Goal: Task Accomplishment & Management: Manage account settings

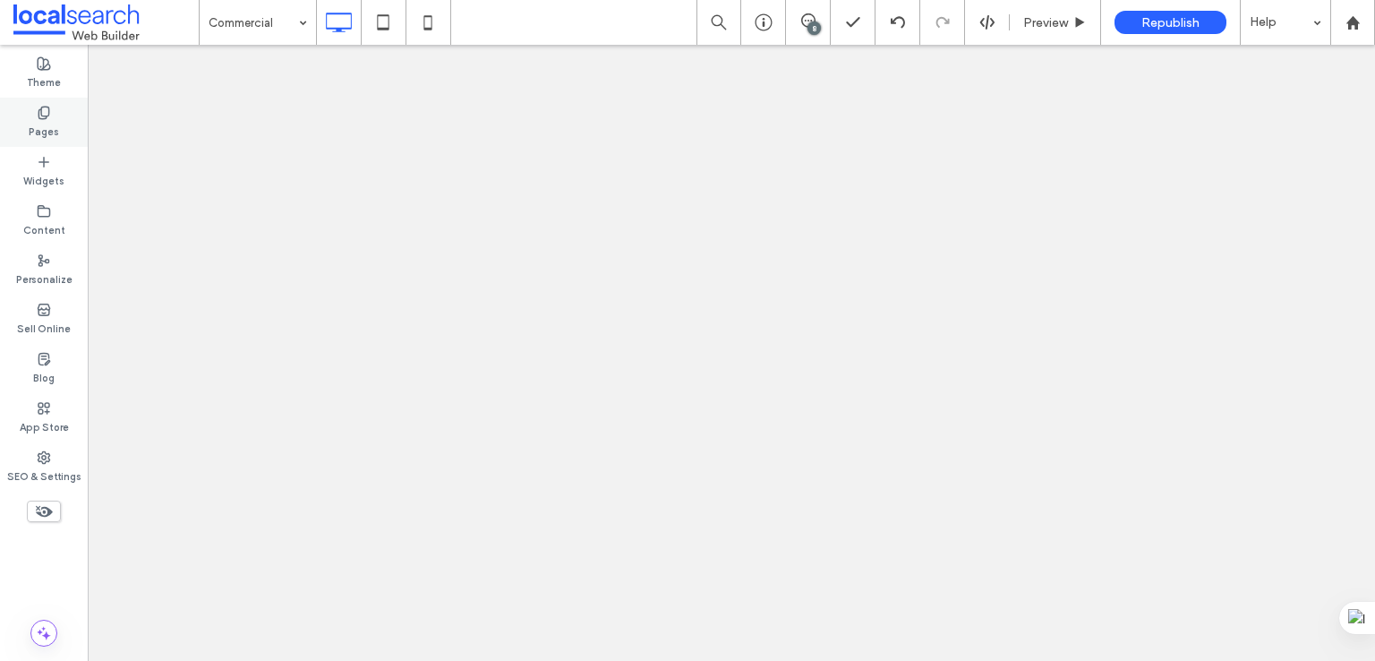
click at [39, 137] on label "Pages" at bounding box center [44, 130] width 30 height 20
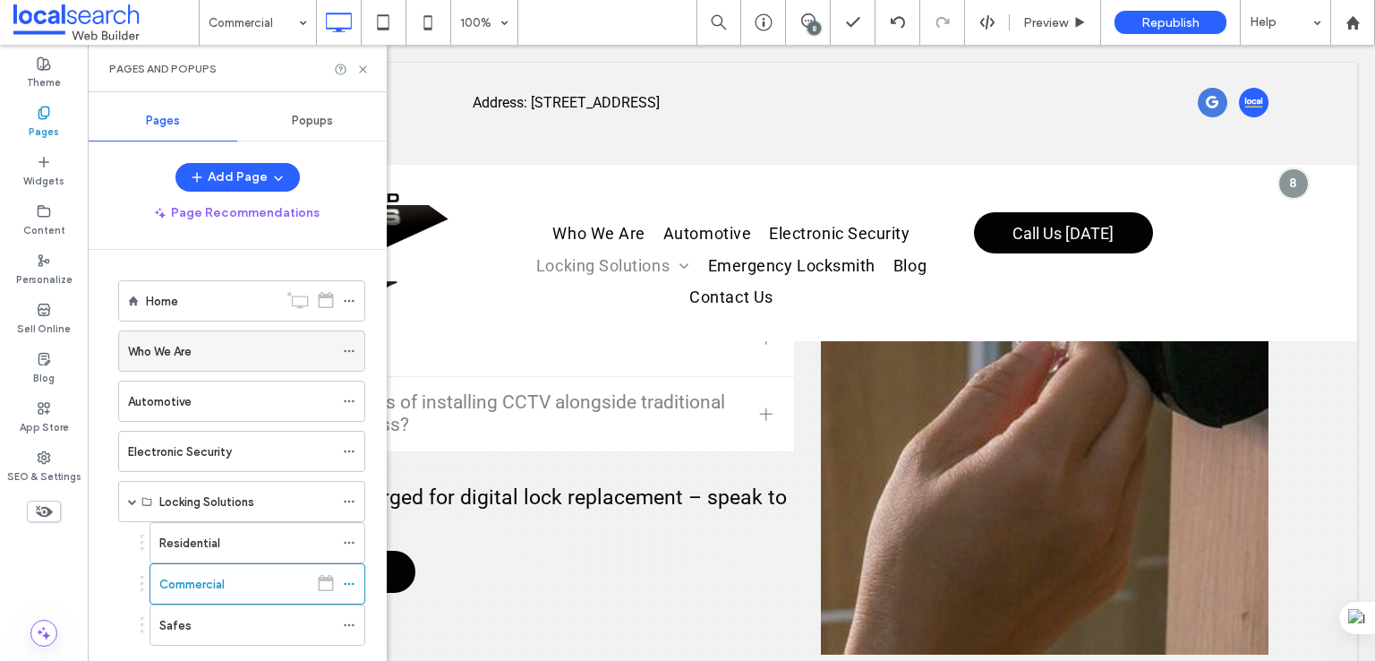
scroll to position [12, 0]
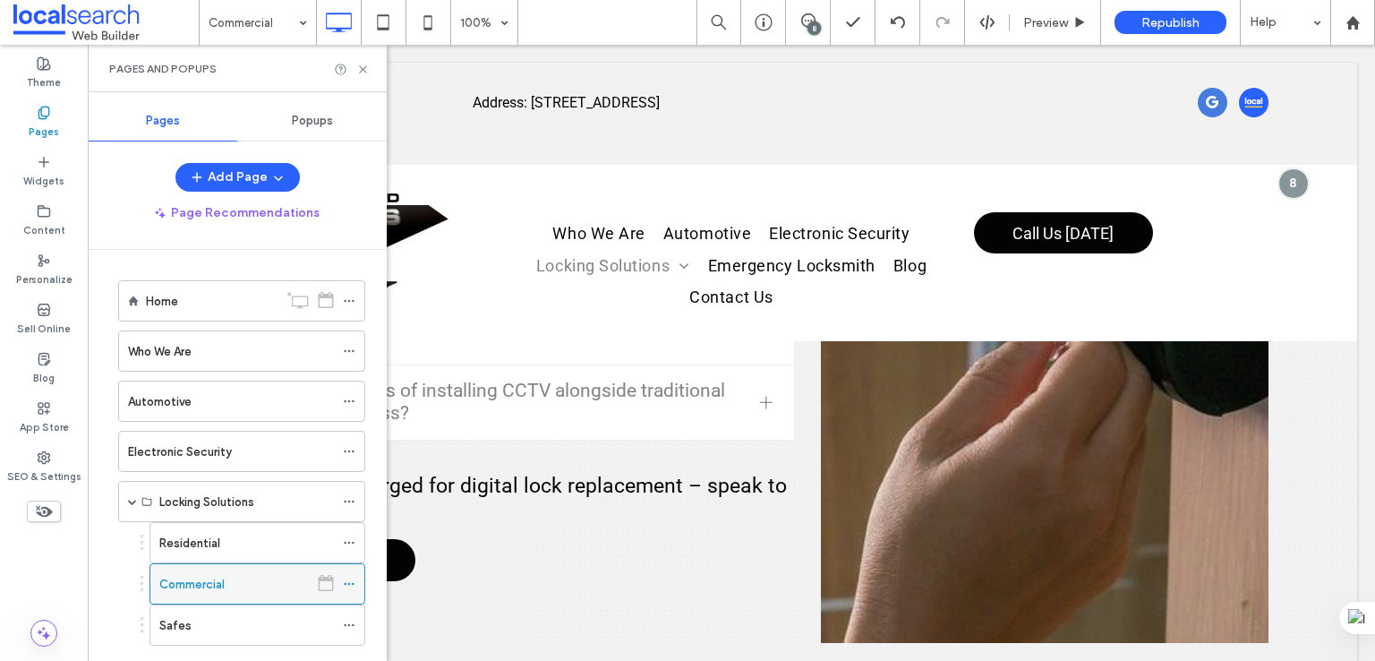
click at [347, 584] on icon at bounding box center [349, 583] width 13 height 13
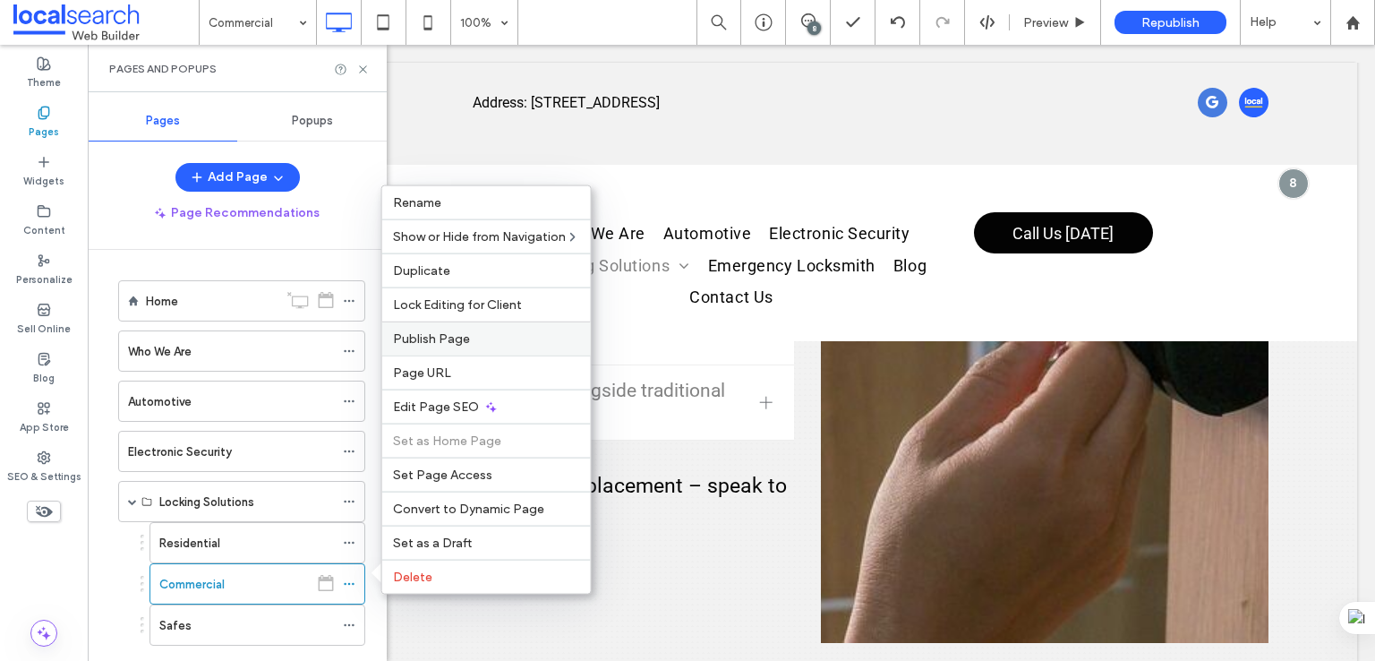
click at [464, 338] on span "Publish Page" at bounding box center [431, 338] width 77 height 15
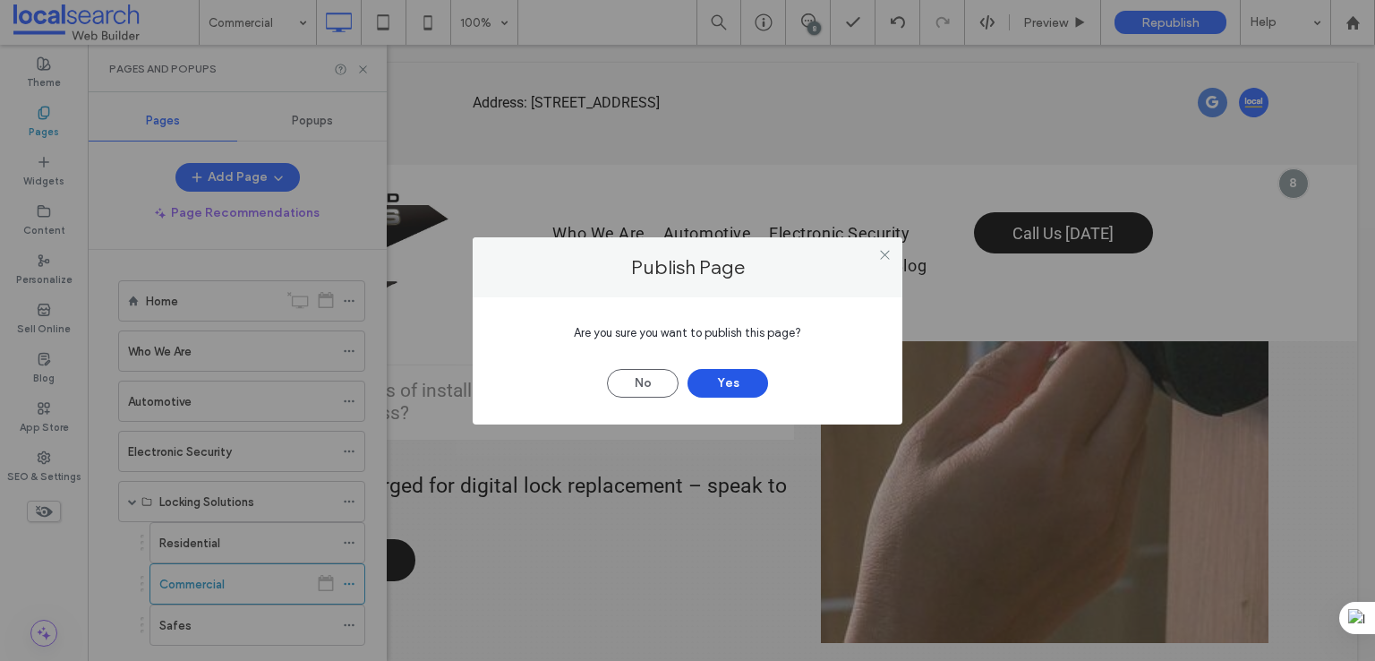
click at [723, 382] on button "Yes" at bounding box center [727, 383] width 81 height 29
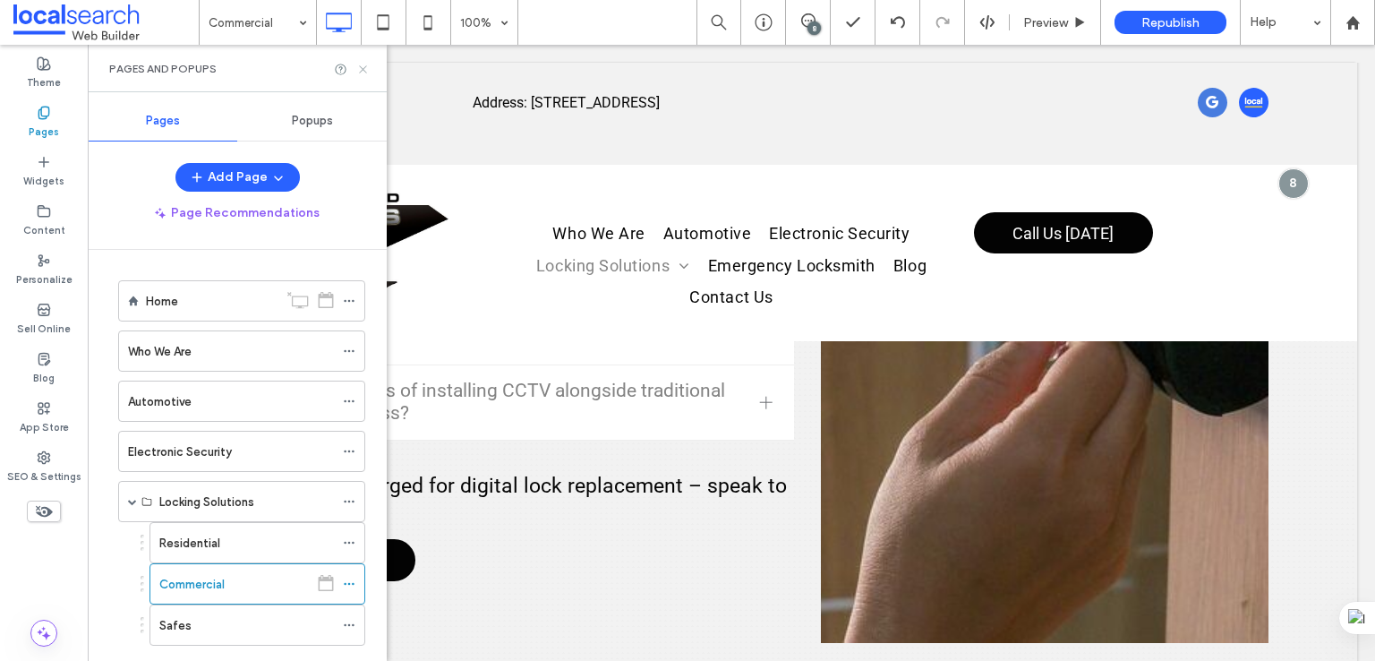
click at [365, 66] on use at bounding box center [362, 68] width 7 height 7
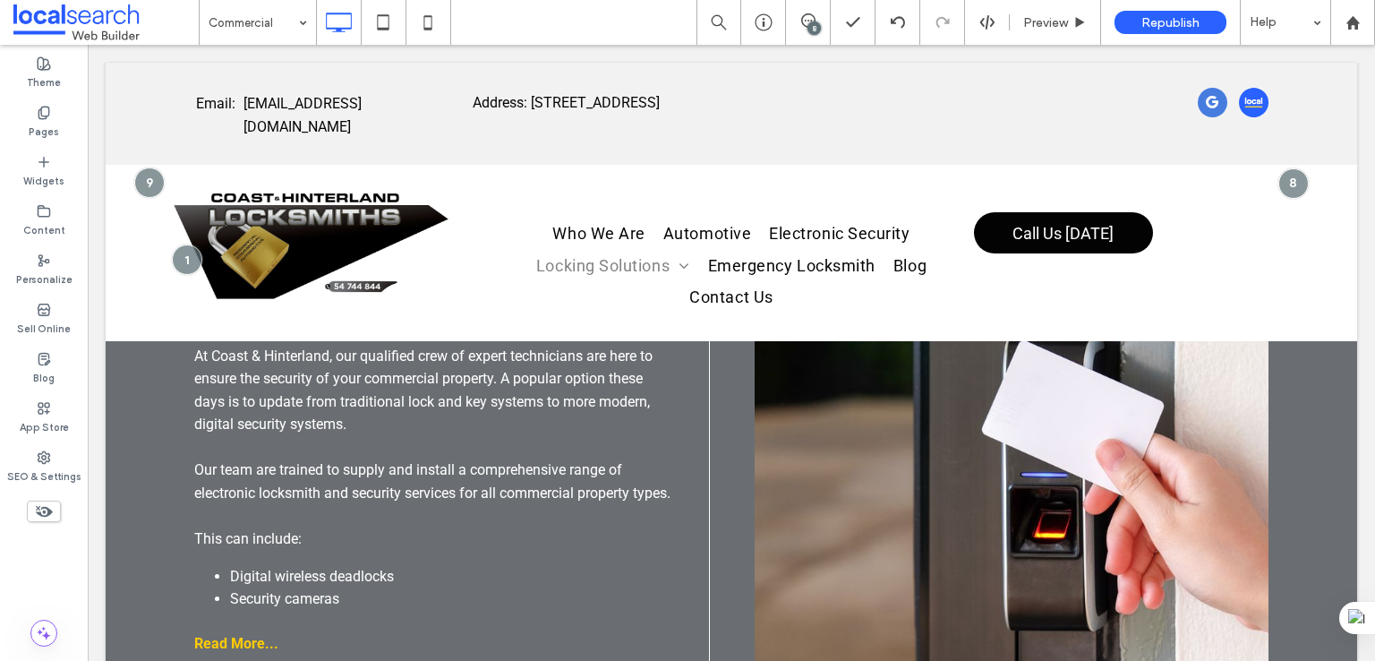
scroll to position [0, 0]
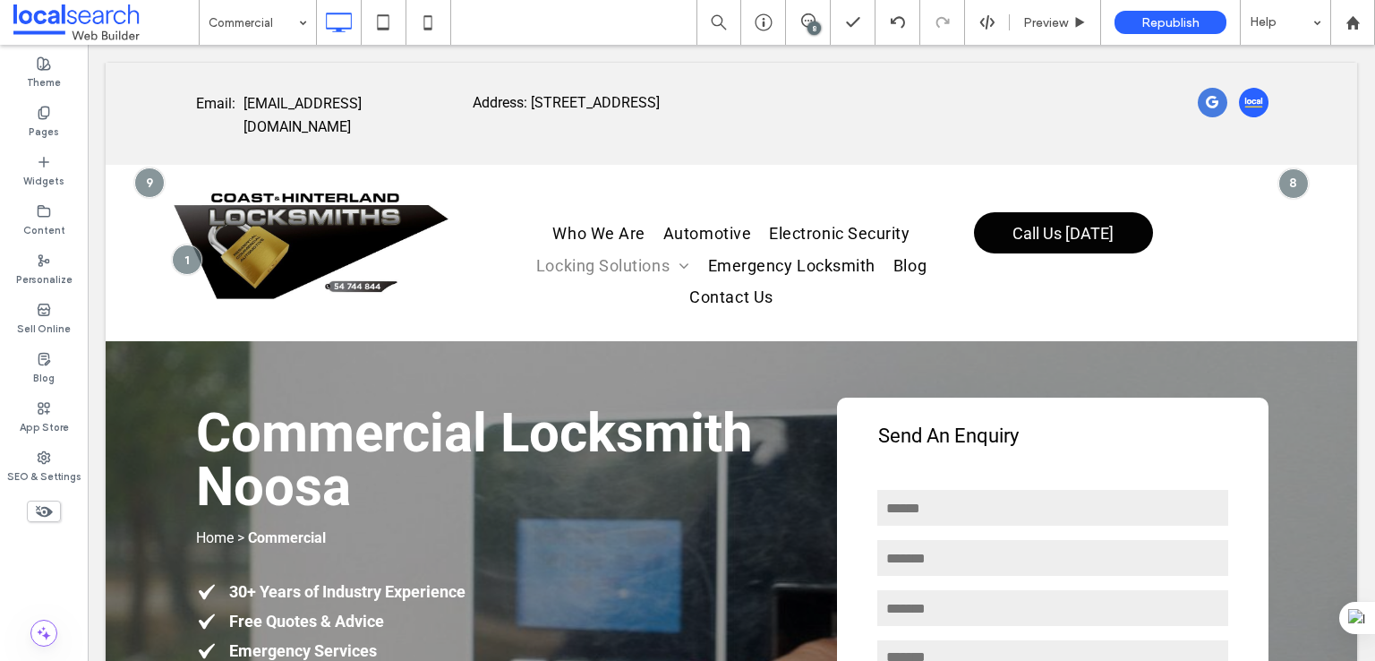
drag, startPoint x: 1371, startPoint y: 551, endPoint x: 1461, endPoint y: 63, distance: 496.9
click at [350, 542] on p "Home > Commercial" at bounding box center [499, 537] width 607 height 23
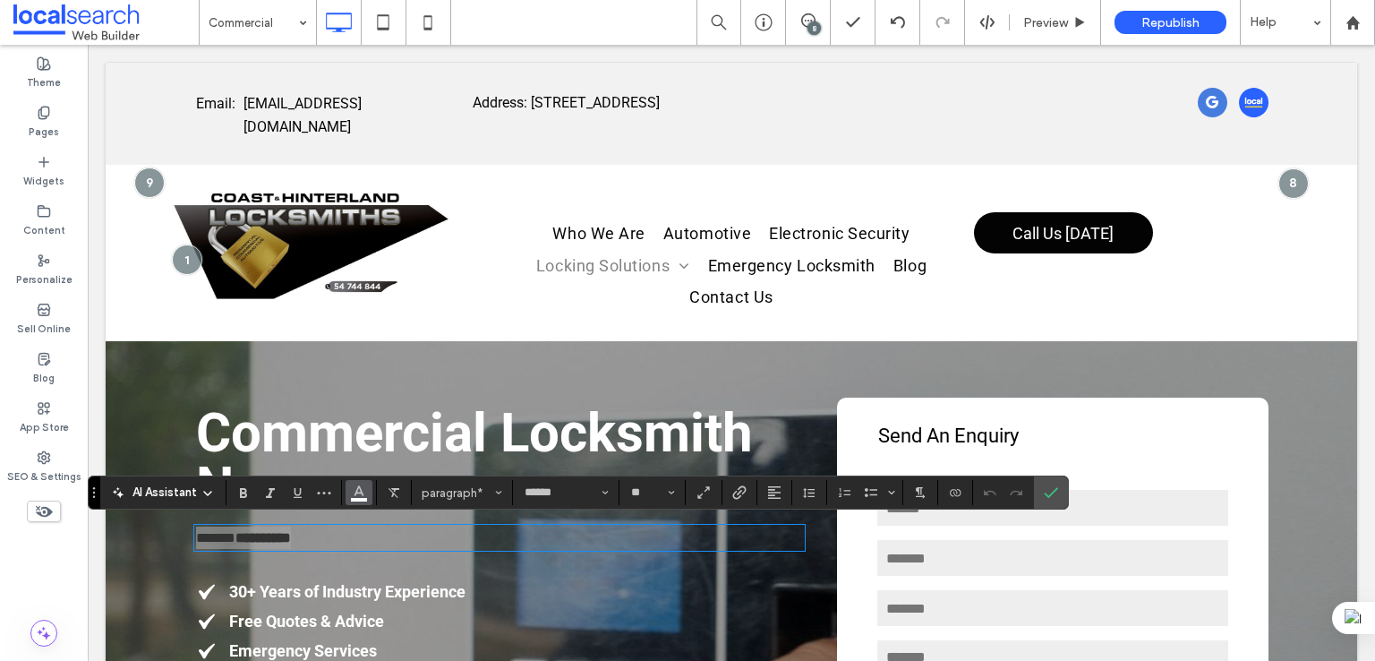
click at [369, 488] on button "Color" at bounding box center [359, 492] width 27 height 25
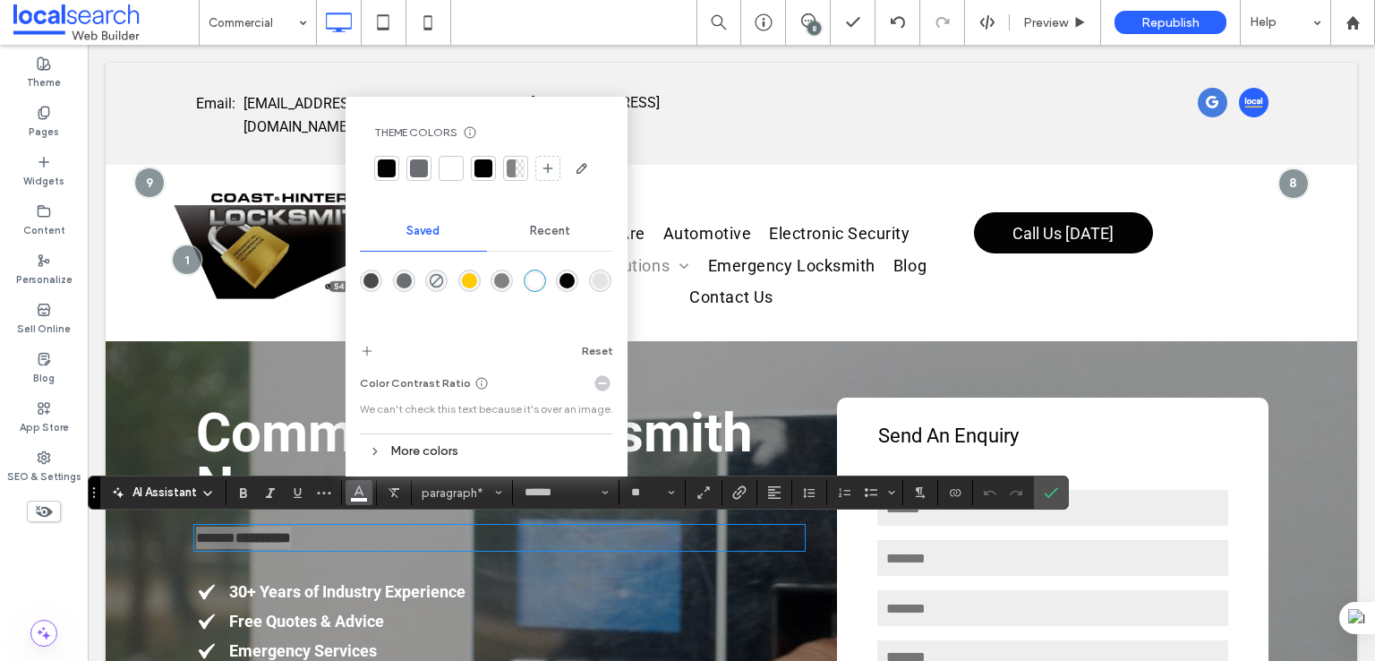
click at [530, 281] on div "rgba(255,255,255,1)" at bounding box center [534, 280] width 15 height 15
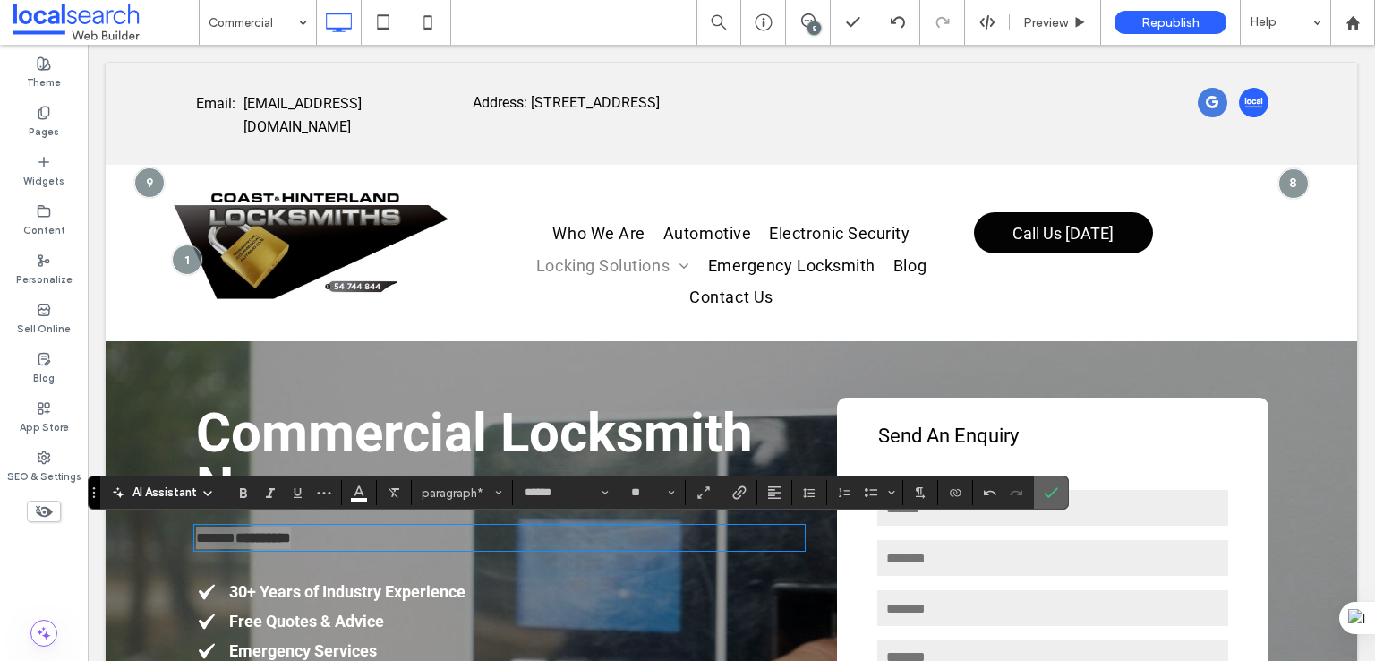
click at [1045, 488] on icon "Confirm" at bounding box center [1051, 492] width 14 height 14
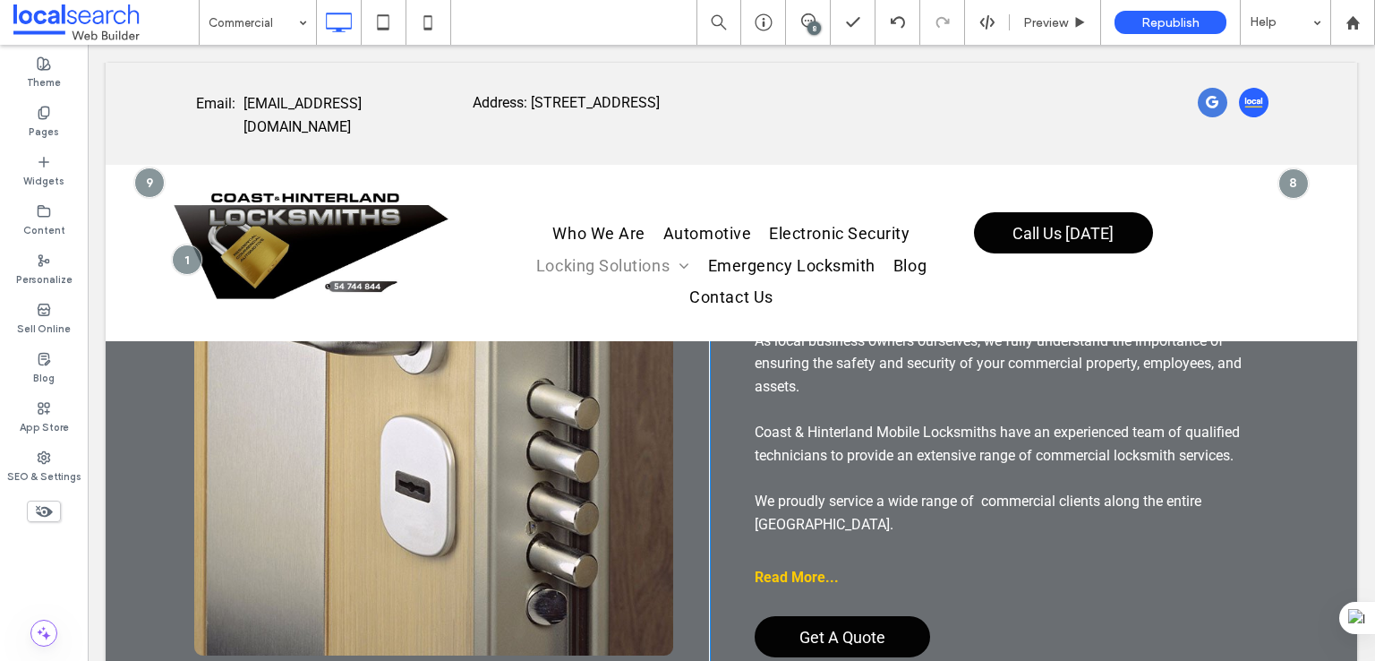
scroll to position [895, 0]
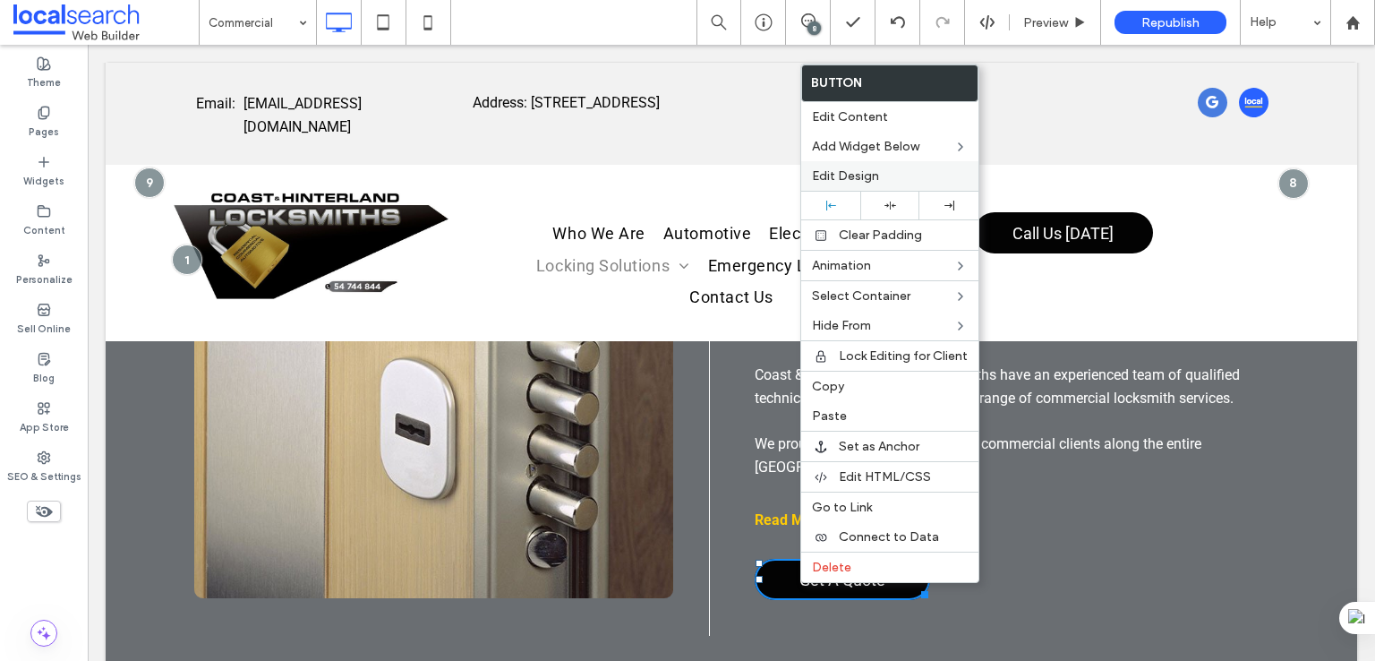
click at [851, 172] on span "Edit Design" at bounding box center [845, 175] width 67 height 15
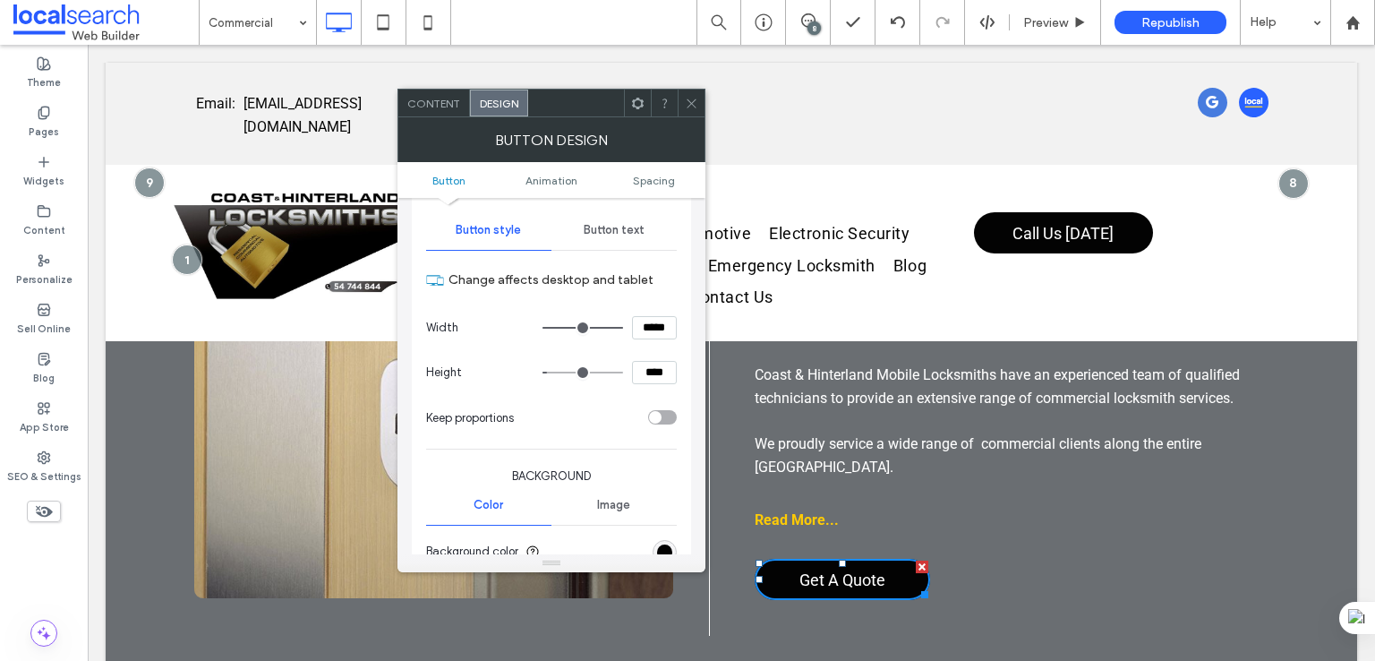
scroll to position [149, 0]
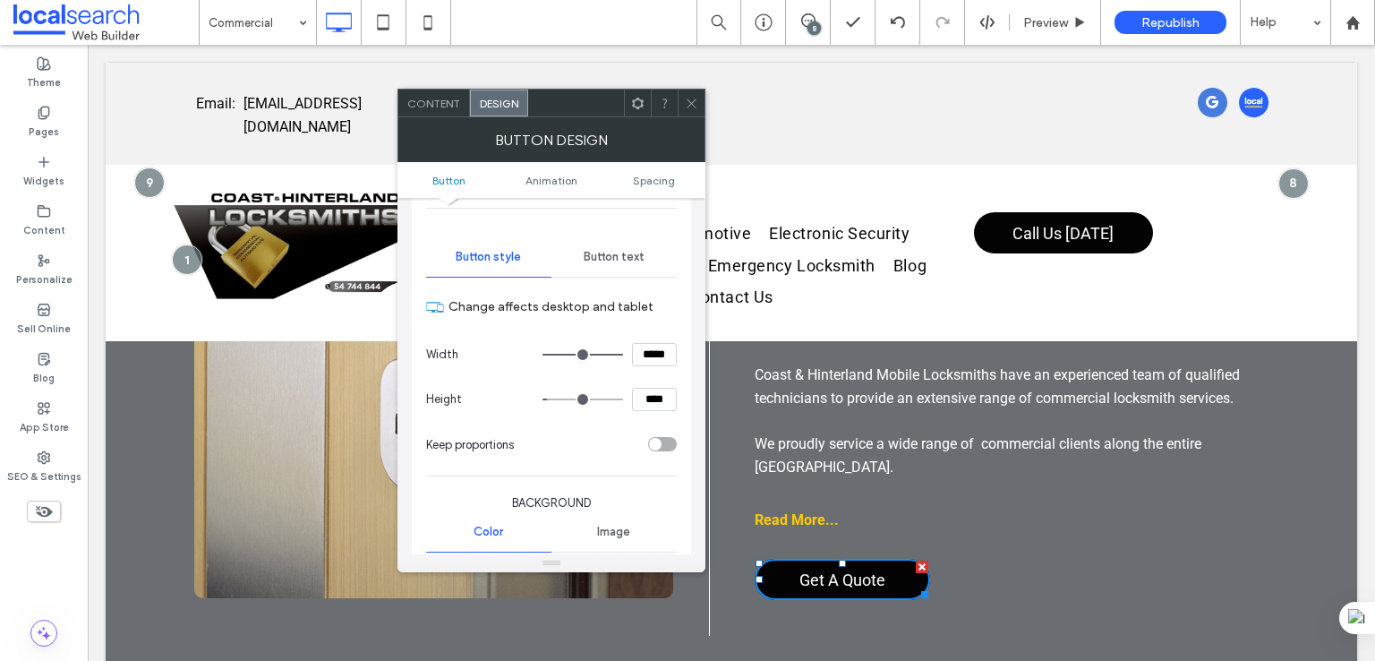
click at [626, 255] on span "Button text" at bounding box center [614, 257] width 61 height 14
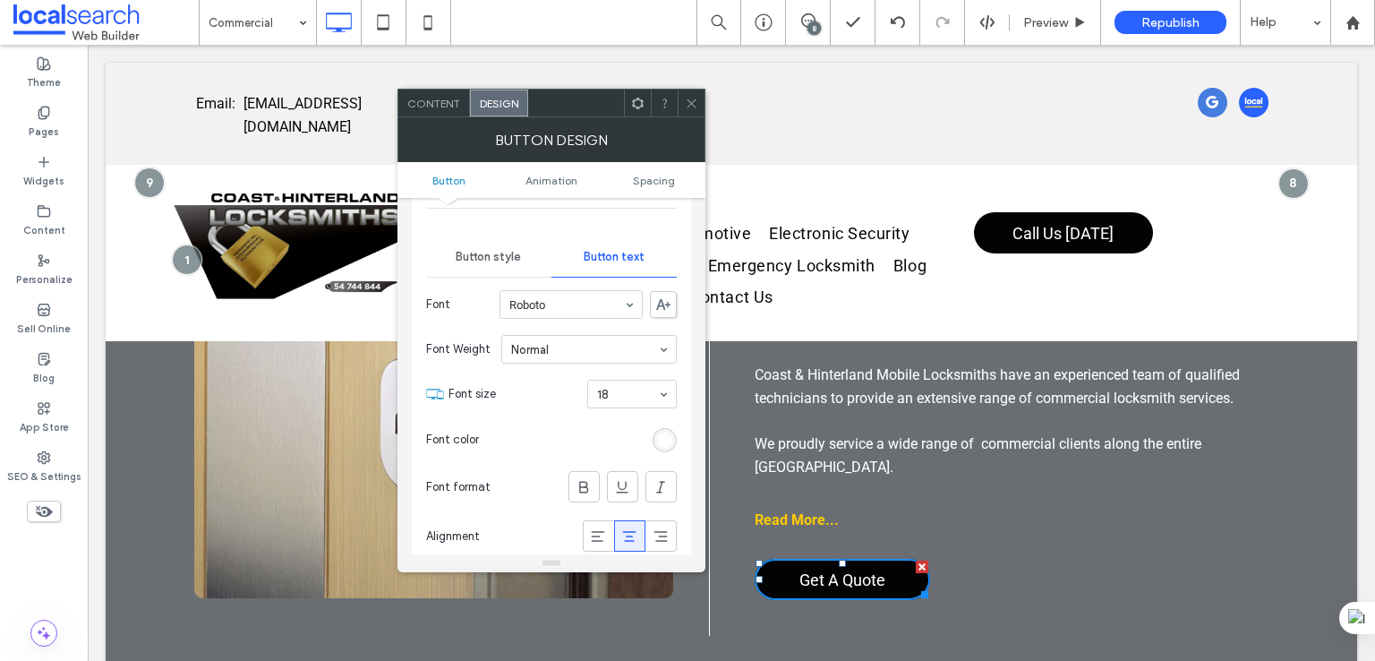
click at [663, 434] on div "rgb(255, 255, 255)" at bounding box center [664, 439] width 15 height 15
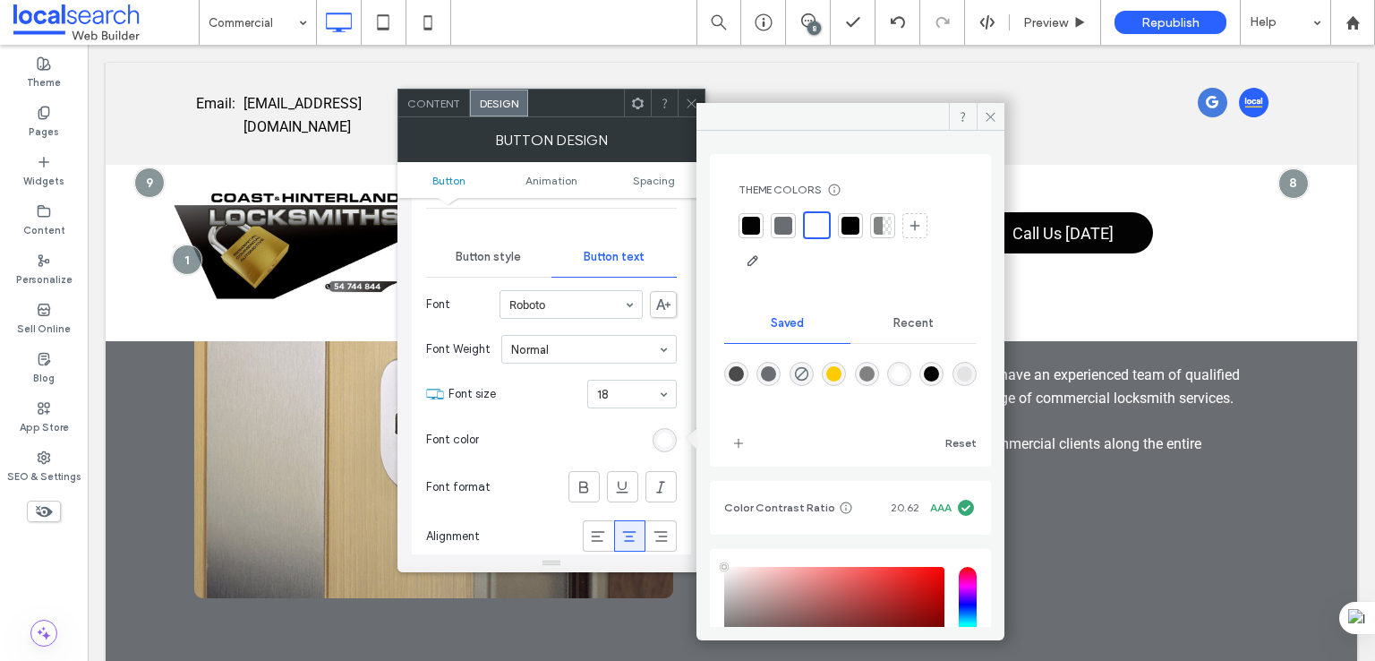
click at [907, 372] on div "rgba(255,255,255,1)" at bounding box center [899, 373] width 15 height 15
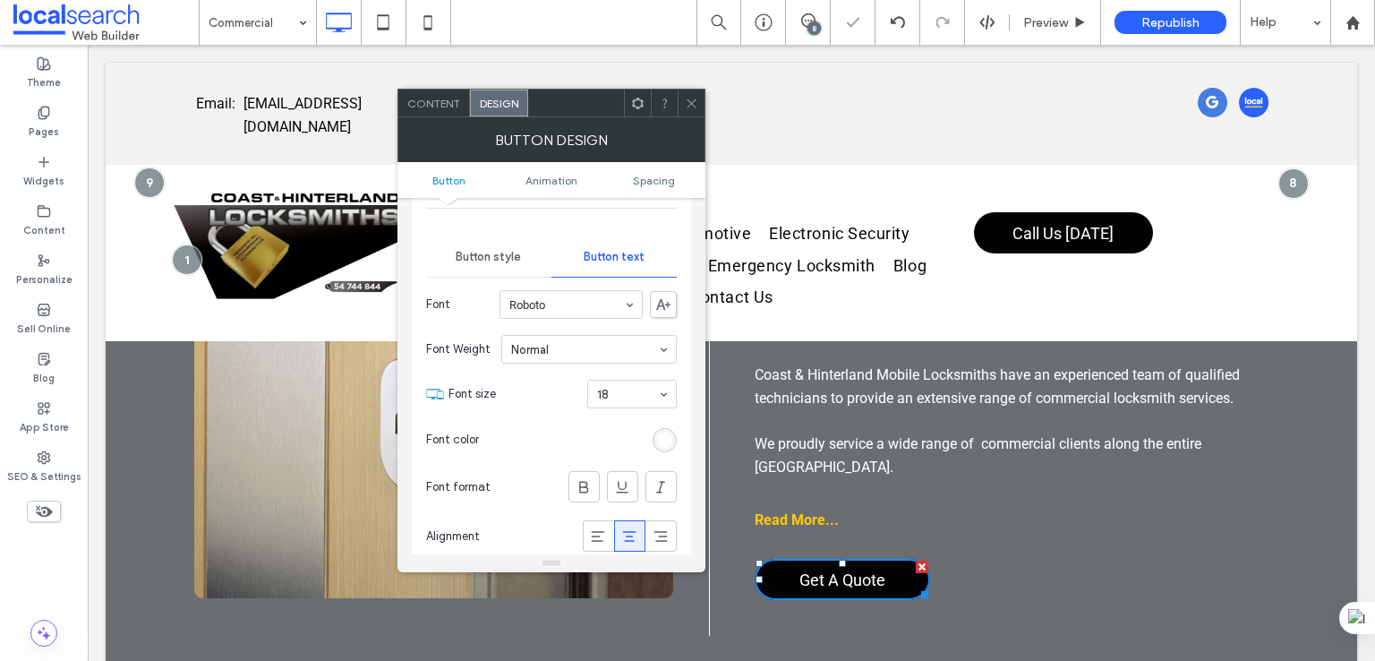
scroll to position [298, 0]
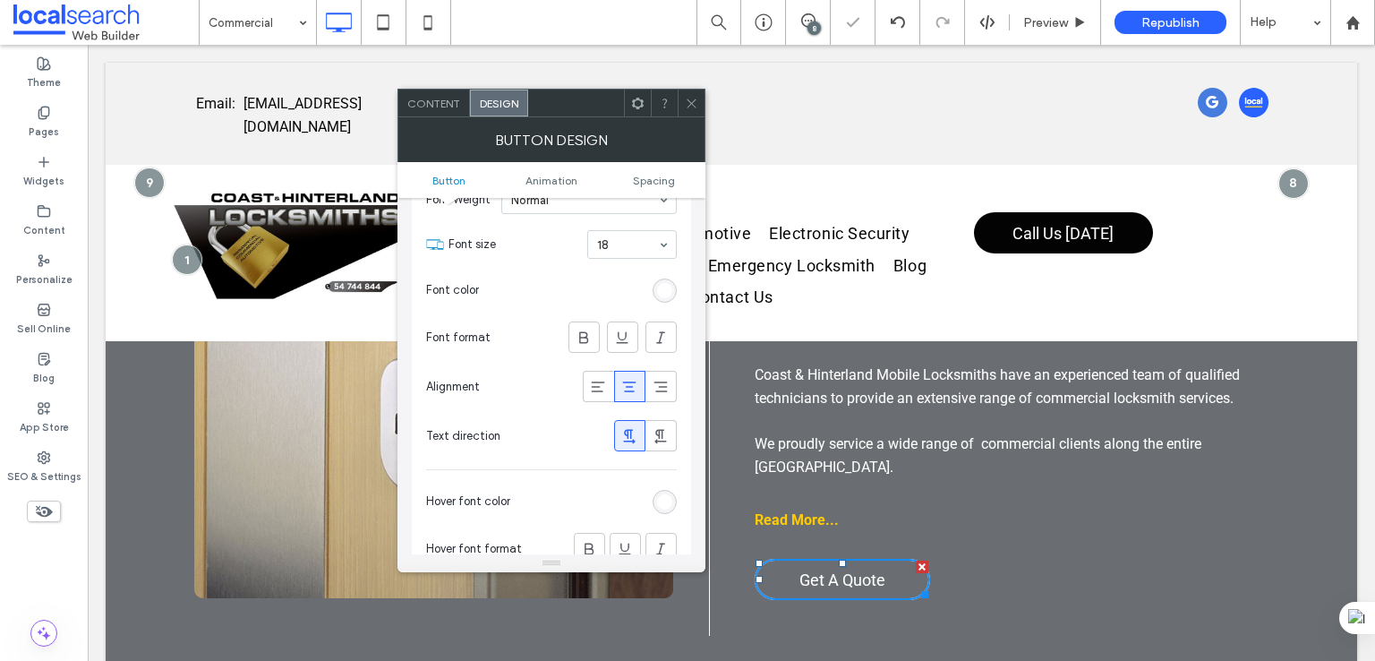
click at [668, 502] on div "rgb(255, 255, 255)" at bounding box center [664, 501] width 15 height 15
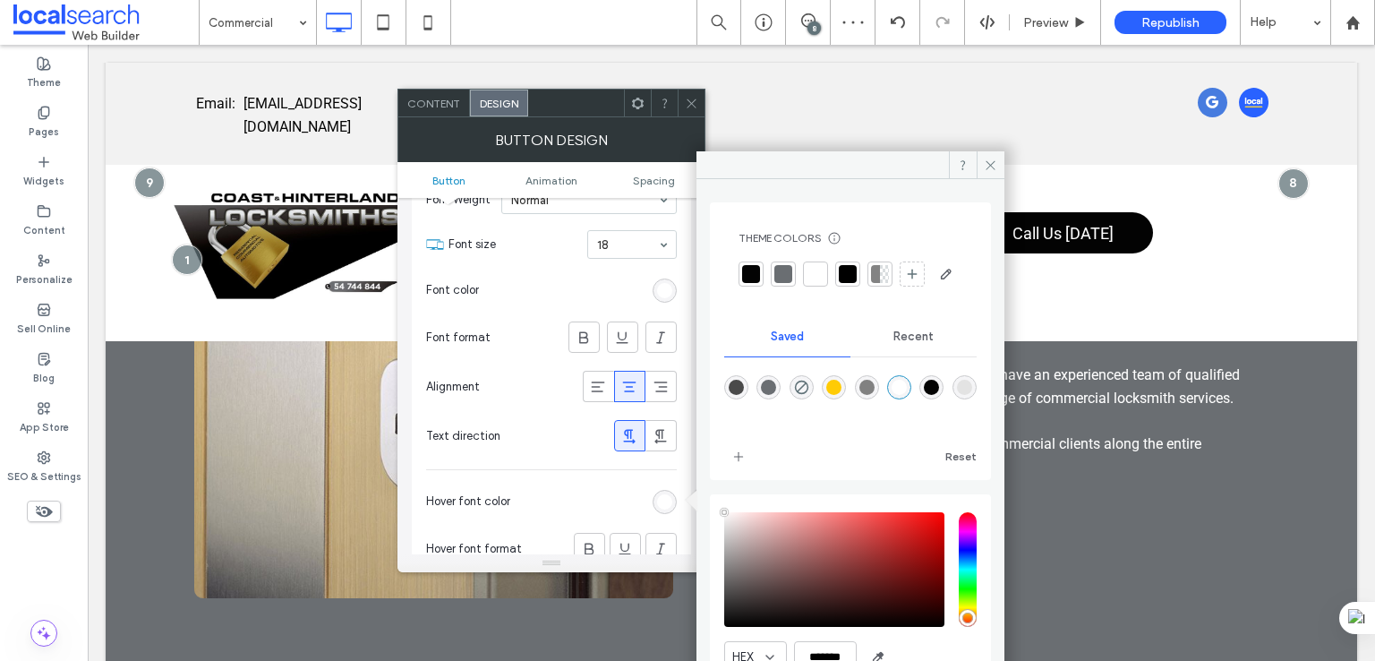
click at [911, 404] on div at bounding box center [850, 399] width 252 height 67
click at [911, 399] on div at bounding box center [899, 387] width 24 height 24
click at [907, 395] on div "rgba(255,255,255,1)" at bounding box center [899, 387] width 15 height 15
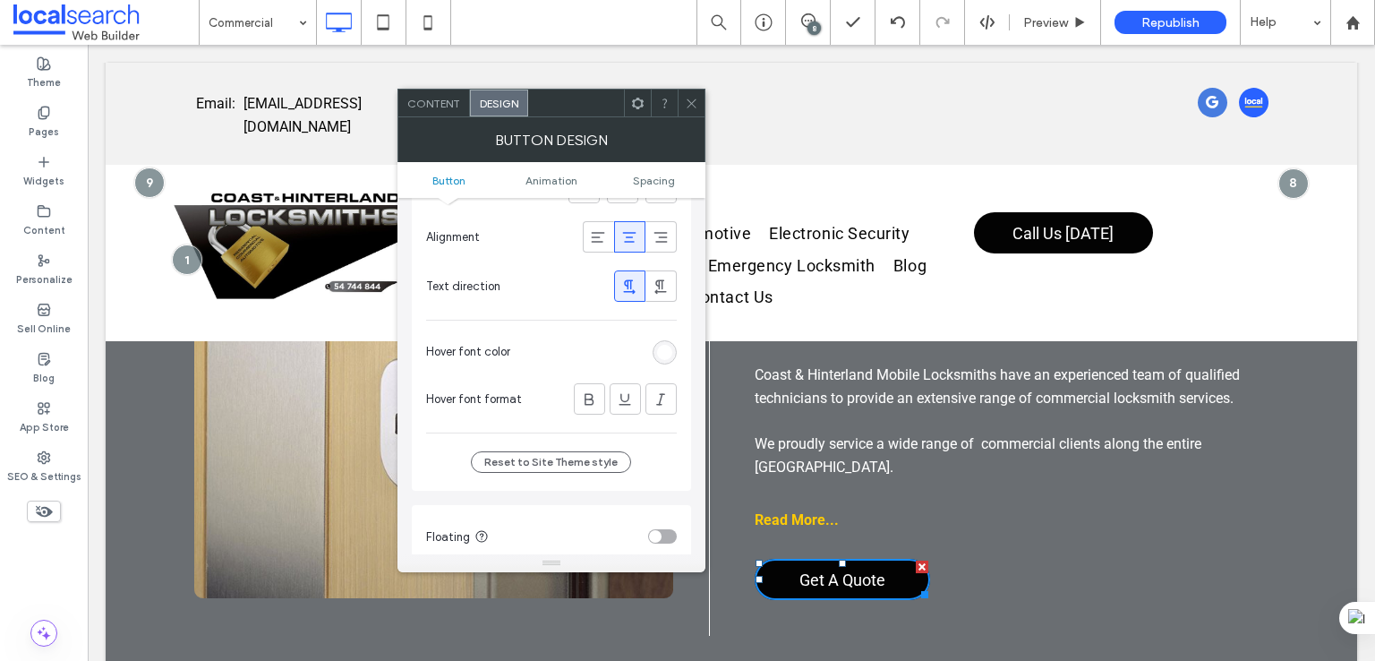
scroll to position [149, 0]
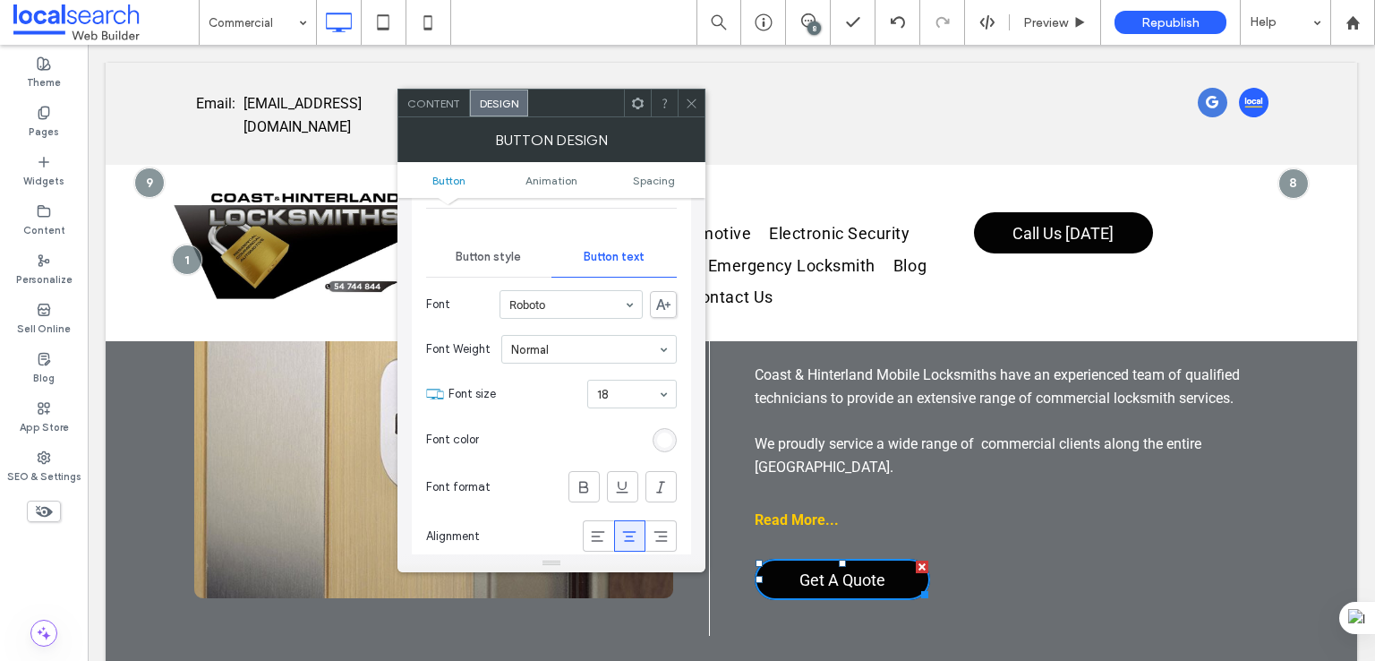
click at [482, 277] on hr at bounding box center [551, 277] width 251 height 1
drag, startPoint x: 486, startPoint y: 252, endPoint x: 581, endPoint y: 253, distance: 94.9
click at [486, 252] on span "Button style" at bounding box center [488, 257] width 65 height 14
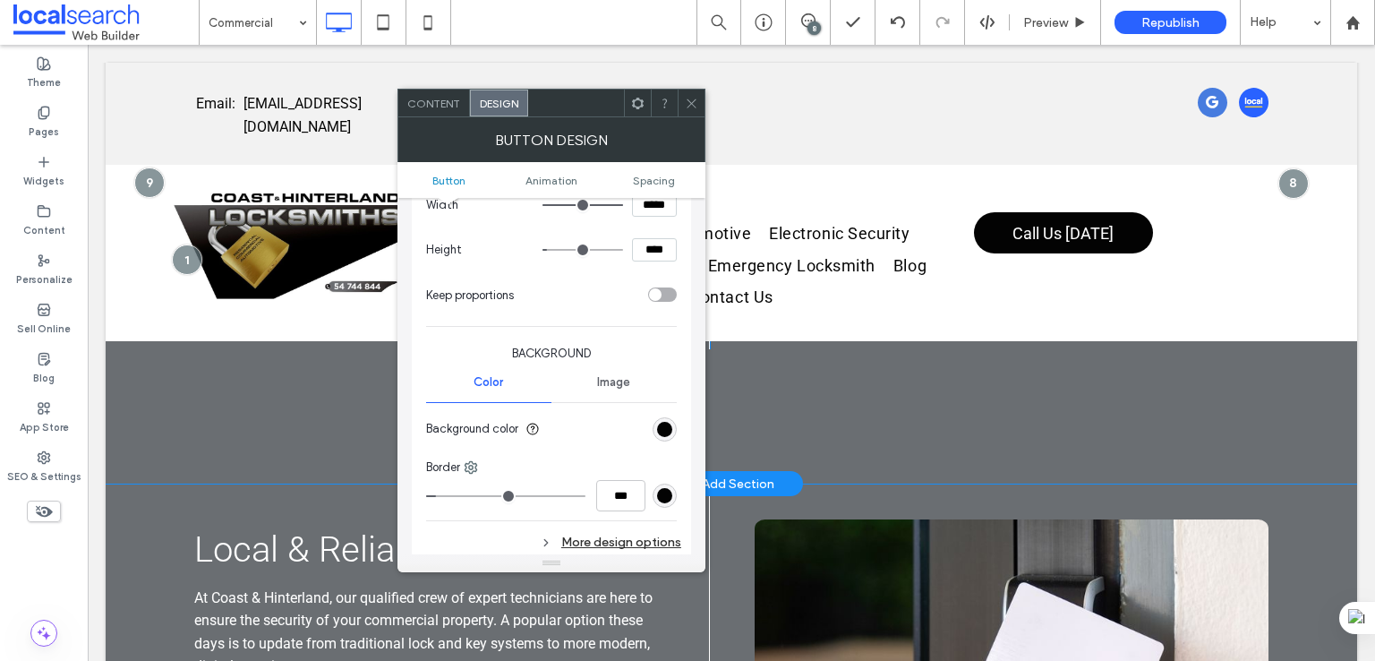
scroll to position [1045, 0]
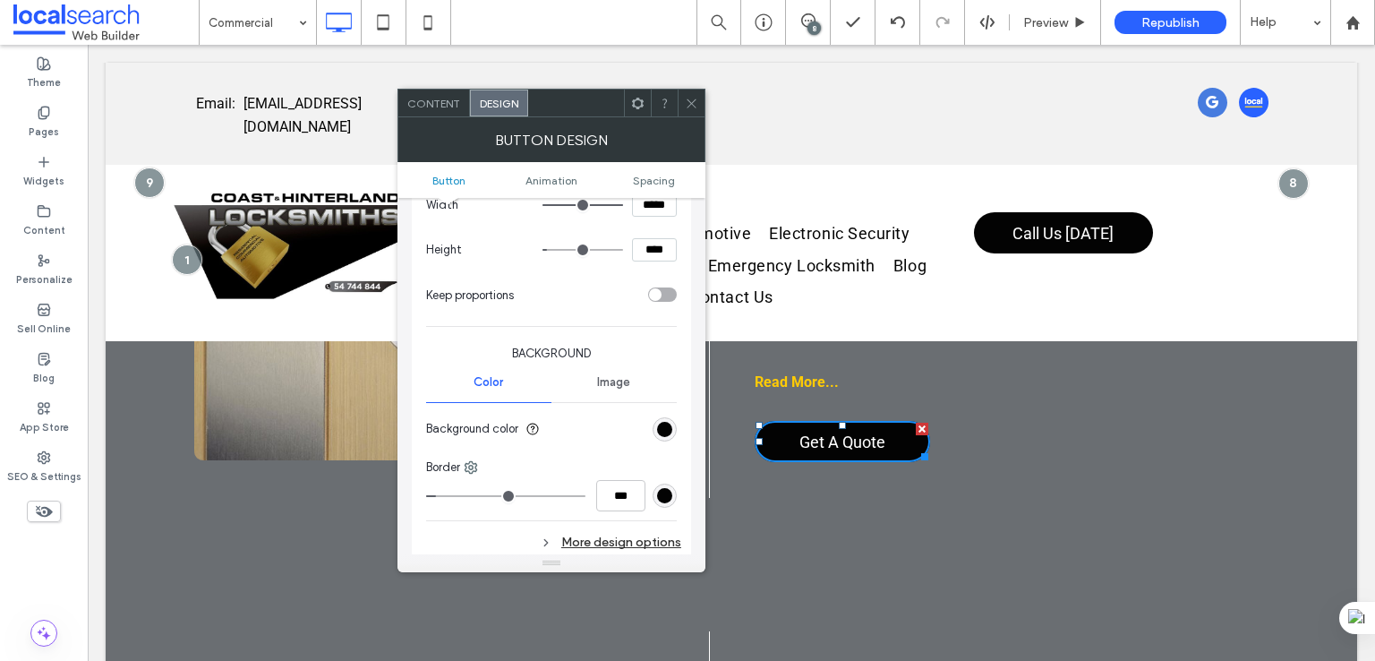
drag, startPoint x: 600, startPoint y: 538, endPoint x: 695, endPoint y: 496, distance: 103.8
click at [599, 538] on div "More design options" at bounding box center [553, 542] width 255 height 24
click at [670, 429] on div "rgb(3, 3, 3)" at bounding box center [664, 429] width 15 height 15
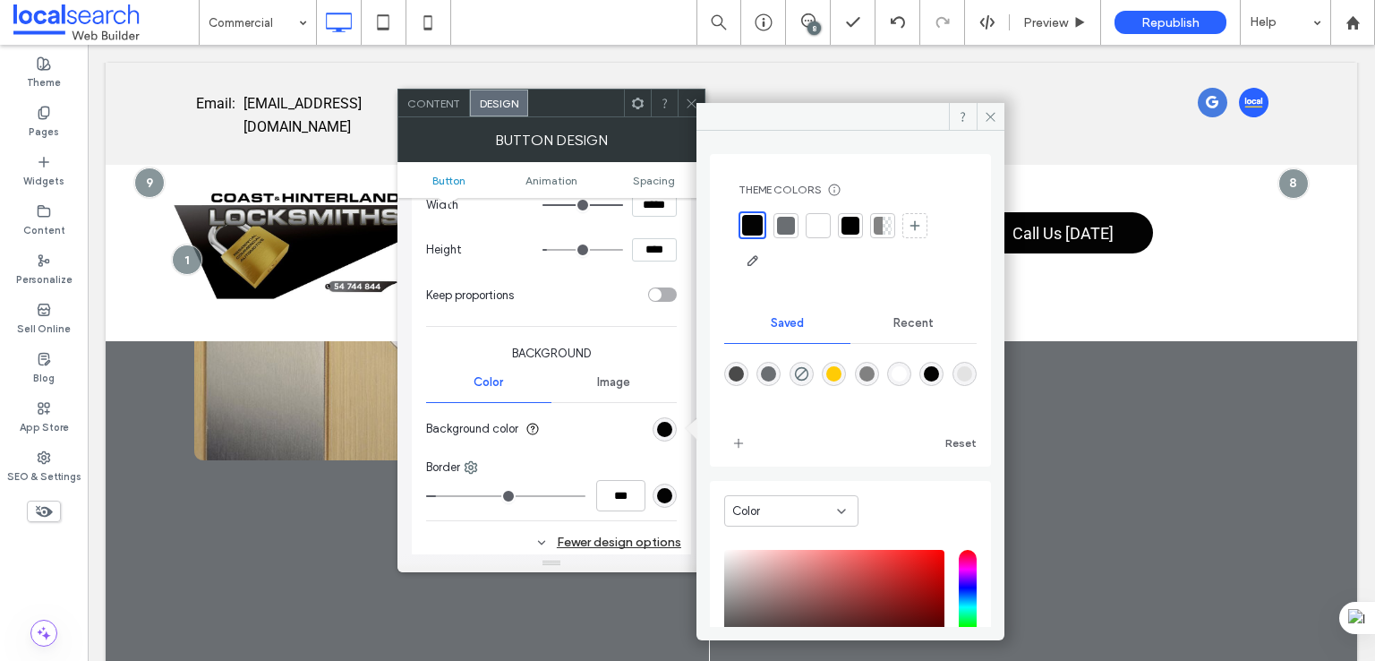
click at [939, 369] on div "rgba(3,3,3,1)" at bounding box center [931, 373] width 15 height 15
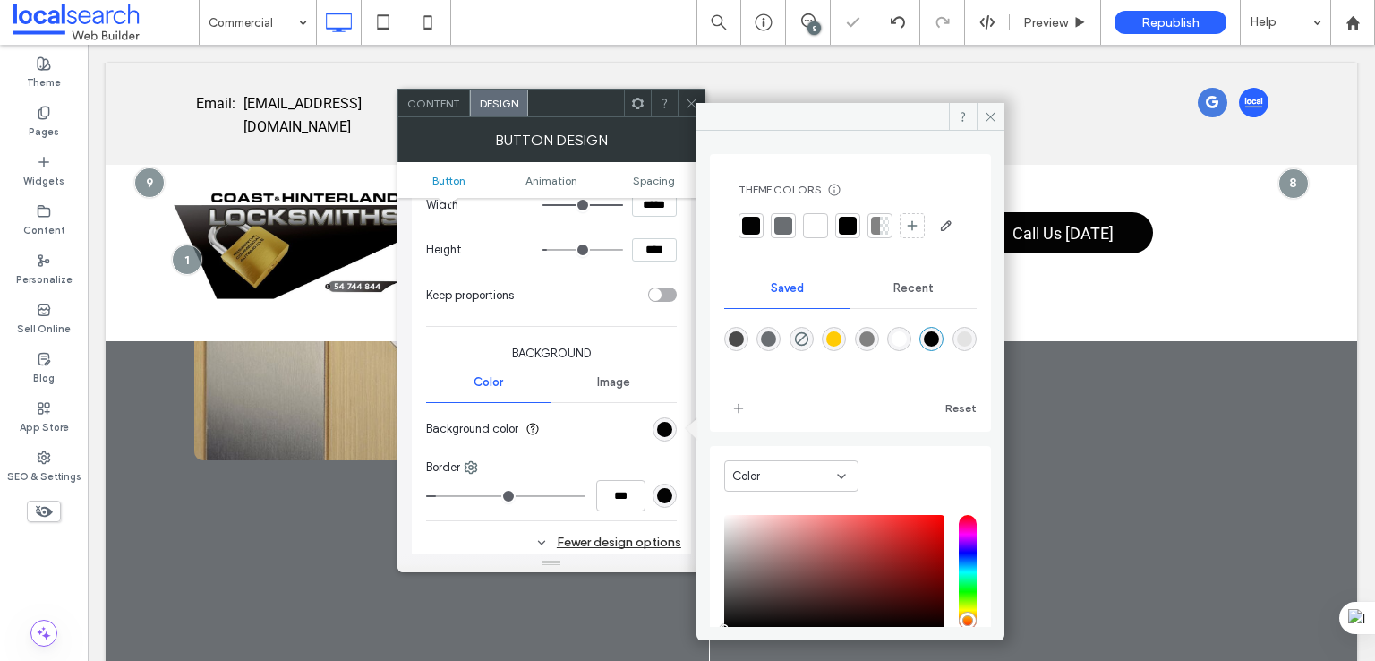
drag, startPoint x: 661, startPoint y: 490, endPoint x: 681, endPoint y: 482, distance: 21.0
click at [662, 490] on div "rgb(3, 3, 3)" at bounding box center [664, 495] width 15 height 15
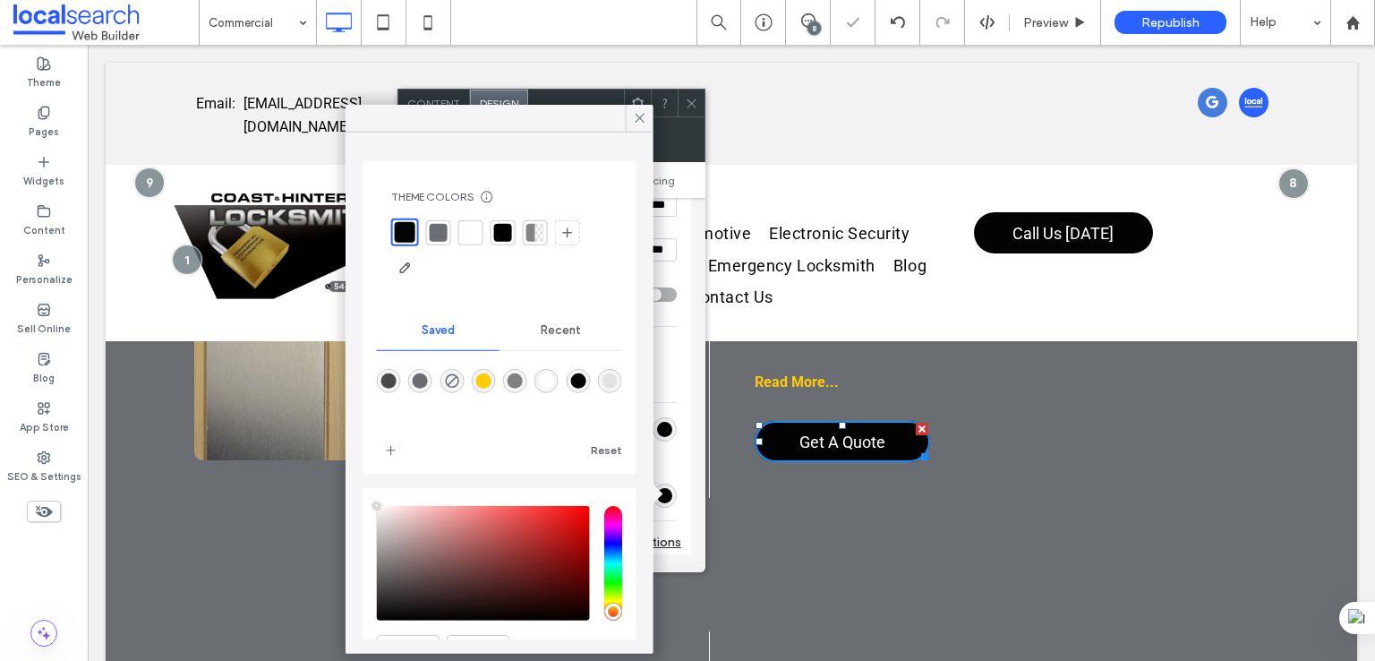
type input "****"
click at [585, 380] on div "rgba(3,3,3,1)" at bounding box center [577, 380] width 15 height 15
type input "*"
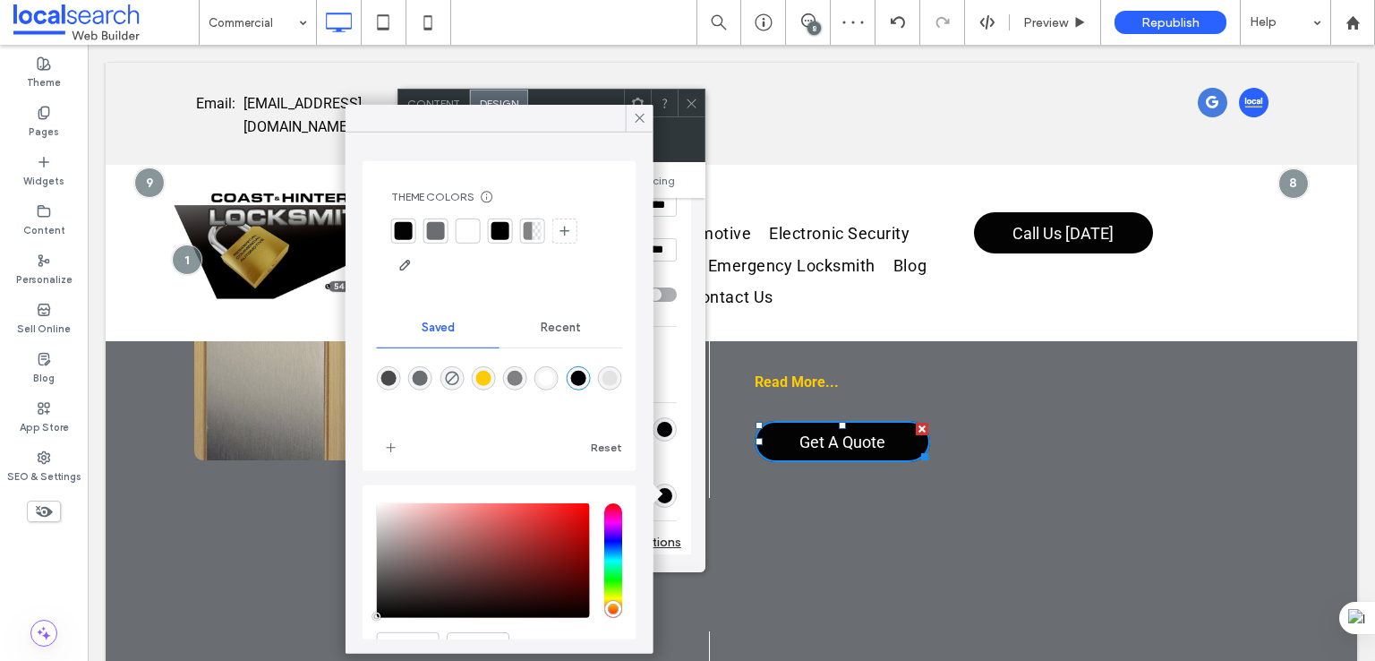
scroll to position [596, 0]
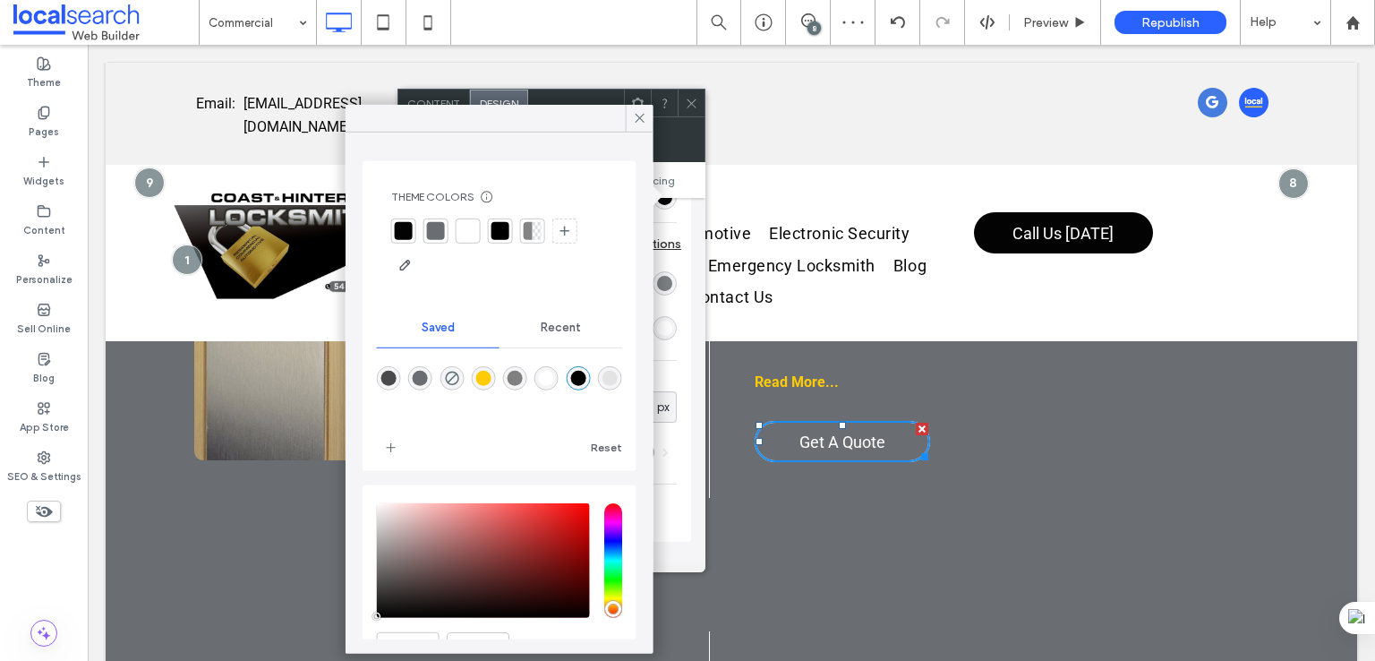
click at [667, 285] on div "rgb(106, 110, 114)" at bounding box center [664, 283] width 15 height 15
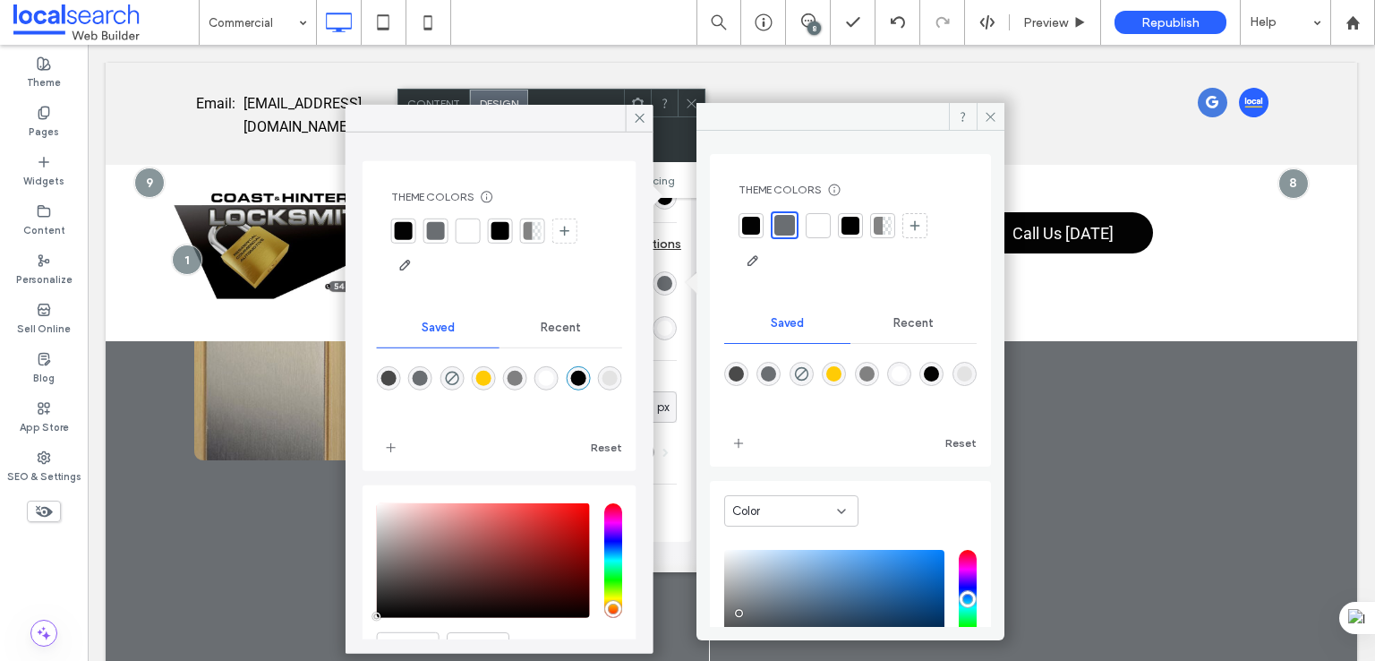
click at [776, 373] on div "rgba(106,110,114,1)" at bounding box center [768, 373] width 15 height 15
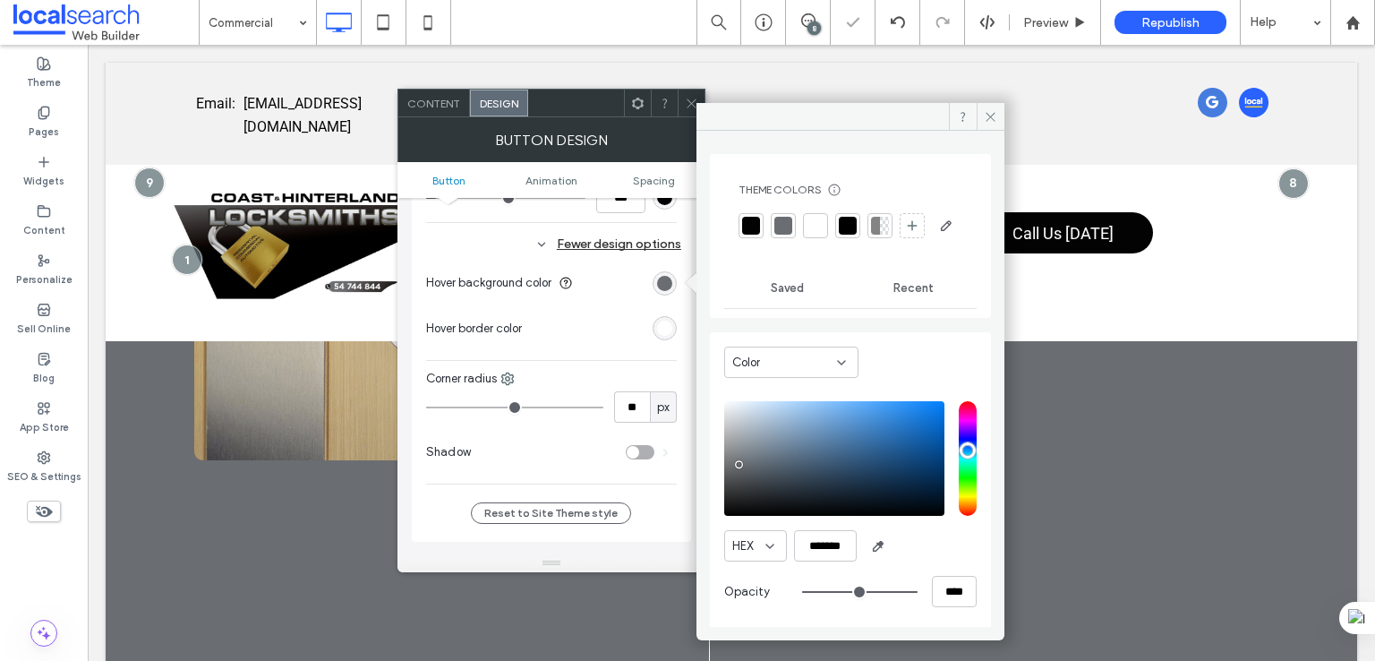
click at [666, 327] on div "rgb(255, 255, 255)" at bounding box center [664, 327] width 15 height 15
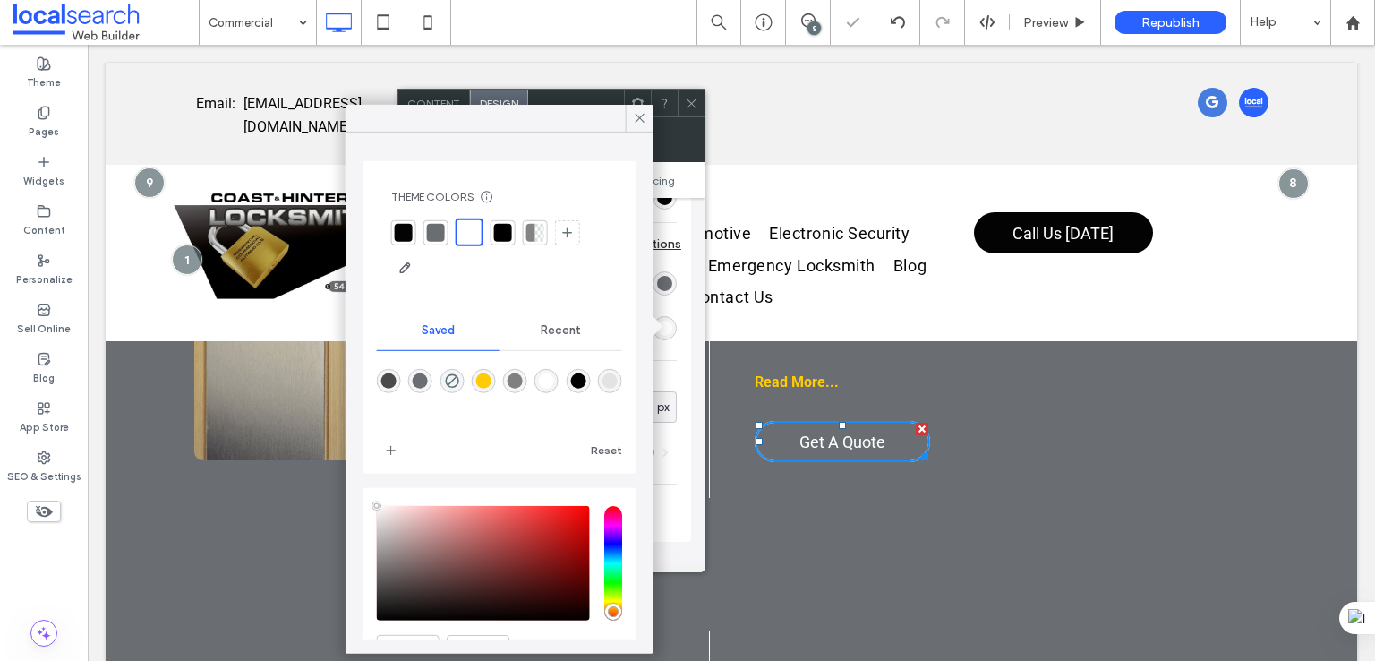
click at [566, 394] on div at bounding box center [499, 393] width 245 height 67
click at [554, 382] on div "rgba(255,255,255,1)" at bounding box center [546, 380] width 15 height 15
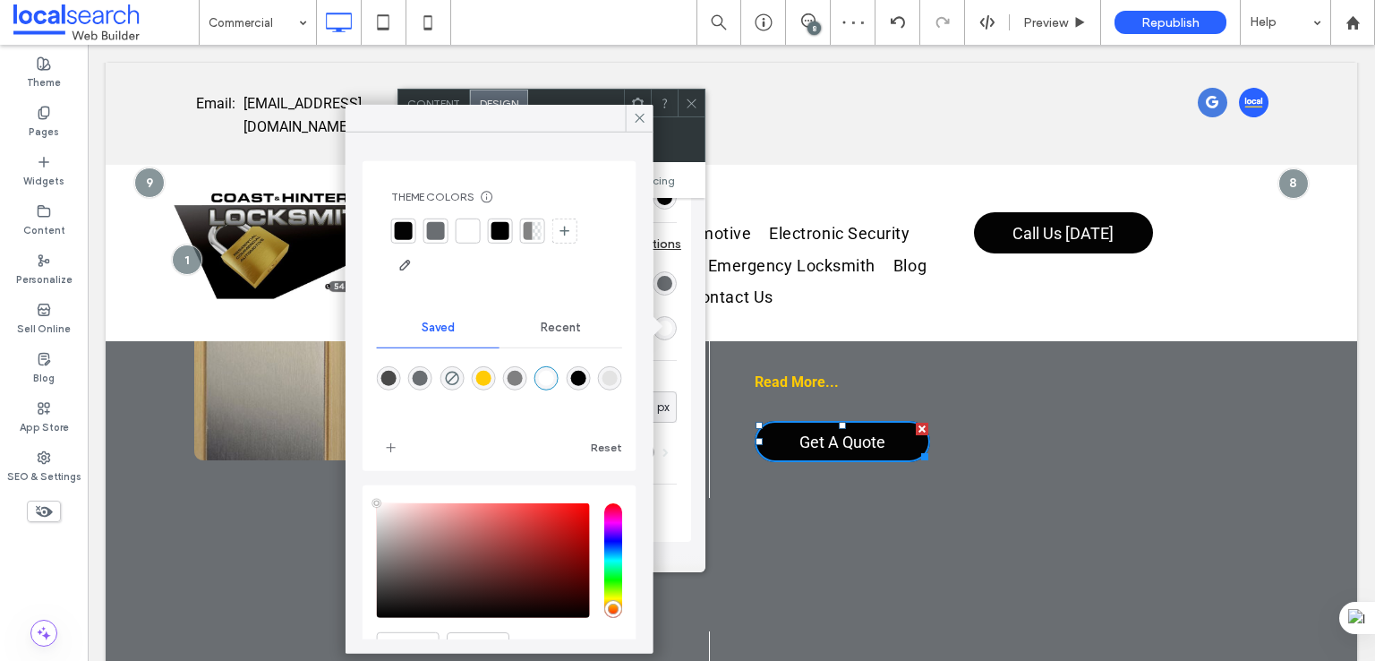
click at [695, 110] on span at bounding box center [691, 103] width 13 height 27
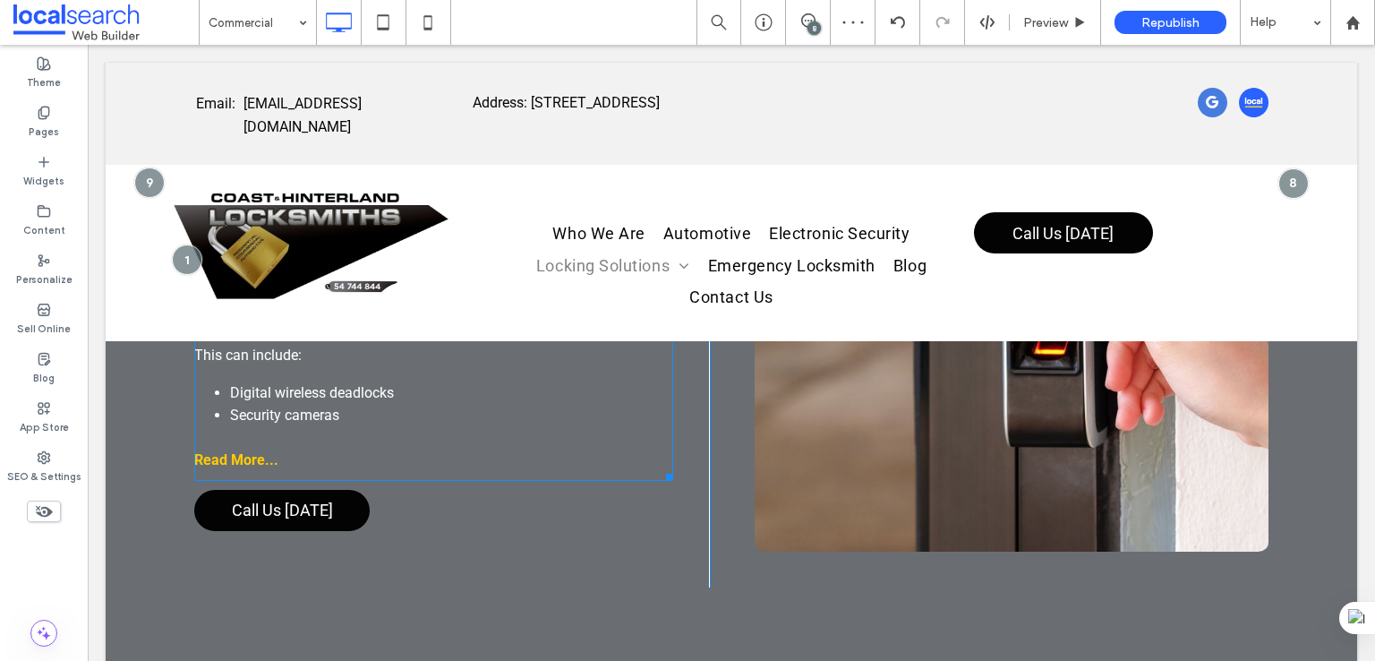
scroll to position [1641, 0]
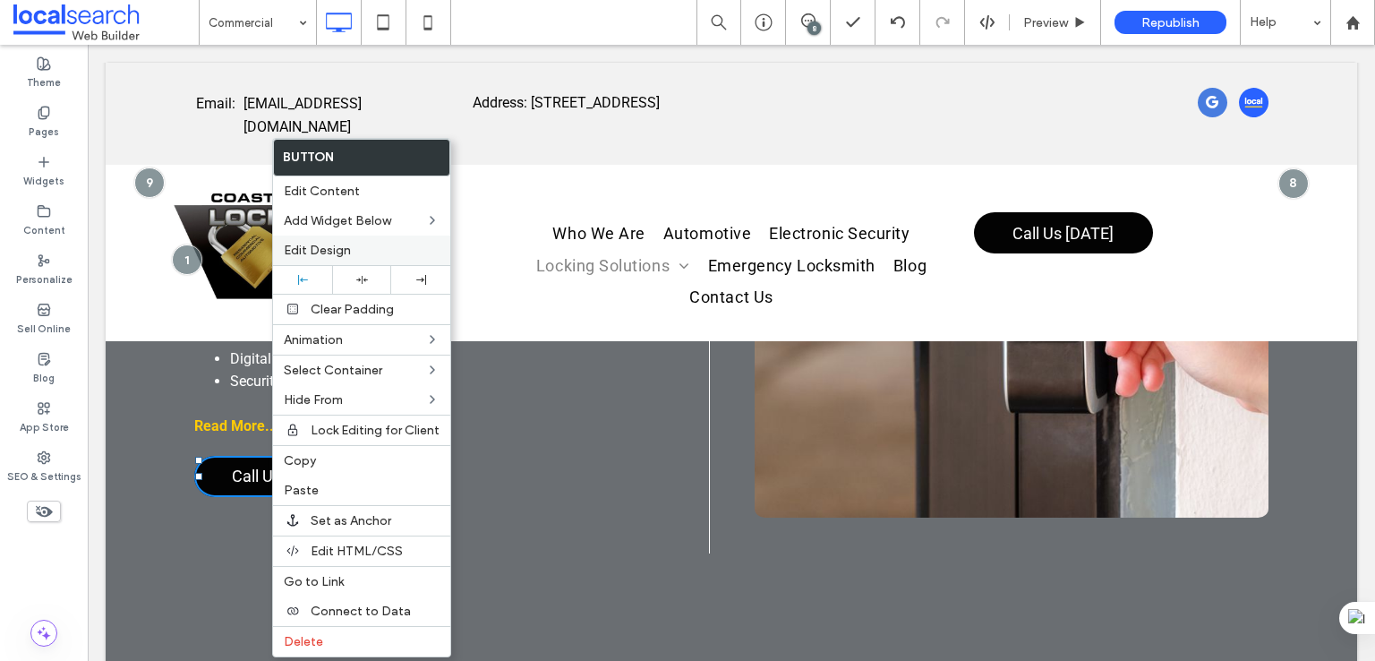
click at [358, 260] on div "Edit Design" at bounding box center [361, 250] width 177 height 30
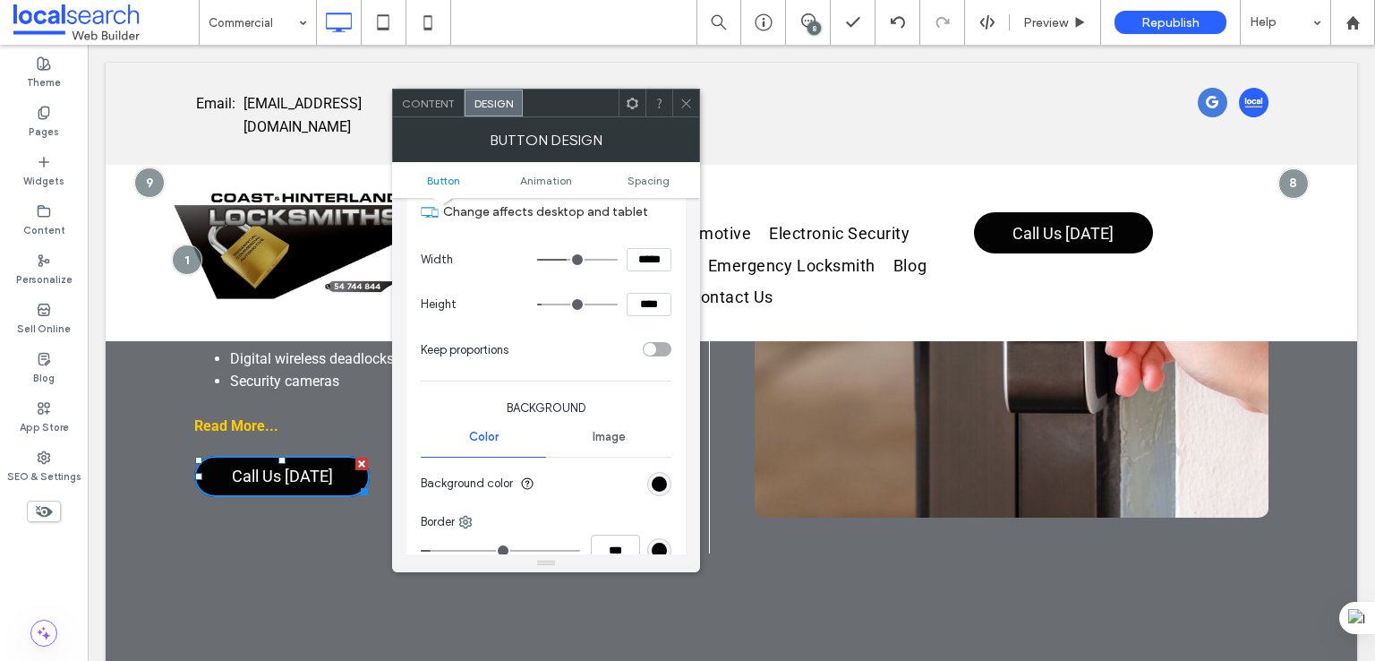
scroll to position [298, 0]
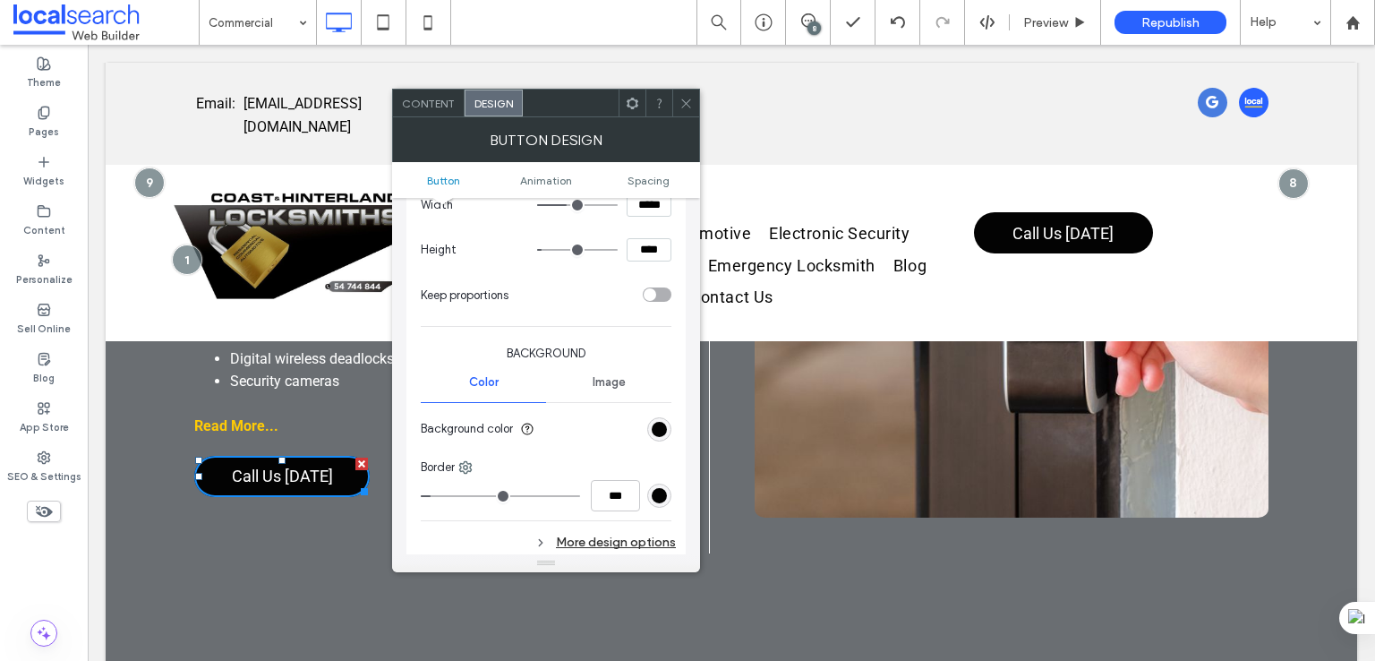
click at [663, 429] on div "rgb(3, 3, 3)" at bounding box center [659, 429] width 15 height 15
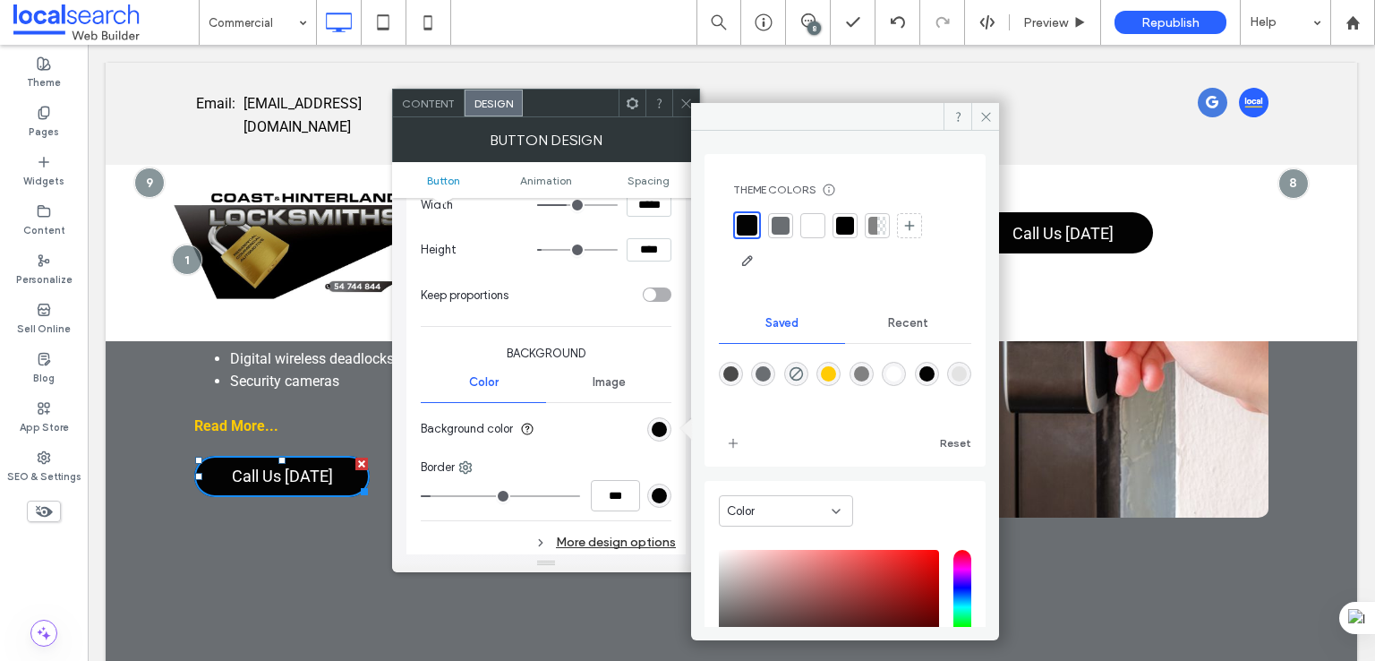
click at [934, 372] on div "rgba(3,3,3,1)" at bounding box center [926, 373] width 15 height 15
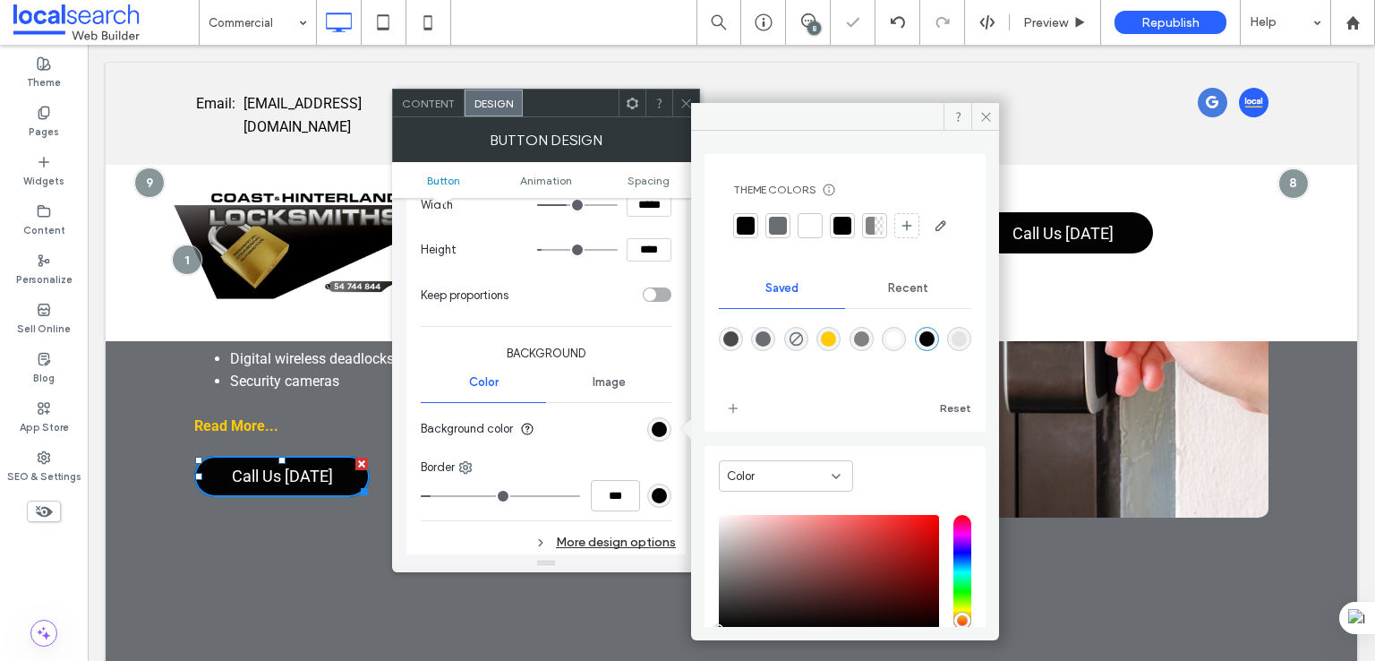
click at [652, 488] on div "rgb(3, 3, 3)" at bounding box center [659, 495] width 15 height 15
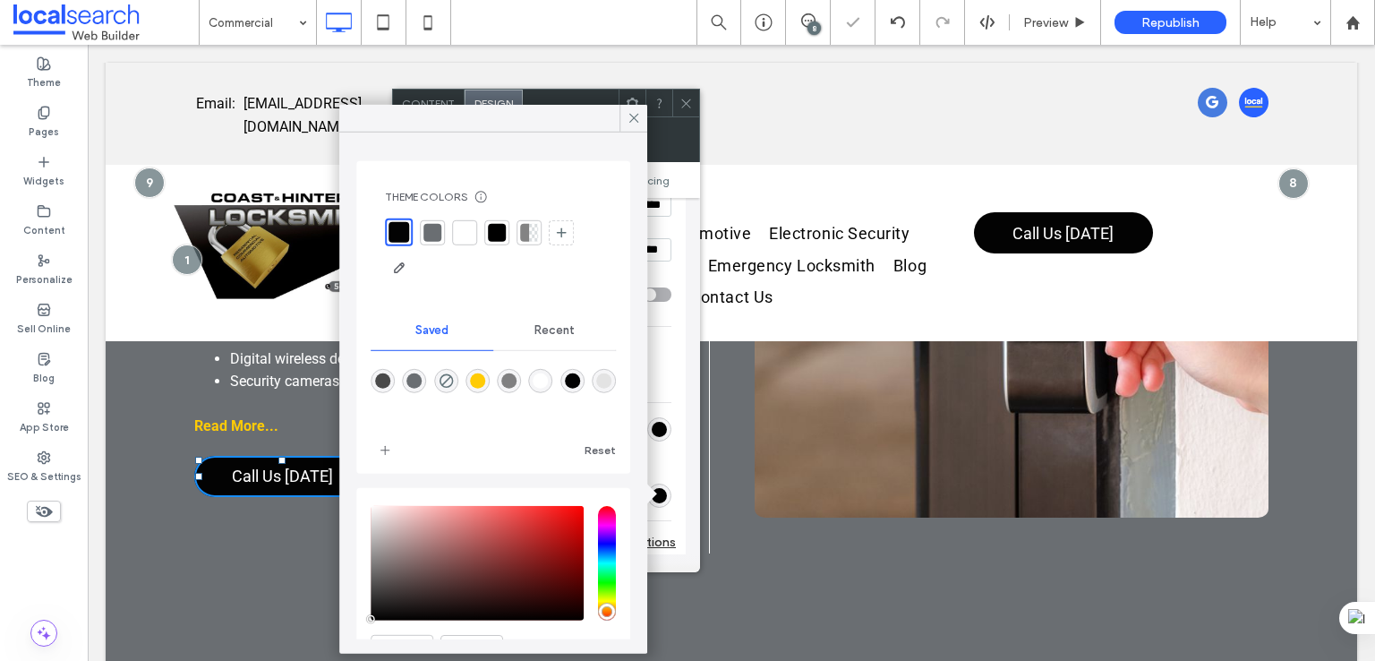
click at [580, 373] on div "rgba(3,3,3,1)" at bounding box center [572, 380] width 15 height 15
type input "*"
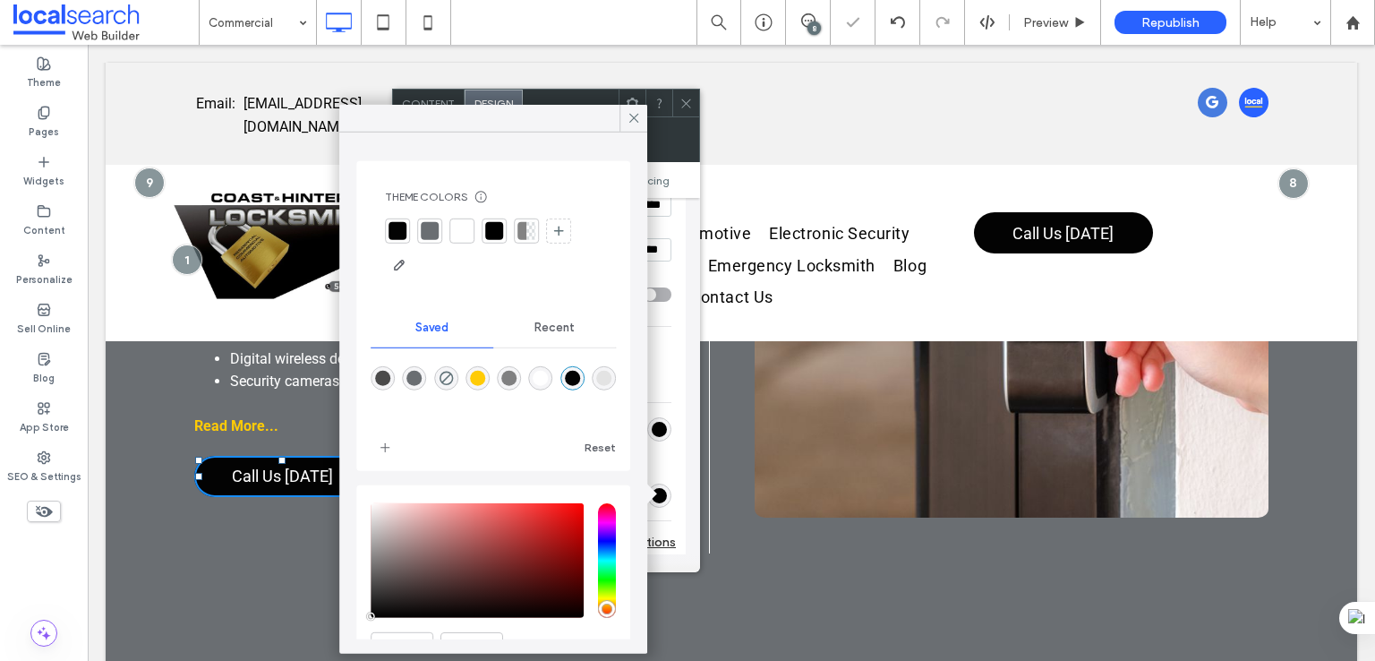
click at [663, 541] on div "More design options" at bounding box center [548, 542] width 255 height 24
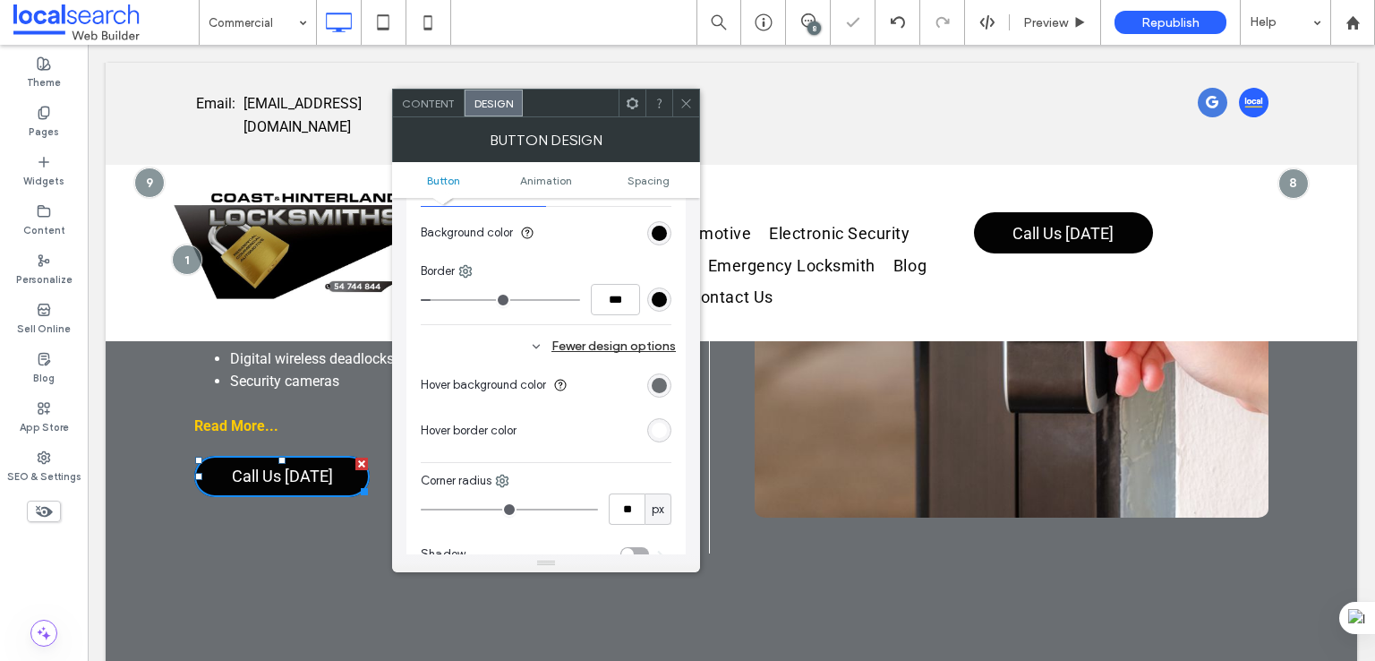
scroll to position [596, 0]
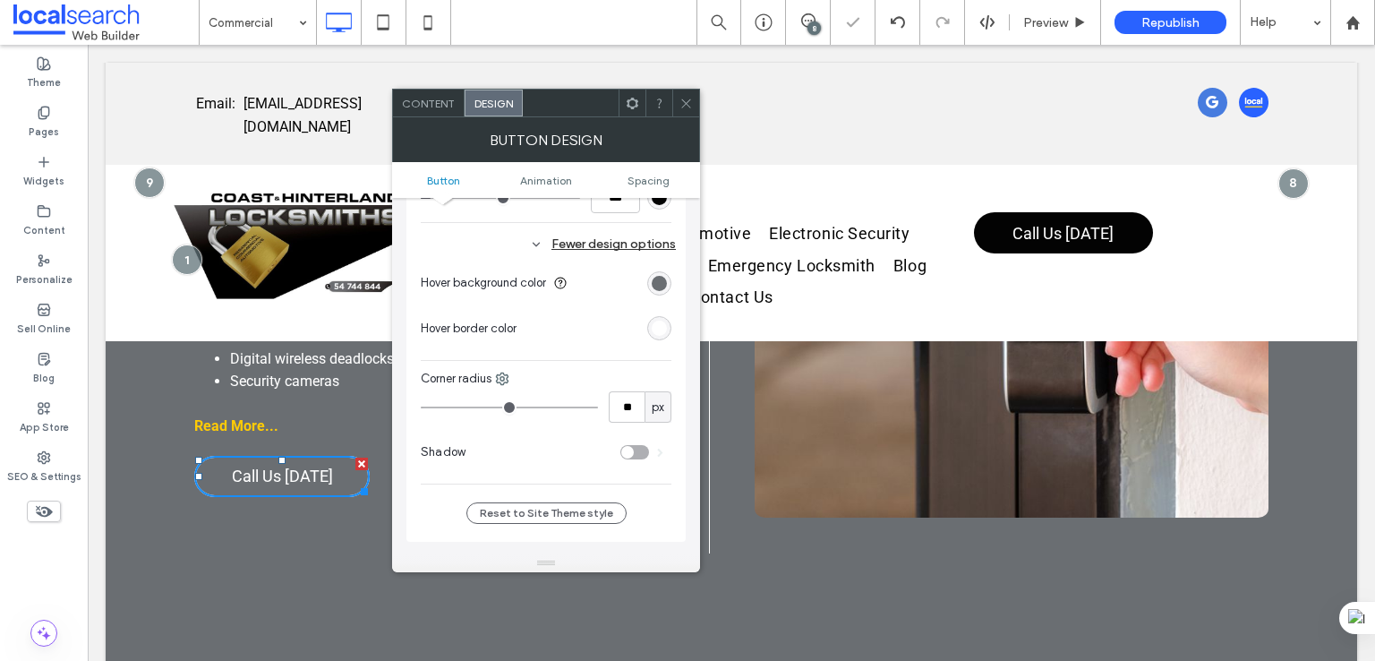
click at [662, 276] on div "rgb(106, 110, 114)" at bounding box center [659, 283] width 15 height 15
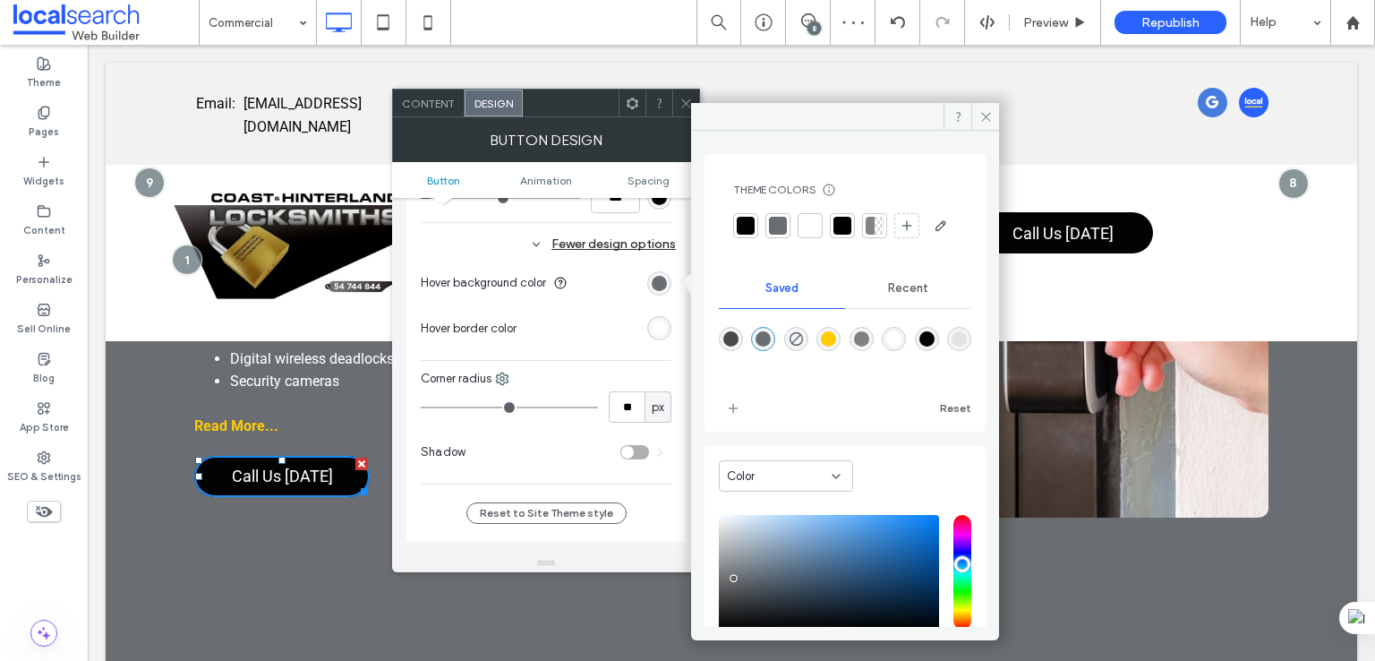
click at [771, 346] on div "rgba(106,110,114,1)" at bounding box center [762, 338] width 15 height 15
click at [648, 329] on div "rgb(255, 255, 255)" at bounding box center [659, 328] width 24 height 24
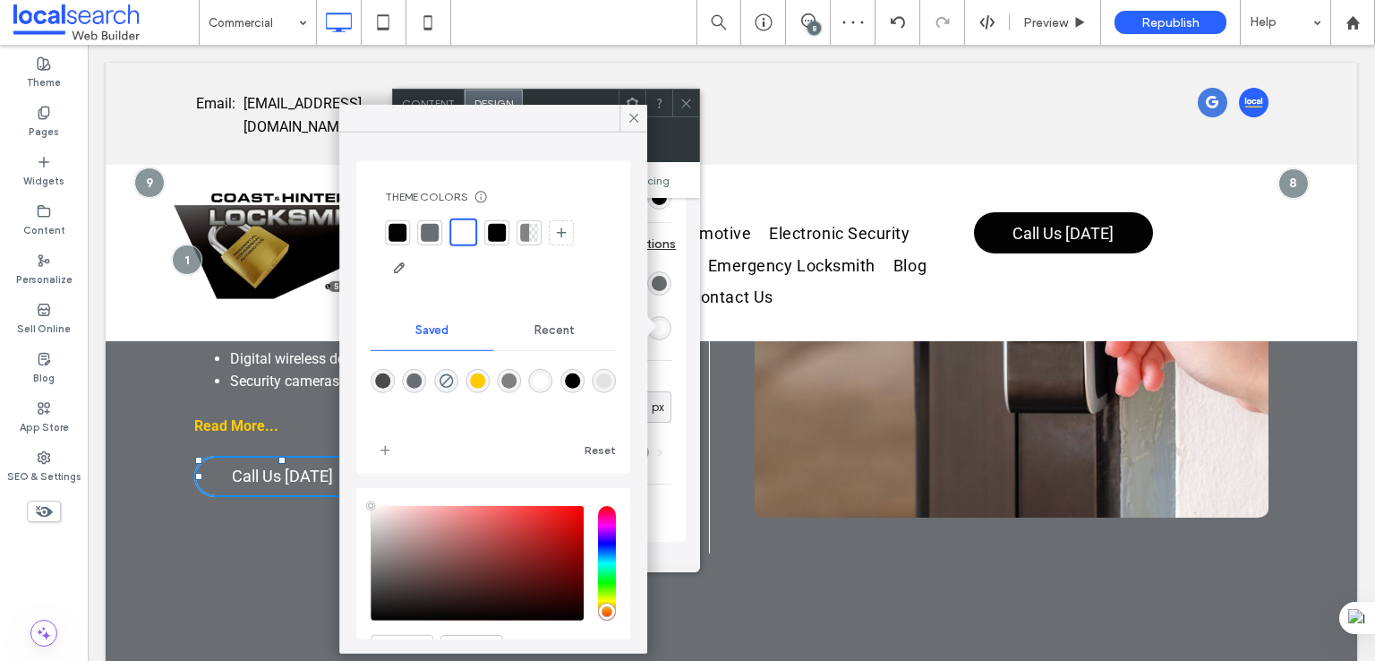
click at [550, 370] on div "rgba(255,255,255,1)" at bounding box center [541, 381] width 24 height 24
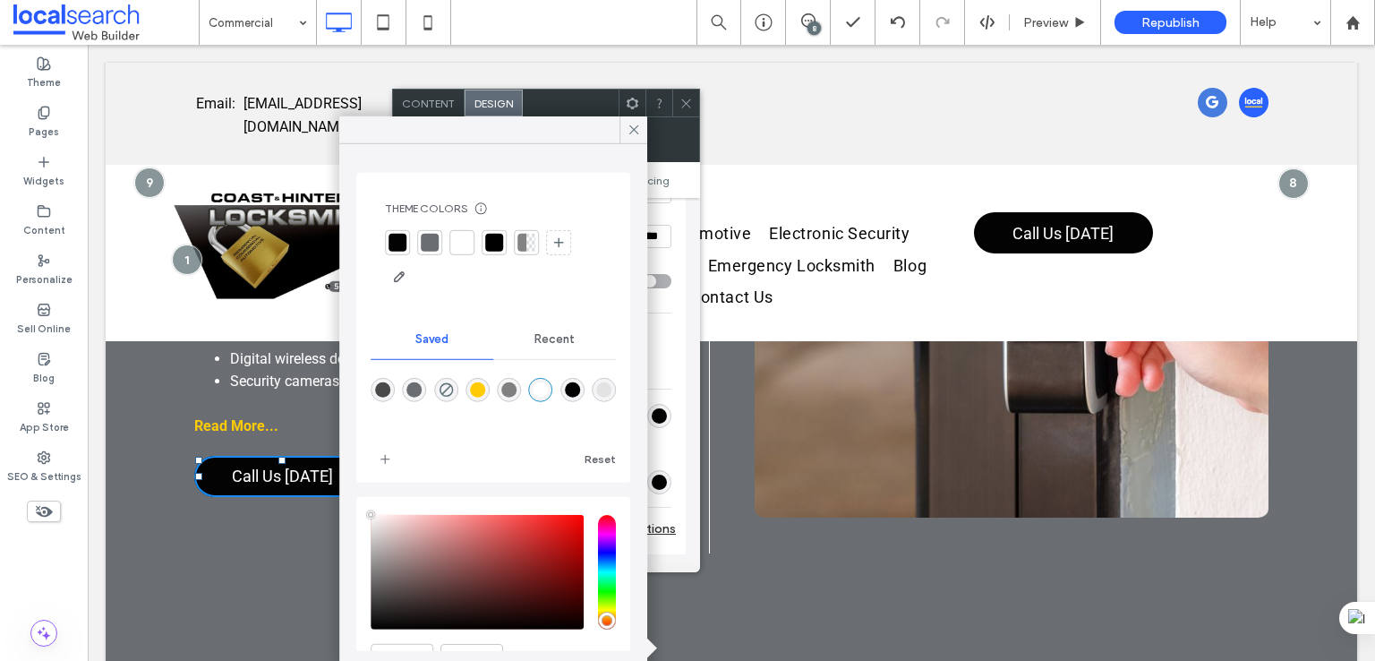
scroll to position [162, 0]
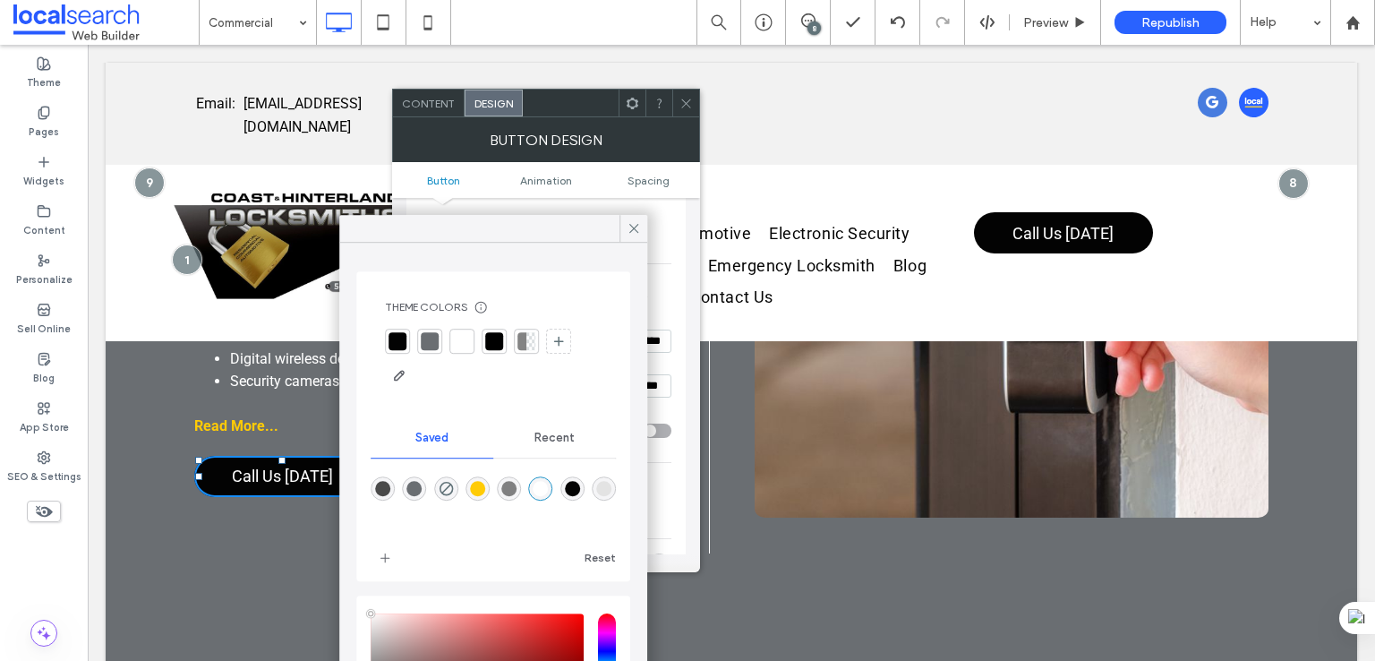
click at [665, 310] on section "Change affects desktop and tablet" at bounding box center [546, 293] width 251 height 51
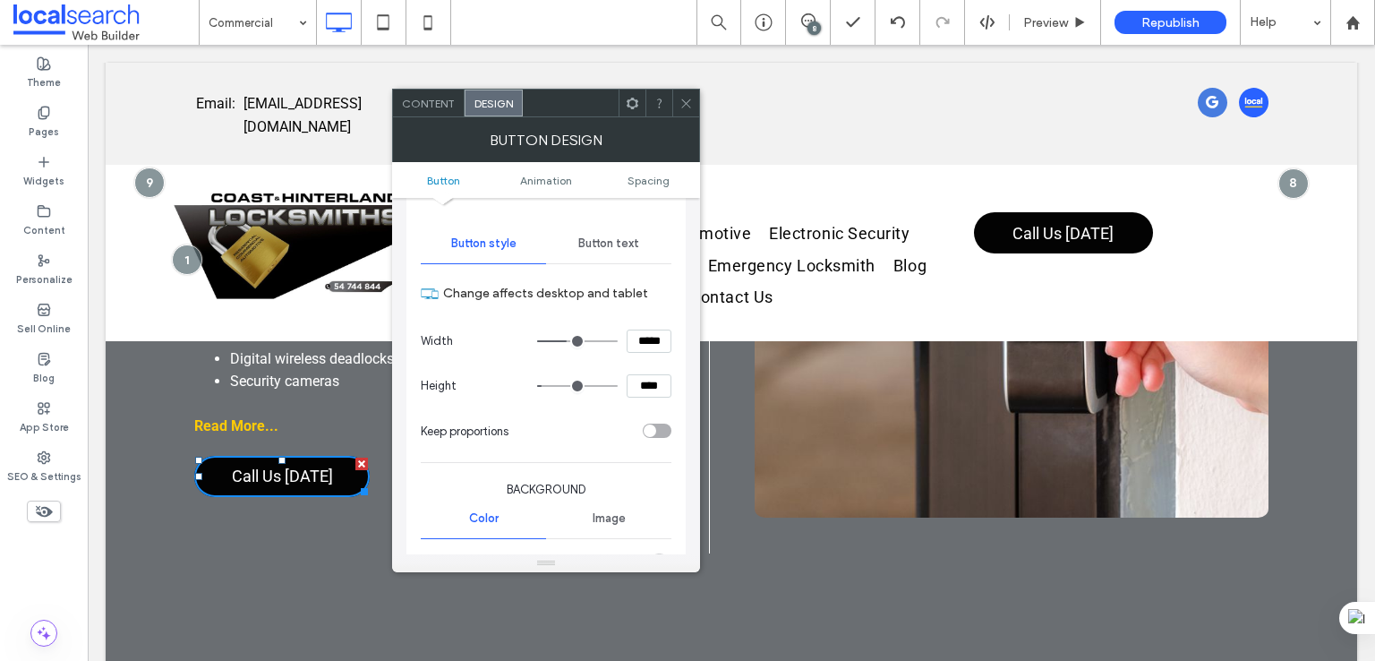
click at [614, 252] on div "Button text" at bounding box center [608, 243] width 125 height 39
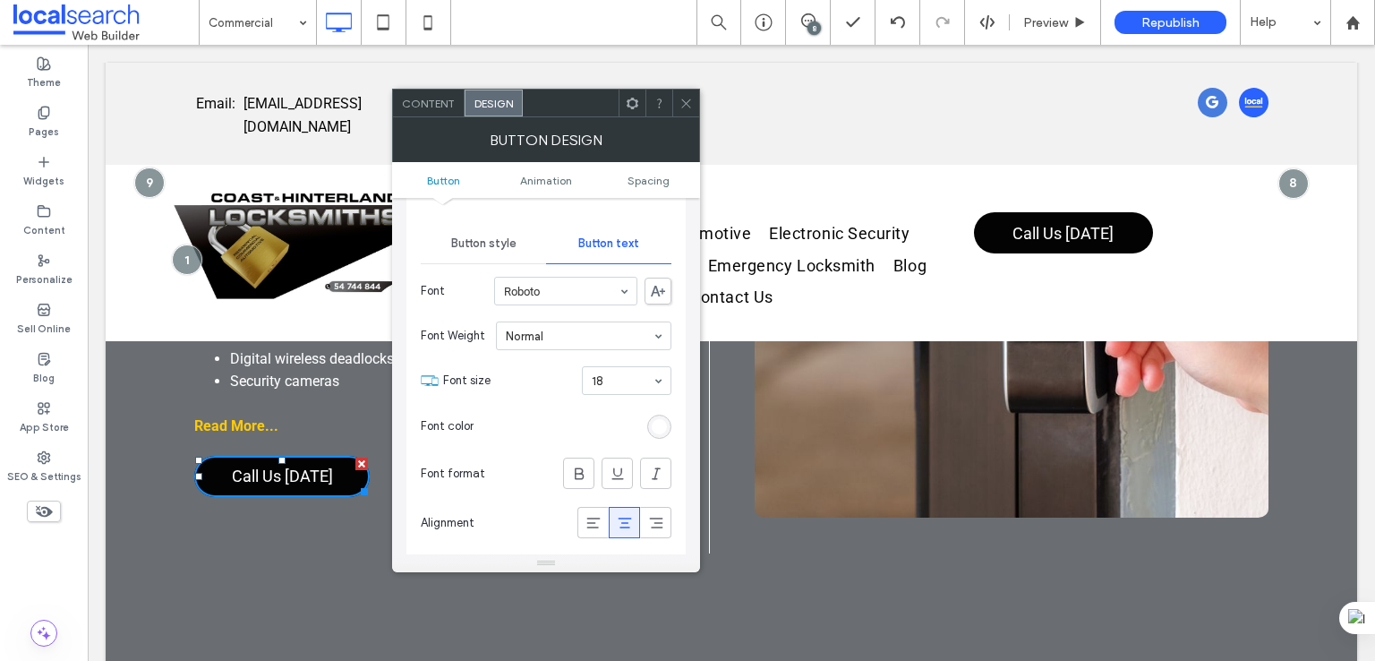
click at [665, 421] on div "rgb(255, 255, 255)" at bounding box center [659, 426] width 15 height 15
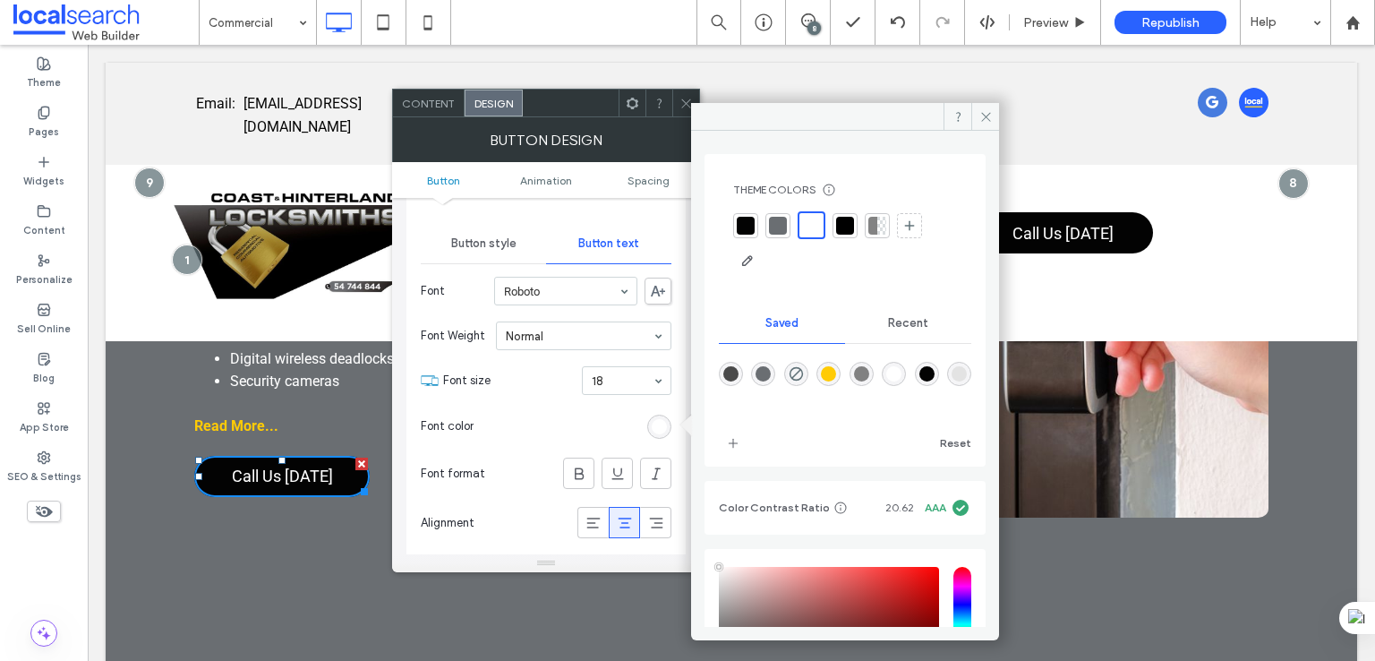
click at [906, 366] on div at bounding box center [894, 374] width 24 height 24
click at [901, 371] on div "rgba(255,255,255,1)" at bounding box center [893, 373] width 15 height 15
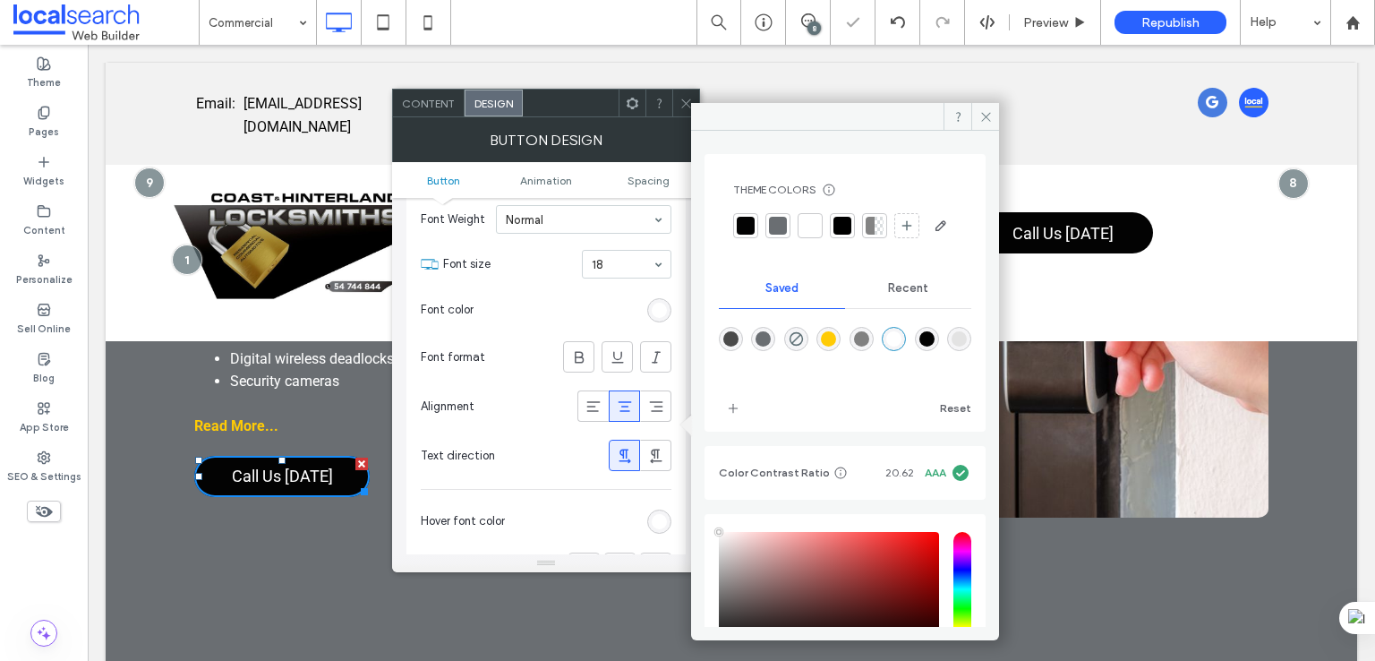
scroll to position [311, 0]
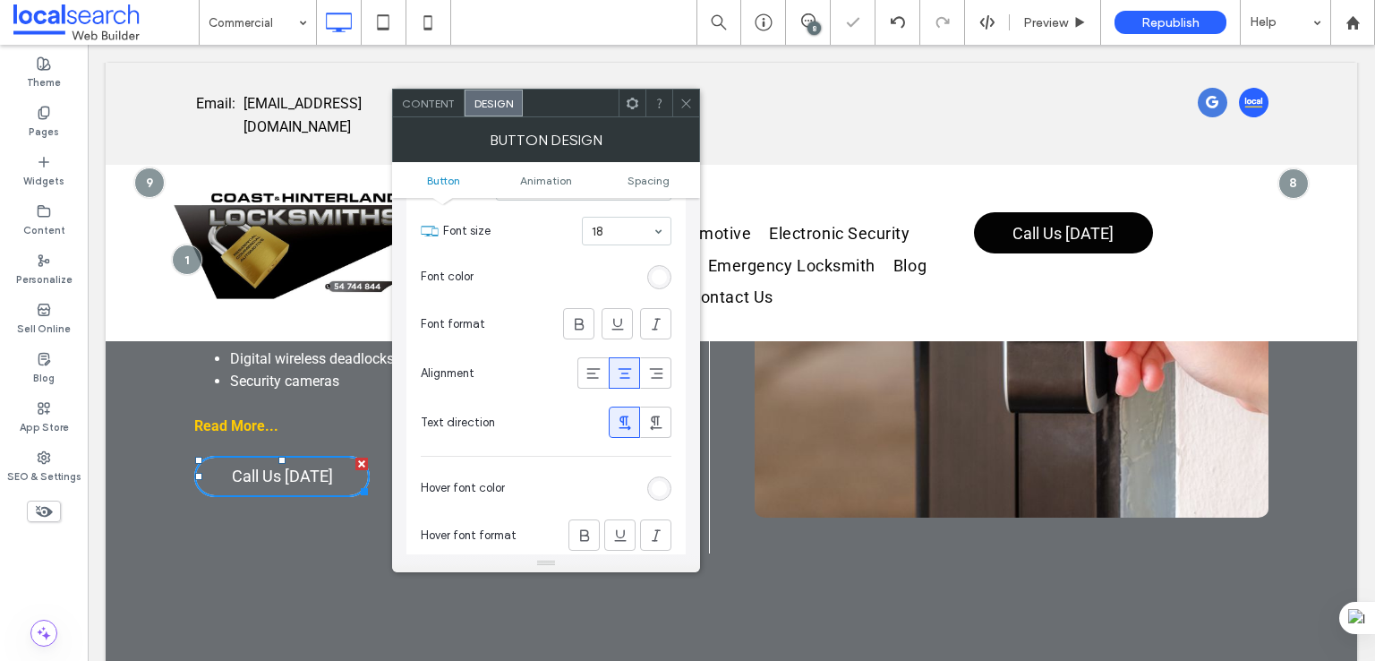
click at [659, 481] on div "rgb(255, 255, 255)" at bounding box center [659, 488] width 15 height 15
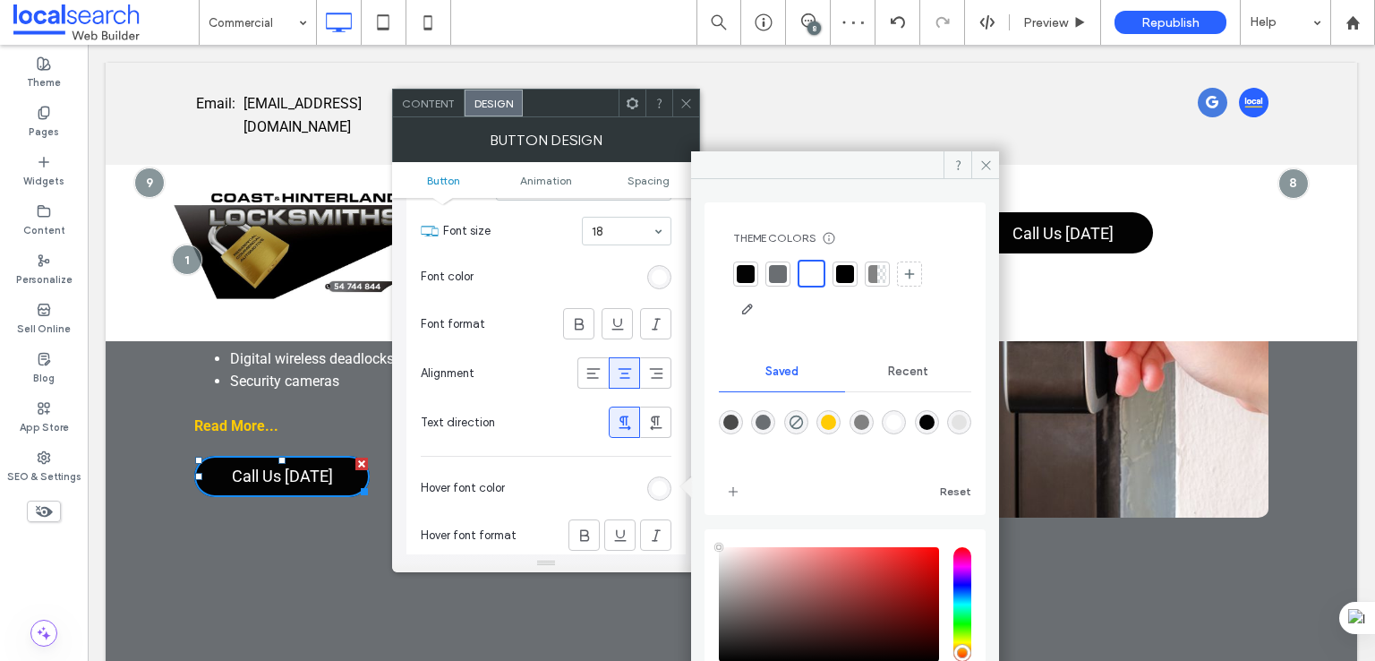
click at [901, 416] on div "rgba(255,255,255,1)" at bounding box center [893, 421] width 15 height 15
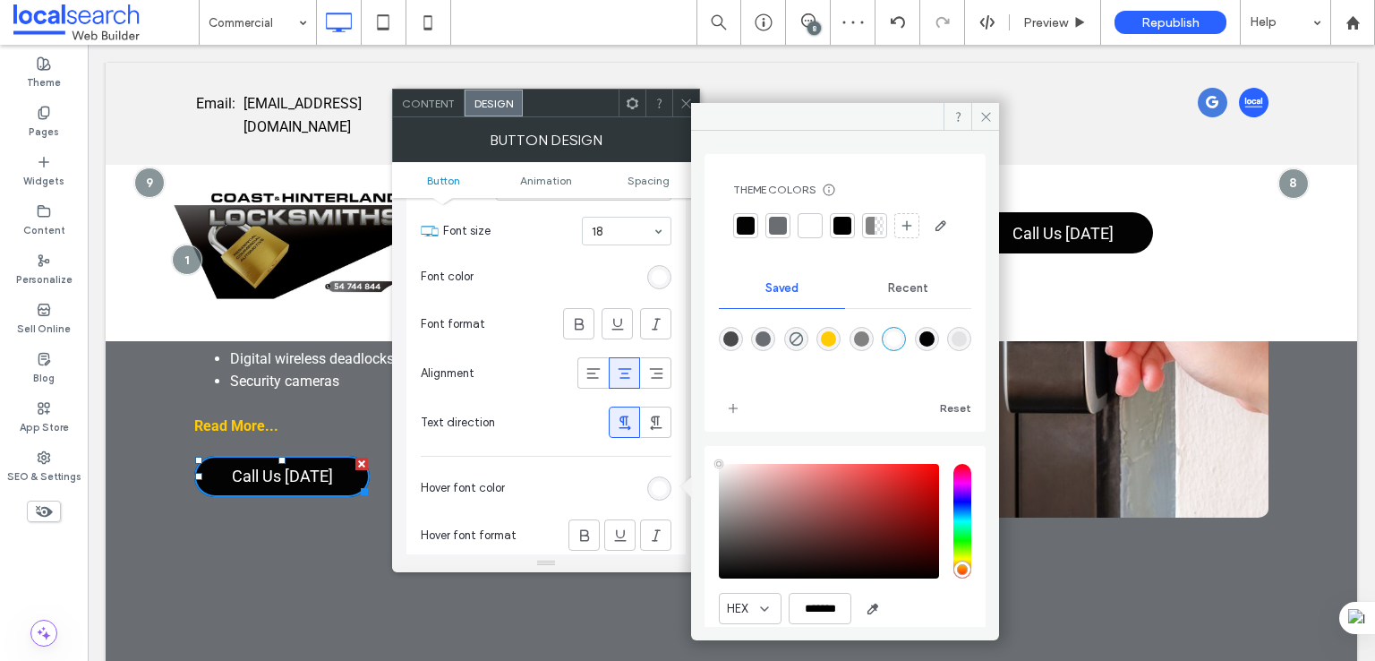
click at [680, 108] on icon at bounding box center [685, 103] width 13 height 13
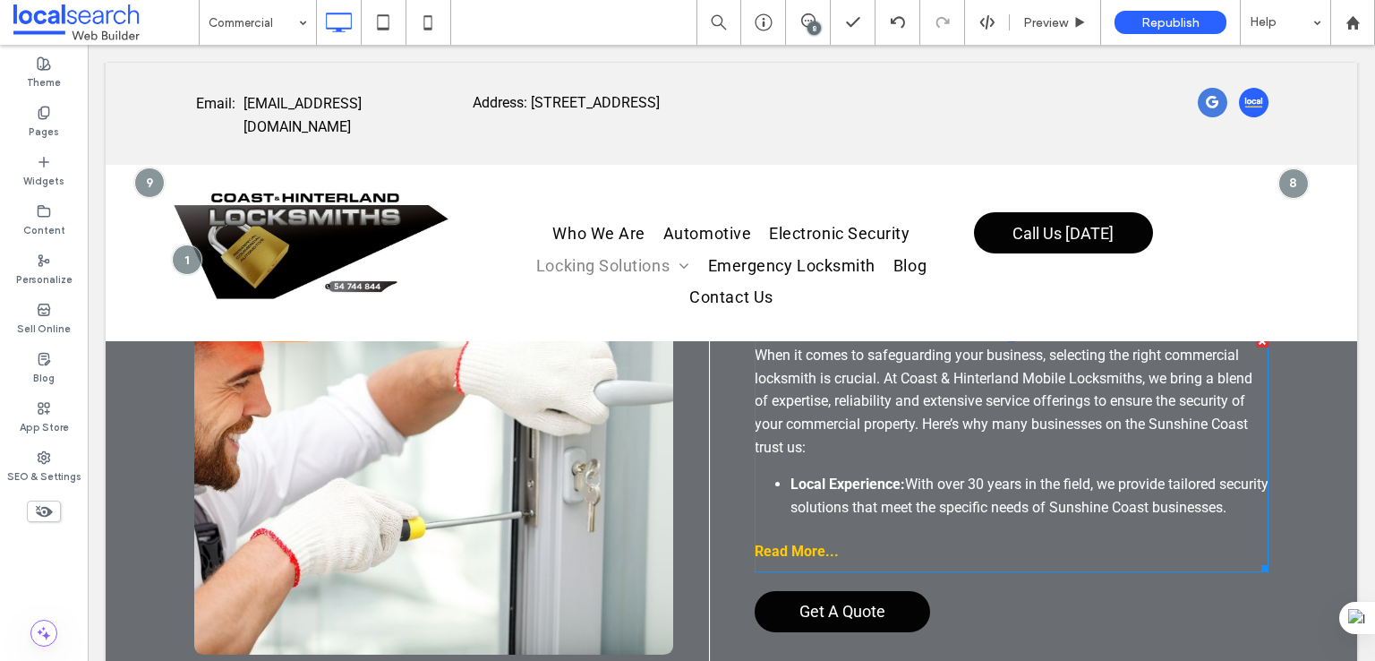
scroll to position [2238, 0]
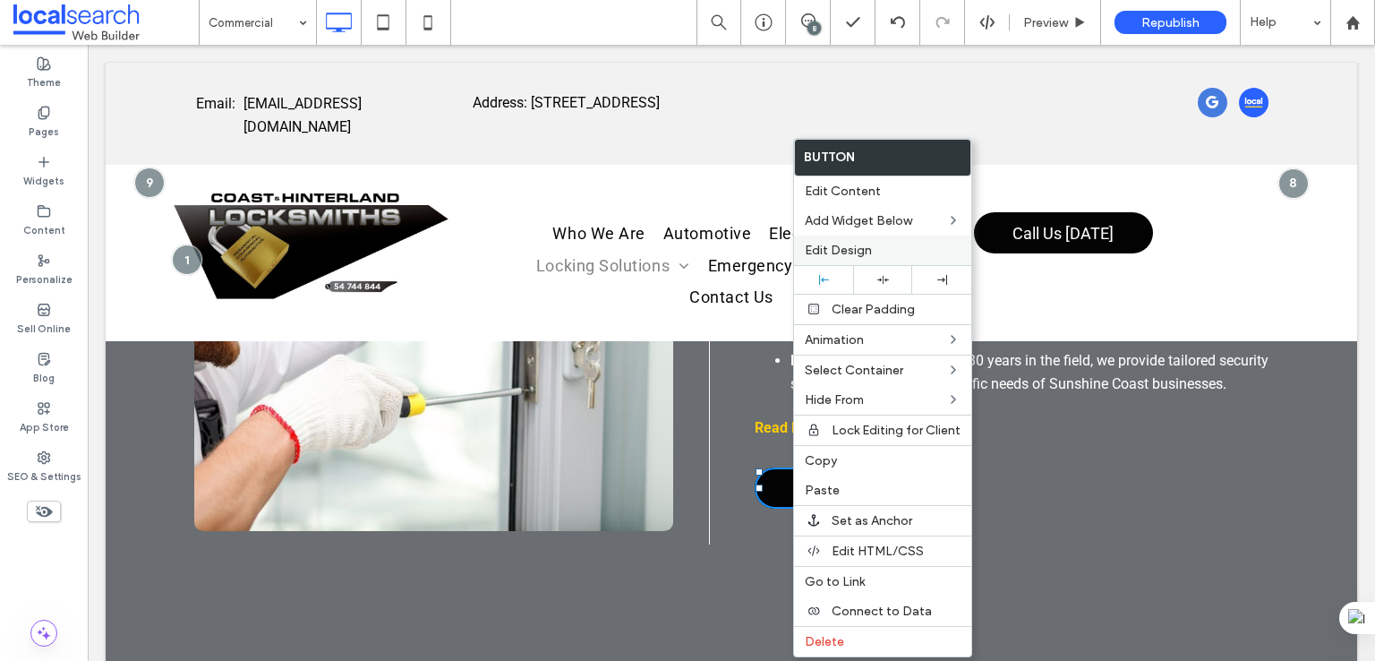
click at [859, 240] on div "Edit Design" at bounding box center [882, 250] width 177 height 30
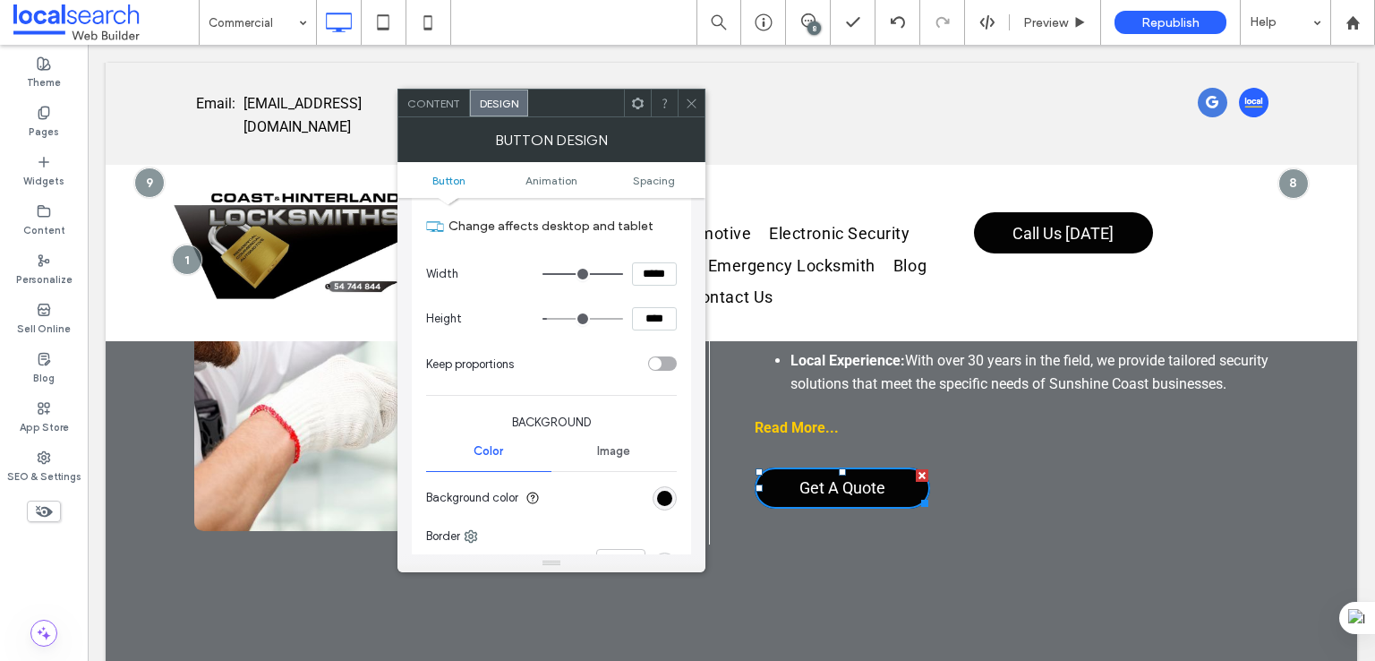
scroll to position [298, 0]
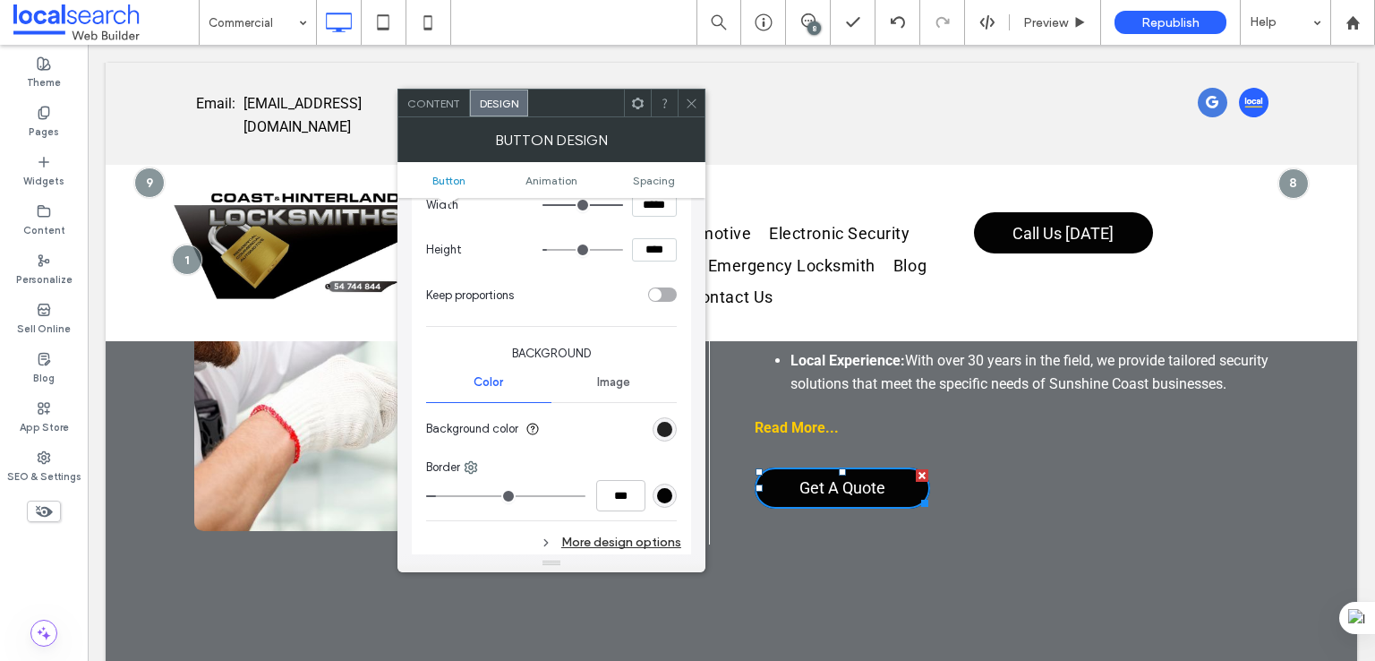
click at [660, 422] on div "rgb(3, 3, 3)" at bounding box center [664, 429] width 15 height 15
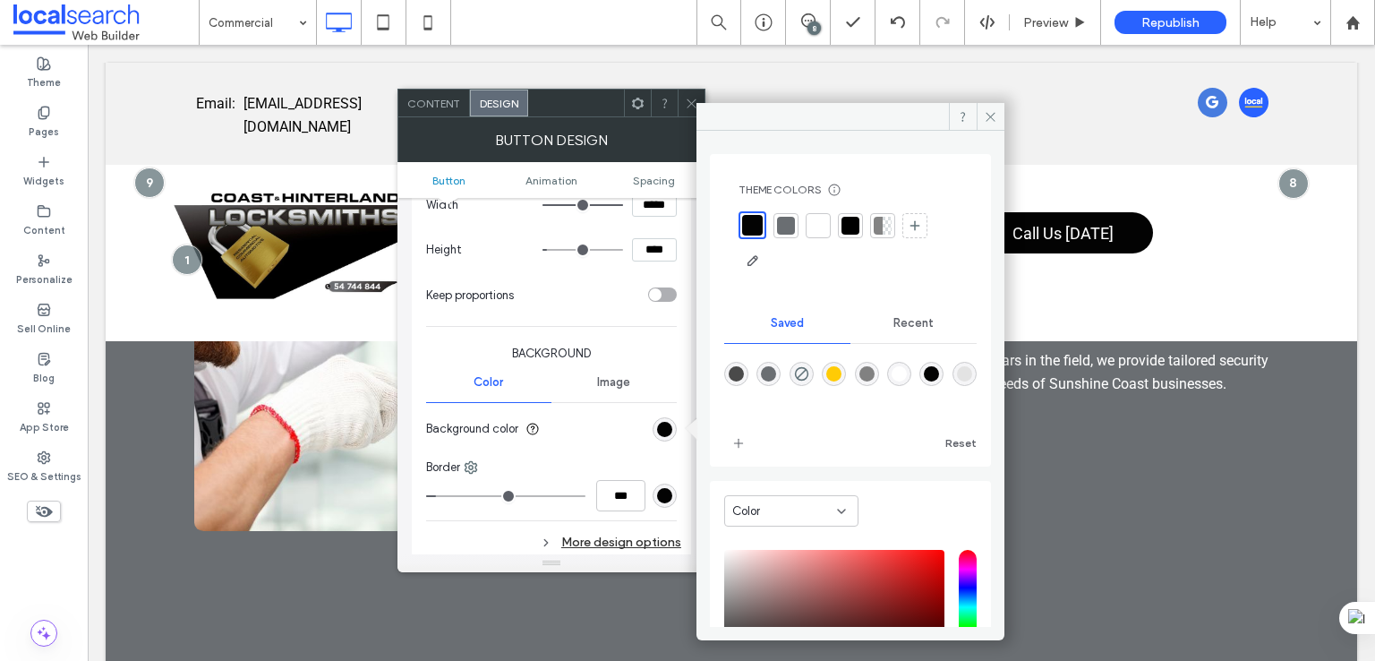
click at [939, 370] on div "rgba(3,3,3,1)" at bounding box center [931, 373] width 15 height 15
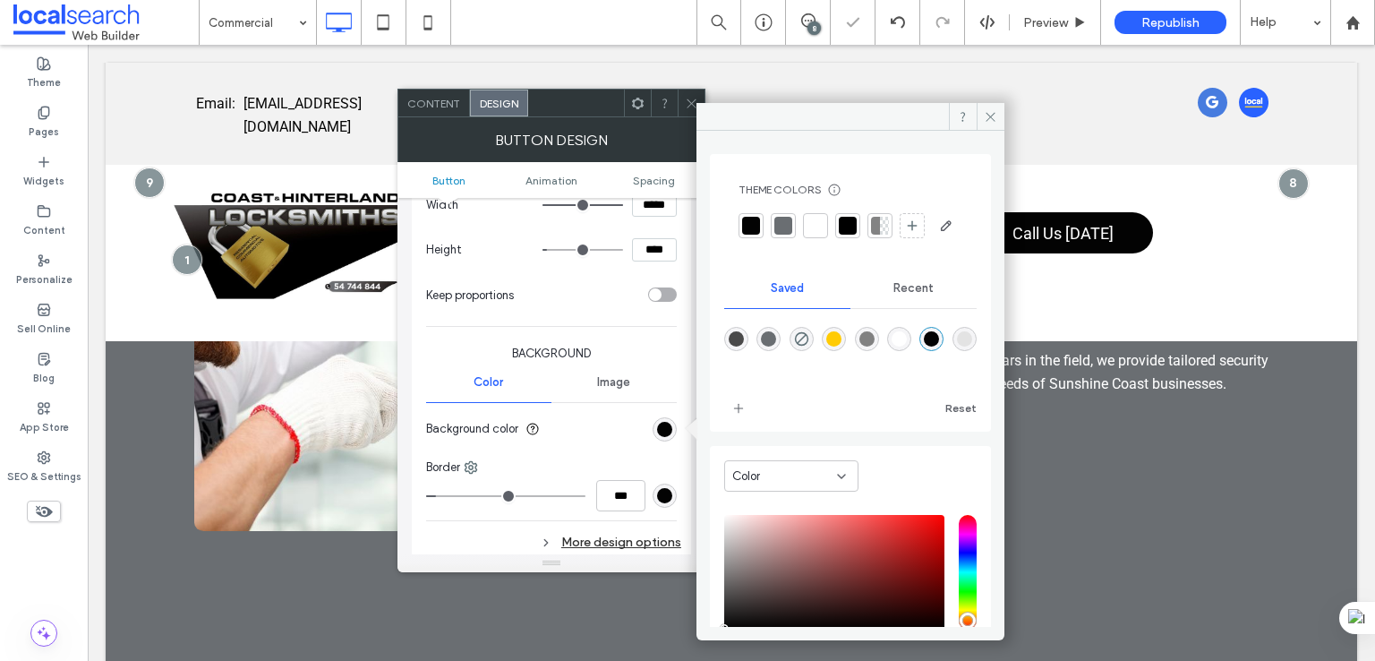
drag, startPoint x: 663, startPoint y: 490, endPoint x: 684, endPoint y: 479, distance: 23.2
click at [662, 490] on div "rgb(3, 3, 3)" at bounding box center [664, 495] width 15 height 15
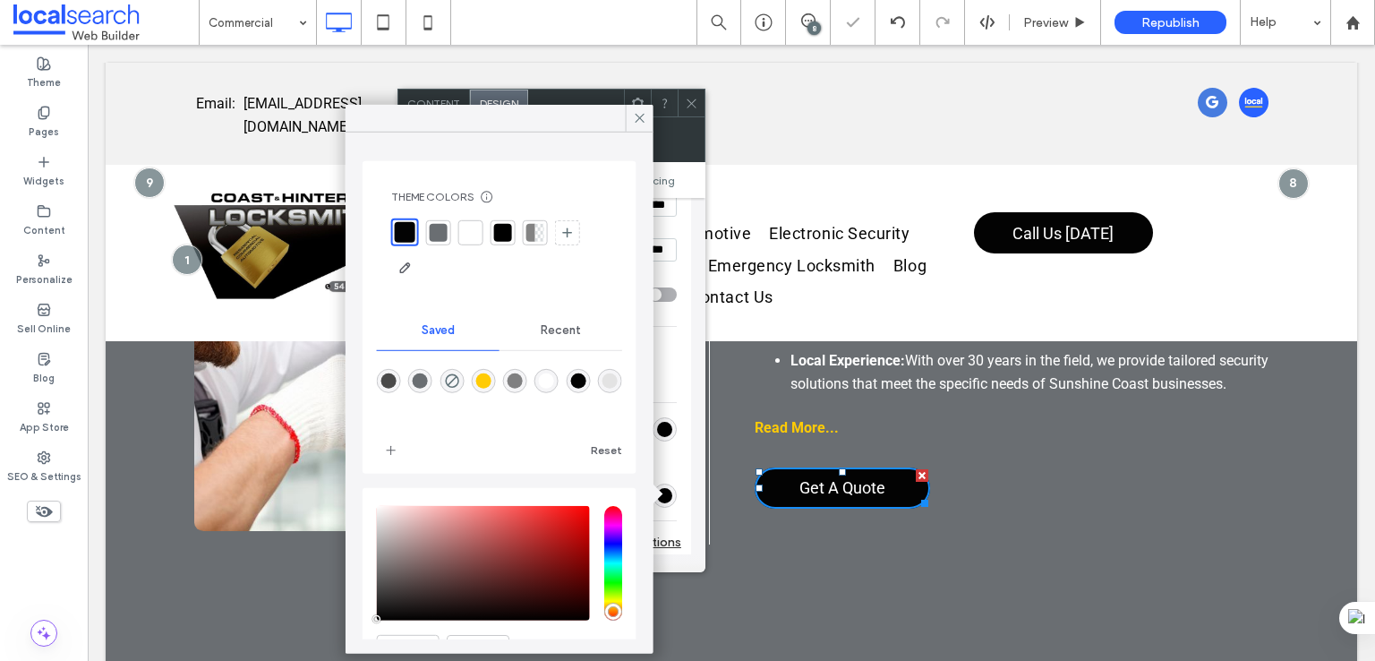
click at [585, 384] on div "rgba(3,3,3,1)" at bounding box center [577, 380] width 15 height 15
type input "*"
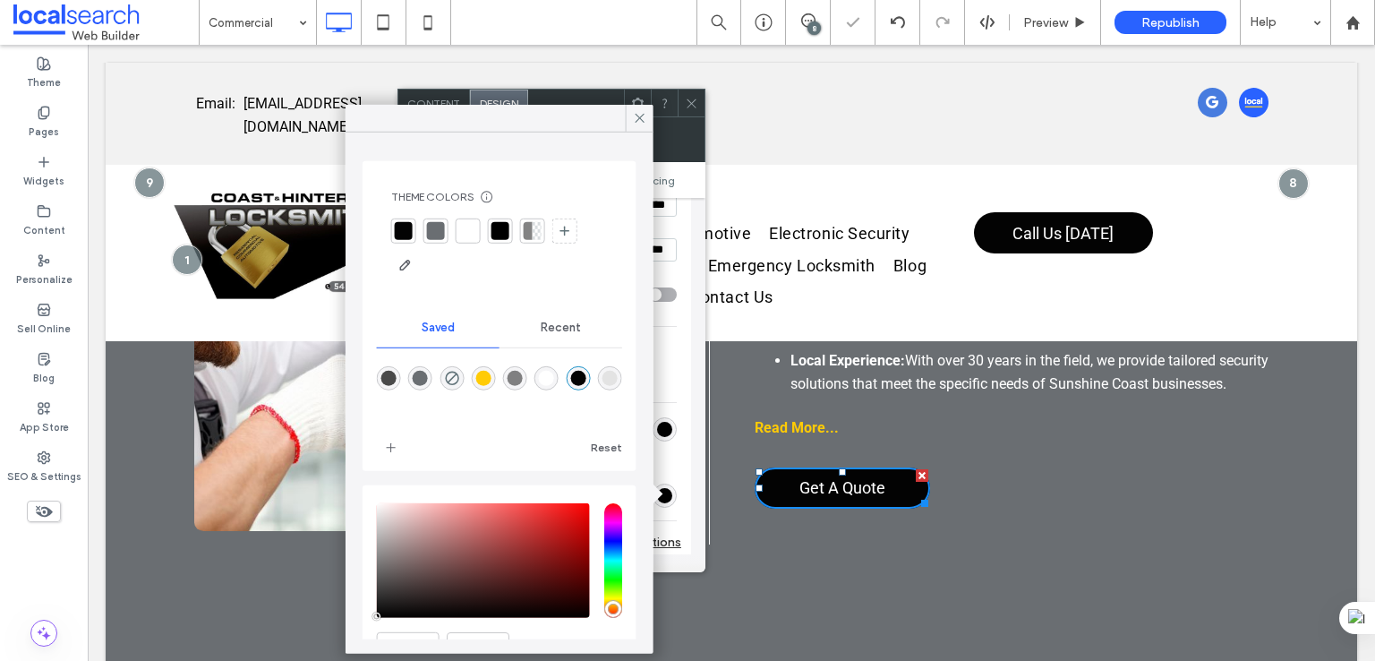
click at [671, 548] on div "More design options" at bounding box center [553, 542] width 255 height 24
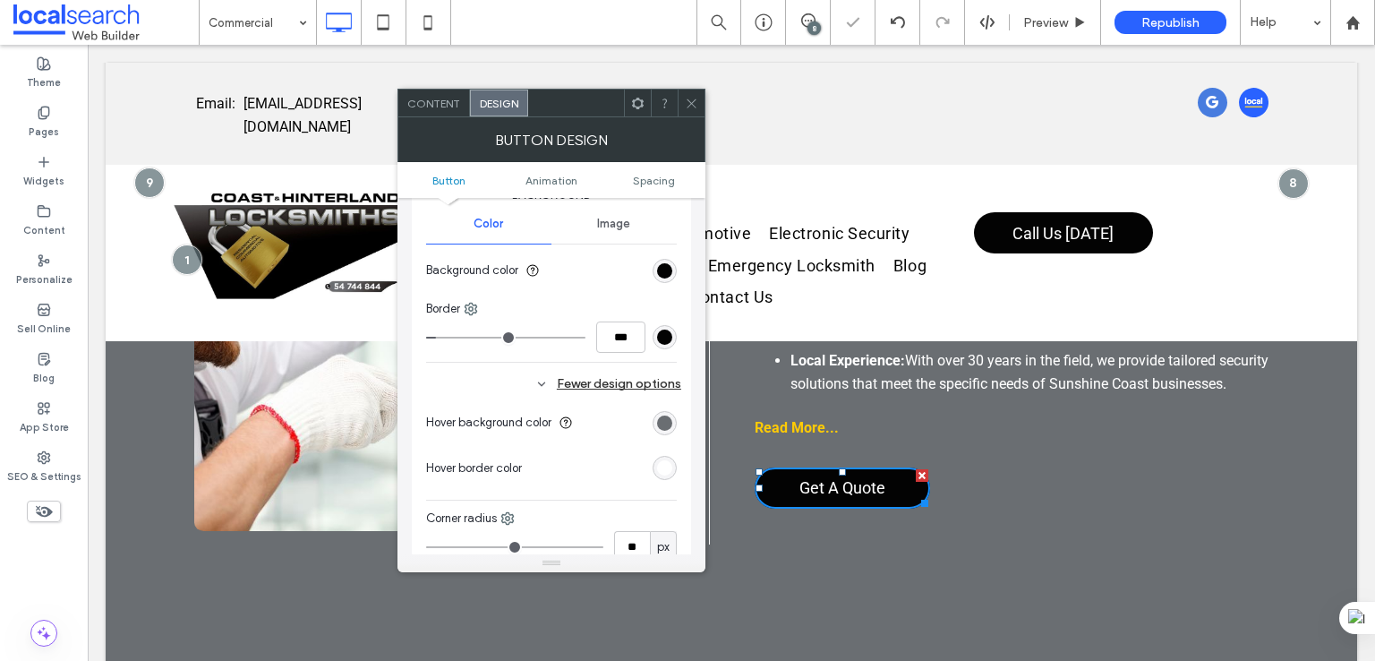
scroll to position [596, 0]
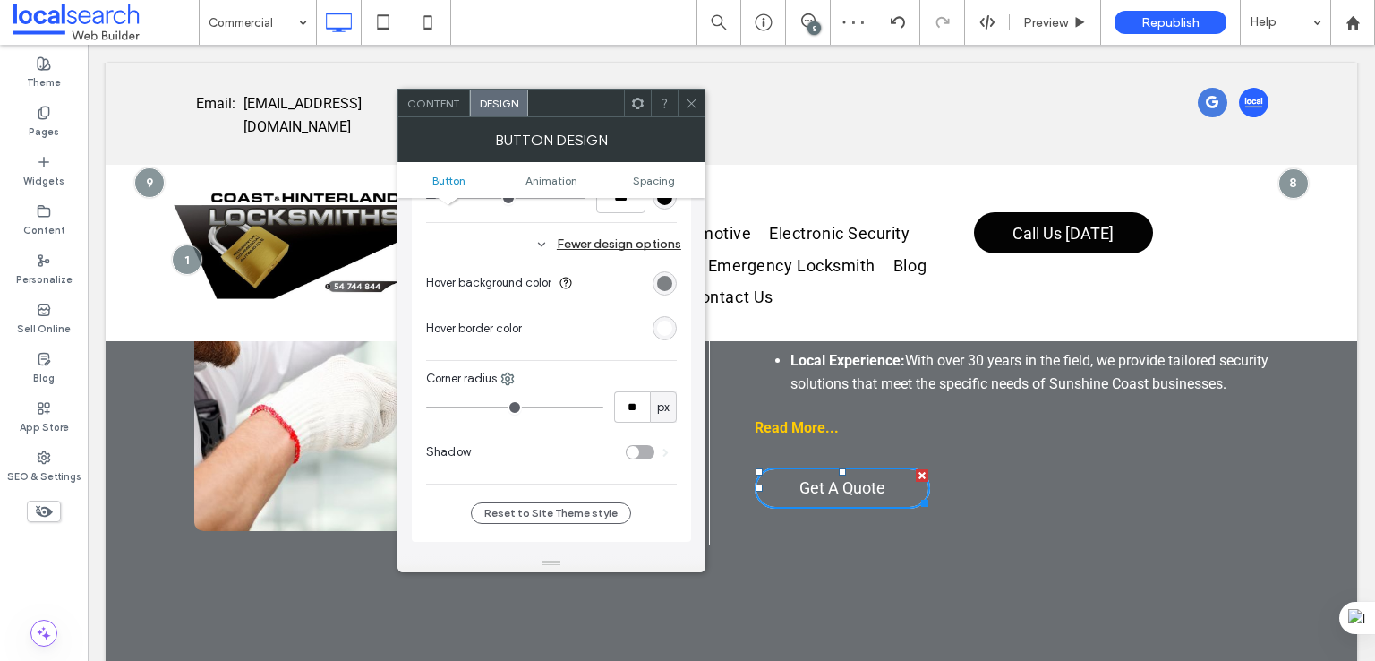
click at [669, 280] on div "rgb(106, 110, 114)" at bounding box center [664, 283] width 15 height 15
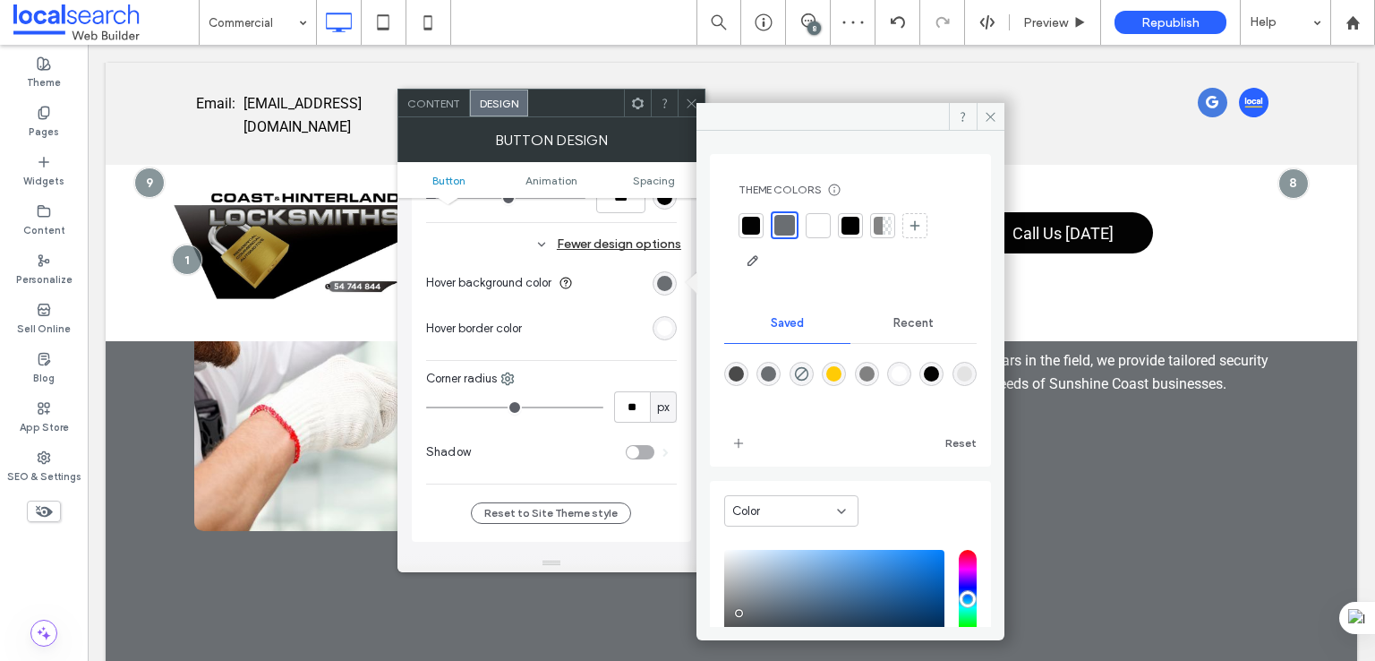
click at [766, 366] on div "rgba(106,110,114,1)" at bounding box center [768, 373] width 15 height 15
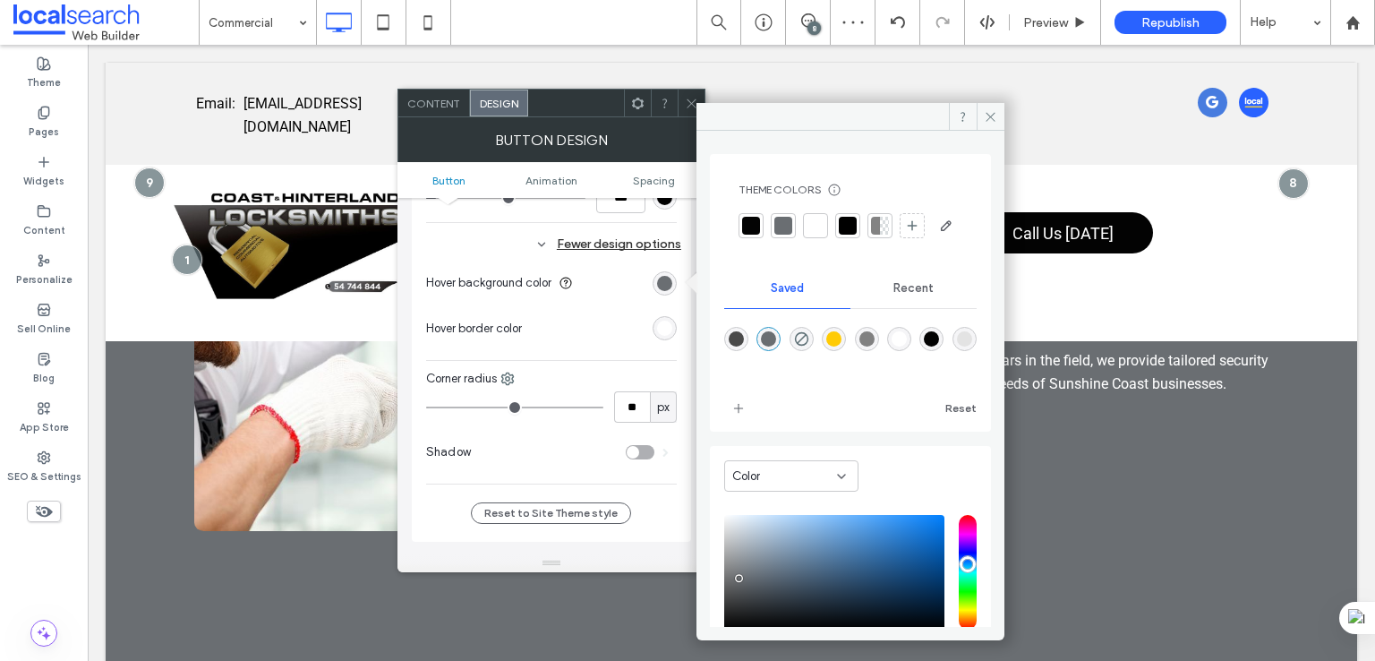
click at [667, 328] on div "rgb(255, 255, 255)" at bounding box center [664, 327] width 15 height 15
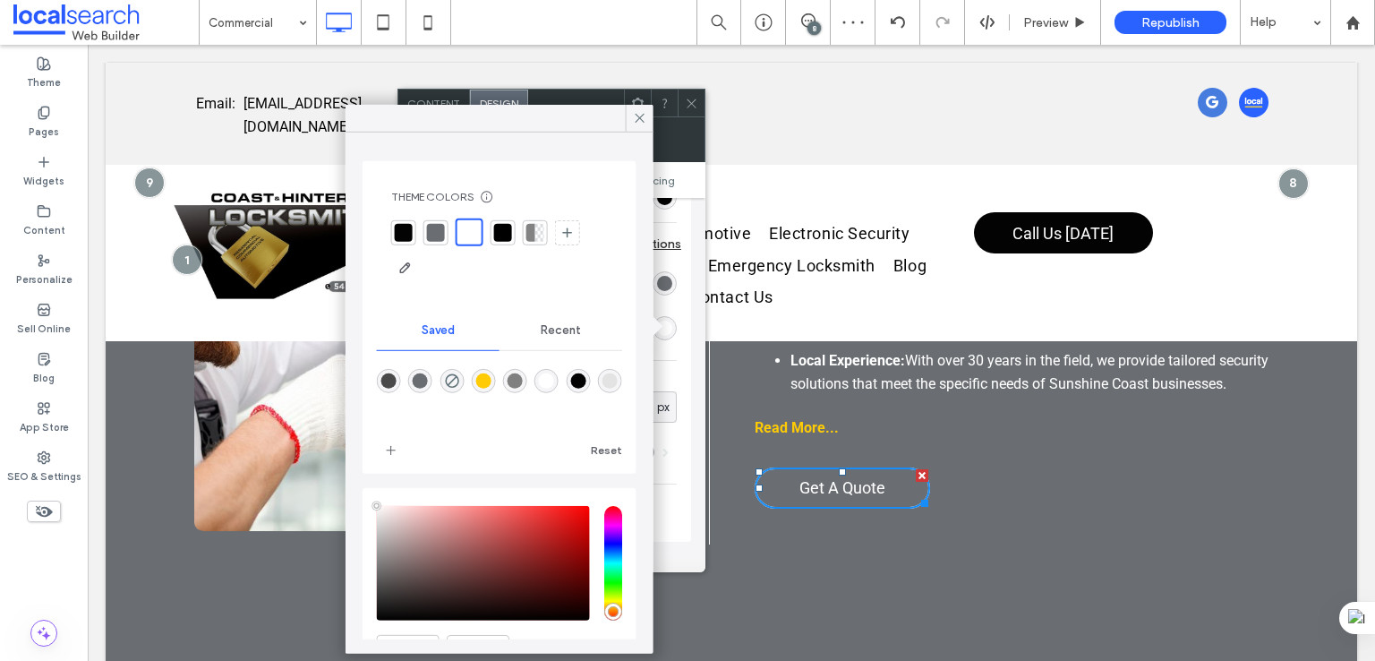
click at [554, 388] on div "rgba(255,255,255,1)" at bounding box center [546, 380] width 15 height 15
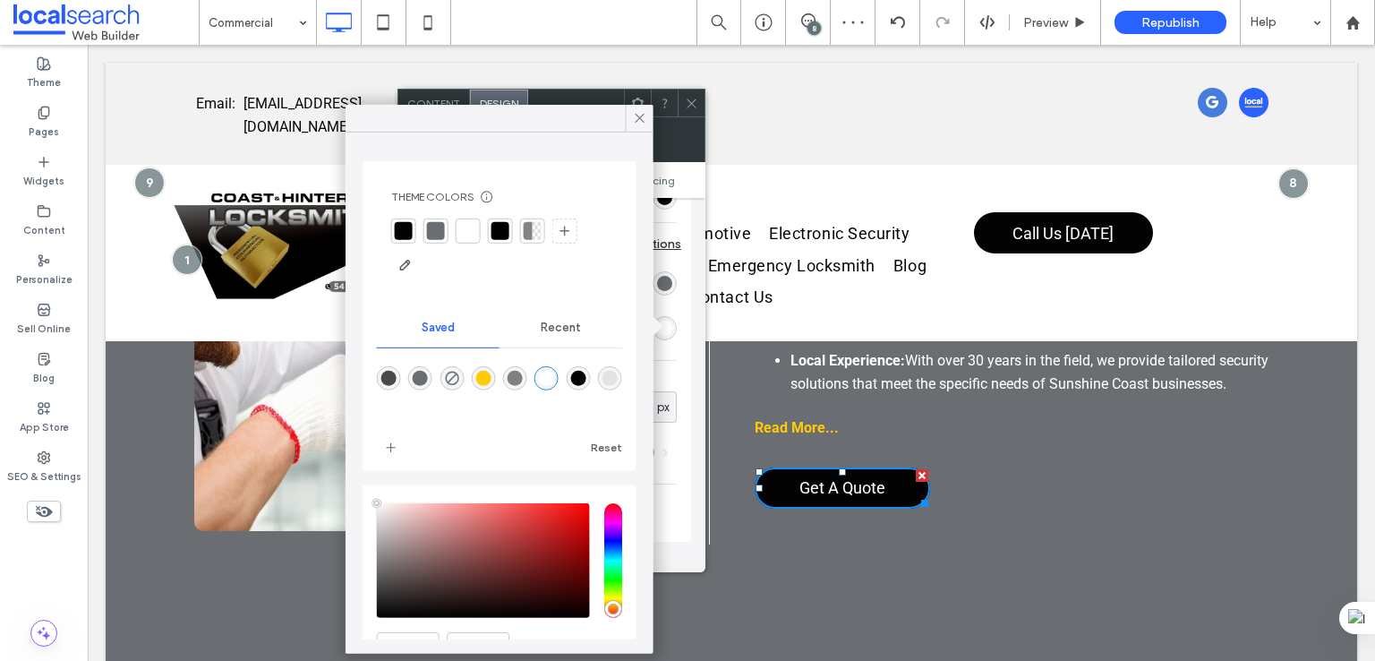
click at [683, 360] on div "Primary Secondary Button layout Button style Button text Change affects desktop…" at bounding box center [551, 79] width 279 height 926
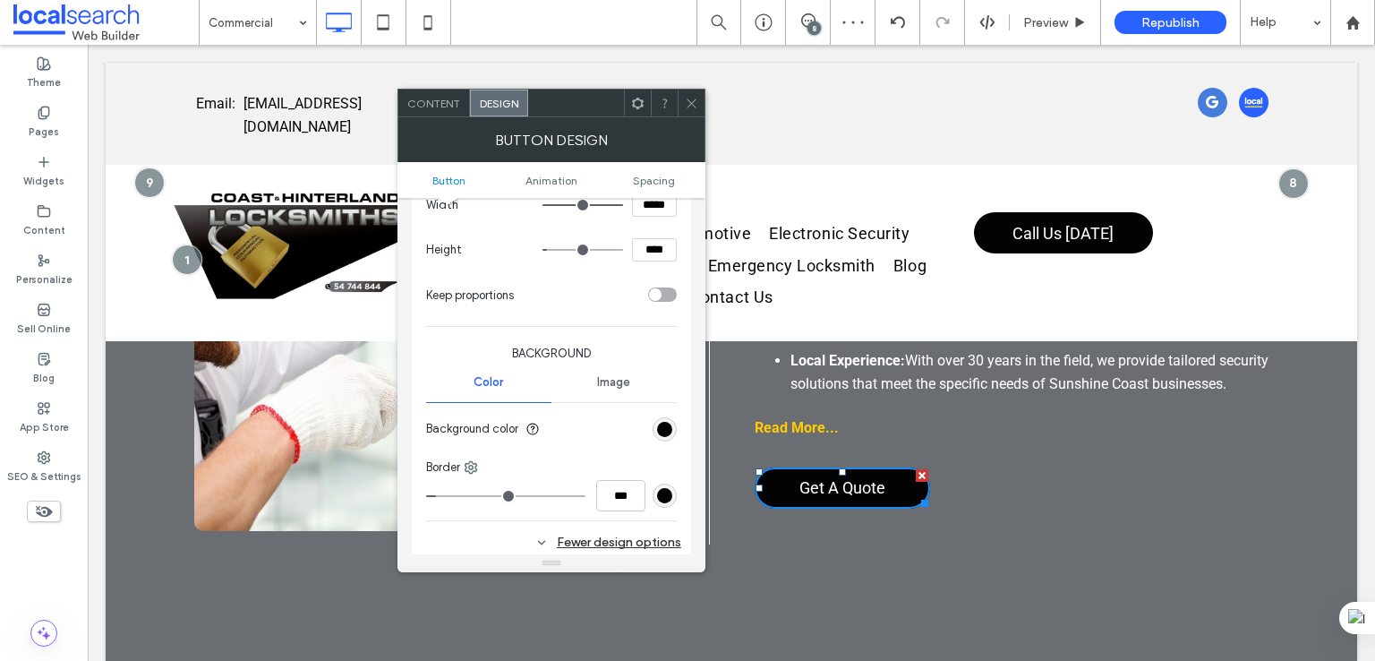
scroll to position [149, 0]
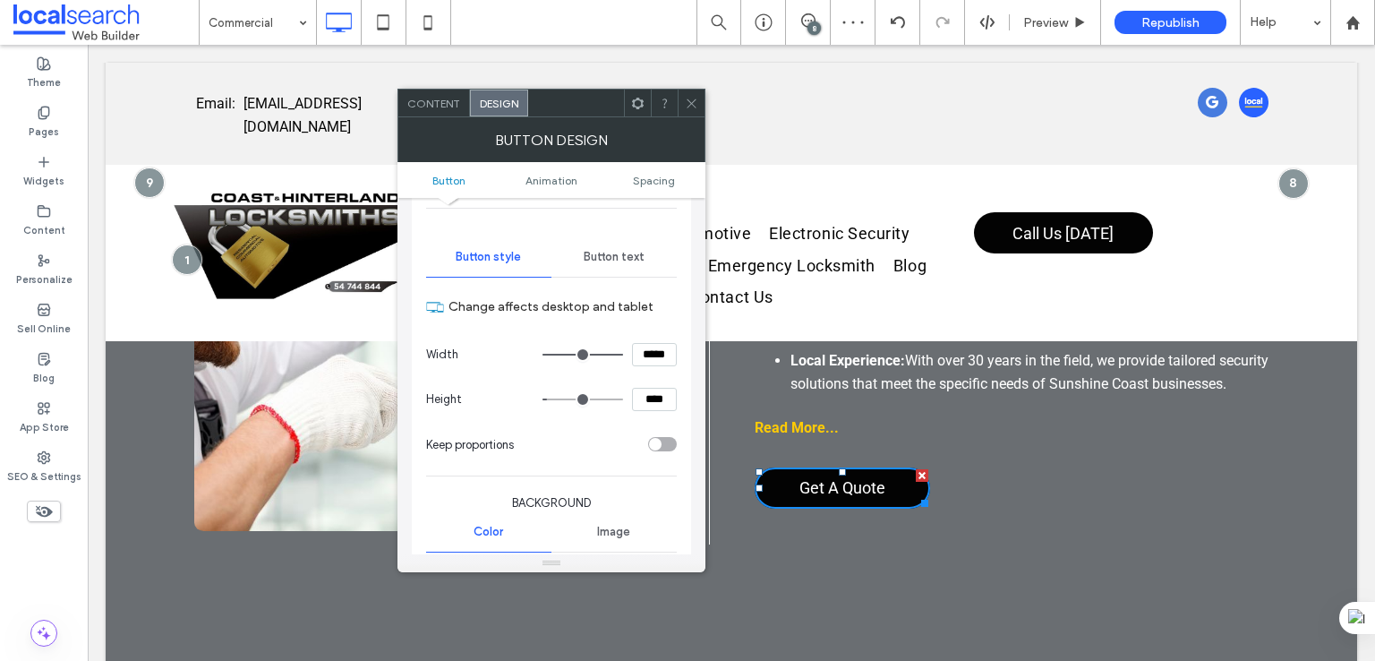
click at [600, 259] on span "Button text" at bounding box center [614, 257] width 61 height 14
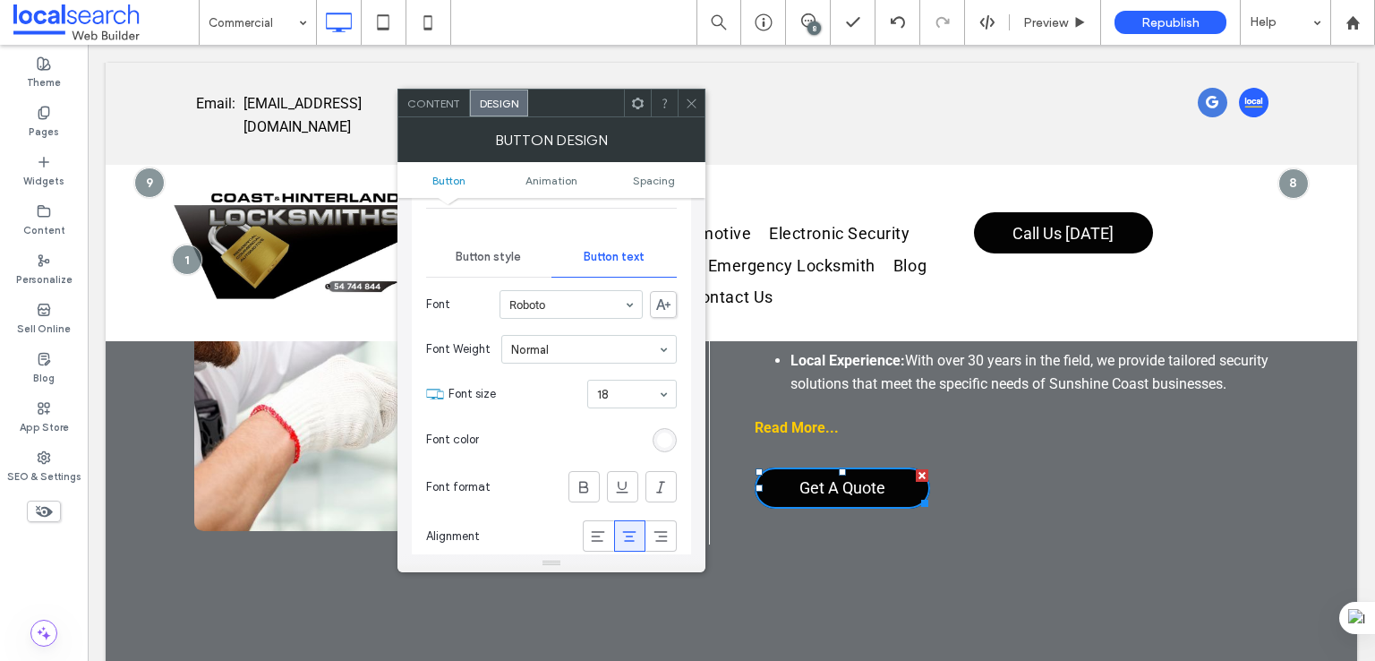
click at [664, 428] on div "rgb(255, 255, 255)" at bounding box center [665, 440] width 24 height 24
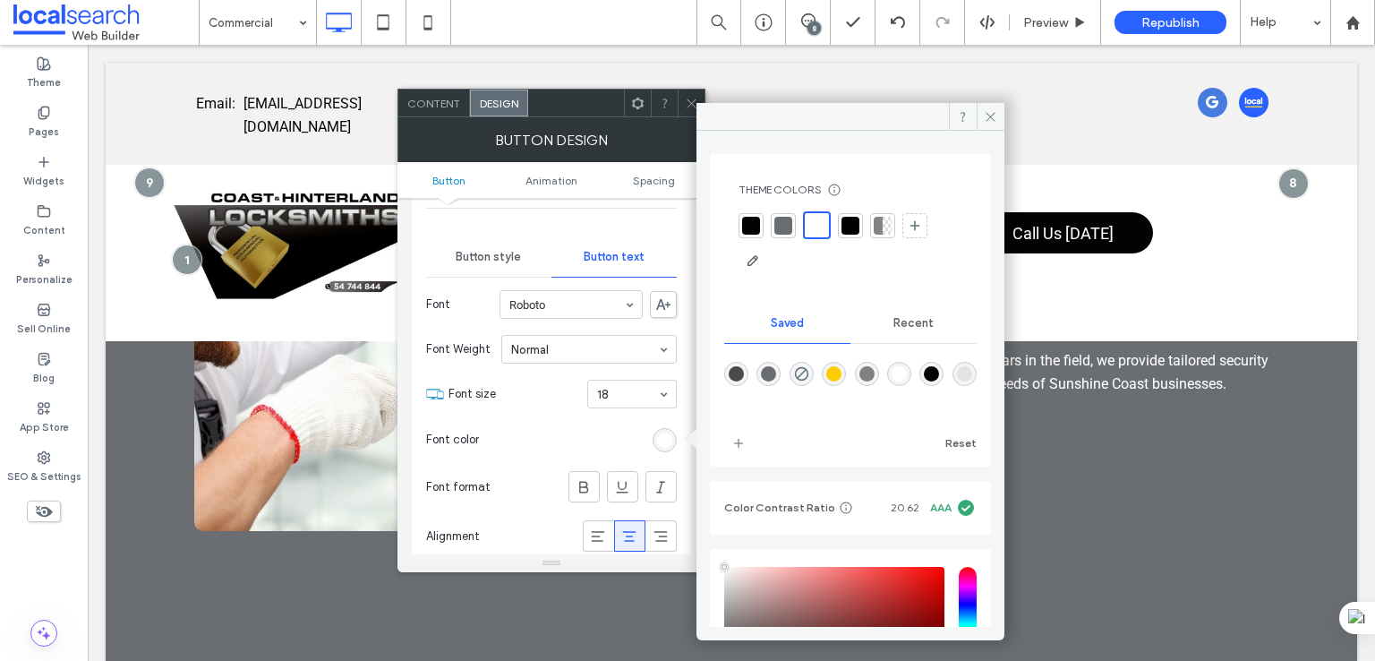
click at [907, 377] on div "rgba(255,255,255,1)" at bounding box center [899, 373] width 15 height 15
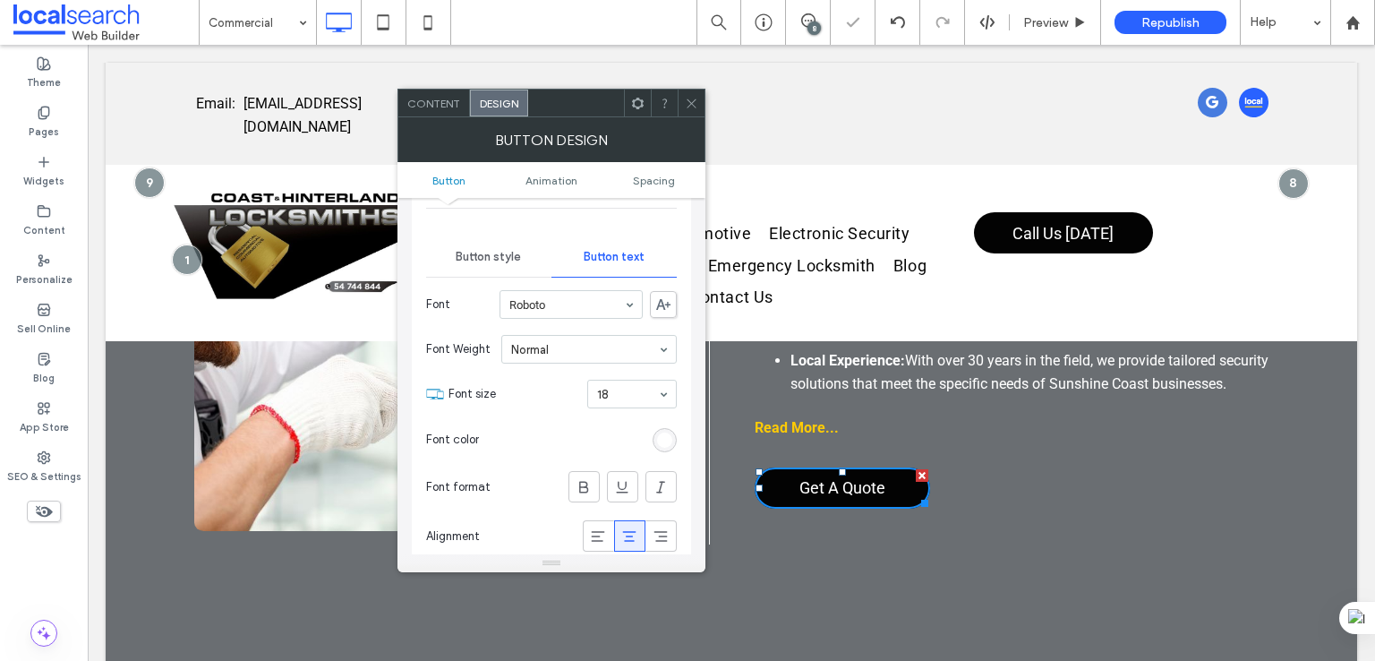
scroll to position [298, 0]
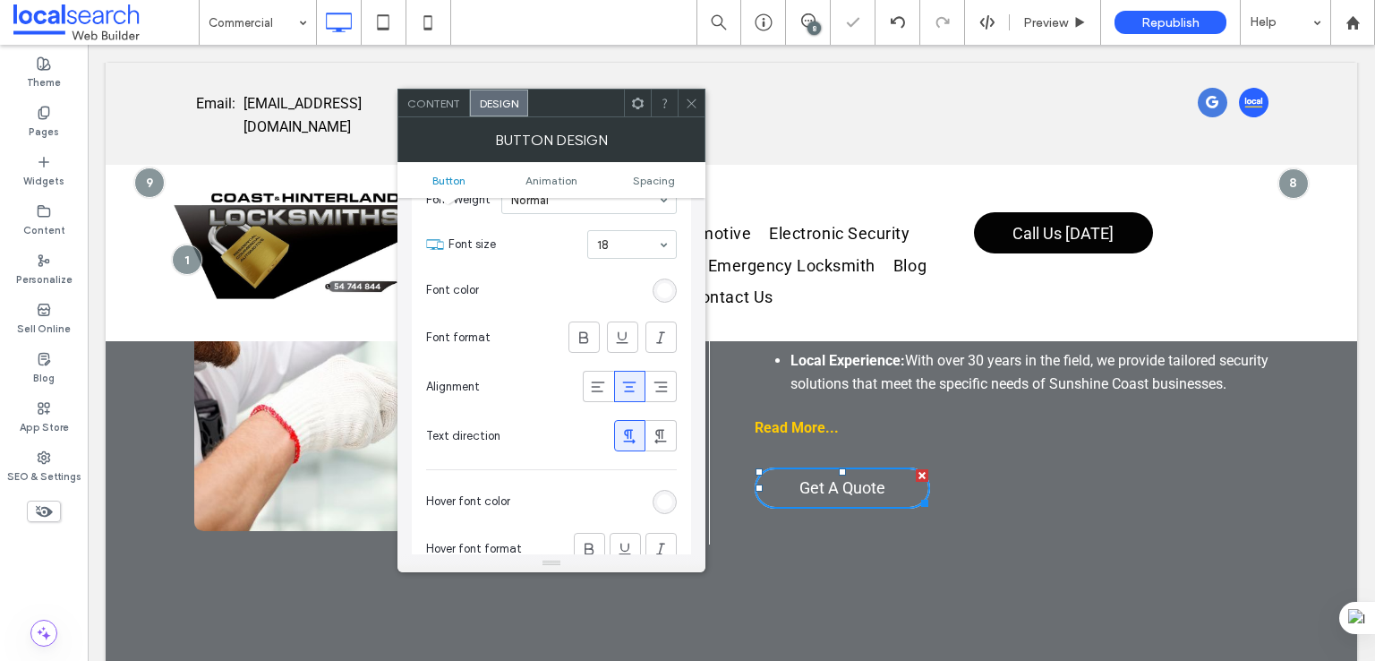
drag, startPoint x: 671, startPoint y: 500, endPoint x: 676, endPoint y: 489, distance: 12.5
click at [671, 501] on div "rgb(255, 255, 255)" at bounding box center [664, 501] width 15 height 15
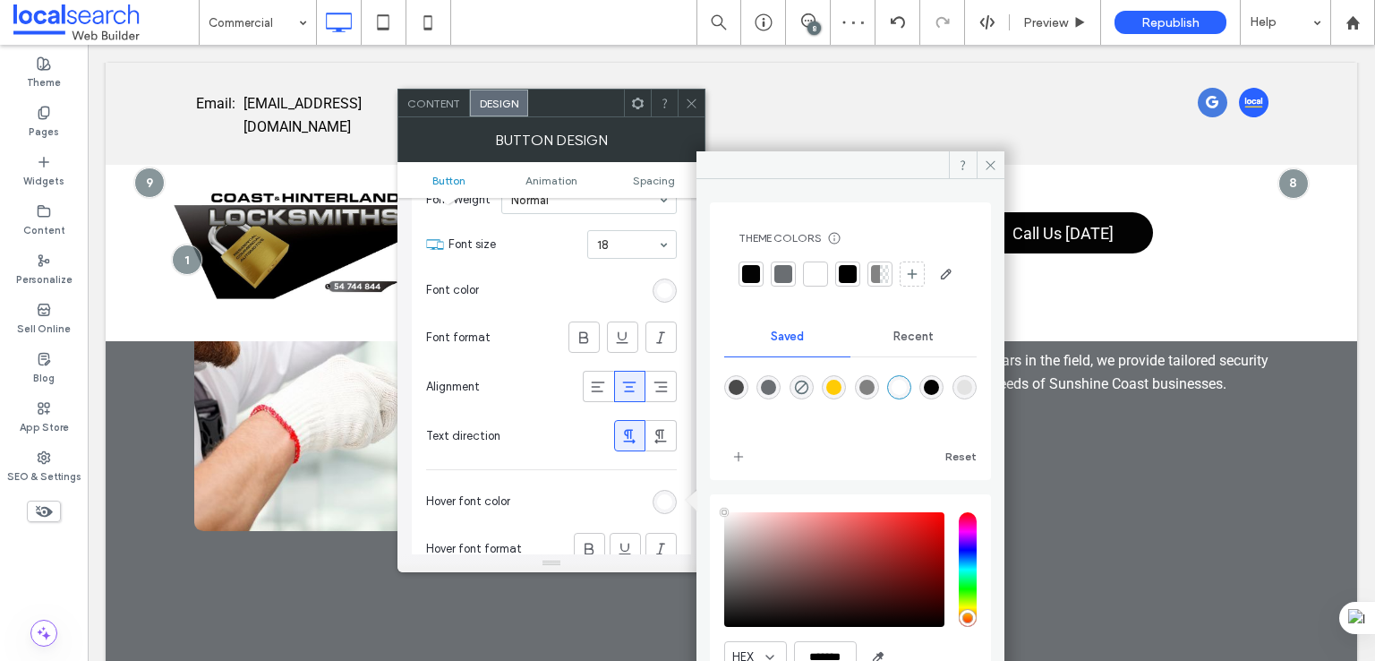
click at [907, 395] on div "rgba(255,255,255,1)" at bounding box center [899, 387] width 15 height 15
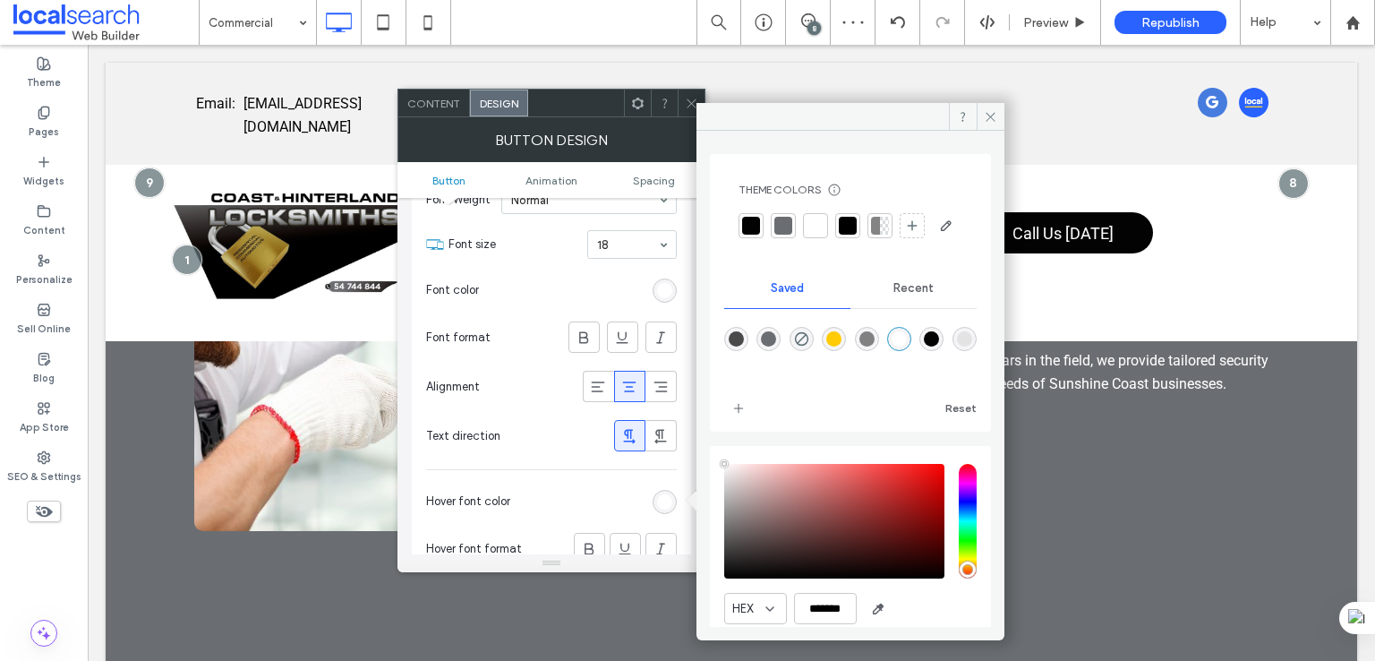
click at [686, 104] on icon at bounding box center [691, 103] width 13 height 13
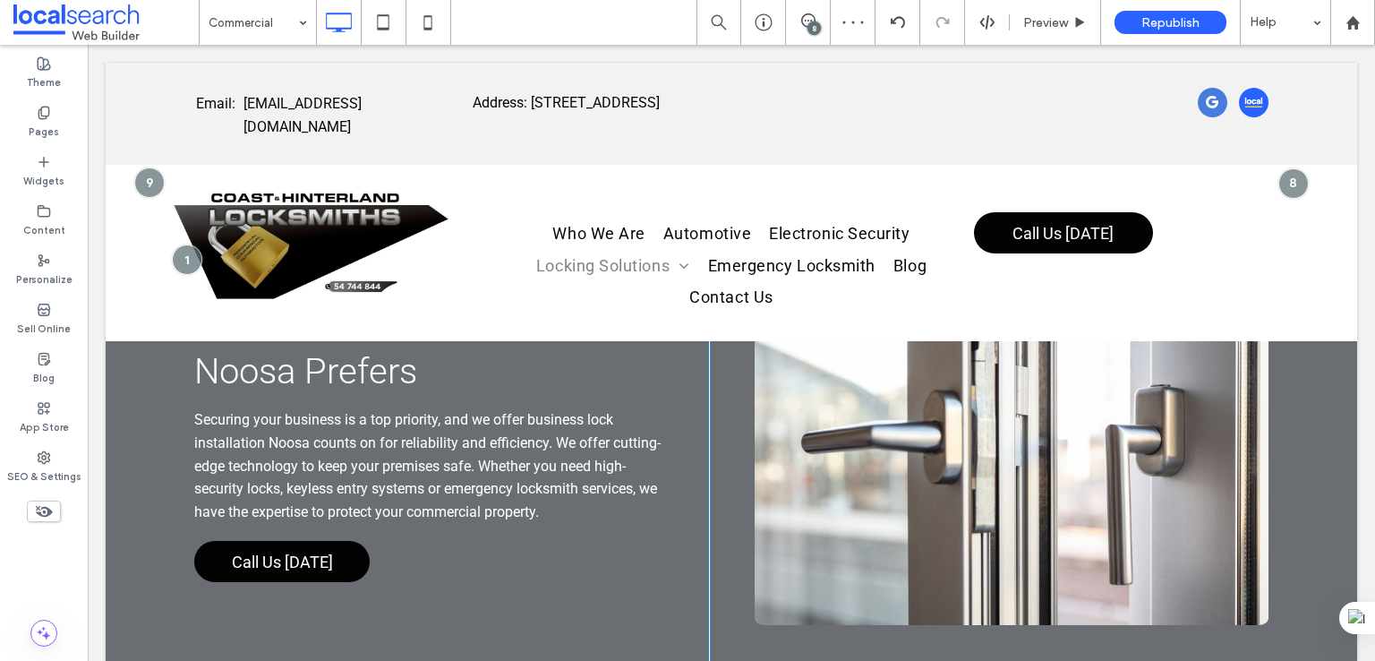
scroll to position [2835, 0]
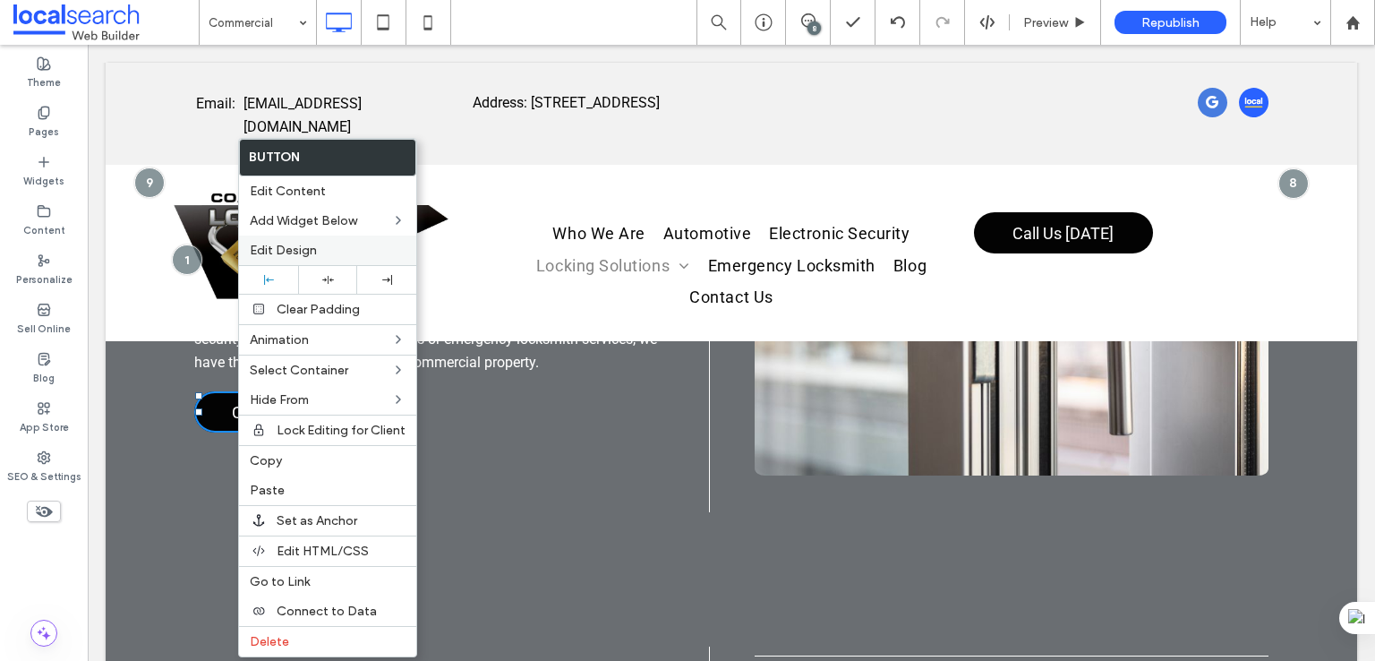
click at [305, 250] on span "Edit Design" at bounding box center [283, 250] width 67 height 15
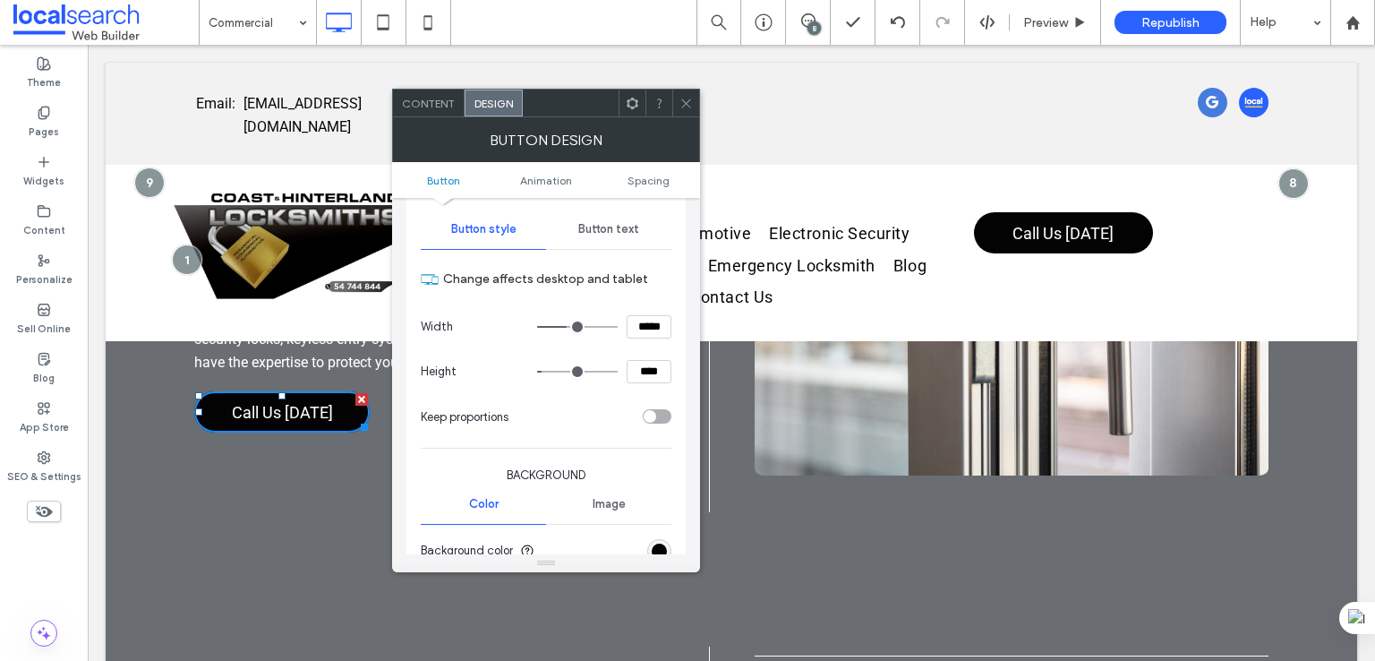
scroll to position [298, 0]
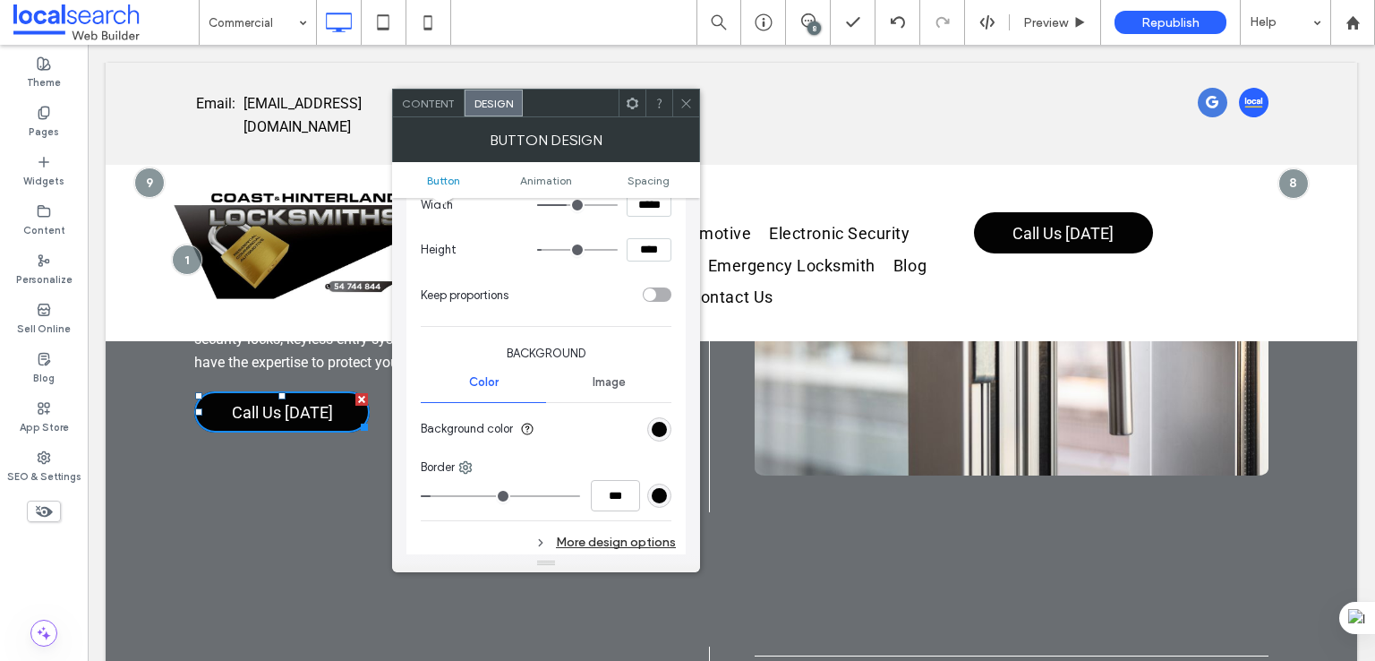
click at [612, 543] on div "More design options" at bounding box center [548, 542] width 255 height 24
click at [663, 425] on div "rgb(3, 3, 3)" at bounding box center [659, 429] width 15 height 15
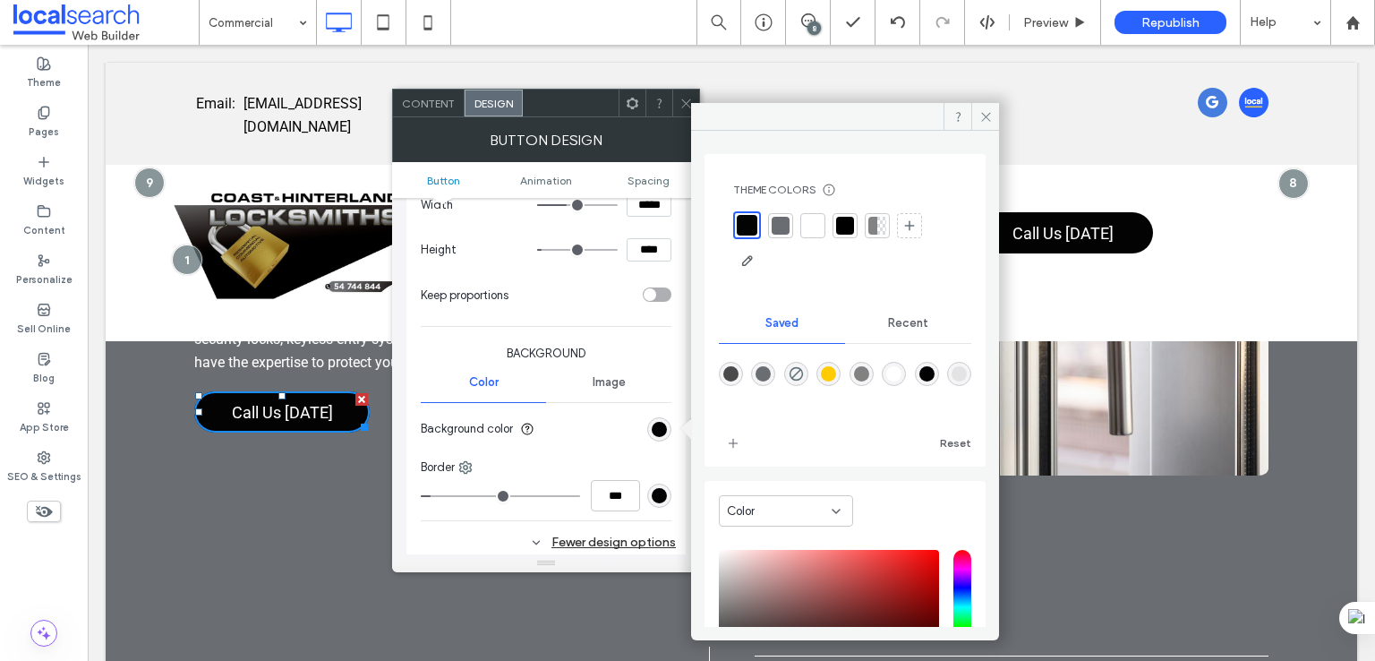
drag, startPoint x: 943, startPoint y: 367, endPoint x: 747, endPoint y: 440, distance: 208.5
click at [939, 366] on div "rgba(3,3,3,1)" at bounding box center [927, 374] width 24 height 24
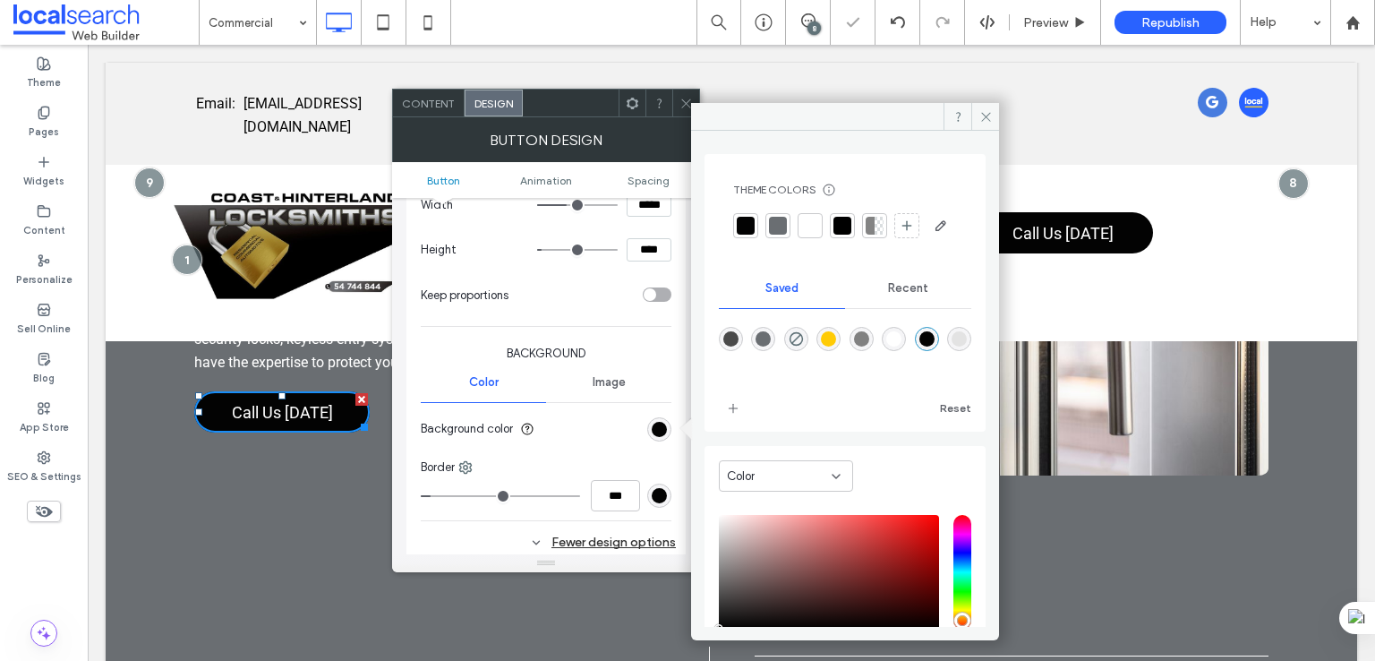
click at [658, 495] on div "rgb(3, 3, 3)" at bounding box center [659, 495] width 15 height 15
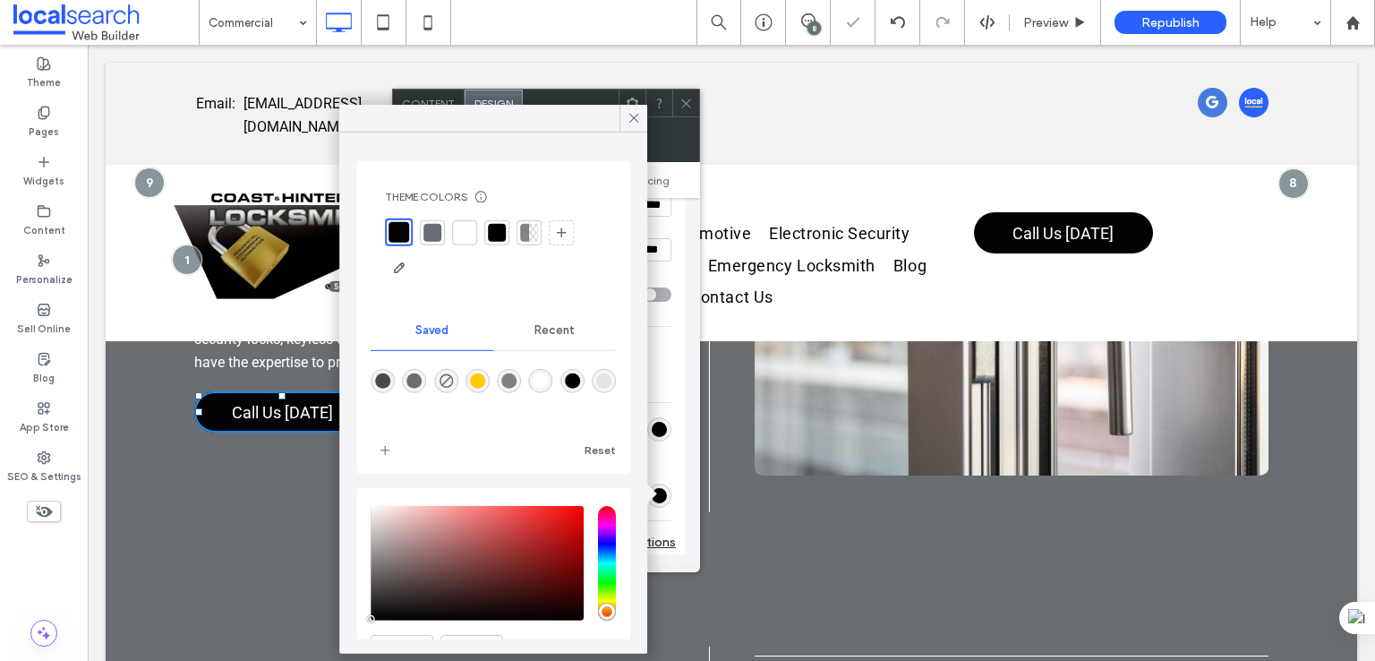
click at [580, 380] on div "rgba(3,3,3,1)" at bounding box center [572, 380] width 15 height 15
type input "*"
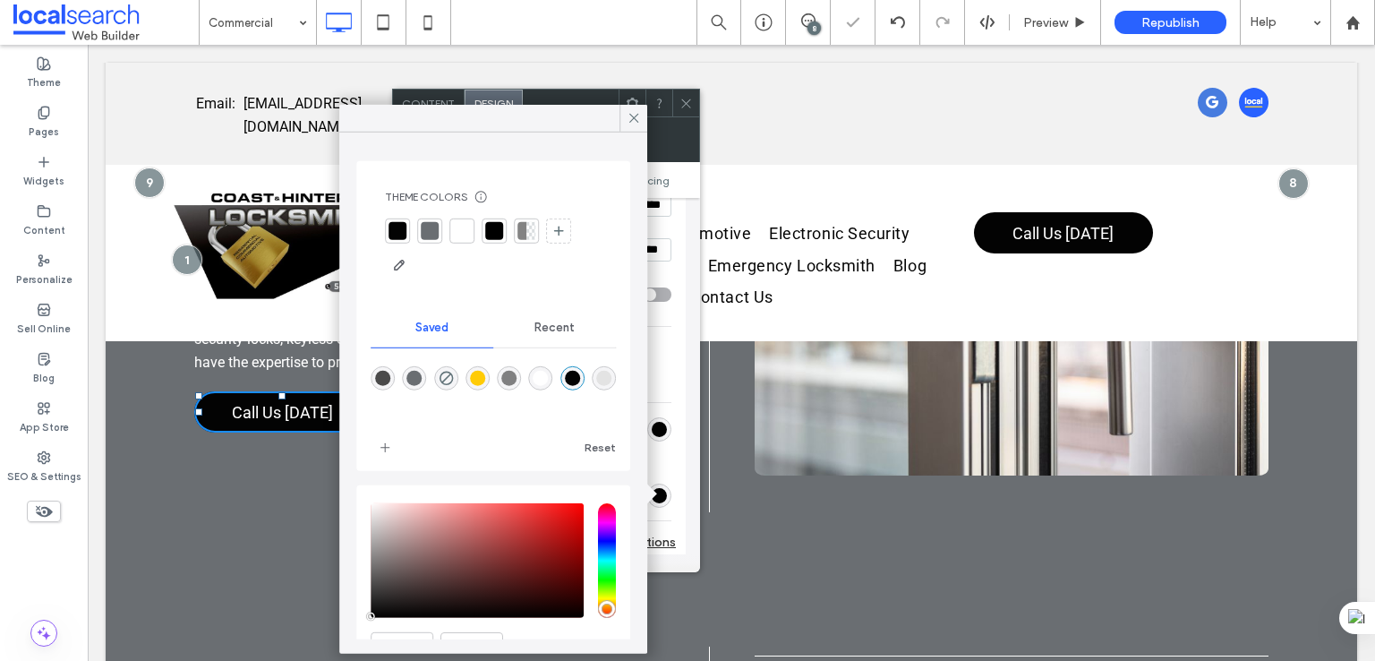
click at [642, 373] on div "Theme Colors Save time with Theme Colors Create a color palette to instantly ad…" at bounding box center [493, 392] width 308 height 521
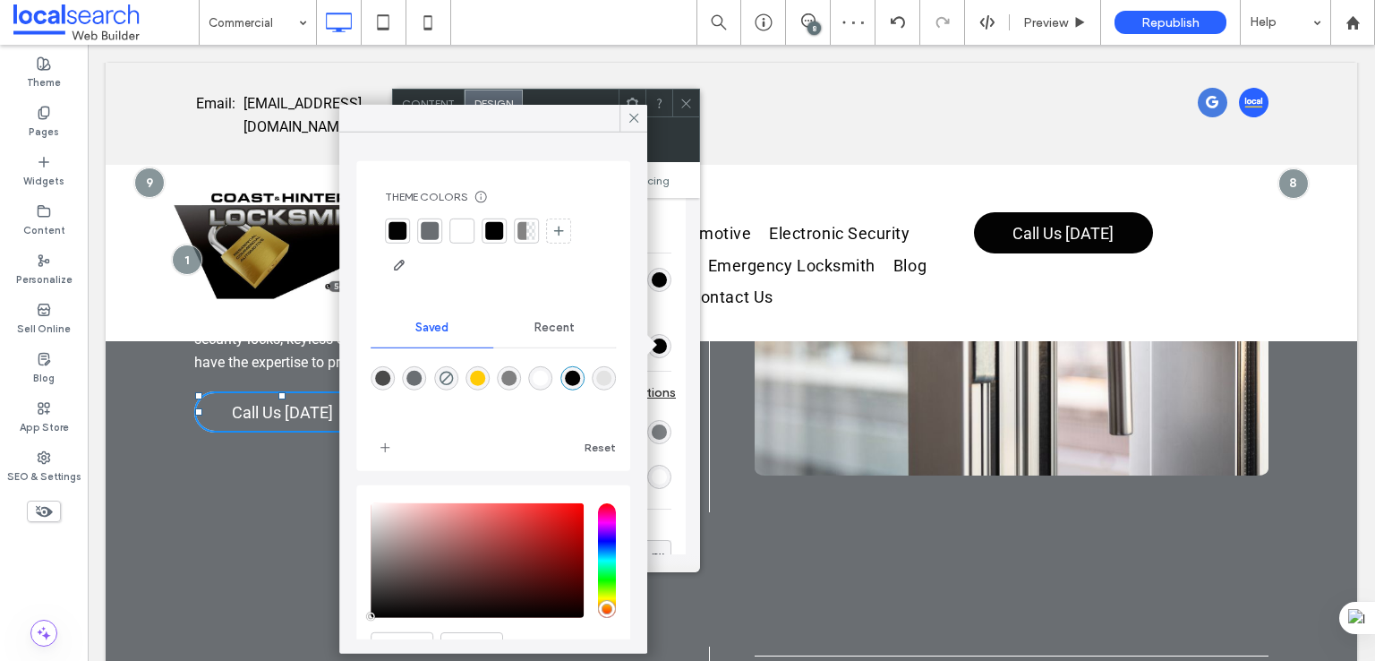
click at [661, 431] on div "rgb(106, 110, 114)" at bounding box center [659, 431] width 15 height 15
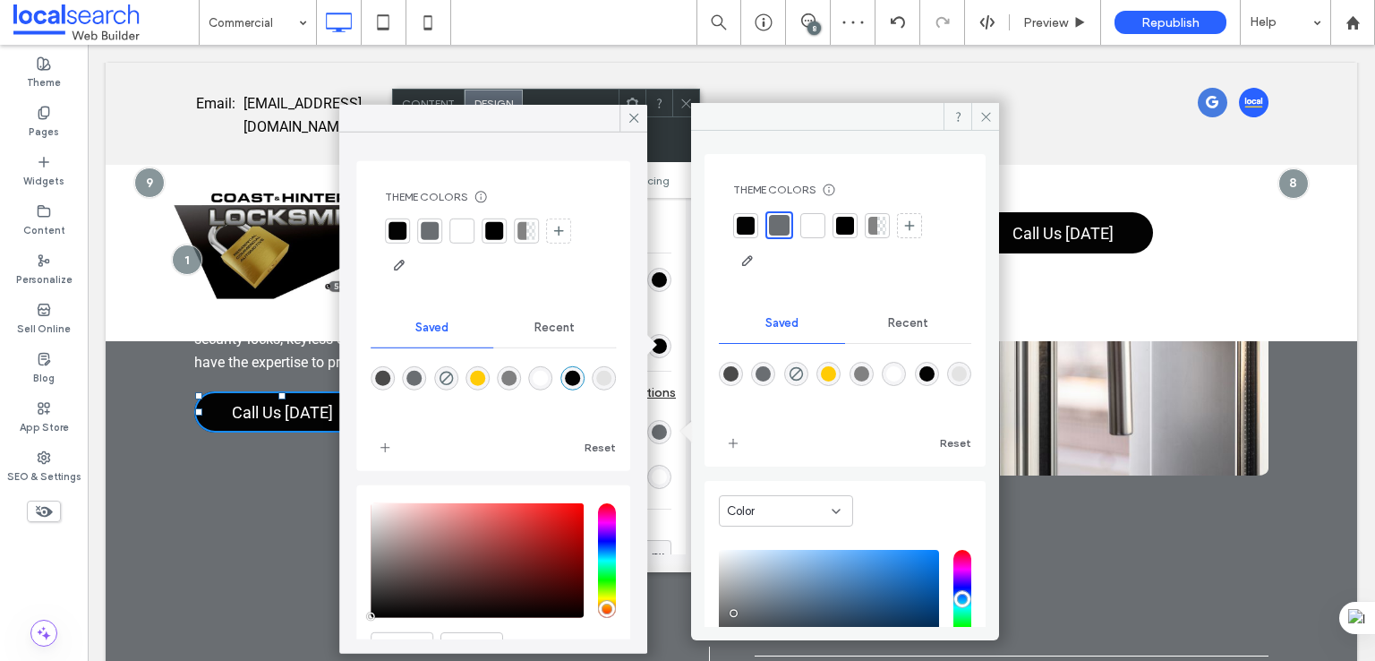
click at [762, 371] on div "rgba(106,110,114,1)" at bounding box center [762, 373] width 15 height 15
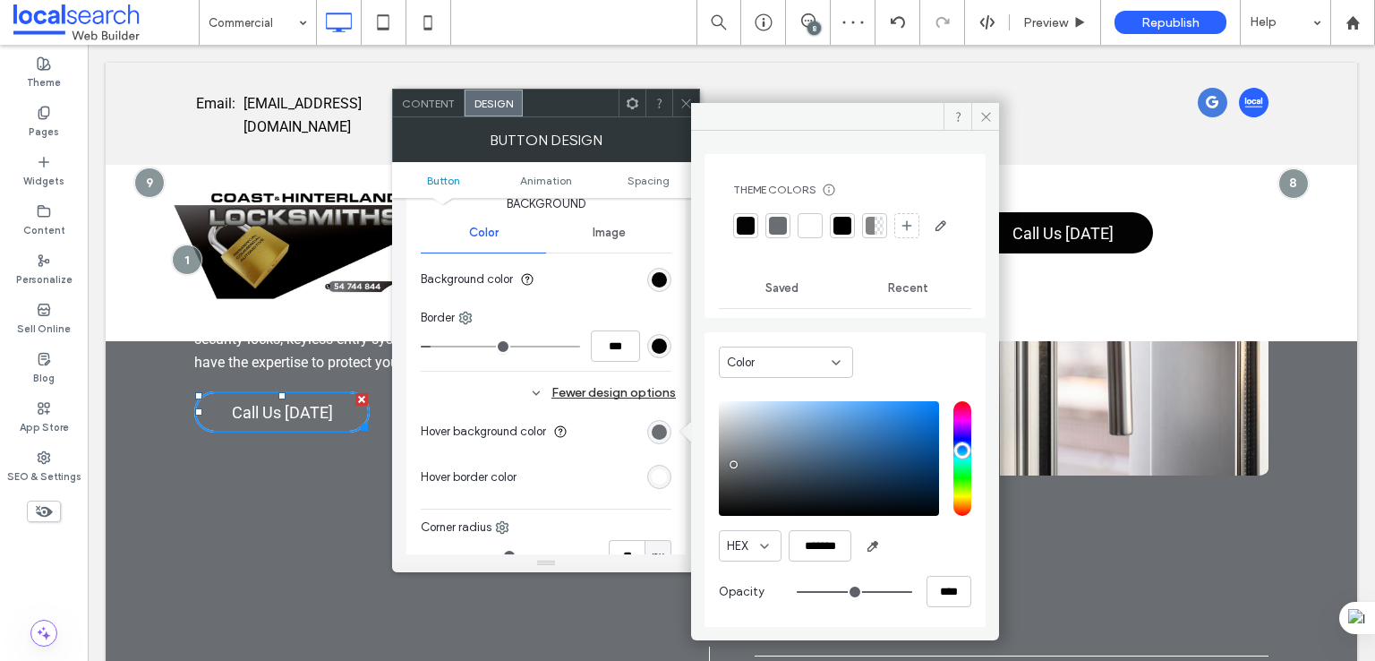
click at [662, 482] on div "rgb(255, 255, 255)" at bounding box center [659, 477] width 24 height 24
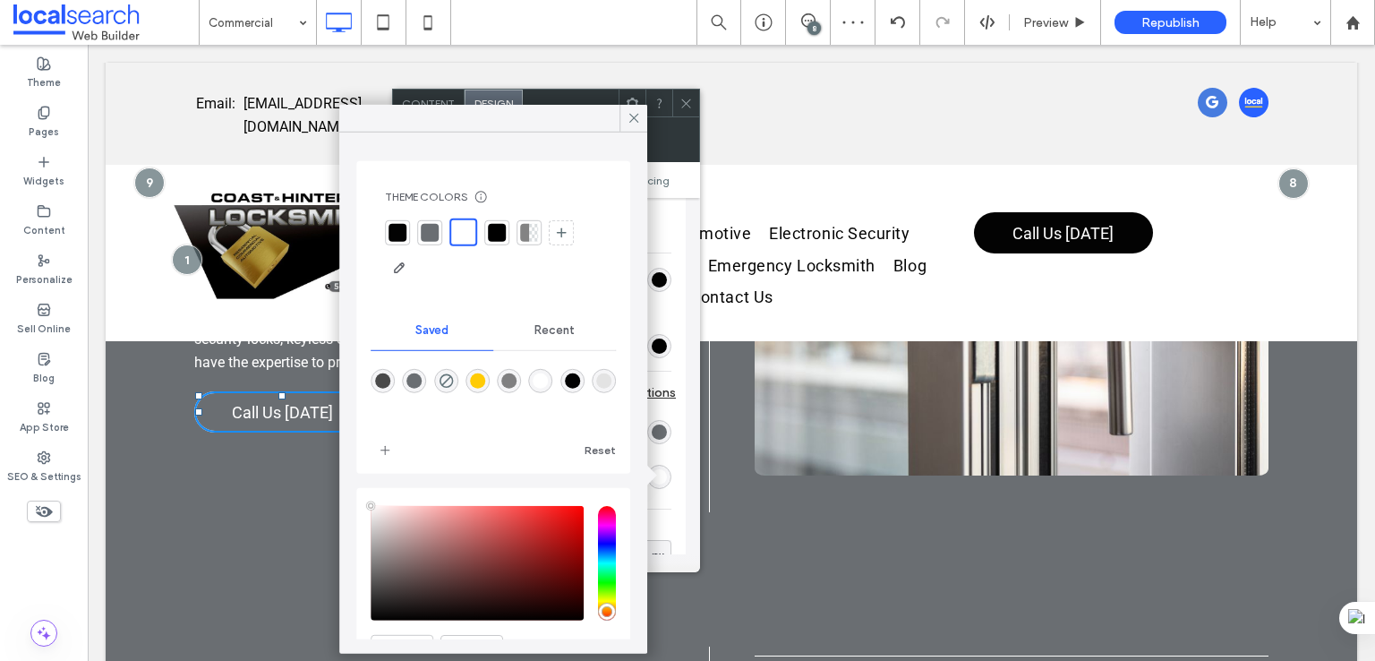
click at [542, 377] on div at bounding box center [493, 393] width 245 height 67
click at [549, 377] on div "rgba(255,255,255,1)" at bounding box center [540, 380] width 15 height 15
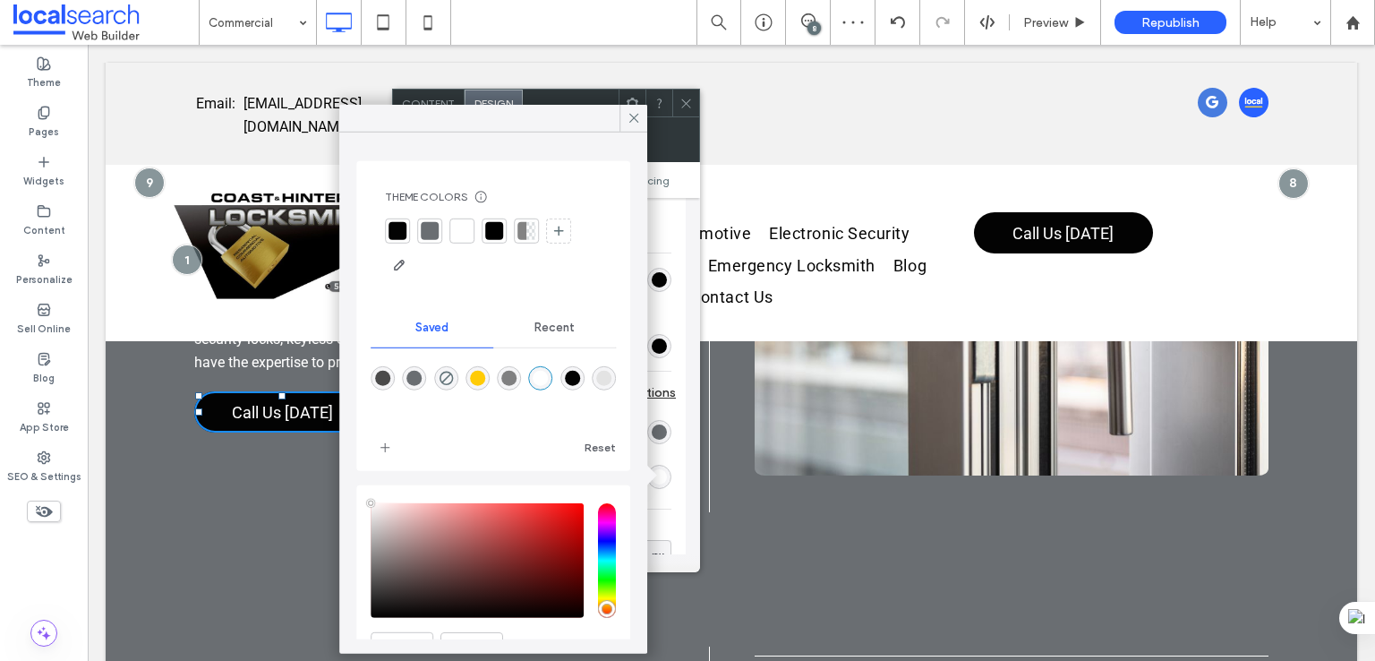
click at [665, 239] on div "Image" at bounding box center [608, 232] width 125 height 39
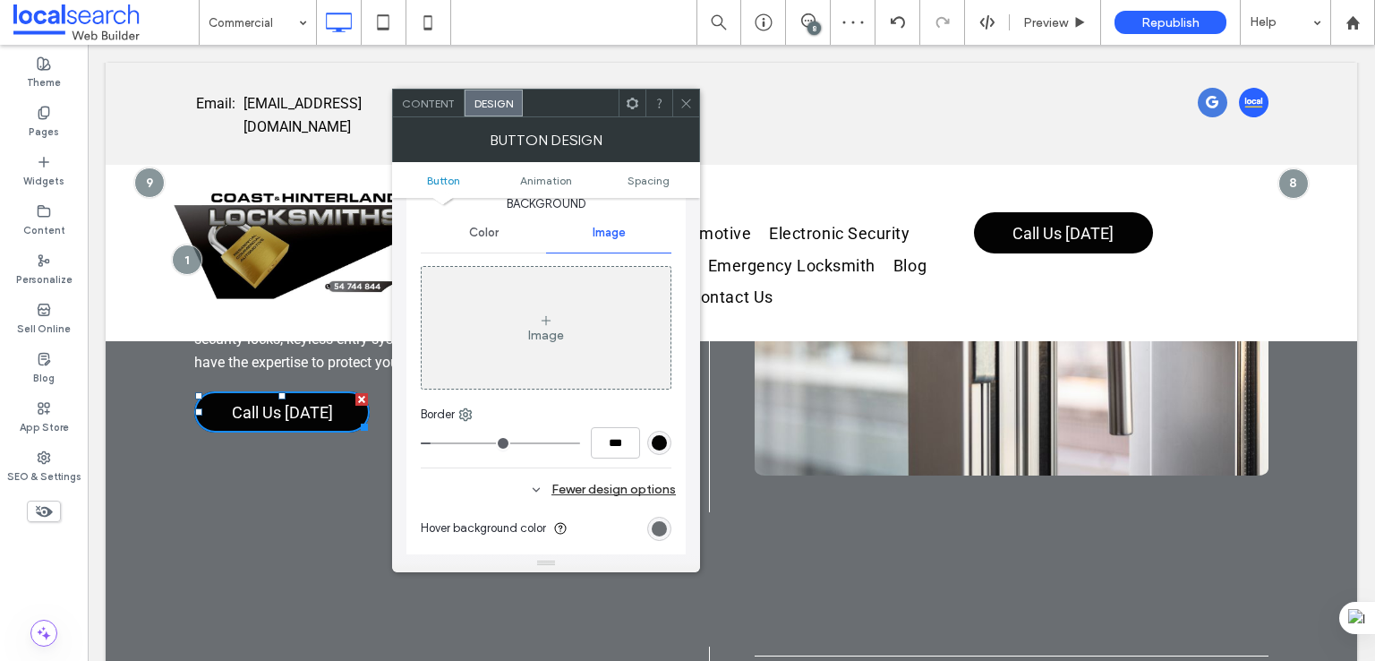
click at [510, 240] on div "Color" at bounding box center [483, 232] width 125 height 39
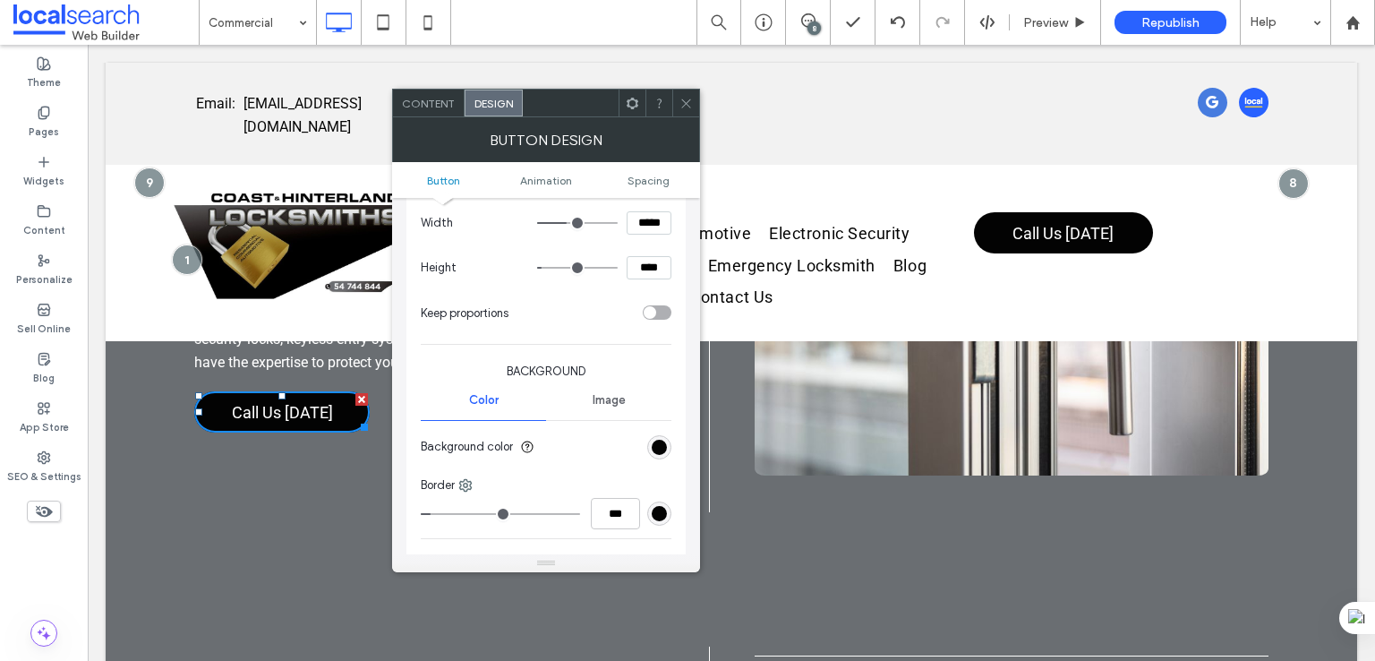
scroll to position [149, 0]
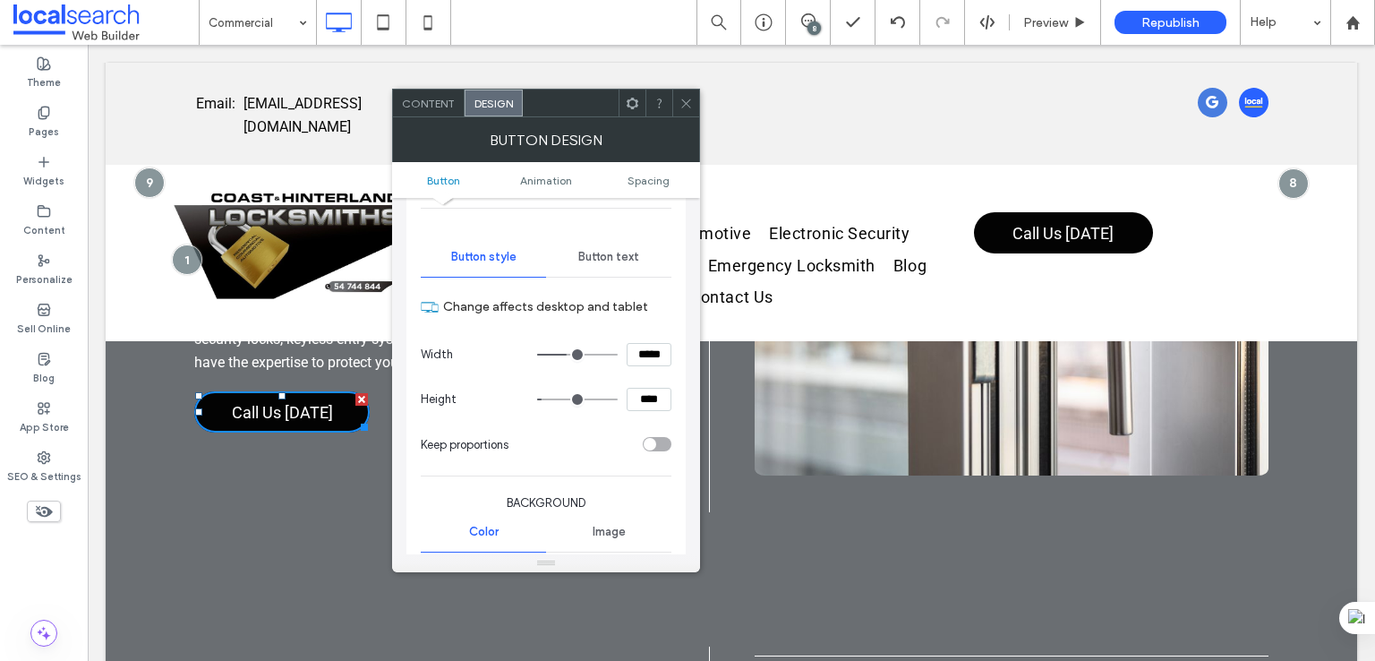
click at [619, 260] on span "Button text" at bounding box center [608, 257] width 61 height 14
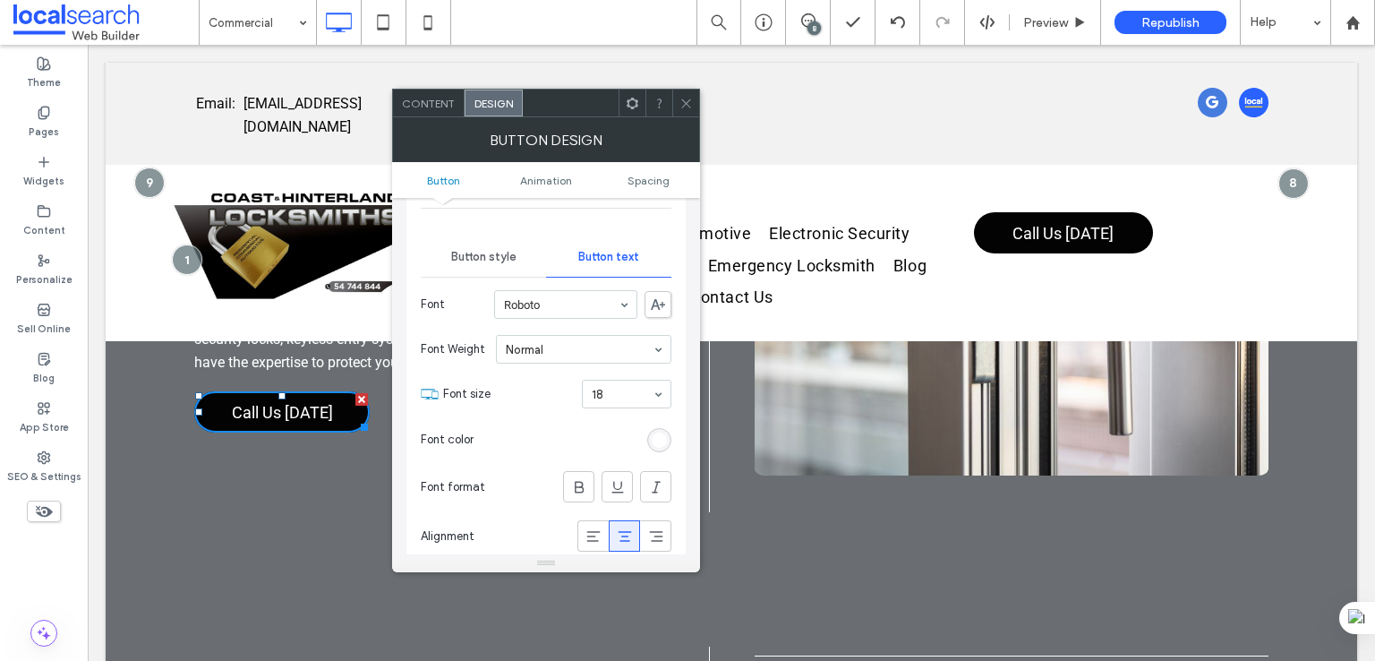
click at [654, 428] on div "rgb(255, 255, 255)" at bounding box center [659, 440] width 24 height 24
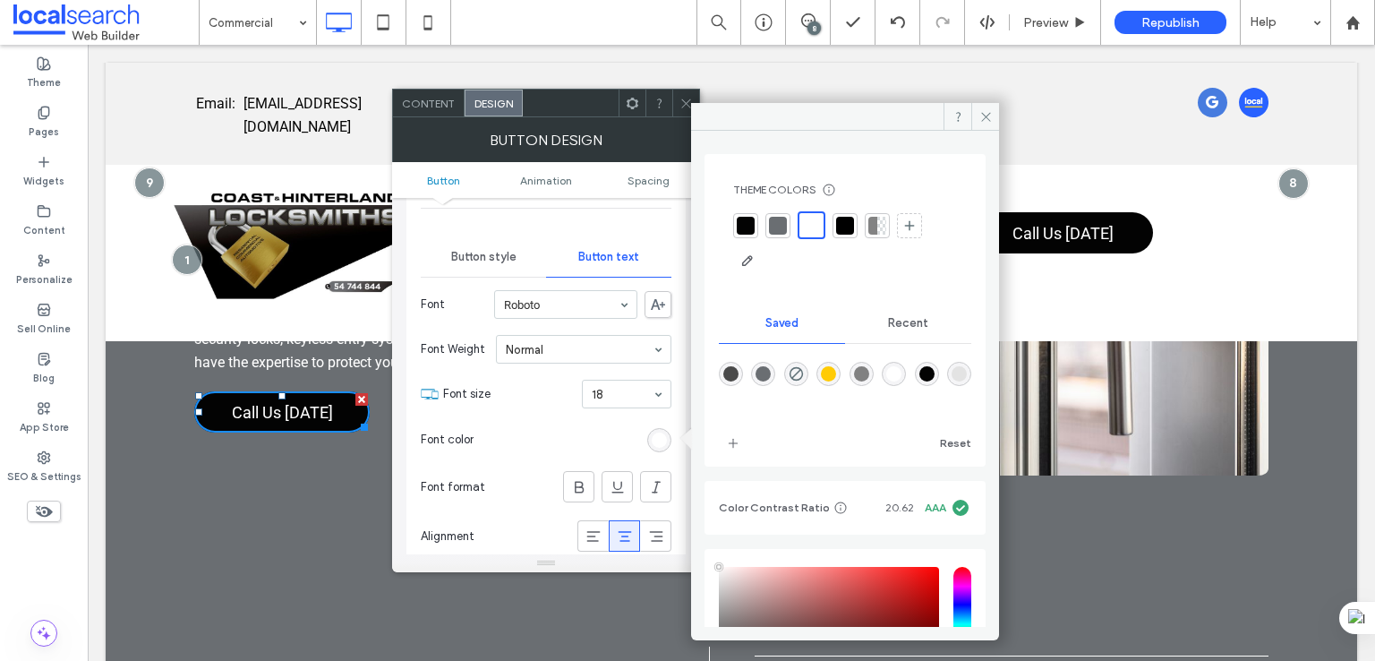
drag, startPoint x: 914, startPoint y: 369, endPoint x: 859, endPoint y: 372, distance: 54.7
click at [901, 368] on div "rgba(255,255,255,1)" at bounding box center [893, 373] width 15 height 15
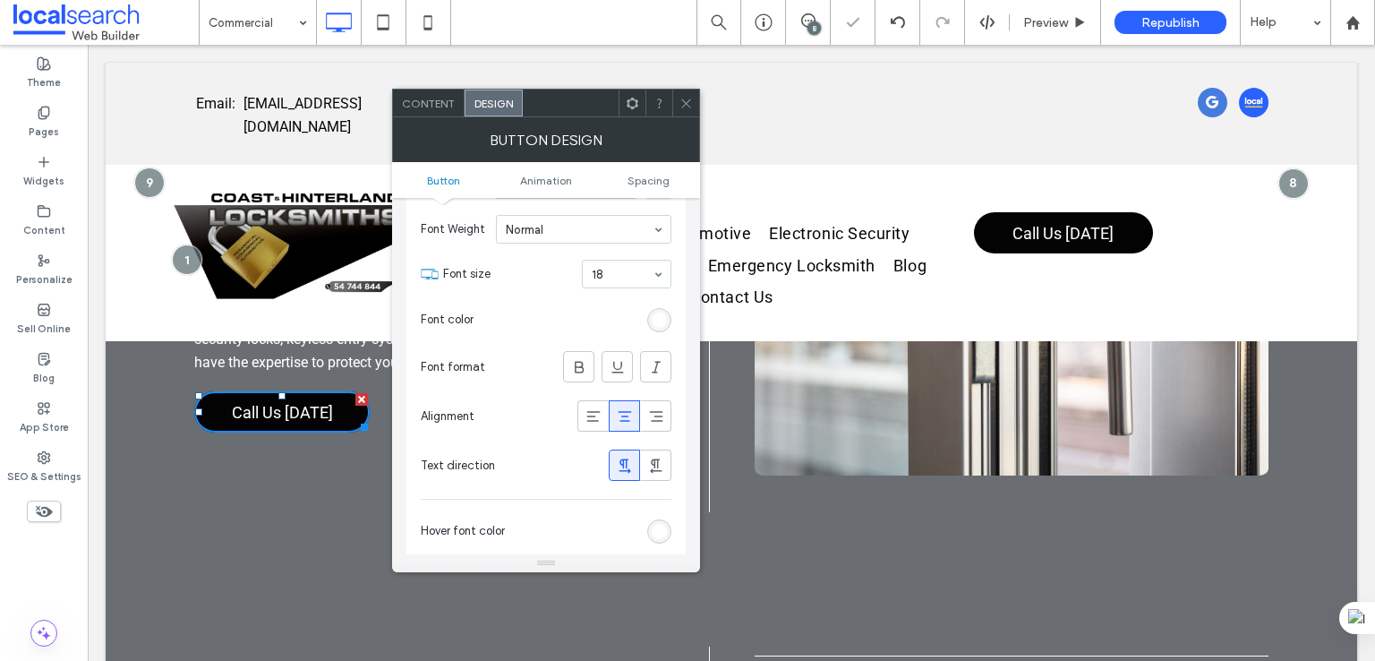
scroll to position [298, 0]
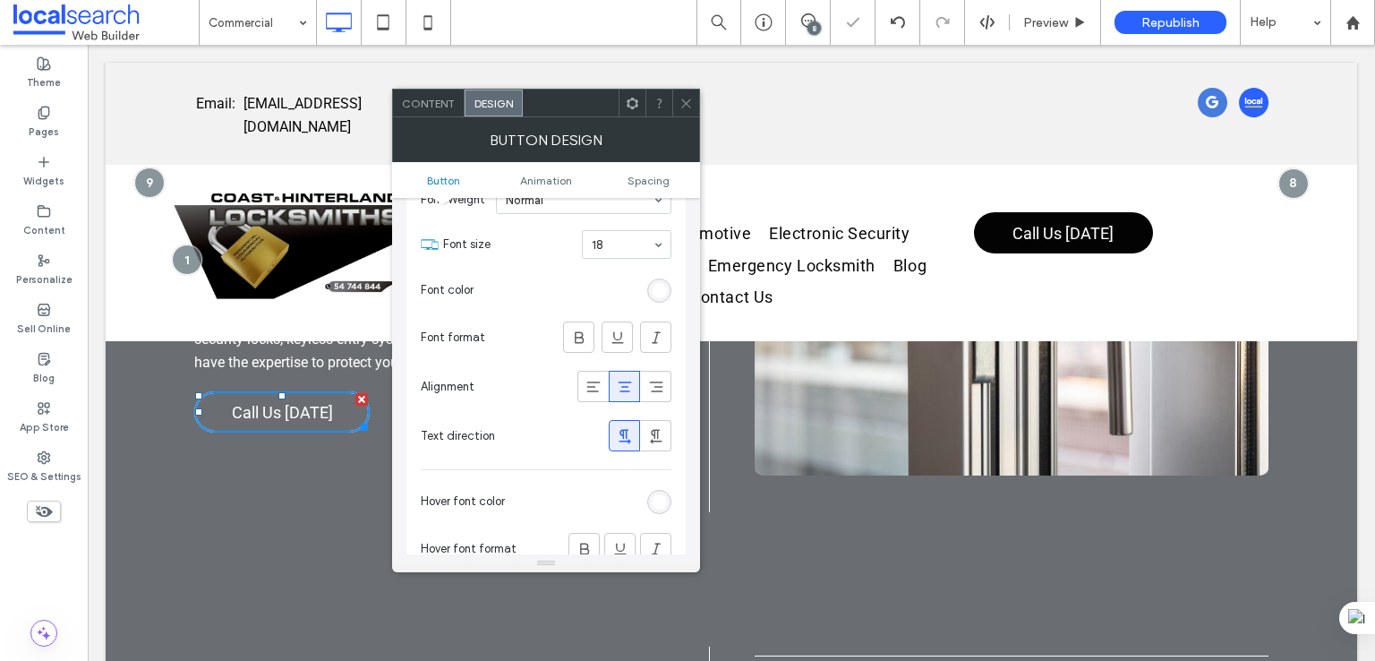
click at [655, 495] on div "rgb(255, 255, 255)" at bounding box center [659, 501] width 15 height 15
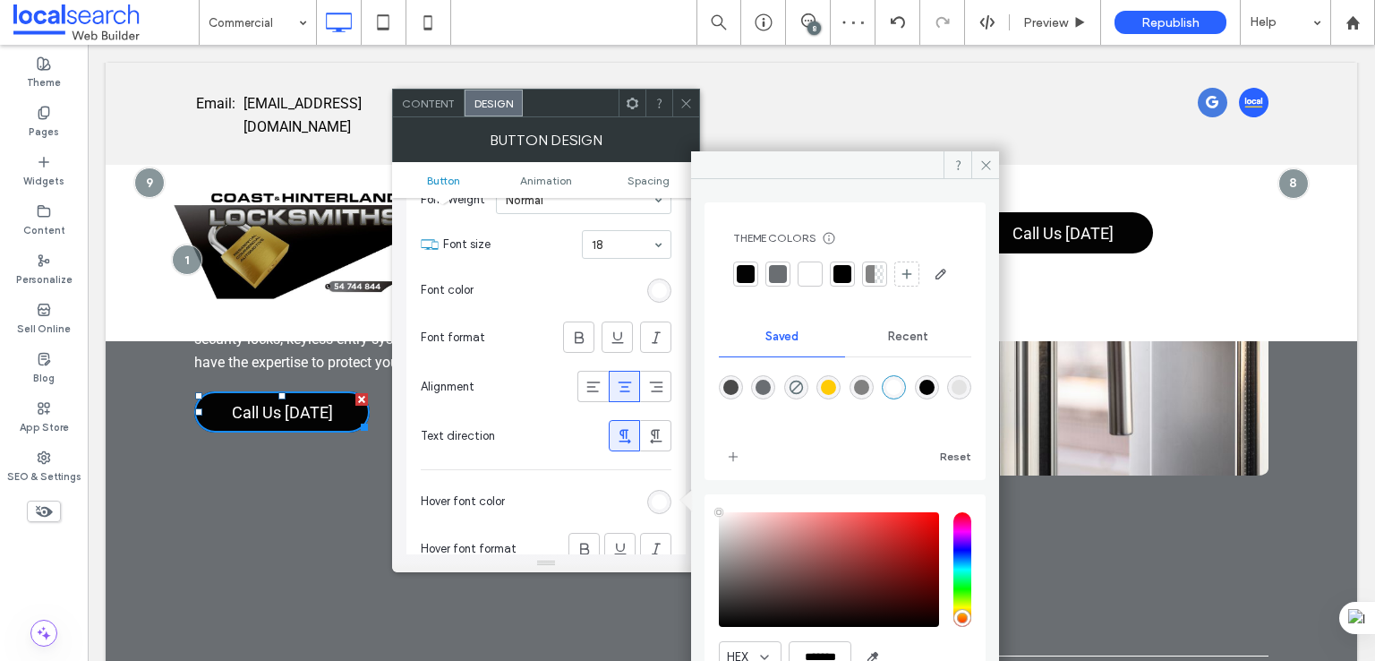
click at [901, 395] on div "rgba(255,255,255,1)" at bounding box center [893, 387] width 15 height 15
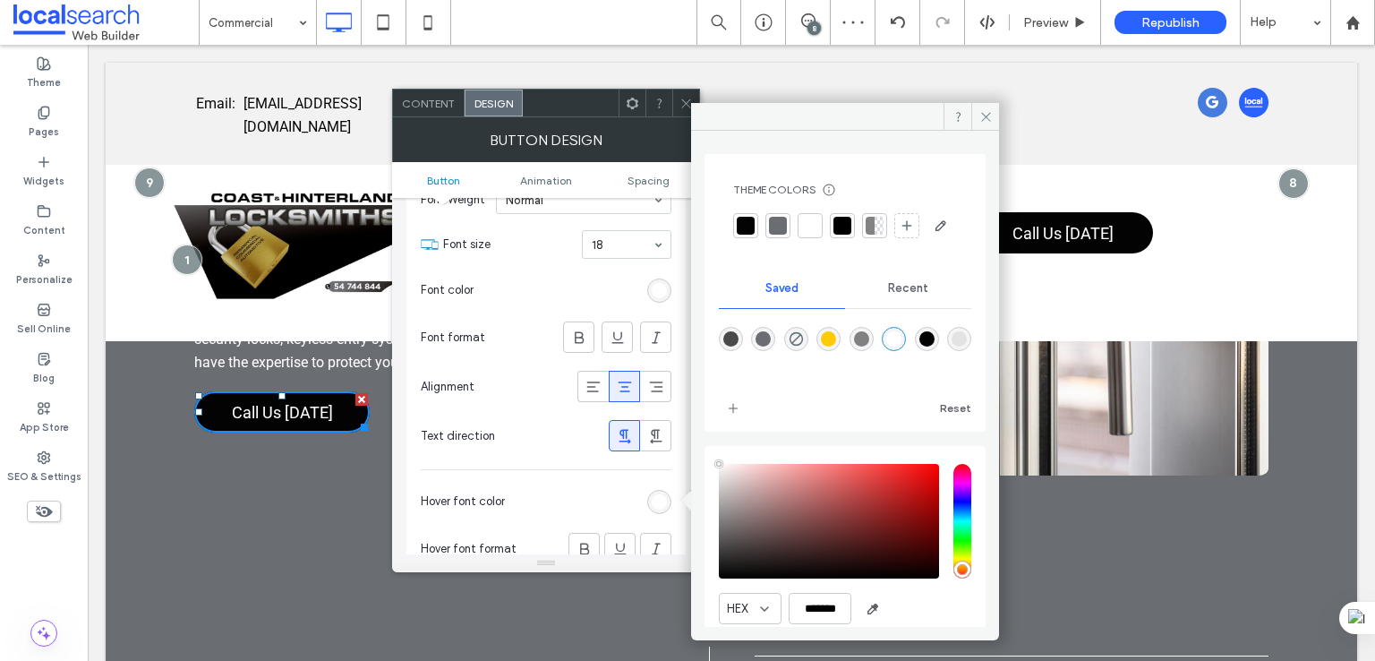
click at [686, 102] on use at bounding box center [685, 102] width 9 height 9
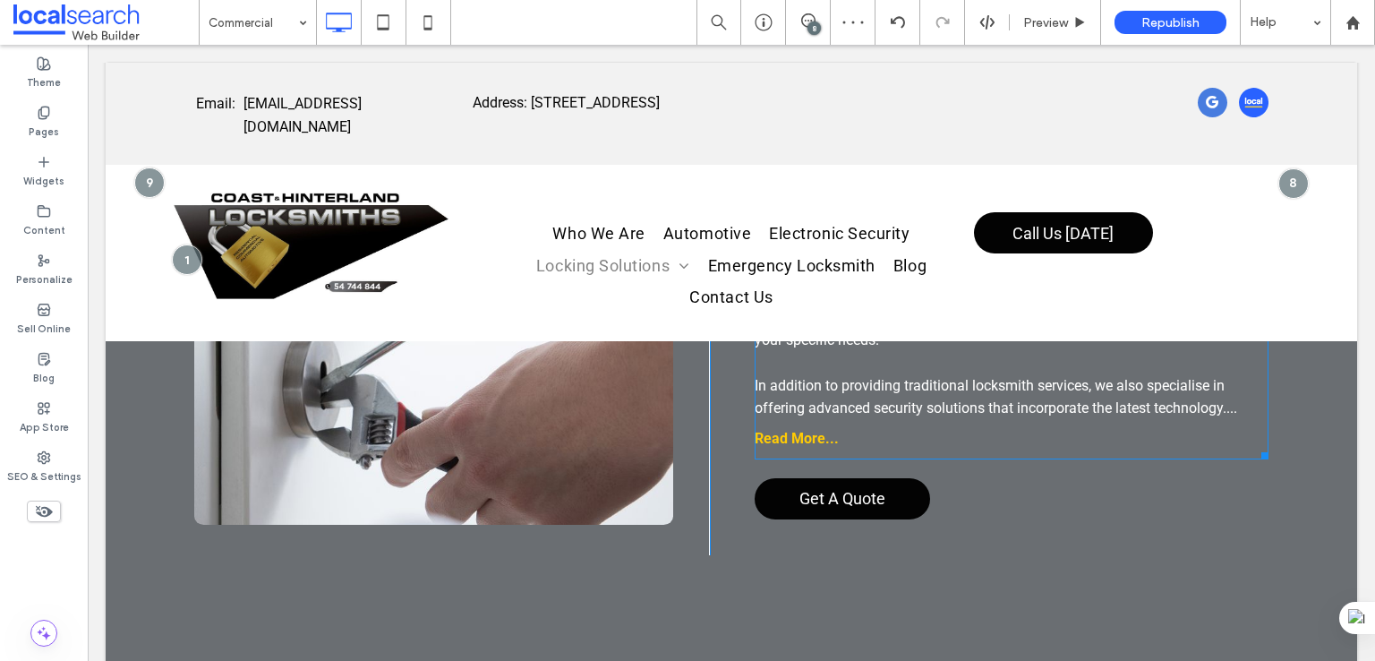
scroll to position [3431, 0]
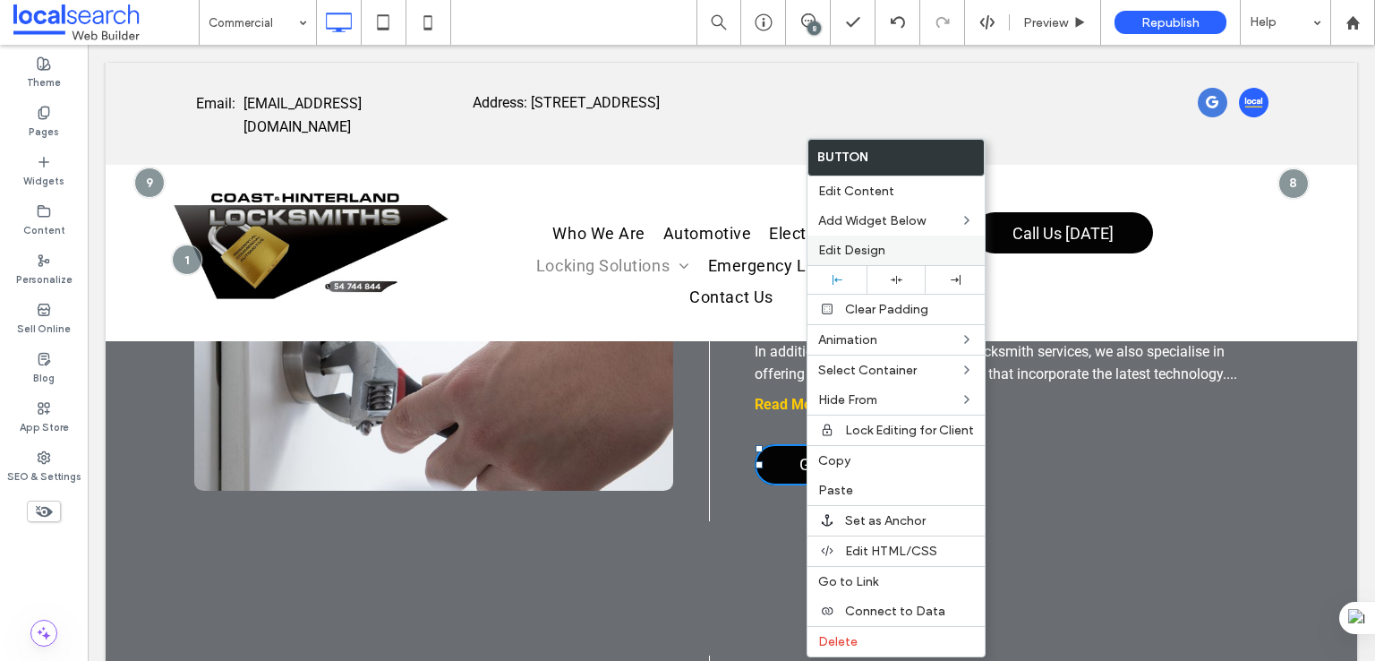
click at [901, 246] on label "Edit Design" at bounding box center [896, 250] width 156 height 15
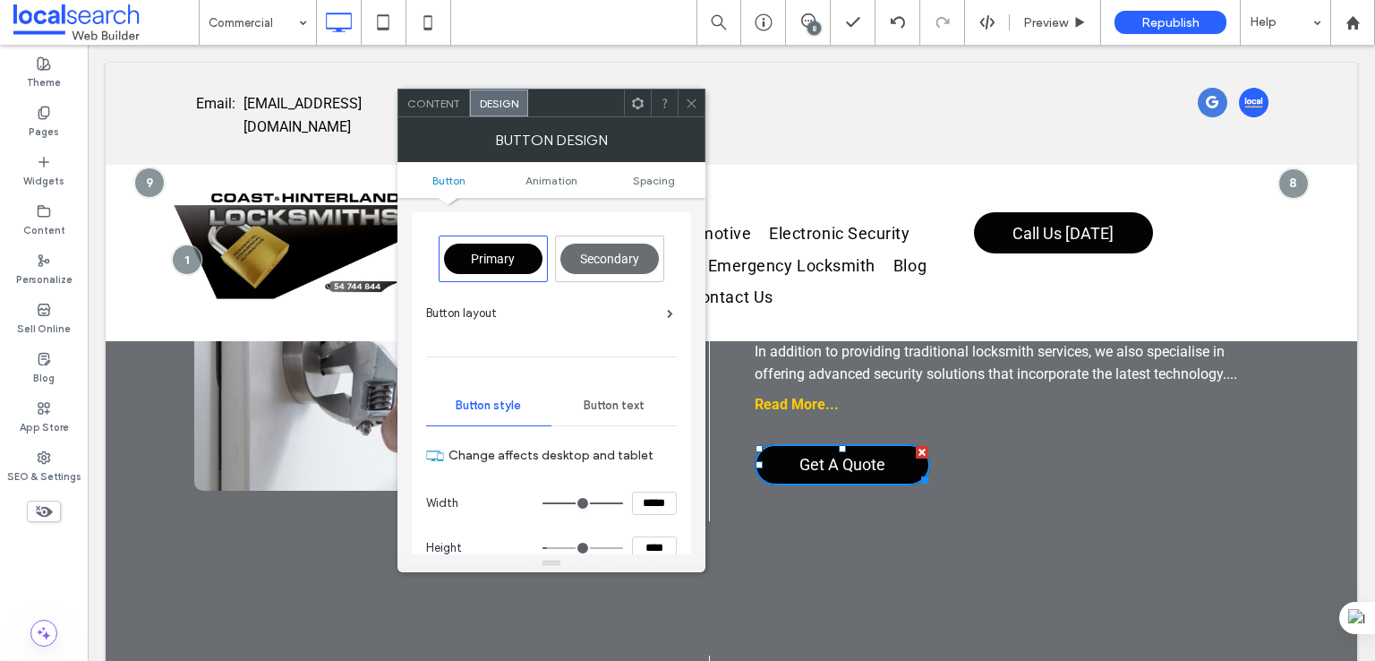
scroll to position [298, 0]
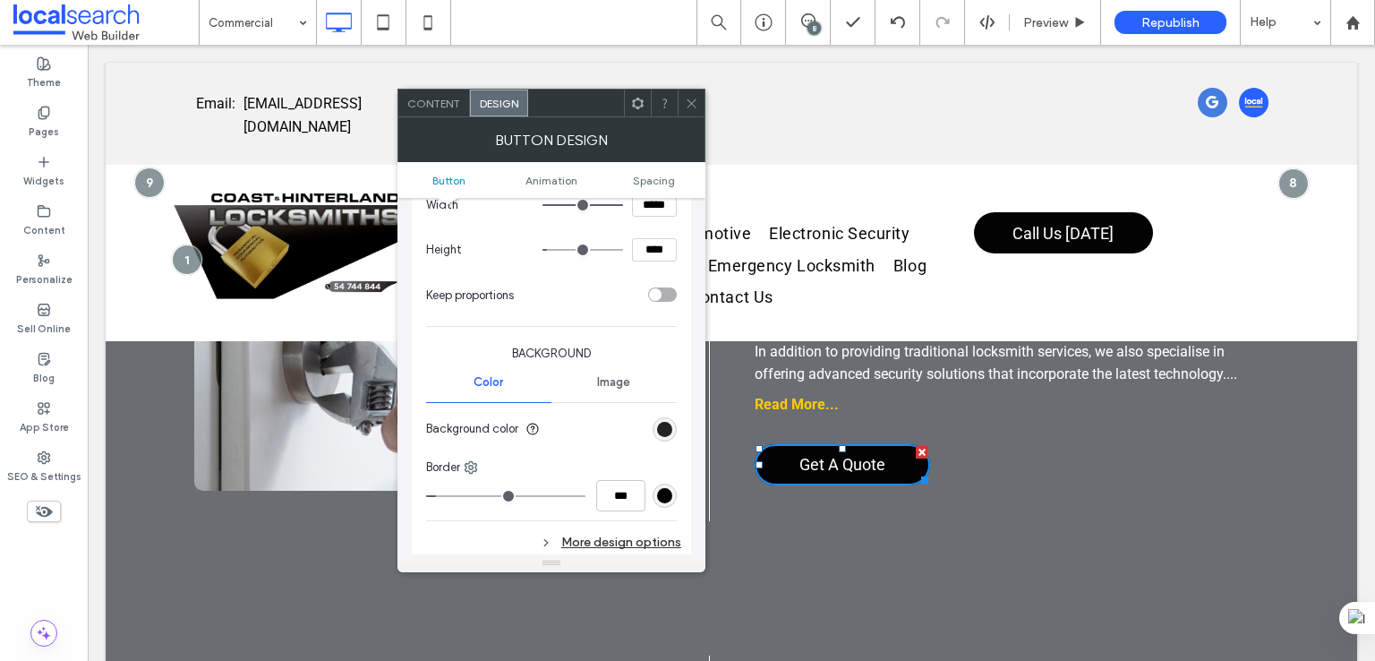
click at [666, 422] on div "rgb(3, 3, 3)" at bounding box center [664, 429] width 15 height 15
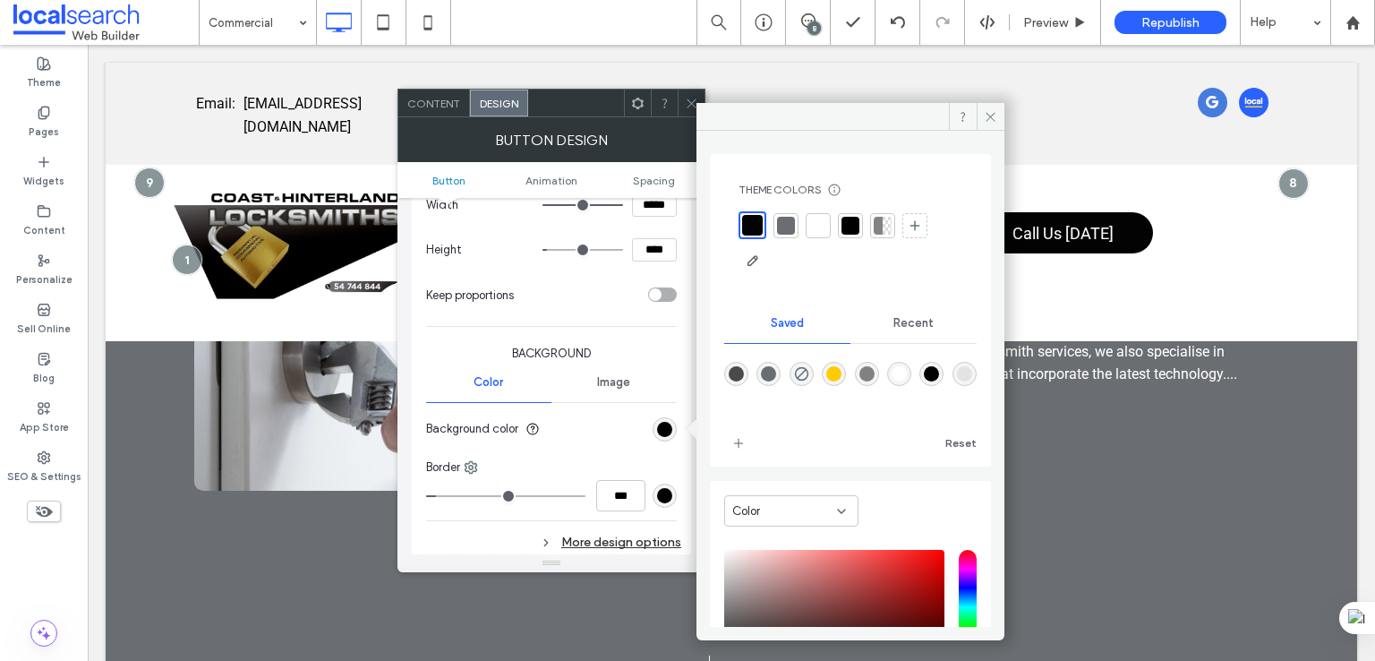
click at [939, 375] on div "rgba(3,3,3,1)" at bounding box center [931, 373] width 15 height 15
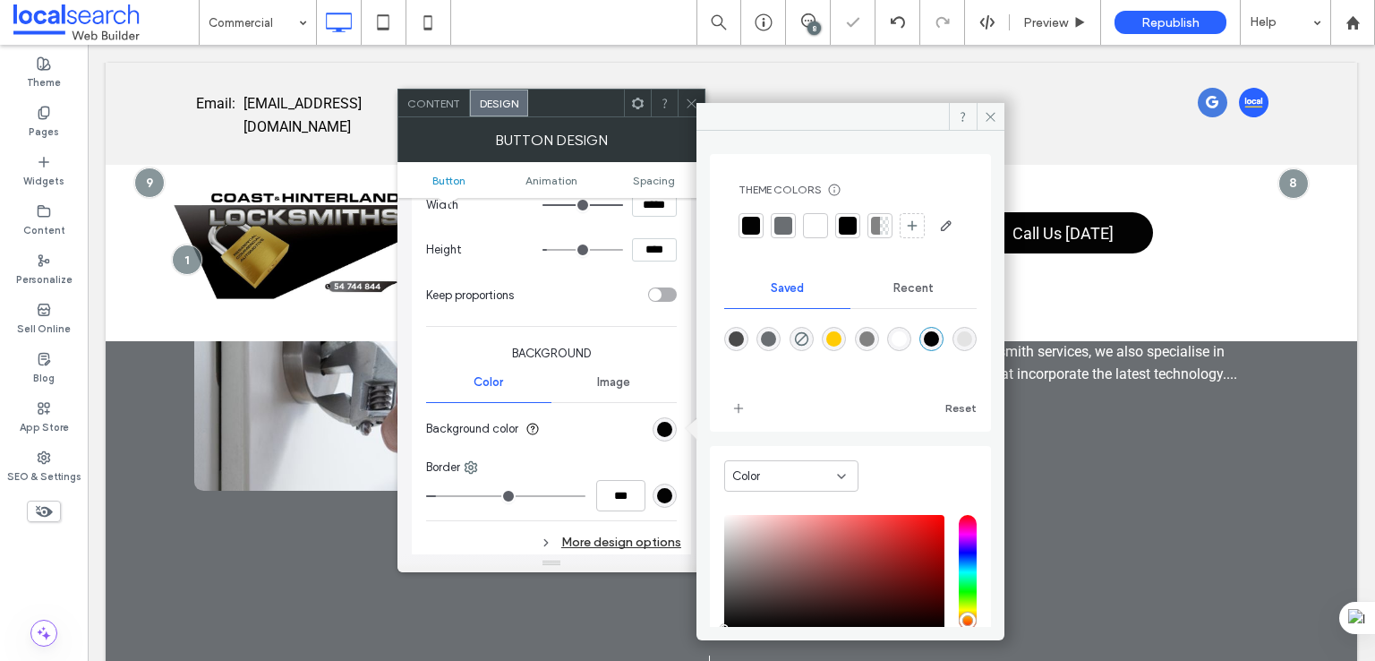
click at [670, 491] on div "rgb(3, 3, 3)" at bounding box center [664, 495] width 15 height 15
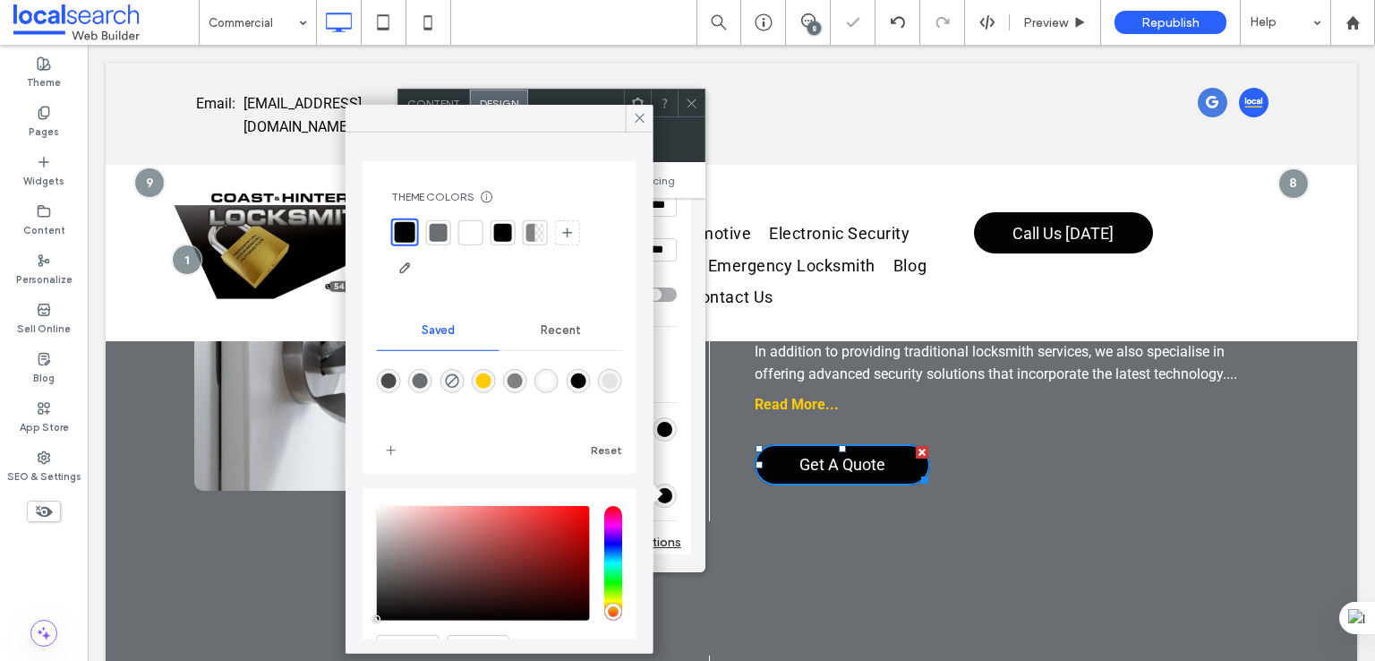
click at [585, 375] on div "rgba(3,3,3,1)" at bounding box center [577, 380] width 15 height 15
type input "*"
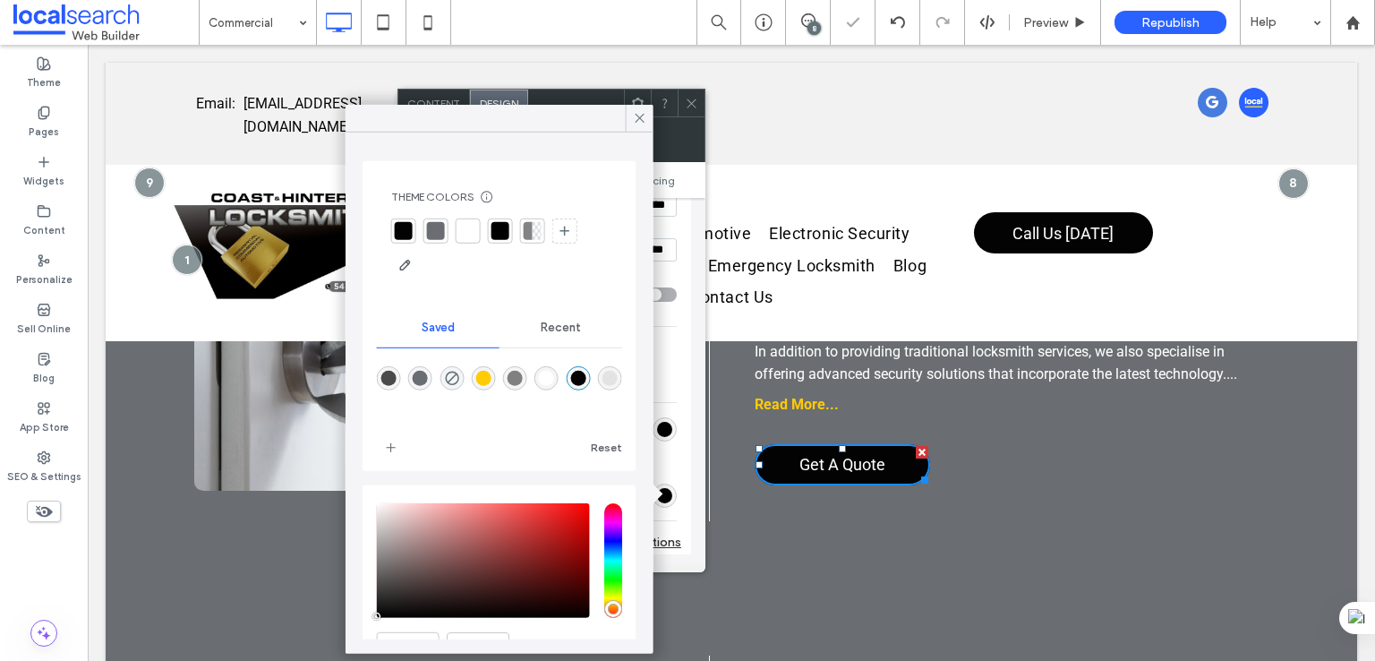
drag, startPoint x: 670, startPoint y: 538, endPoint x: 674, endPoint y: 504, distance: 34.3
click at [669, 538] on div "More design options" at bounding box center [553, 542] width 255 height 24
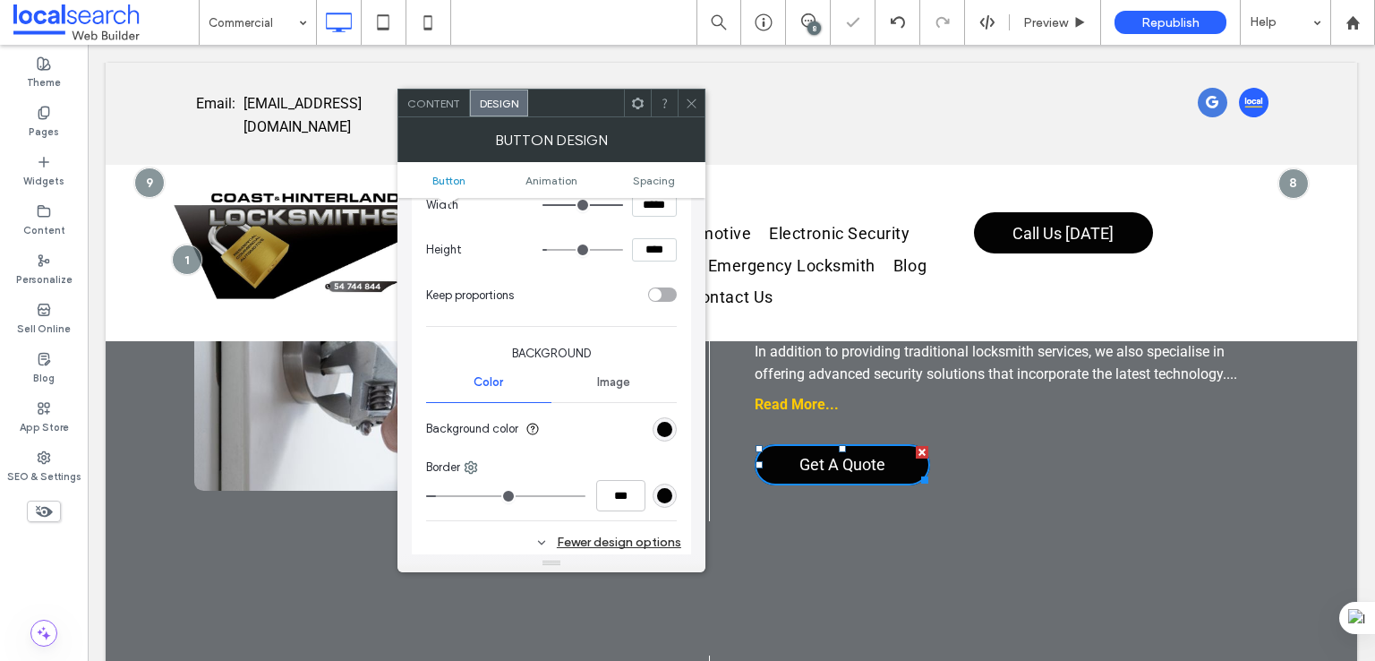
scroll to position [448, 0]
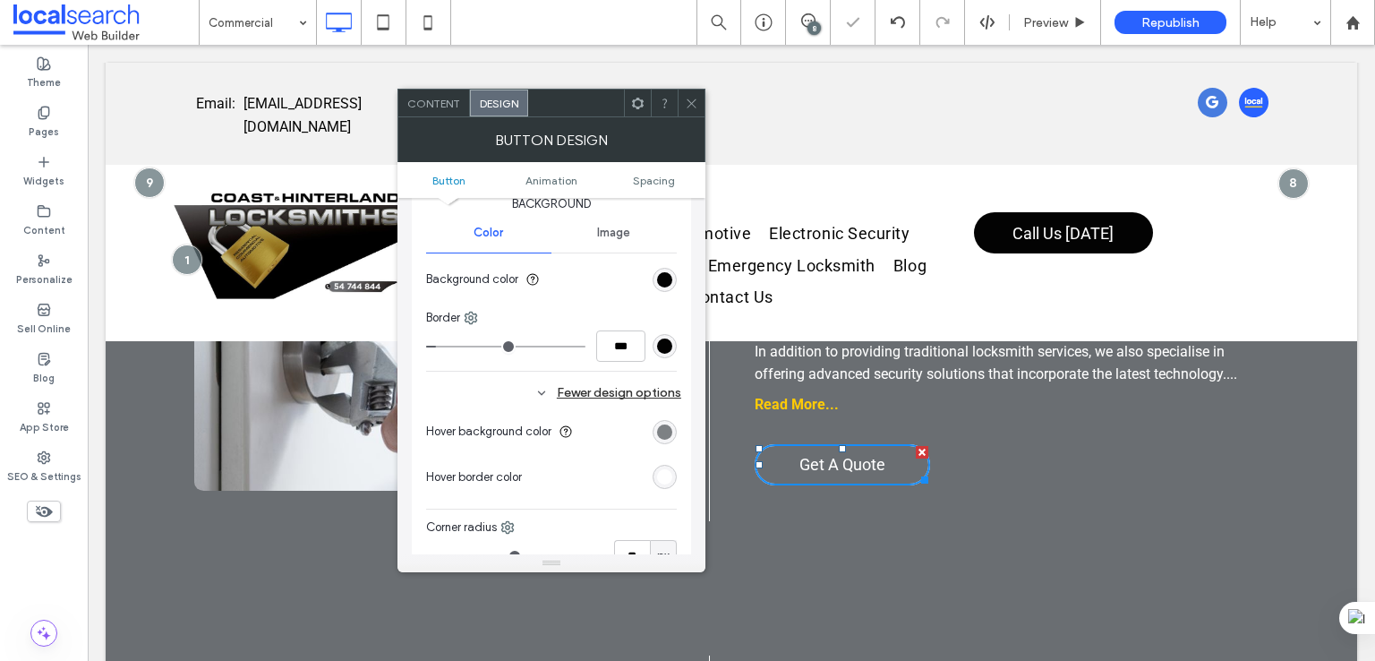
click at [669, 429] on div "rgb(106, 110, 114)" at bounding box center [664, 431] width 15 height 15
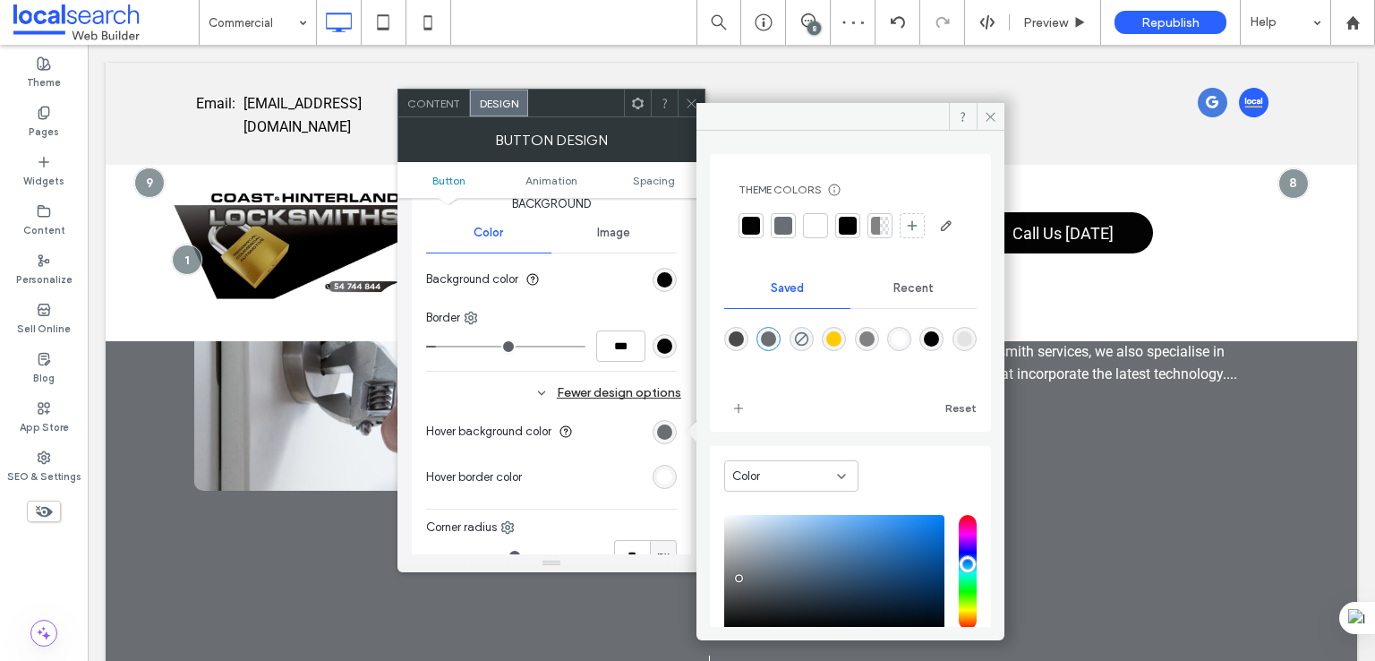
drag, startPoint x: 773, startPoint y: 370, endPoint x: 676, endPoint y: 426, distance: 112.7
click at [773, 346] on div "rgba(106,110,114,1)" at bounding box center [768, 338] width 15 height 15
click at [665, 470] on div "rgb(255, 255, 255)" at bounding box center [664, 476] width 15 height 15
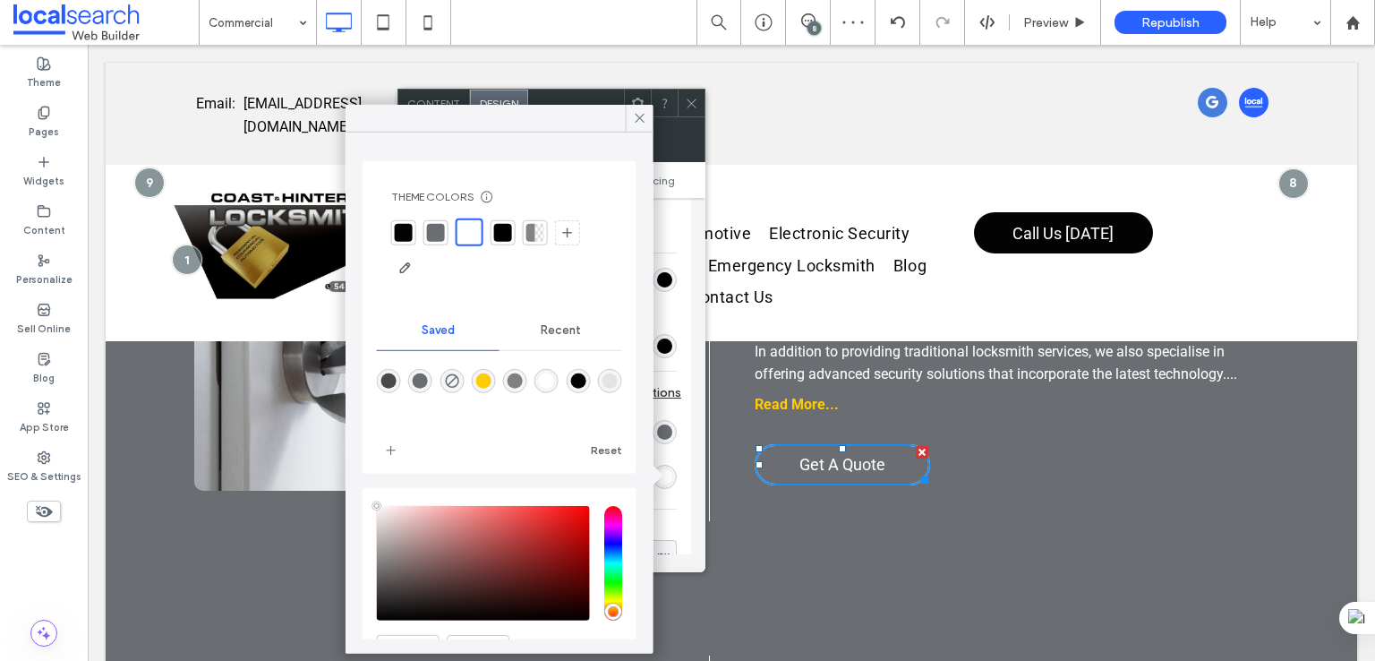
drag, startPoint x: 567, startPoint y: 378, endPoint x: 637, endPoint y: 363, distance: 72.3
click at [554, 378] on div "rgba(255,255,255,1)" at bounding box center [546, 380] width 15 height 15
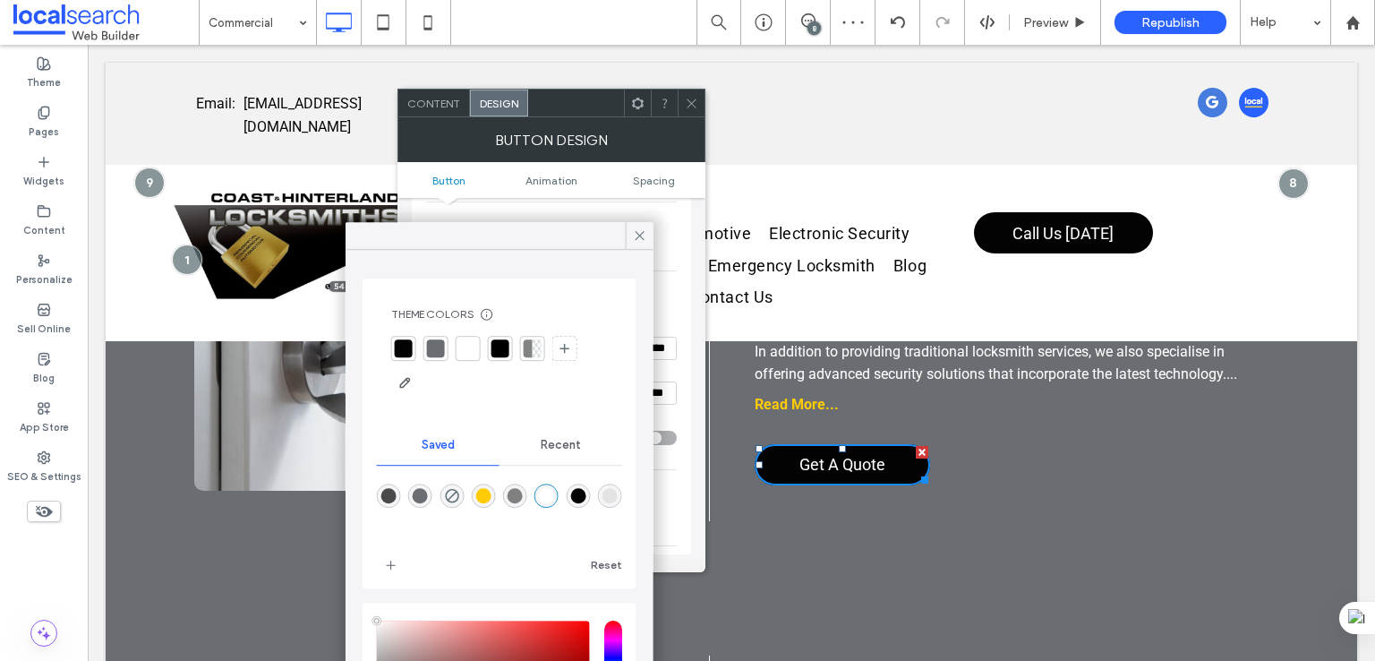
scroll to position [149, 0]
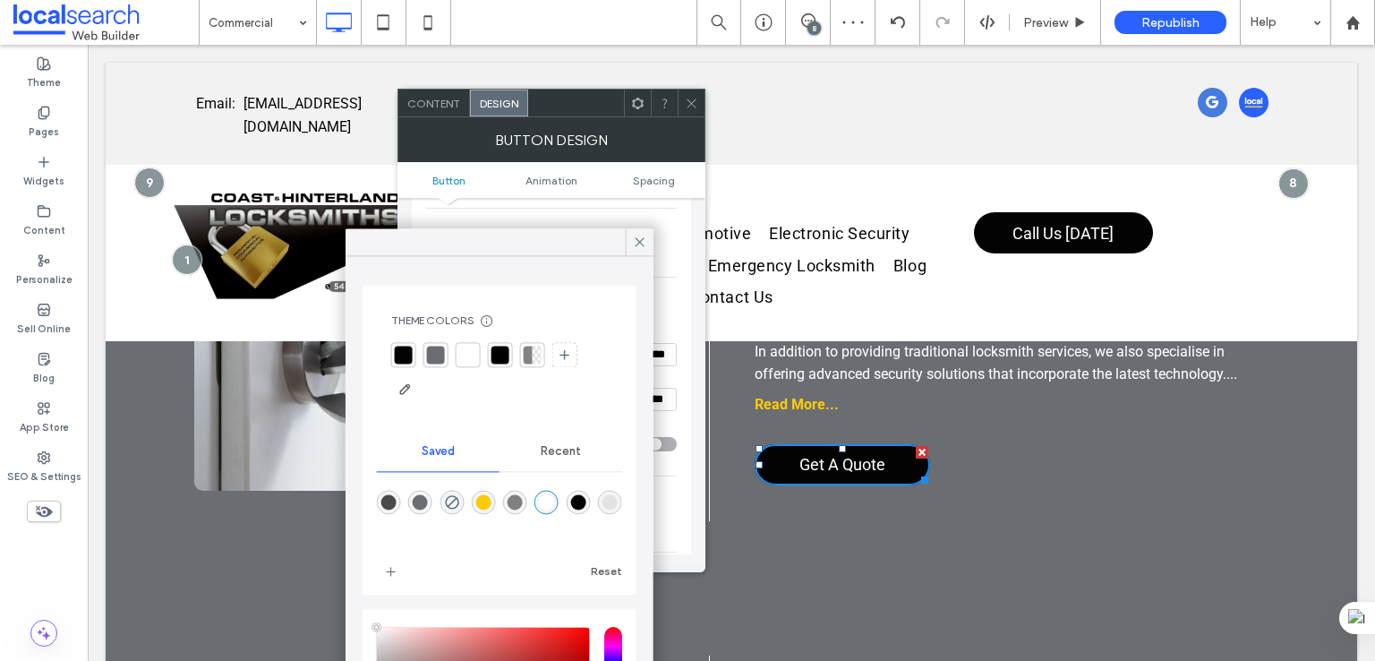
click at [692, 329] on div "Primary Secondary Button layout Button style Button text Change affects desktop…" at bounding box center [551, 376] width 308 height 356
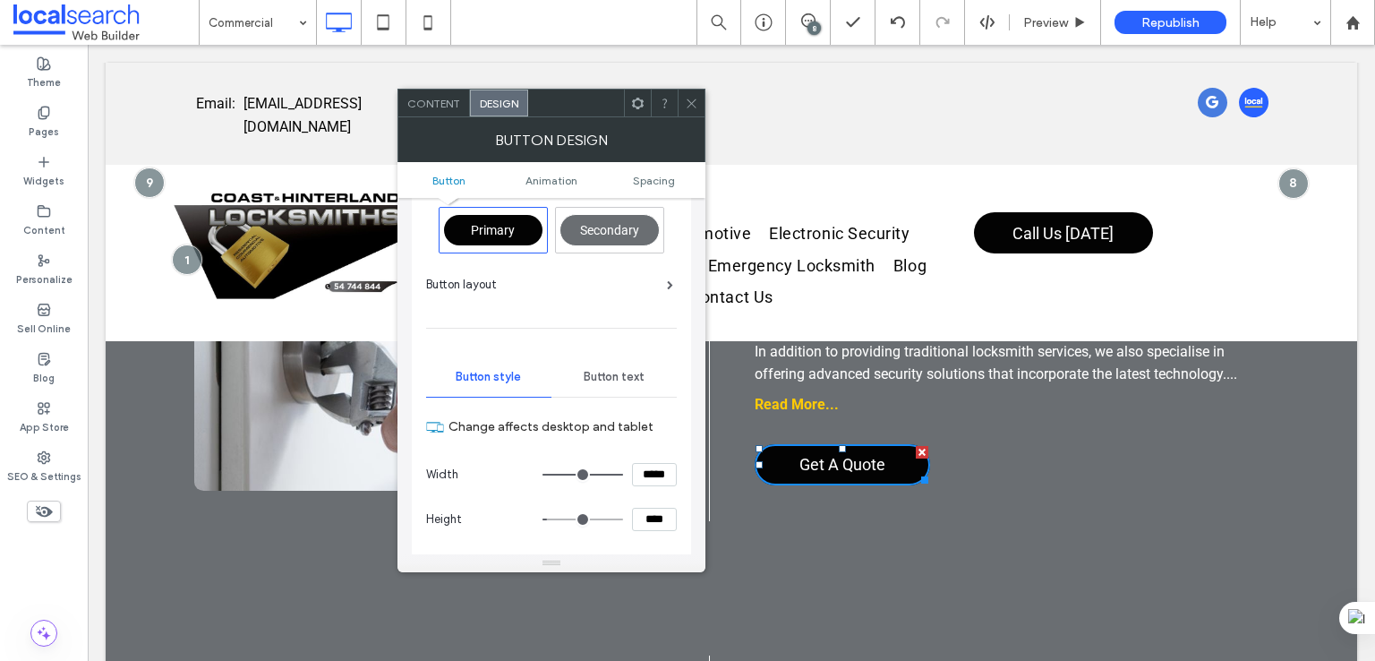
scroll to position [0, 0]
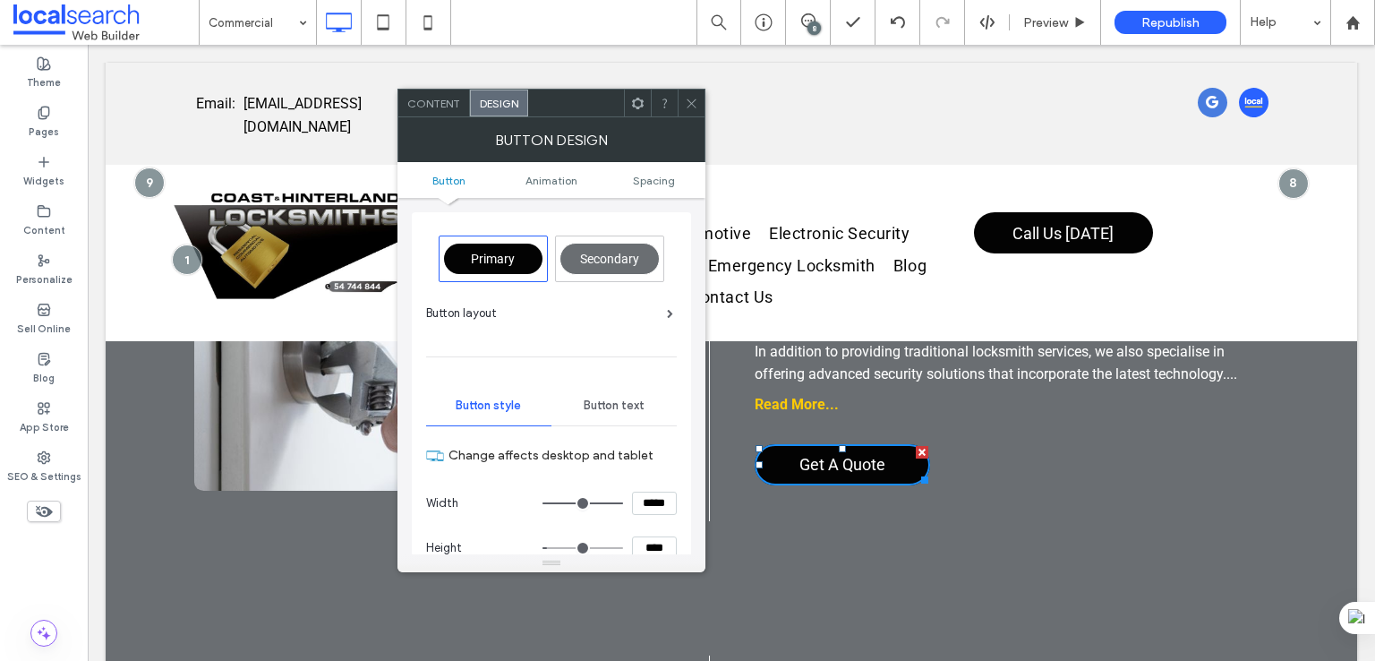
drag, startPoint x: 597, startPoint y: 408, endPoint x: 627, endPoint y: 413, distance: 30.8
click at [597, 409] on span "Button text" at bounding box center [614, 405] width 61 height 14
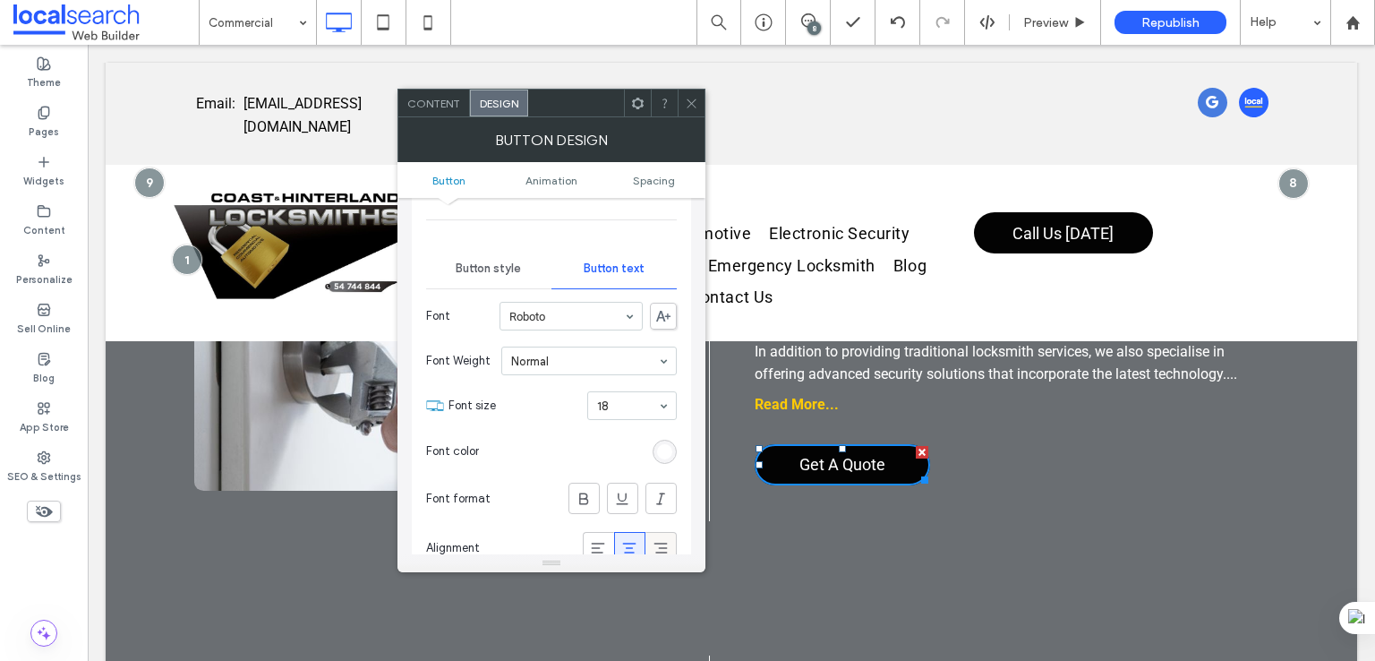
scroll to position [298, 0]
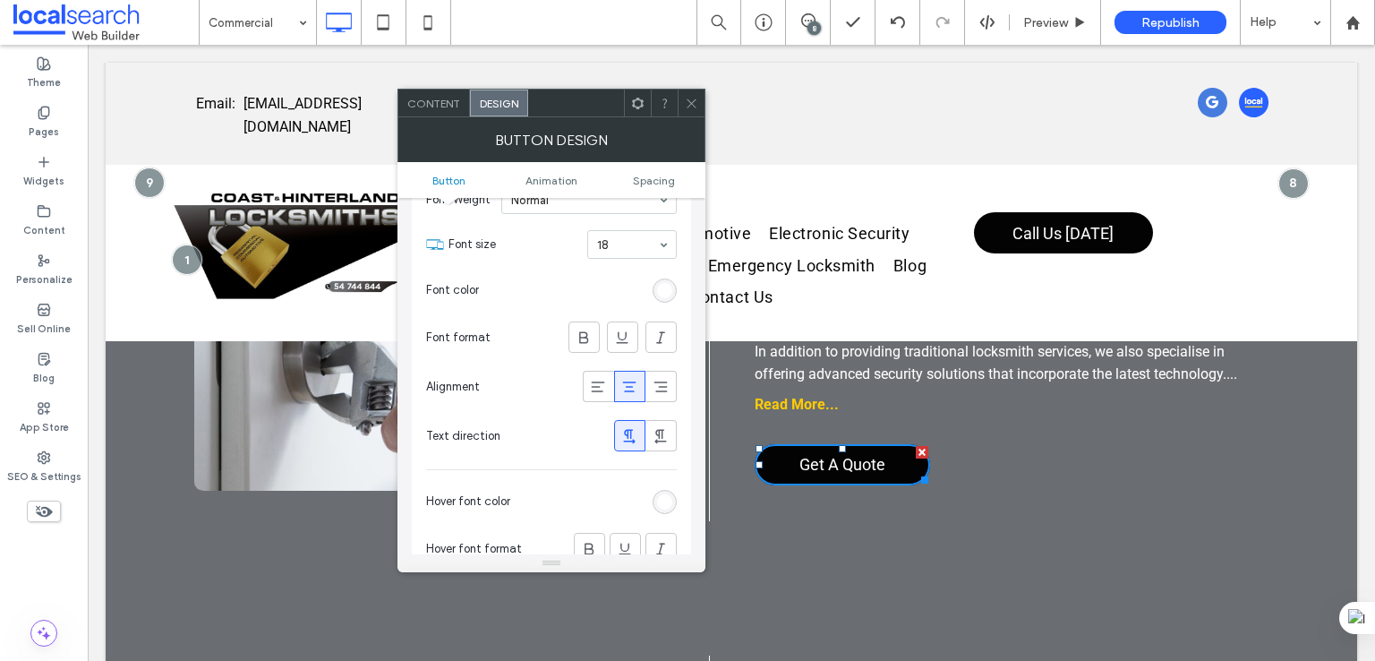
click at [669, 290] on div "rgb(255, 255, 255)" at bounding box center [664, 290] width 15 height 15
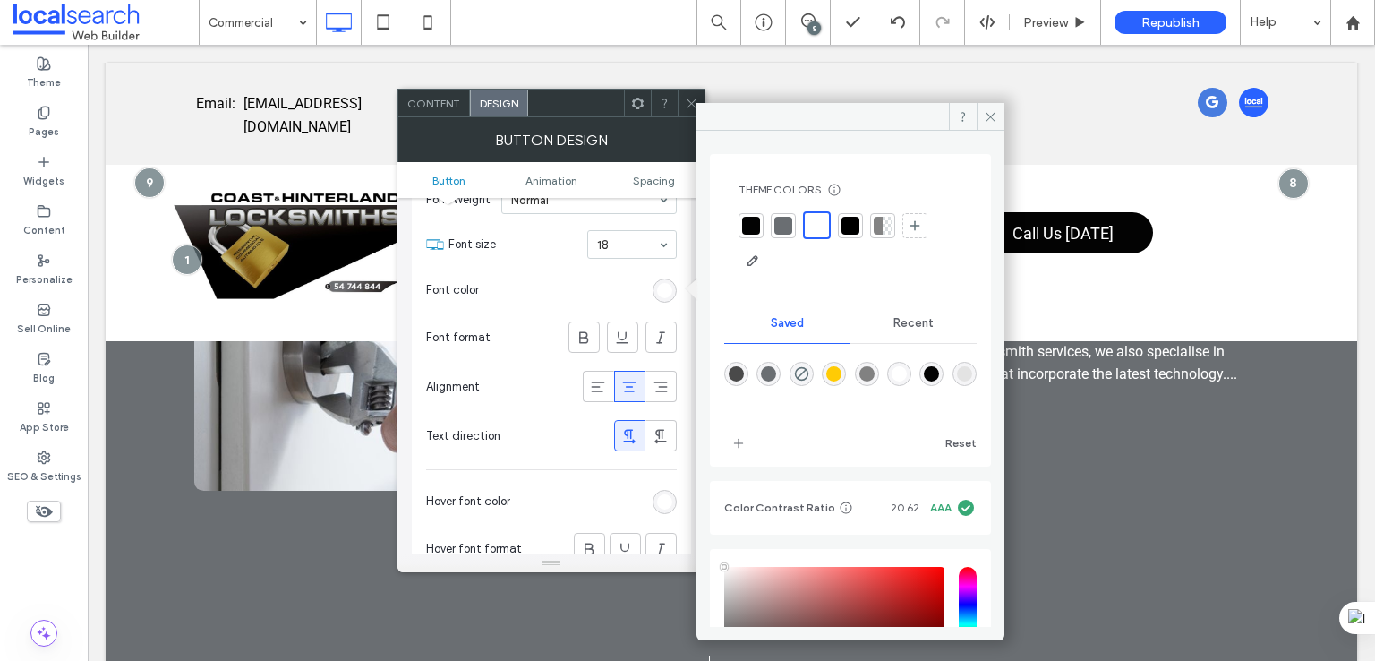
click at [907, 374] on div "rgba(255,255,255,1)" at bounding box center [899, 373] width 15 height 15
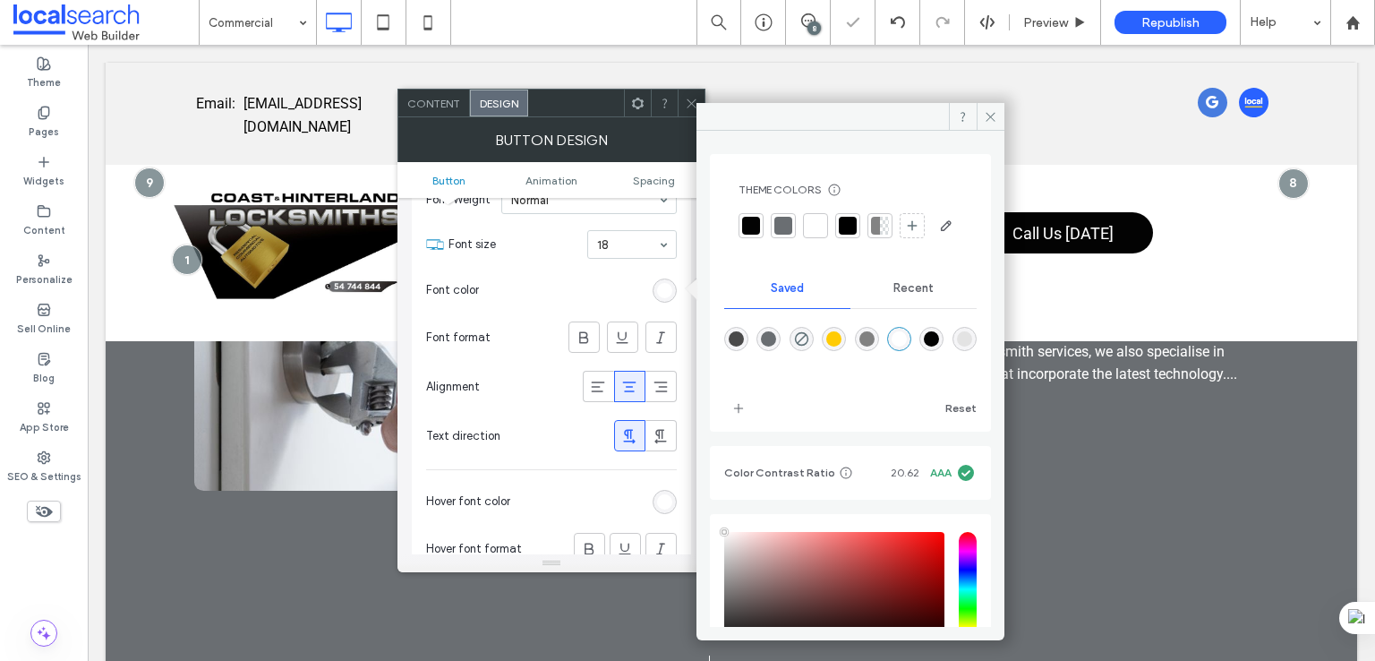
click at [665, 494] on div "rgb(255, 255, 255)" at bounding box center [664, 501] width 15 height 15
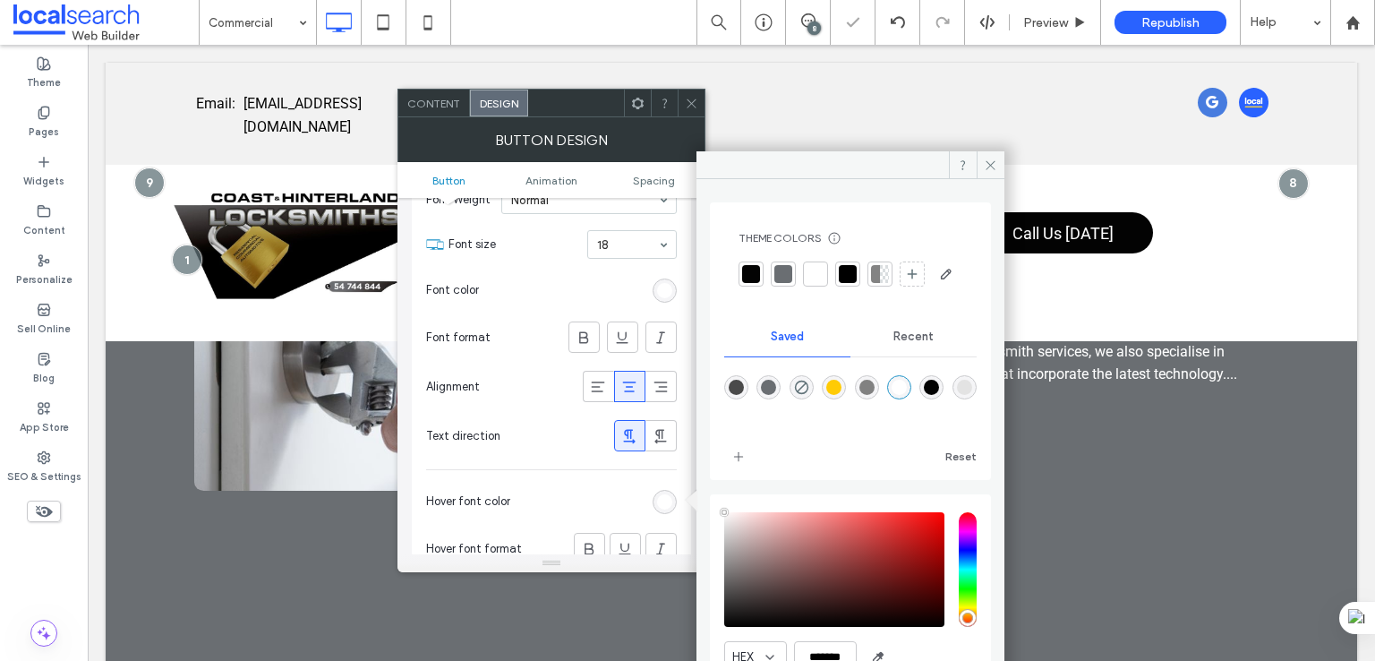
click at [907, 395] on div "rgba(255,255,255,1)" at bounding box center [899, 387] width 15 height 15
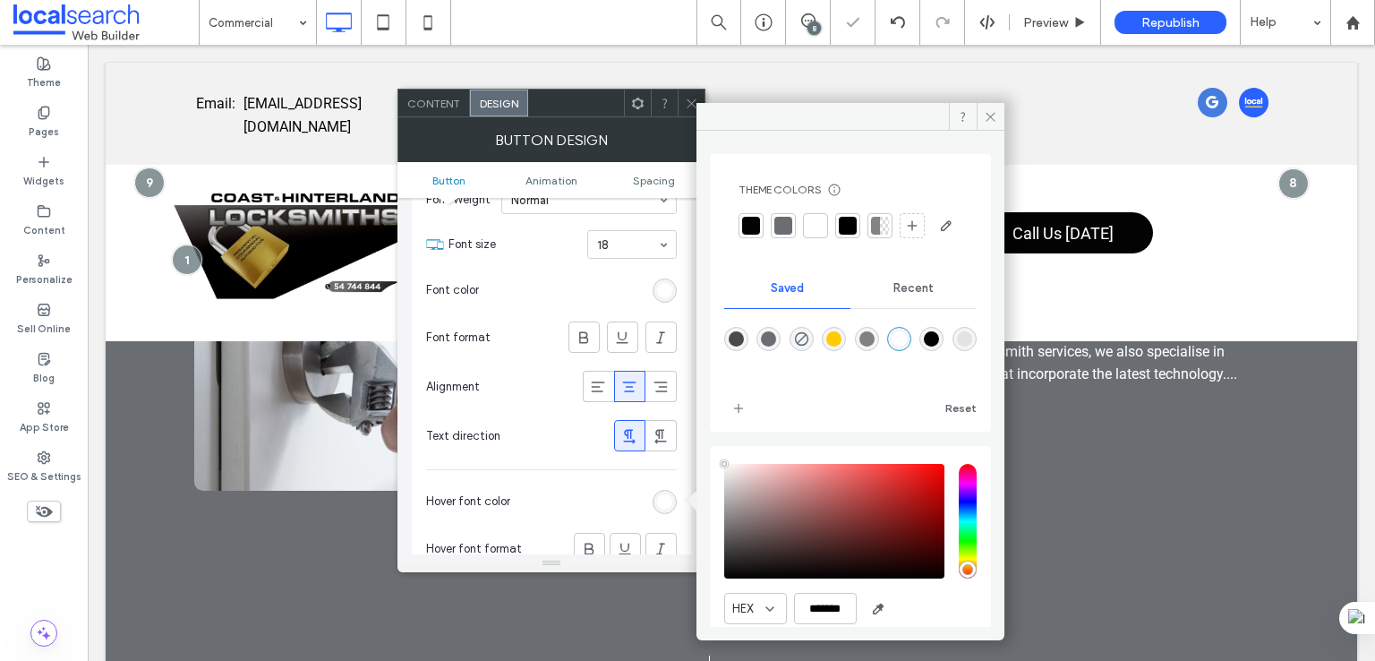
click at [684, 98] on div at bounding box center [691, 103] width 27 height 27
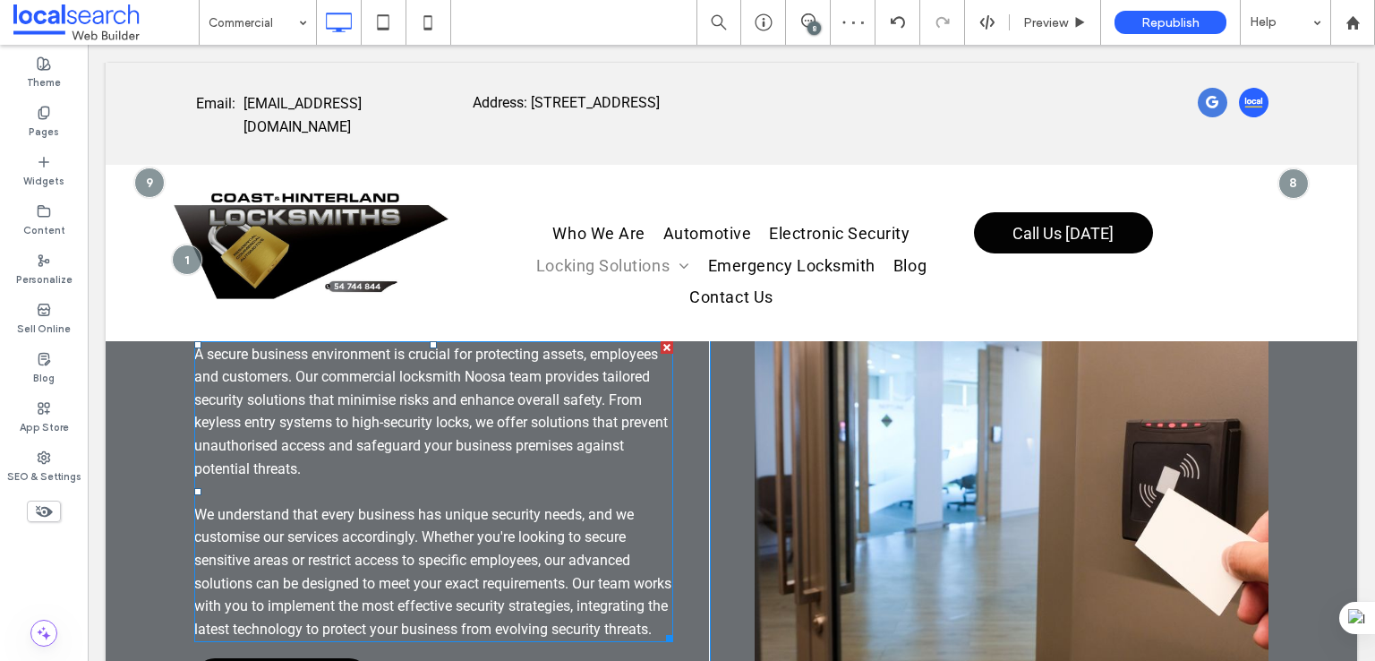
scroll to position [4177, 0]
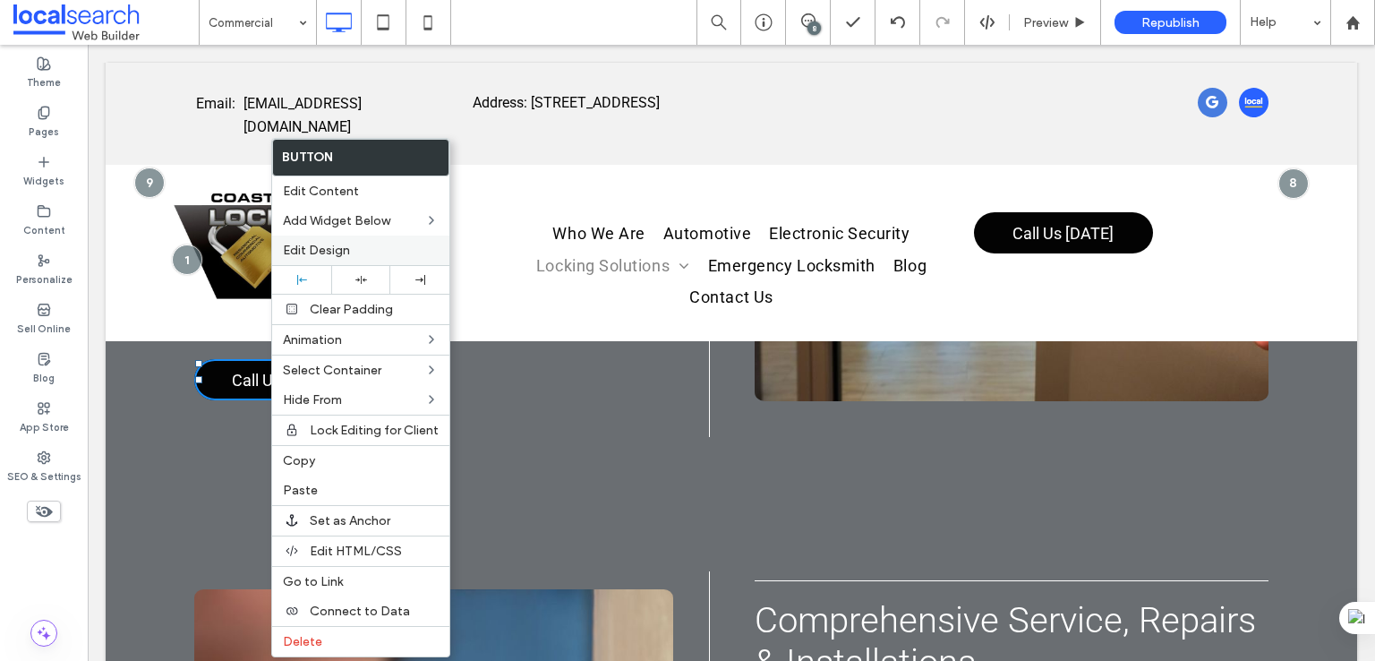
click at [348, 243] on span "Edit Design" at bounding box center [316, 250] width 67 height 15
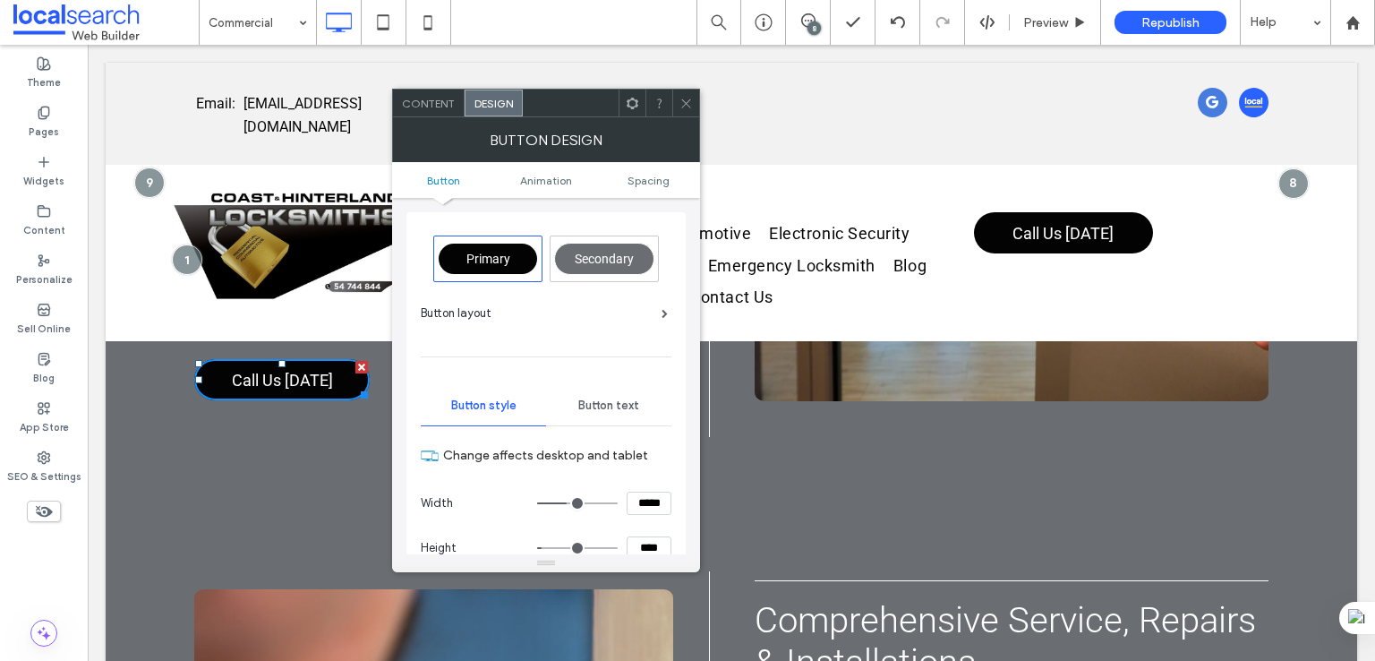
scroll to position [298, 0]
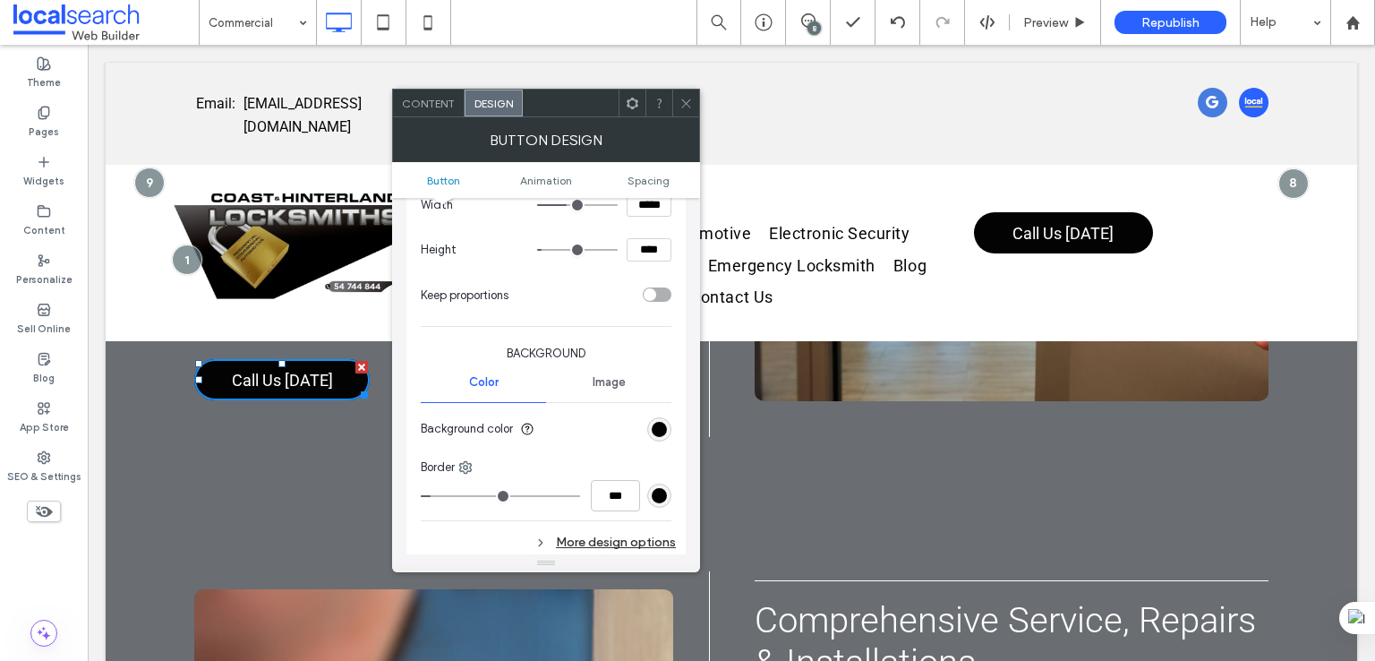
click at [648, 433] on section "Background color" at bounding box center [546, 428] width 251 height 45
click at [656, 417] on div "rgb(3, 3, 3)" at bounding box center [659, 429] width 24 height 24
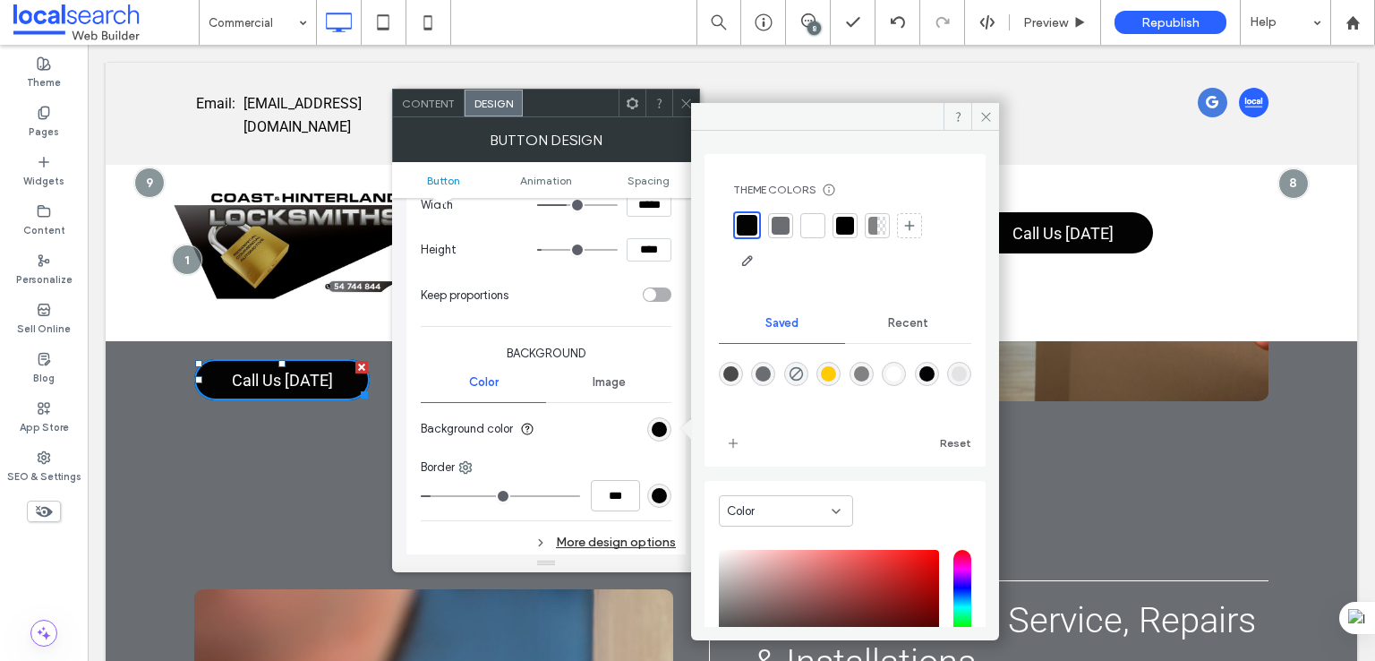
click at [934, 369] on div "rgba(3,3,3,1)" at bounding box center [926, 373] width 15 height 15
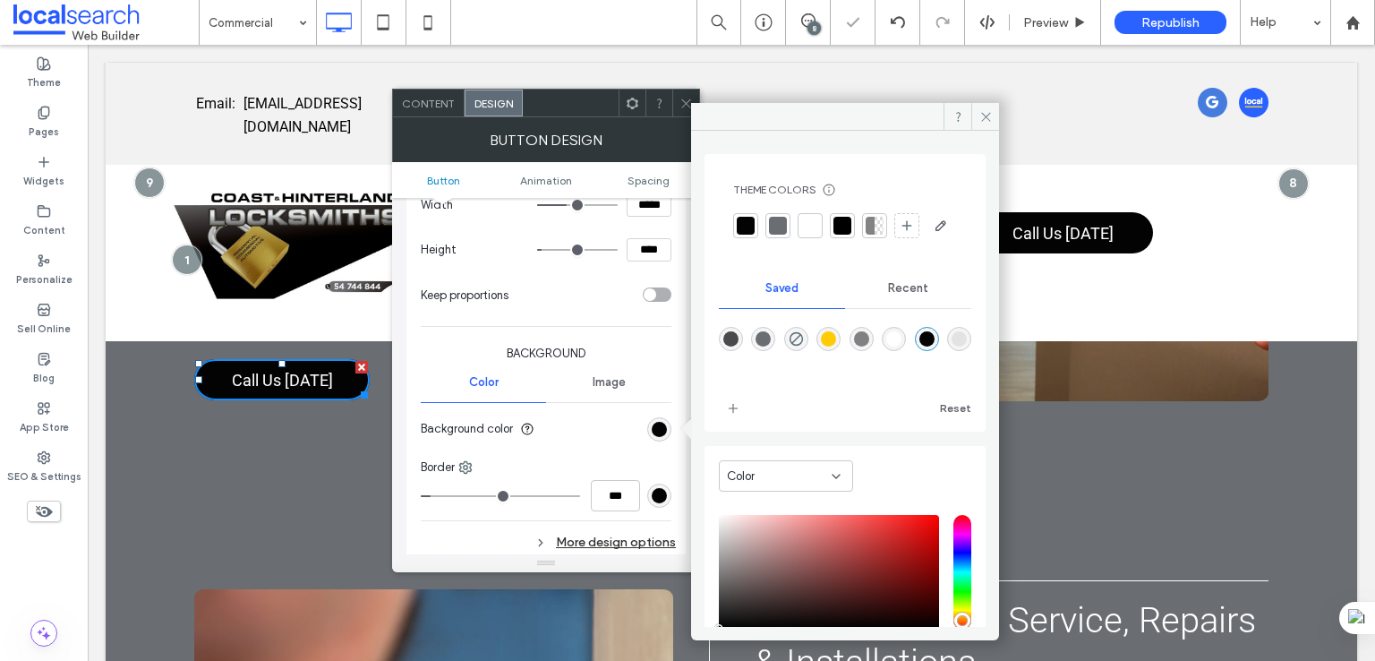
click at [662, 488] on div "rgb(3, 3, 3)" at bounding box center [659, 495] width 15 height 15
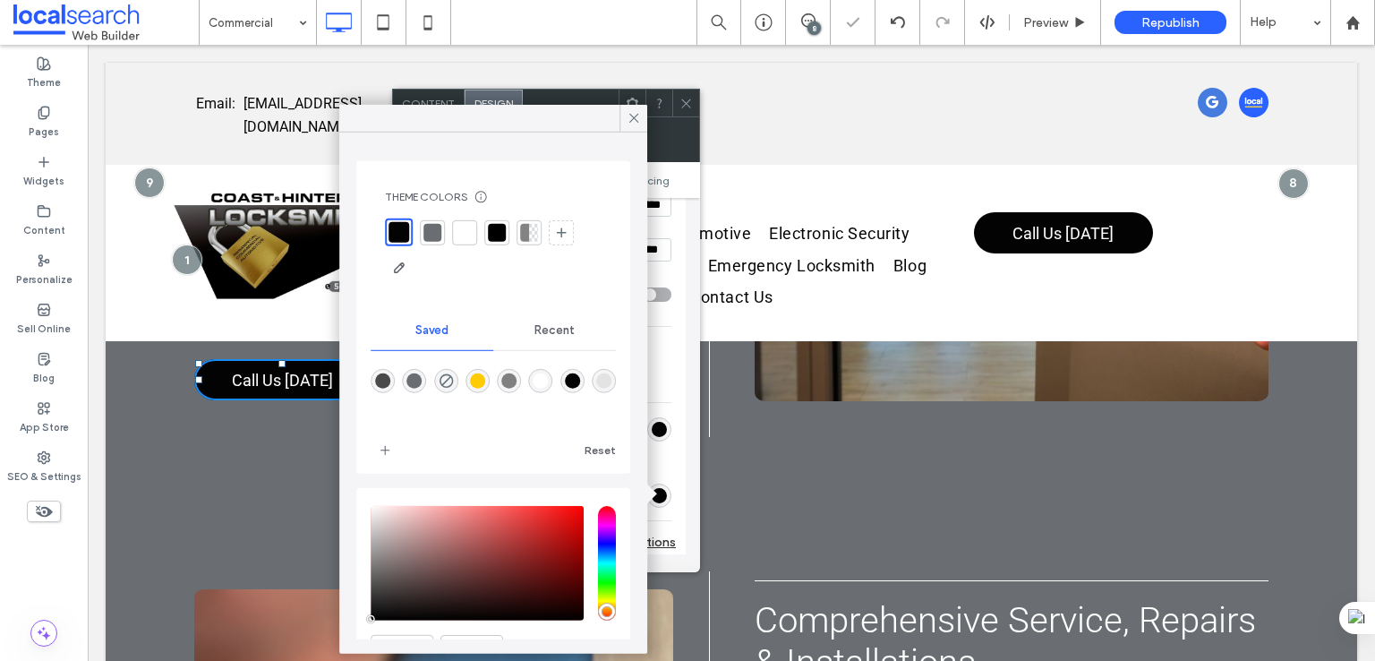
drag, startPoint x: 587, startPoint y: 382, endPoint x: 619, endPoint y: 441, distance: 67.3
click at [580, 381] on div "rgba(3,3,3,1)" at bounding box center [572, 380] width 15 height 15
type input "*"
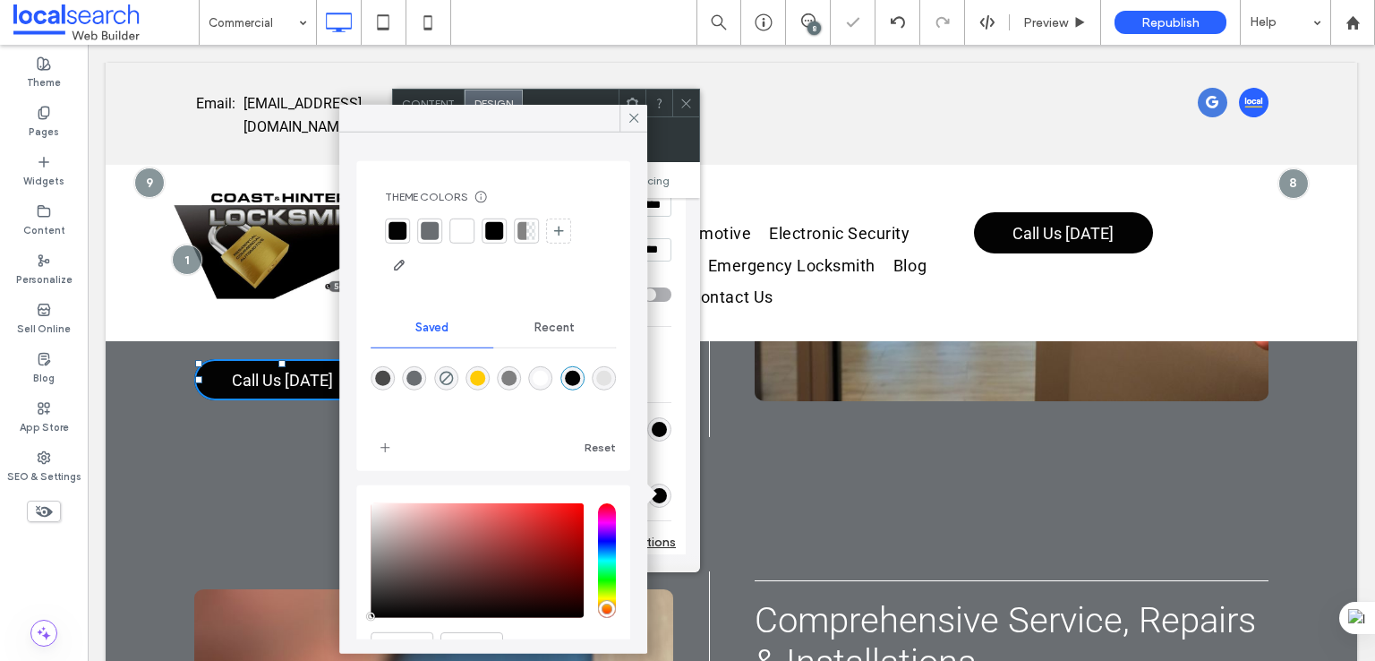
click at [661, 533] on div "More design options" at bounding box center [548, 542] width 255 height 24
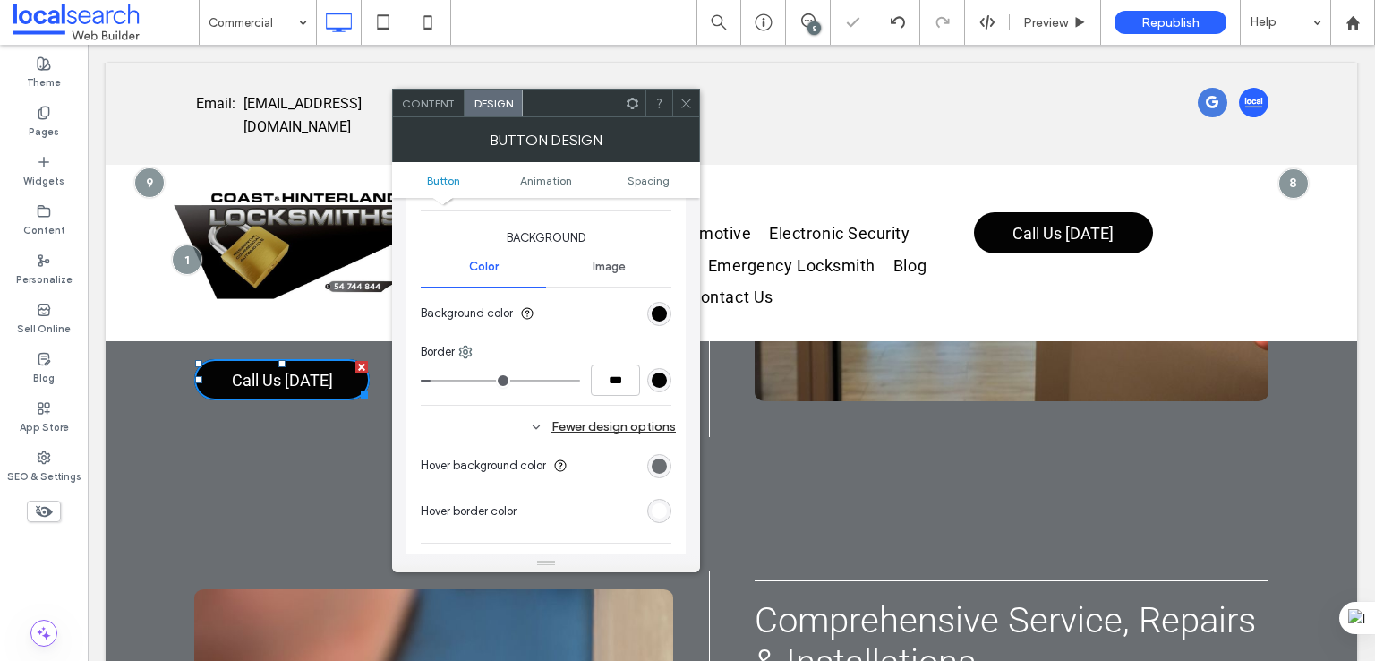
scroll to position [448, 0]
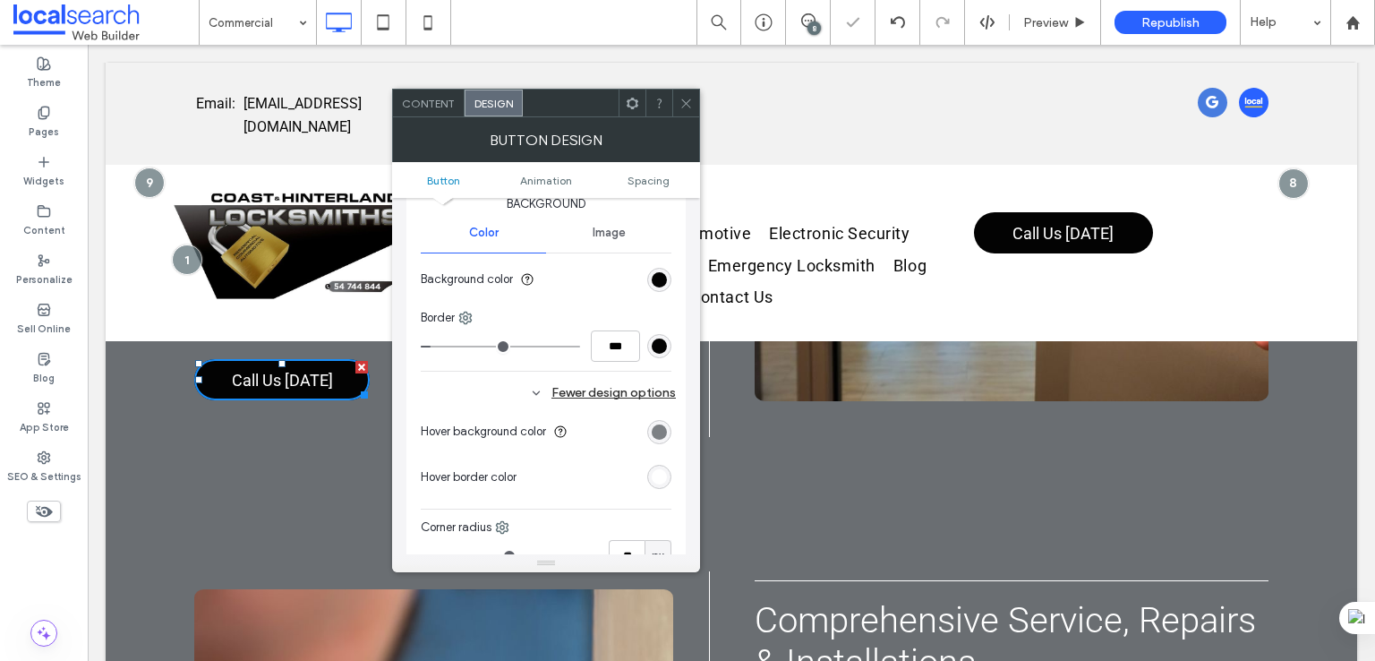
click at [666, 429] on div "rgb(106, 110, 114)" at bounding box center [659, 431] width 15 height 15
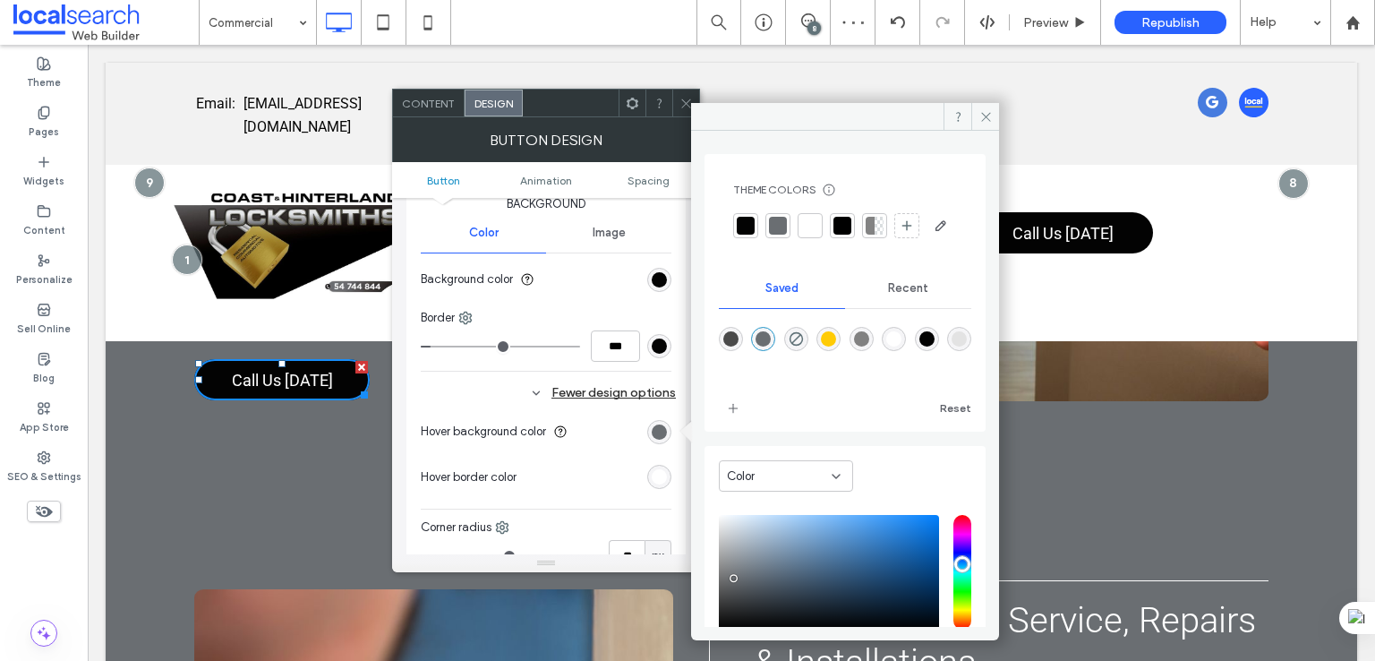
click at [771, 346] on div "rgba(106,110,114,1)" at bounding box center [762, 338] width 15 height 15
click at [661, 481] on div "rgb(255, 255, 255)" at bounding box center [659, 476] width 15 height 15
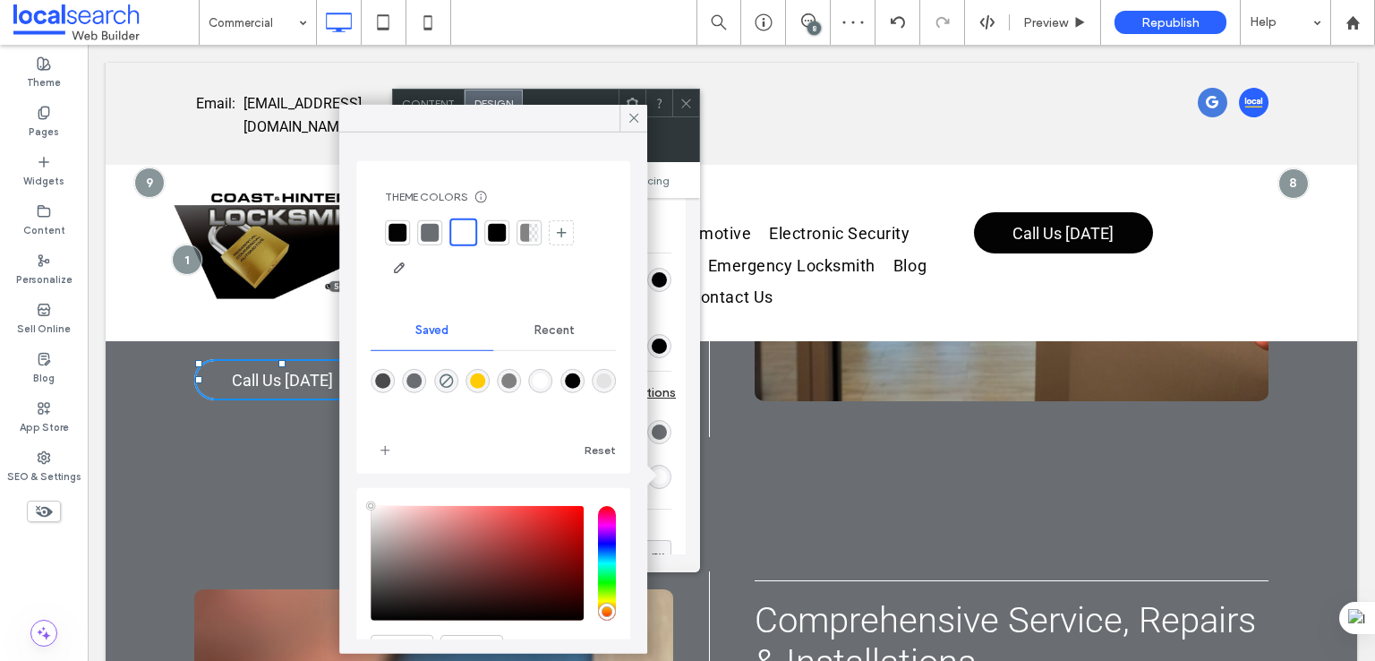
click at [549, 383] on div "rgba(255,255,255,1)" at bounding box center [540, 380] width 15 height 15
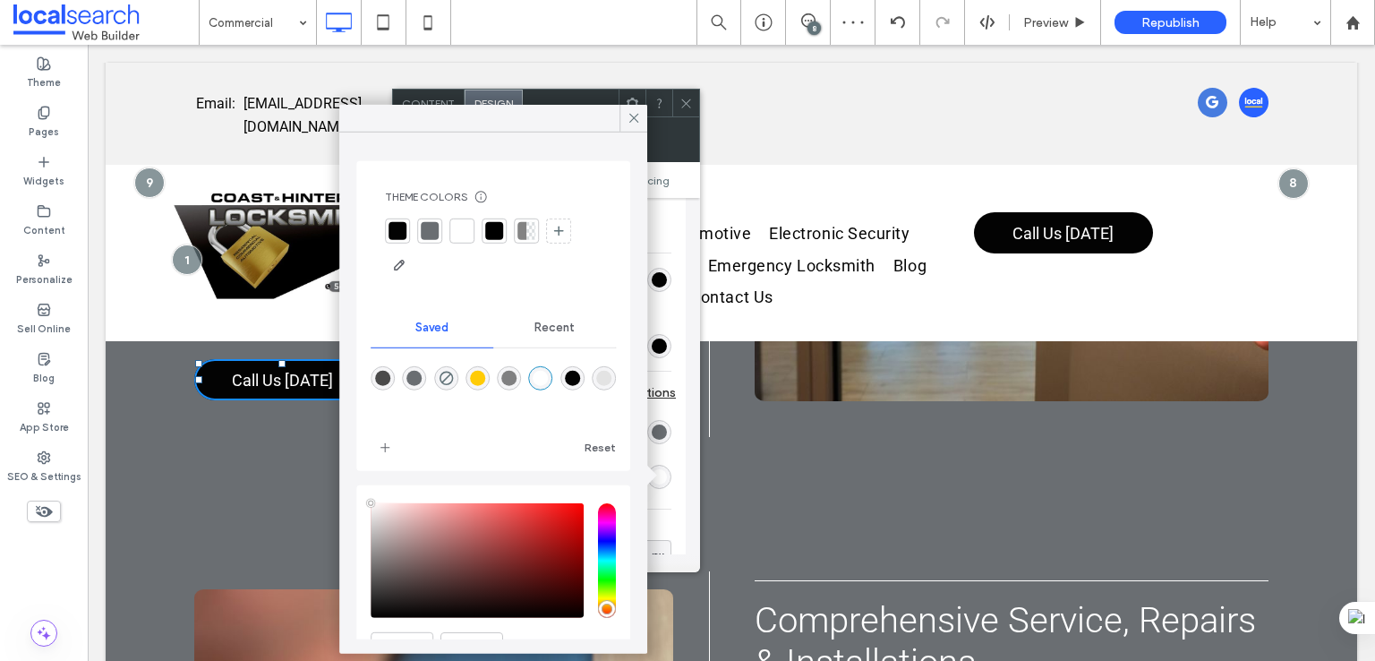
click at [684, 302] on div "Primary Secondary Button layout Button style Button text Change affects desktop…" at bounding box center [545, 228] width 279 height 926
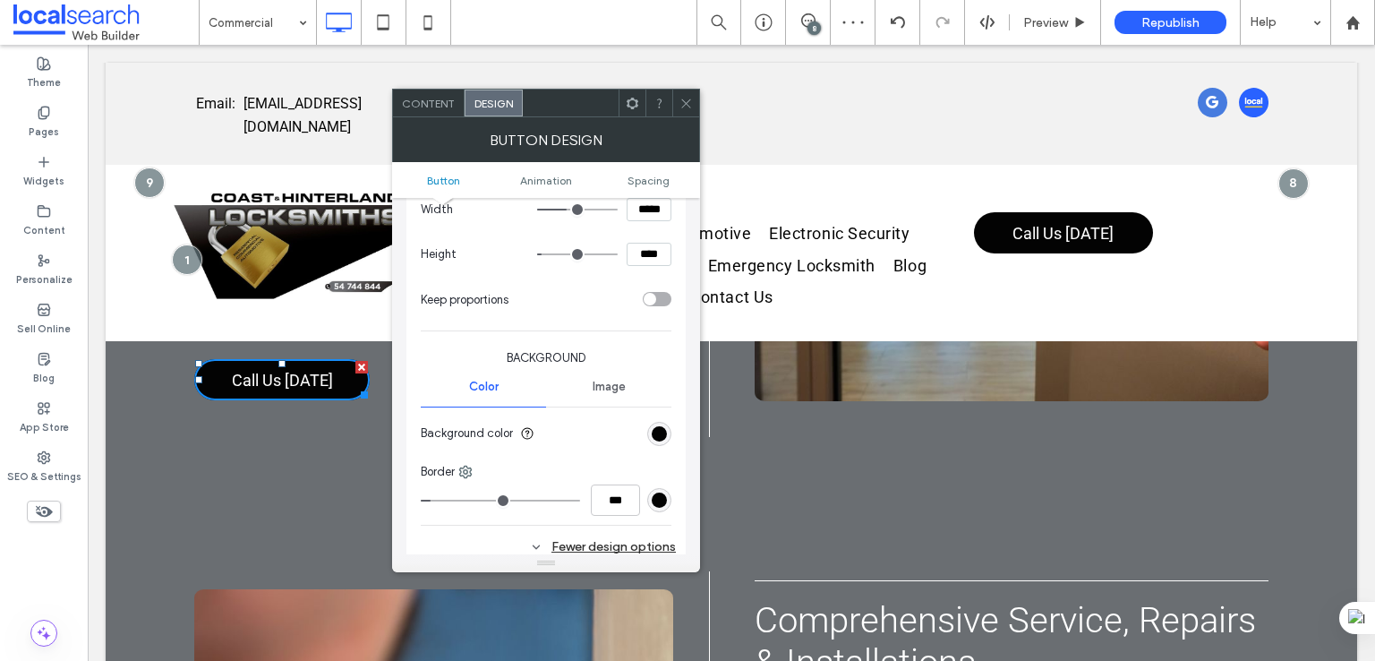
scroll to position [0, 0]
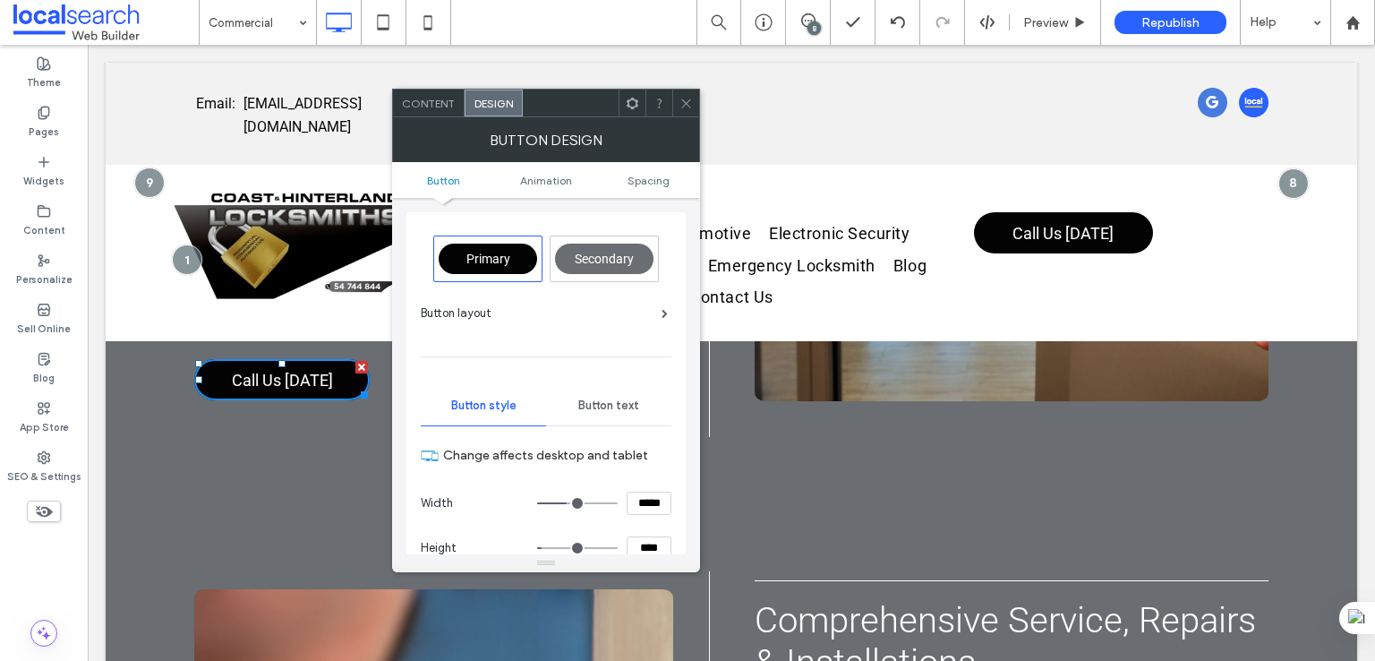
click at [599, 405] on span "Button text" at bounding box center [608, 405] width 61 height 14
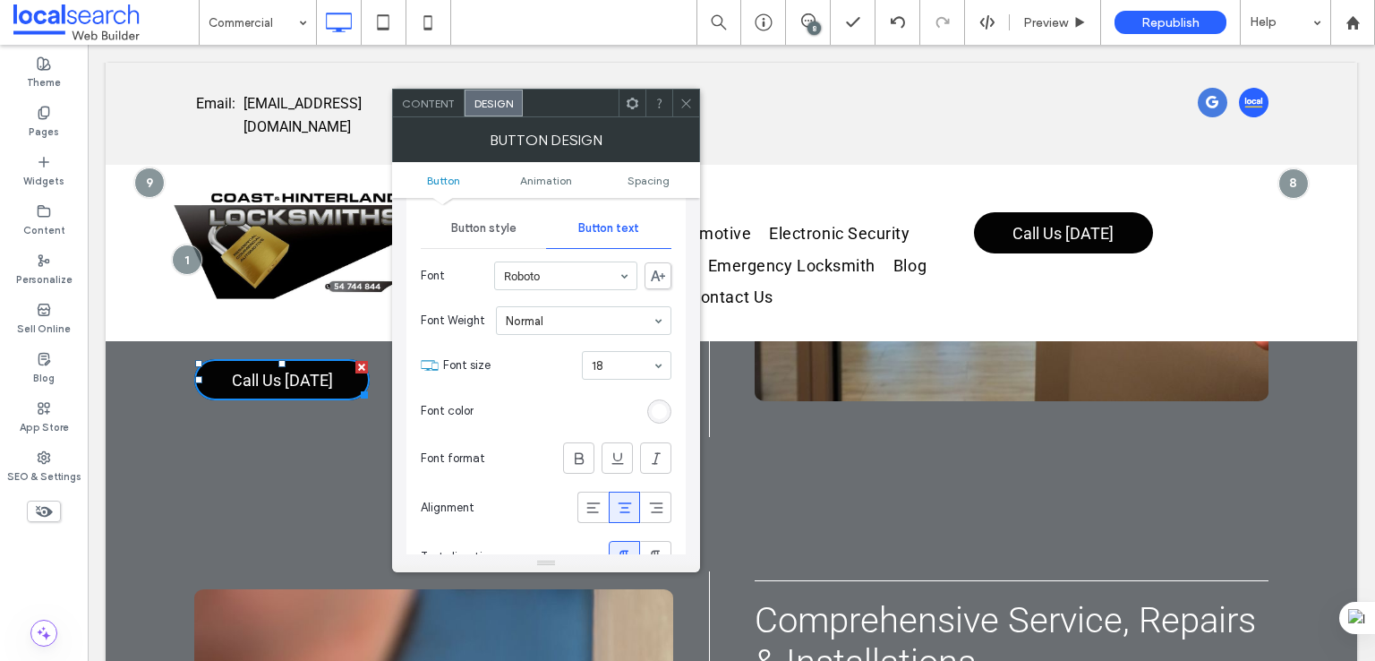
scroll to position [298, 0]
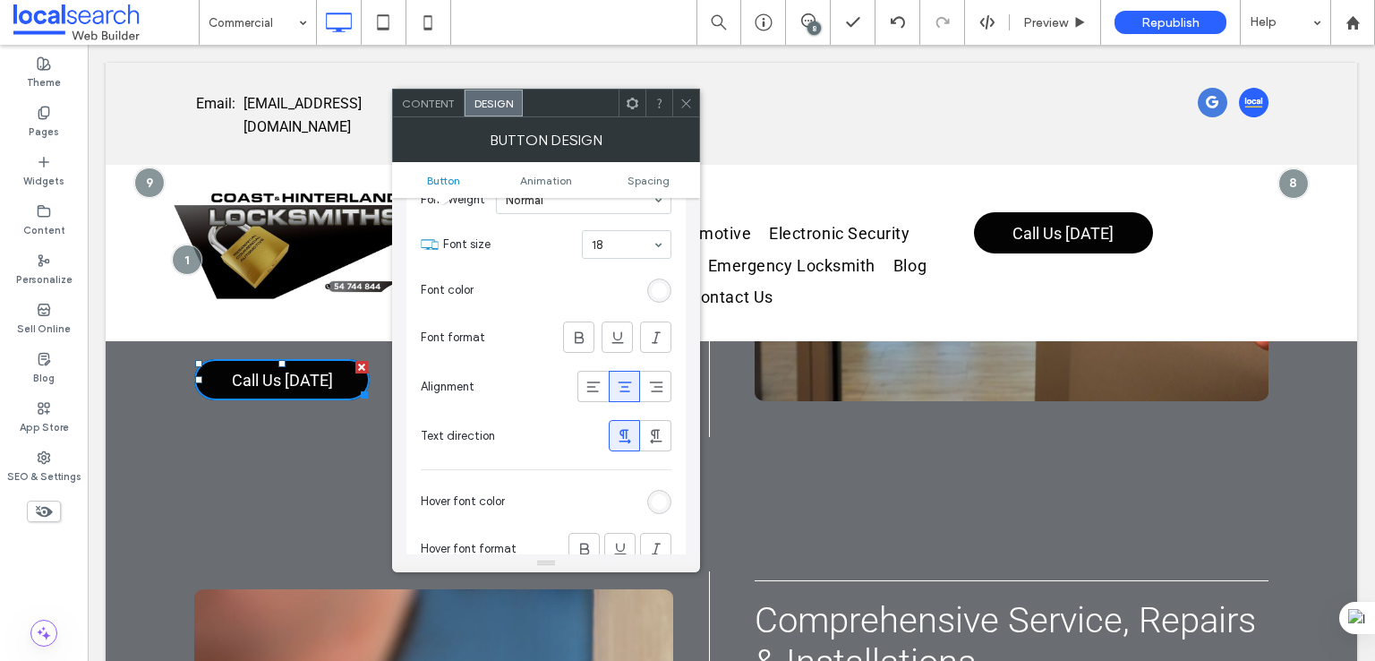
click at [672, 297] on div "Primary Secondary Button layout Button style Button text Font Roboto Font Weigh…" at bounding box center [545, 277] width 279 height 726
click at [666, 291] on div "rgb(255, 255, 255)" at bounding box center [659, 290] width 15 height 15
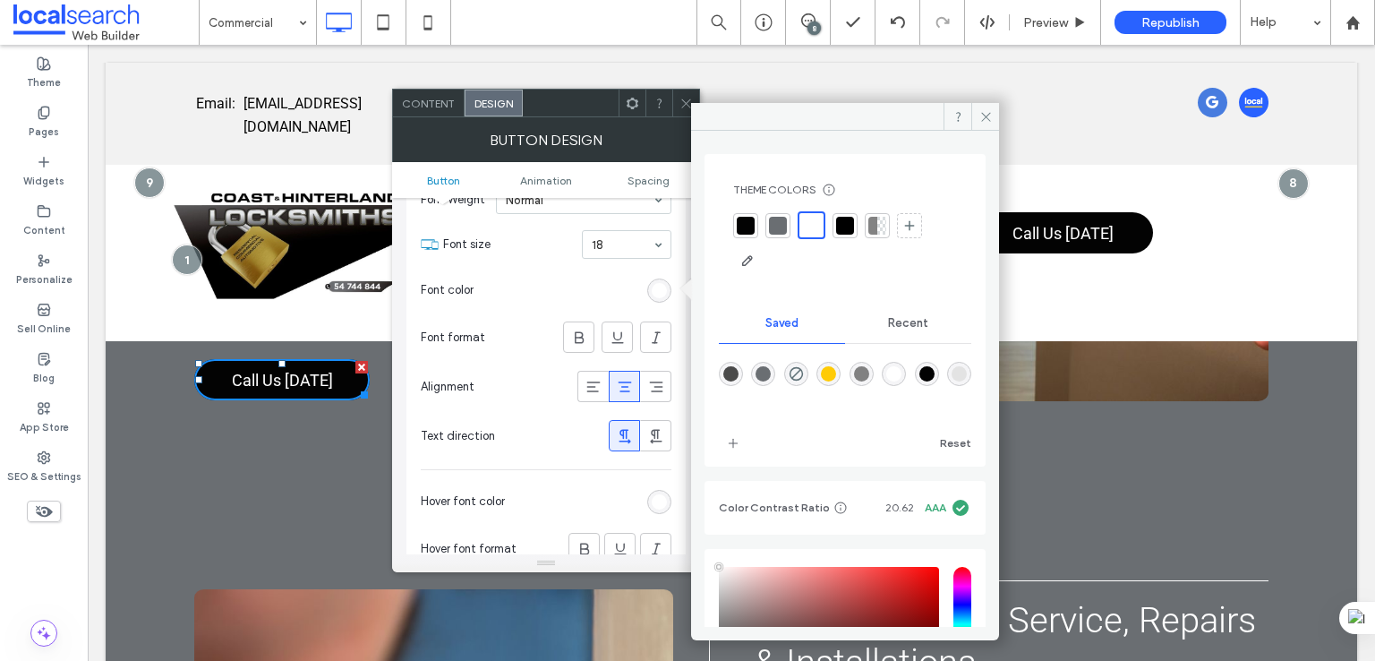
click at [901, 371] on div "rgba(255,255,255,1)" at bounding box center [893, 373] width 15 height 15
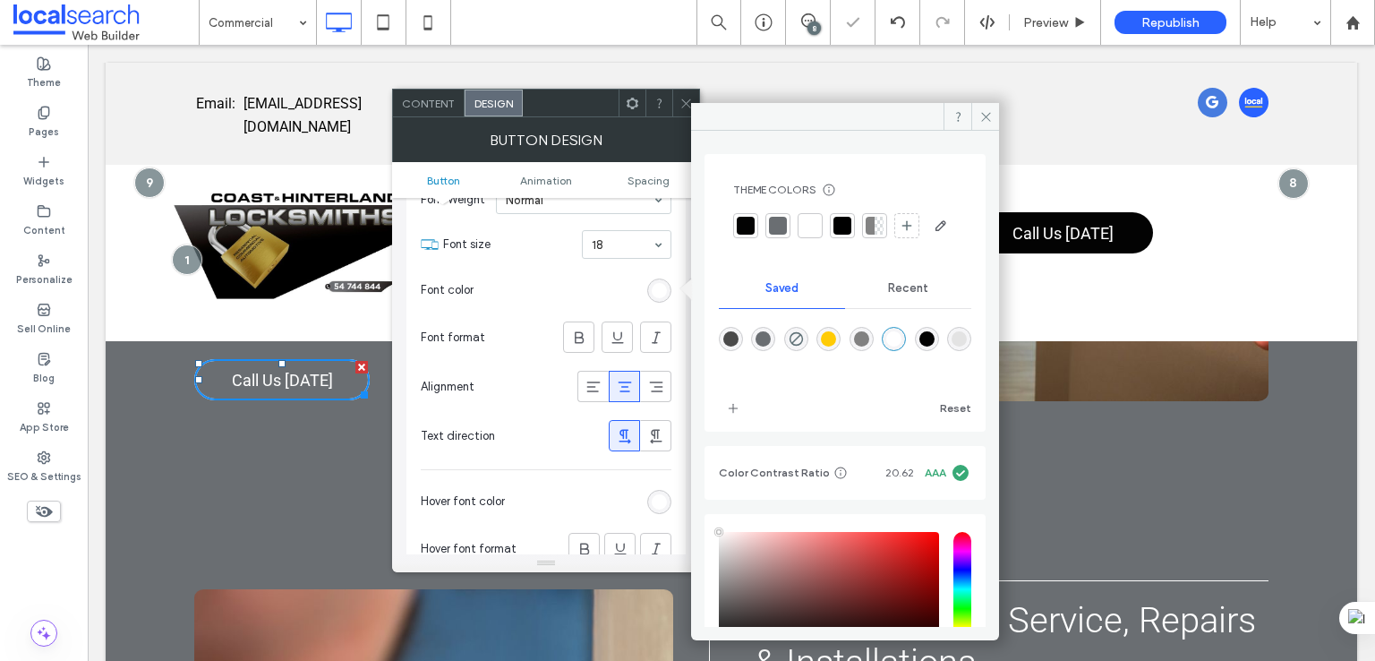
drag, startPoint x: 646, startPoint y: 502, endPoint x: 677, endPoint y: 493, distance: 31.7
click at [645, 502] on section "Hover font color" at bounding box center [546, 501] width 251 height 45
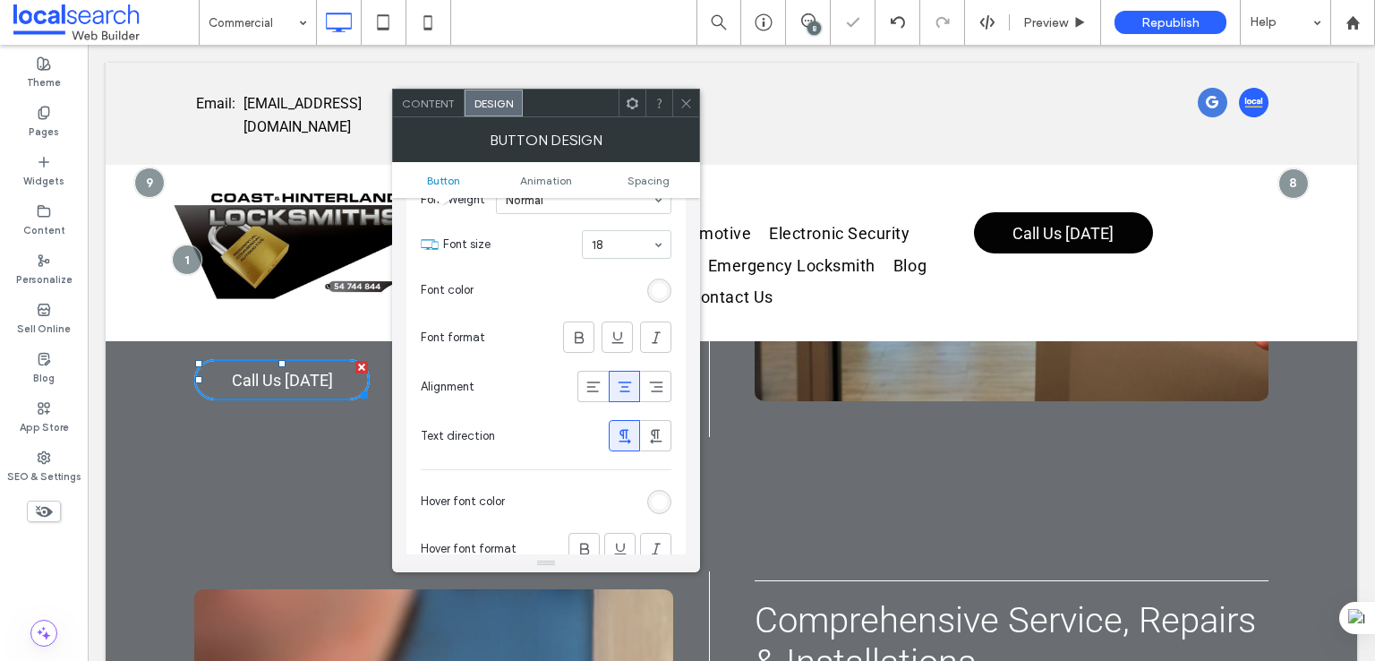
click at [667, 499] on div "rgb(255, 255, 255)" at bounding box center [659, 502] width 24 height 24
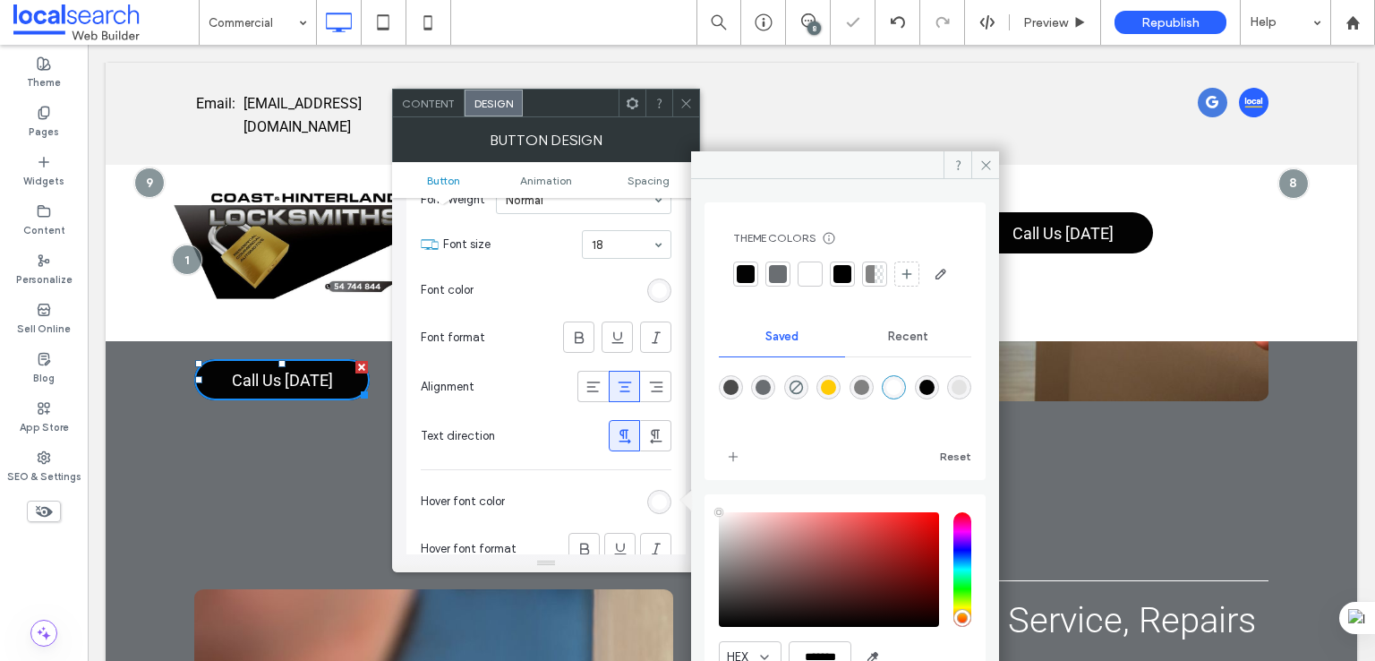
click at [901, 395] on div "rgba(255,255,255,1)" at bounding box center [893, 387] width 15 height 15
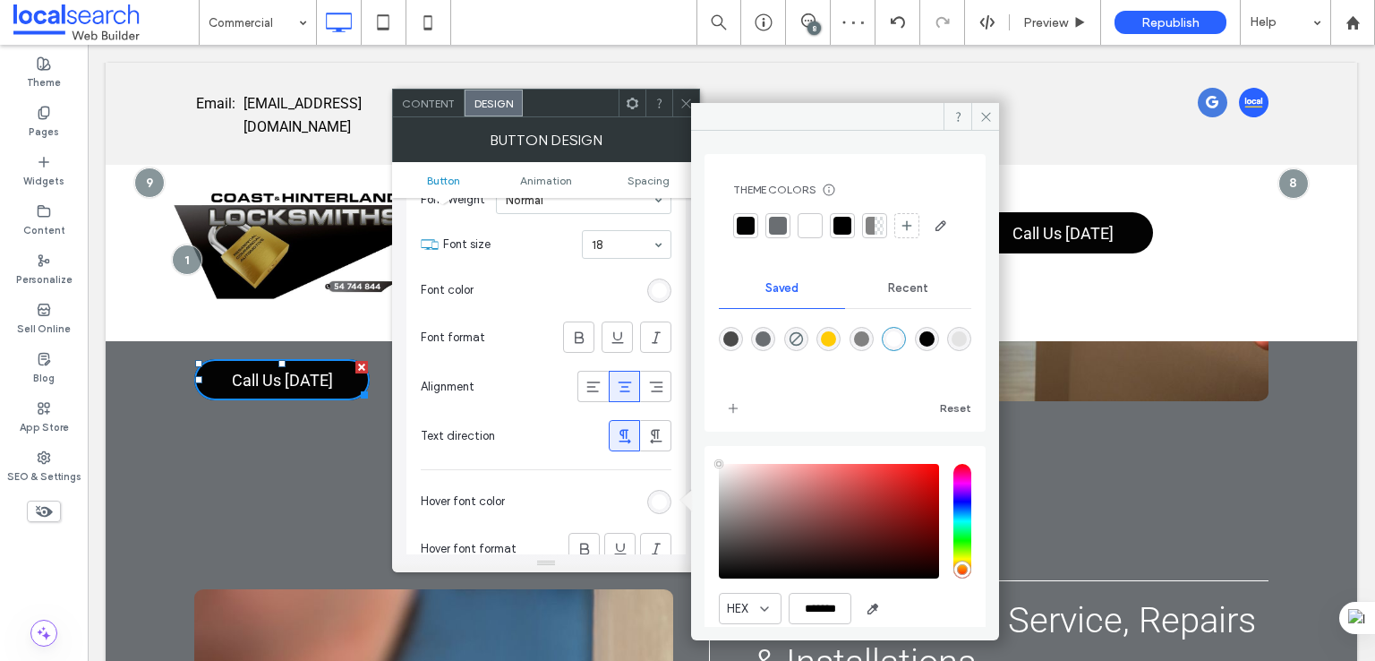
click at [684, 100] on use at bounding box center [685, 102] width 9 height 9
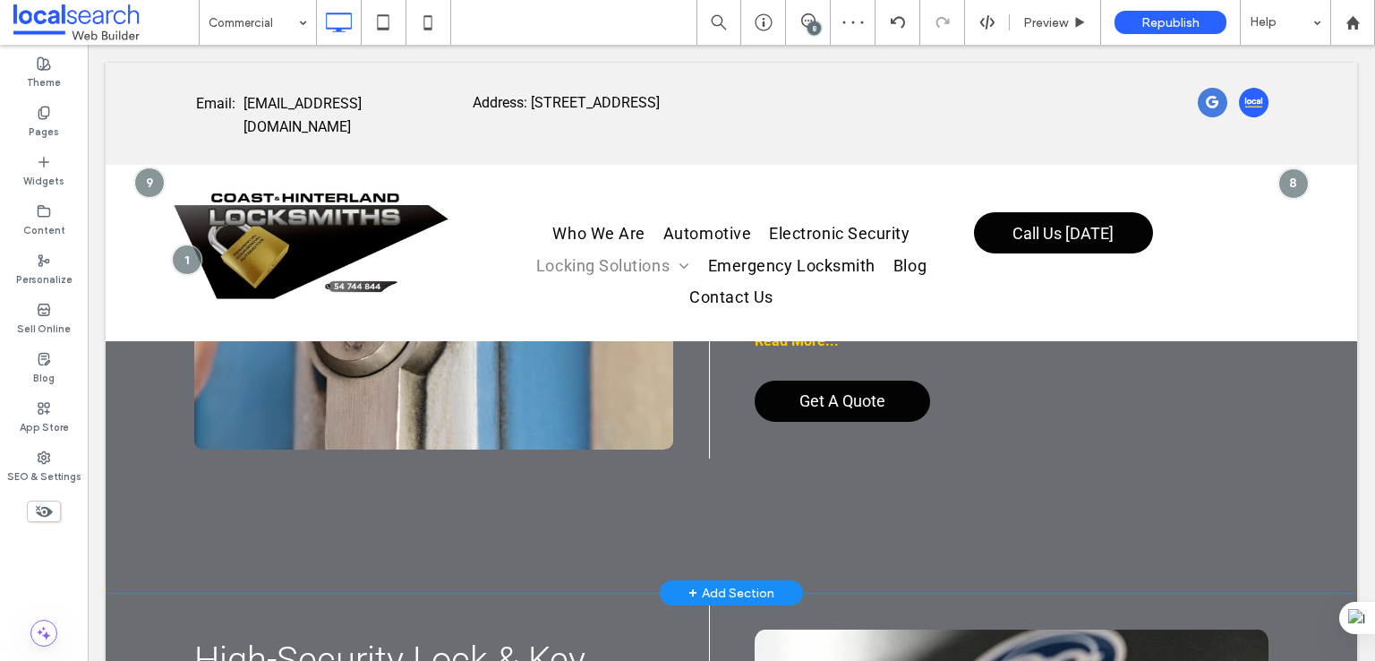
scroll to position [4774, 0]
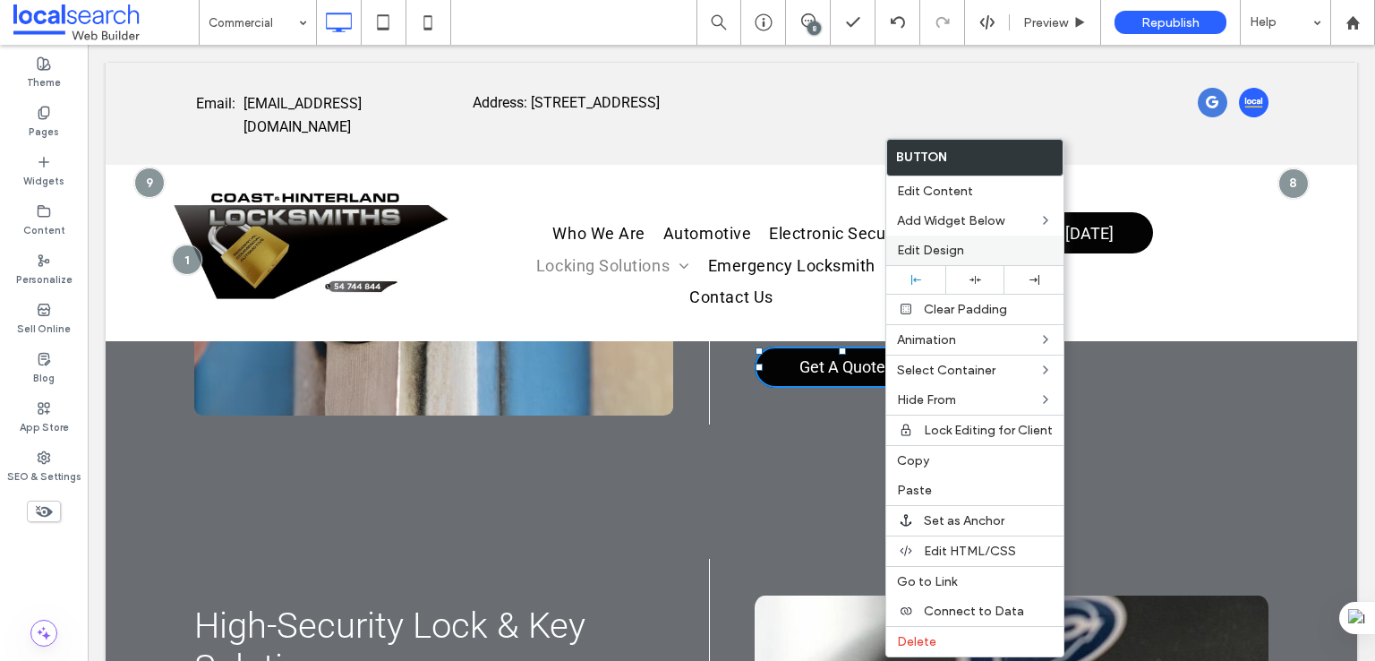
click at [970, 243] on label "Edit Design" at bounding box center [975, 250] width 156 height 15
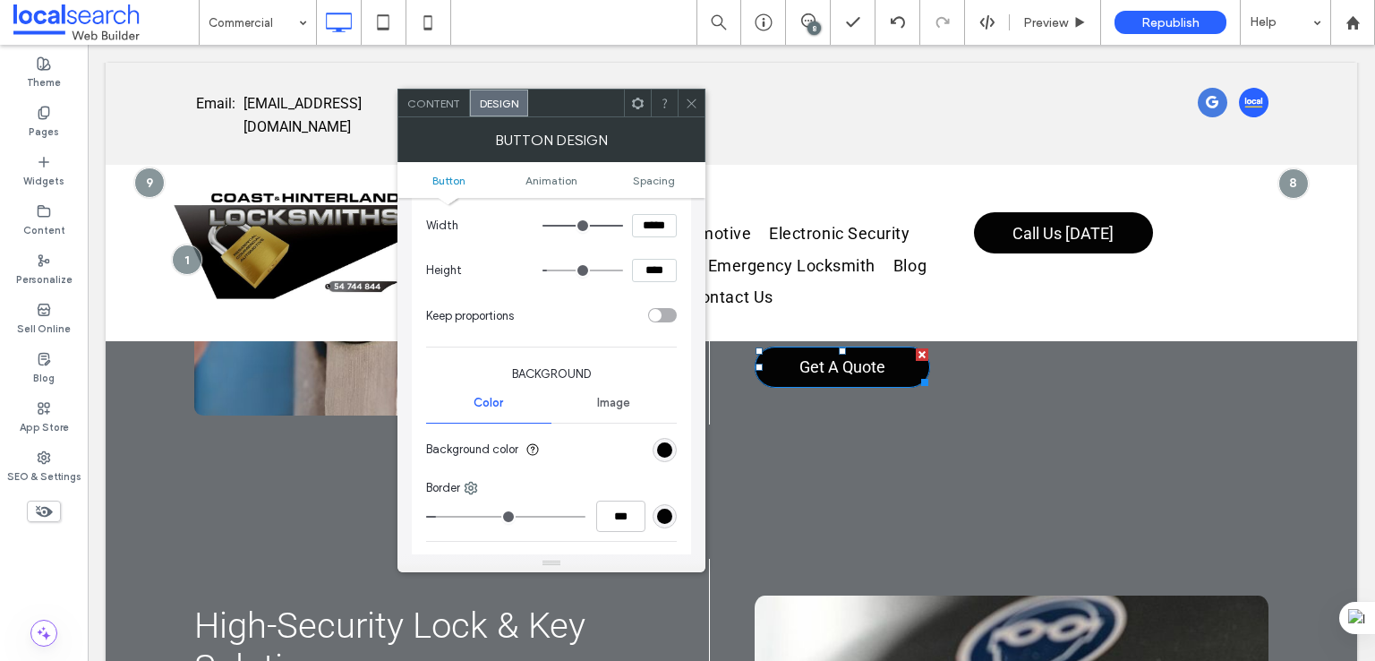
scroll to position [298, 0]
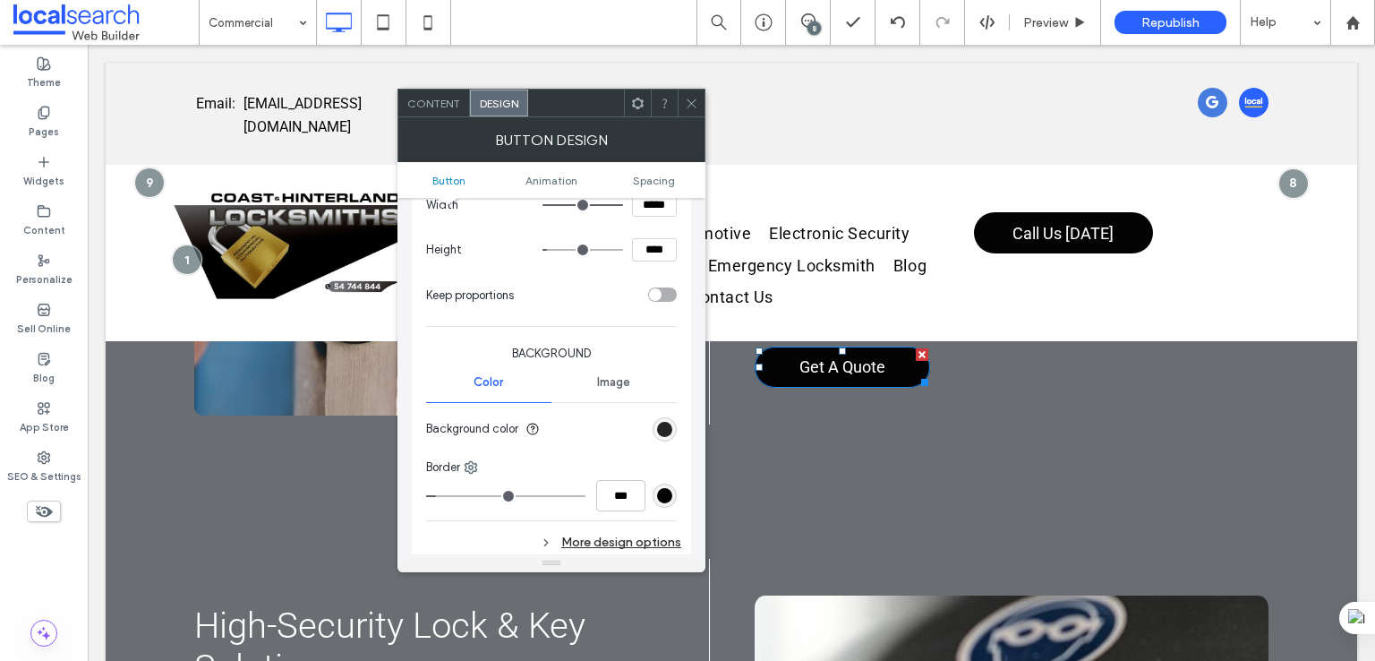
click at [667, 427] on div "rgb(3, 3, 3)" at bounding box center [664, 429] width 15 height 15
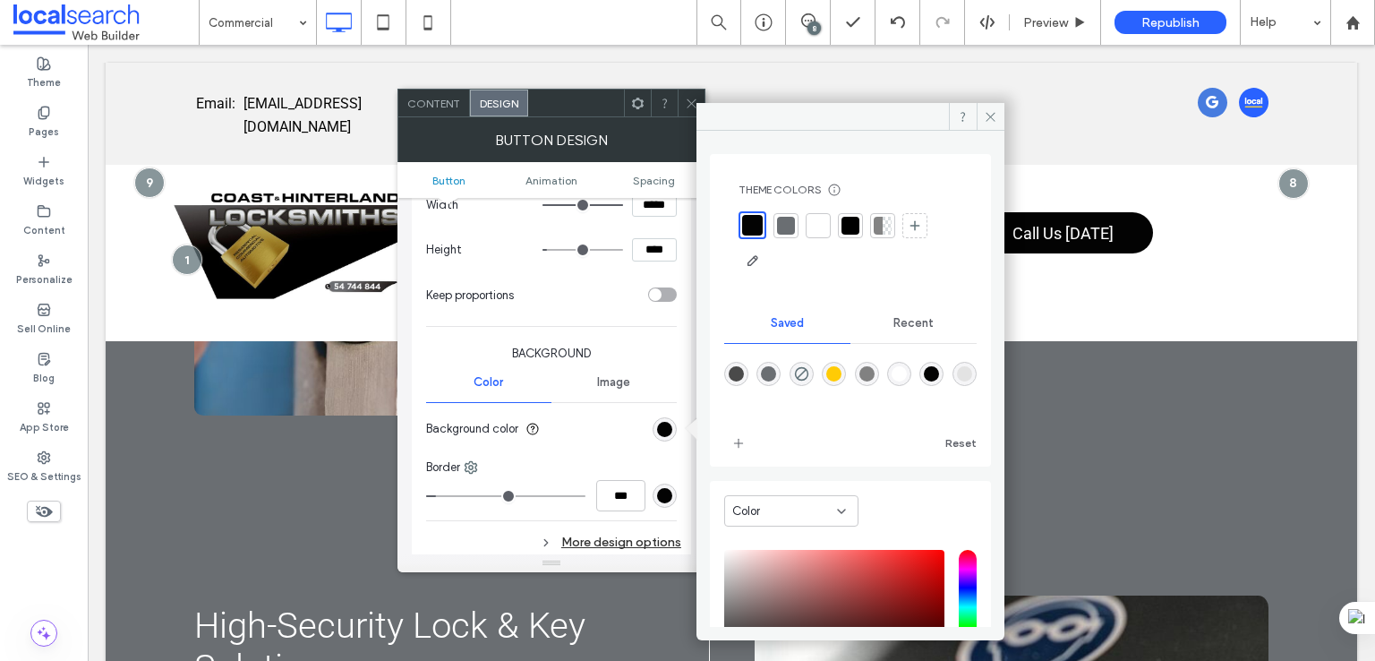
click at [939, 369] on div "rgba(3,3,3,1)" at bounding box center [931, 373] width 15 height 15
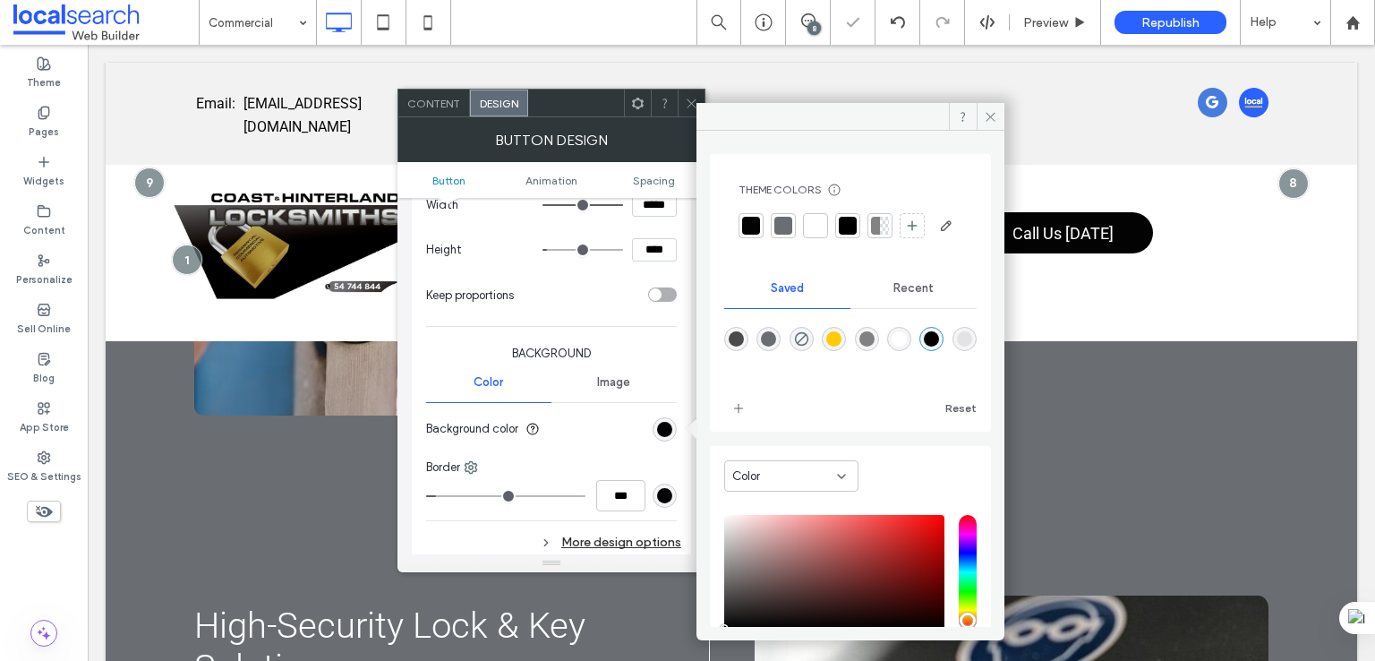
click at [657, 494] on div "rgb(3, 3, 3)" at bounding box center [664, 495] width 15 height 15
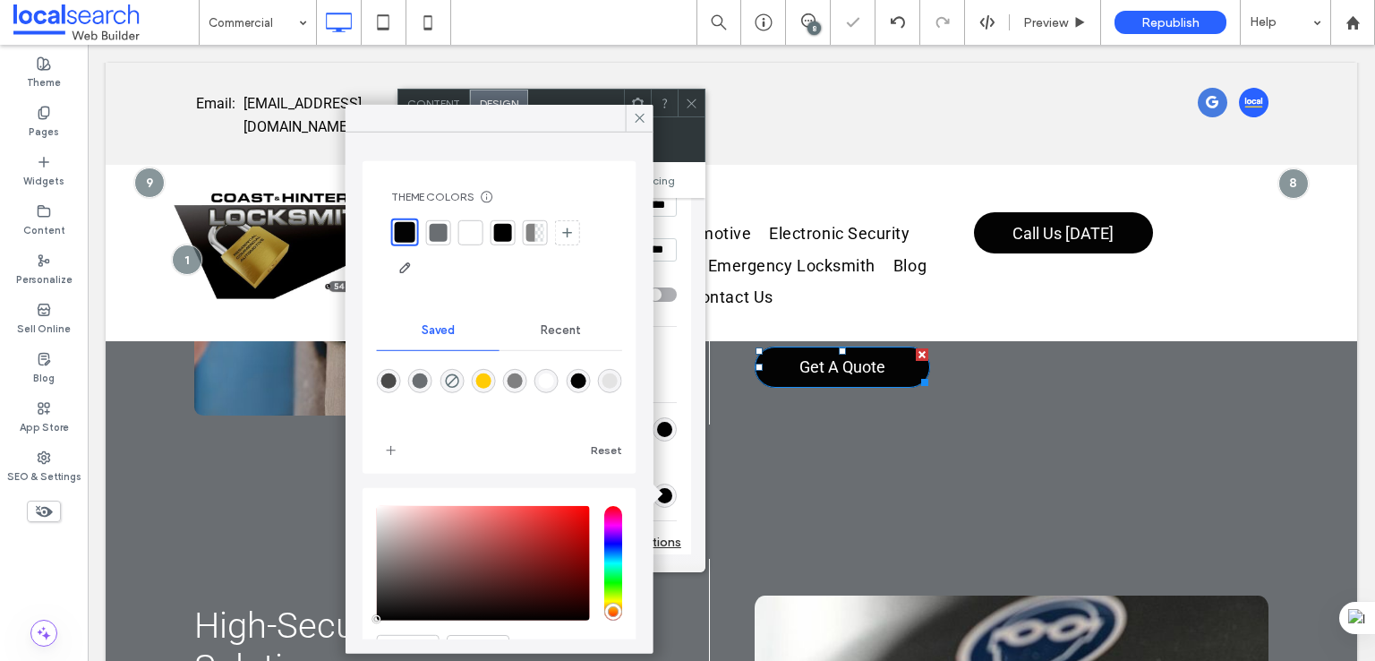
click at [585, 373] on div "rgba(3,3,3,1)" at bounding box center [577, 380] width 15 height 15
type input "*"
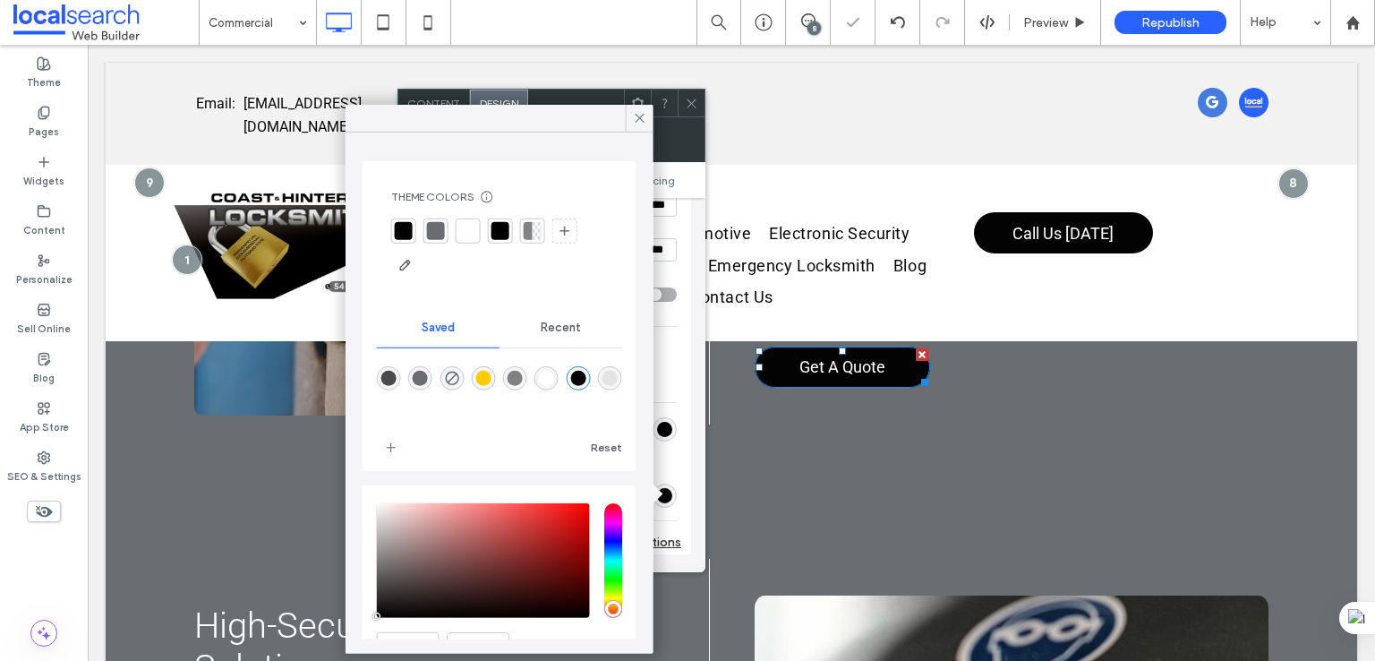
click at [678, 388] on div "Primary Secondary Button layout Button style Button text Change affects desktop…" at bounding box center [551, 260] width 279 height 693
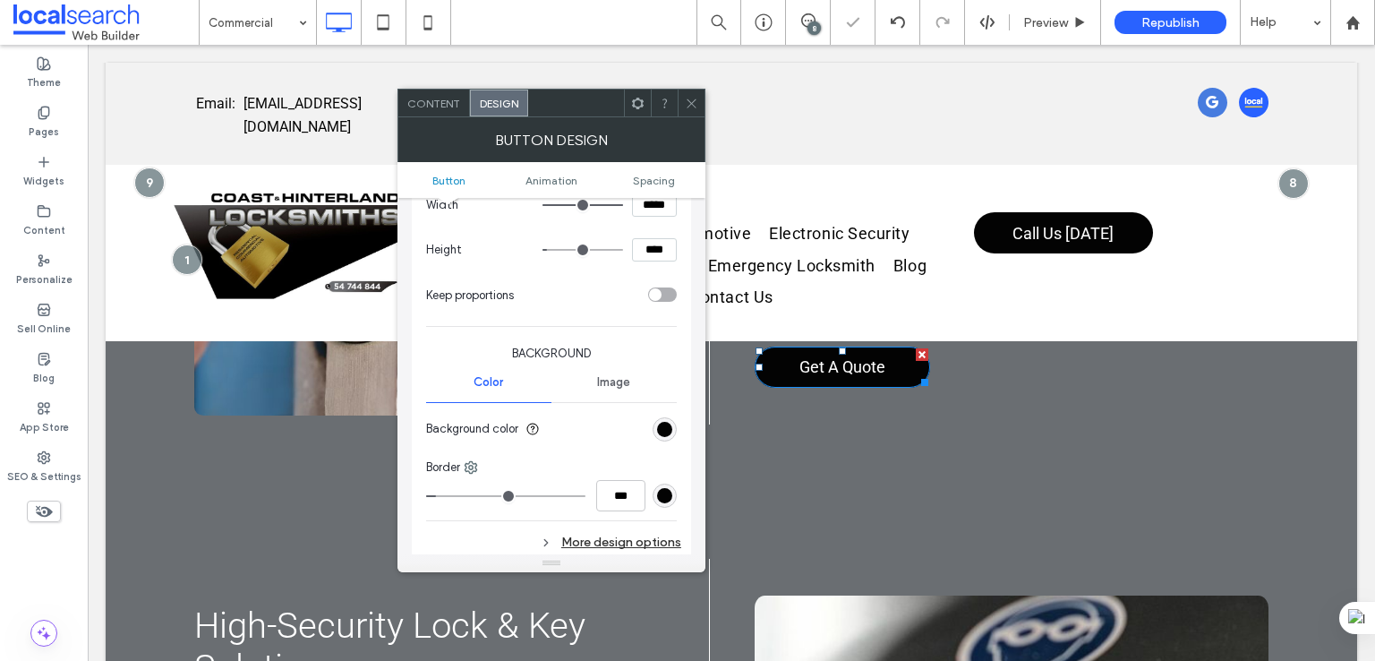
click at [636, 547] on div "More design options" at bounding box center [553, 542] width 255 height 24
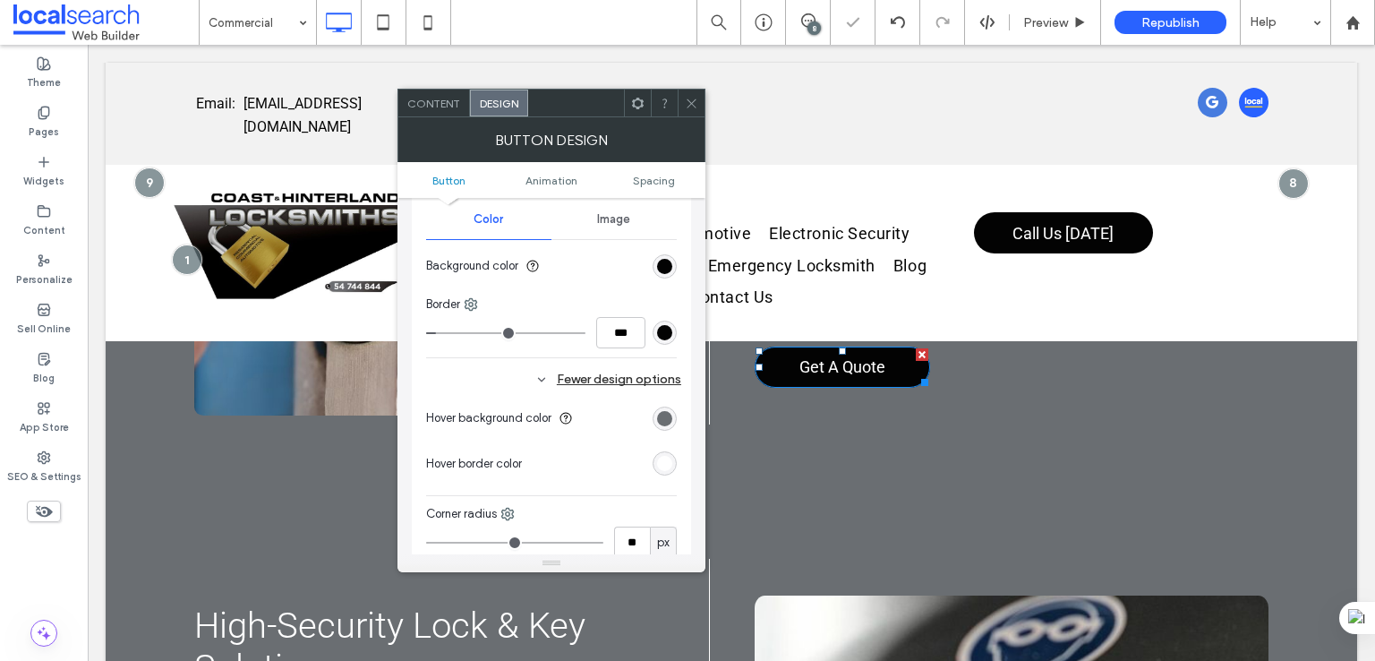
scroll to position [596, 0]
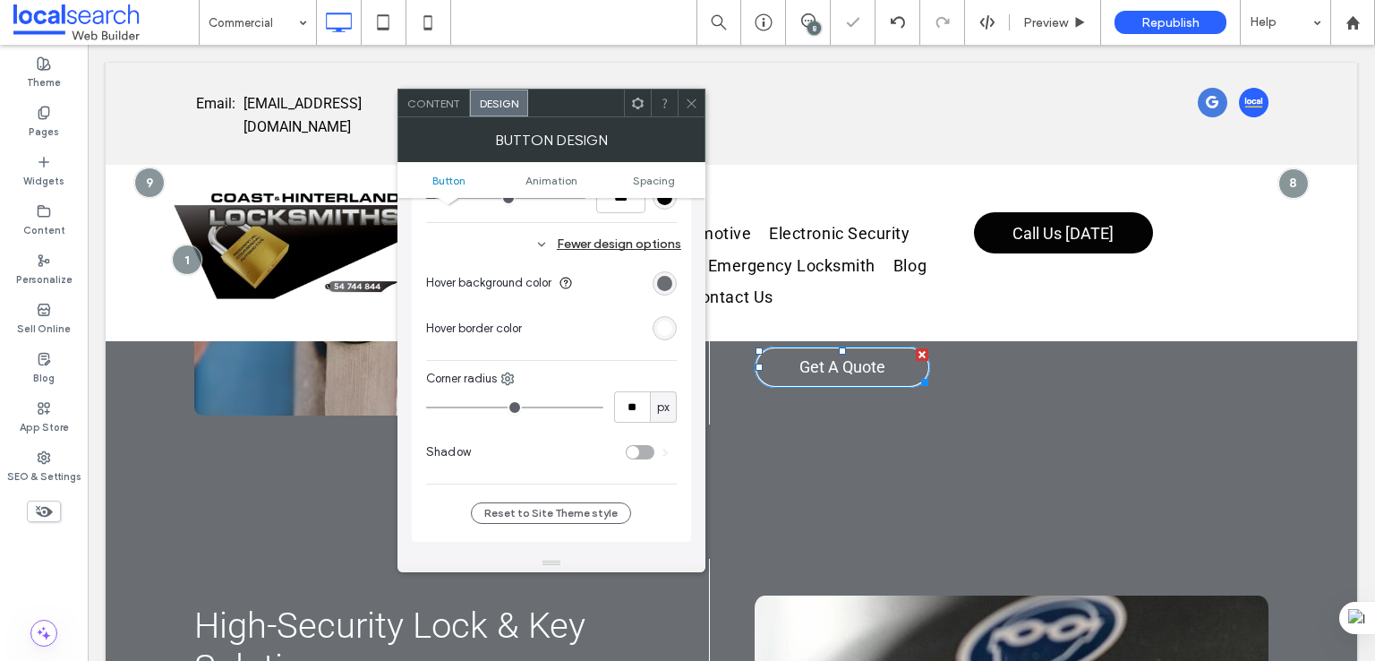
click at [675, 280] on div "rgb(106, 110, 114)" at bounding box center [665, 283] width 24 height 24
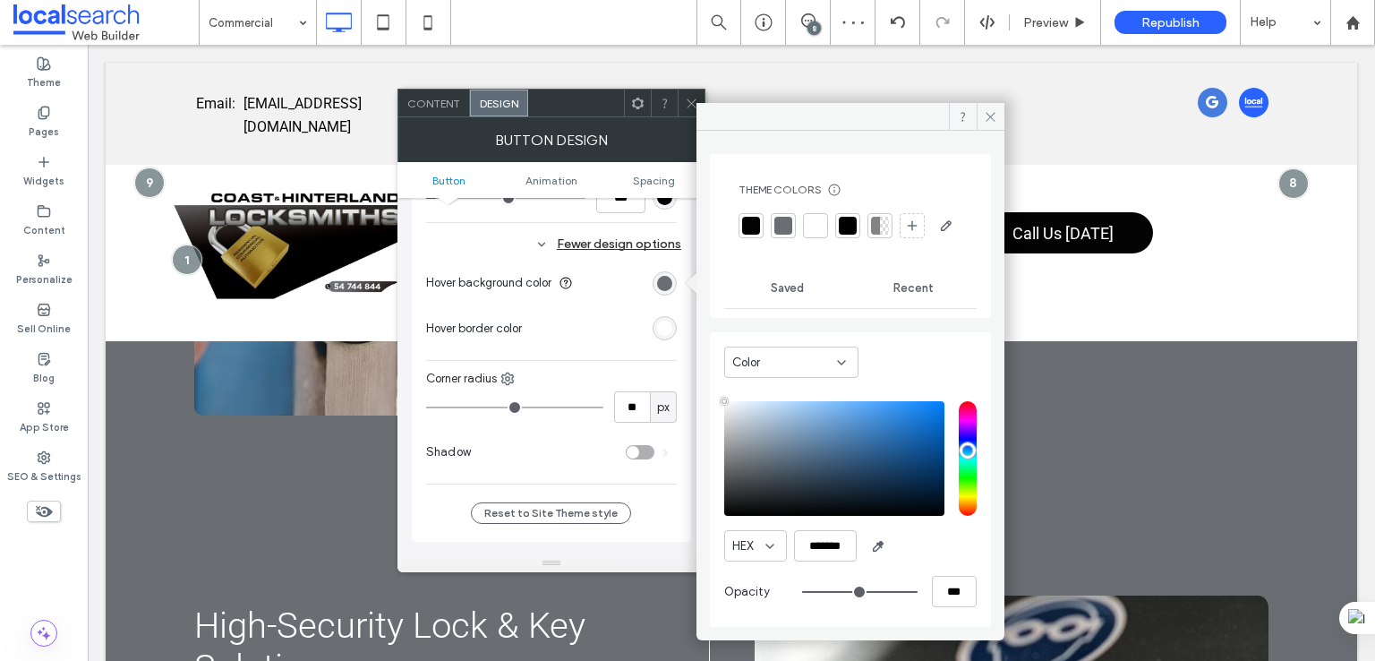
type input "****"
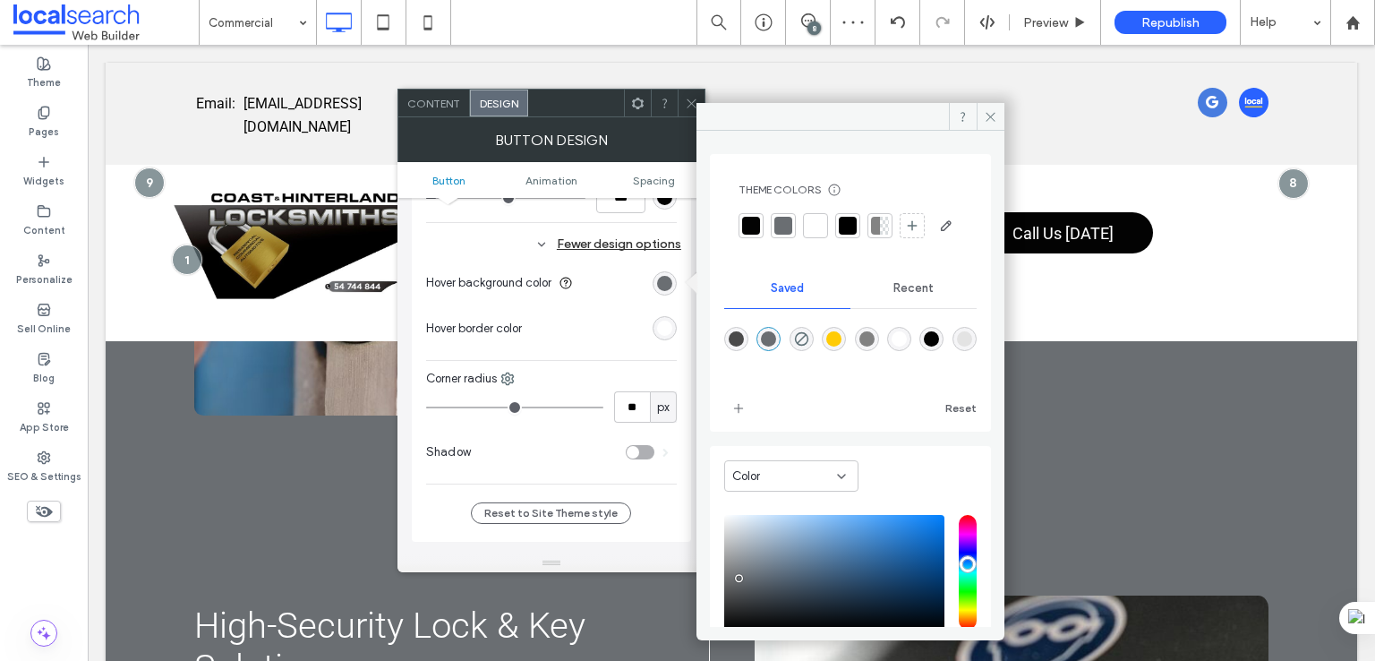
click at [769, 346] on div "rgba(106,110,114,1)" at bounding box center [768, 338] width 15 height 15
click at [673, 334] on div at bounding box center [665, 328] width 24 height 24
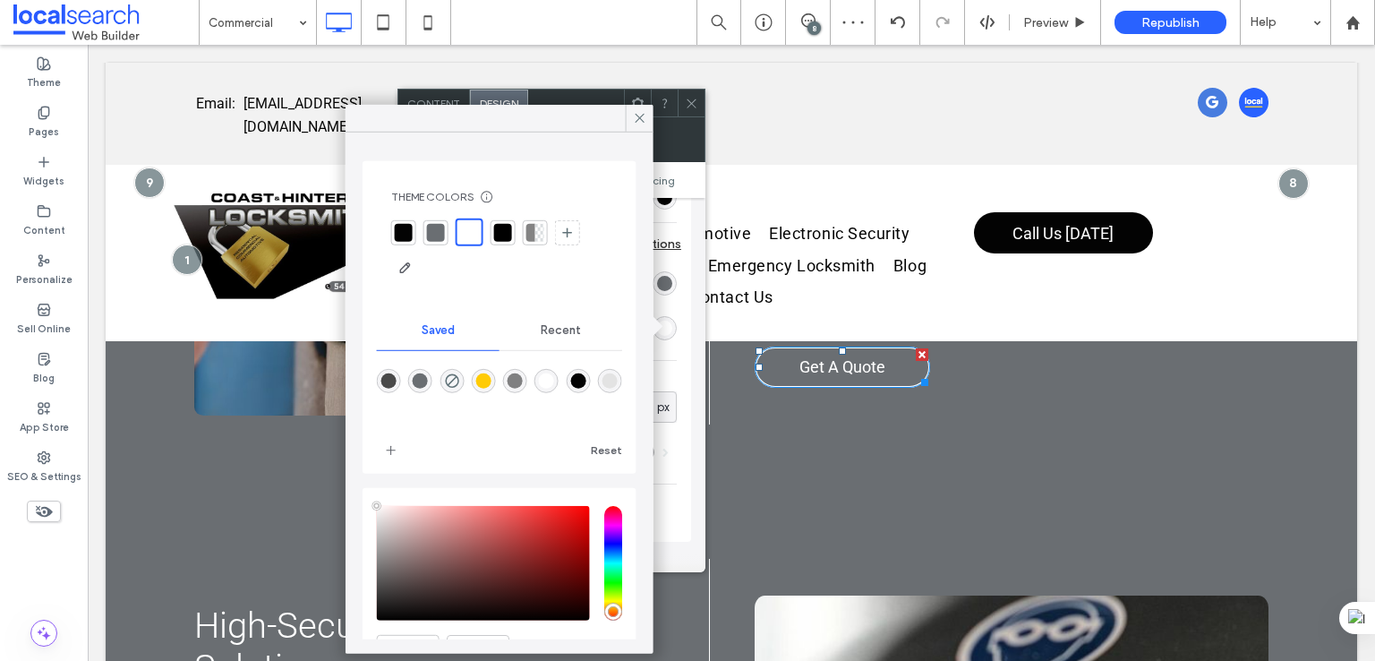
click at [559, 391] on div "rgba(255,255,255,1)" at bounding box center [546, 381] width 24 height 24
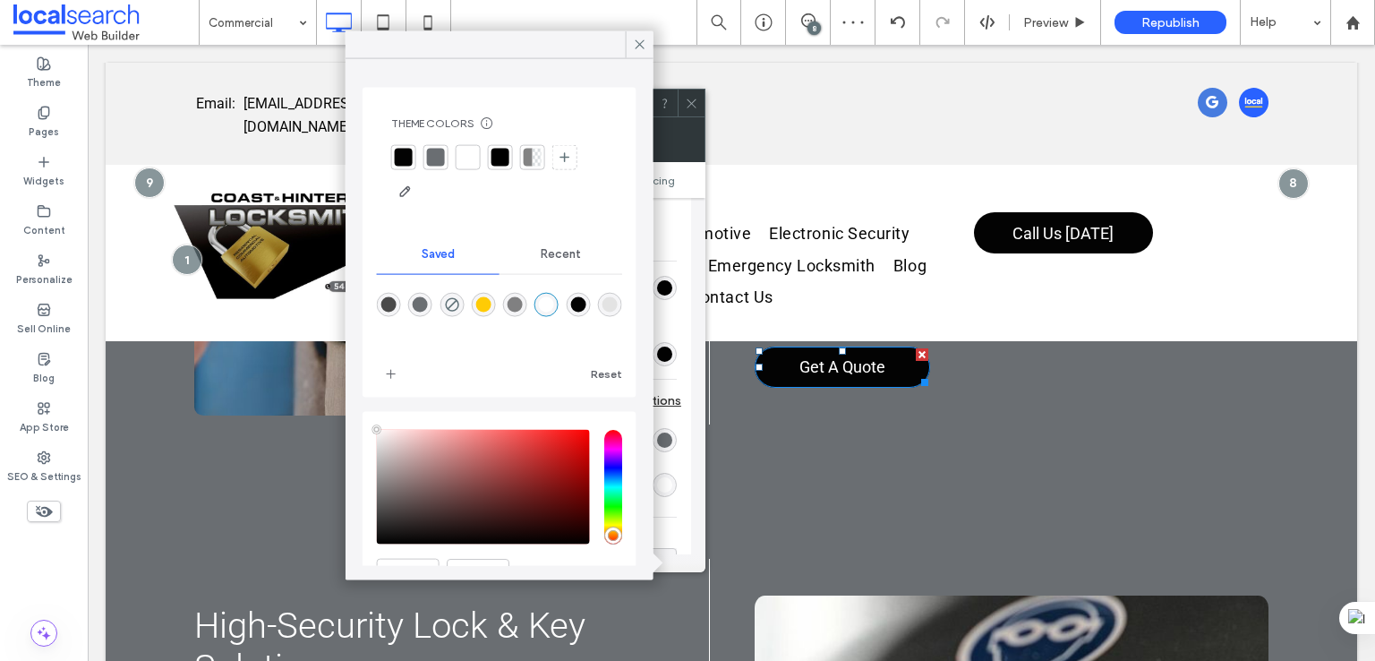
scroll to position [298, 0]
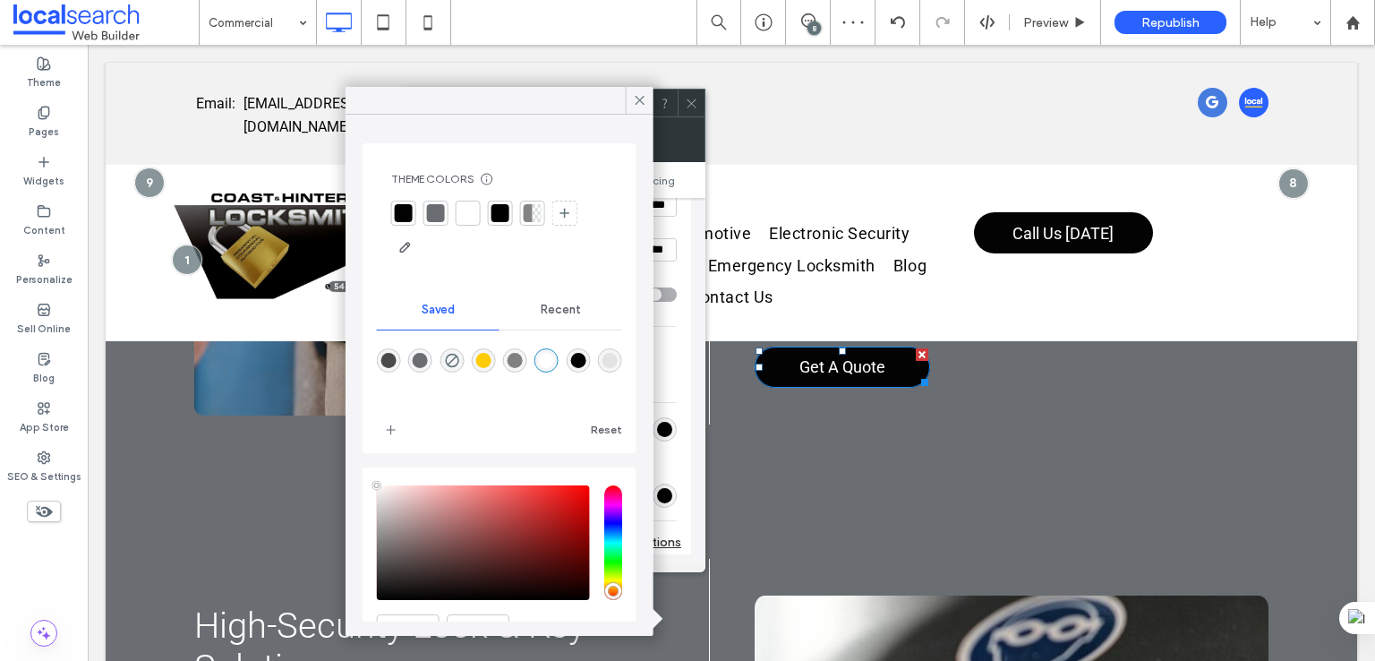
click at [695, 360] on div "Primary Secondary Button layout Button style Button text Change affects desktop…" at bounding box center [551, 376] width 308 height 356
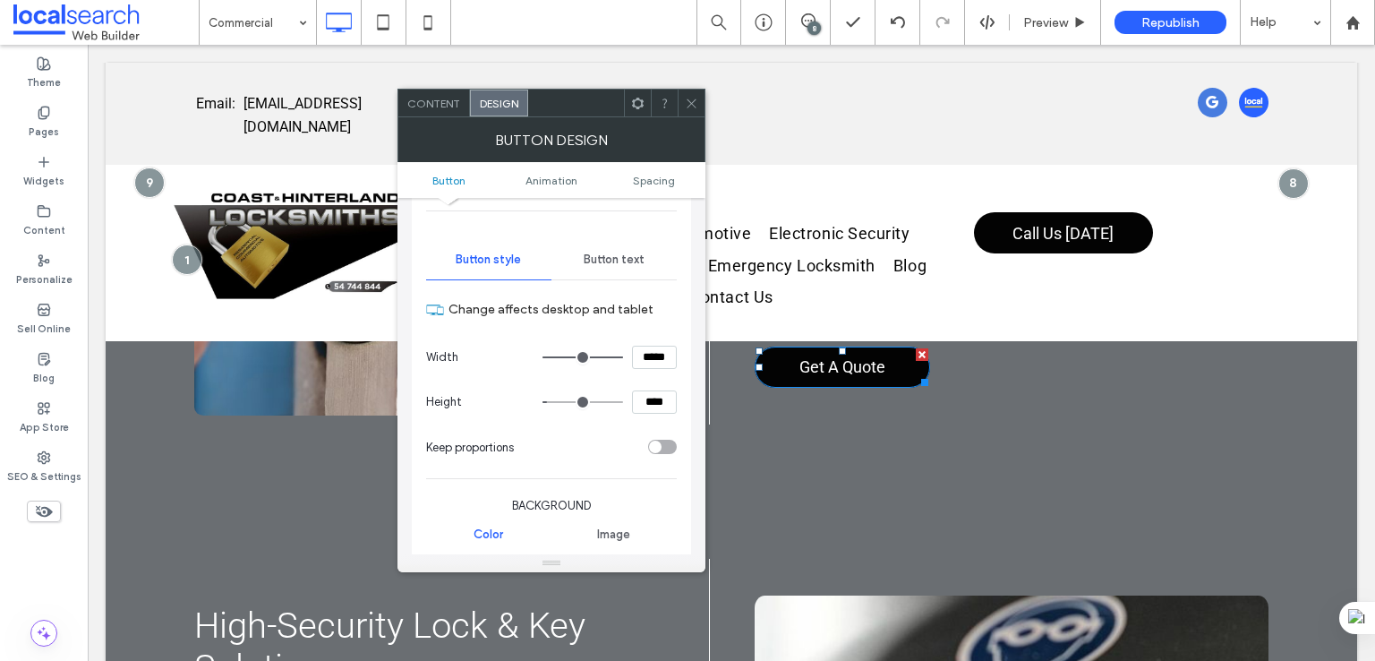
scroll to position [0, 0]
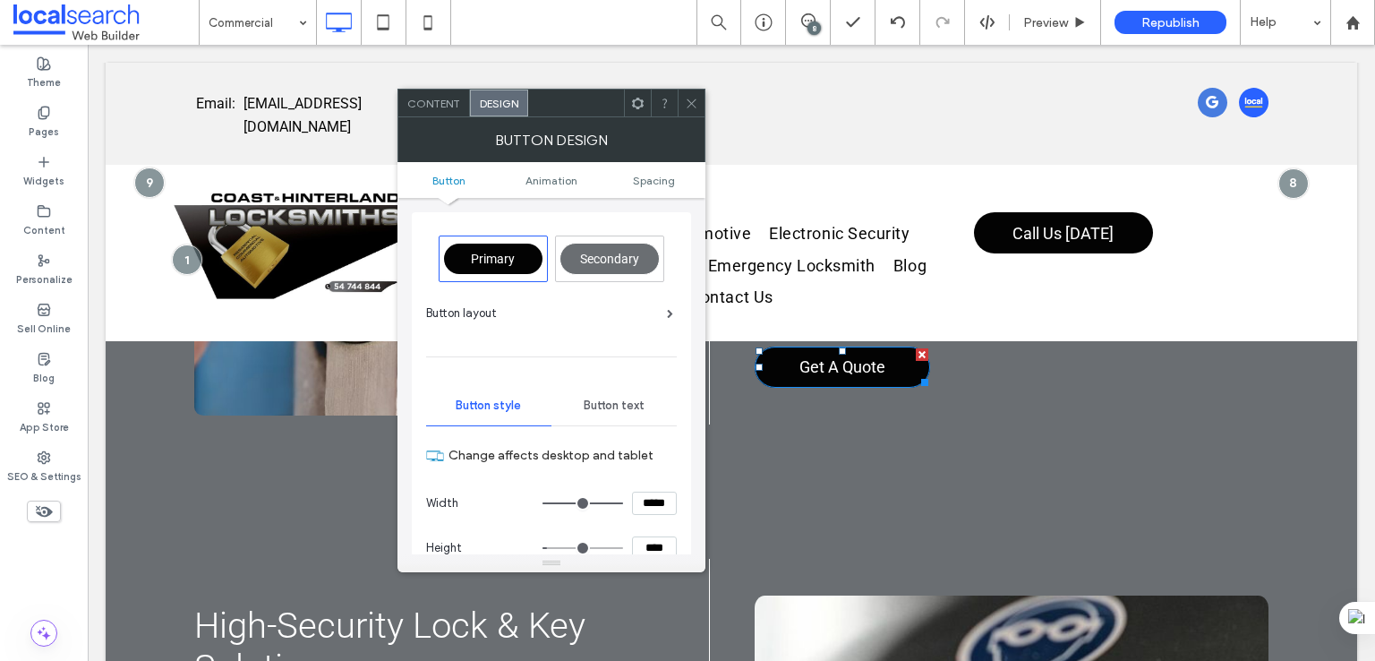
click at [605, 393] on div "Button text" at bounding box center [613, 405] width 125 height 39
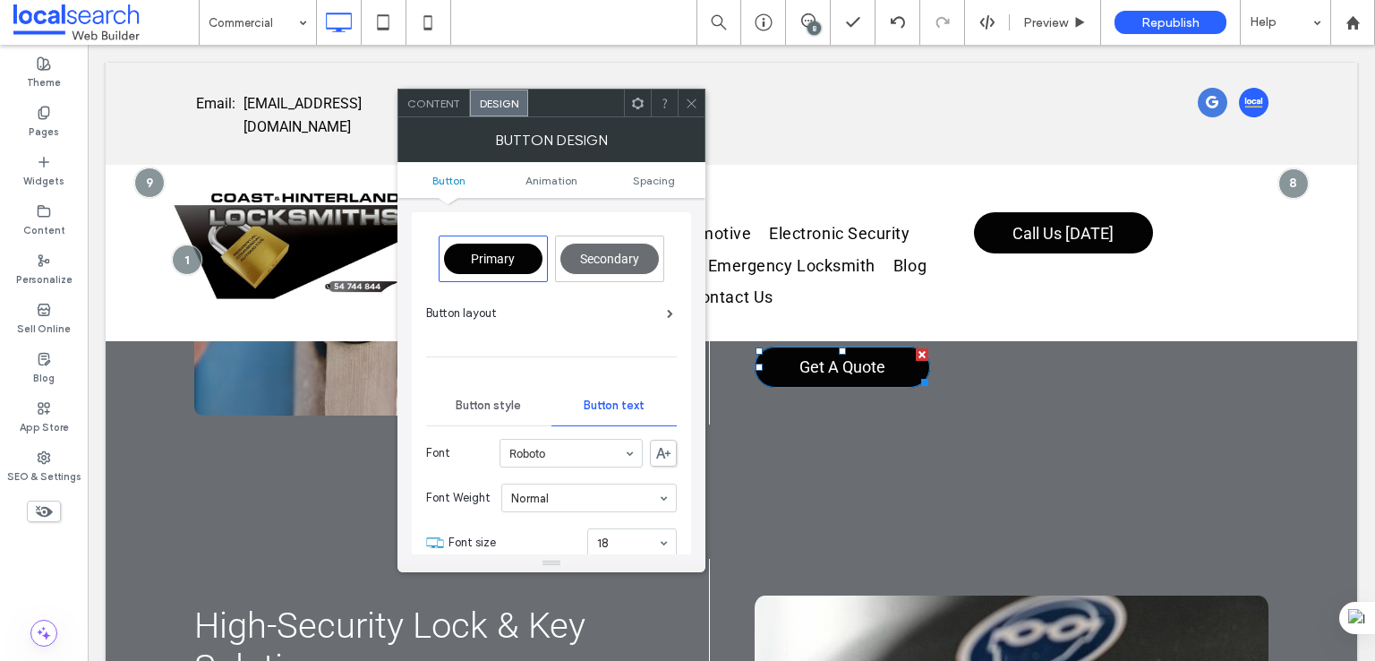
scroll to position [149, 0]
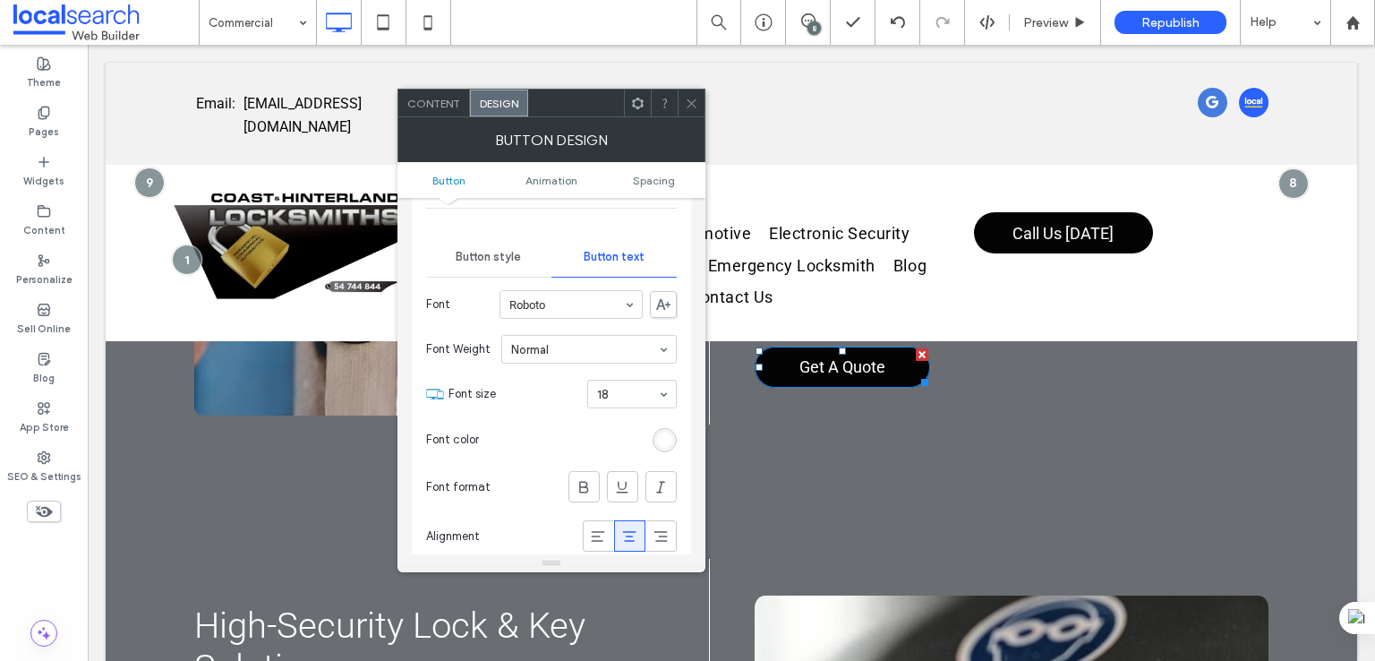
click at [671, 423] on section "Font color" at bounding box center [551, 439] width 251 height 45
drag, startPoint x: 670, startPoint y: 429, endPoint x: 693, endPoint y: 425, distance: 23.5
click at [670, 432] on div "rgb(255, 255, 255)" at bounding box center [664, 439] width 15 height 15
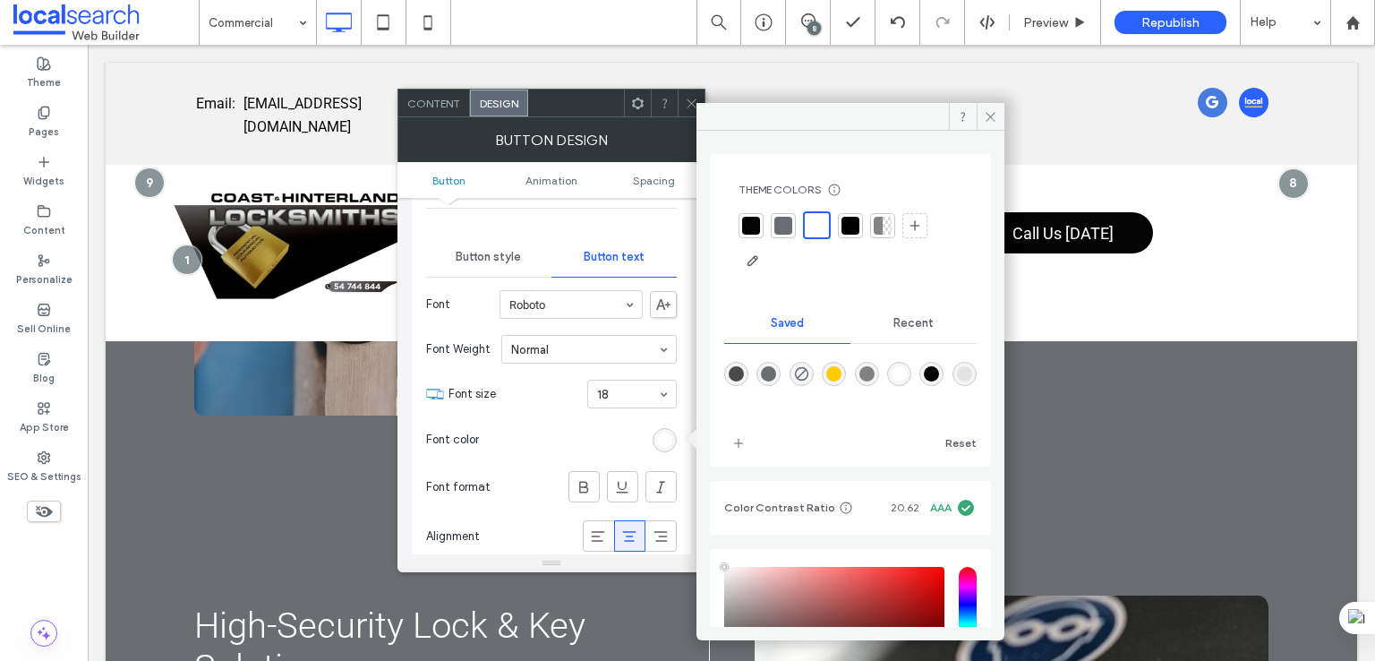
drag, startPoint x: 912, startPoint y: 366, endPoint x: 746, endPoint y: 370, distance: 166.5
click at [907, 366] on div "rgba(255,255,255,1)" at bounding box center [899, 373] width 15 height 15
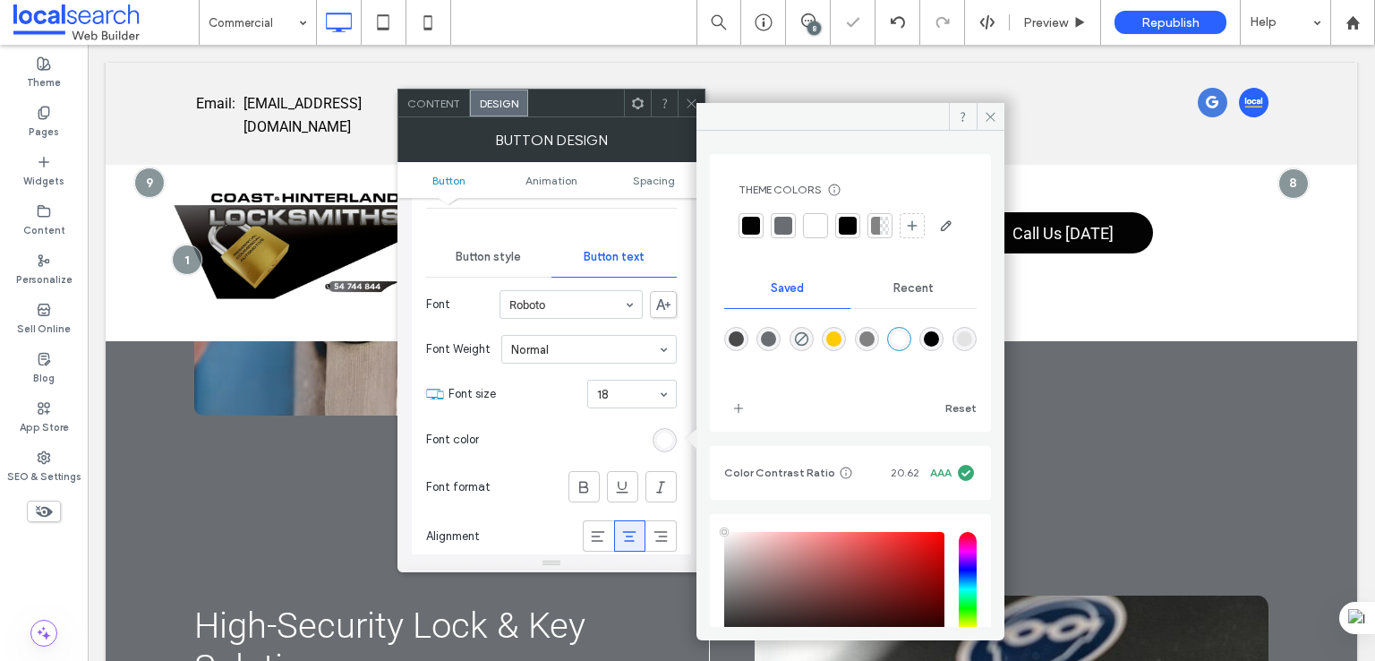
scroll to position [298, 0]
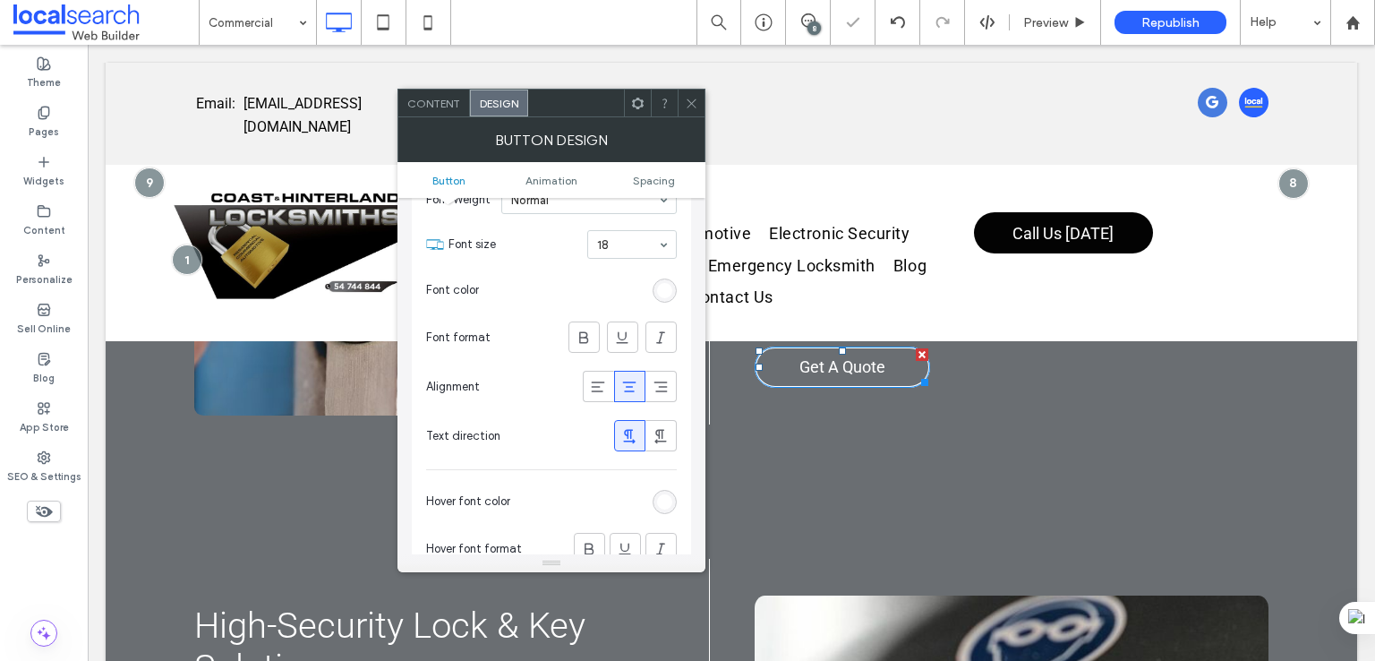
click at [653, 495] on section "Hover font color" at bounding box center [551, 501] width 251 height 45
click at [679, 492] on div "Primary Secondary Button layout Button style Button text Font Roboto Font Weigh…" at bounding box center [551, 277] width 279 height 726
click at [673, 495] on div "rgb(255, 255, 255)" at bounding box center [665, 502] width 24 height 24
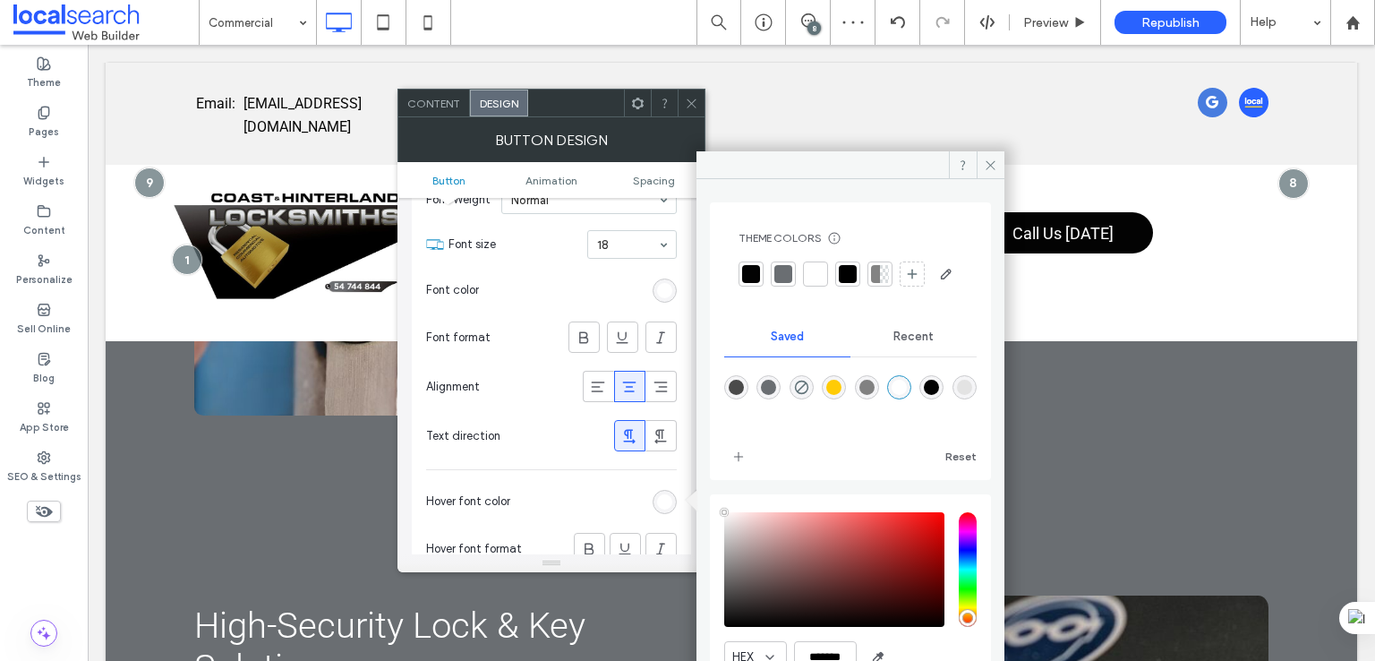
click at [907, 395] on div "rgba(255,255,255,1)" at bounding box center [899, 387] width 15 height 15
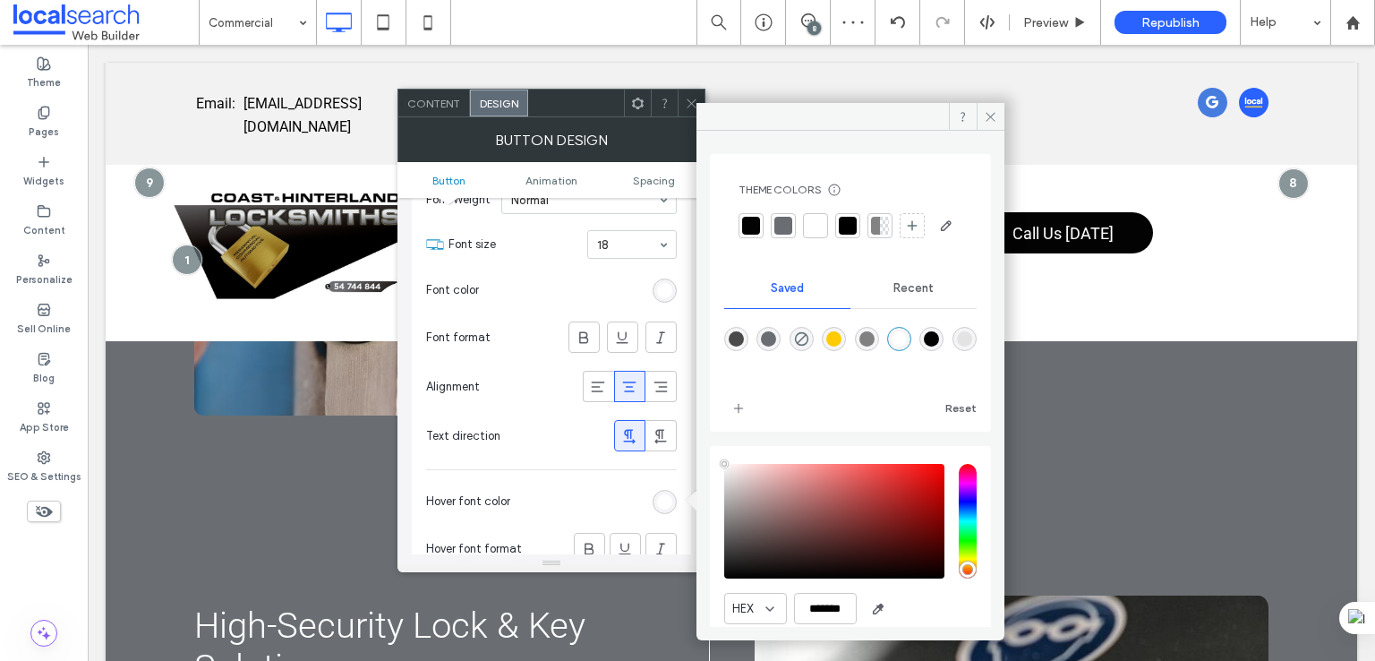
click at [685, 107] on icon at bounding box center [691, 103] width 13 height 13
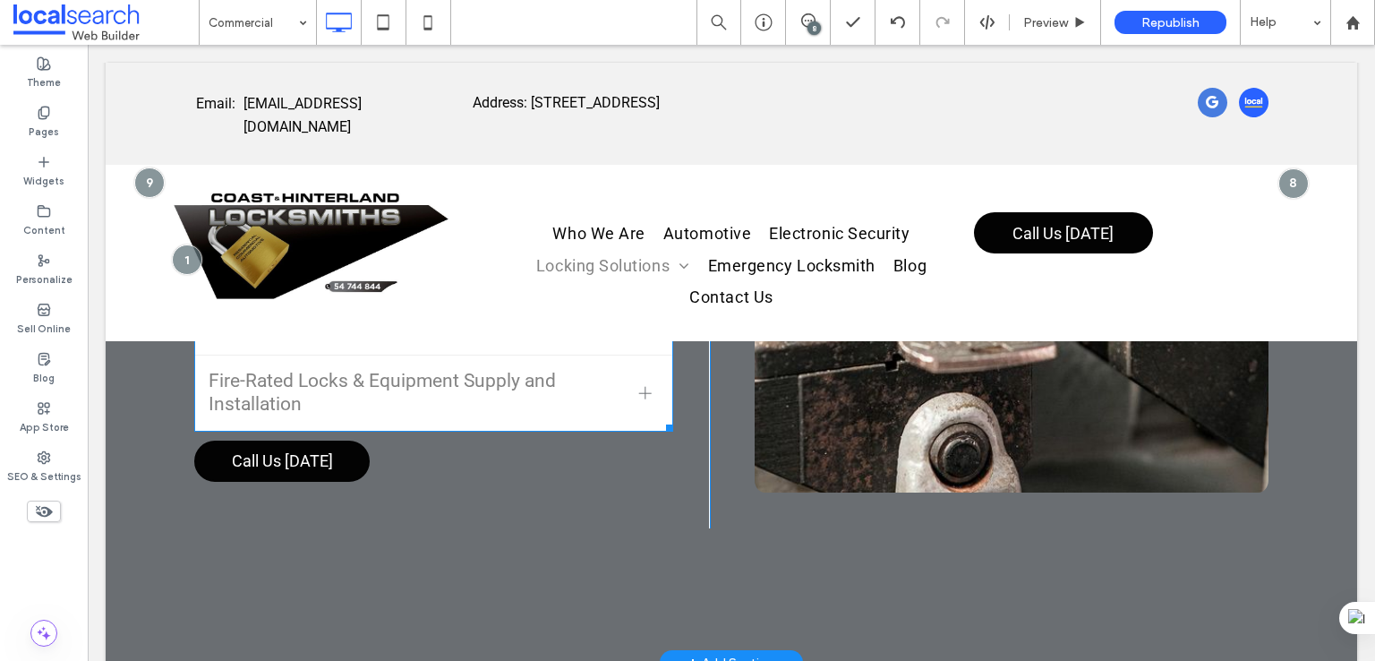
scroll to position [5669, 0]
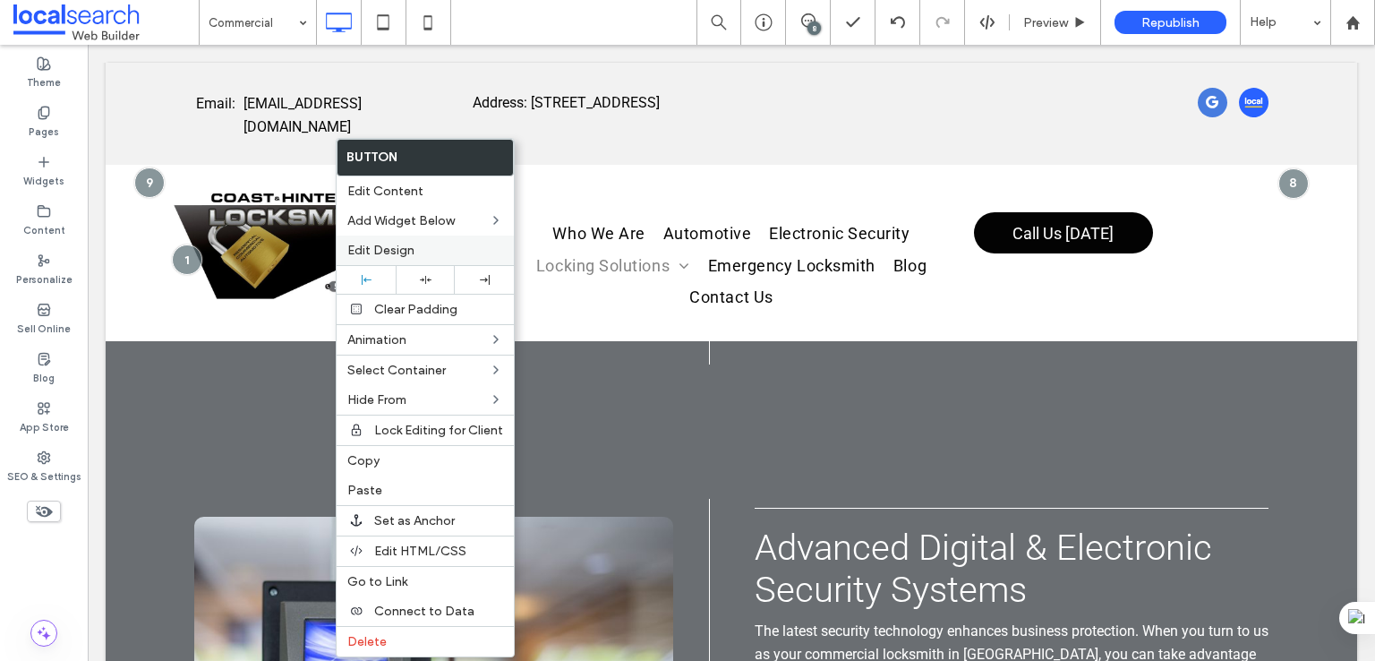
click at [405, 248] on span "Edit Design" at bounding box center [380, 250] width 67 height 15
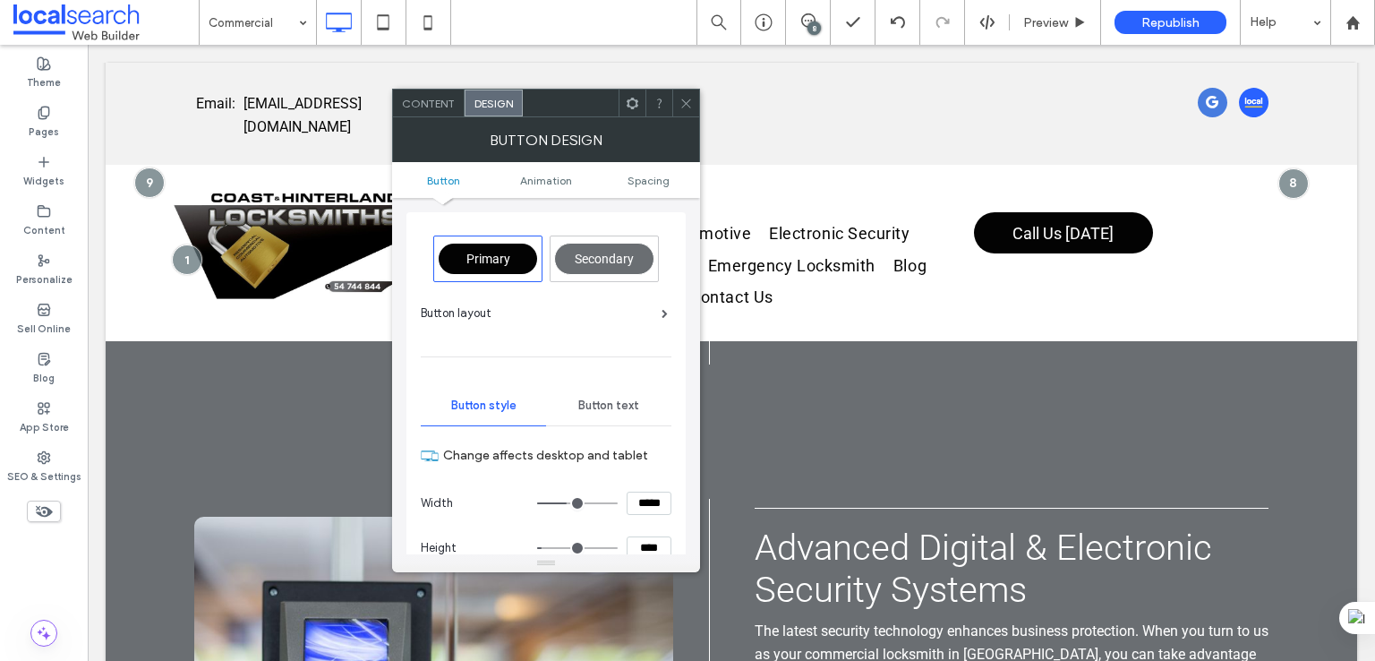
scroll to position [298, 0]
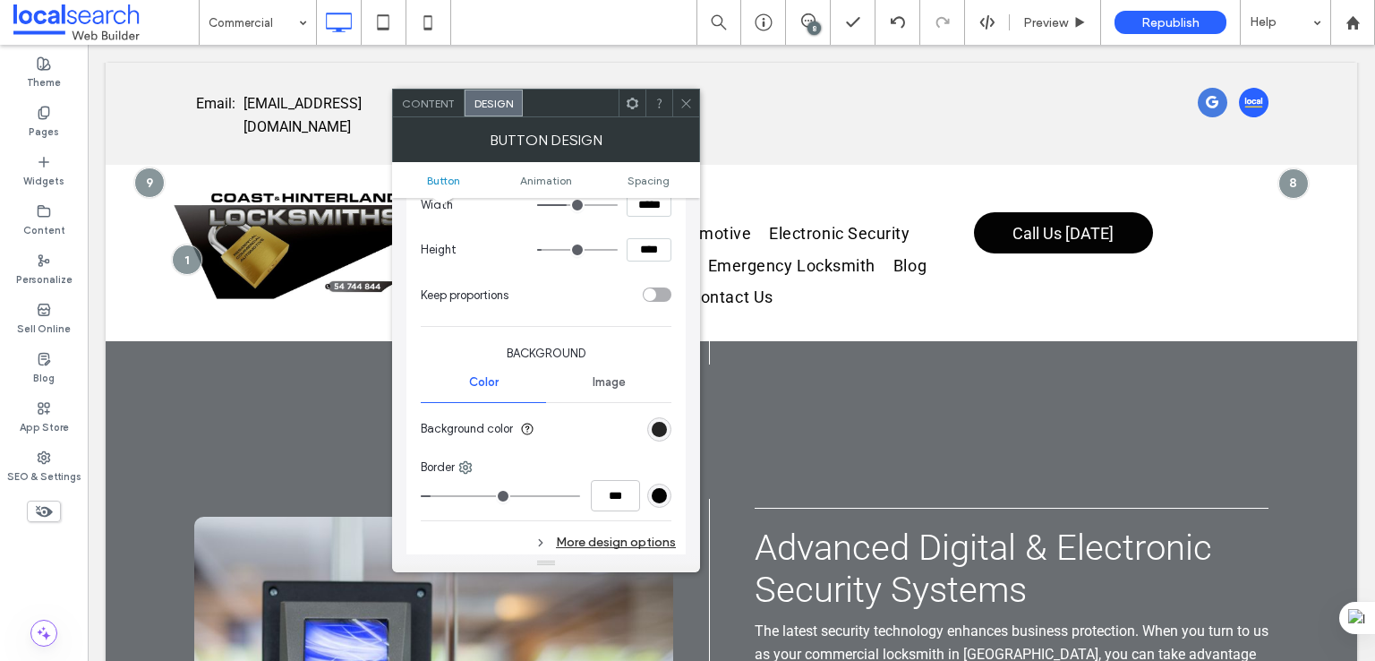
click at [654, 423] on div "rgb(3, 3, 3)" at bounding box center [659, 429] width 15 height 15
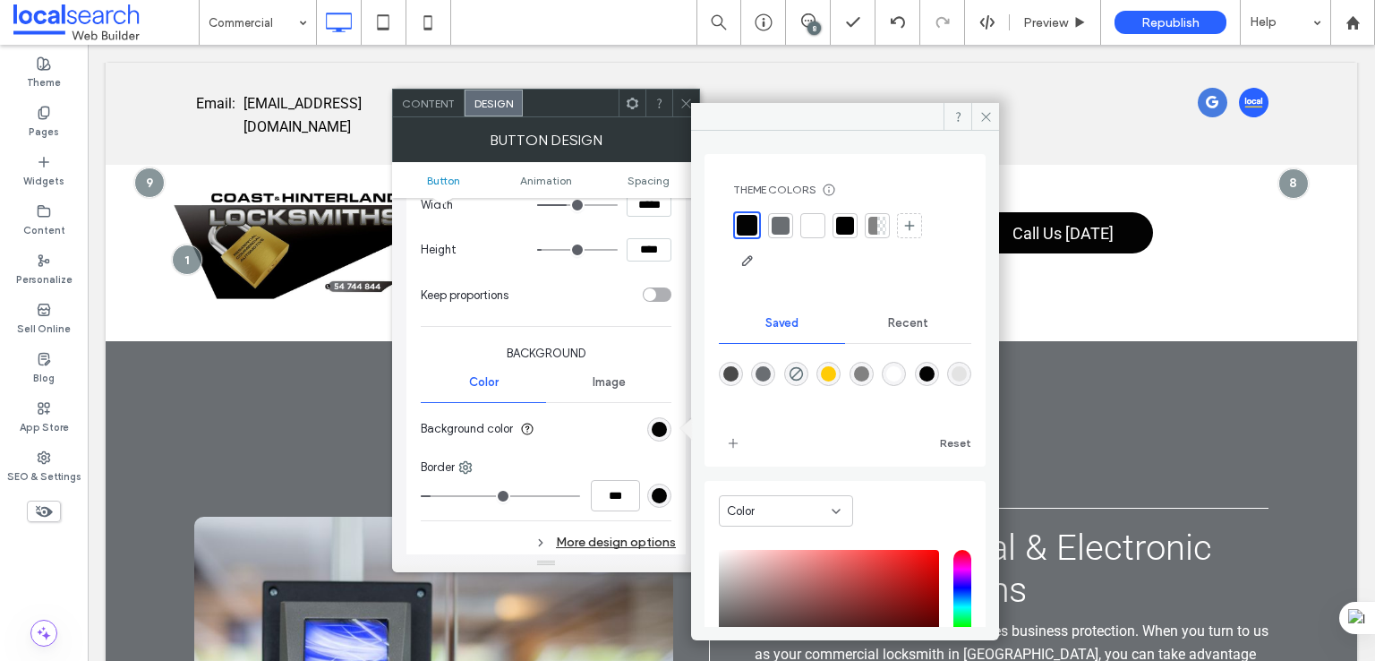
click at [939, 370] on div "rgba(3,3,3,1)" at bounding box center [927, 374] width 24 height 24
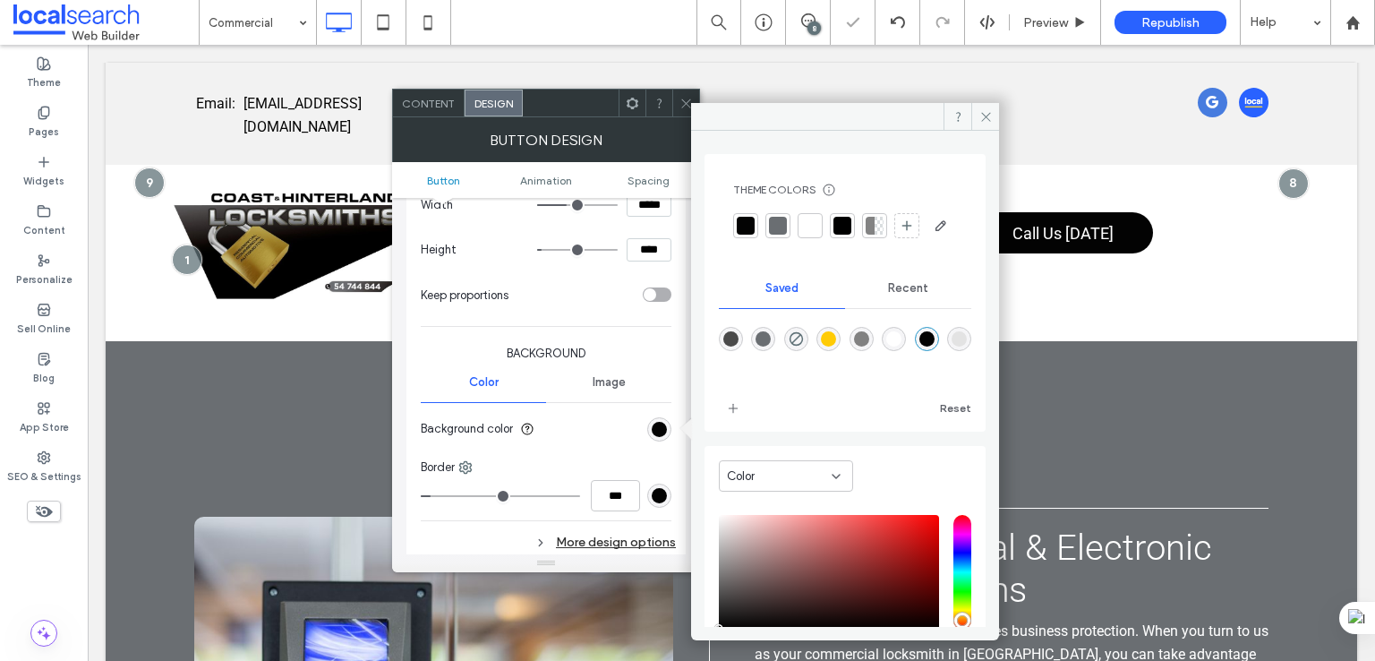
click at [671, 487] on div "Primary Secondary Button layout Button style Button text Change affects desktop…" at bounding box center [545, 260] width 279 height 693
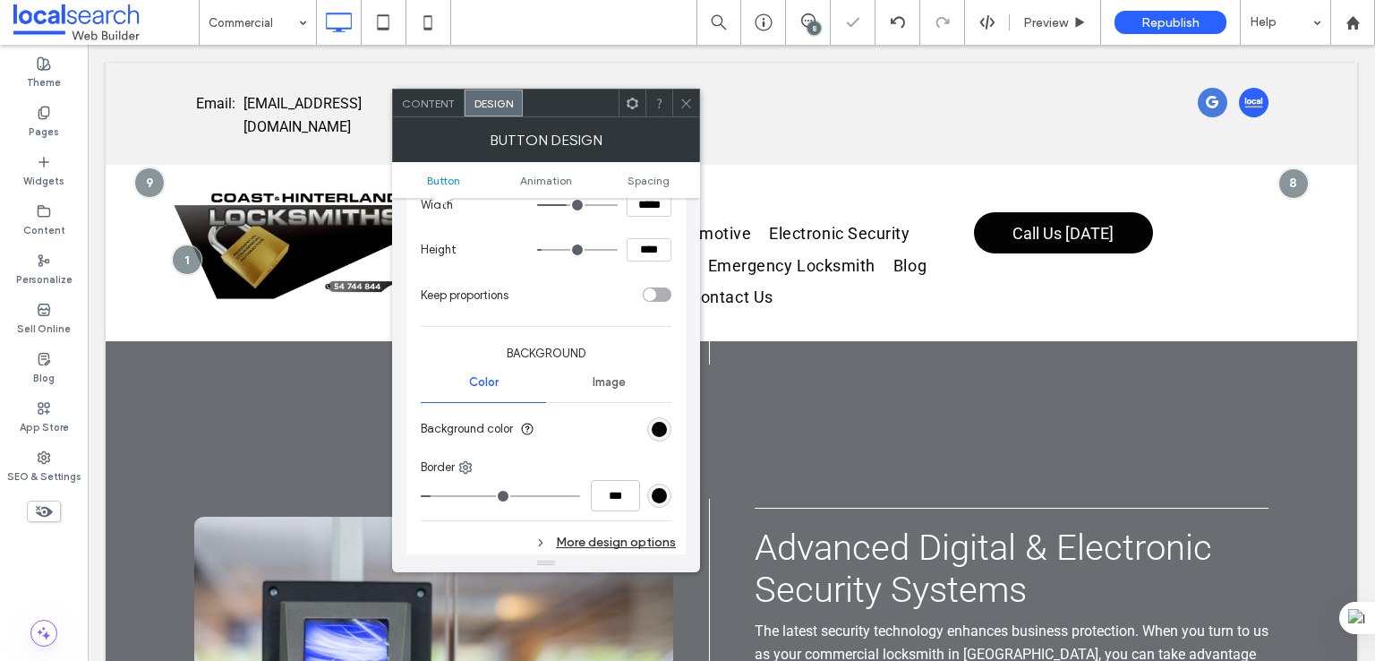
click at [663, 489] on div "rgb(3, 3, 3)" at bounding box center [659, 495] width 15 height 15
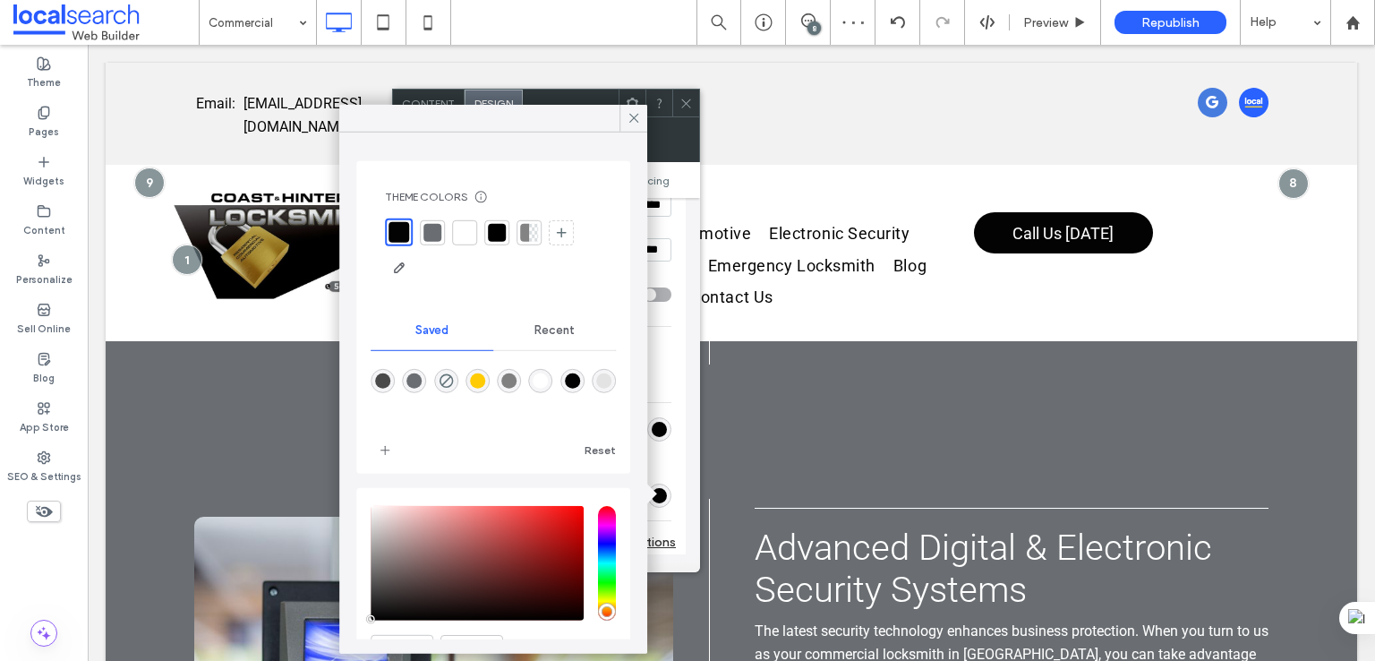
click at [585, 375] on div "rgba(3,3,3,1)" at bounding box center [572, 381] width 24 height 24
type input "*"
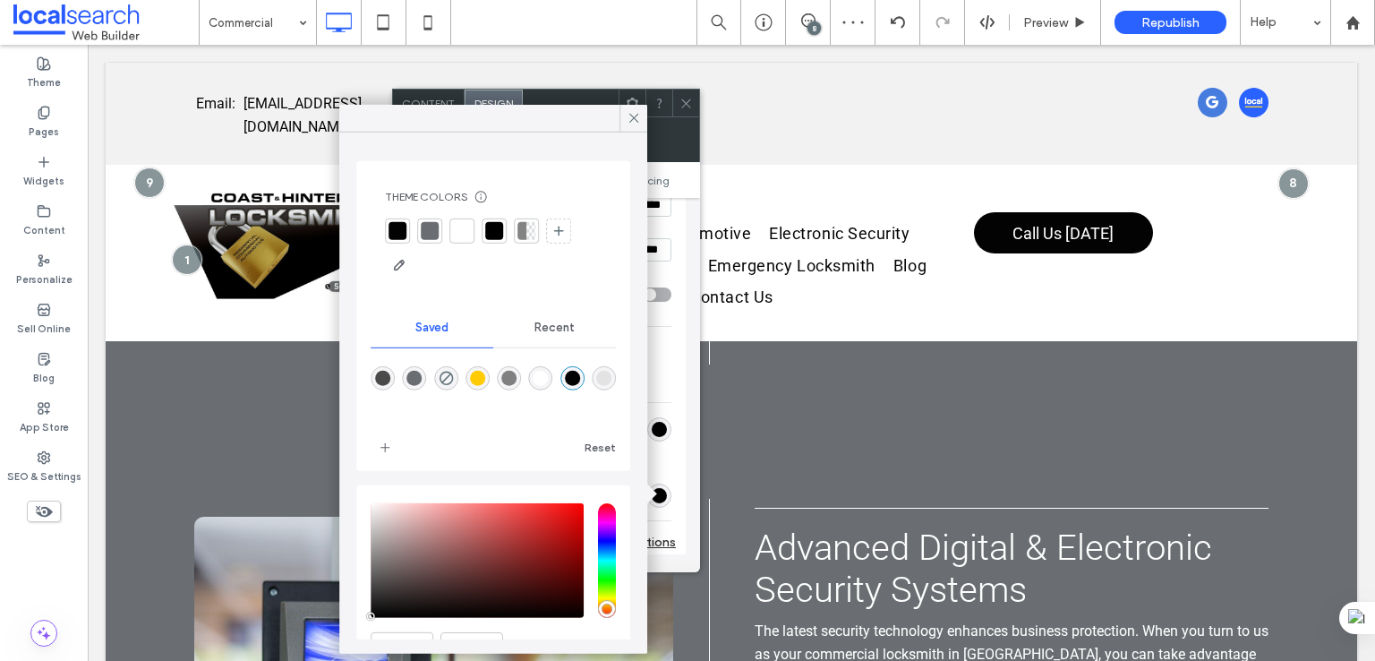
click at [668, 533] on div "More design options" at bounding box center [548, 542] width 255 height 24
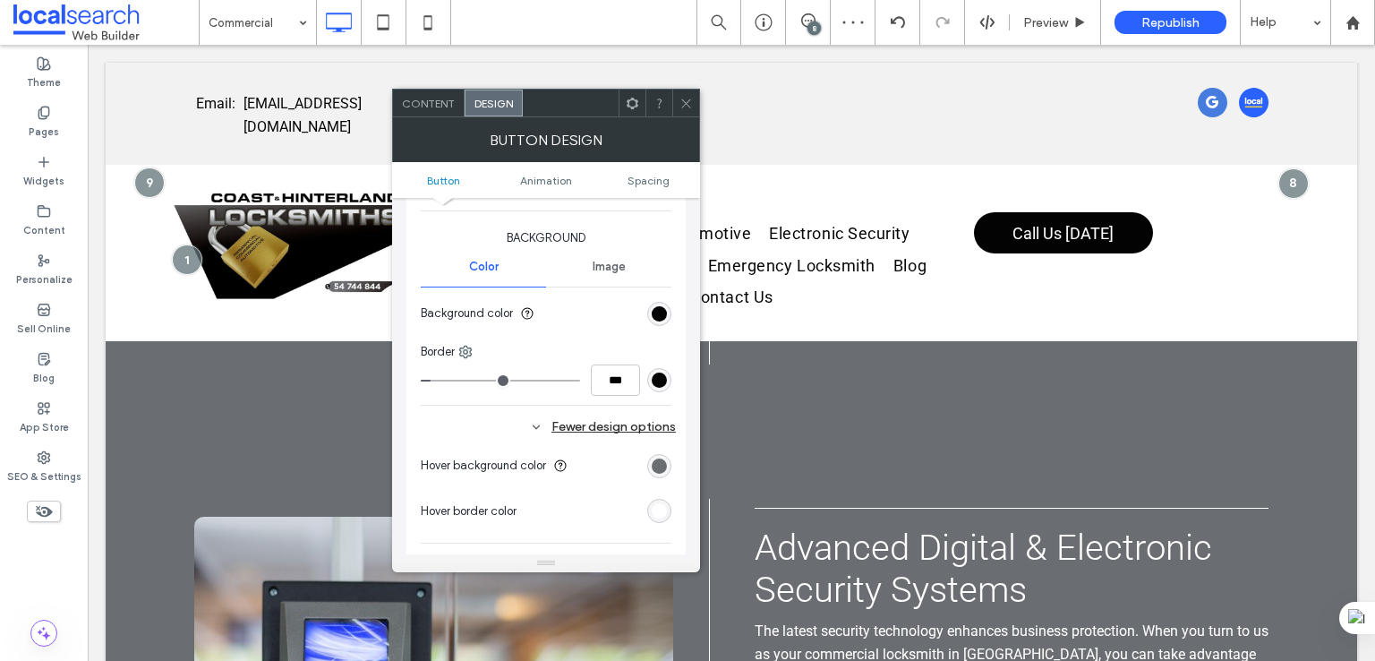
scroll to position [448, 0]
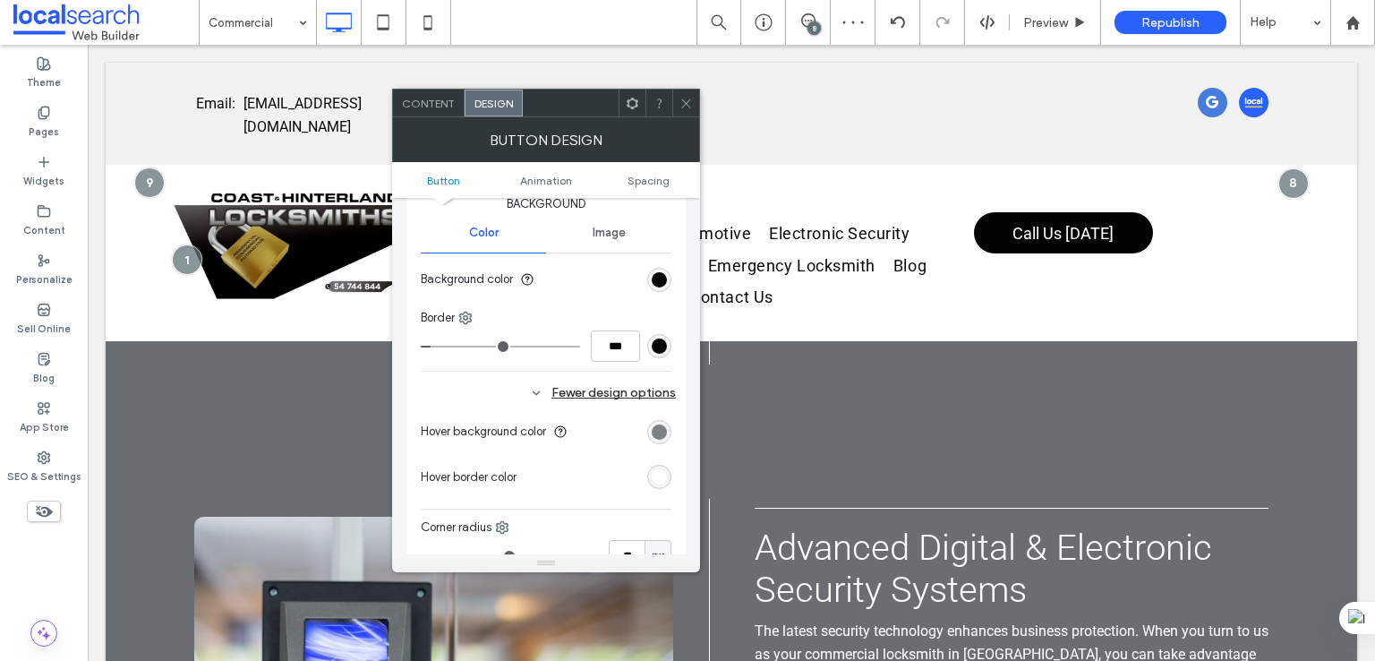
click at [666, 427] on div "rgb(106, 110, 114)" at bounding box center [659, 431] width 15 height 15
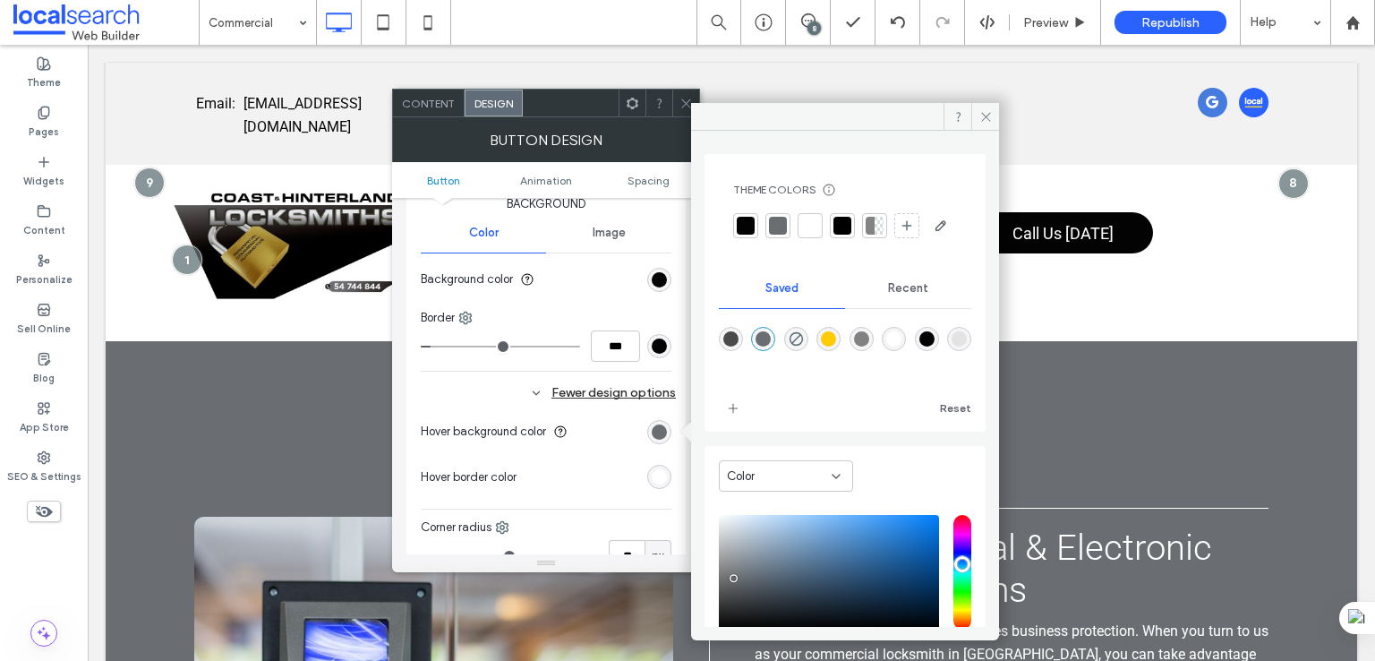
click at [767, 346] on div "rgba(106,110,114,1)" at bounding box center [762, 338] width 15 height 15
drag, startPoint x: 655, startPoint y: 466, endPoint x: 678, endPoint y: 466, distance: 23.3
click at [655, 469] on div "rgb(255, 255, 255)" at bounding box center [659, 476] width 15 height 15
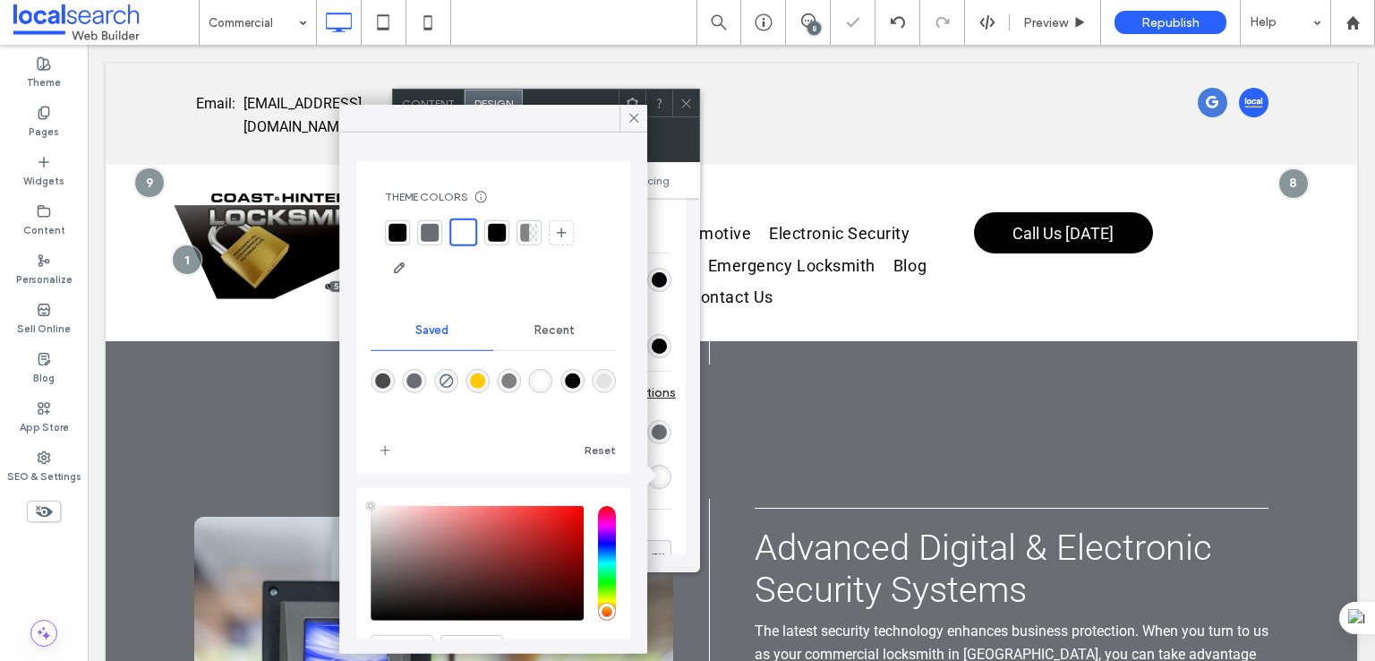
click at [549, 378] on div "rgba(255,255,255,1)" at bounding box center [540, 380] width 15 height 15
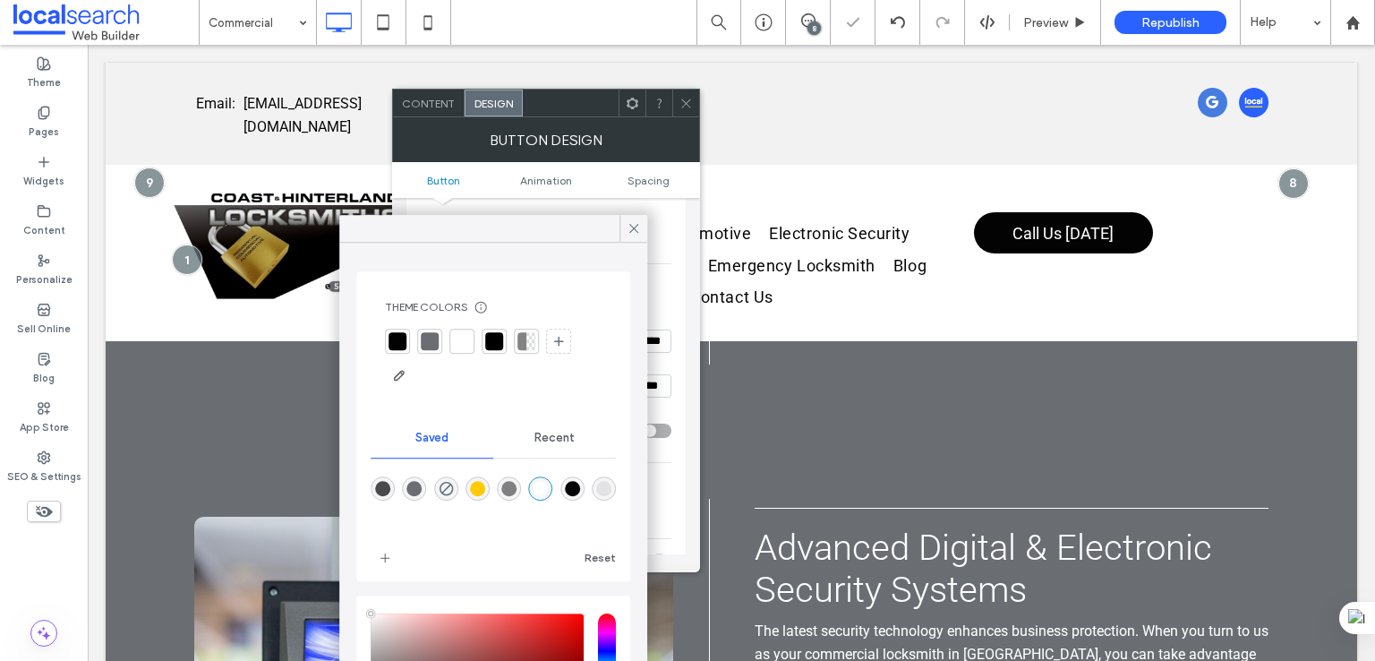
scroll to position [47, 0]
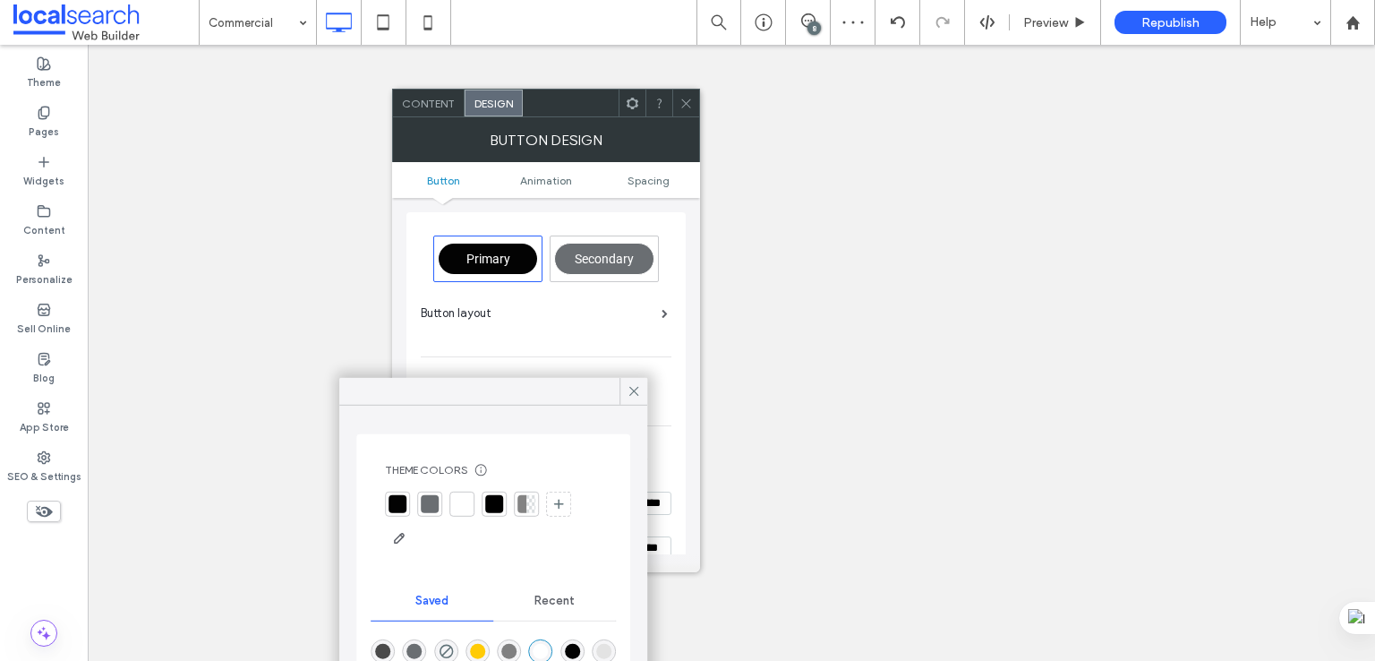
click at [641, 380] on span at bounding box center [634, 391] width 16 height 27
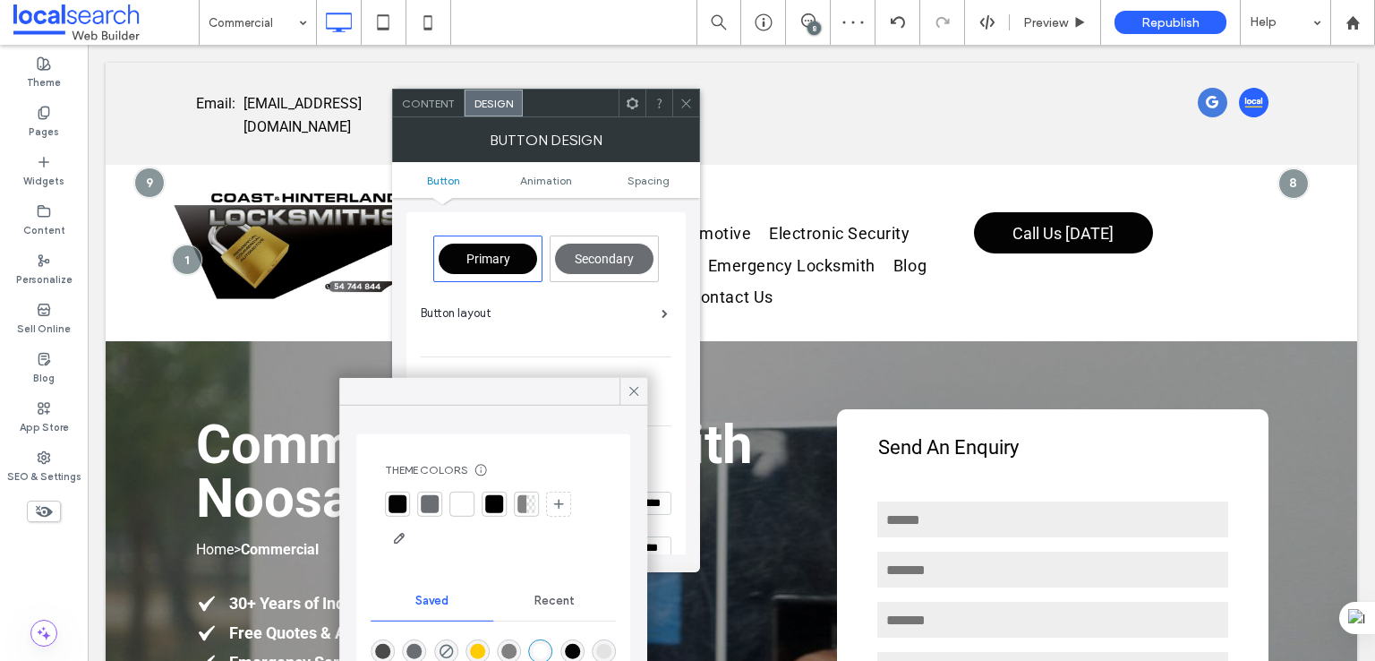
click at [636, 398] on span "Button text" at bounding box center [608, 405] width 61 height 14
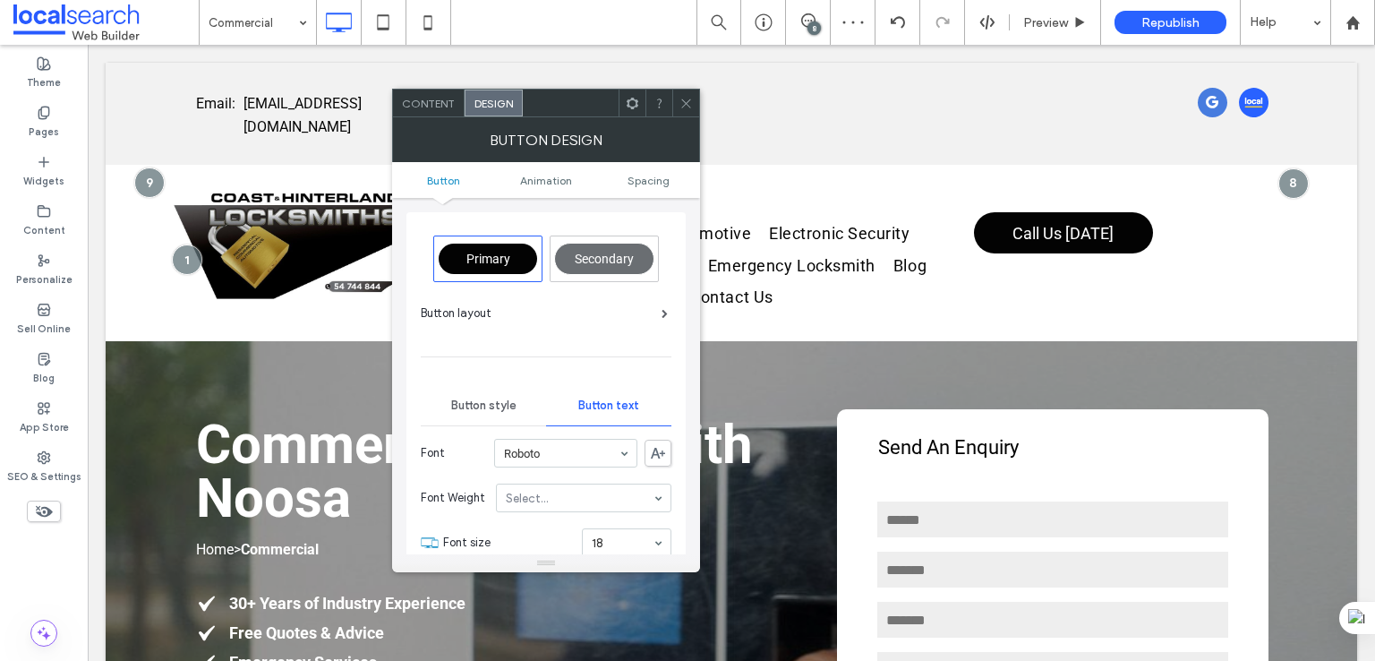
click at [628, 405] on span "Button text" at bounding box center [608, 405] width 61 height 14
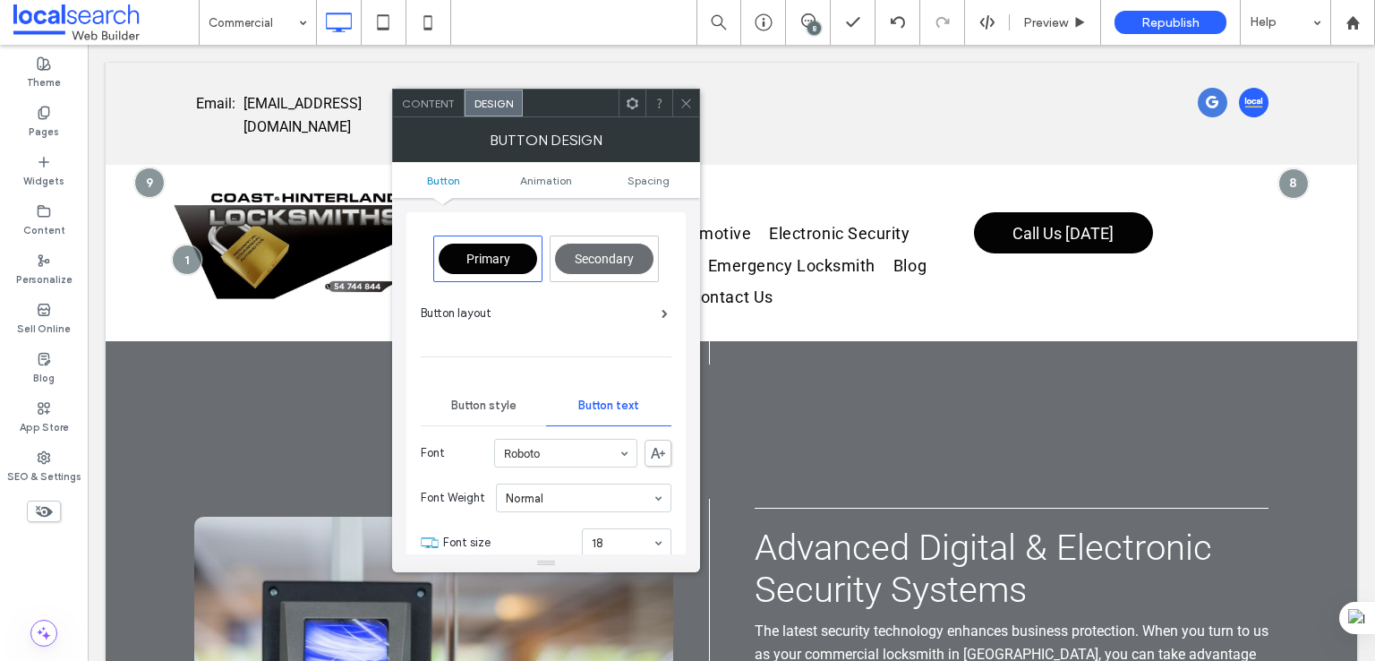
scroll to position [298, 0]
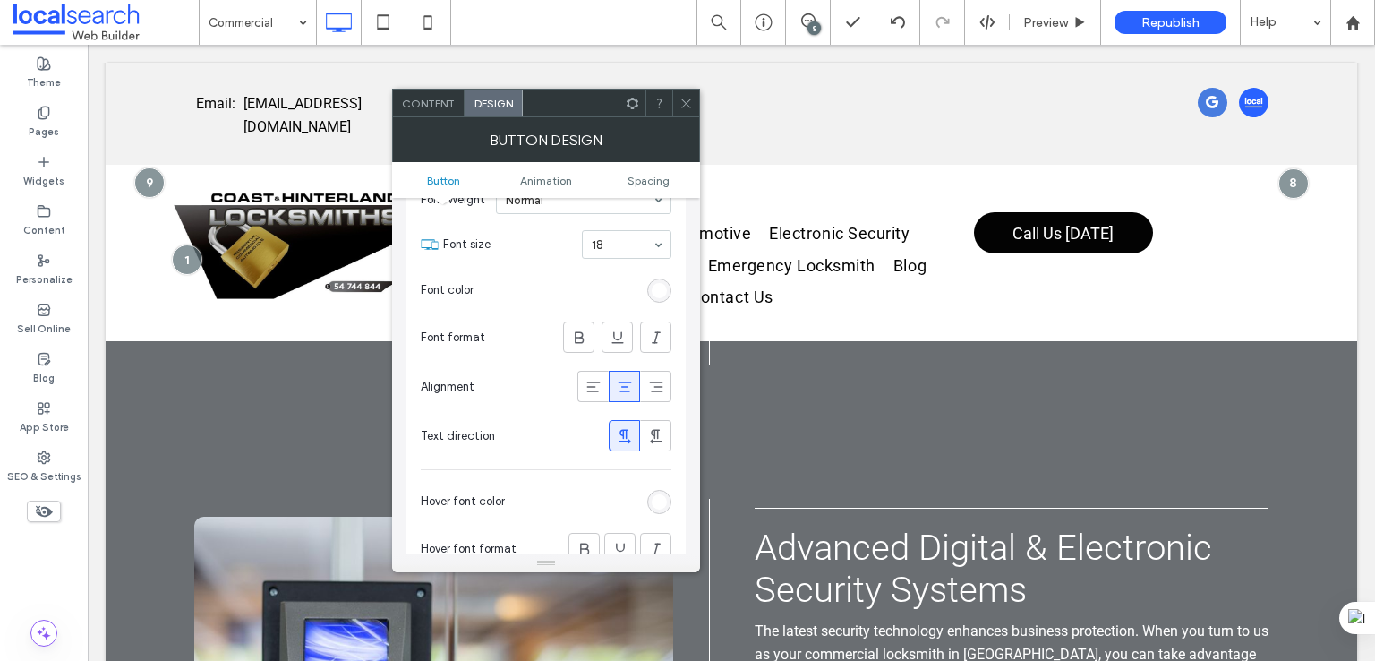
click at [653, 294] on div "rgb(255, 255, 255)" at bounding box center [659, 290] width 24 height 24
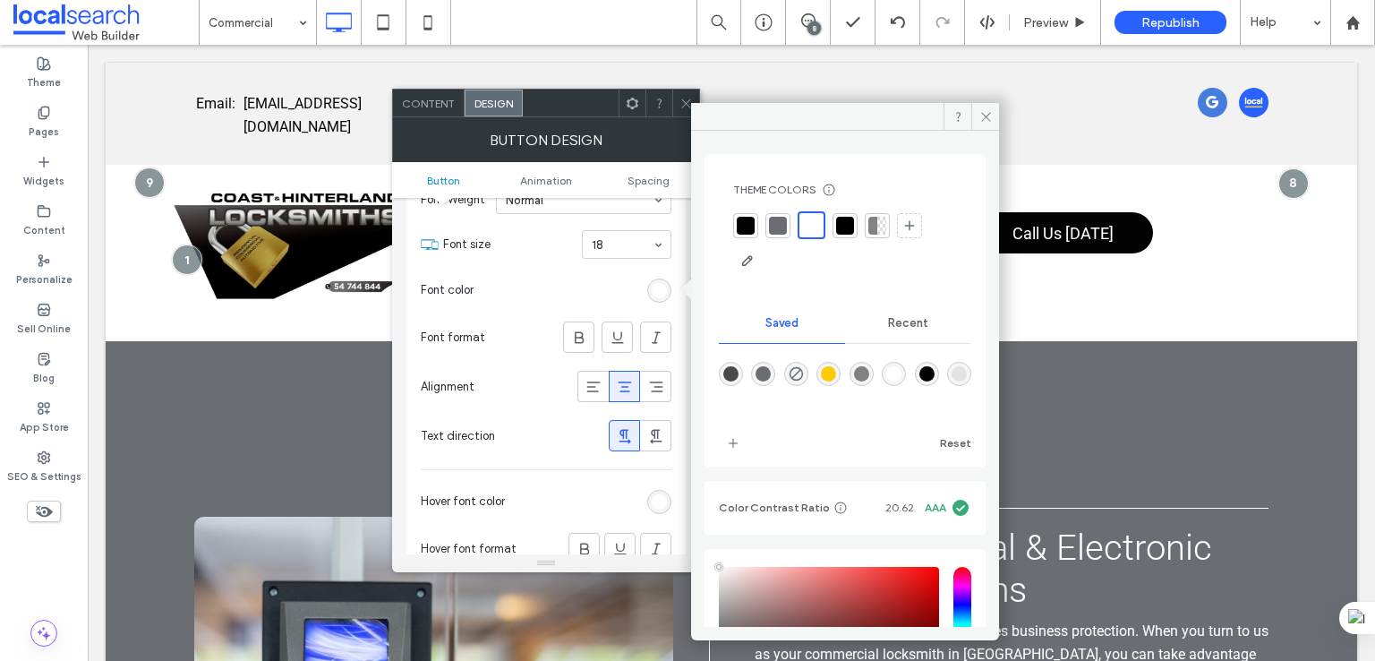
click at [901, 373] on div "rgba(255,255,255,1)" at bounding box center [893, 373] width 15 height 15
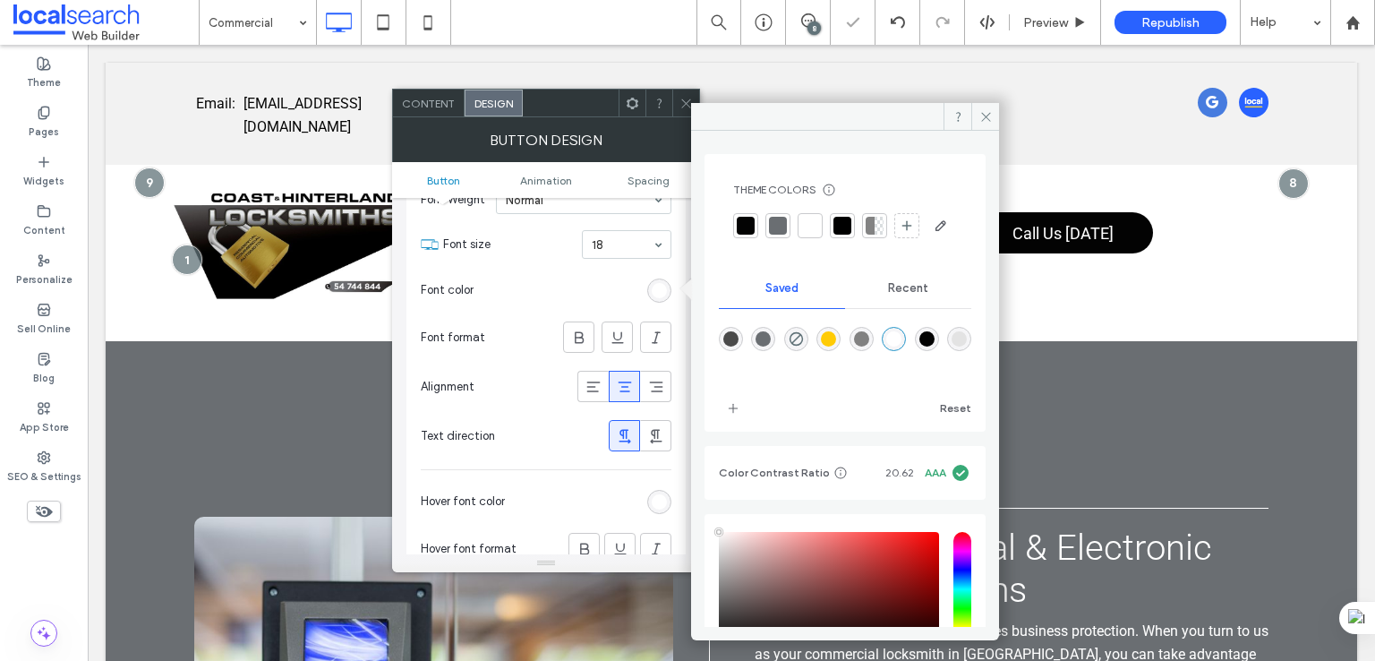
click at [661, 494] on div "rgb(255, 255, 255)" at bounding box center [659, 501] width 15 height 15
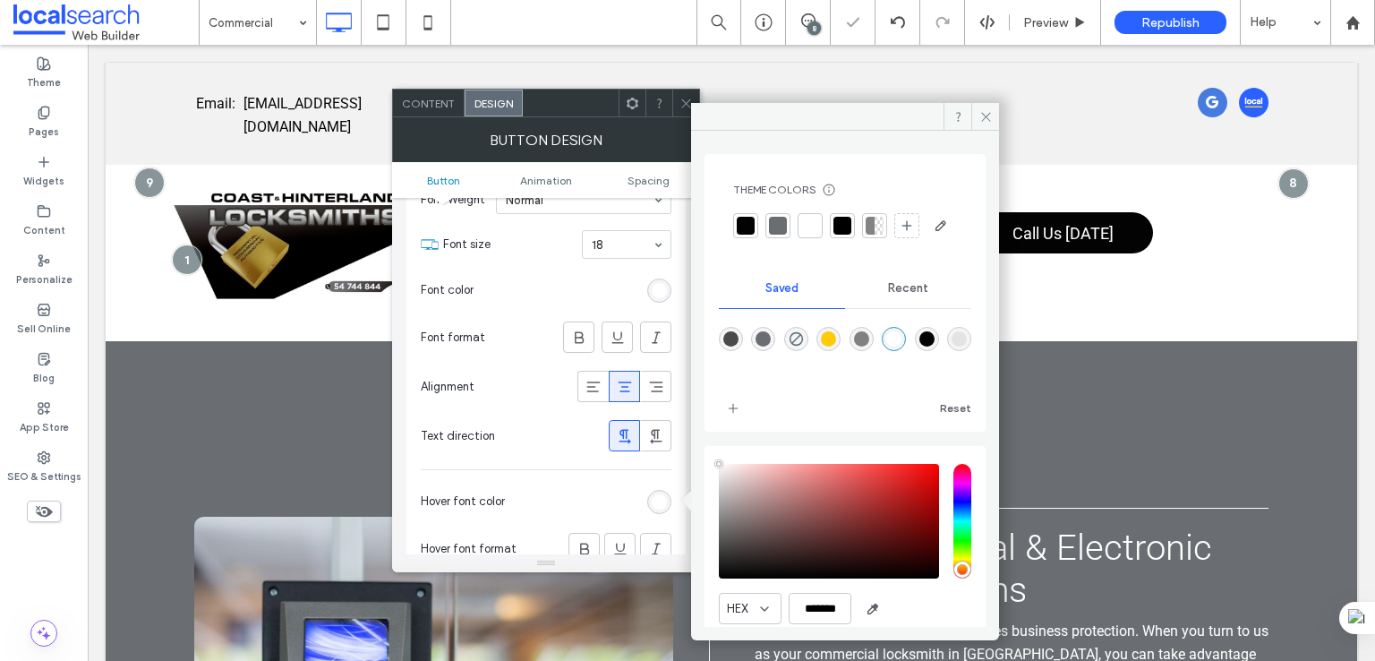
click at [901, 346] on div "rgba(255,255,255,1)" at bounding box center [893, 338] width 15 height 15
click at [687, 107] on icon at bounding box center [685, 103] width 13 height 13
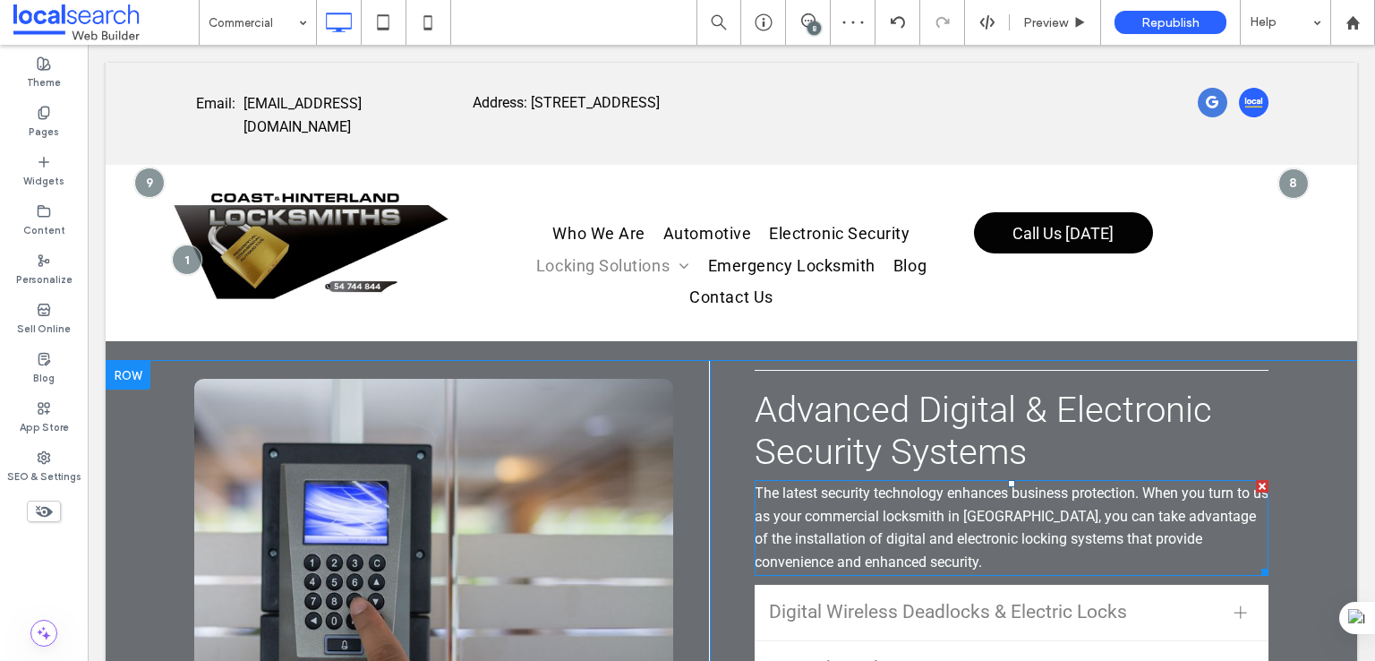
scroll to position [6116, 0]
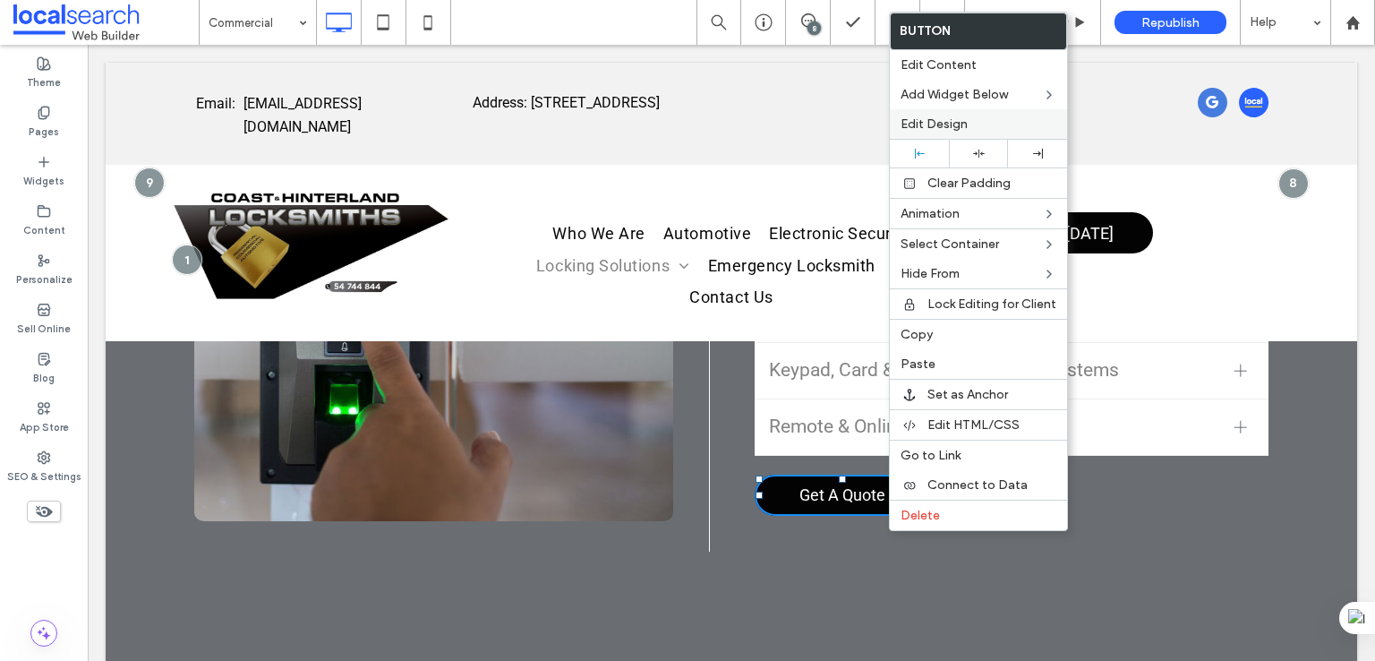
click at [974, 129] on label "Edit Design" at bounding box center [978, 123] width 156 height 15
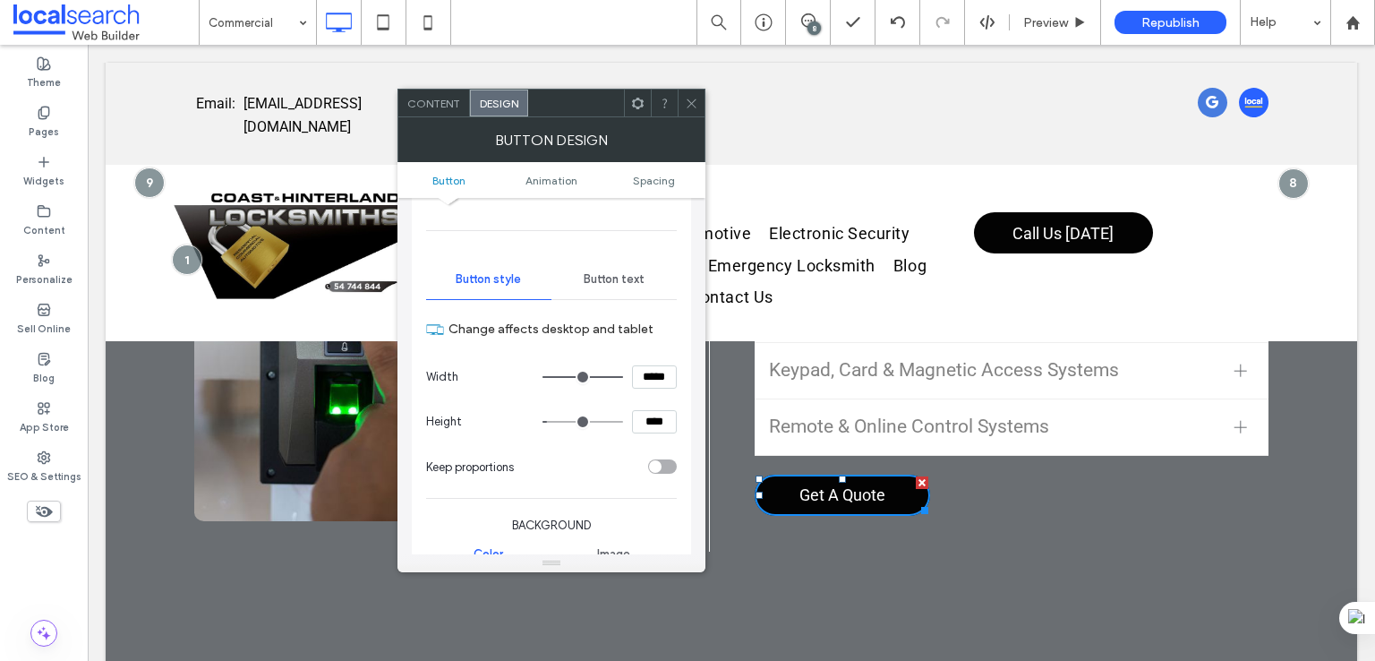
scroll to position [298, 0]
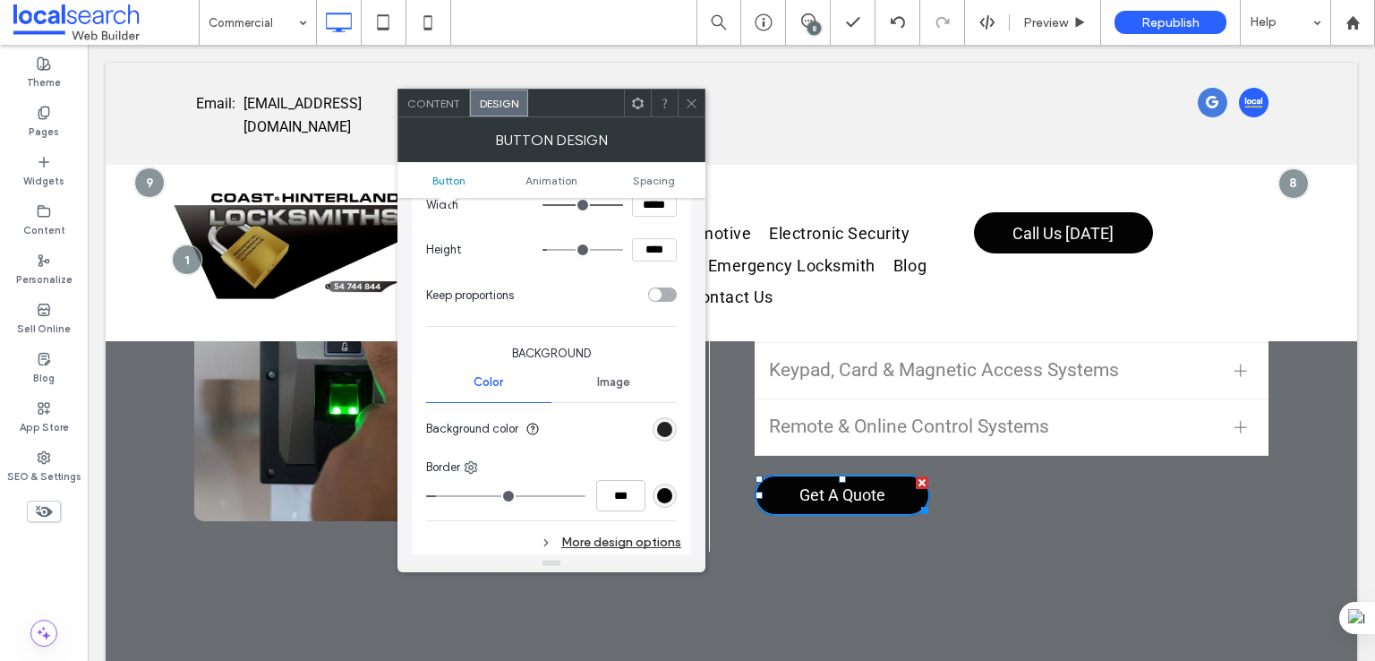
click at [668, 422] on div "rgb(3, 3, 3)" at bounding box center [664, 429] width 15 height 15
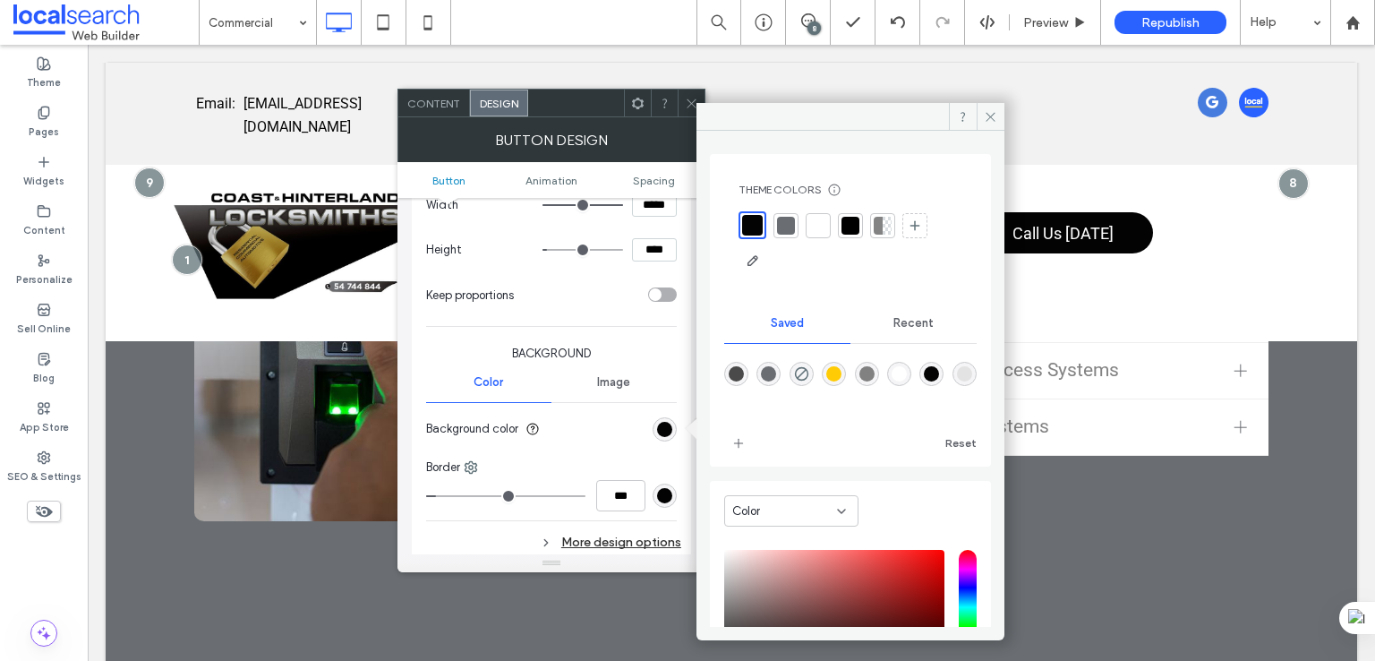
drag, startPoint x: 962, startPoint y: 369, endPoint x: 609, endPoint y: 550, distance: 397.5
click at [939, 369] on div "rgba(3,3,3,1)" at bounding box center [931, 373] width 15 height 15
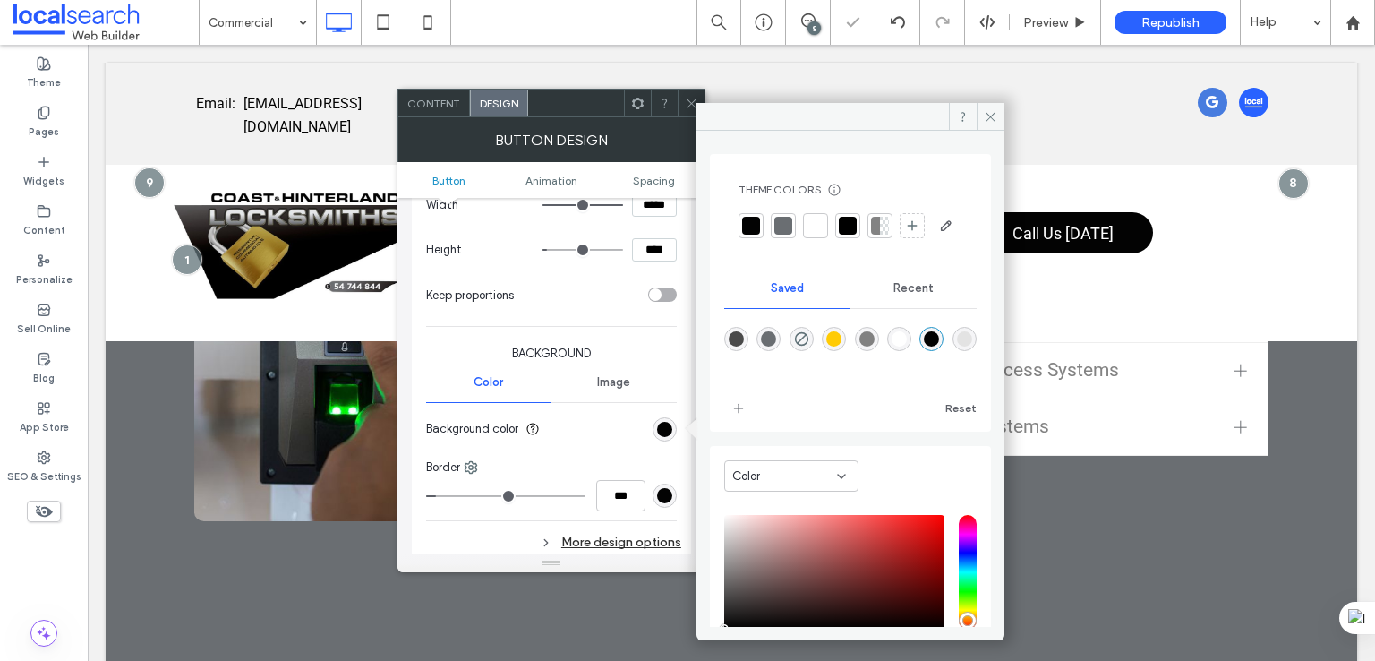
drag, startPoint x: 663, startPoint y: 495, endPoint x: 699, endPoint y: 481, distance: 38.6
click at [663, 495] on div "rgb(3, 3, 3)" at bounding box center [664, 495] width 15 height 15
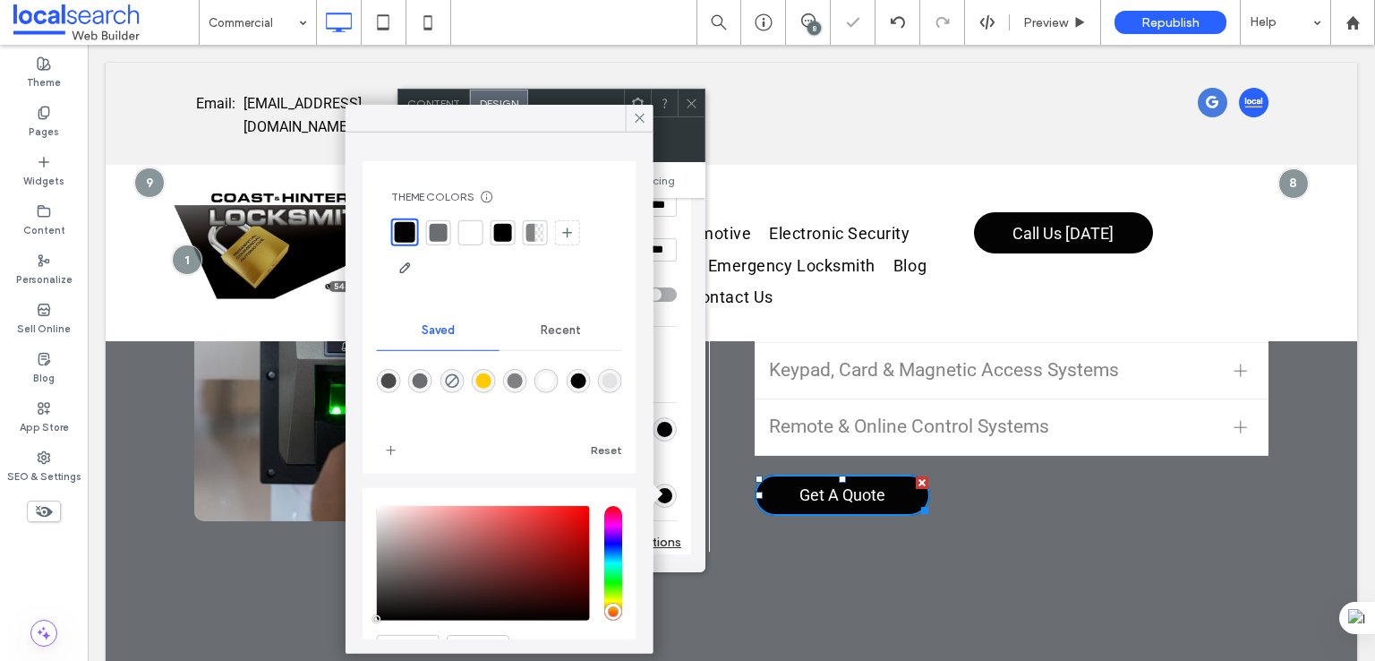
click at [585, 376] on div "rgba(3,3,3,1)" at bounding box center [577, 380] width 15 height 15
type input "*"
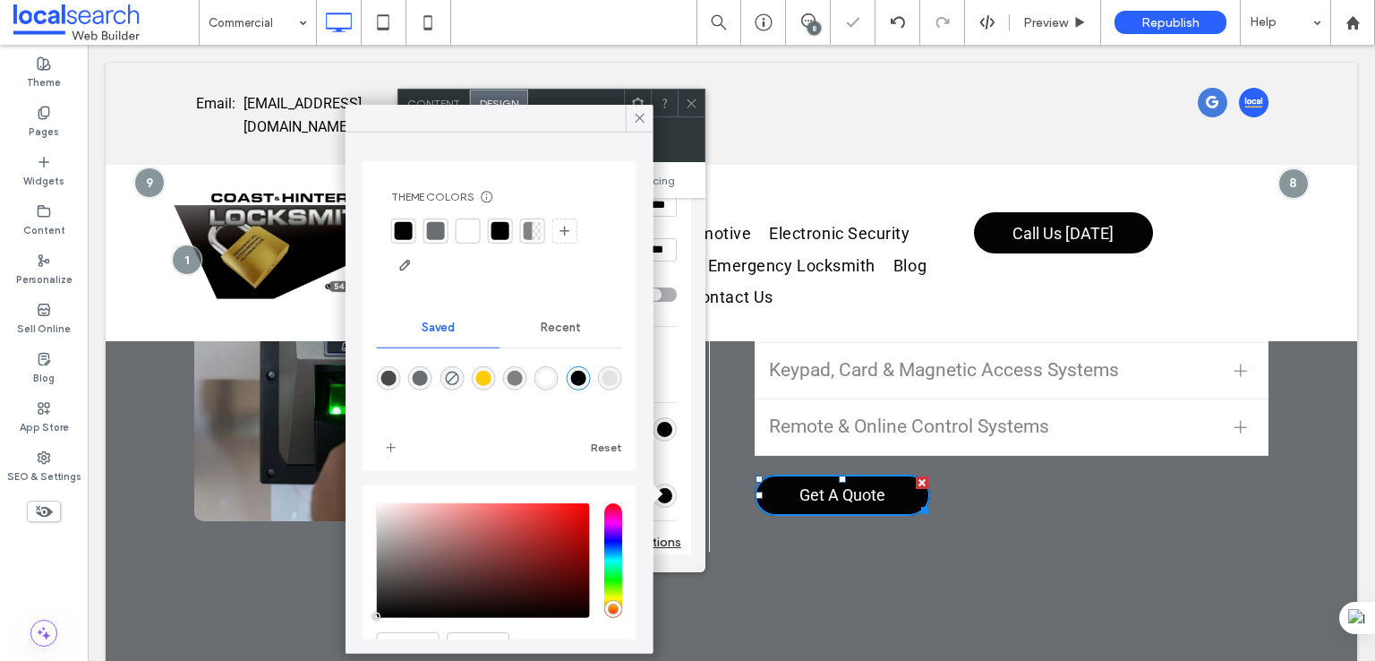
click at [669, 537] on div "More design options" at bounding box center [553, 542] width 255 height 24
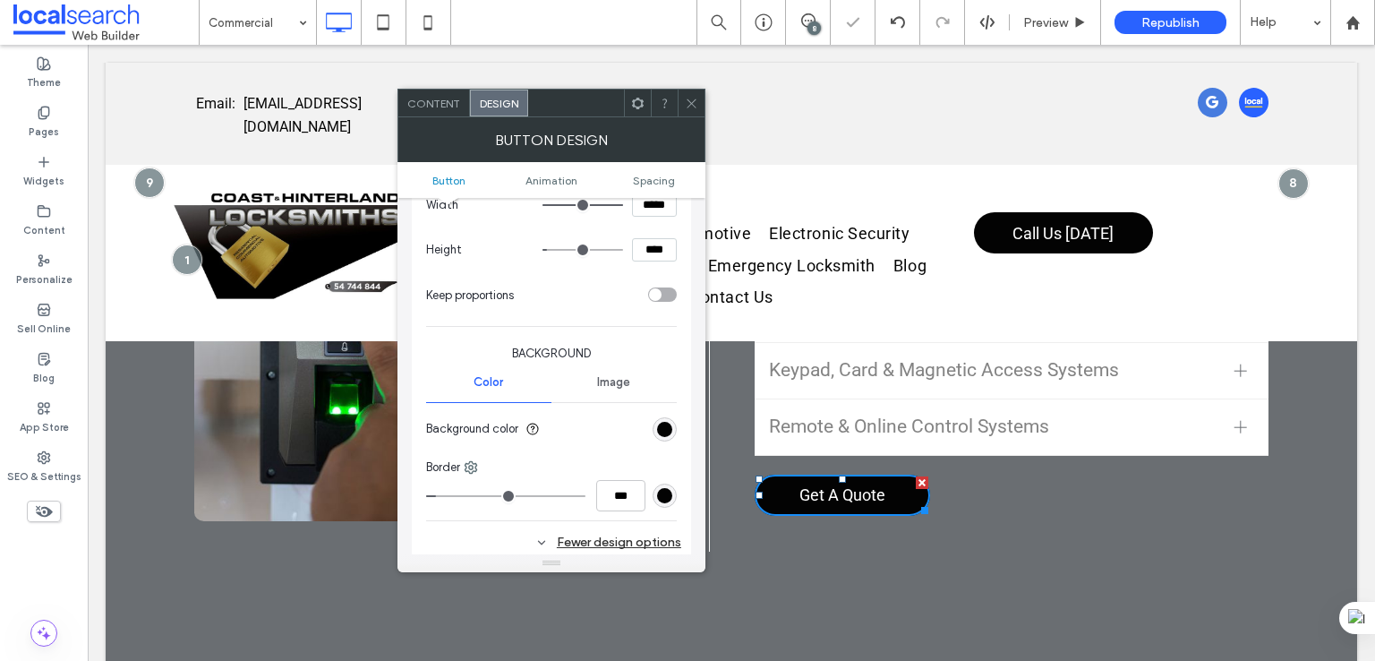
scroll to position [448, 0]
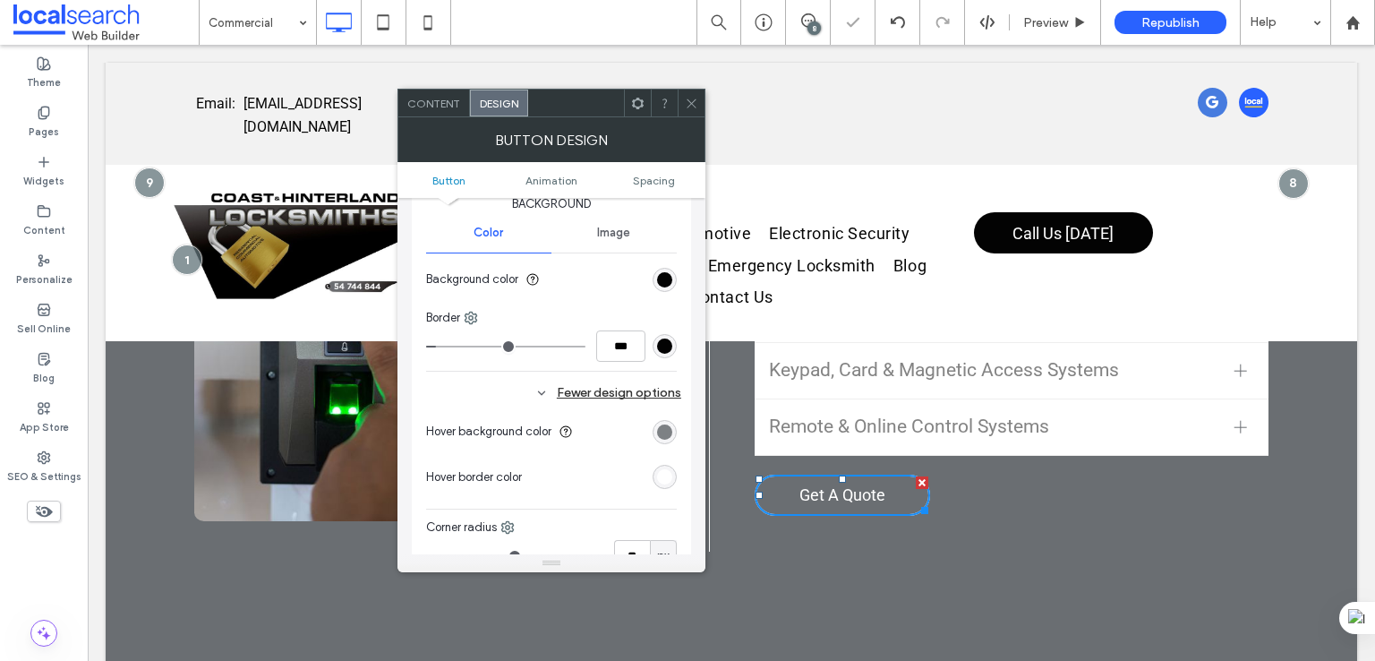
click at [666, 436] on div "rgb(106, 110, 114)" at bounding box center [664, 431] width 15 height 15
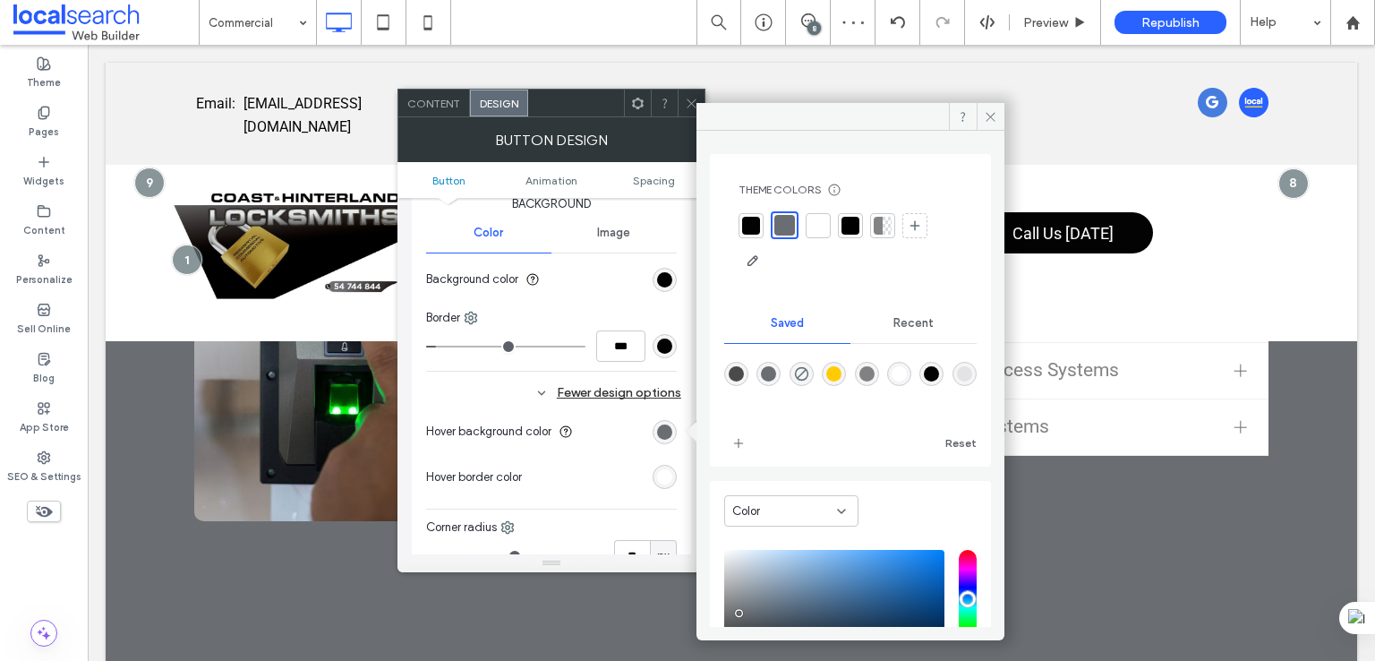
drag, startPoint x: 776, startPoint y: 373, endPoint x: 664, endPoint y: 491, distance: 162.7
click at [776, 372] on div "rgba(106,110,114,1)" at bounding box center [768, 373] width 15 height 15
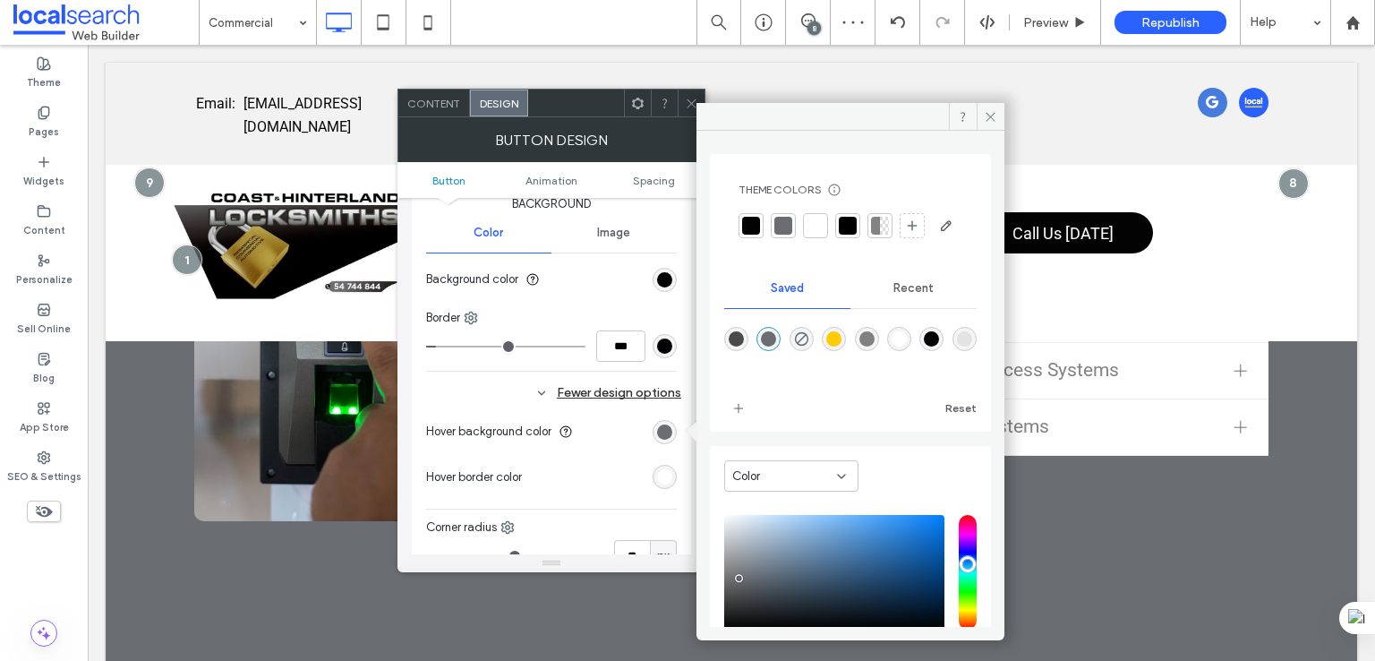
click at [663, 475] on div "rgb(255, 255, 255)" at bounding box center [664, 476] width 15 height 15
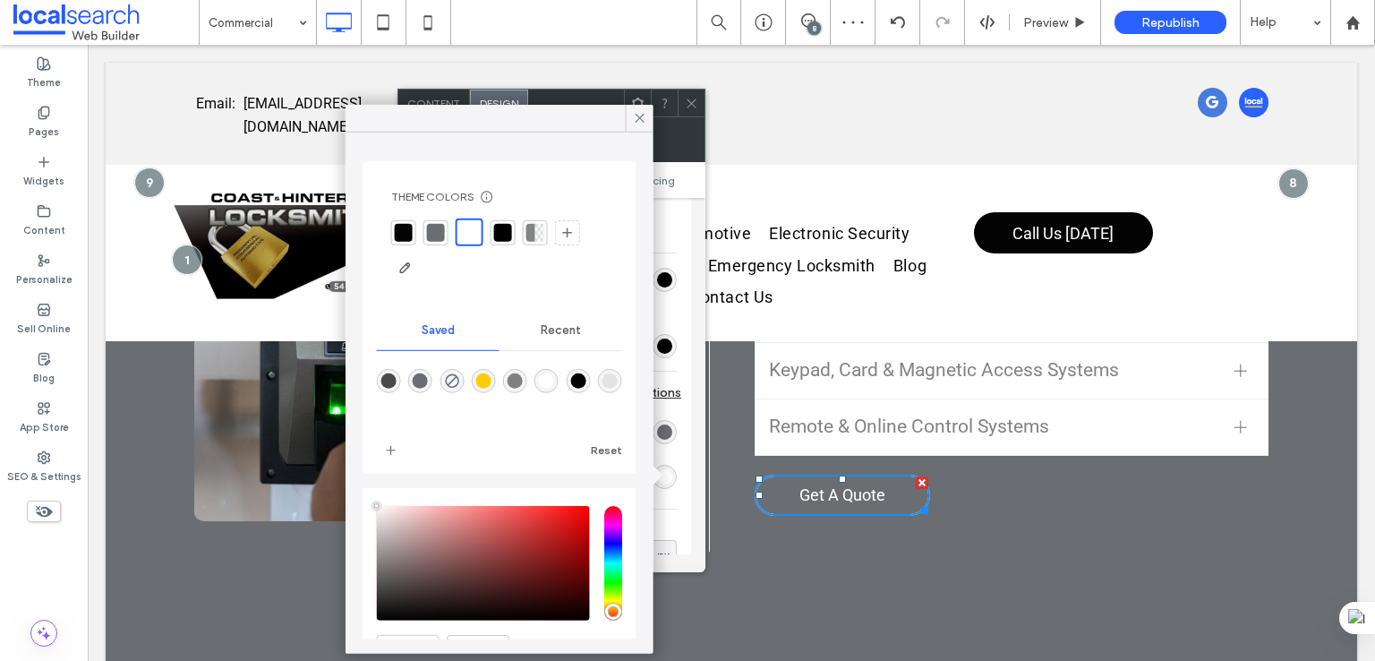
click at [554, 380] on div "rgba(255,255,255,1)" at bounding box center [546, 380] width 15 height 15
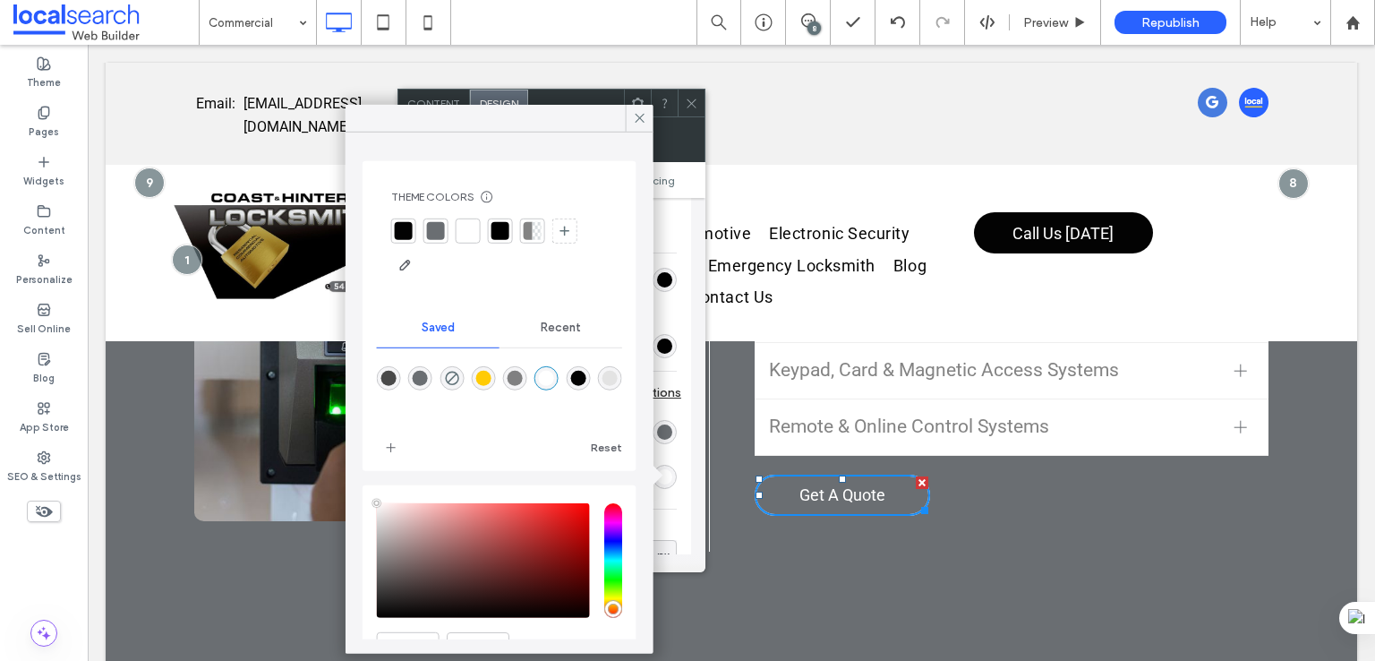
drag, startPoint x: 630, startPoint y: 119, endPoint x: 638, endPoint y: 230, distance: 111.3
click at [631, 119] on div at bounding box center [640, 118] width 28 height 27
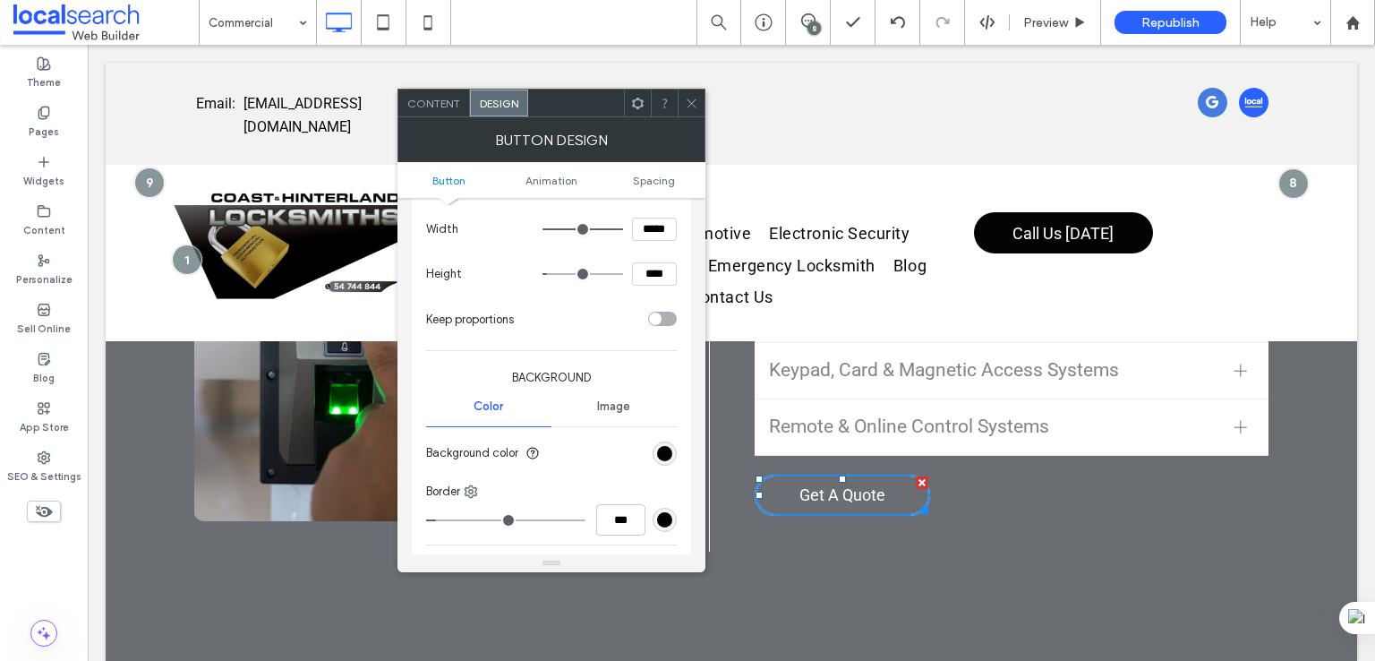
scroll to position [149, 0]
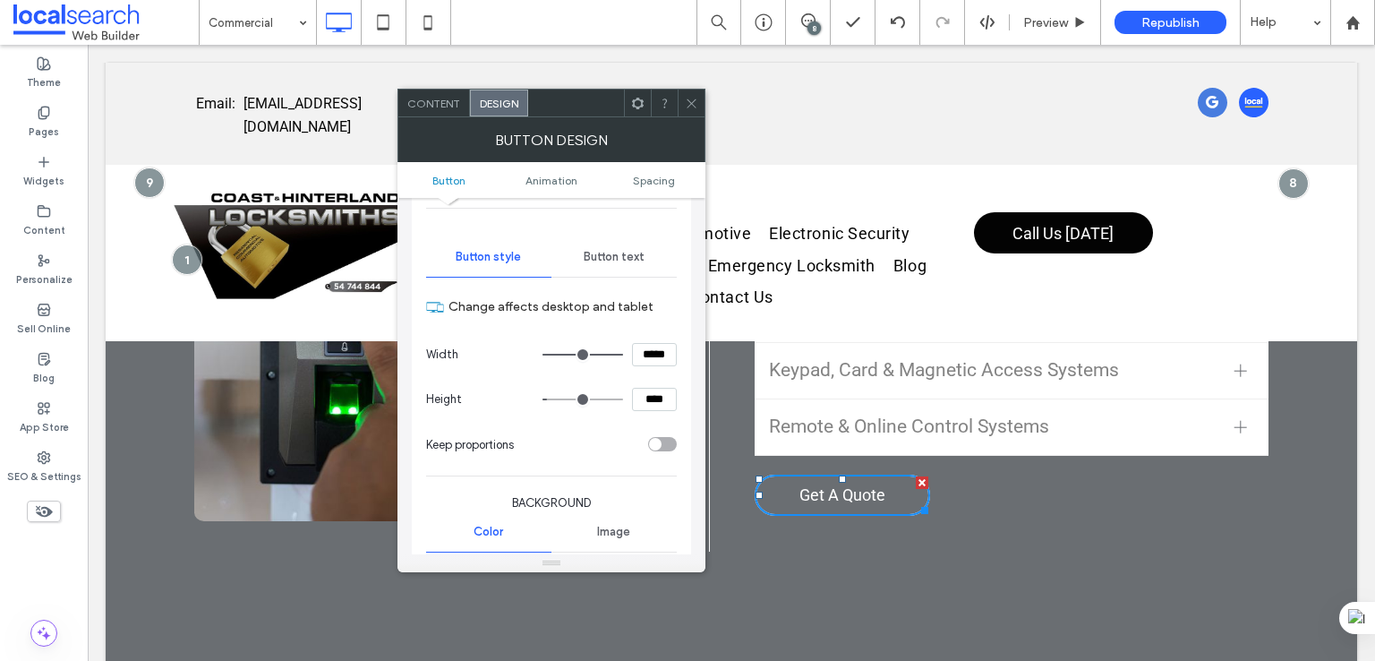
click at [631, 264] on div "Button text" at bounding box center [613, 256] width 125 height 39
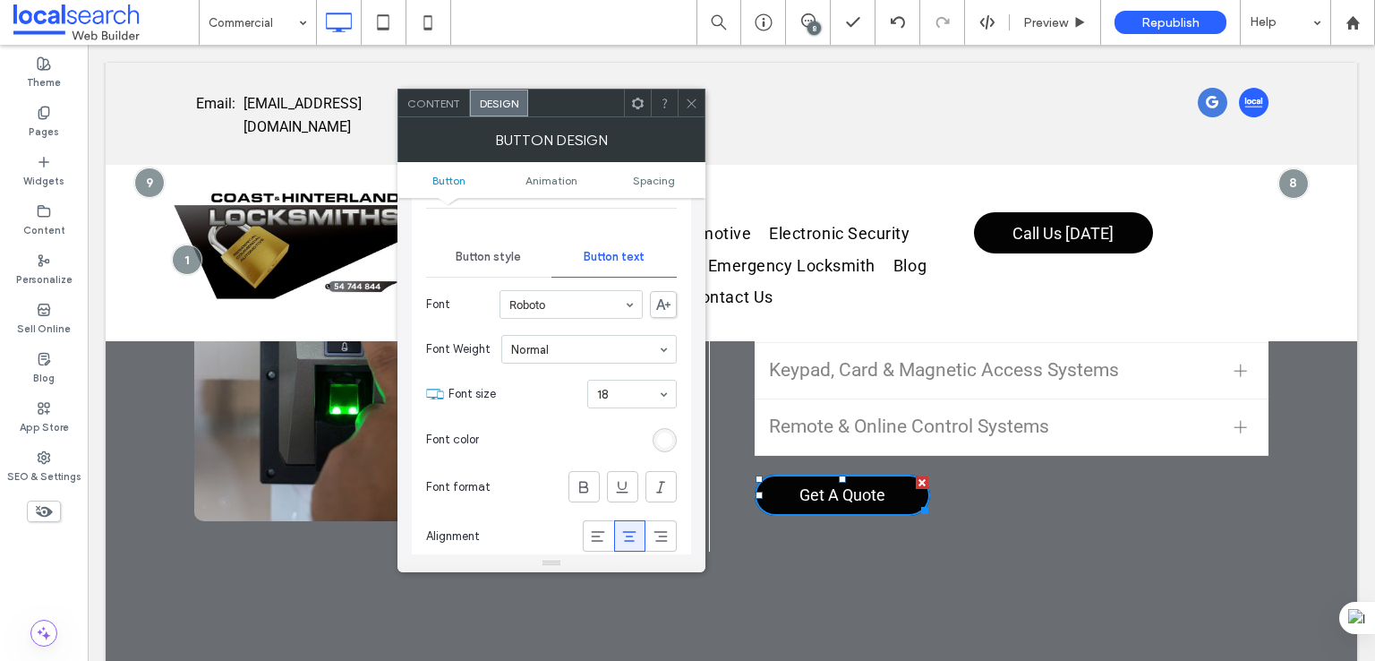
click at [671, 433] on div "rgb(255, 255, 255)" at bounding box center [664, 439] width 15 height 15
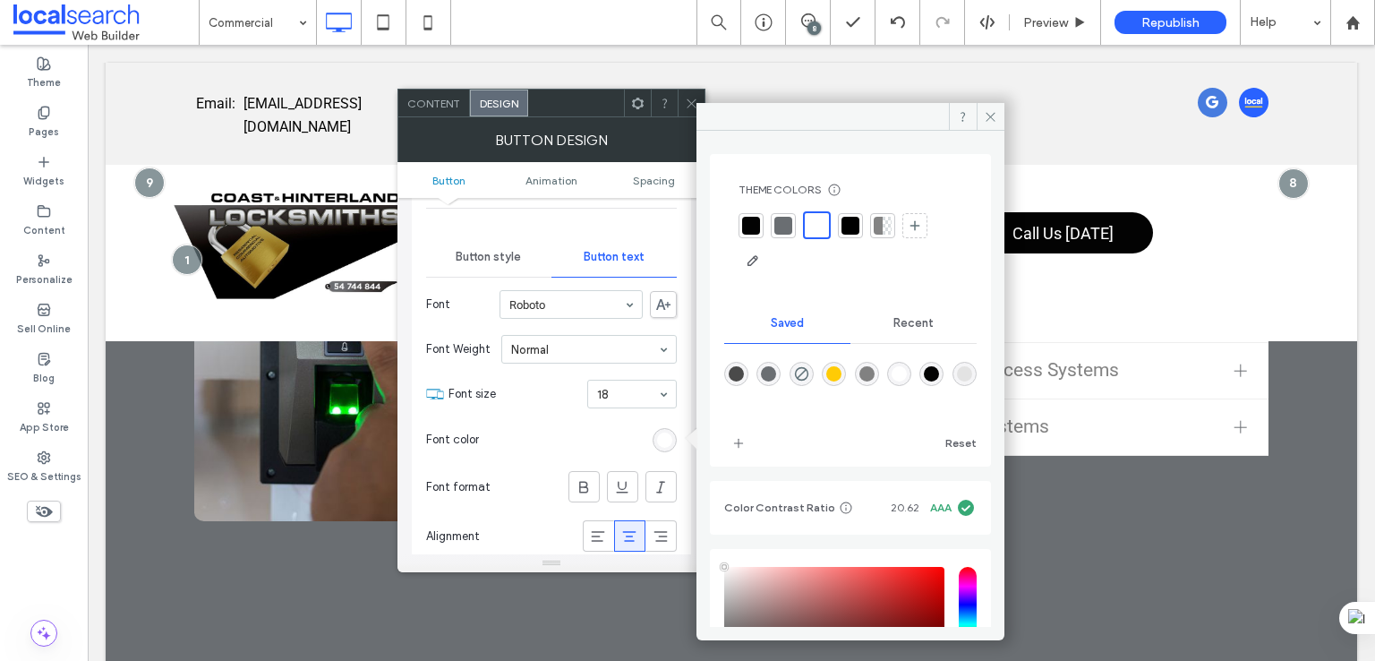
click at [907, 371] on div "rgba(255,255,255,1)" at bounding box center [899, 373] width 15 height 15
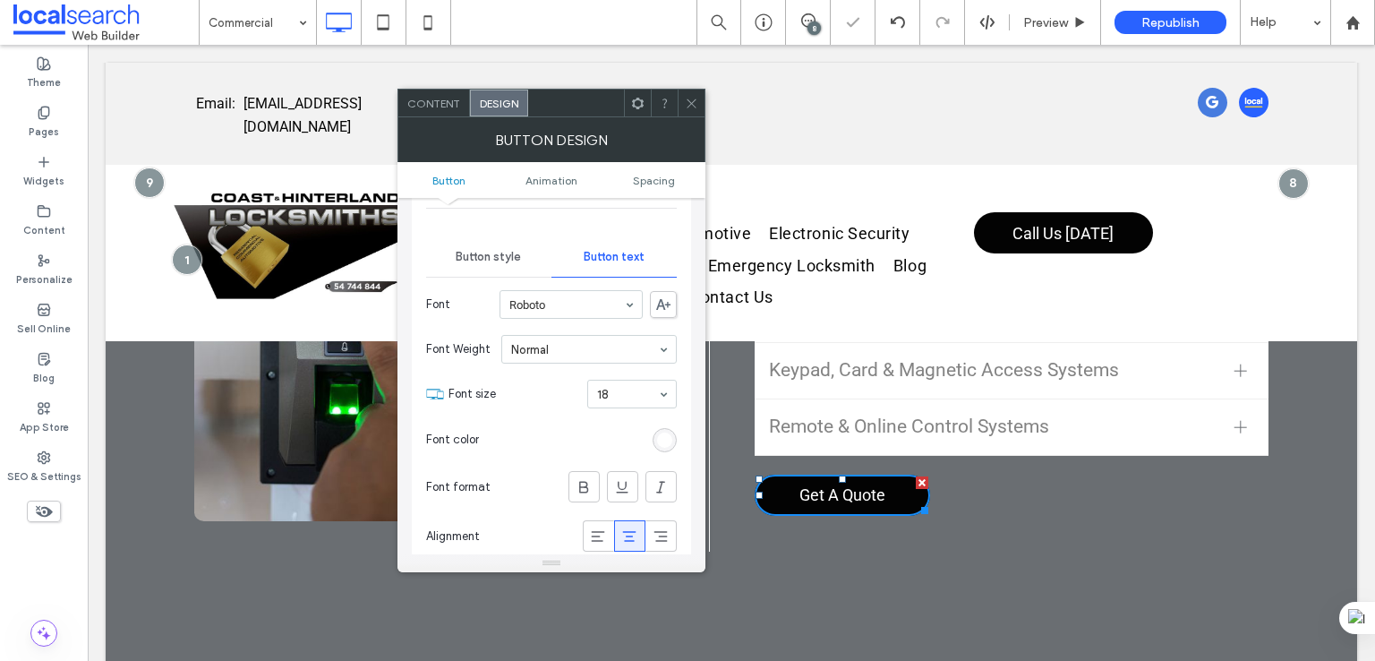
scroll to position [298, 0]
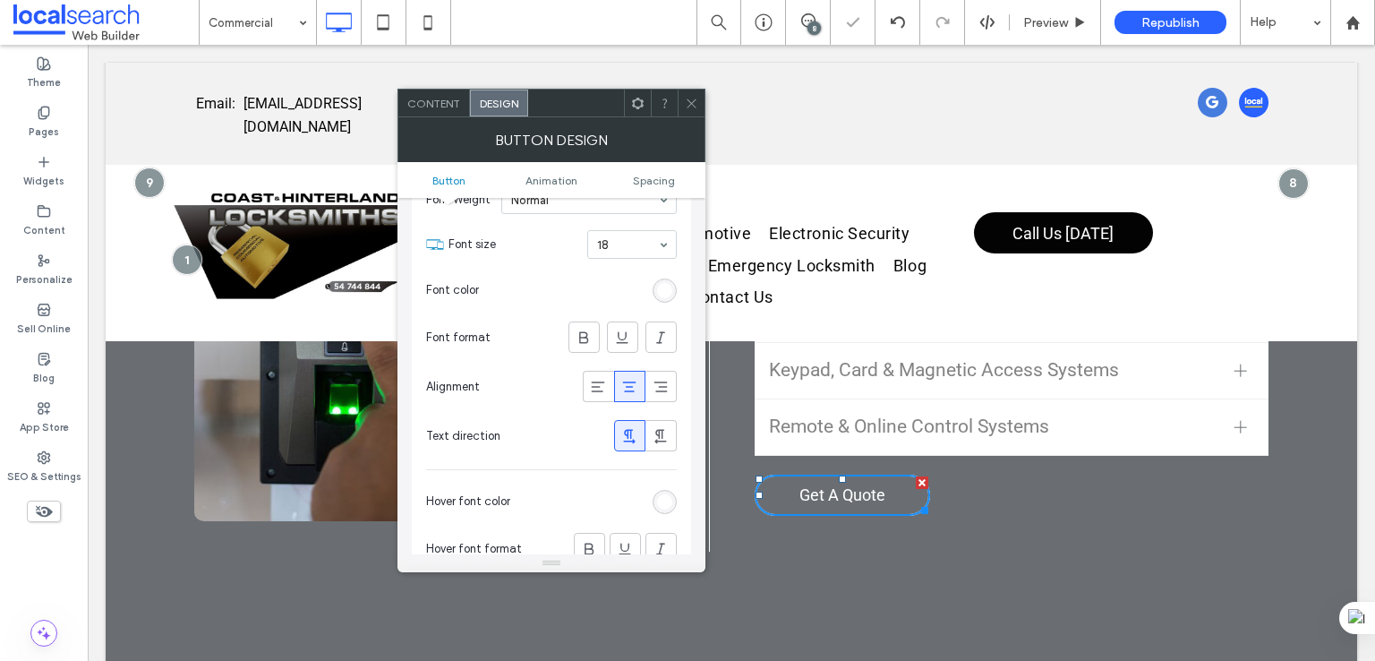
click at [663, 490] on div "rgb(255, 255, 255)" at bounding box center [665, 502] width 24 height 24
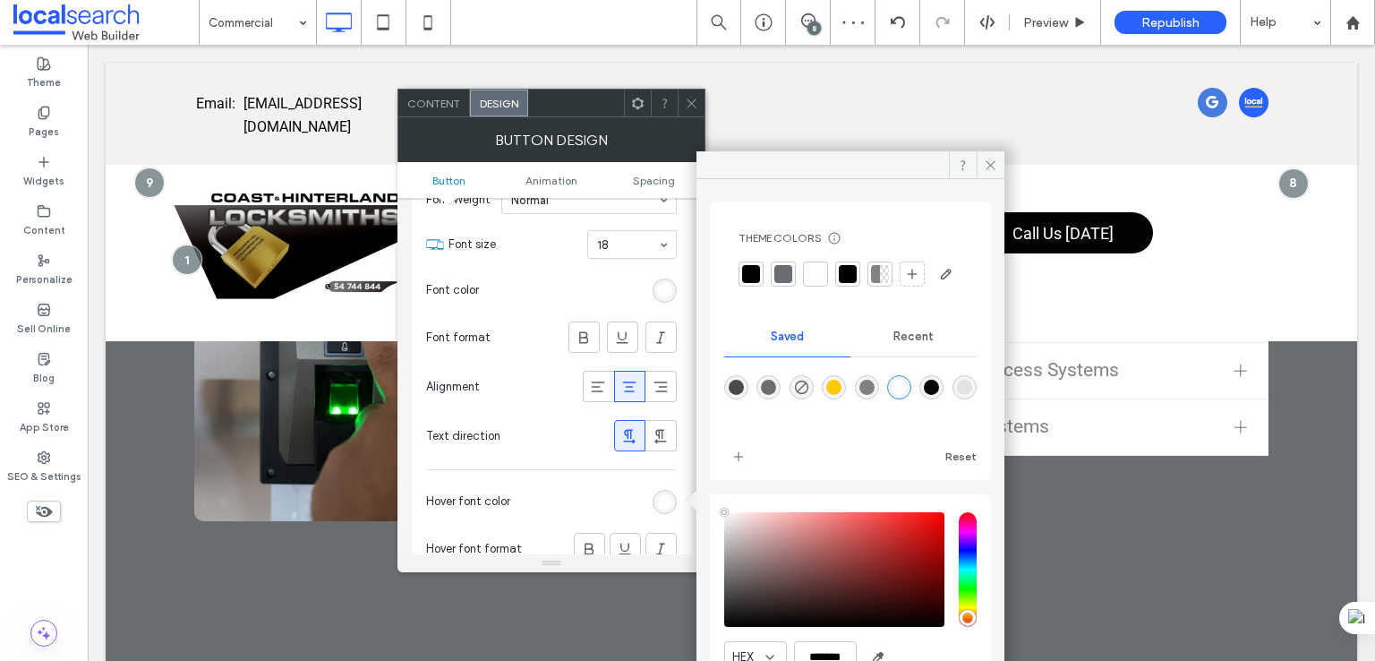
click at [907, 395] on div "rgba(255,255,255,1)" at bounding box center [899, 387] width 15 height 15
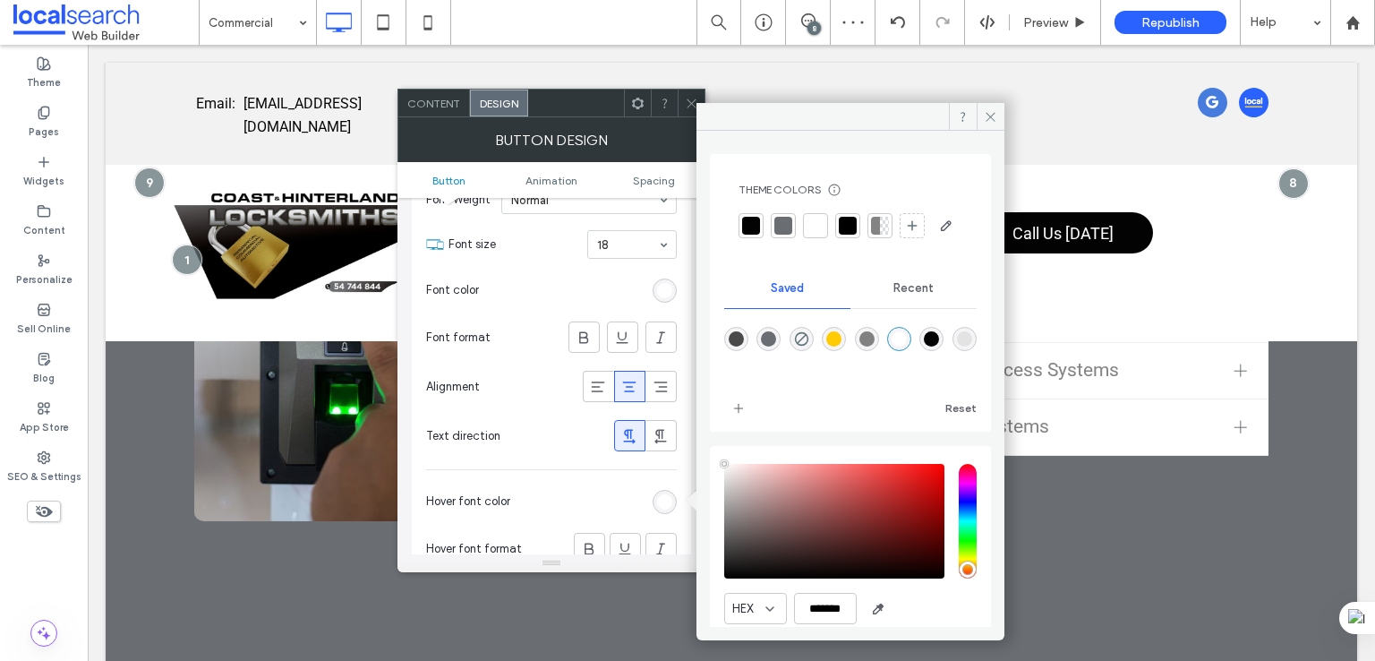
click at [687, 103] on icon at bounding box center [691, 103] width 13 height 13
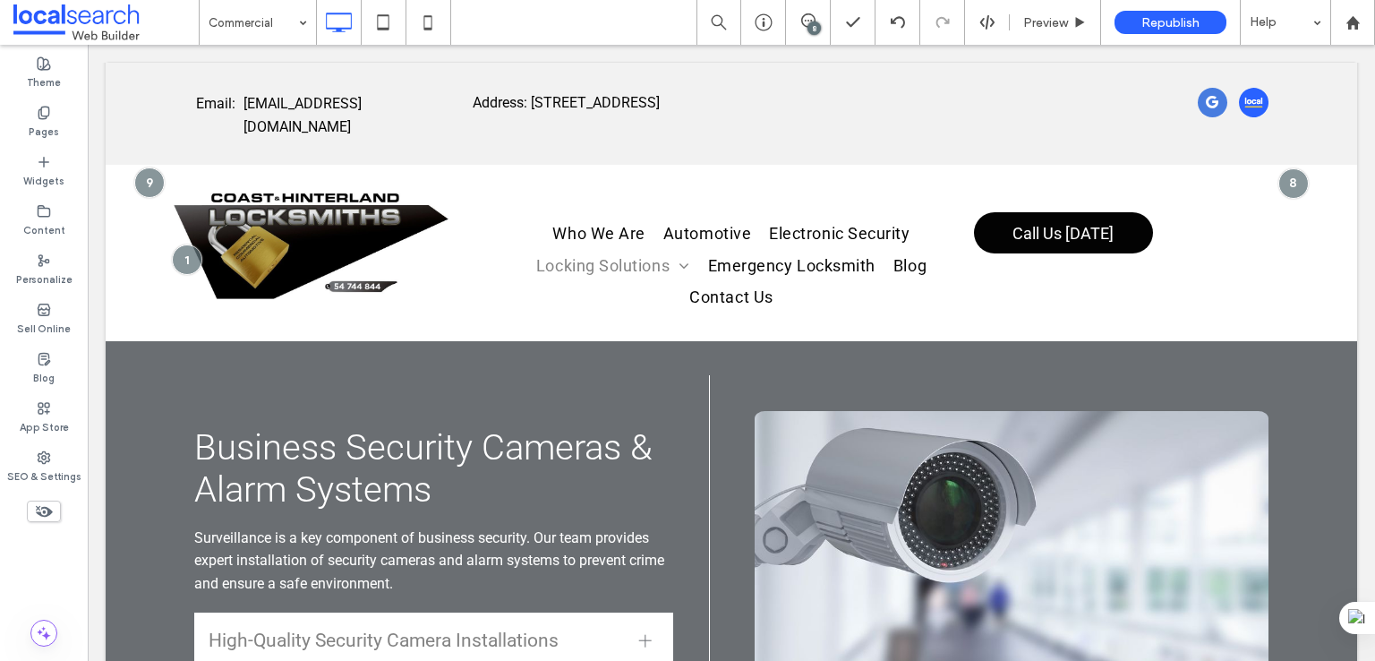
scroll to position [6713, 0]
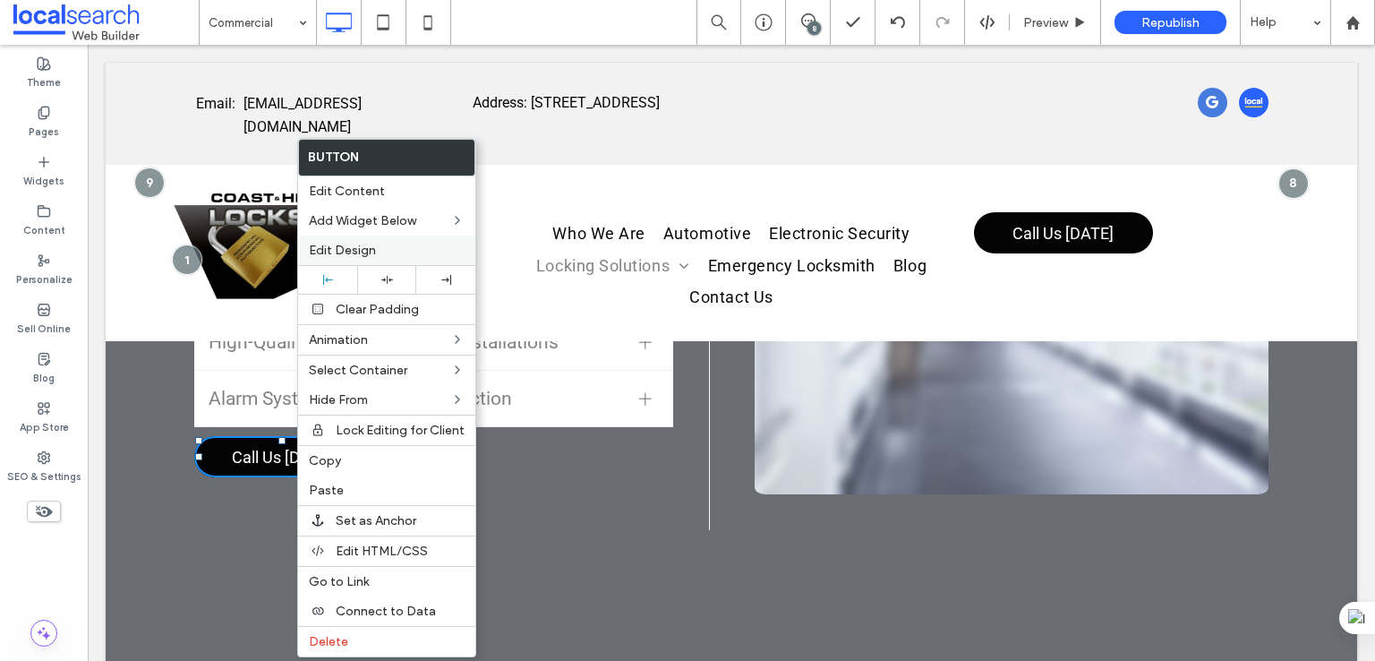
click at [397, 239] on div "Edit Design" at bounding box center [386, 250] width 177 height 30
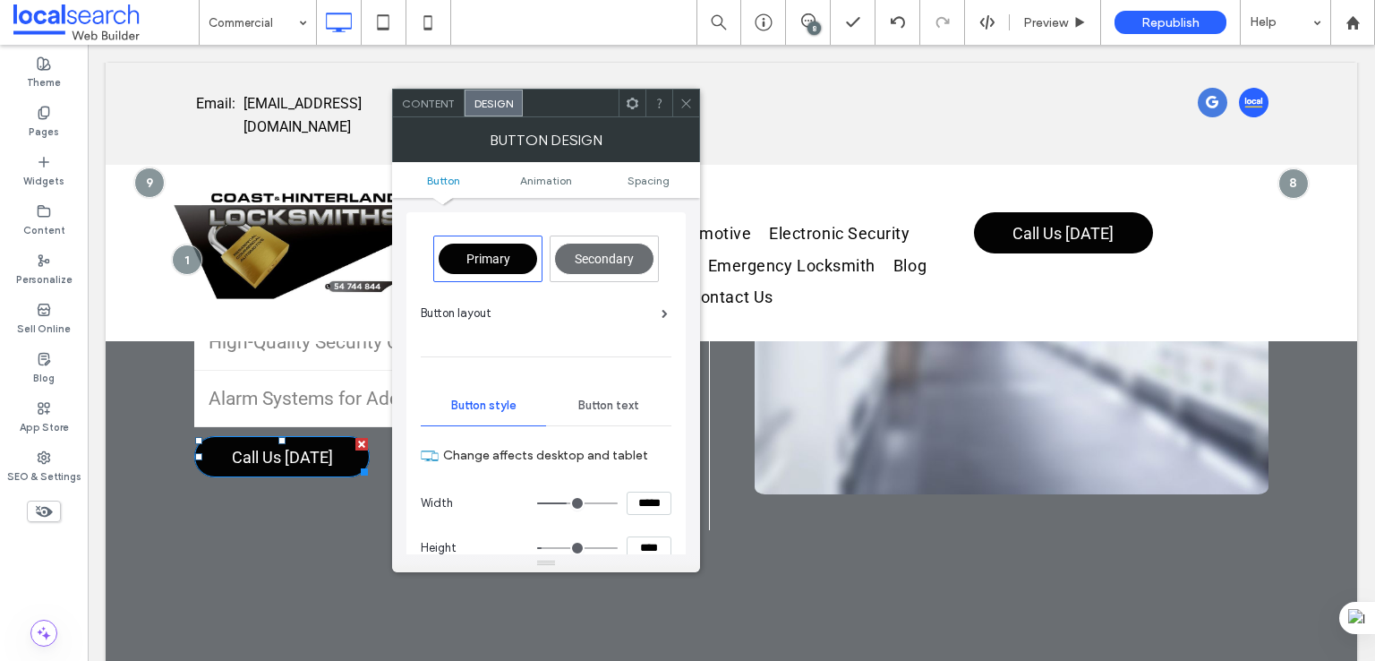
scroll to position [448, 0]
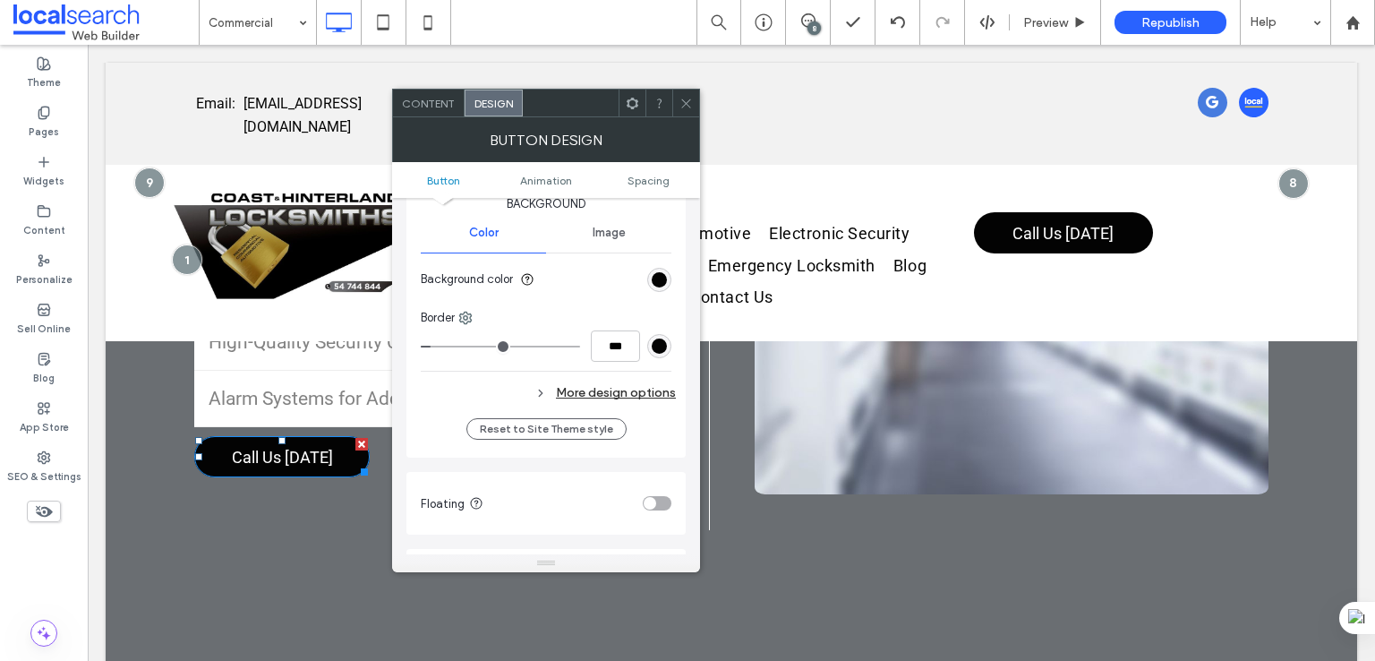
drag, startPoint x: 638, startPoint y: 387, endPoint x: 680, endPoint y: 326, distance: 74.0
click at [639, 384] on div "More design options" at bounding box center [548, 392] width 255 height 24
click at [655, 282] on div "rgb(3, 3, 3)" at bounding box center [659, 279] width 15 height 15
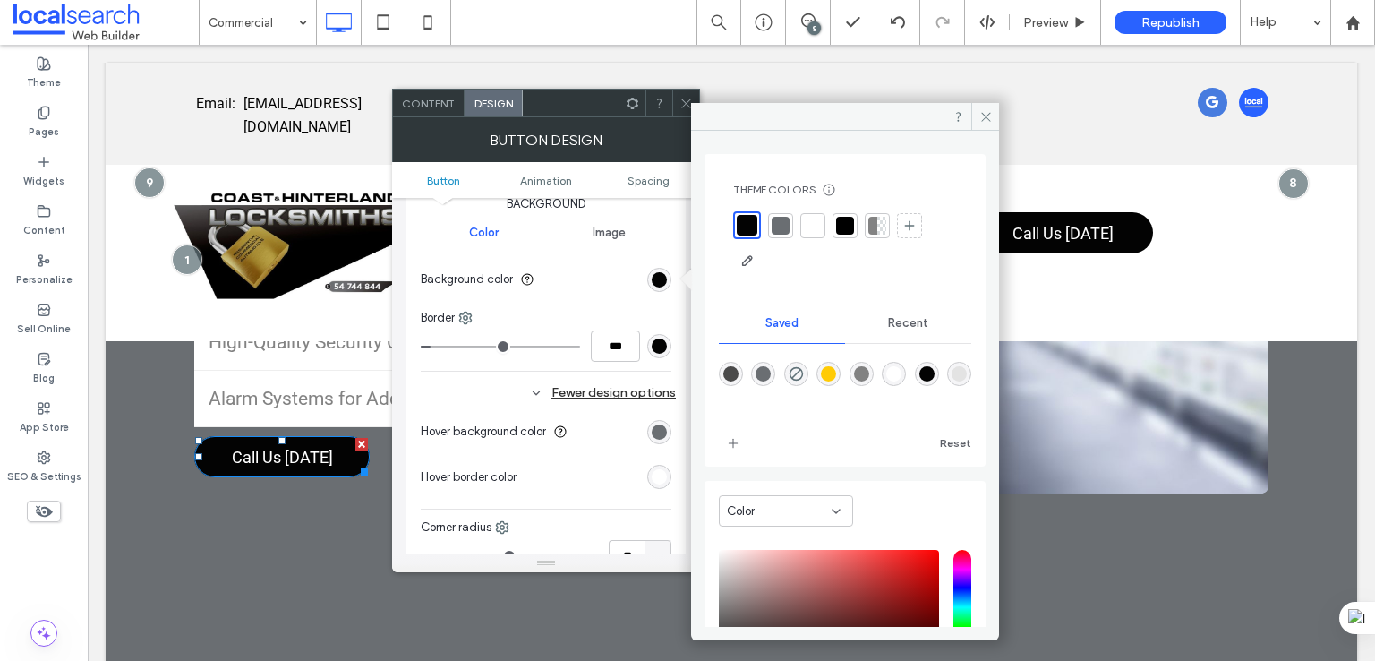
click at [934, 371] on div "rgba(3,3,3,1)" at bounding box center [926, 373] width 15 height 15
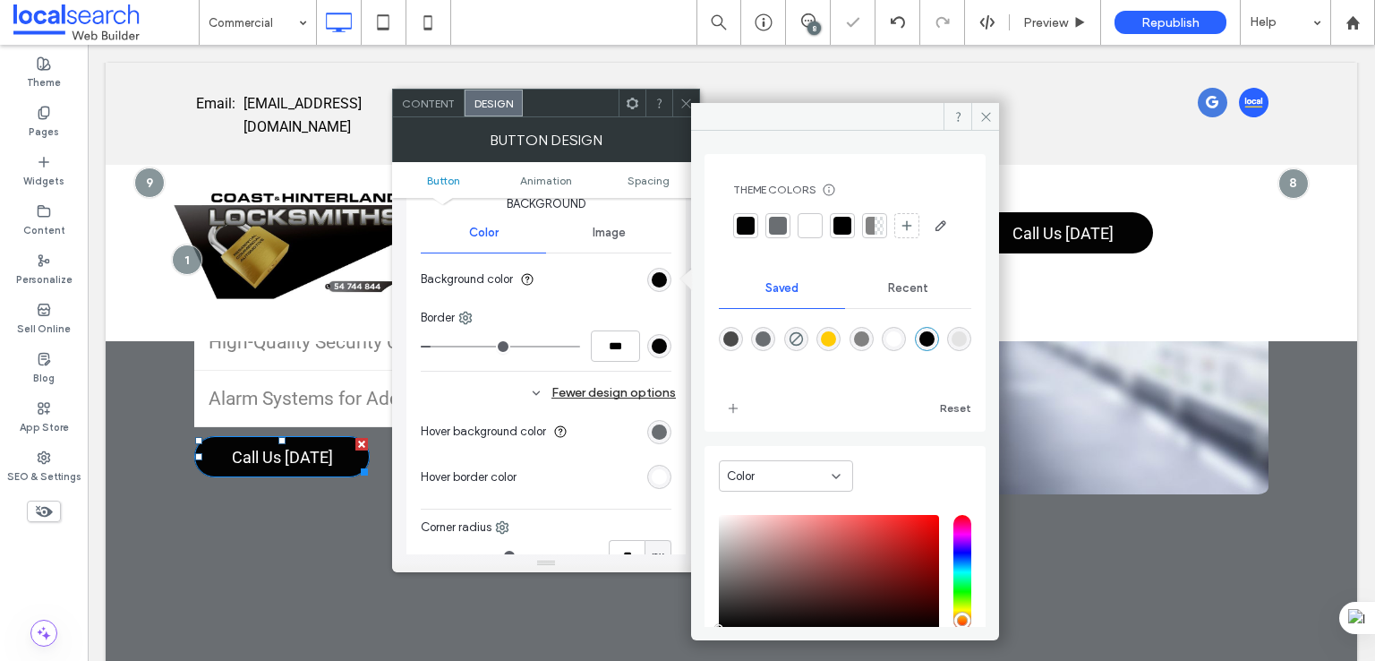
click at [650, 346] on div "rgb(3, 3, 3)" at bounding box center [659, 346] width 24 height 24
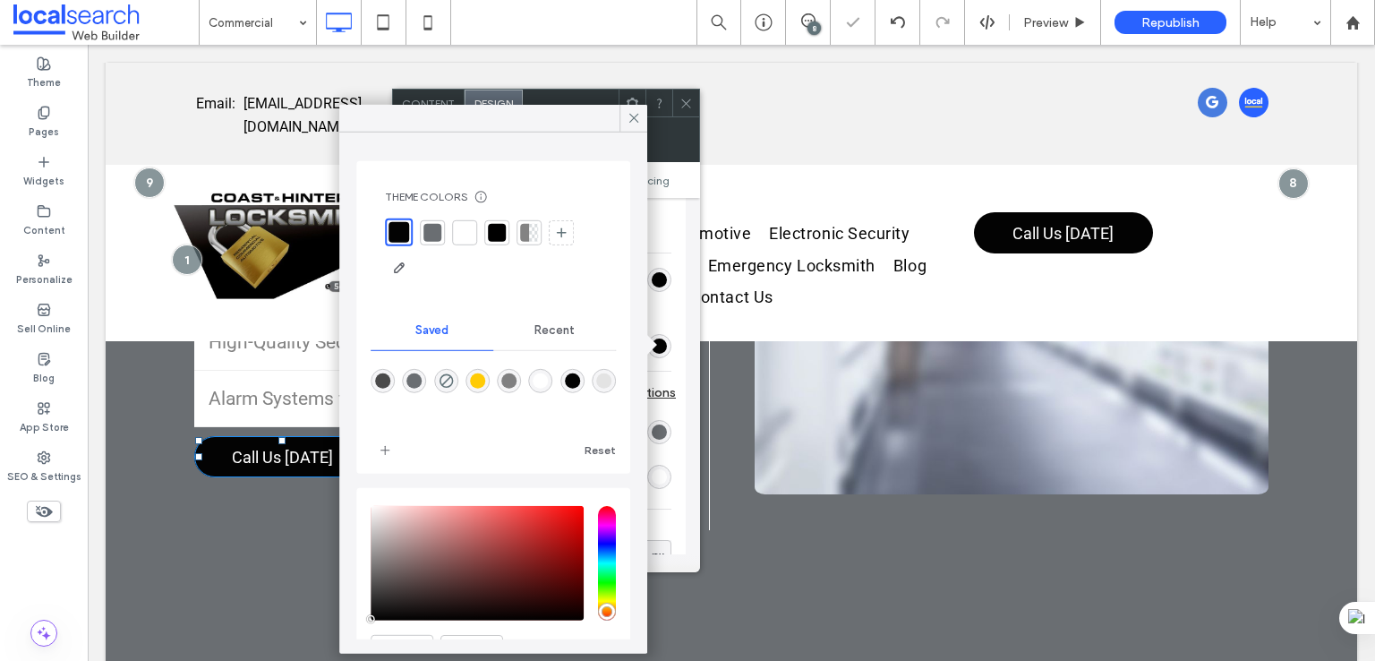
click at [580, 383] on div "rgba(3,3,3,1)" at bounding box center [572, 380] width 15 height 15
type input "*"
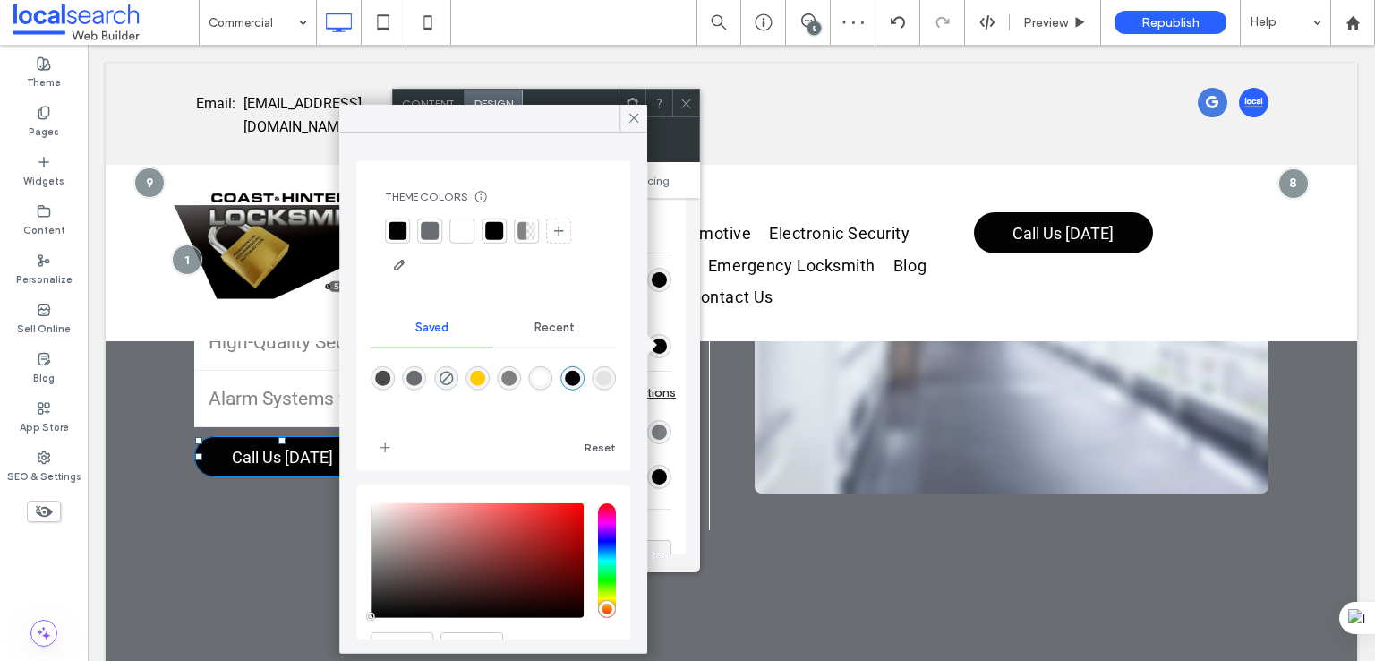
click at [663, 425] on div "rgb(106, 110, 114)" at bounding box center [659, 431] width 15 height 15
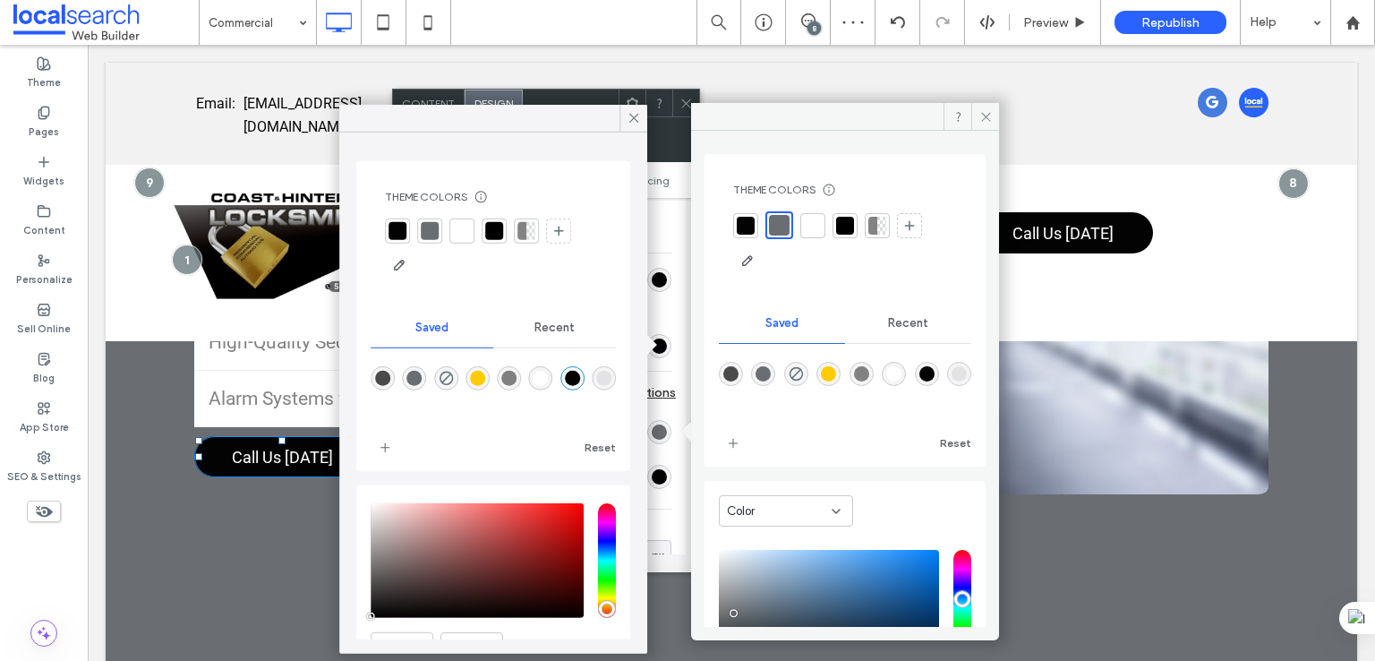
click at [762, 372] on div "rgba(106,110,114,1)" at bounding box center [762, 373] width 15 height 15
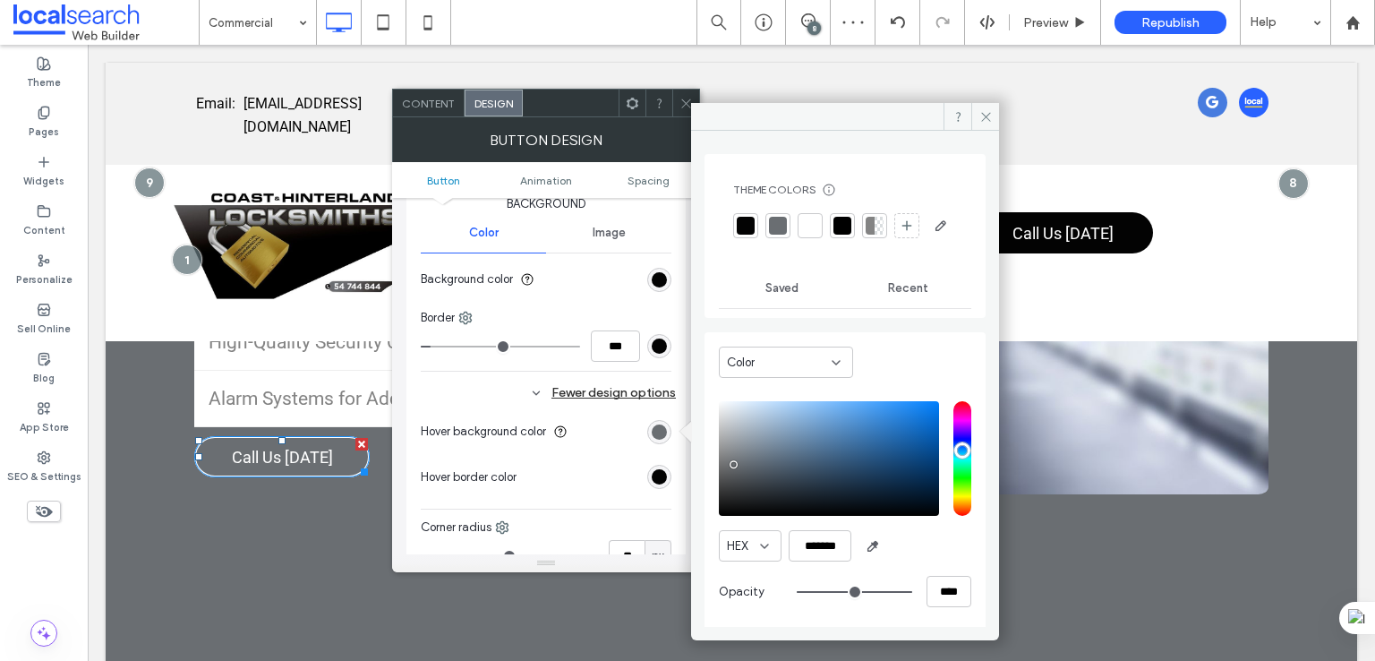
click at [662, 470] on div "rgb(3, 3, 3)" at bounding box center [659, 476] width 15 height 15
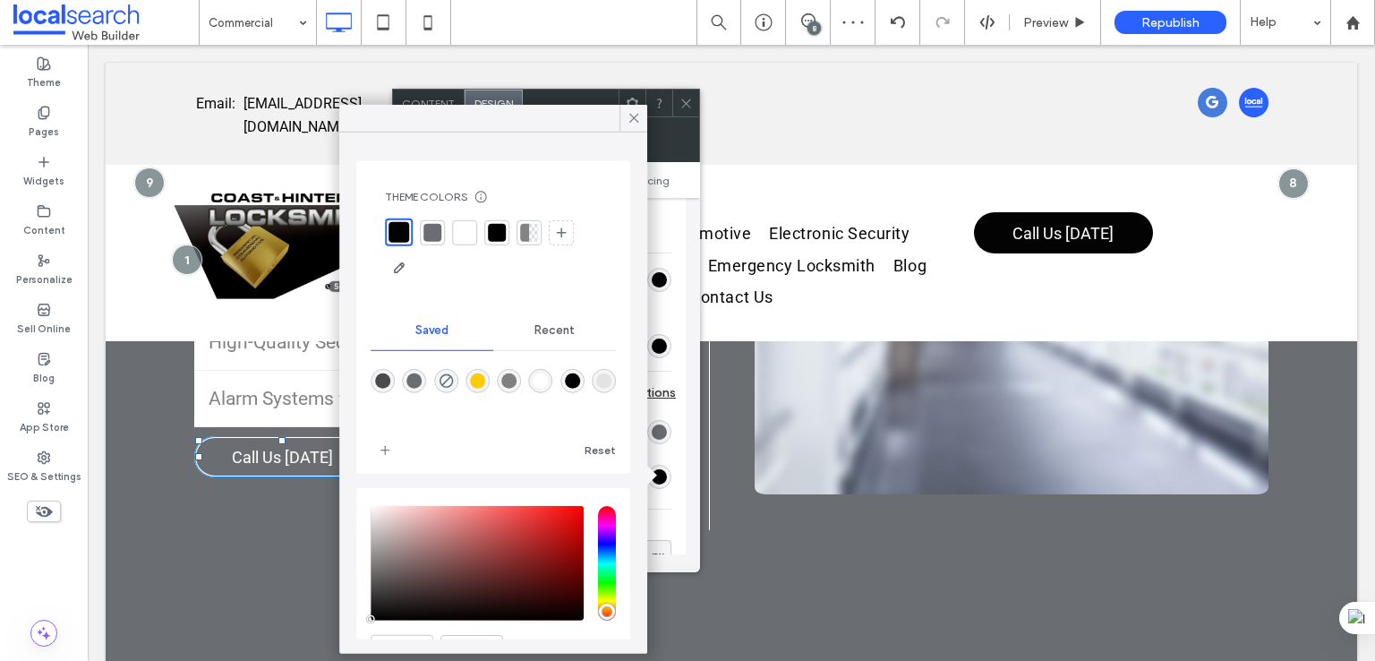
click at [549, 380] on div "rgba(255,255,255,1)" at bounding box center [540, 380] width 15 height 15
type input "*******"
drag, startPoint x: 624, startPoint y: 115, endPoint x: 607, endPoint y: 209, distance: 96.4
click at [624, 114] on div at bounding box center [633, 118] width 28 height 27
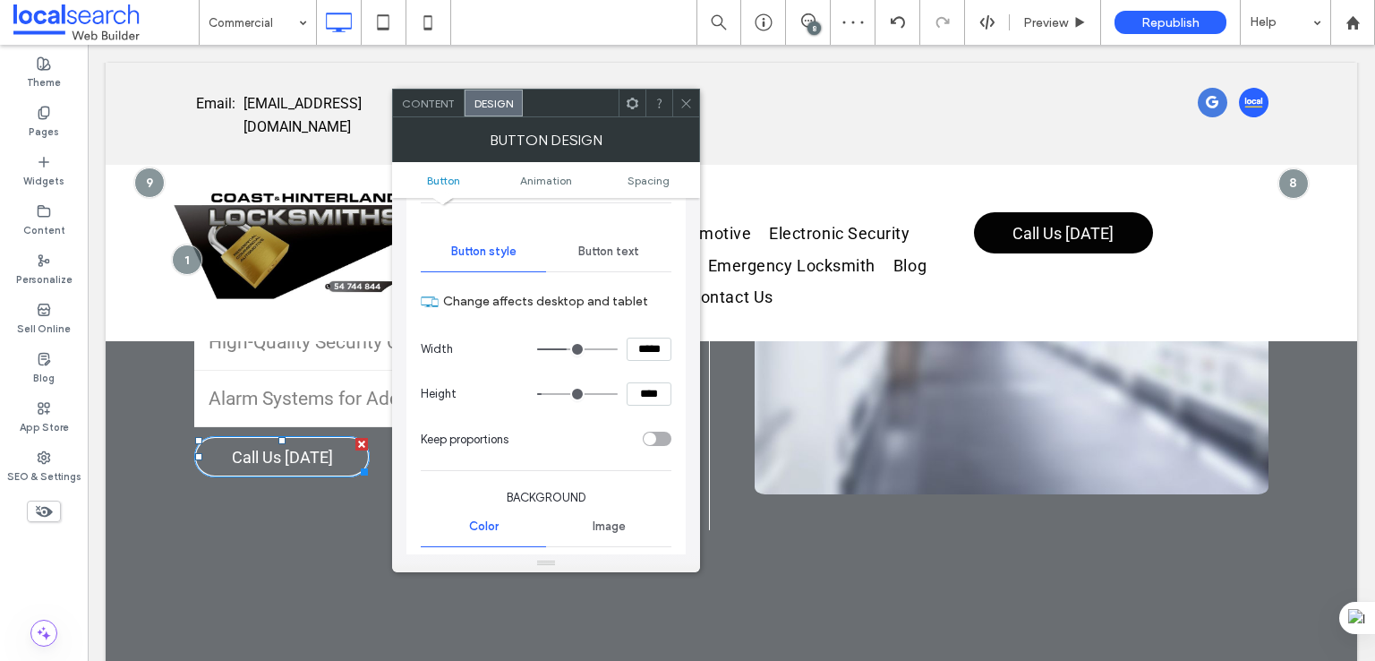
scroll to position [149, 0]
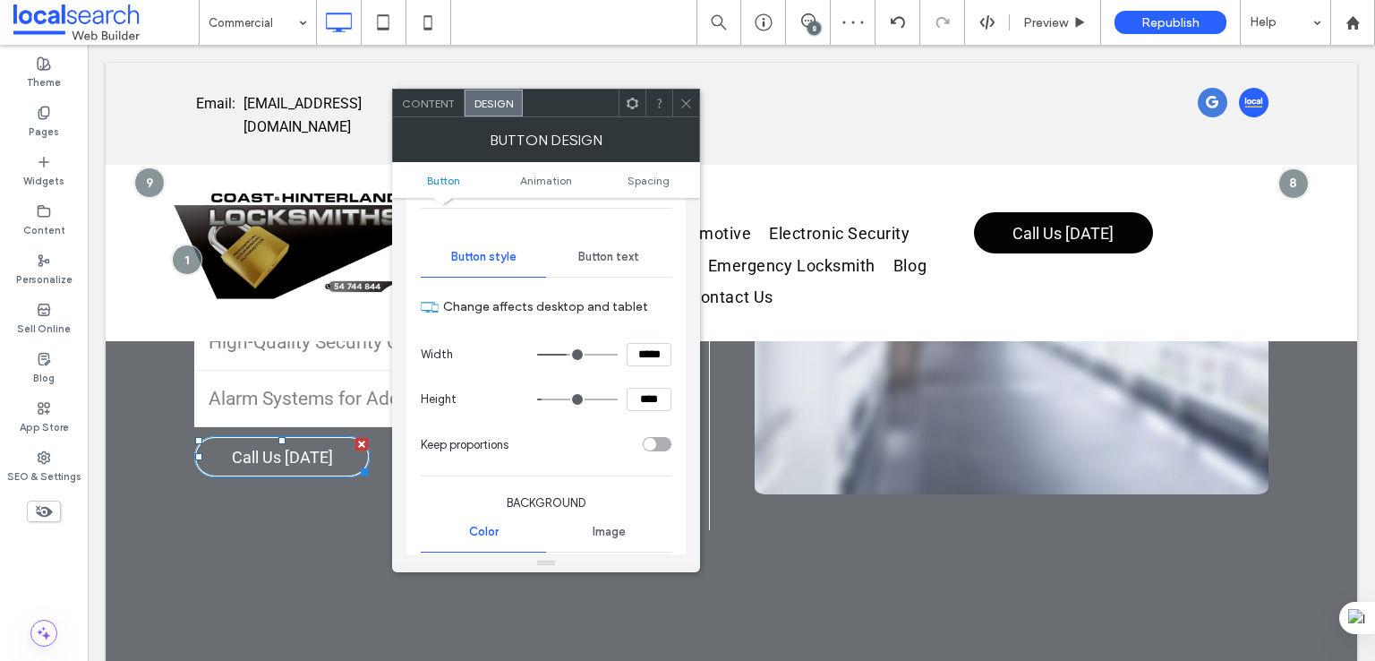
click at [624, 263] on div "Button text" at bounding box center [608, 256] width 125 height 39
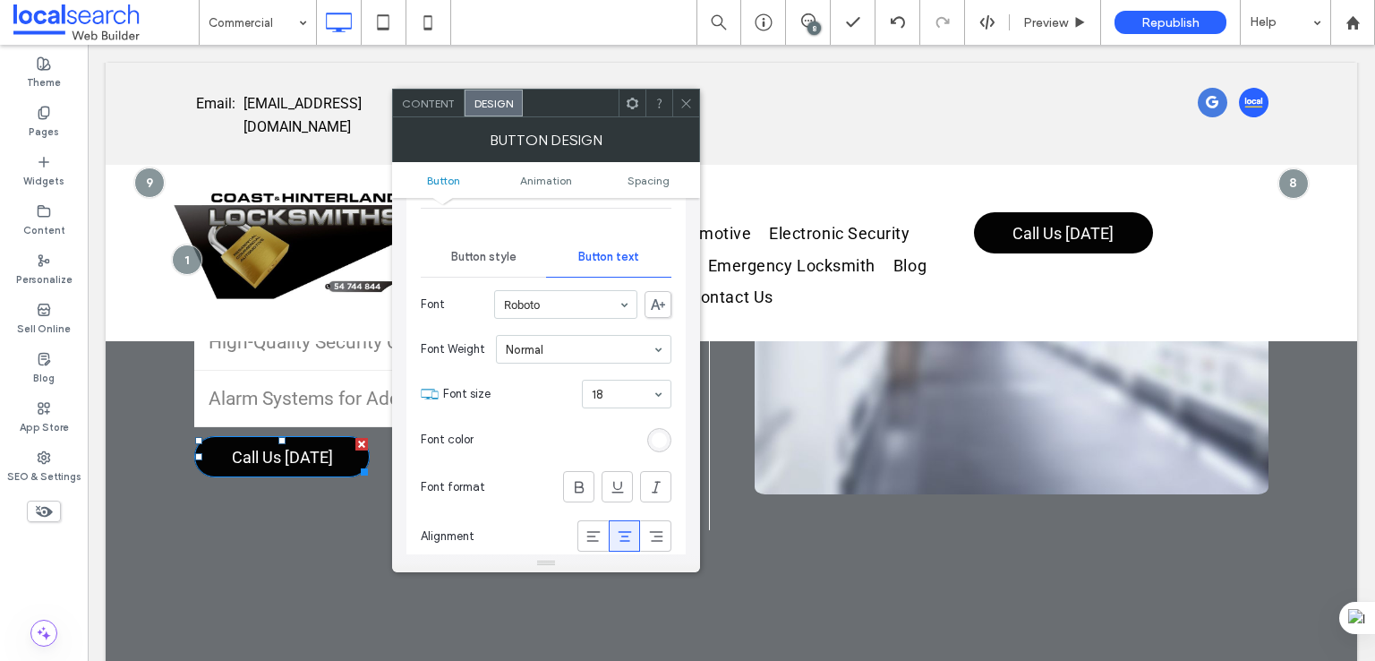
click at [661, 432] on div "rgb(255, 255, 255)" at bounding box center [659, 439] width 15 height 15
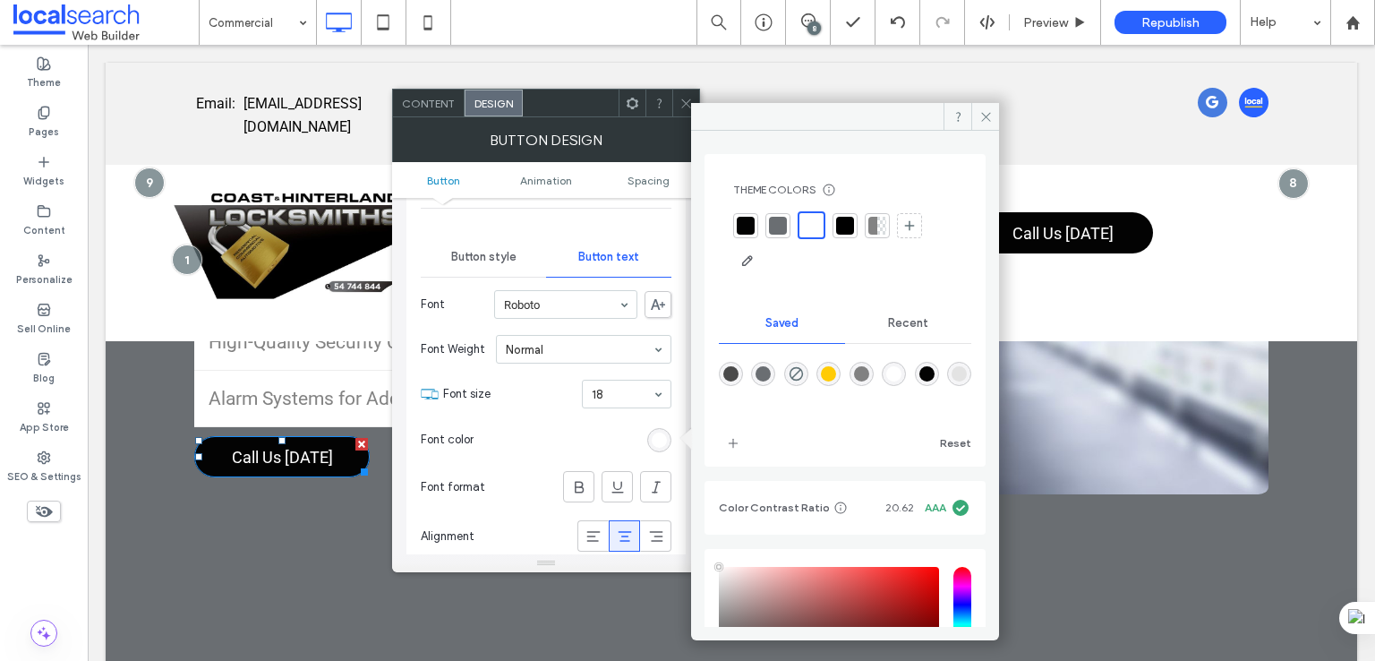
click at [901, 372] on div "rgba(255,255,255,1)" at bounding box center [893, 373] width 15 height 15
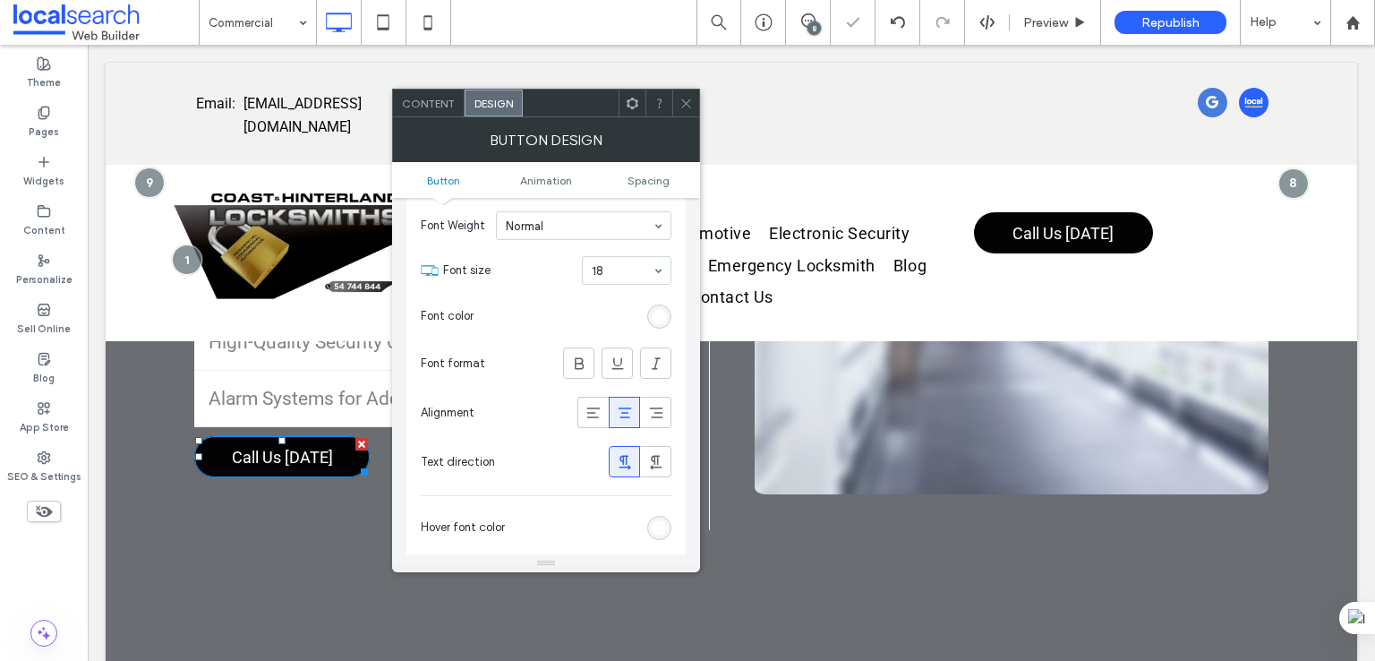
scroll to position [298, 0]
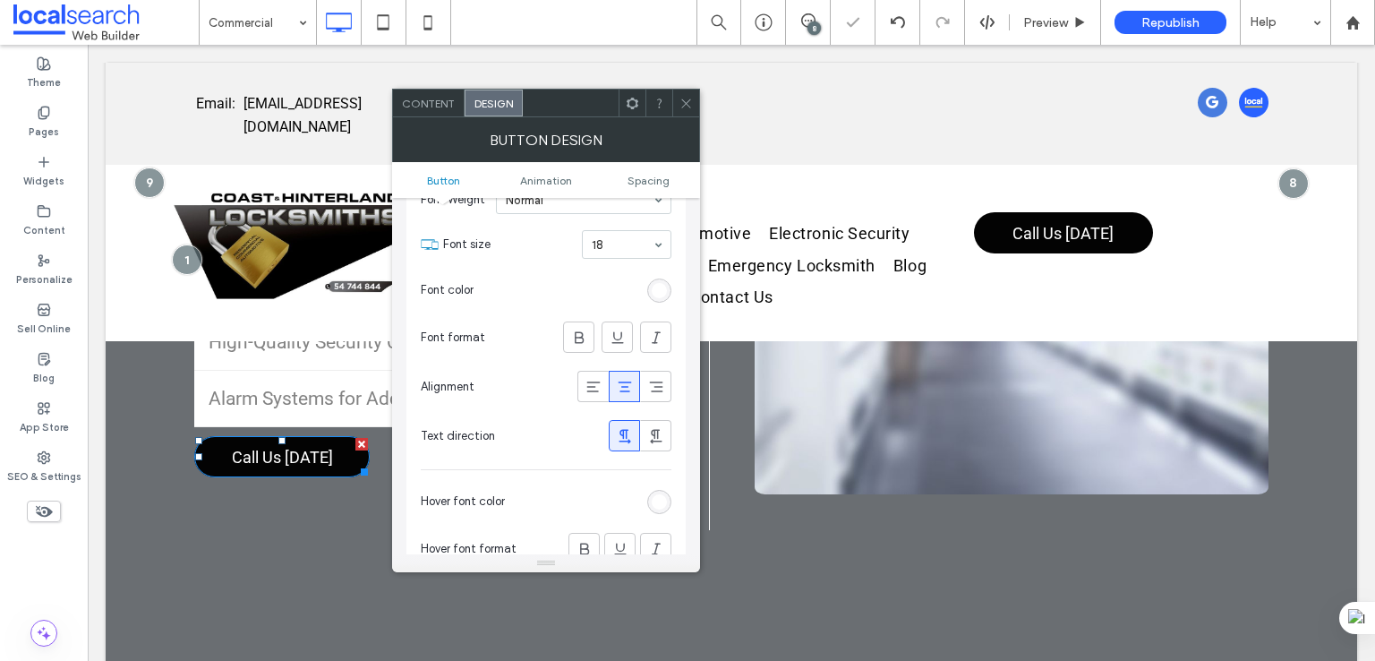
click at [646, 489] on section "Hover font color" at bounding box center [546, 501] width 251 height 45
click at [652, 495] on div "rgb(255, 255, 255)" at bounding box center [659, 501] width 15 height 15
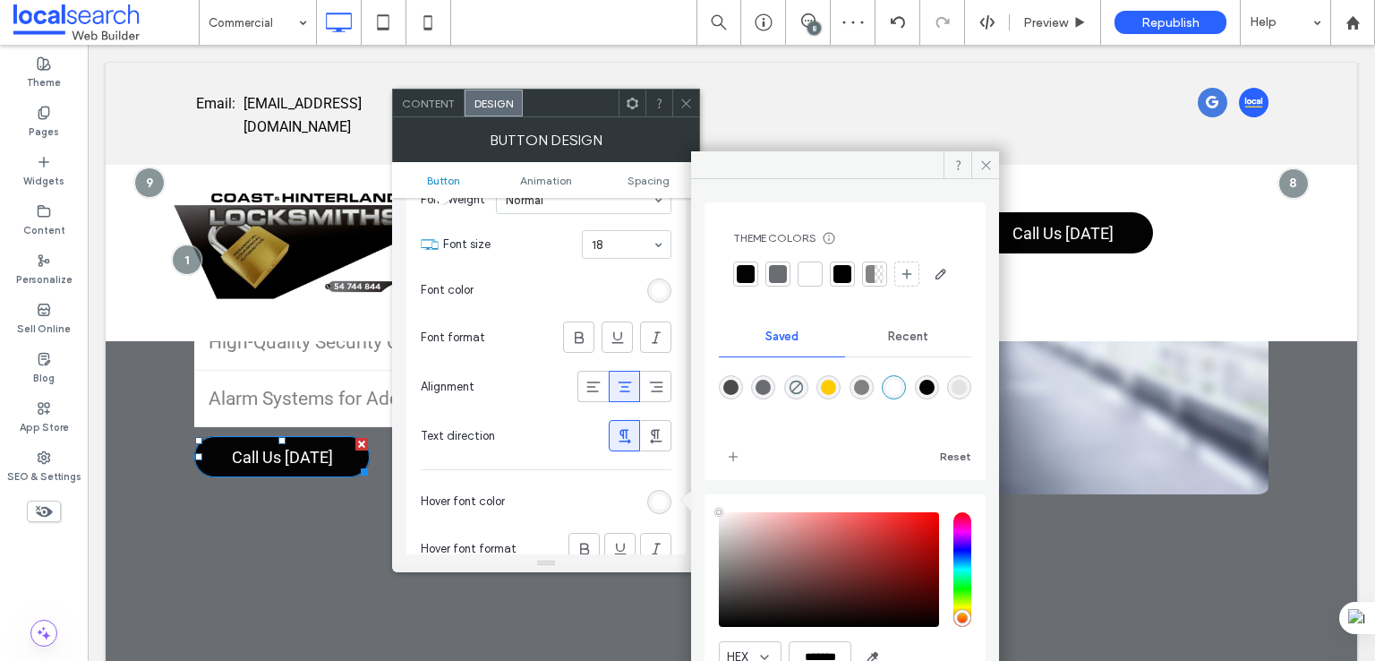
click at [901, 395] on div "rgba(255,255,255,1)" at bounding box center [893, 387] width 15 height 15
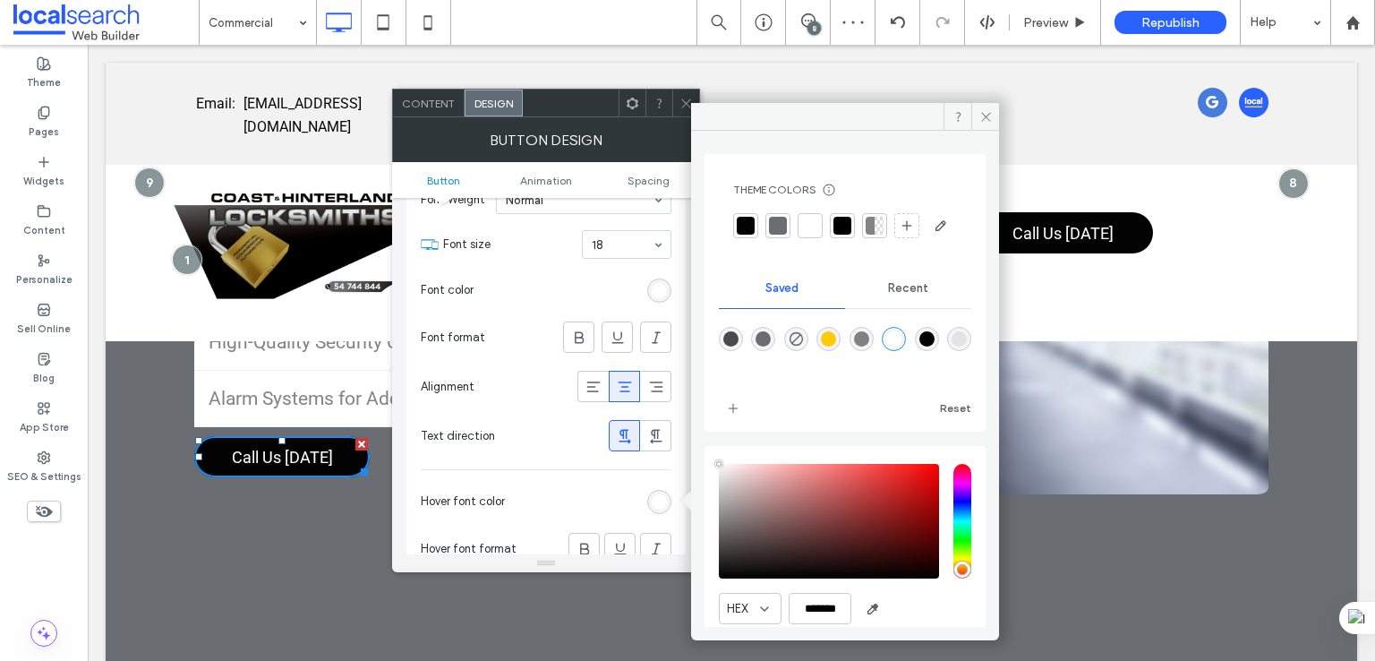
click at [680, 106] on icon at bounding box center [685, 103] width 13 height 13
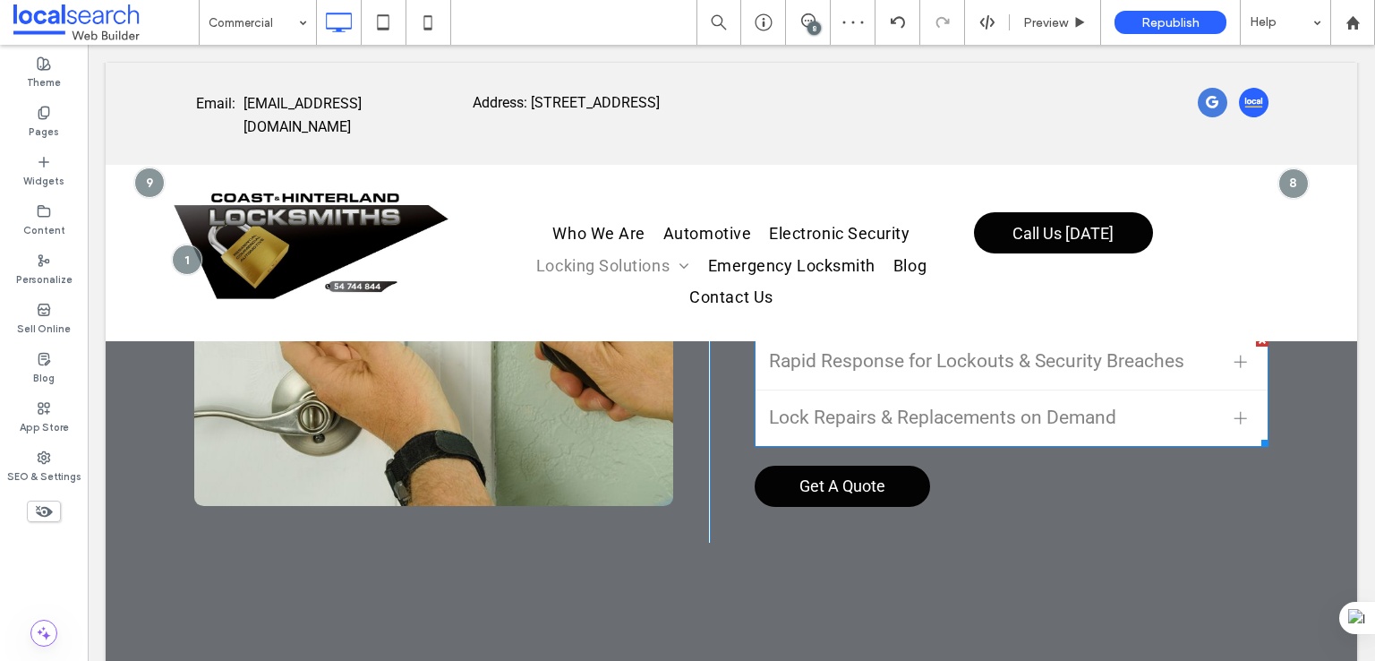
scroll to position [7310, 0]
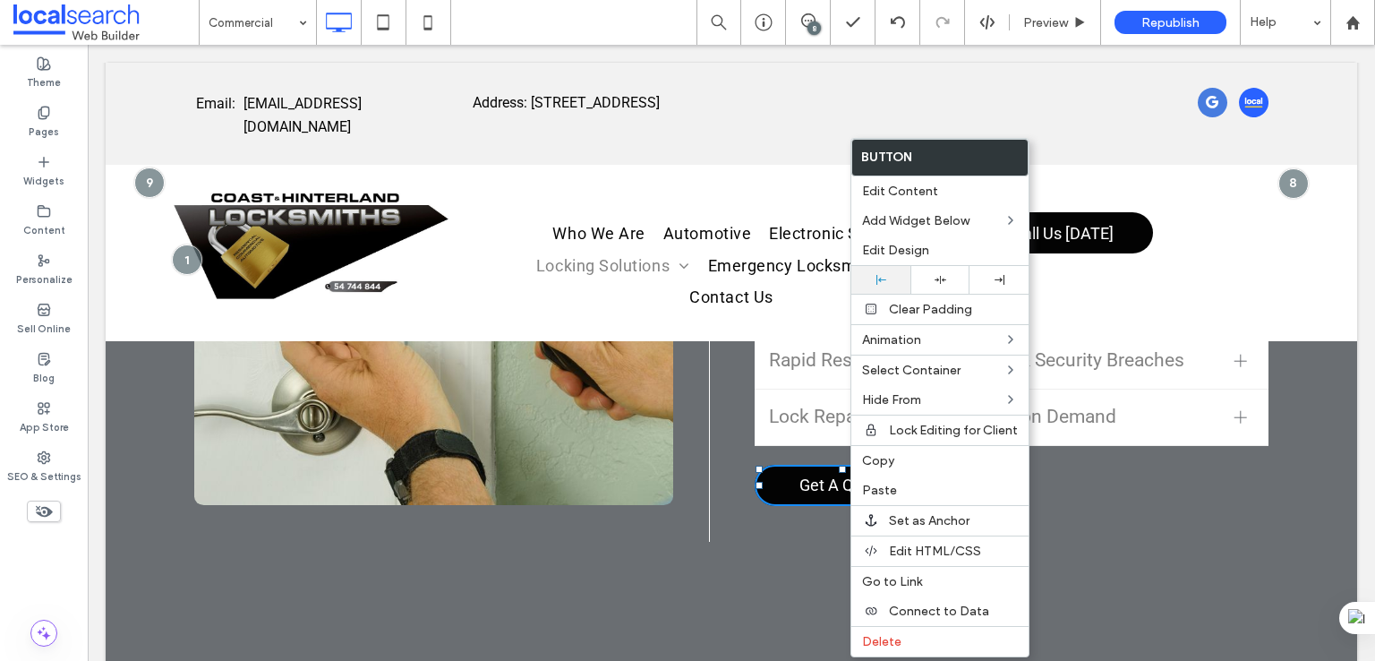
click at [940, 251] on label "Edit Design" at bounding box center [940, 250] width 156 height 15
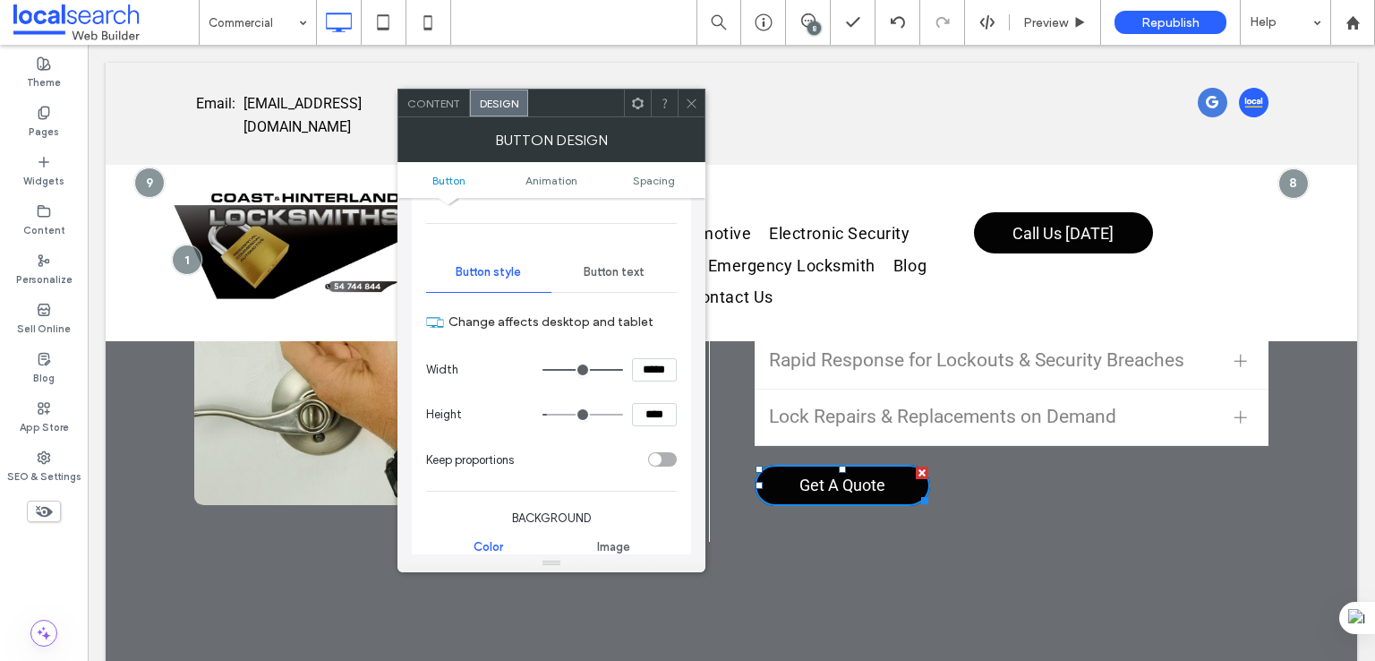
scroll to position [298, 0]
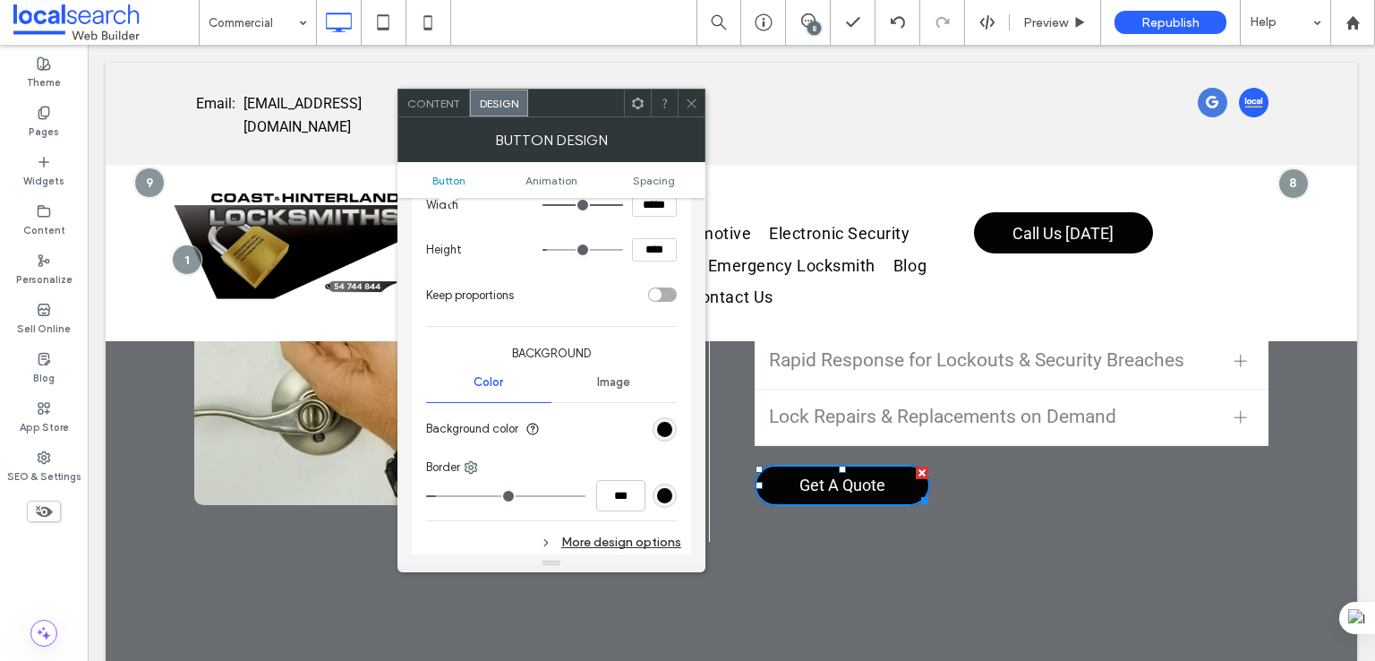
click at [613, 539] on div "More design options" at bounding box center [553, 542] width 255 height 24
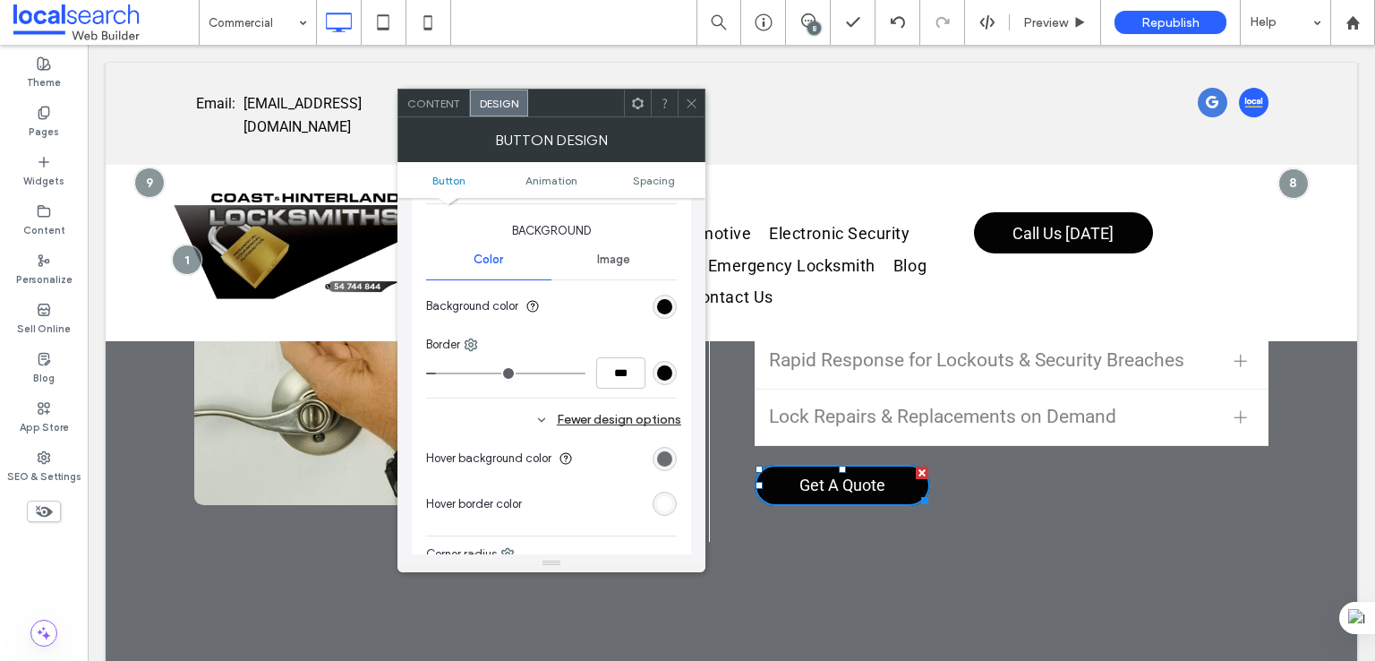
scroll to position [448, 0]
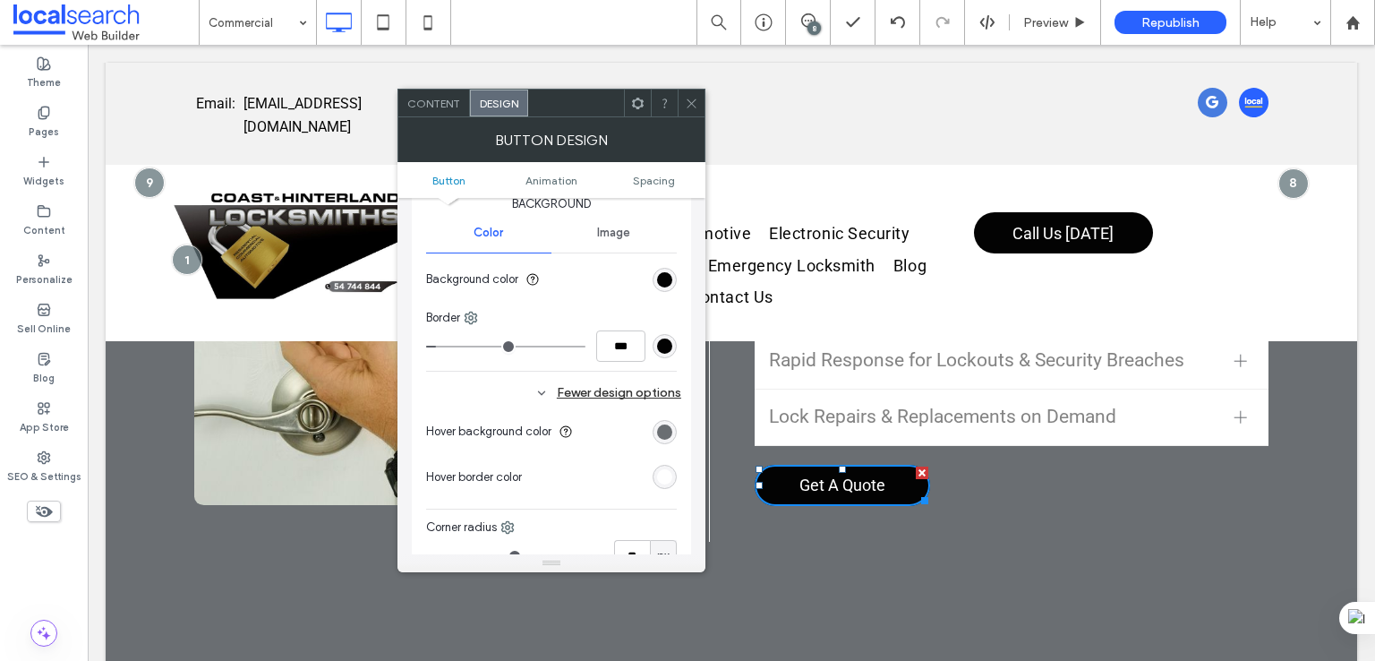
click at [674, 288] on section "Background color" at bounding box center [551, 279] width 251 height 45
click at [678, 280] on div "Primary Secondary Button layout Button style Button text Change affects desktop…" at bounding box center [551, 228] width 279 height 926
click at [654, 277] on div "rgb(3, 3, 3)" at bounding box center [665, 280] width 24 height 24
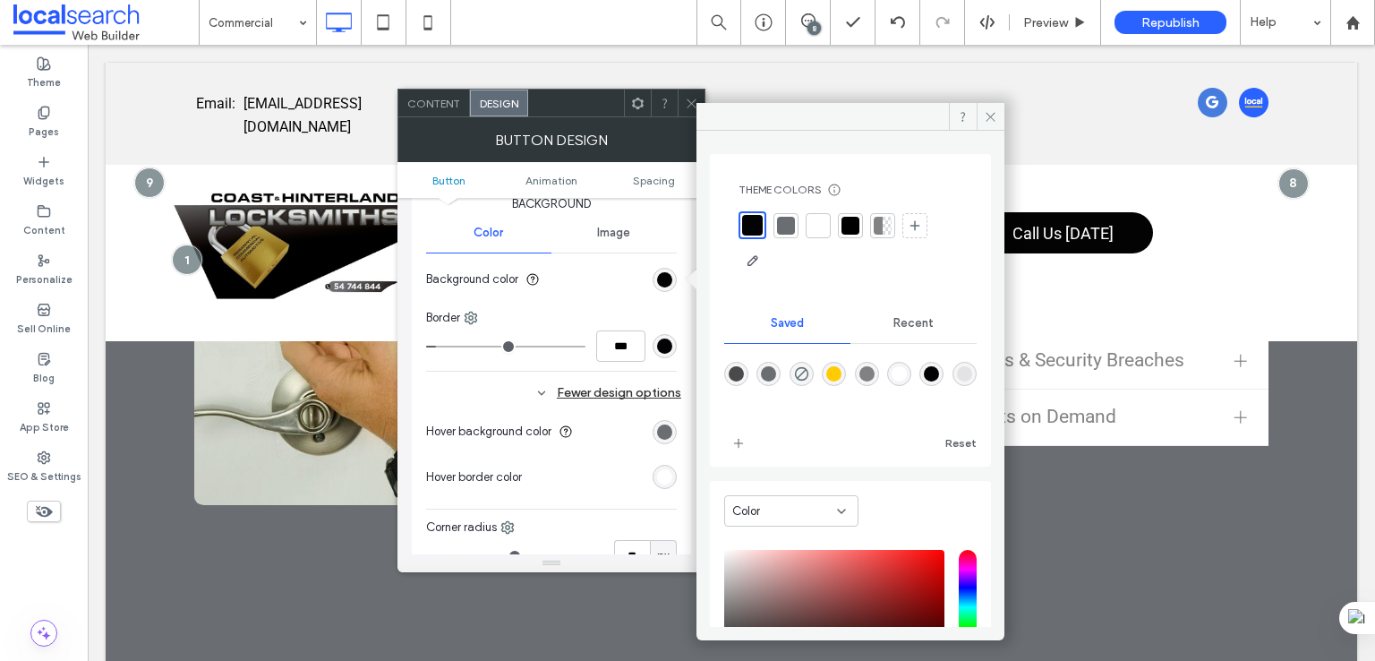
click at [939, 369] on div "rgba(3,3,3,1)" at bounding box center [931, 373] width 15 height 15
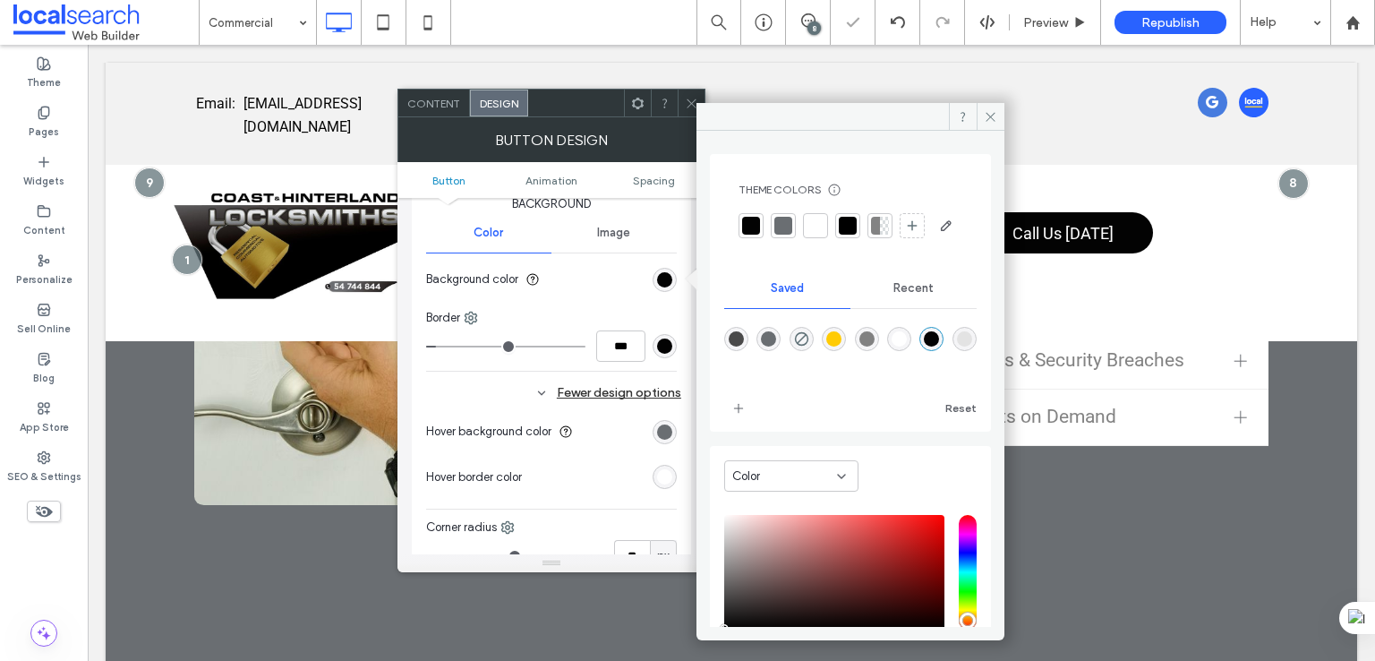
click at [661, 340] on div "rgb(3, 3, 3)" at bounding box center [664, 345] width 15 height 15
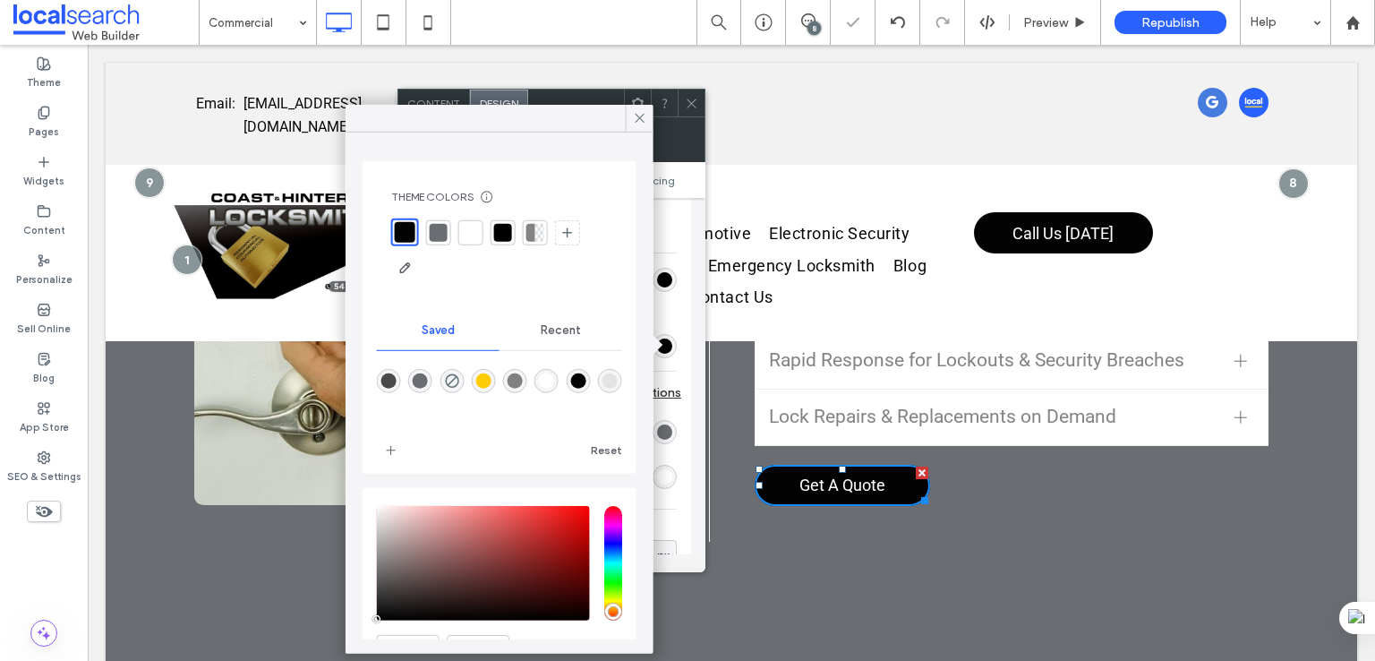
click at [590, 379] on div "rgba(3,3,3,1)" at bounding box center [578, 381] width 24 height 24
type input "*"
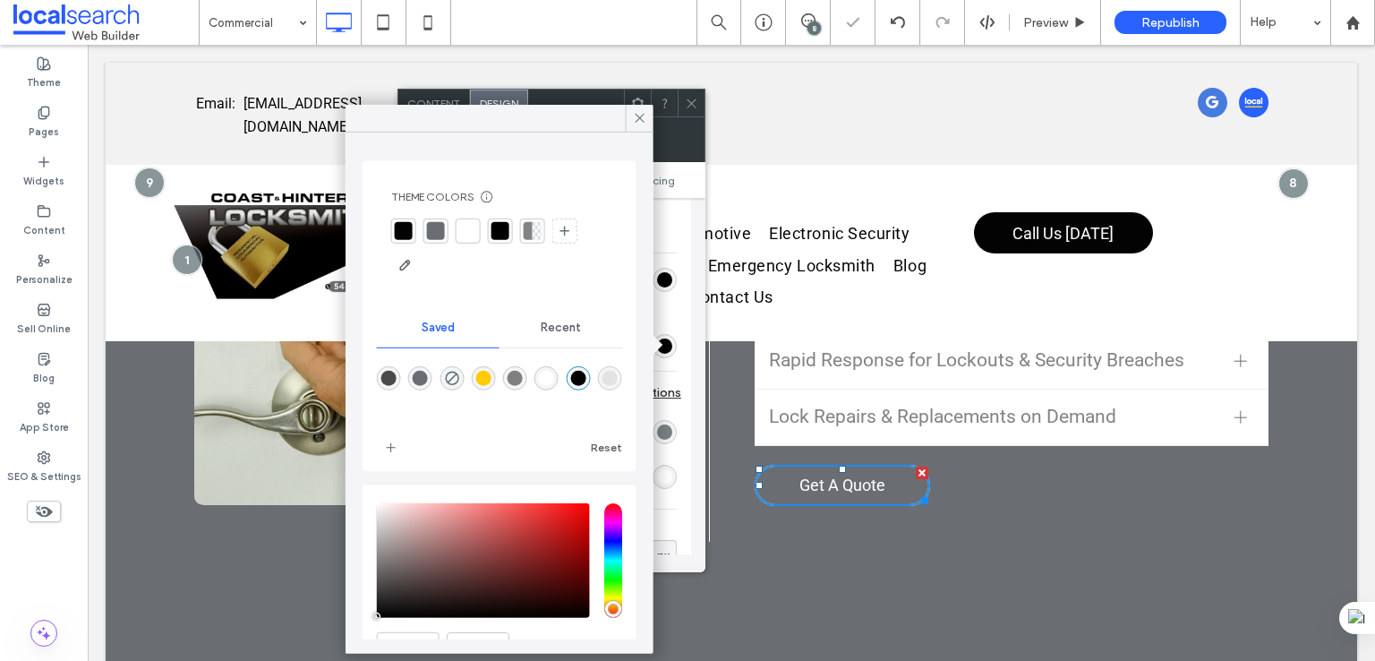
click at [671, 427] on div "rgb(106, 110, 114)" at bounding box center [664, 431] width 15 height 15
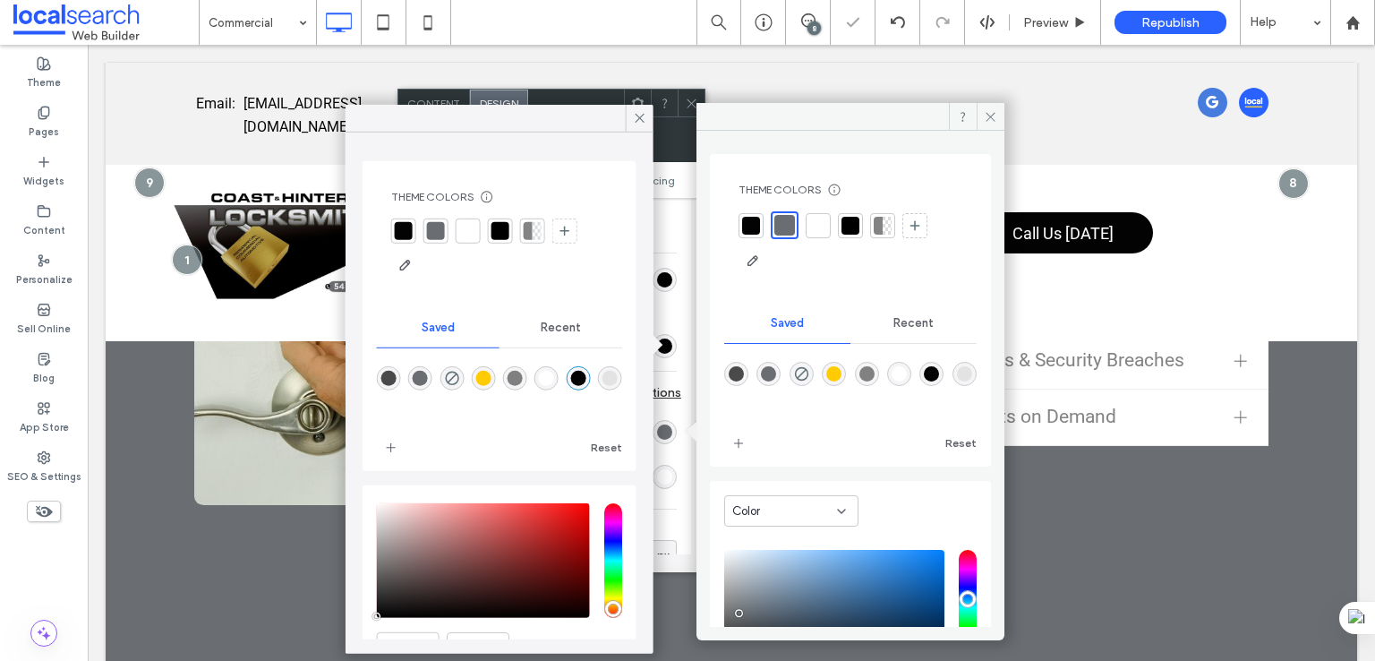
click at [766, 374] on div "rgba(106,110,114,1)" at bounding box center [768, 373] width 15 height 15
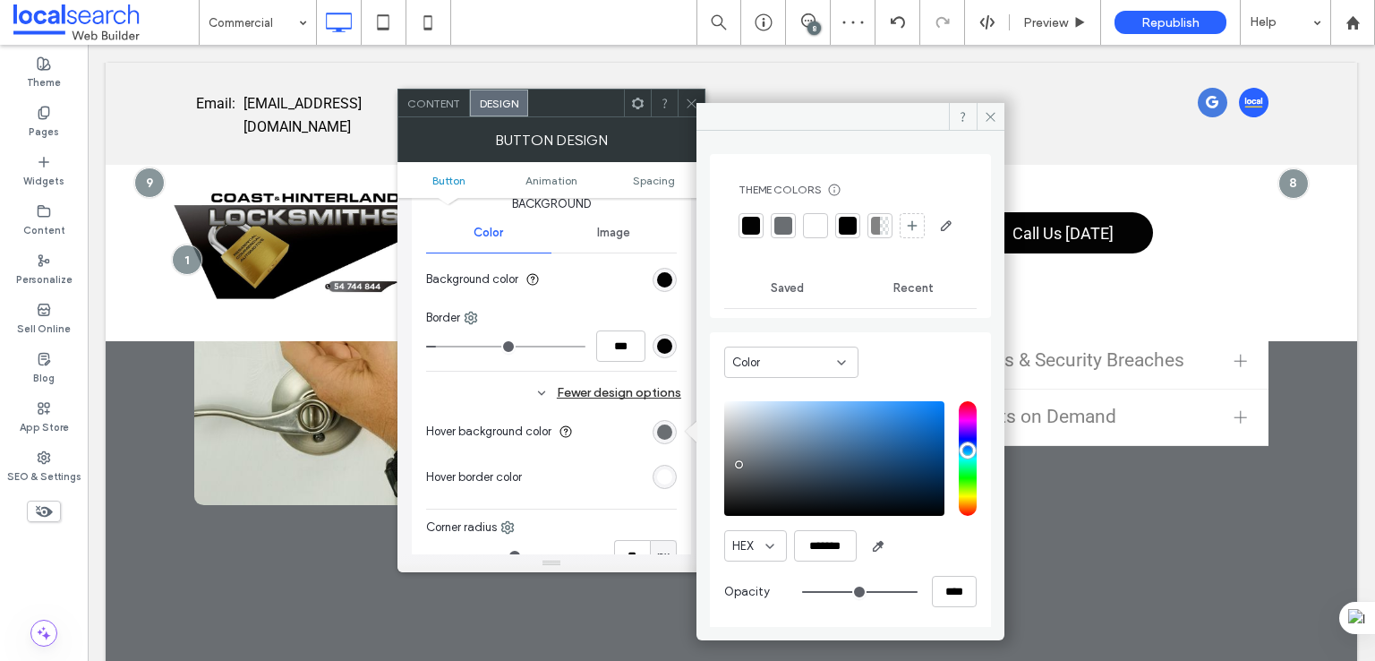
click at [670, 471] on div "rgb(255, 255, 255)" at bounding box center [664, 476] width 15 height 15
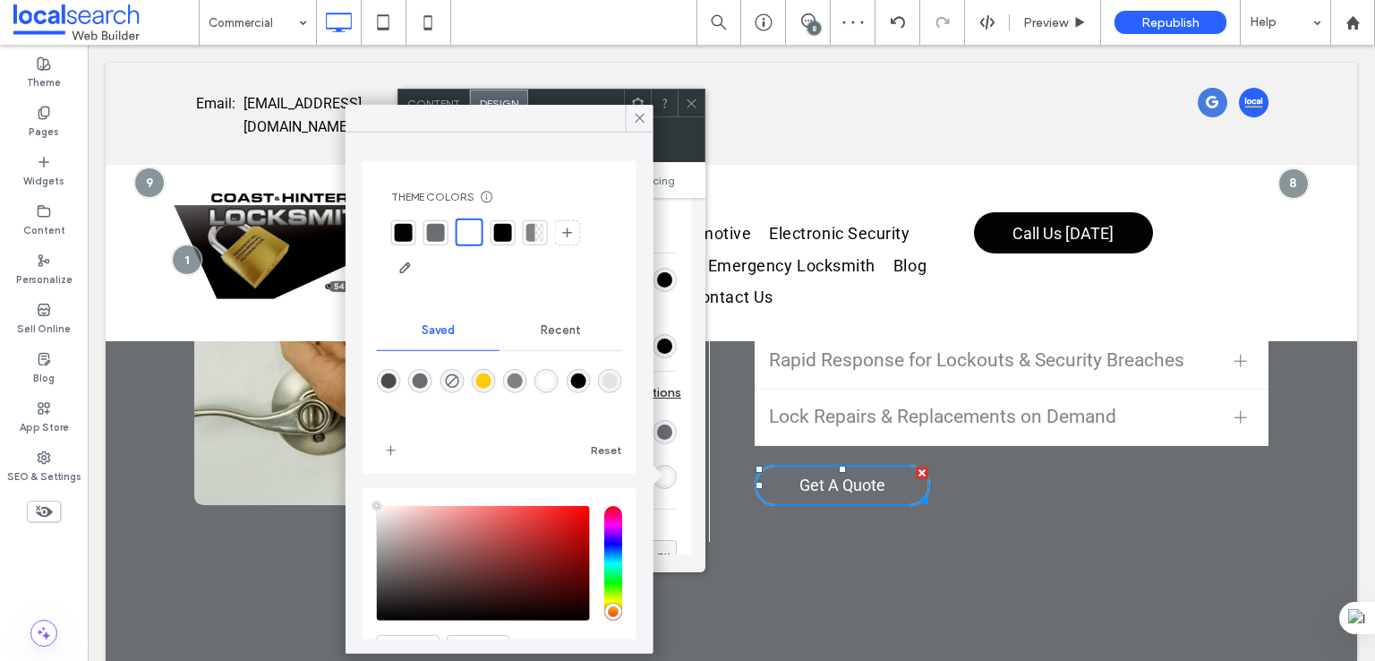
click at [551, 381] on div "rgba(255,255,255,1)" at bounding box center [546, 381] width 24 height 24
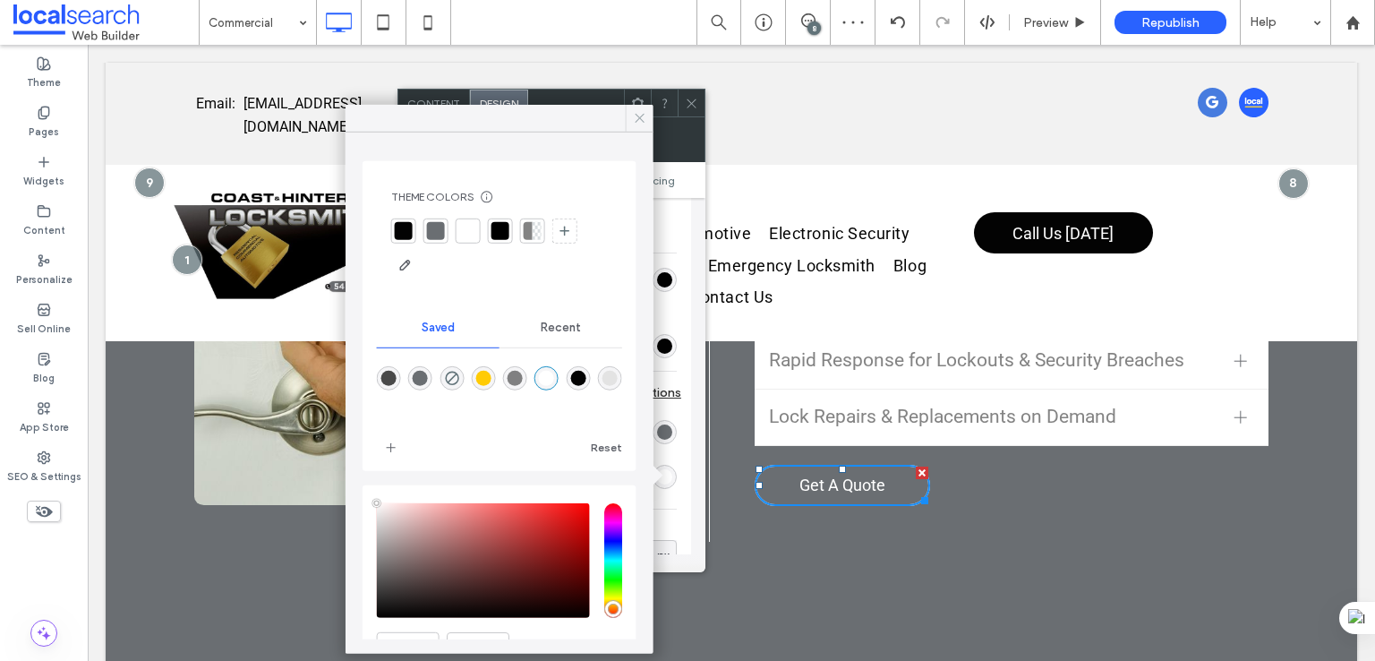
click at [643, 107] on span at bounding box center [640, 118] width 16 height 27
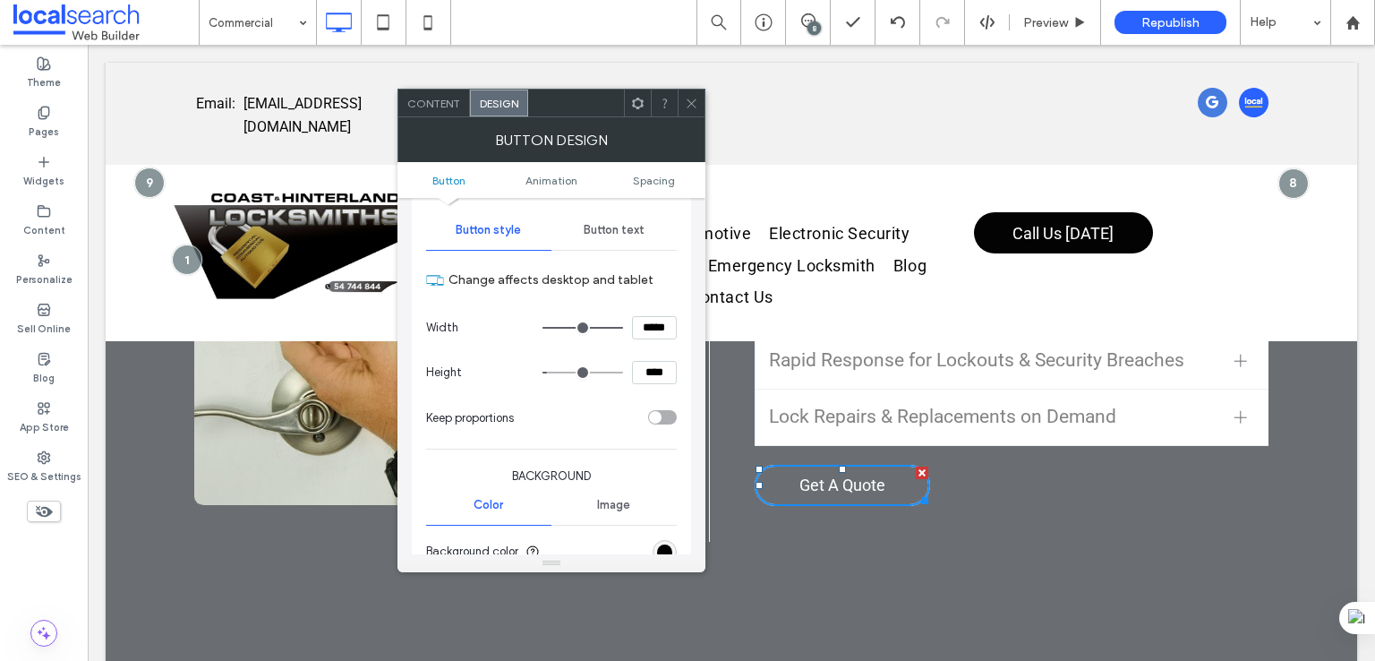
scroll to position [149, 0]
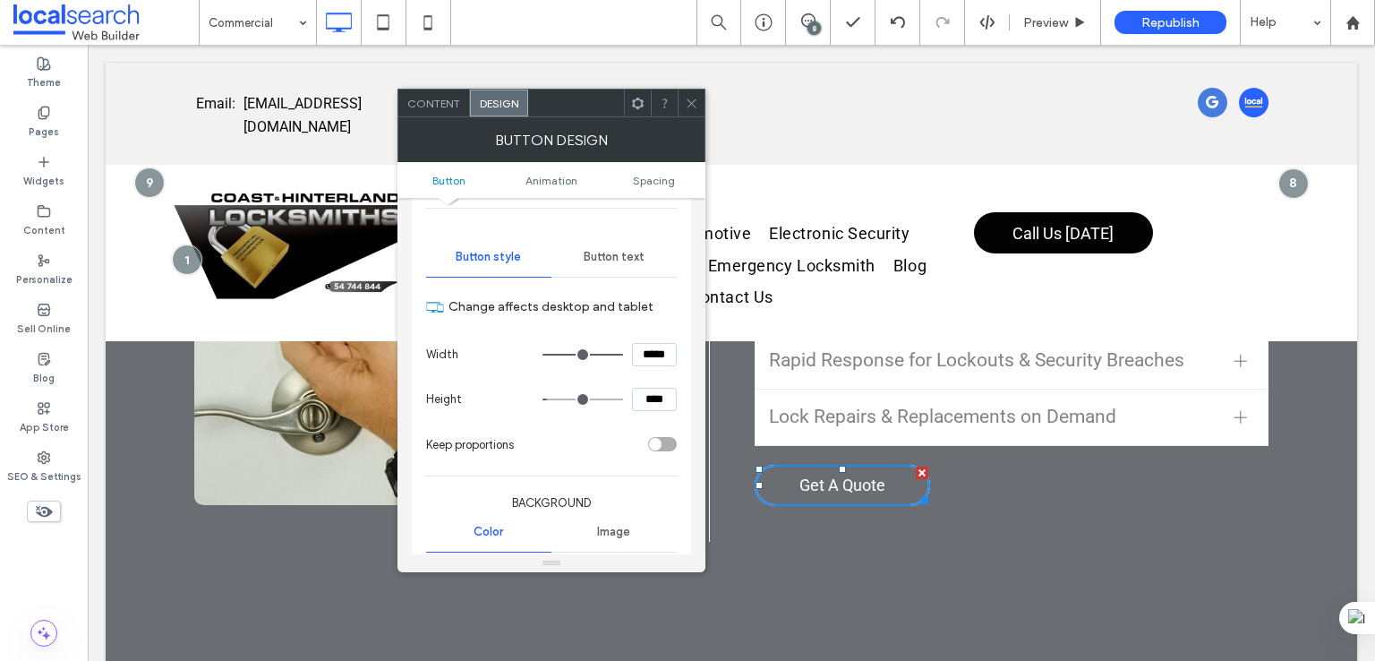
click at [624, 256] on span "Button text" at bounding box center [614, 257] width 61 height 14
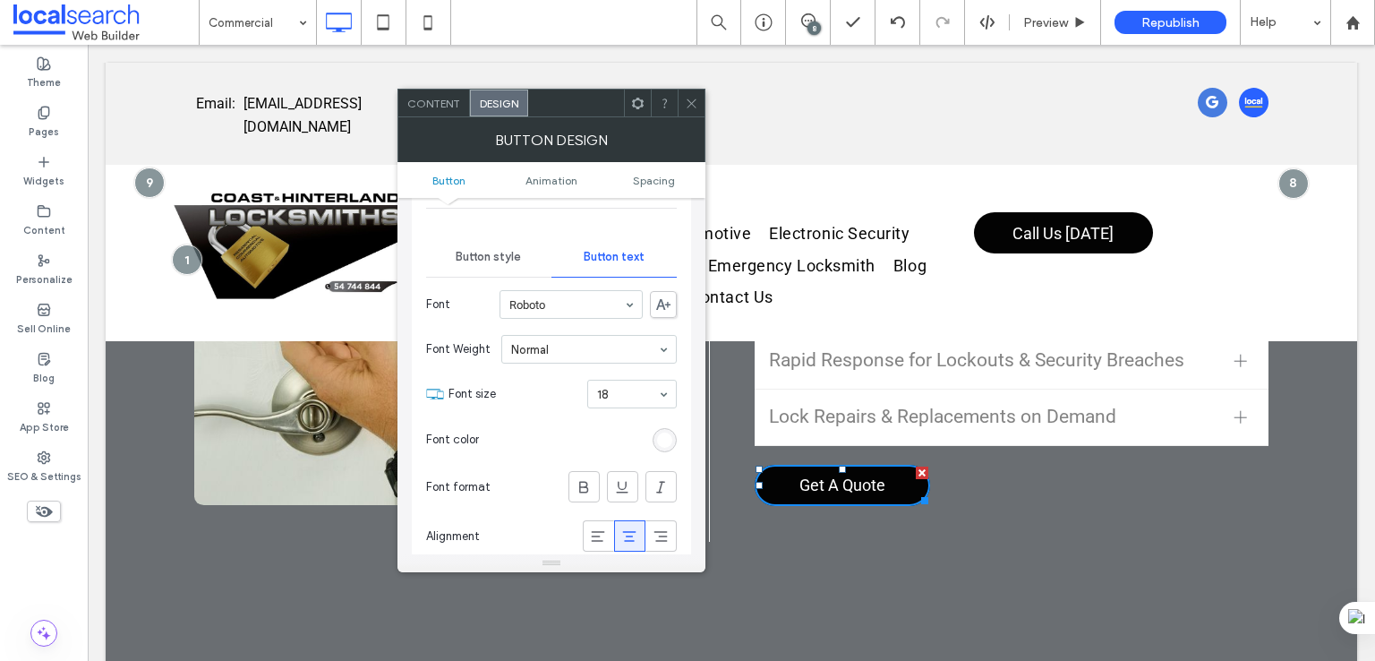
click at [675, 432] on div "rgb(255, 255, 255)" at bounding box center [665, 440] width 24 height 24
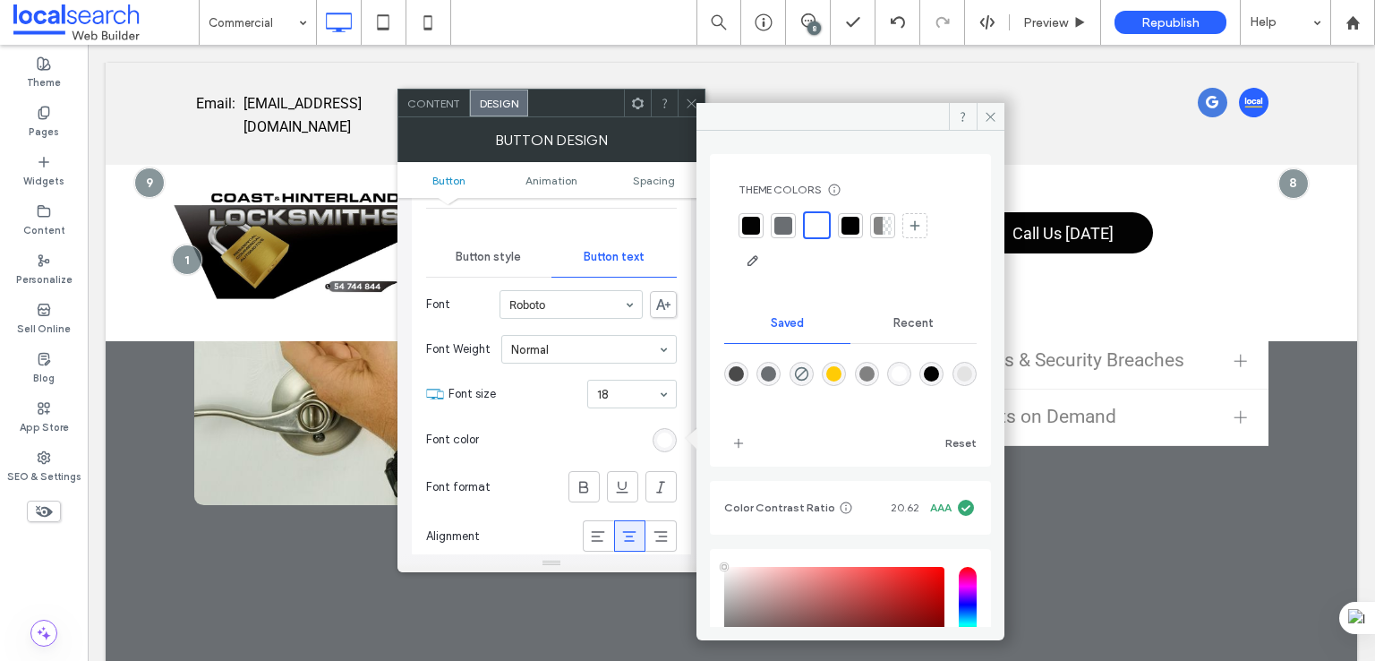
click at [907, 377] on div "rgba(255,255,255,1)" at bounding box center [899, 373] width 15 height 15
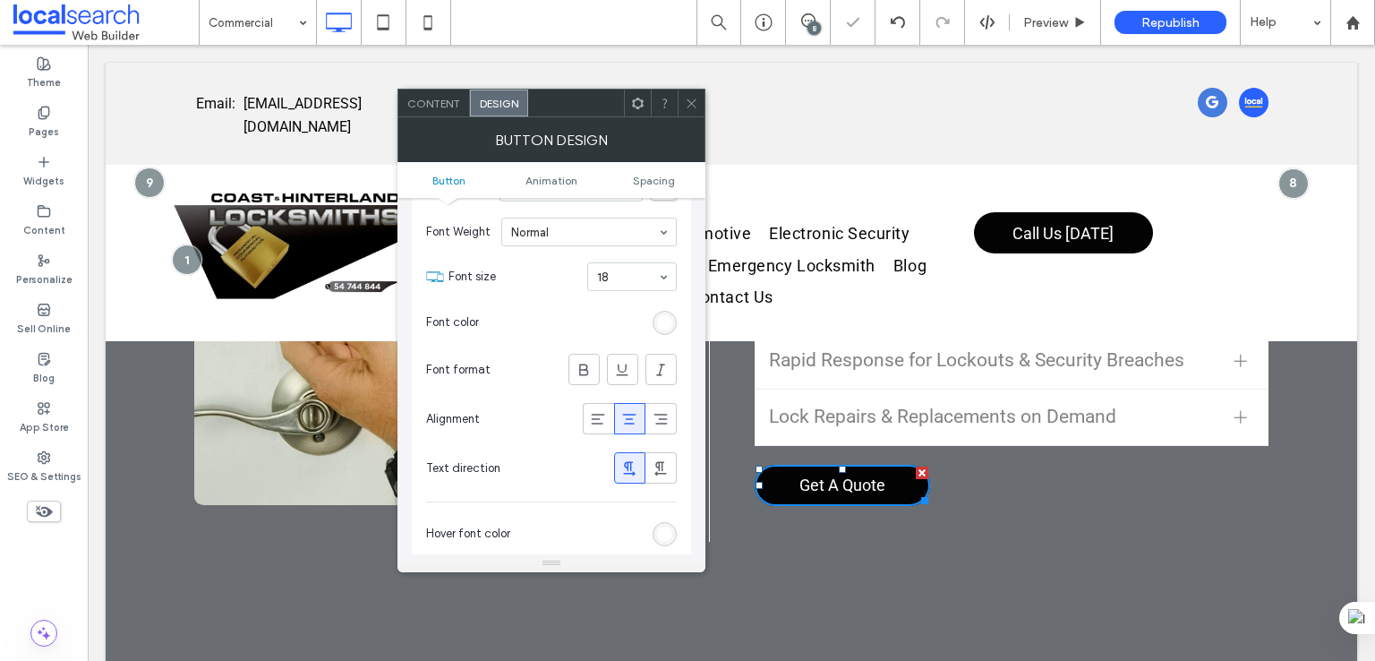
scroll to position [298, 0]
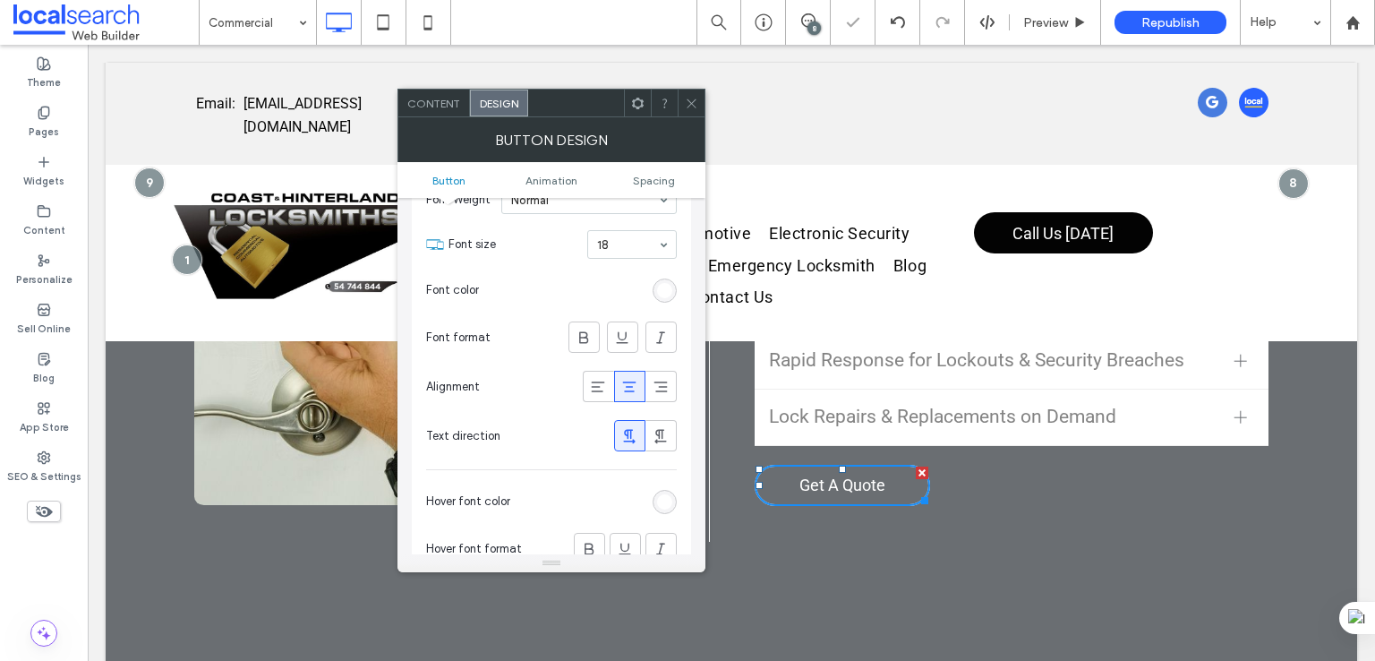
click at [661, 499] on div "rgb(255, 255, 255)" at bounding box center [664, 501] width 15 height 15
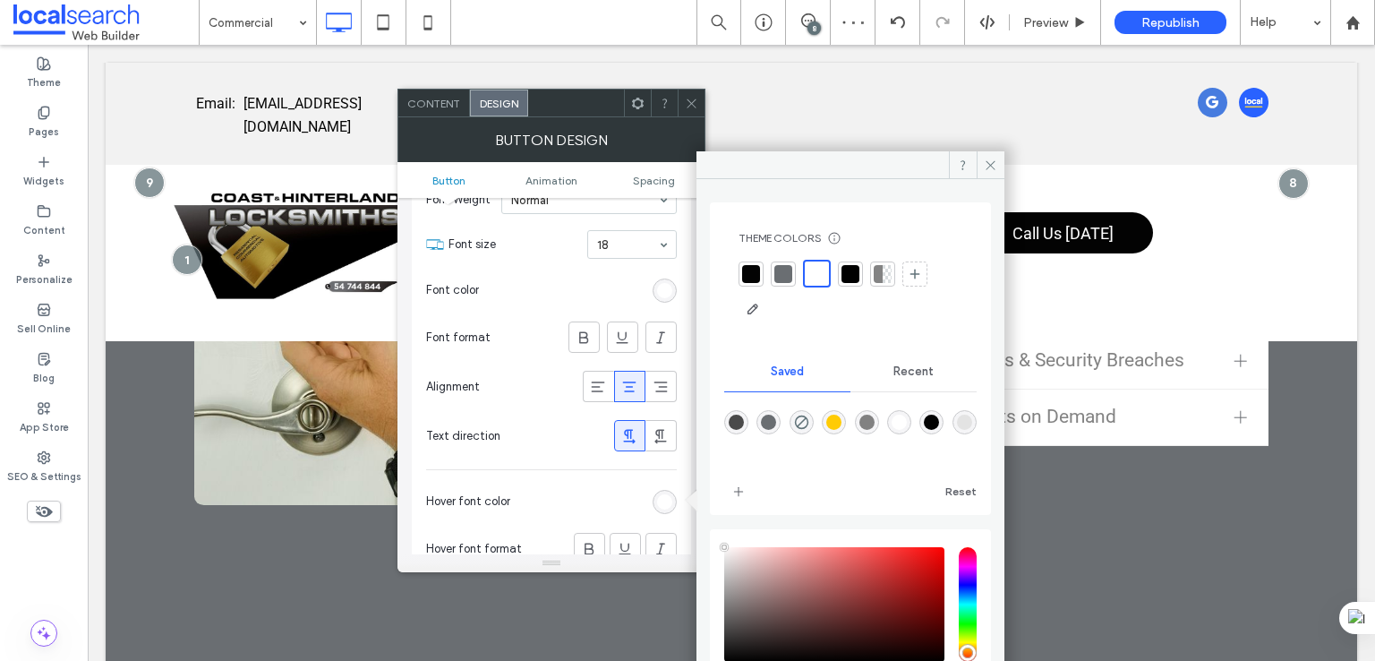
click at [907, 415] on div "rgba(255,255,255,1)" at bounding box center [899, 421] width 15 height 15
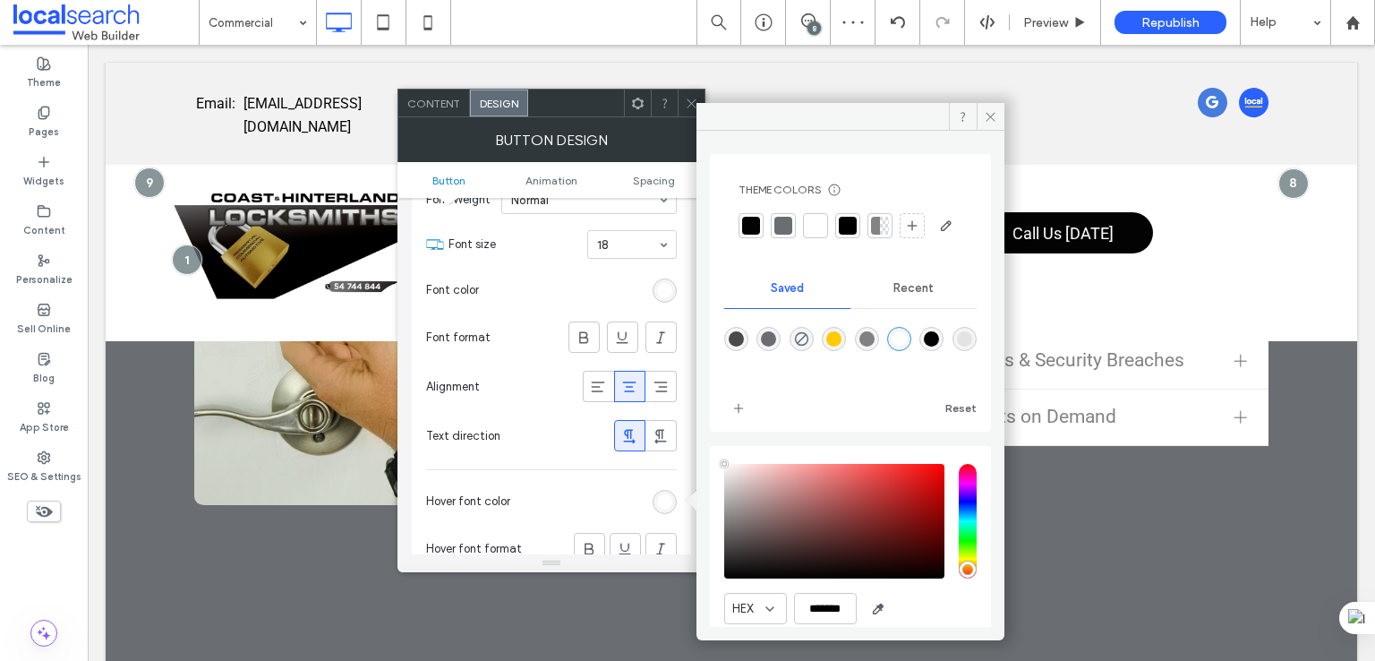
click at [678, 105] on div at bounding box center [691, 103] width 27 height 27
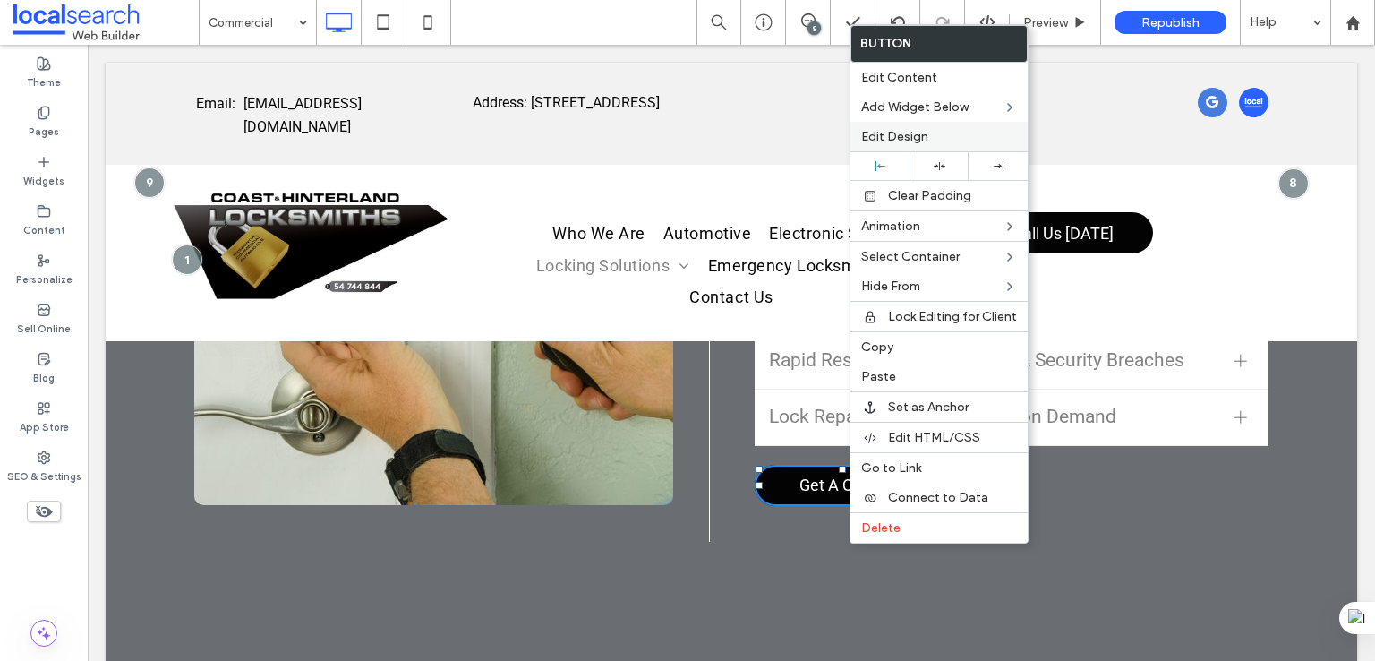
click at [935, 129] on label "Edit Design" at bounding box center [939, 136] width 156 height 15
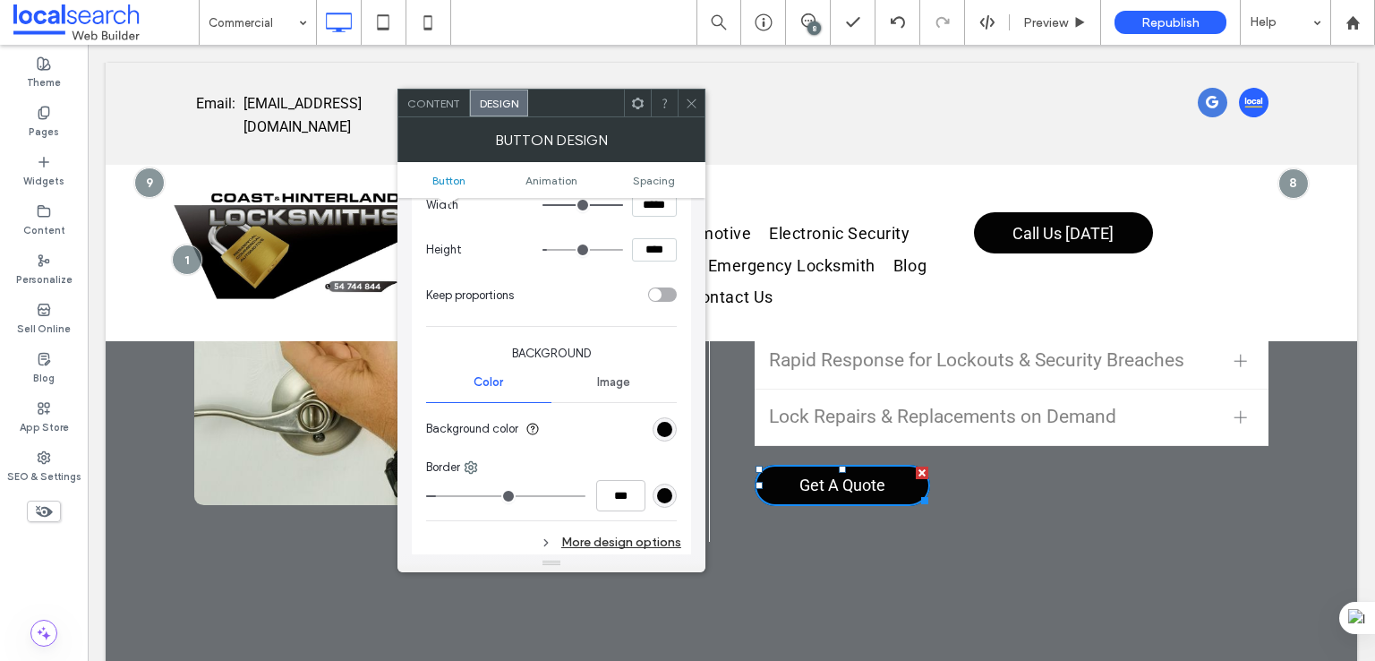
click at [627, 542] on div "More design options" at bounding box center [553, 542] width 255 height 24
click at [663, 431] on div "rgb(3, 3, 3)" at bounding box center [664, 429] width 15 height 15
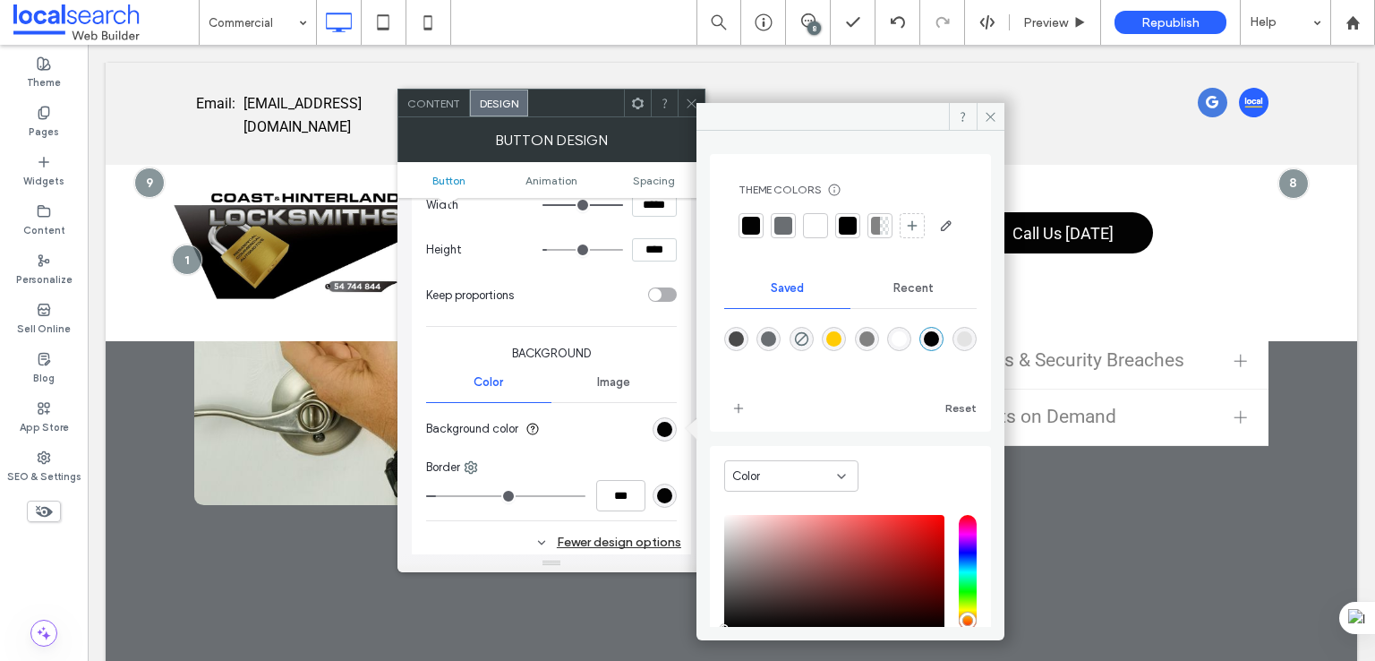
click at [939, 346] on div "rgba(3,3,3,1)" at bounding box center [931, 338] width 15 height 15
click at [668, 495] on div "rgb(3, 3, 3)" at bounding box center [664, 495] width 15 height 15
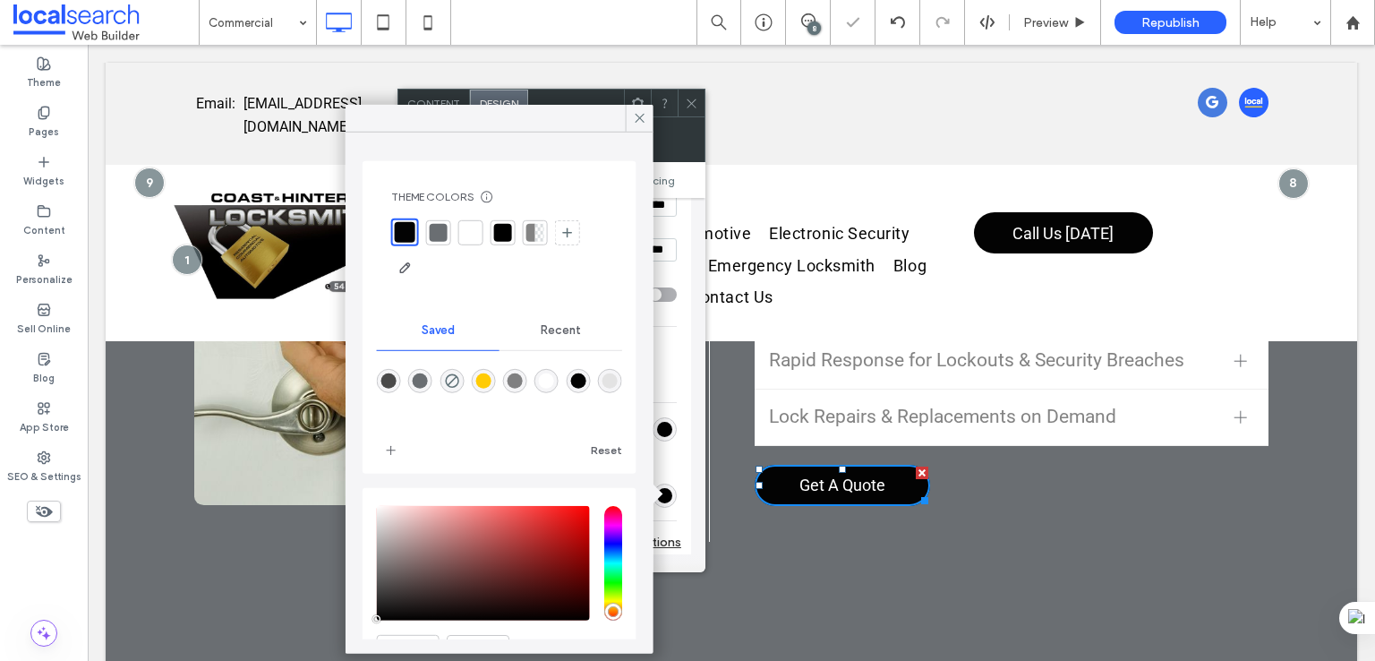
click at [590, 382] on div "rgba(3,3,3,1)" at bounding box center [578, 381] width 24 height 24
type input "*"
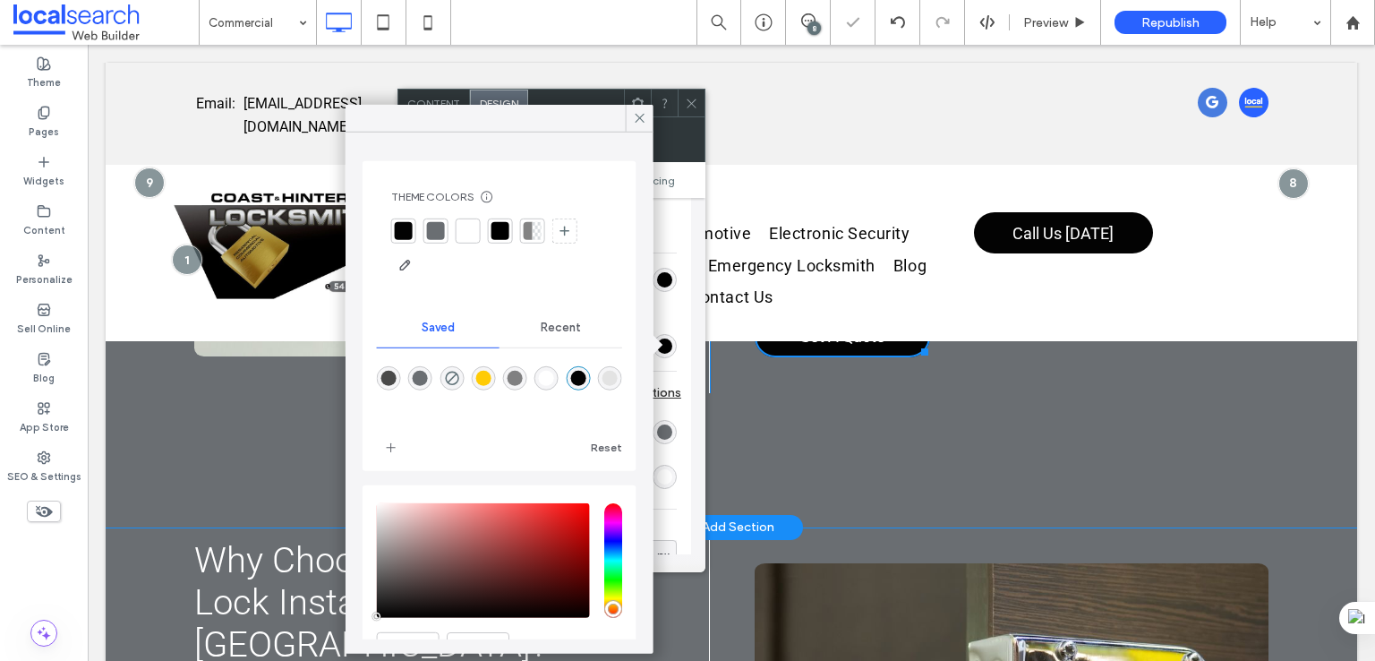
scroll to position [0, 0]
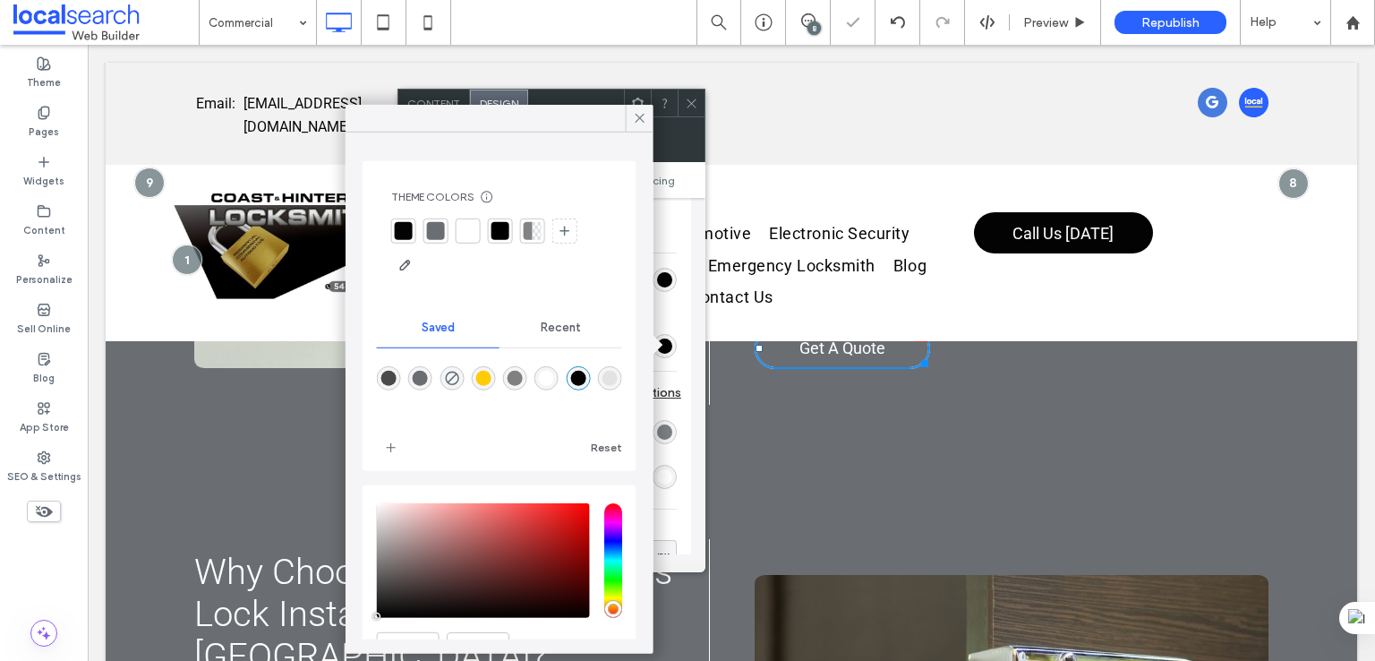
click at [661, 432] on div "rgb(106, 110, 114)" at bounding box center [664, 431] width 15 height 15
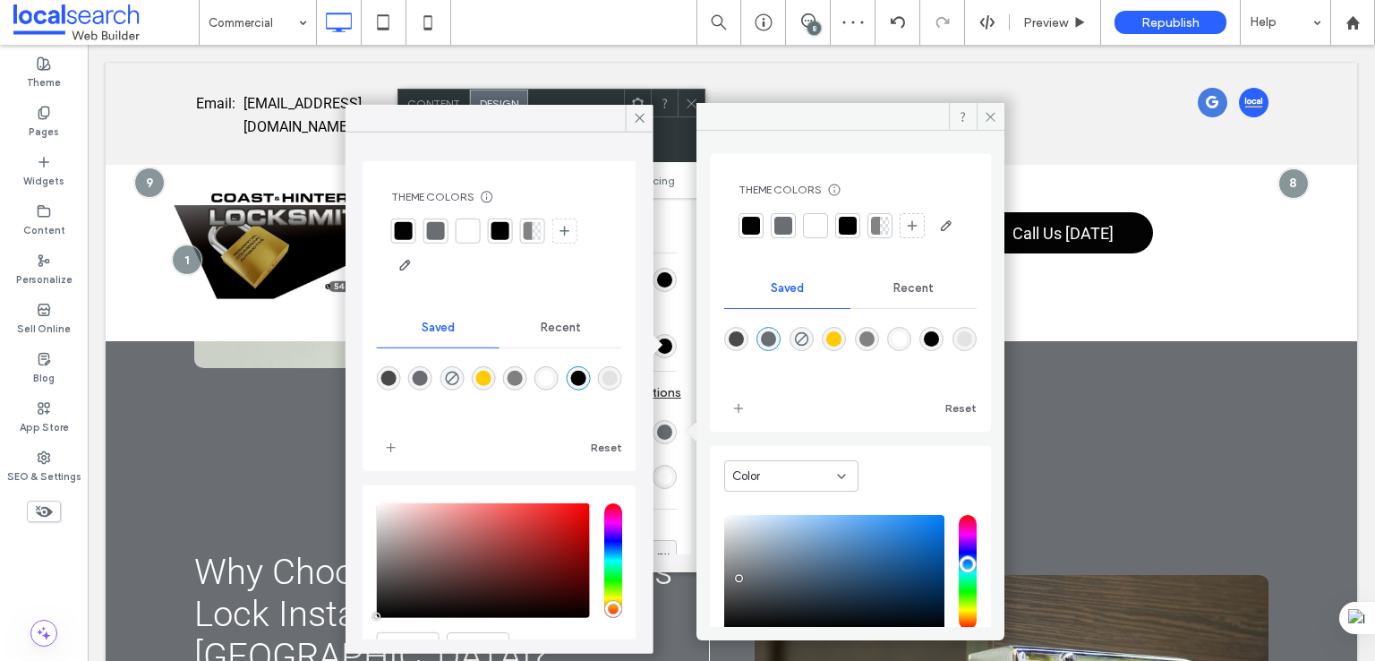
click at [765, 346] on div "rgba(106,110,114,1)" at bounding box center [768, 338] width 15 height 15
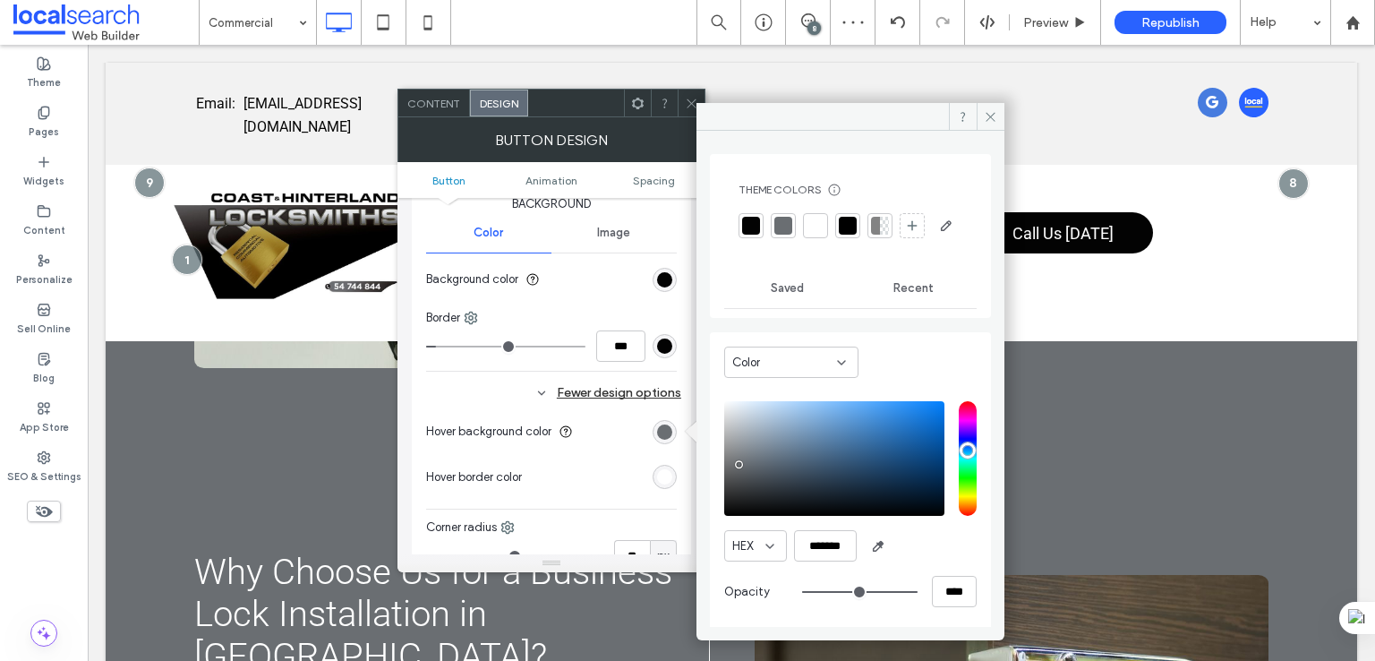
click at [666, 473] on div "rgb(255, 255, 255)" at bounding box center [664, 476] width 15 height 15
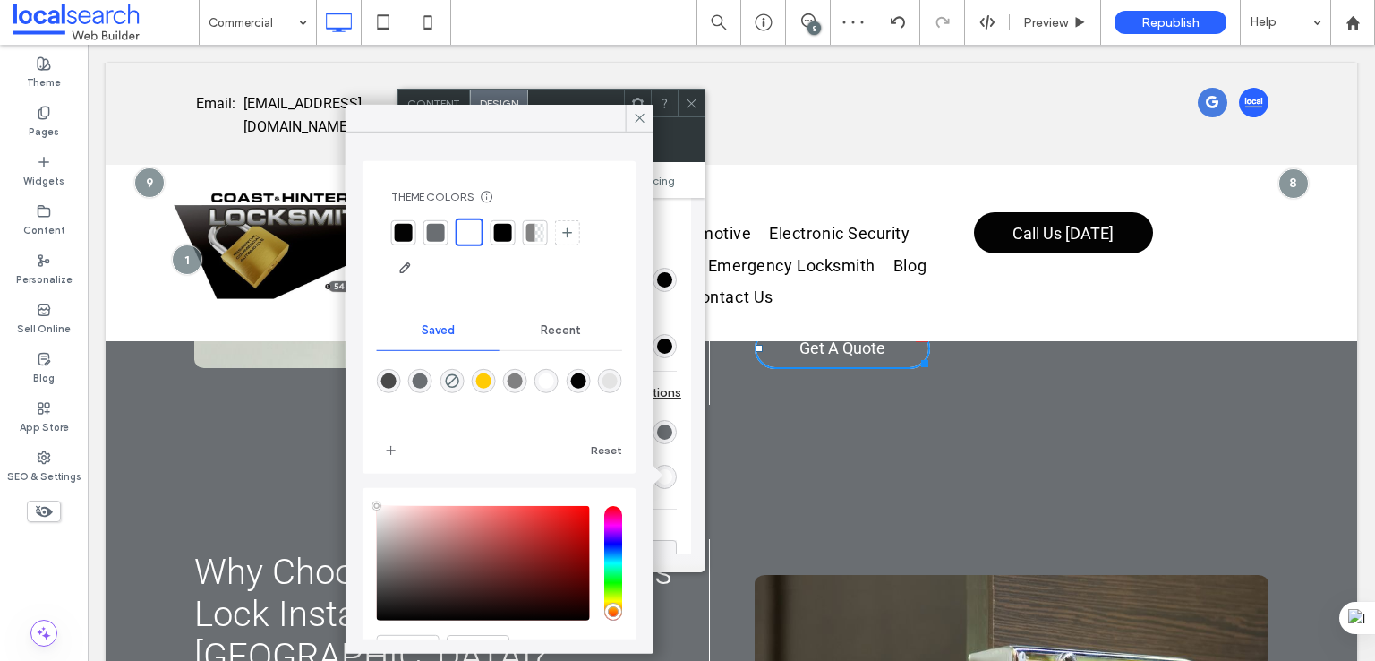
click at [559, 381] on div "rgba(255,255,255,1)" at bounding box center [546, 381] width 24 height 24
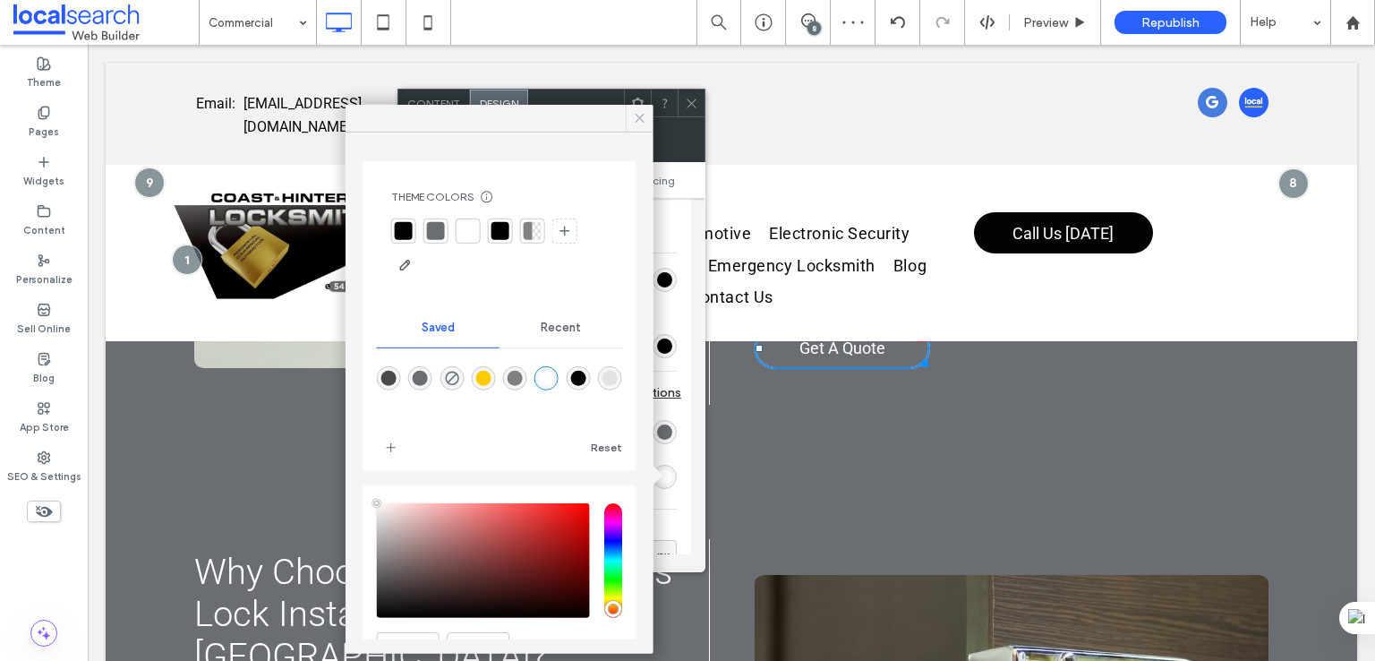
click at [638, 111] on icon at bounding box center [640, 118] width 16 height 16
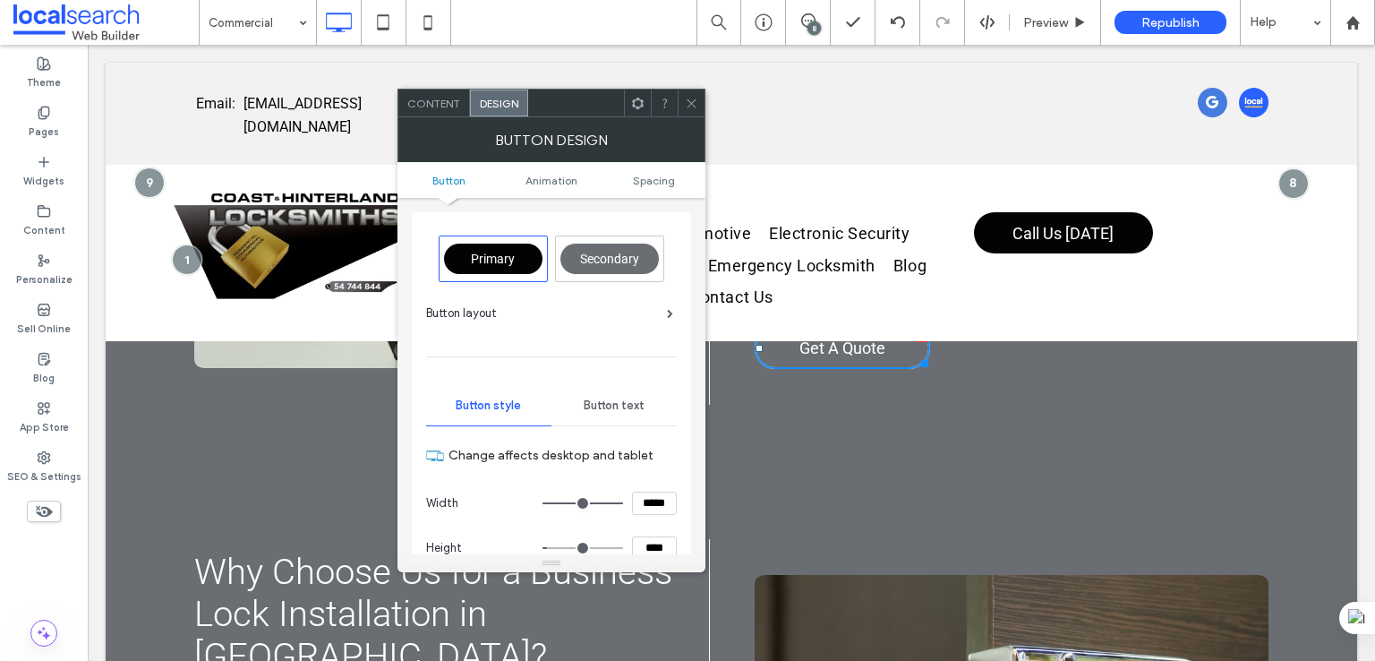
click at [600, 403] on span "Button text" at bounding box center [614, 405] width 61 height 14
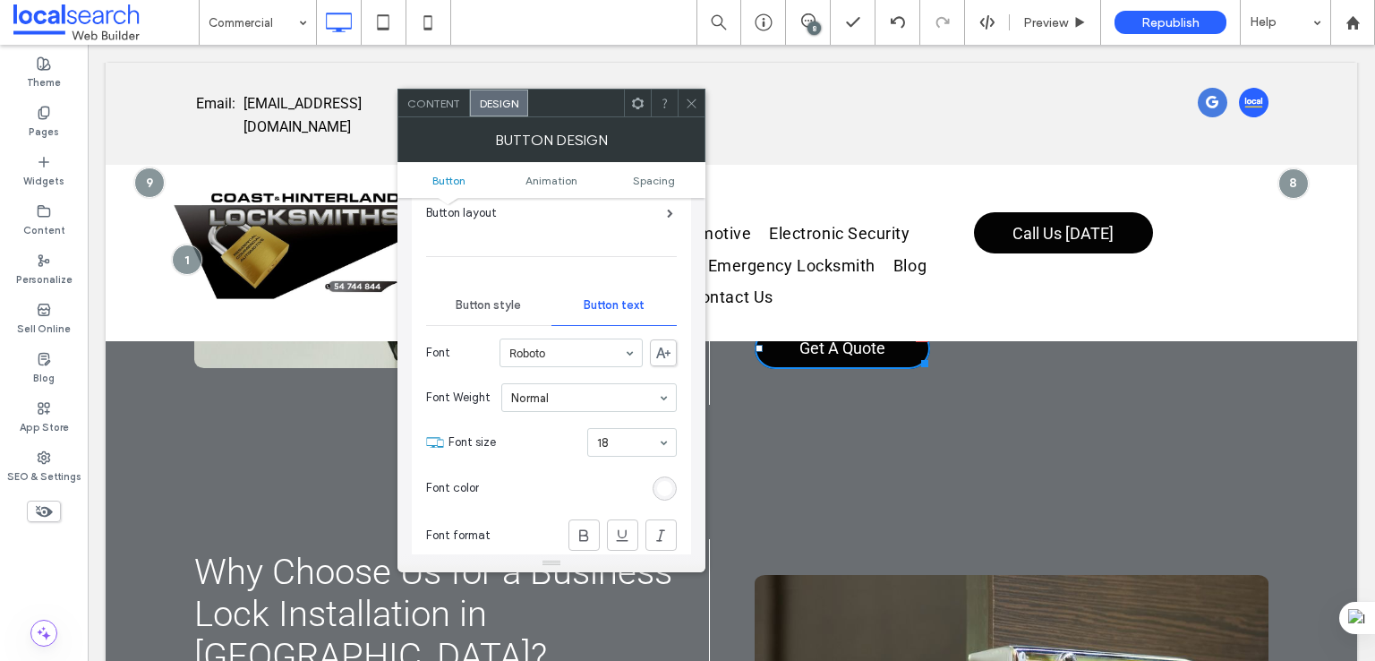
scroll to position [149, 0]
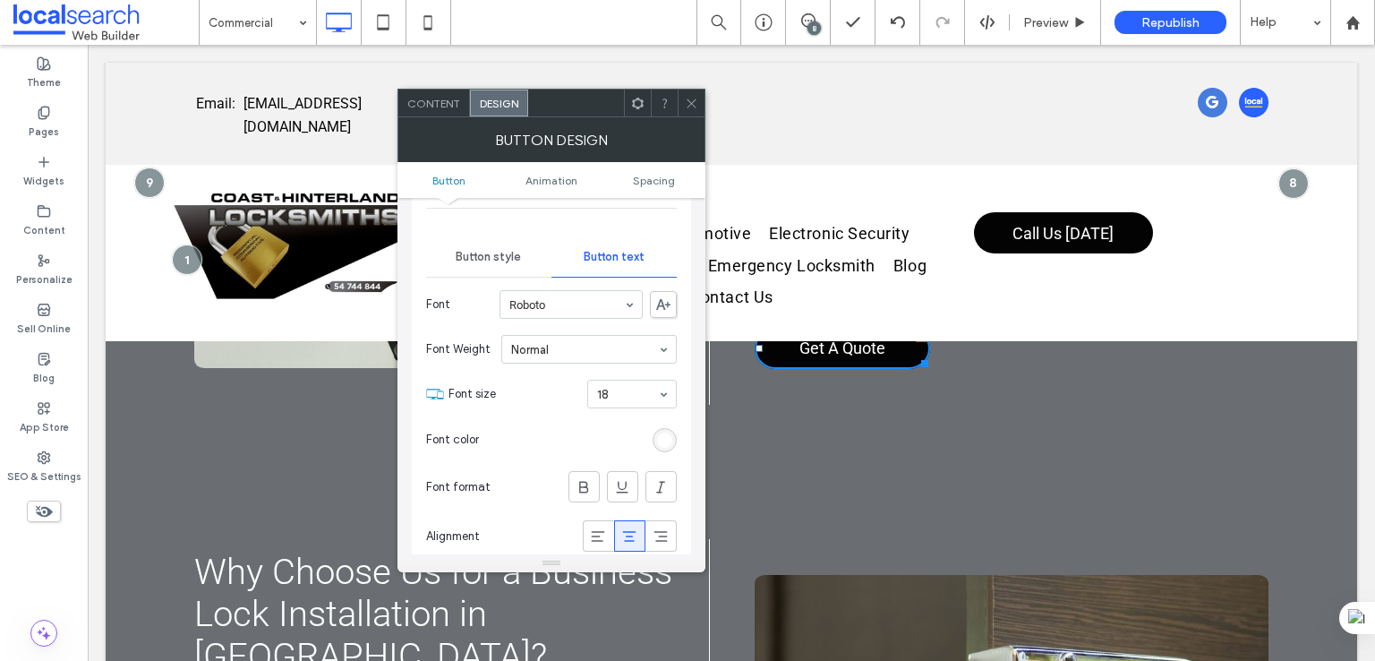
click at [661, 436] on div "rgb(255, 255, 255)" at bounding box center [664, 439] width 15 height 15
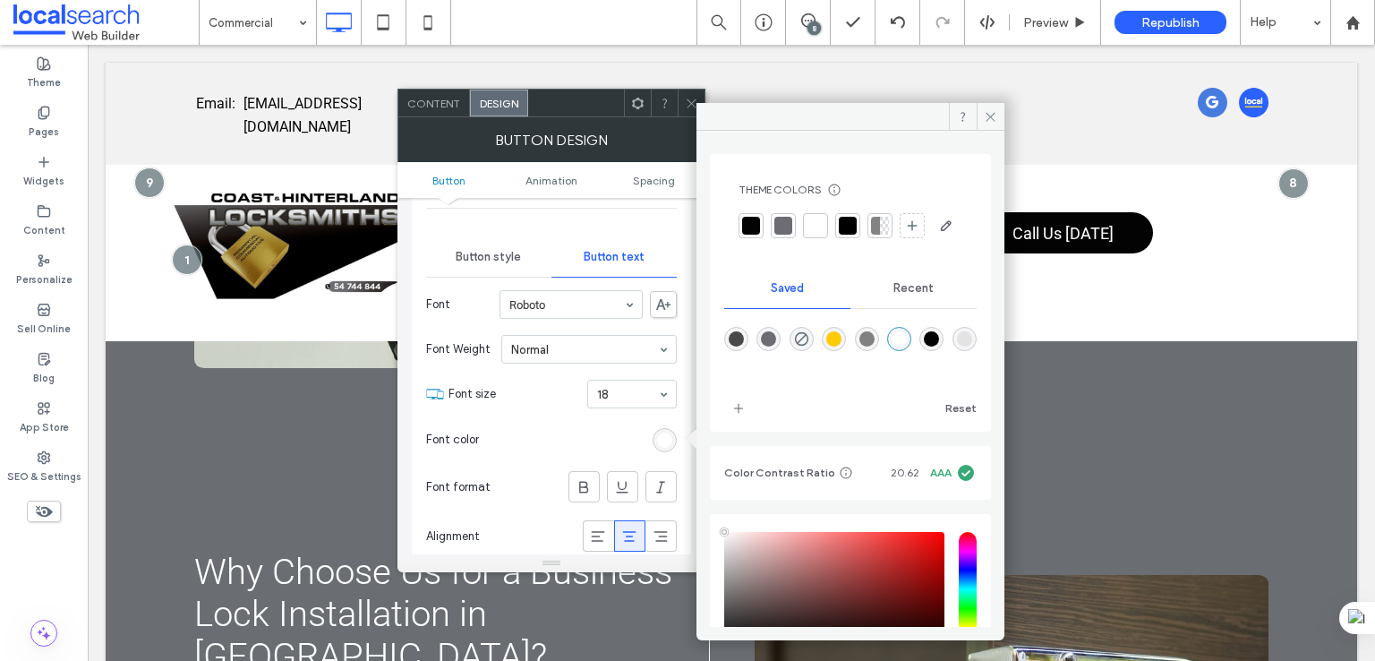
click at [907, 346] on div "rgba(255,255,255,1)" at bounding box center [899, 338] width 15 height 15
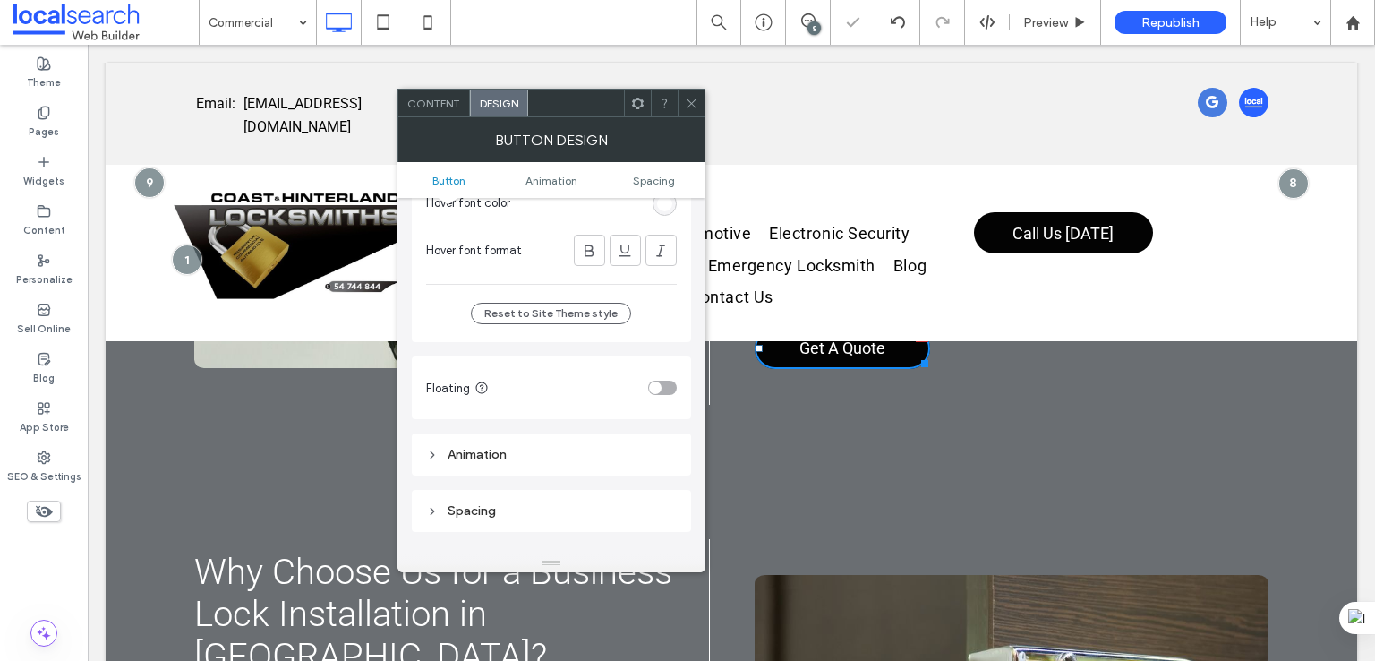
scroll to position [298, 0]
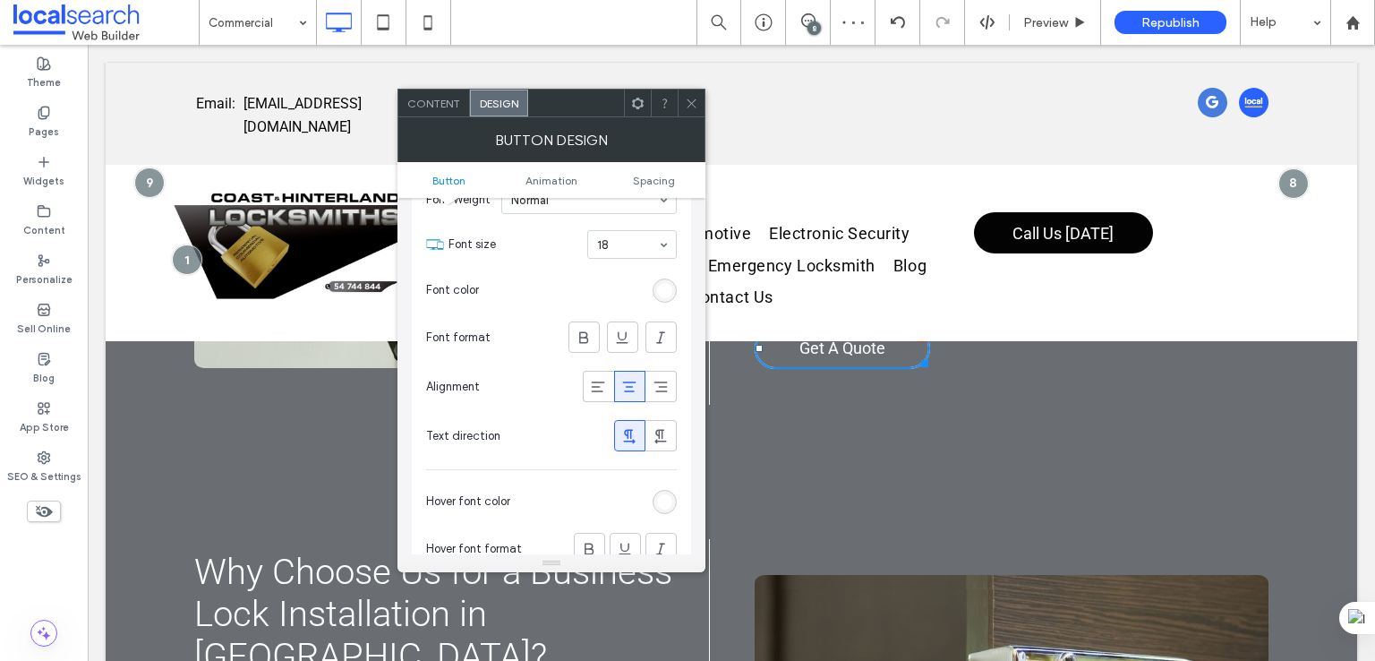
click at [661, 490] on div "rgb(255, 255, 255)" at bounding box center [665, 502] width 24 height 24
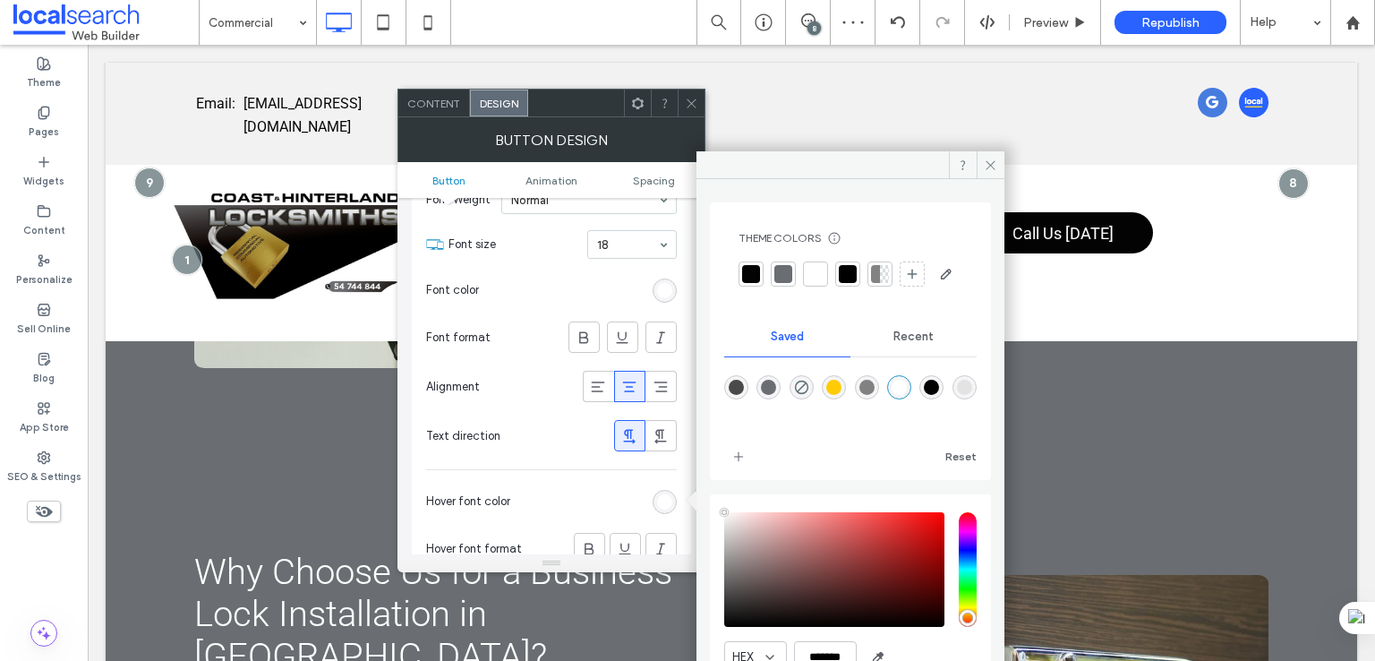
drag, startPoint x: 909, startPoint y: 414, endPoint x: 920, endPoint y: 421, distance: 12.4
click at [907, 395] on div "rgba(255,255,255,1)" at bounding box center [899, 387] width 15 height 15
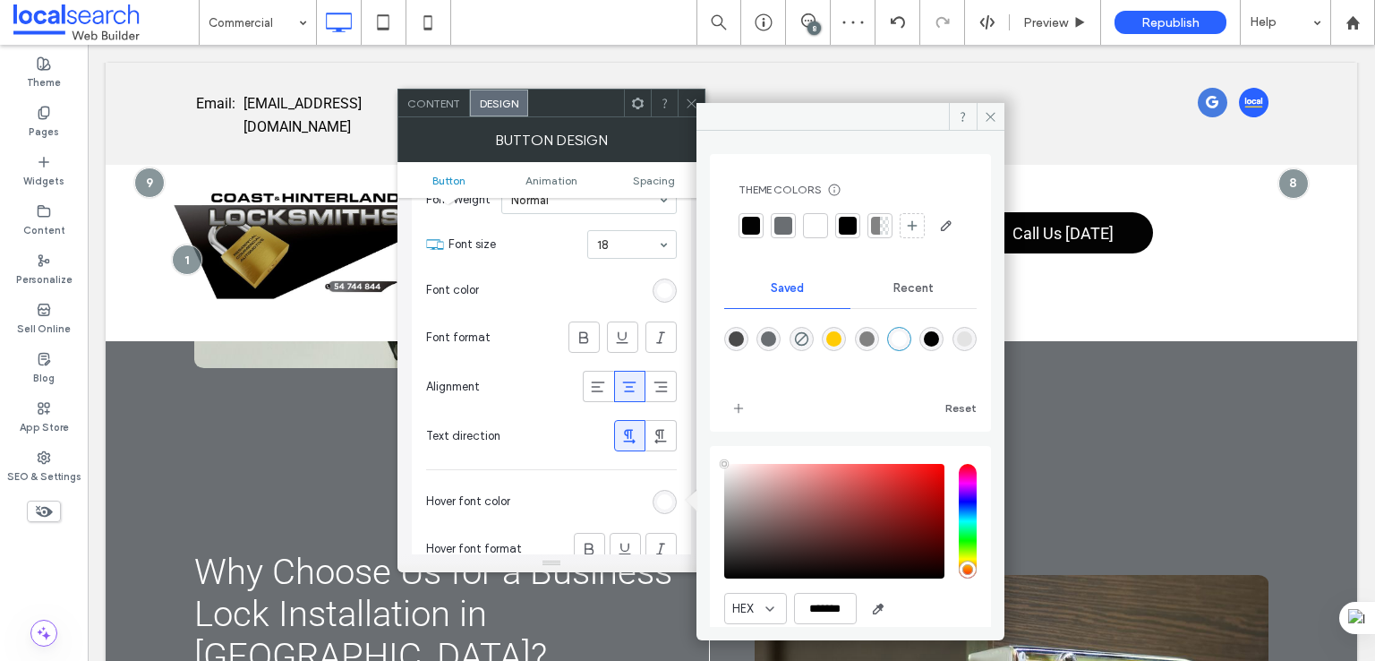
click at [685, 107] on icon at bounding box center [691, 103] width 13 height 13
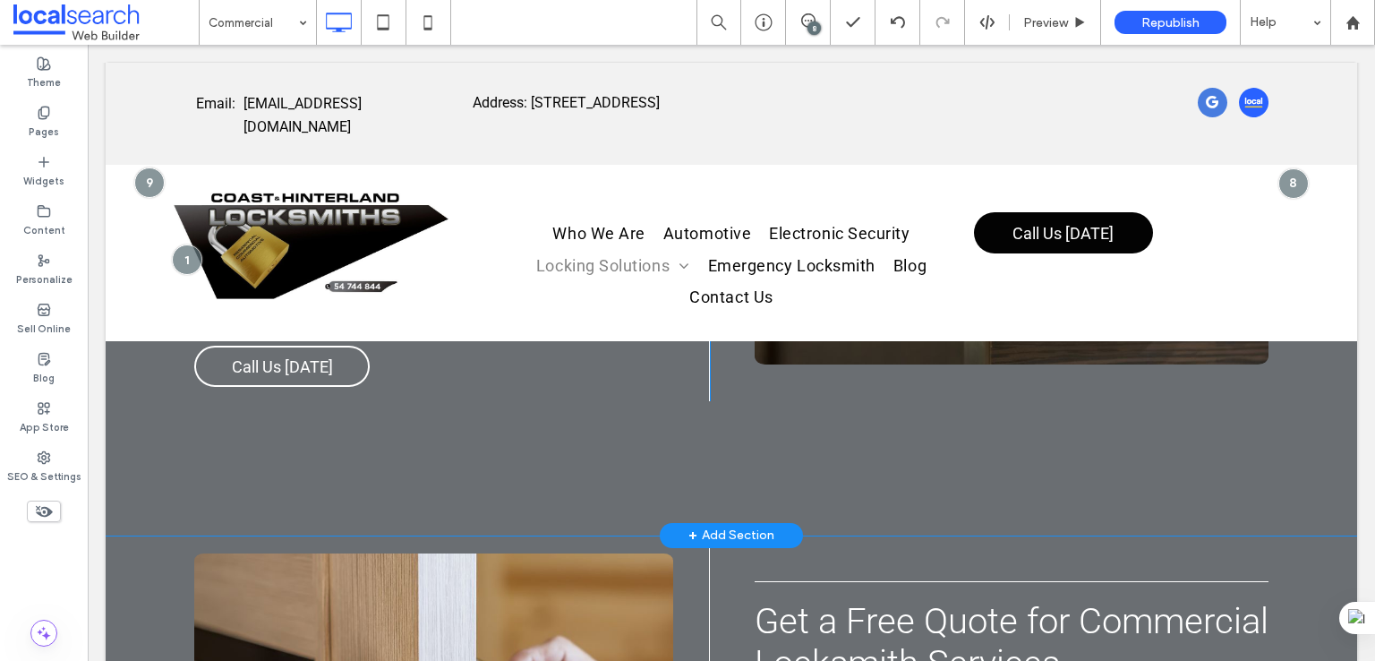
scroll to position [8056, 0]
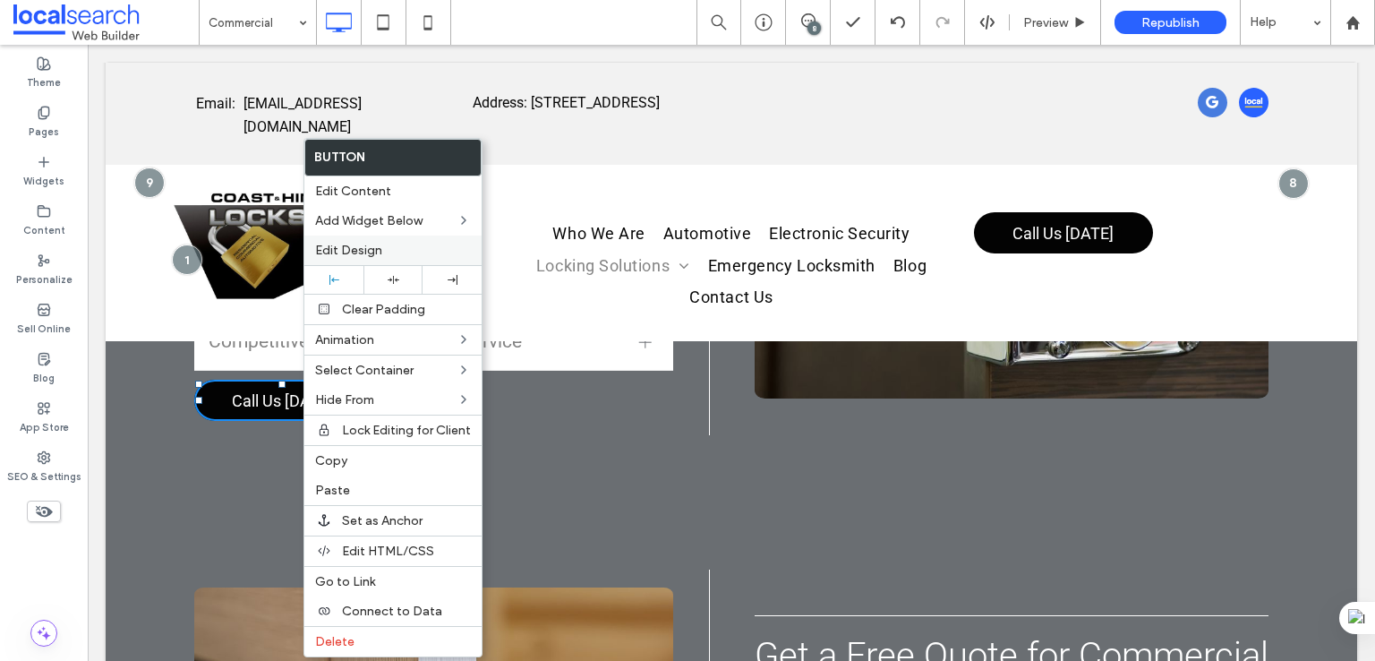
click at [396, 253] on label "Edit Design" at bounding box center [393, 250] width 156 height 15
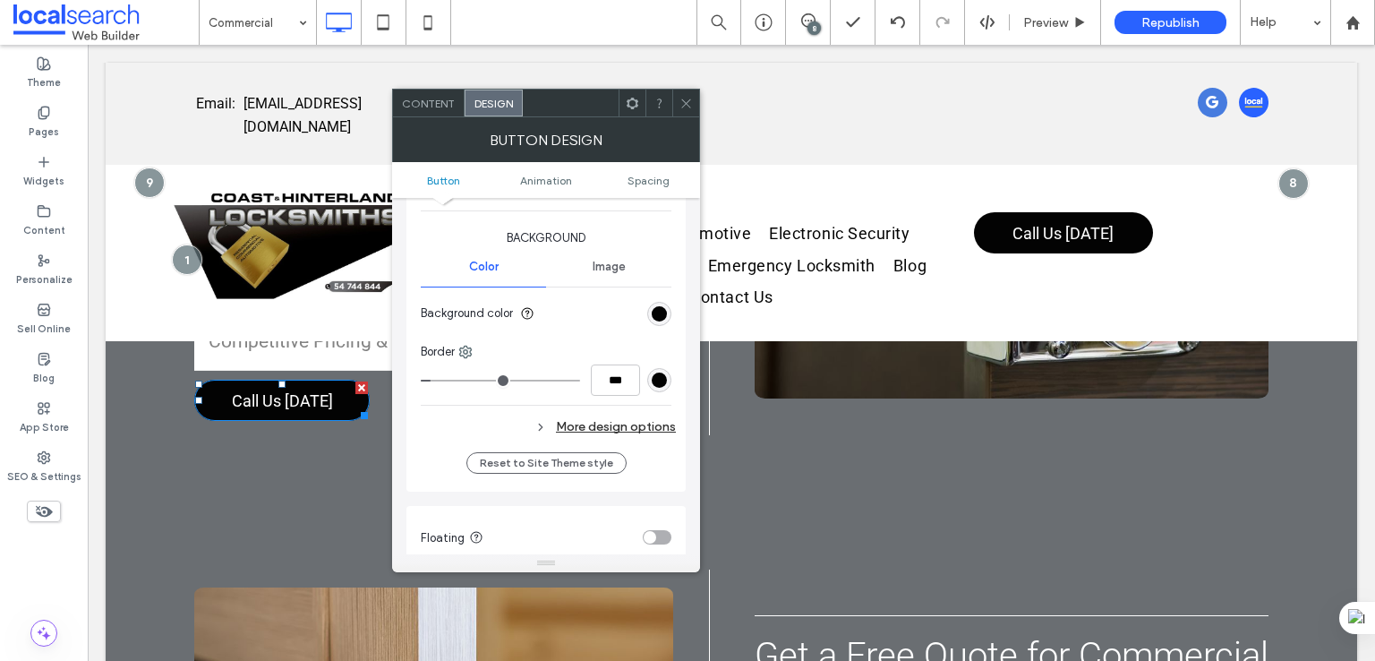
scroll to position [448, 0]
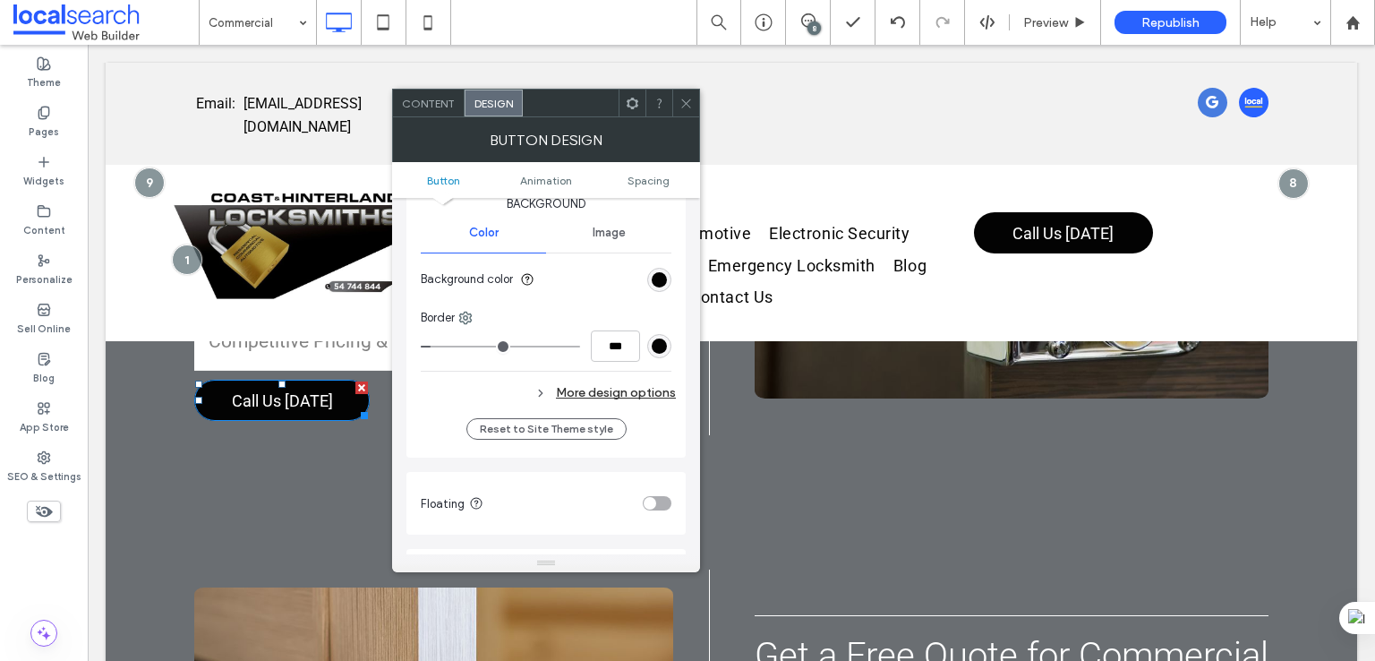
drag, startPoint x: 641, startPoint y: 391, endPoint x: 688, endPoint y: 329, distance: 78.6
click at [641, 390] on div "More design options" at bounding box center [548, 392] width 255 height 24
click at [662, 276] on div "rgb(3, 3, 3)" at bounding box center [659, 279] width 15 height 15
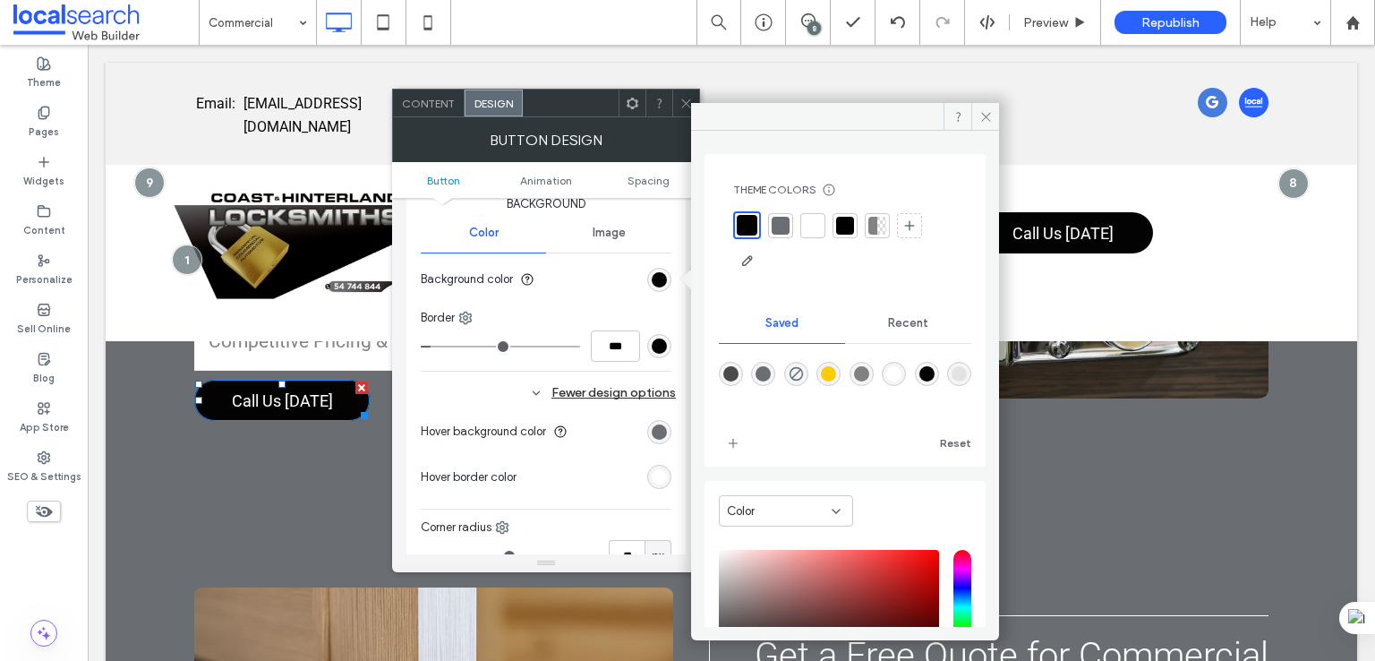
click at [934, 373] on div "rgba(3,3,3,1)" at bounding box center [926, 373] width 15 height 15
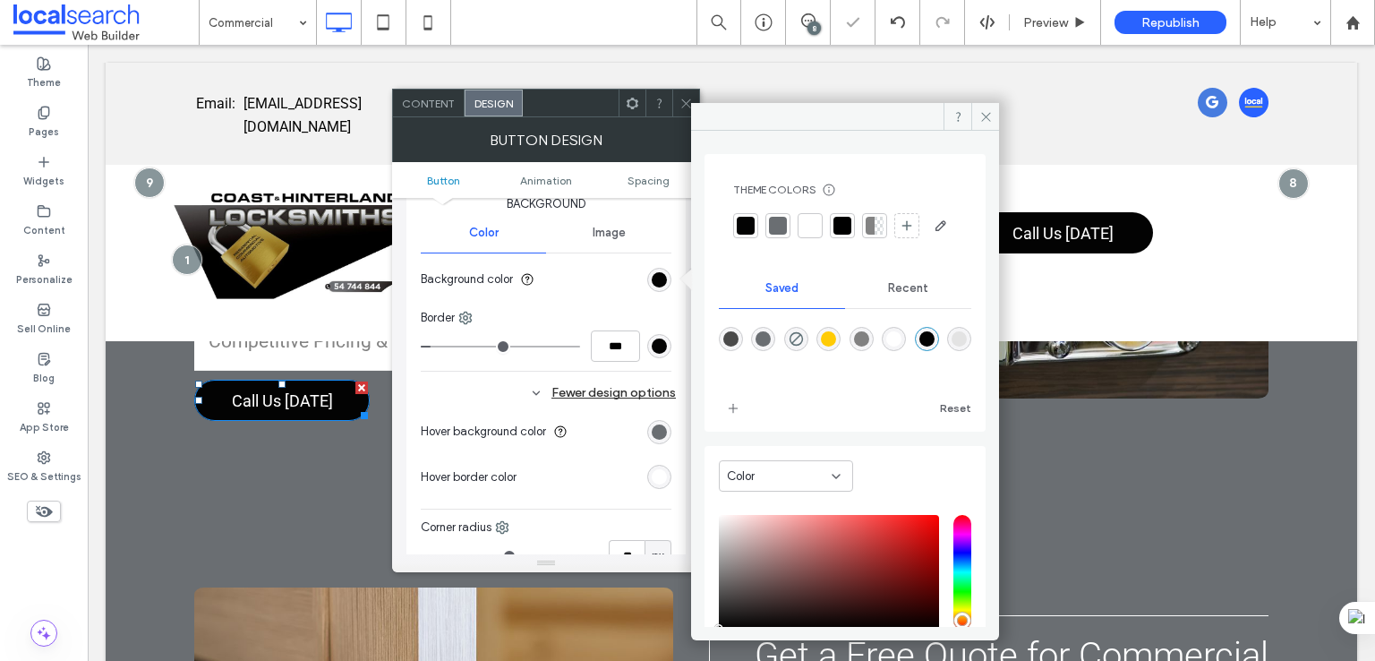
click at [653, 341] on div "rgb(3, 3, 3)" at bounding box center [659, 345] width 15 height 15
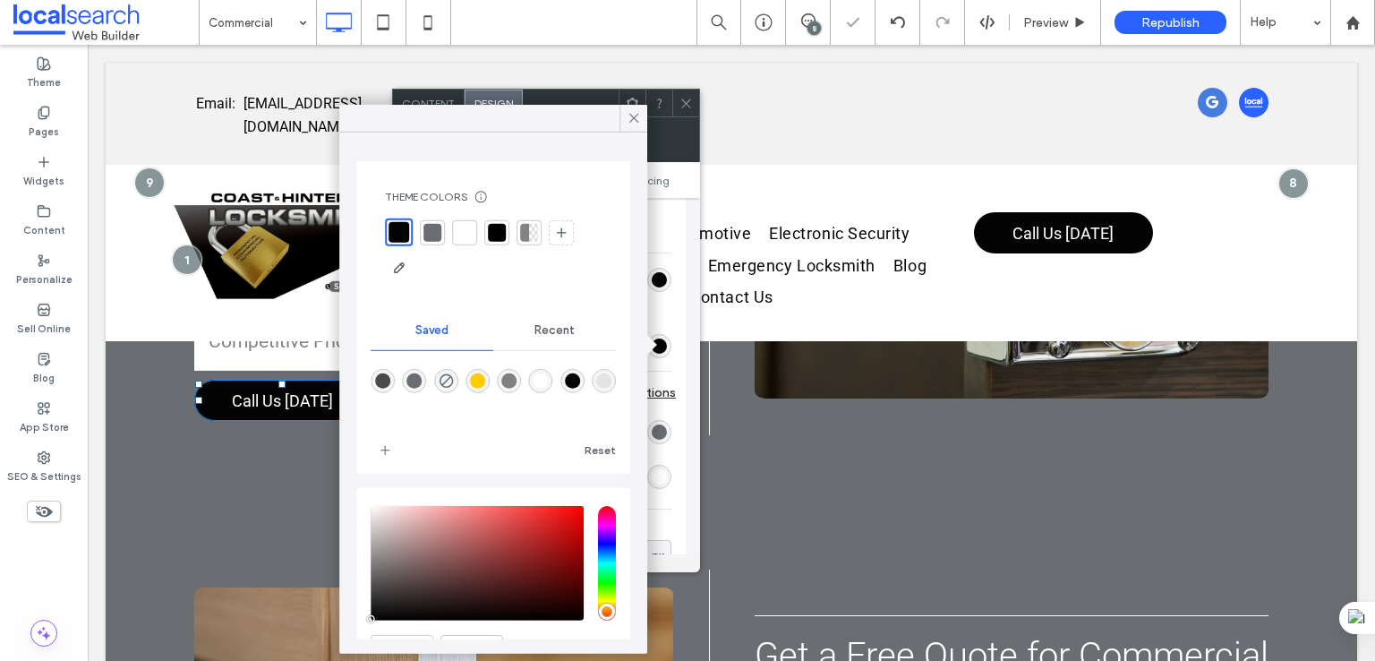
click at [580, 374] on div "rgba(3,3,3,1)" at bounding box center [572, 380] width 15 height 15
type input "*"
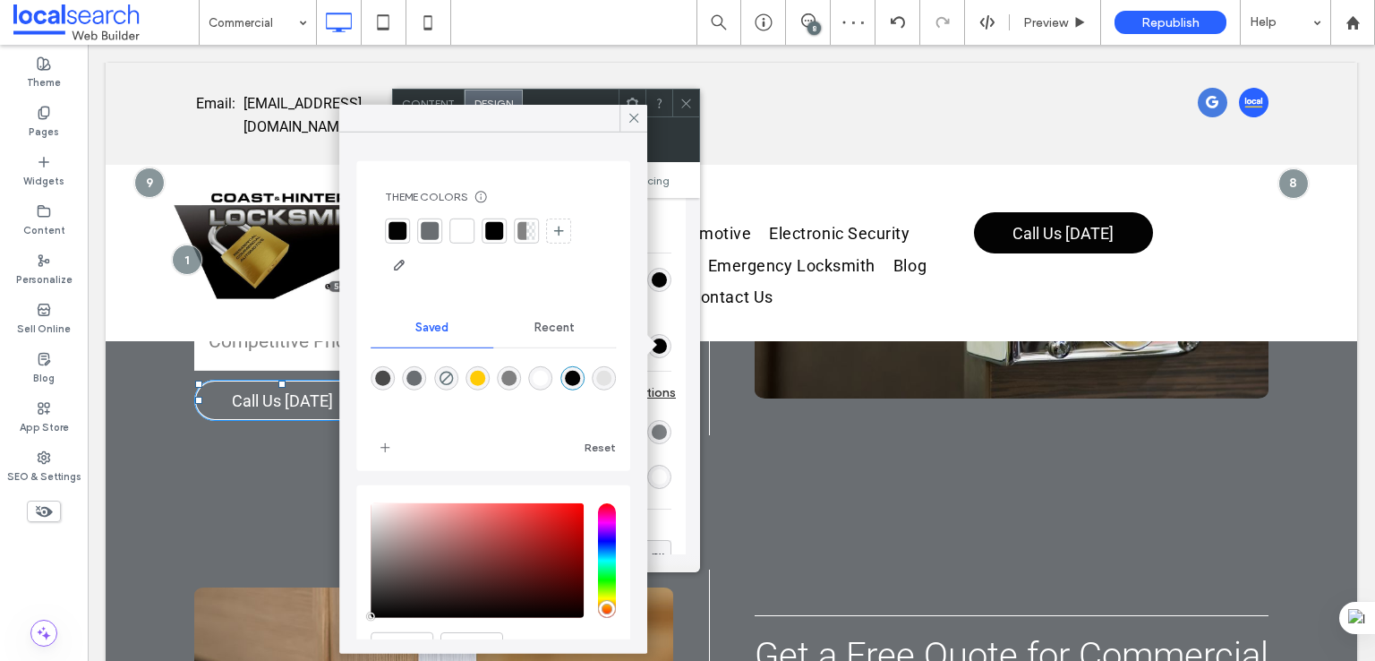
click at [662, 431] on div "rgb(106, 110, 114)" at bounding box center [659, 431] width 15 height 15
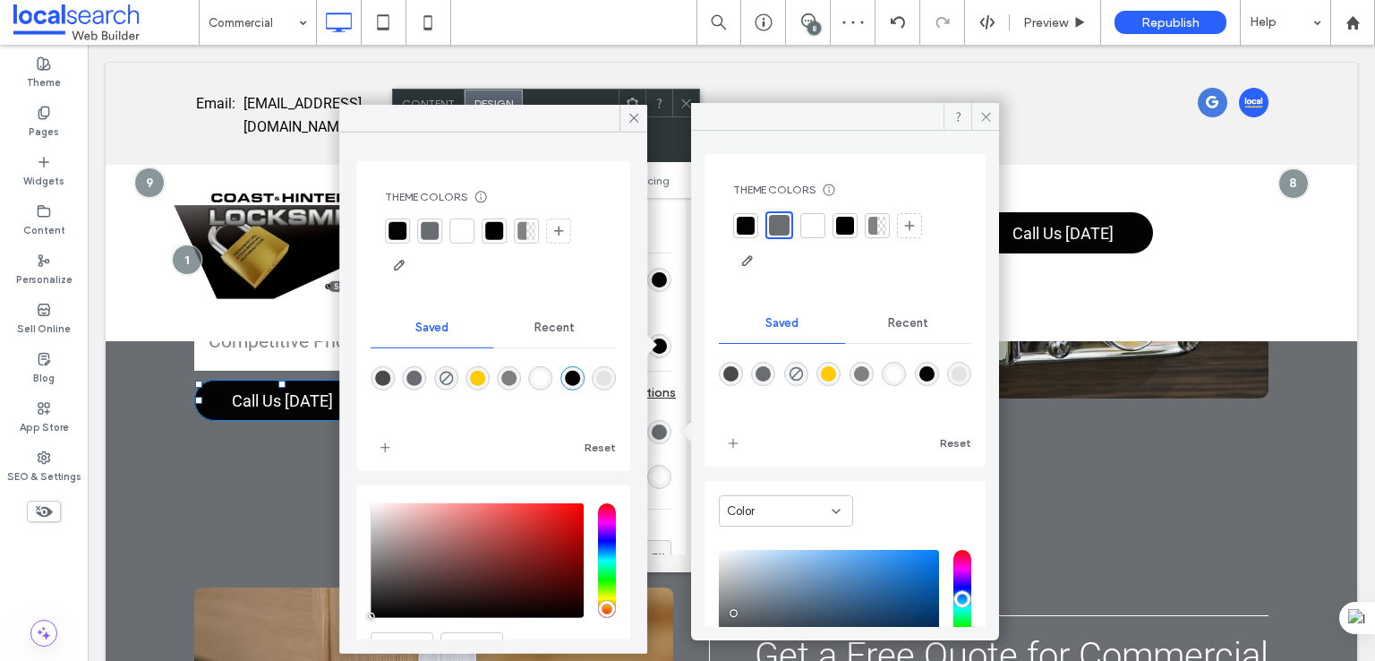
drag, startPoint x: 766, startPoint y: 376, endPoint x: 752, endPoint y: 389, distance: 19.6
click at [766, 377] on div "rgba(106,110,114,1)" at bounding box center [762, 373] width 15 height 15
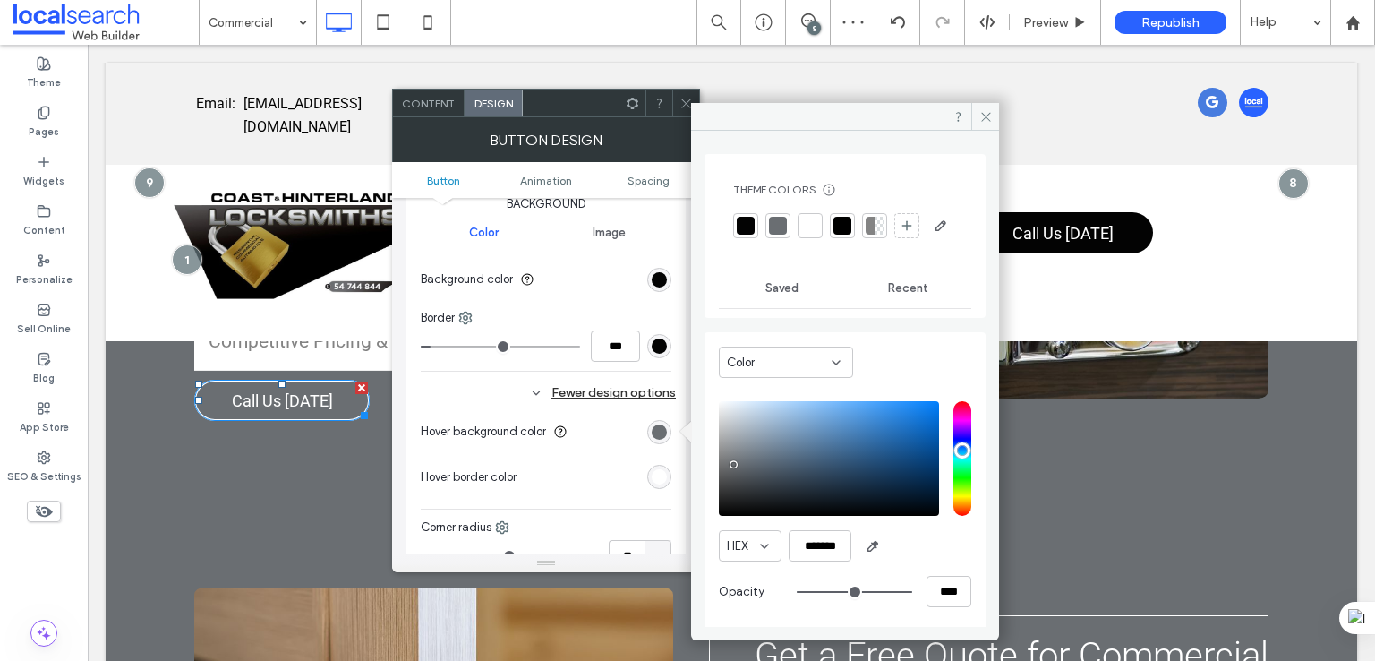
click at [664, 465] on div "rgb(255, 255, 255)" at bounding box center [659, 477] width 24 height 24
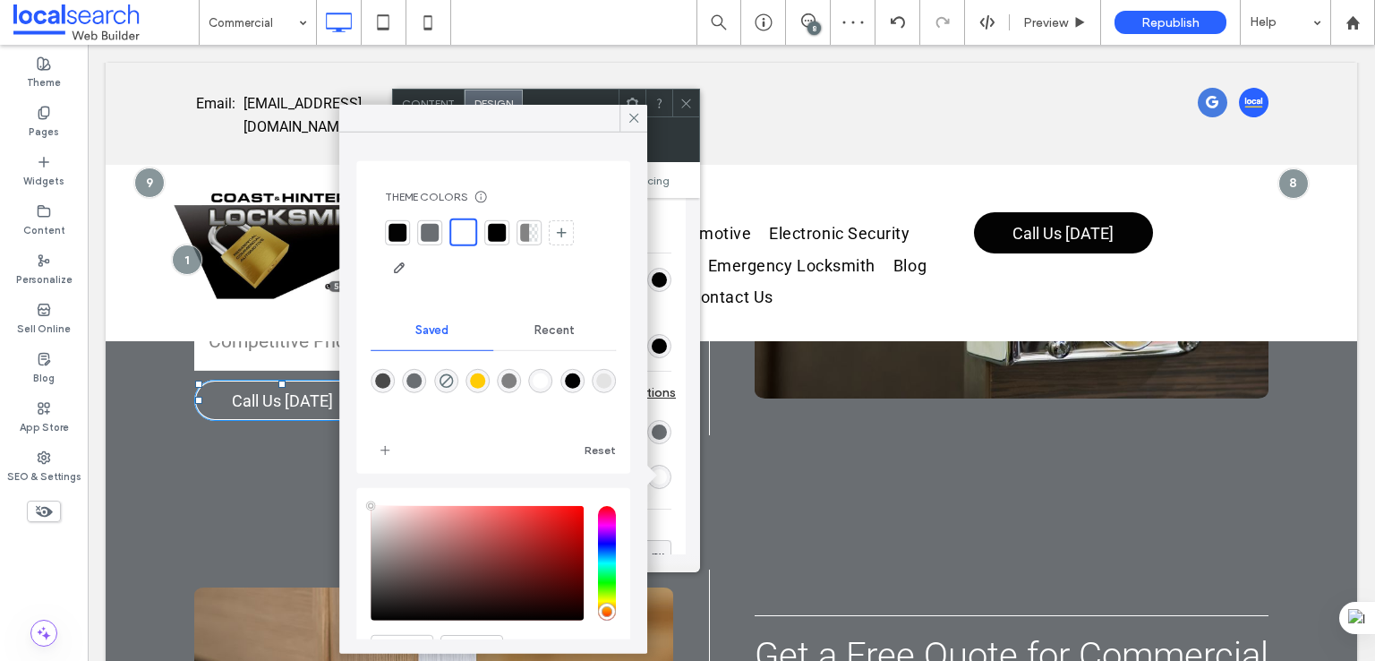
drag, startPoint x: 558, startPoint y: 386, endPoint x: 551, endPoint y: 367, distance: 19.8
click at [549, 386] on div "rgba(255,255,255,1)" at bounding box center [540, 380] width 15 height 15
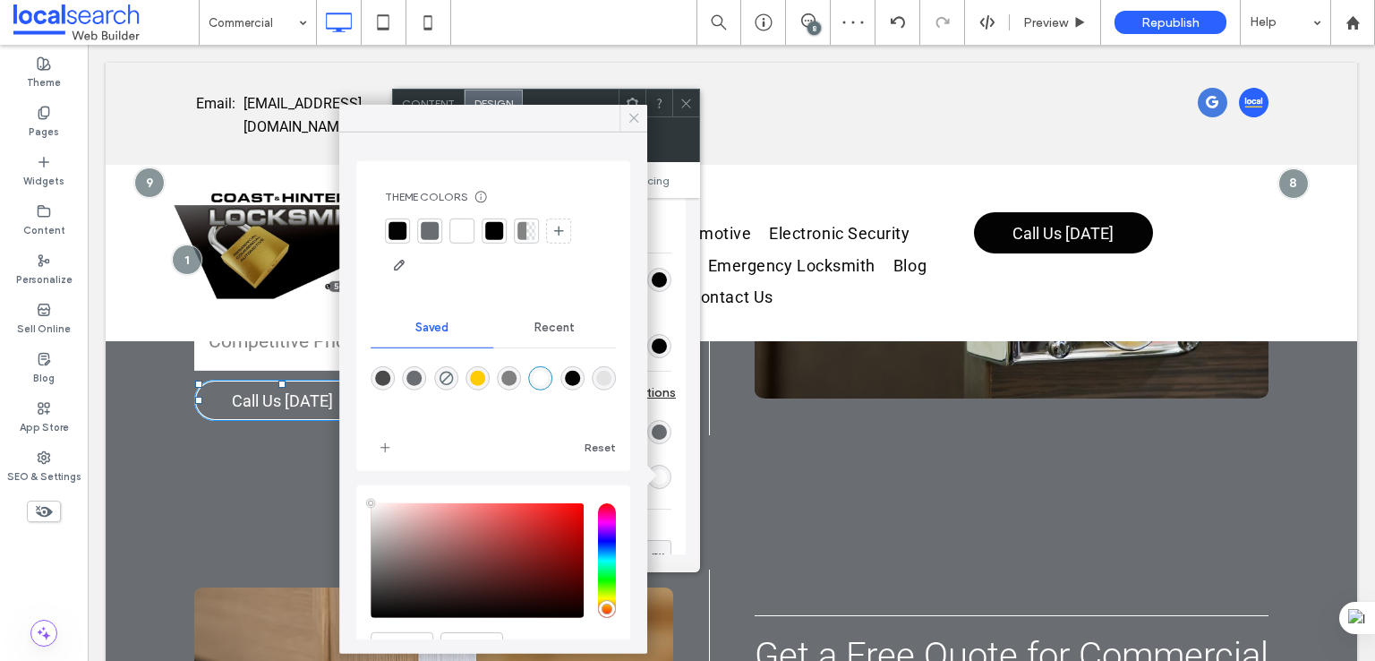
click at [639, 117] on icon at bounding box center [634, 118] width 16 height 16
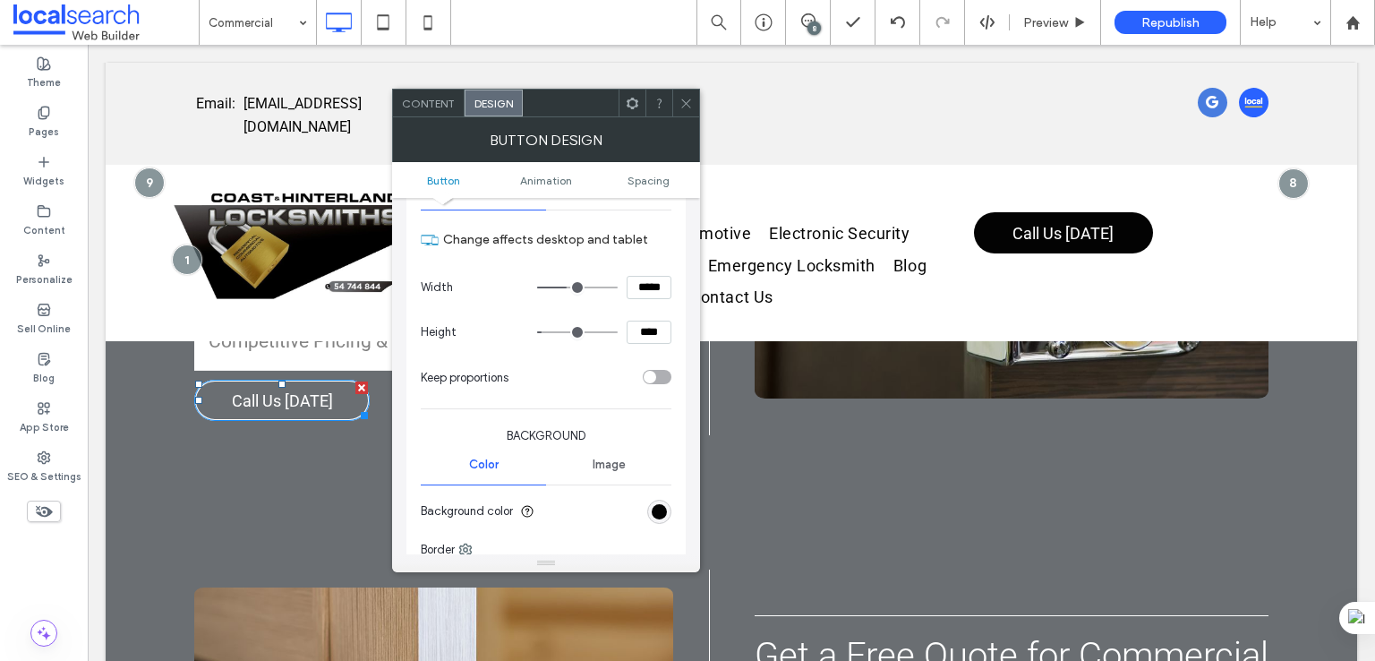
scroll to position [149, 0]
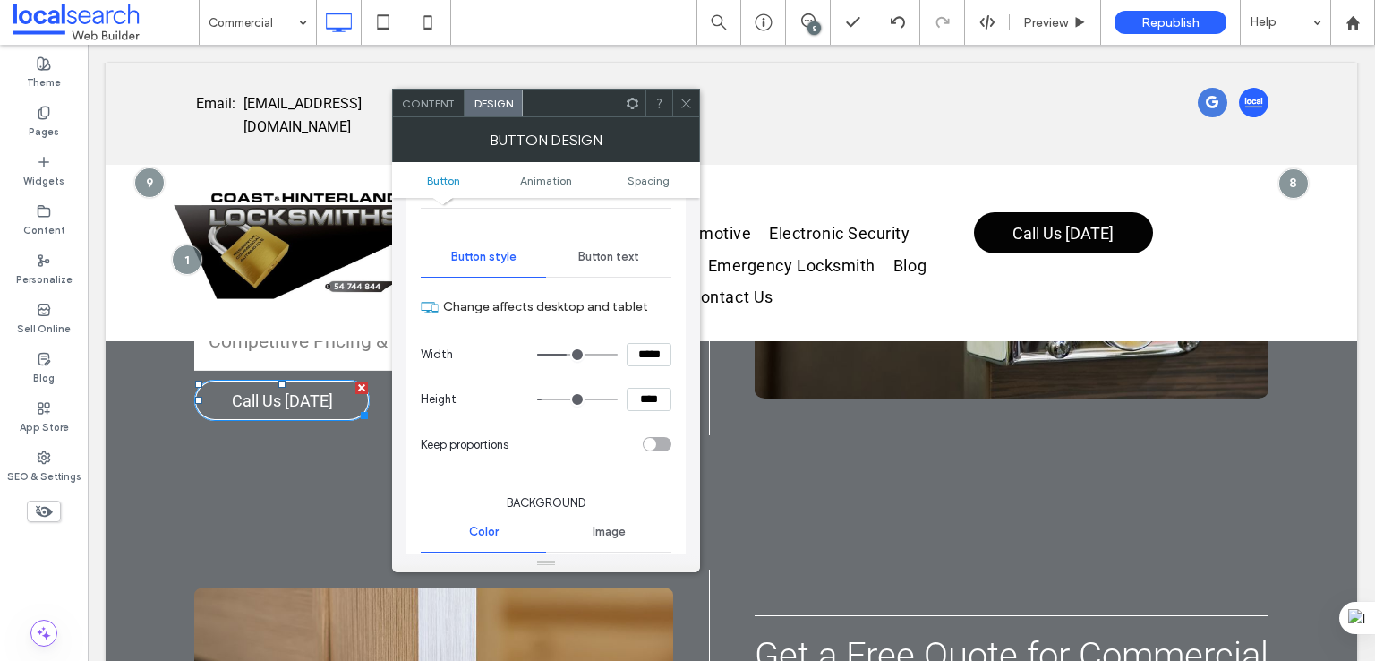
click at [602, 250] on span "Button text" at bounding box center [608, 257] width 61 height 14
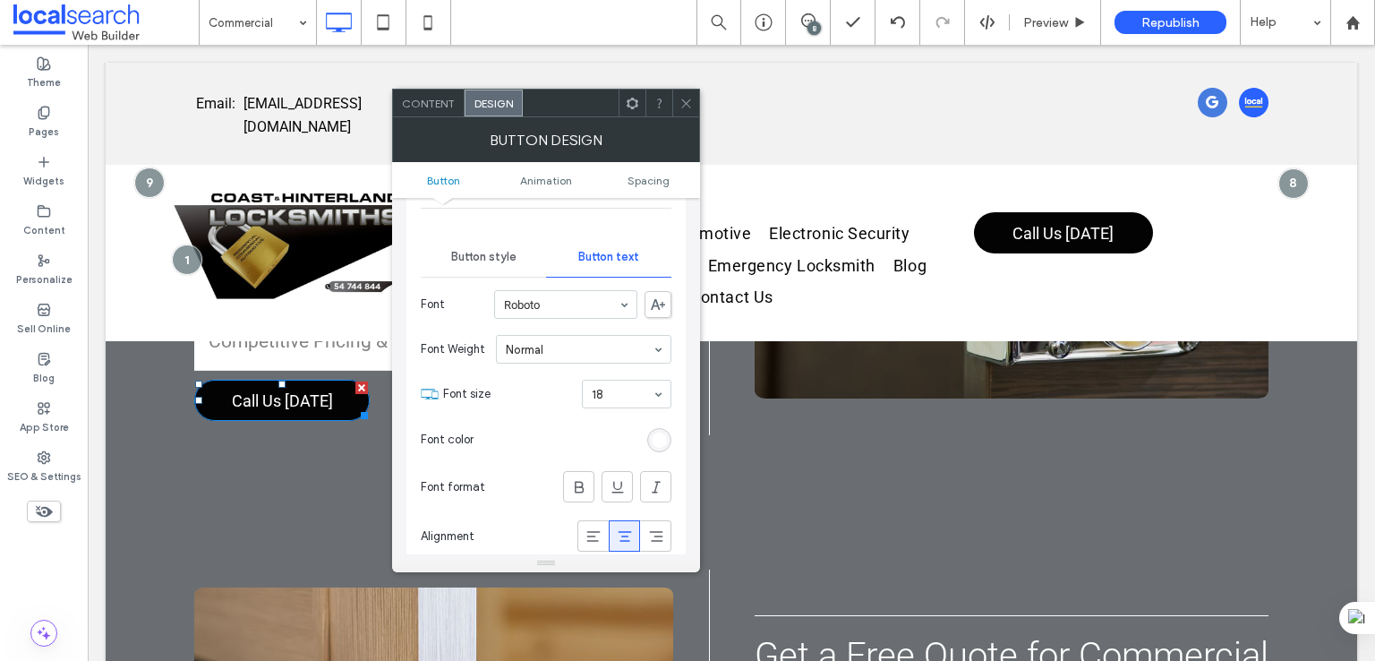
click at [662, 423] on section "Font color" at bounding box center [546, 439] width 251 height 45
click at [644, 432] on section "Font color" at bounding box center [546, 439] width 251 height 45
click at [658, 433] on div "rgb(255, 255, 255)" at bounding box center [659, 439] width 15 height 15
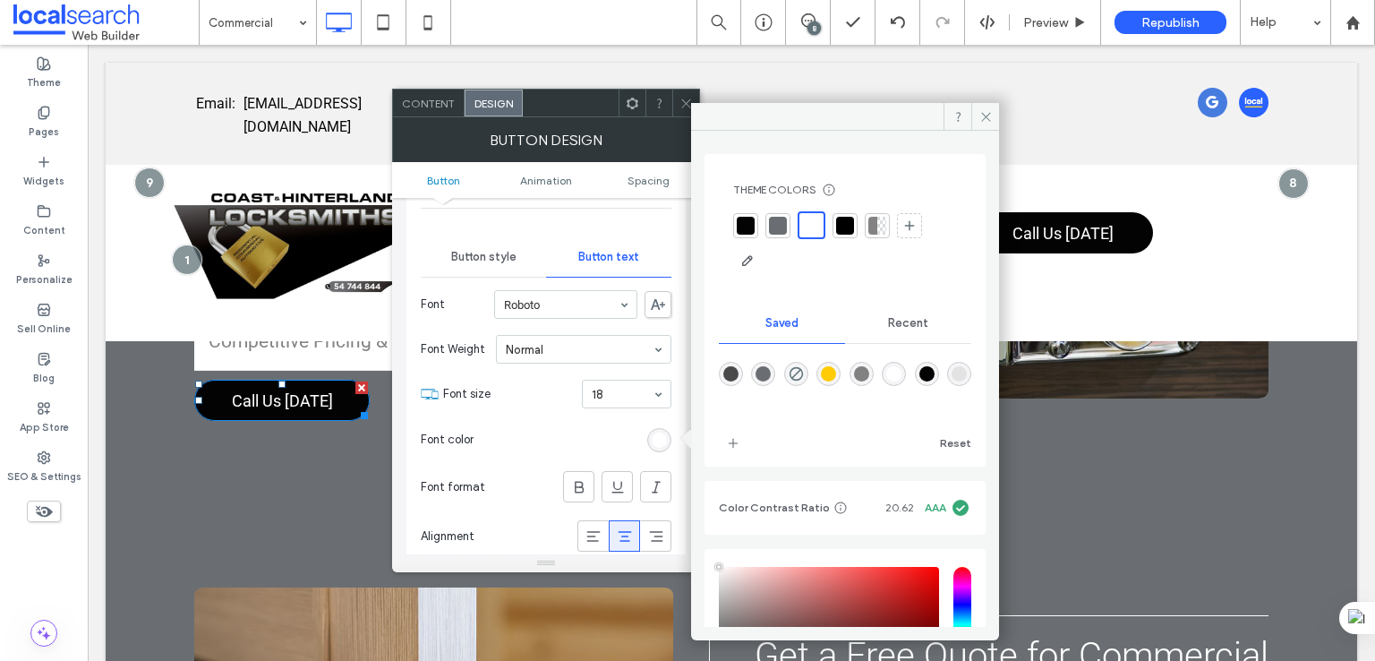
drag, startPoint x: 918, startPoint y: 374, endPoint x: 789, endPoint y: 380, distance: 129.0
click at [901, 373] on div "rgba(255,255,255,1)" at bounding box center [893, 373] width 15 height 15
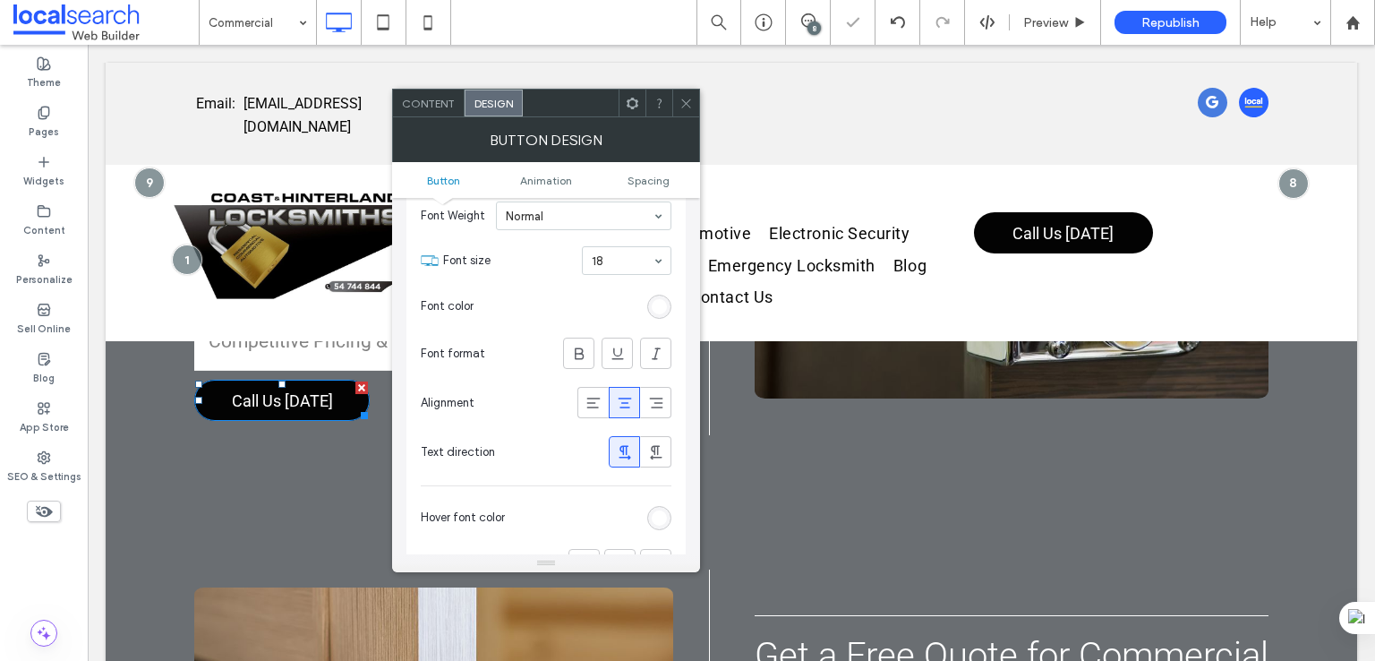
scroll to position [298, 0]
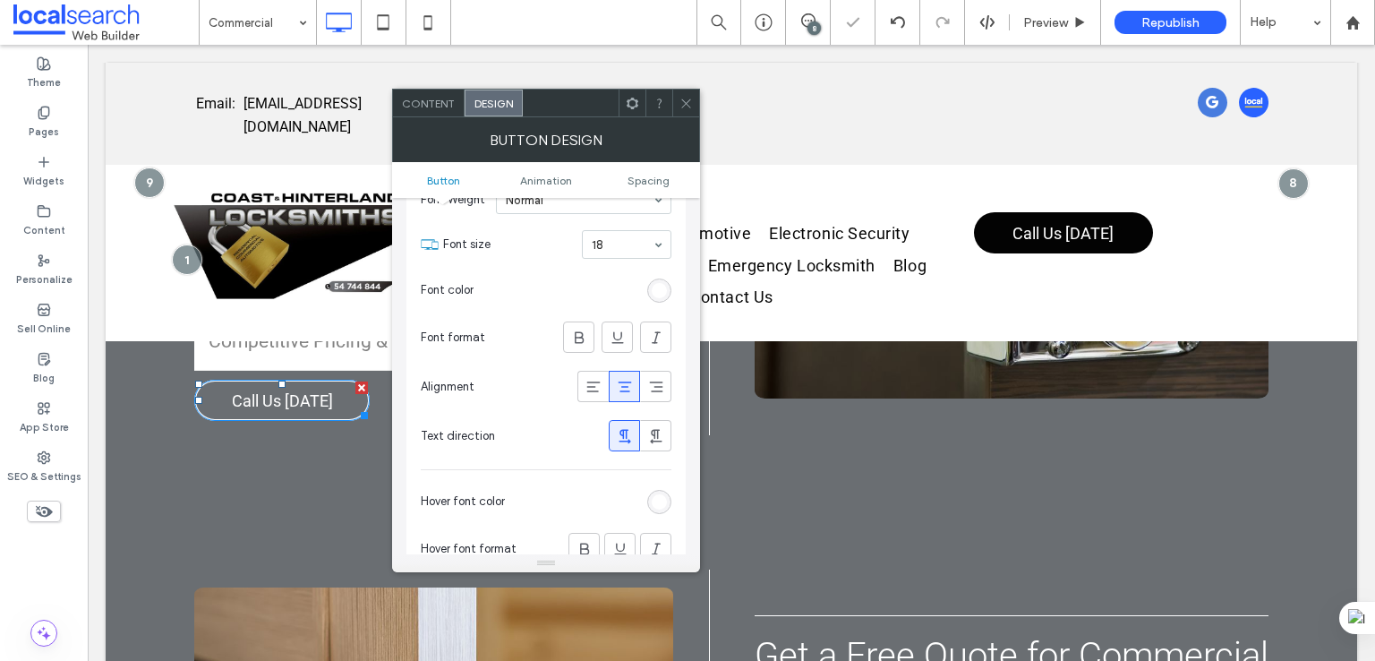
drag, startPoint x: 661, startPoint y: 491, endPoint x: 673, endPoint y: 487, distance: 13.0
click at [660, 494] on div "rgb(255, 255, 255)" at bounding box center [659, 501] width 15 height 15
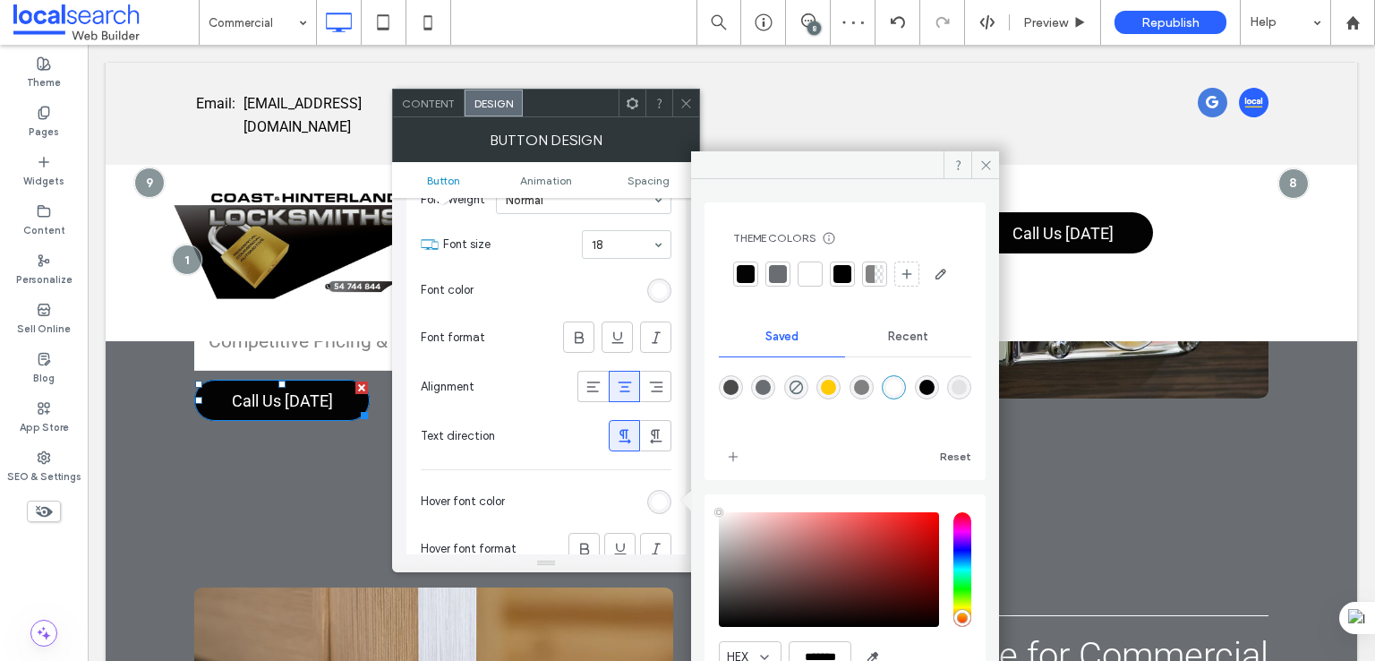
click at [906, 399] on div "rgba(255,255,255,1)" at bounding box center [894, 387] width 24 height 24
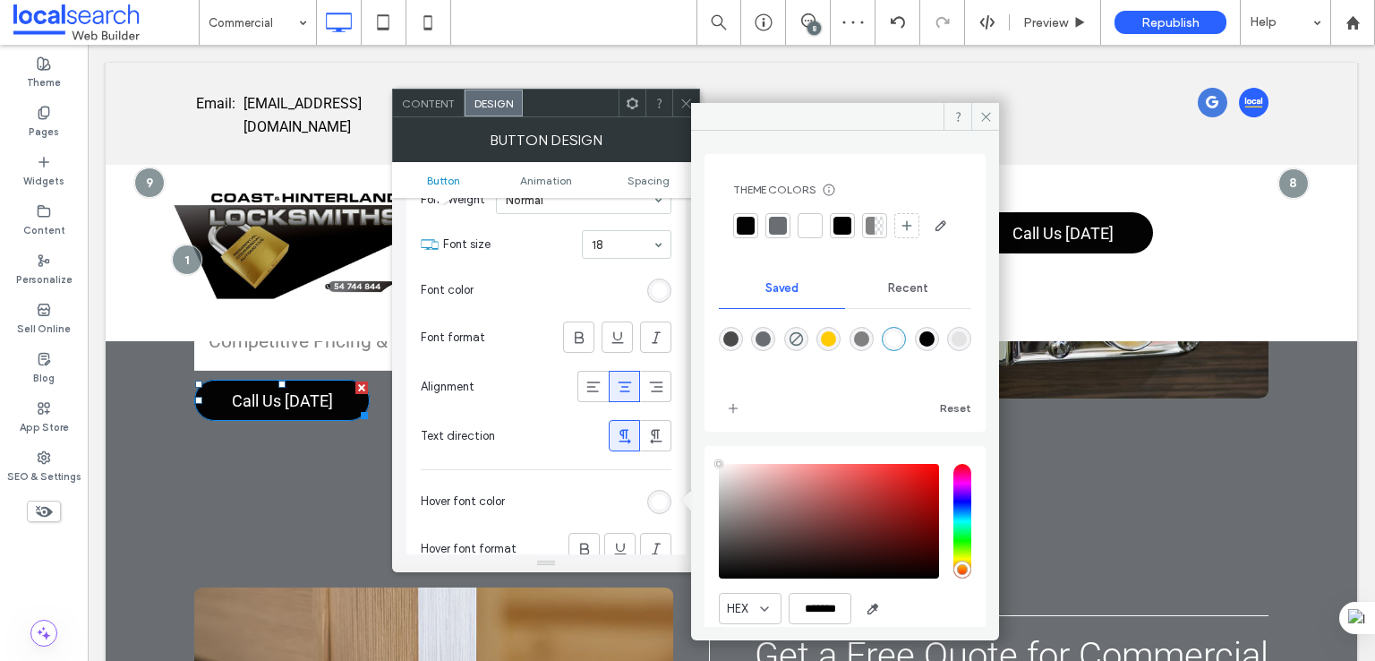
click at [681, 98] on icon at bounding box center [685, 103] width 13 height 13
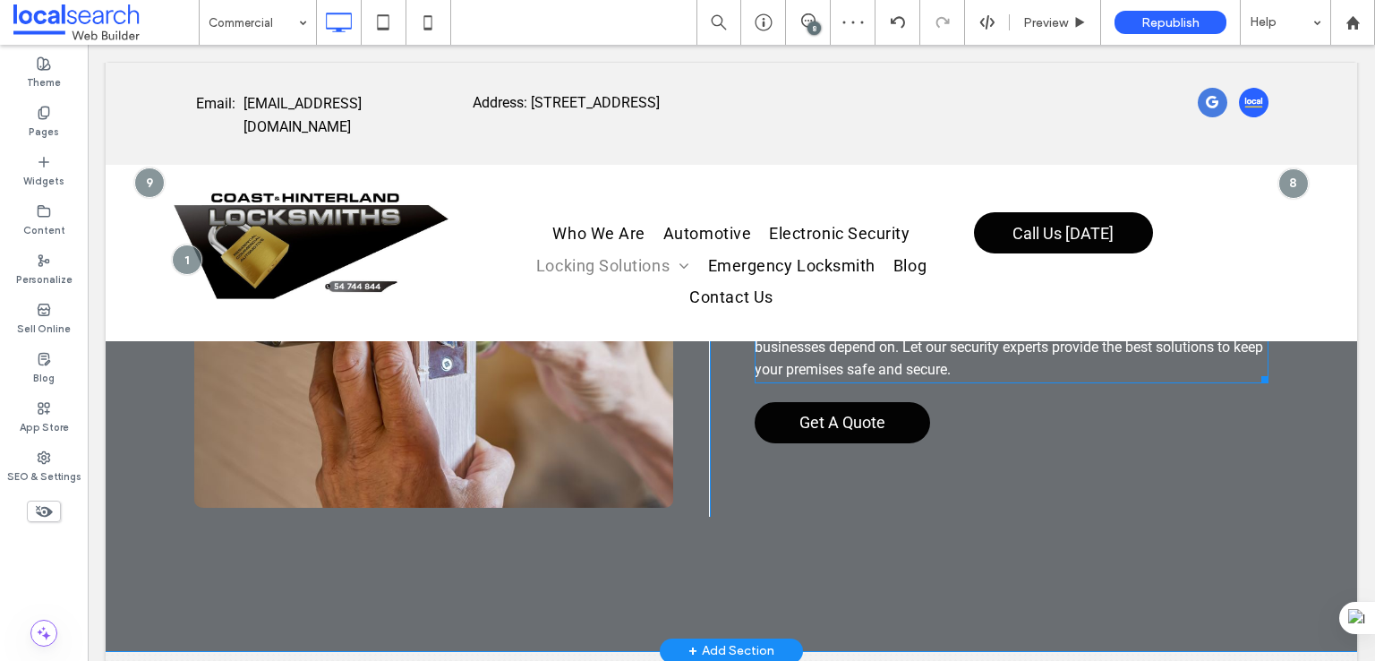
scroll to position [8504, 0]
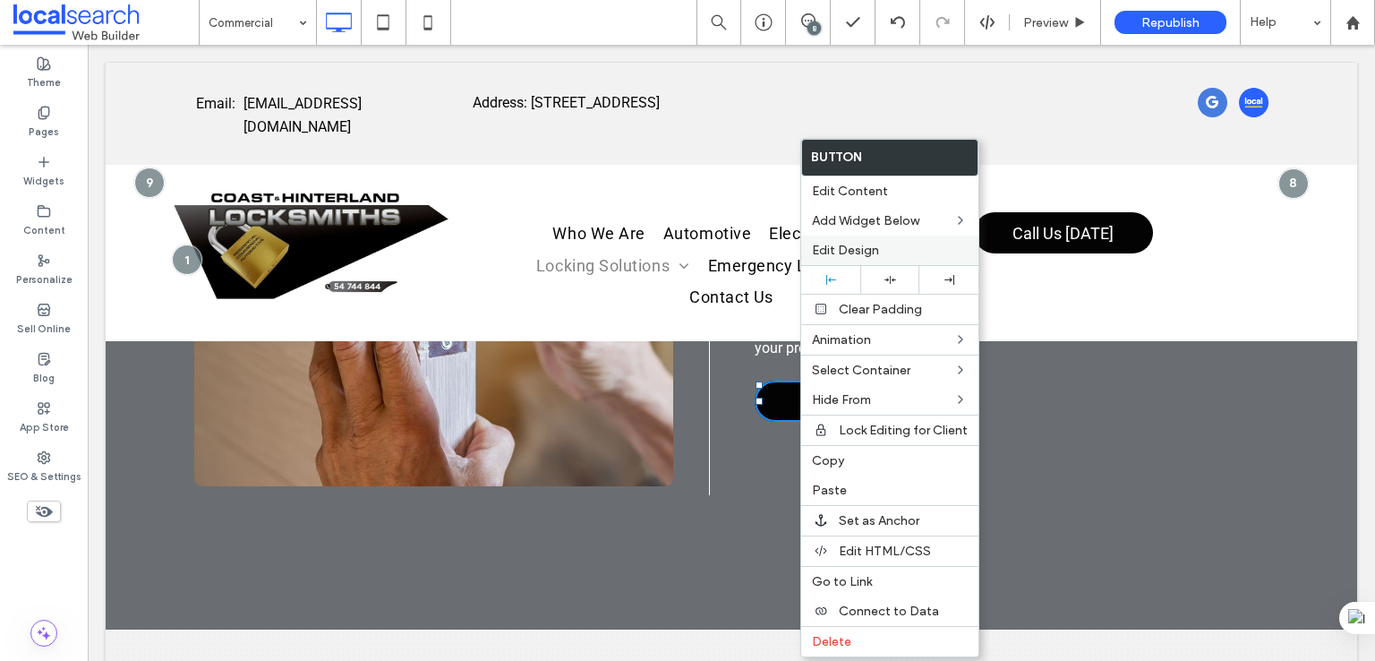
click at [874, 237] on div "Edit Design" at bounding box center [889, 250] width 177 height 30
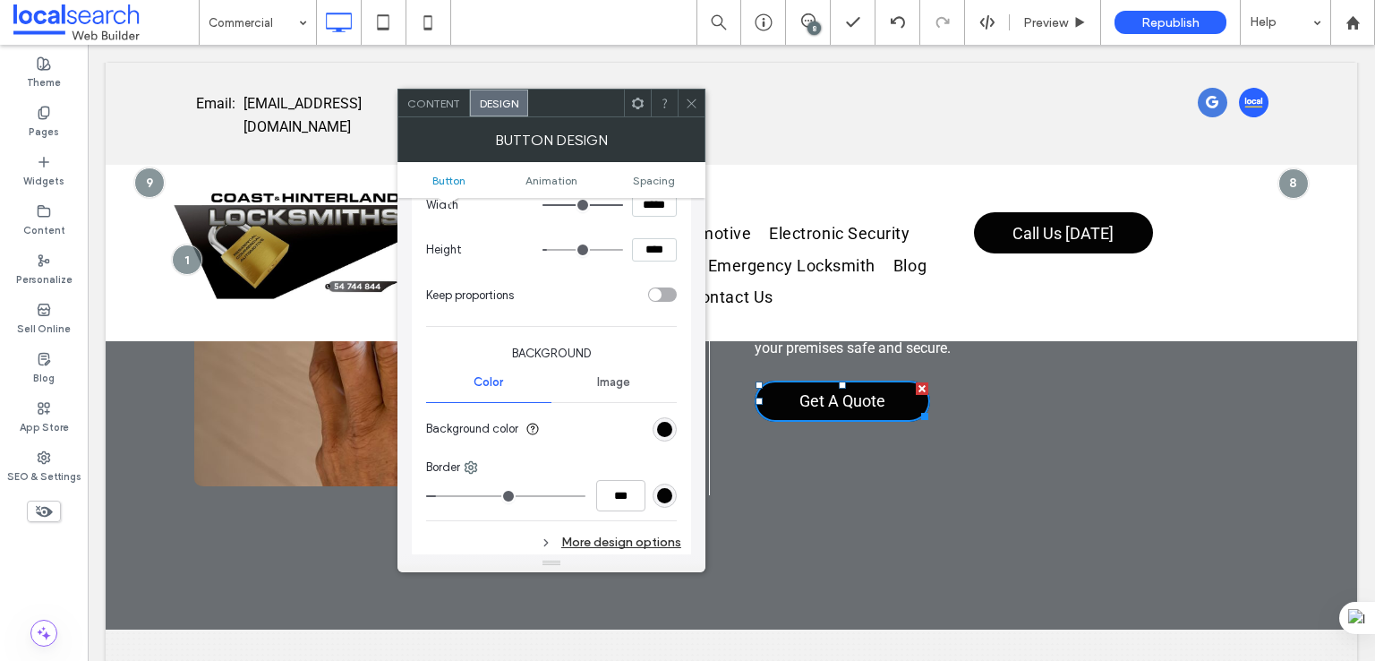
scroll to position [596, 0]
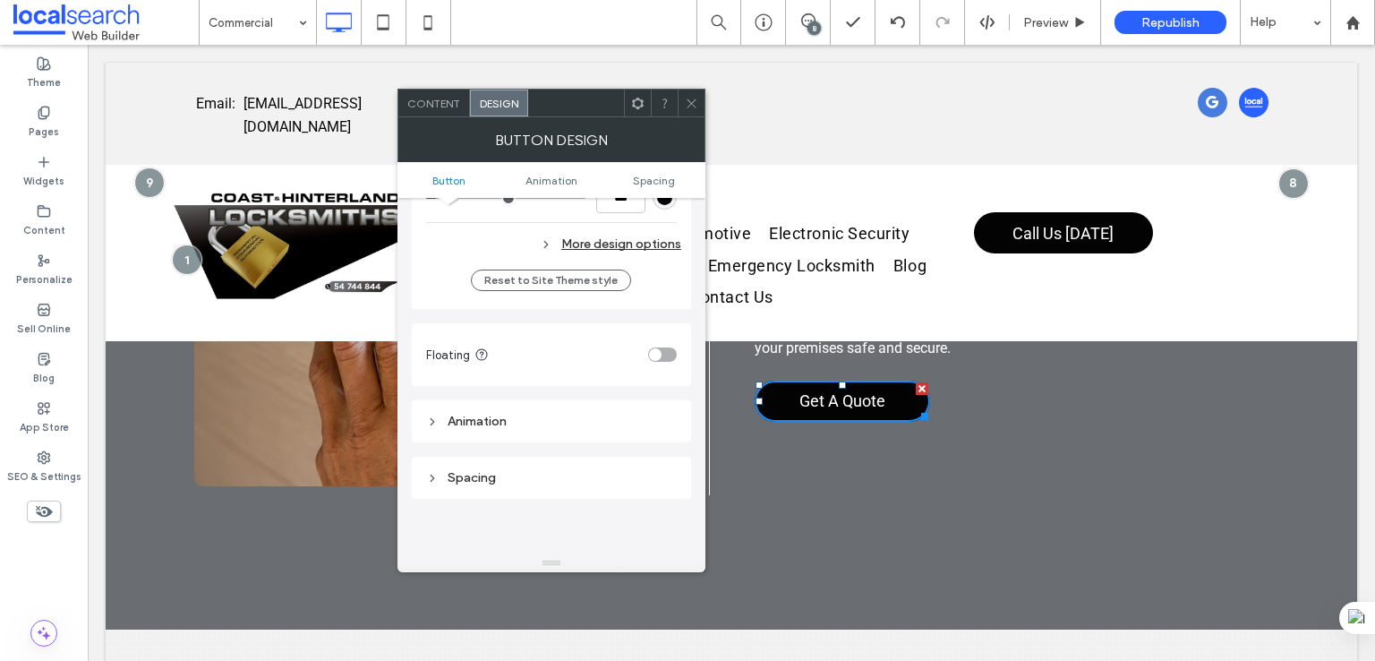
click at [623, 242] on div "More design options" at bounding box center [553, 244] width 255 height 24
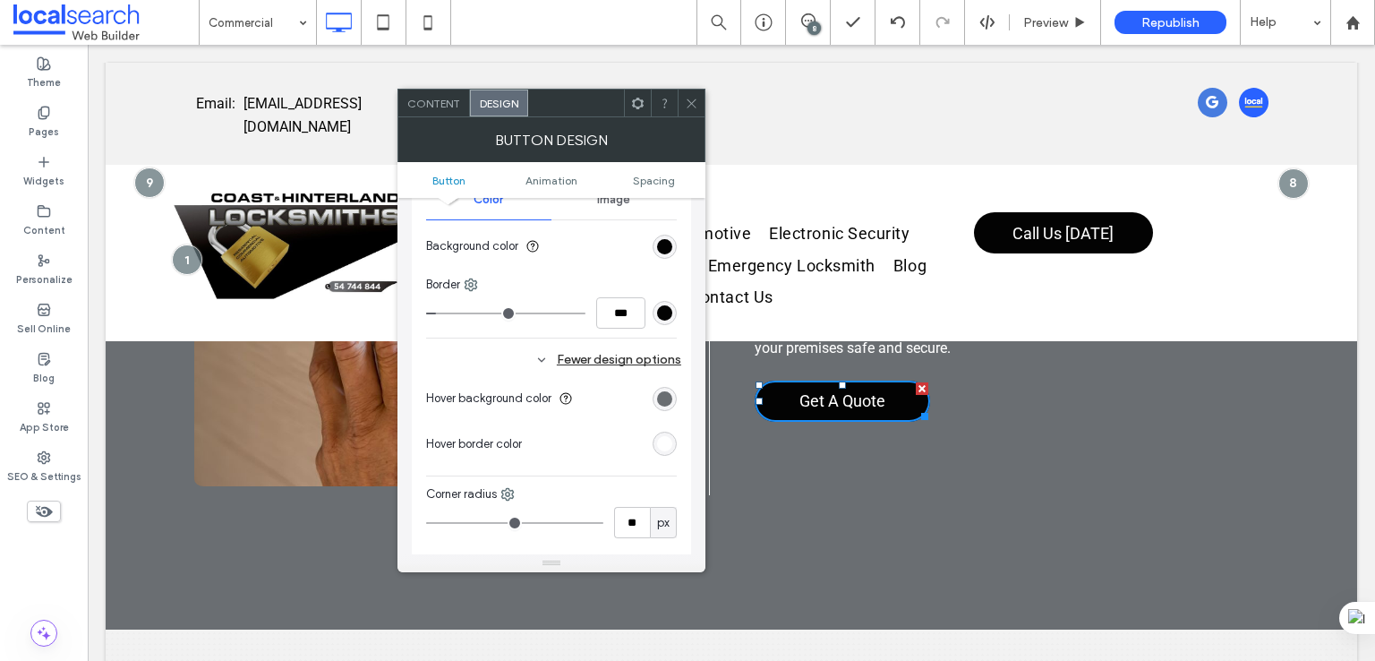
scroll to position [448, 0]
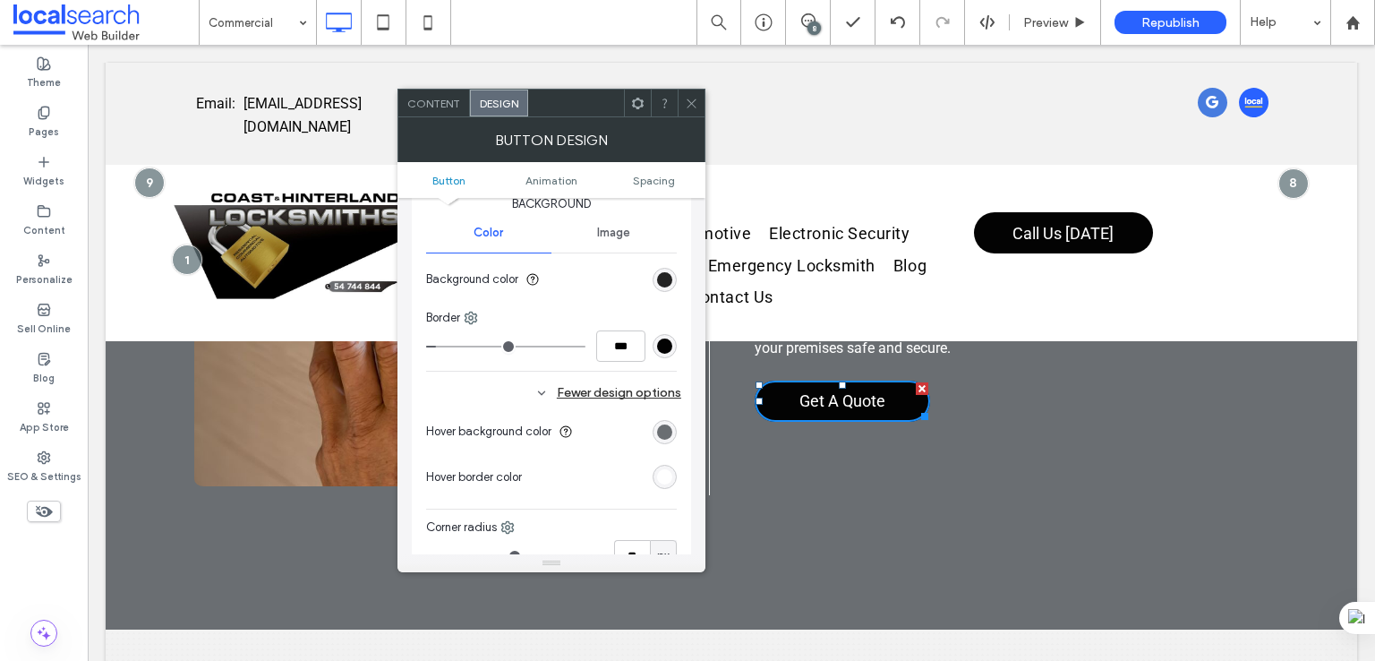
click at [668, 275] on div "rgb(3, 3, 3)" at bounding box center [664, 279] width 15 height 15
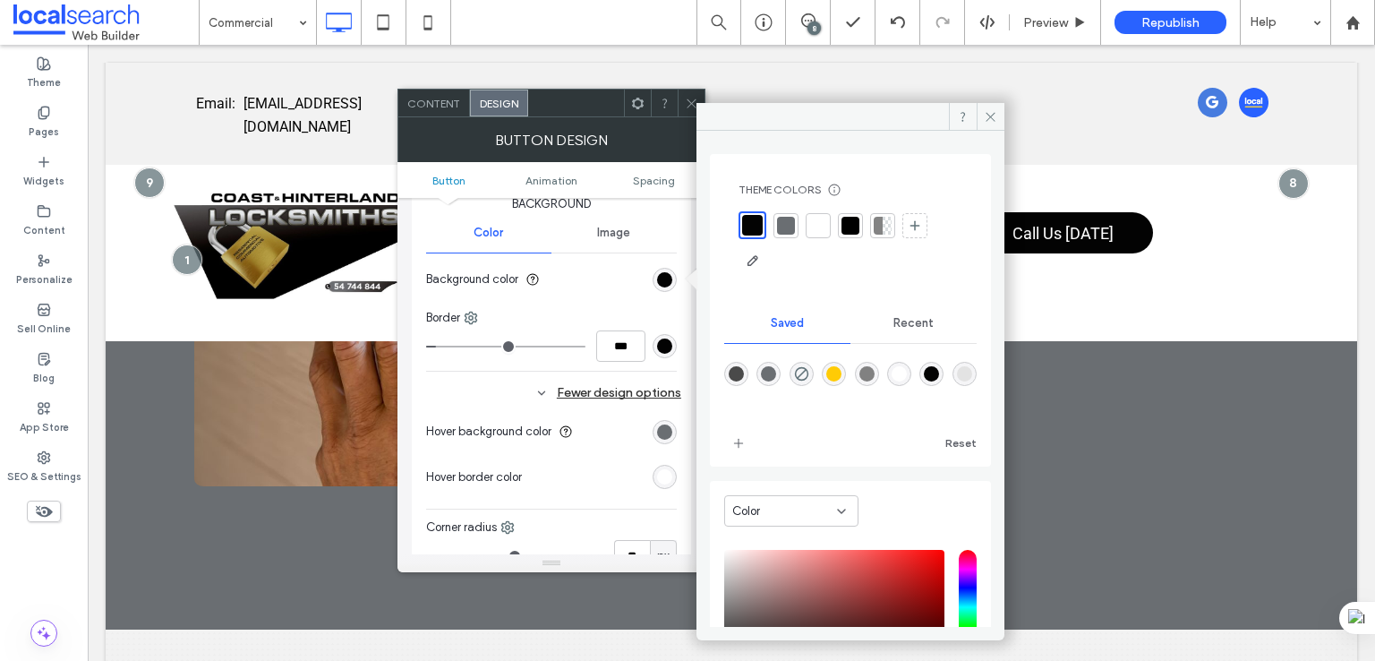
click at [939, 369] on div "rgba(3,3,3,1)" at bounding box center [931, 373] width 15 height 15
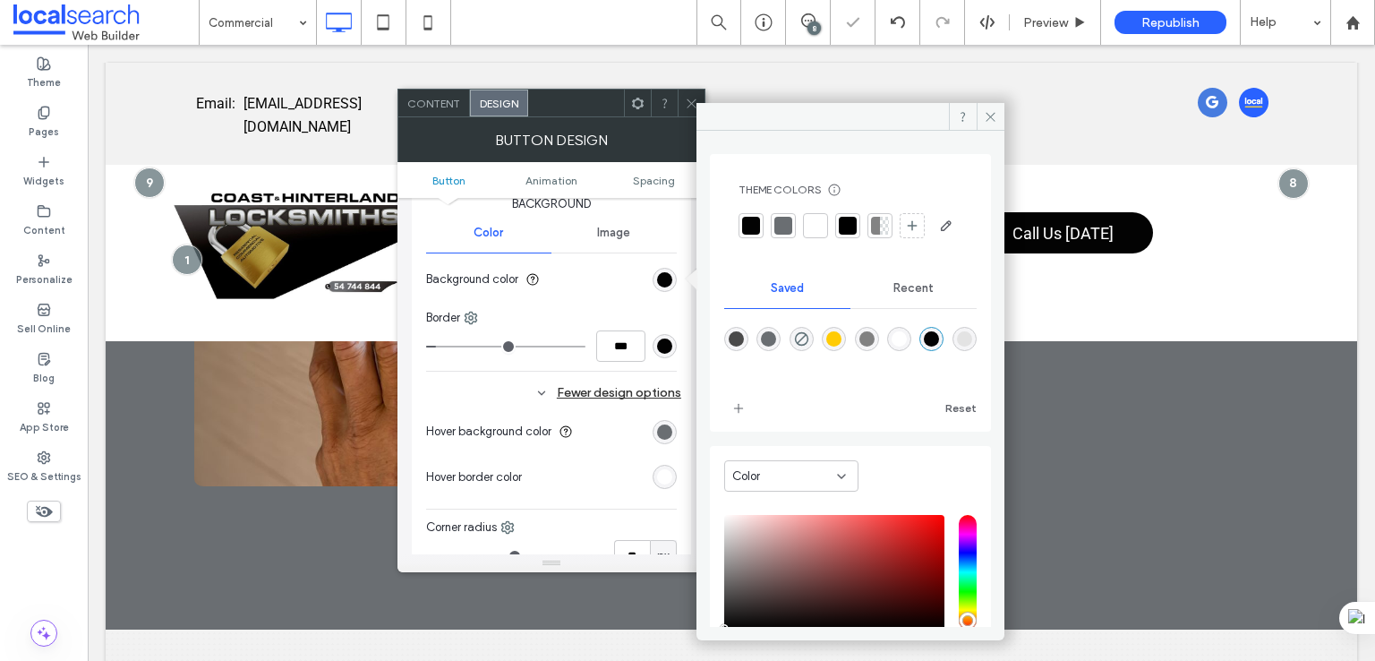
click at [669, 341] on div "rgb(3, 3, 3)" at bounding box center [664, 345] width 15 height 15
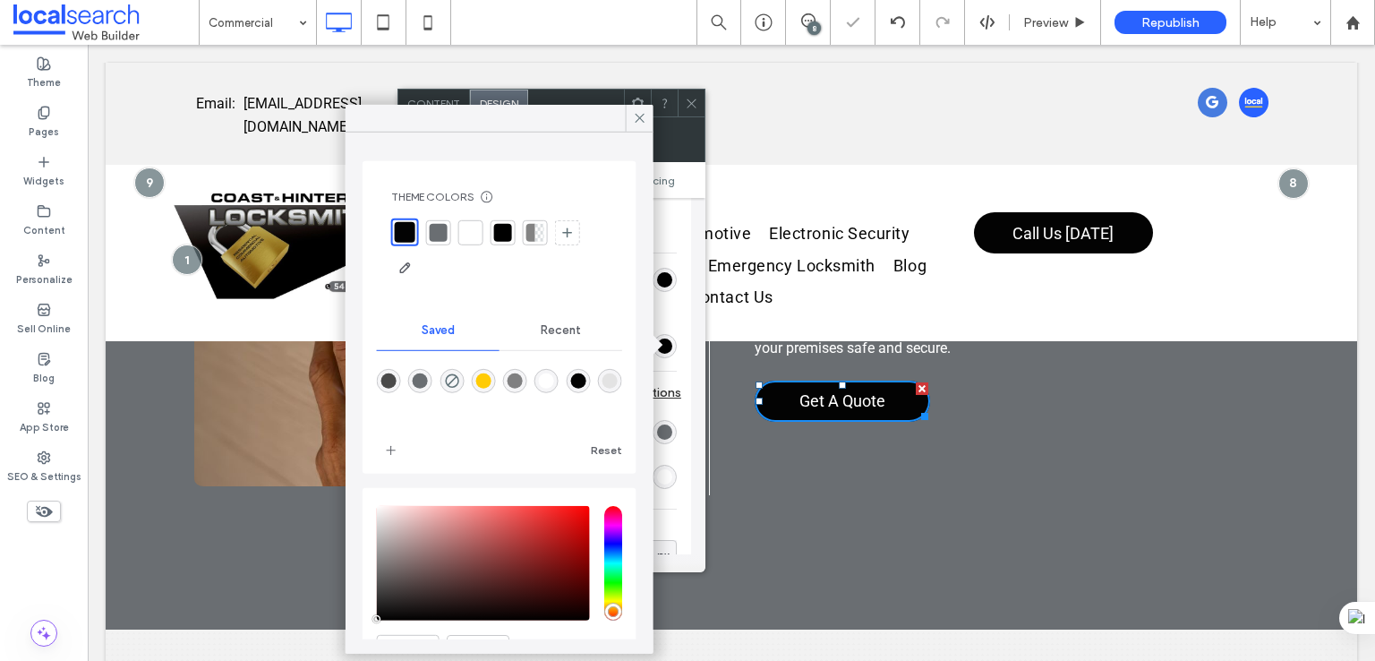
drag, startPoint x: 602, startPoint y: 375, endPoint x: 641, endPoint y: 406, distance: 50.3
click at [585, 375] on div "rgba(3,3,3,1)" at bounding box center [577, 380] width 15 height 15
type input "*"
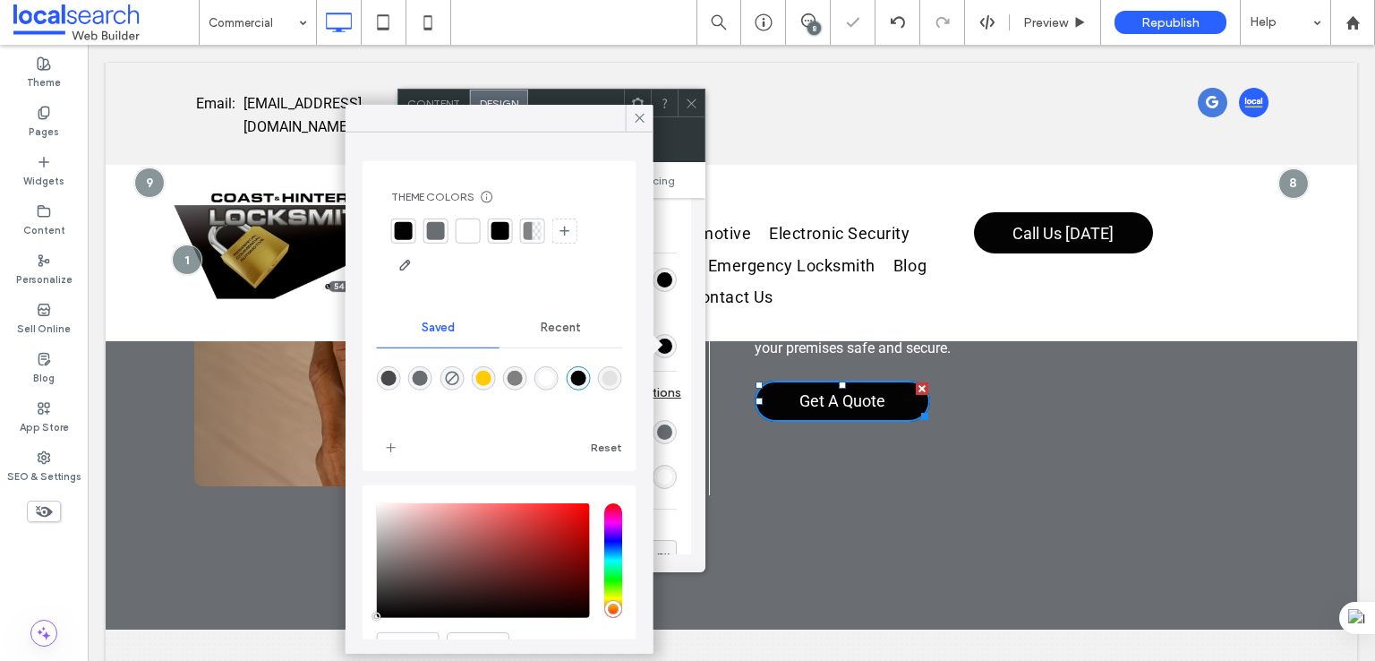
click at [676, 432] on div "rgb(106, 110, 114)" at bounding box center [665, 432] width 24 height 24
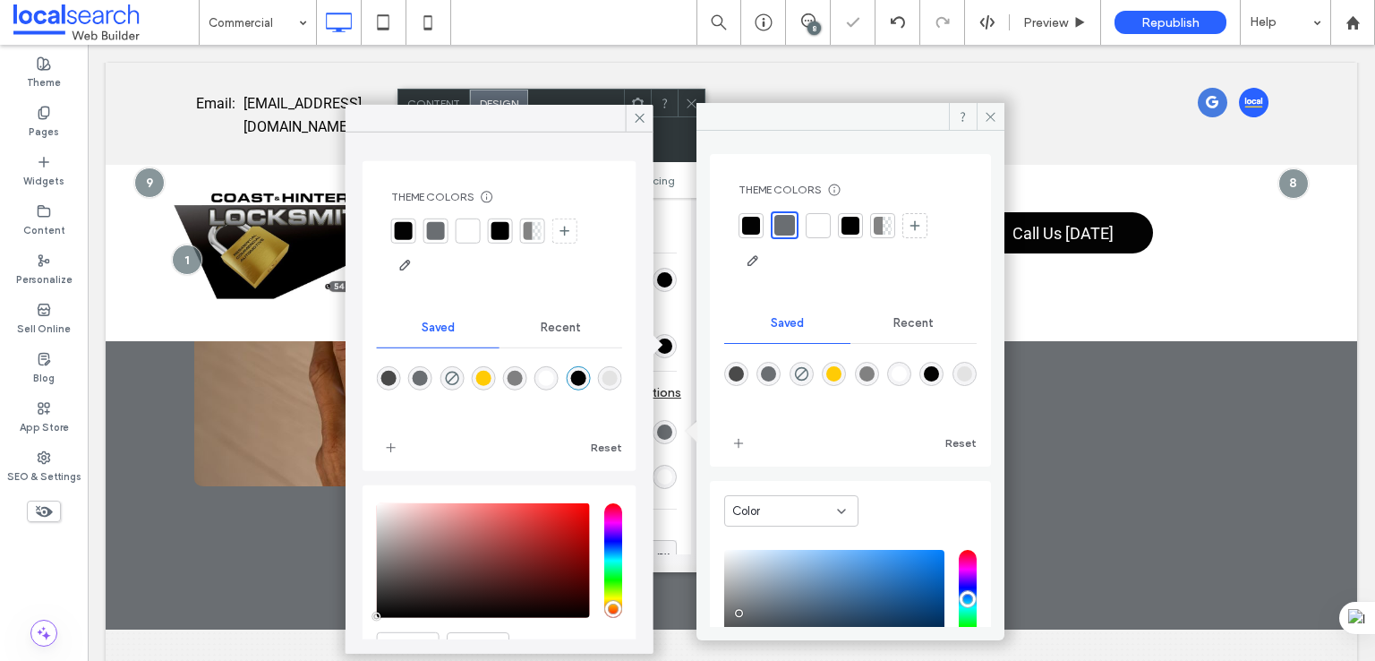
click at [781, 226] on div at bounding box center [784, 225] width 21 height 21
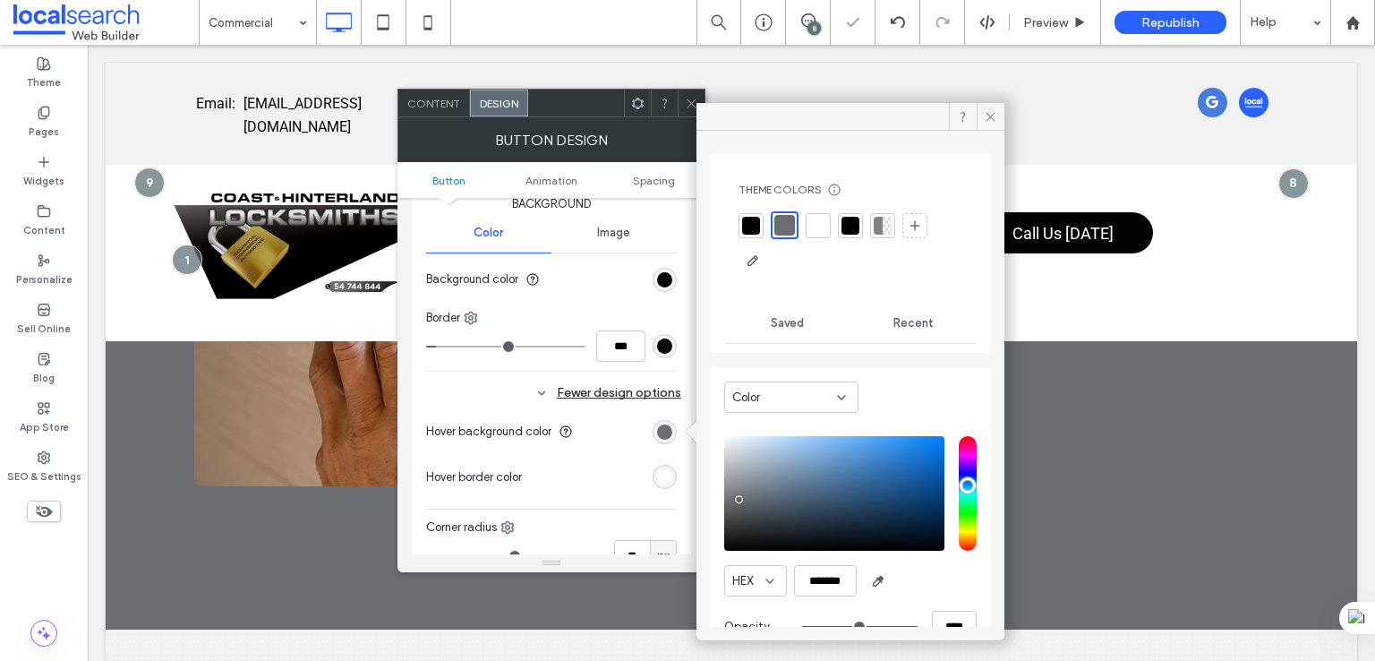
click at [673, 465] on div at bounding box center [665, 477] width 24 height 24
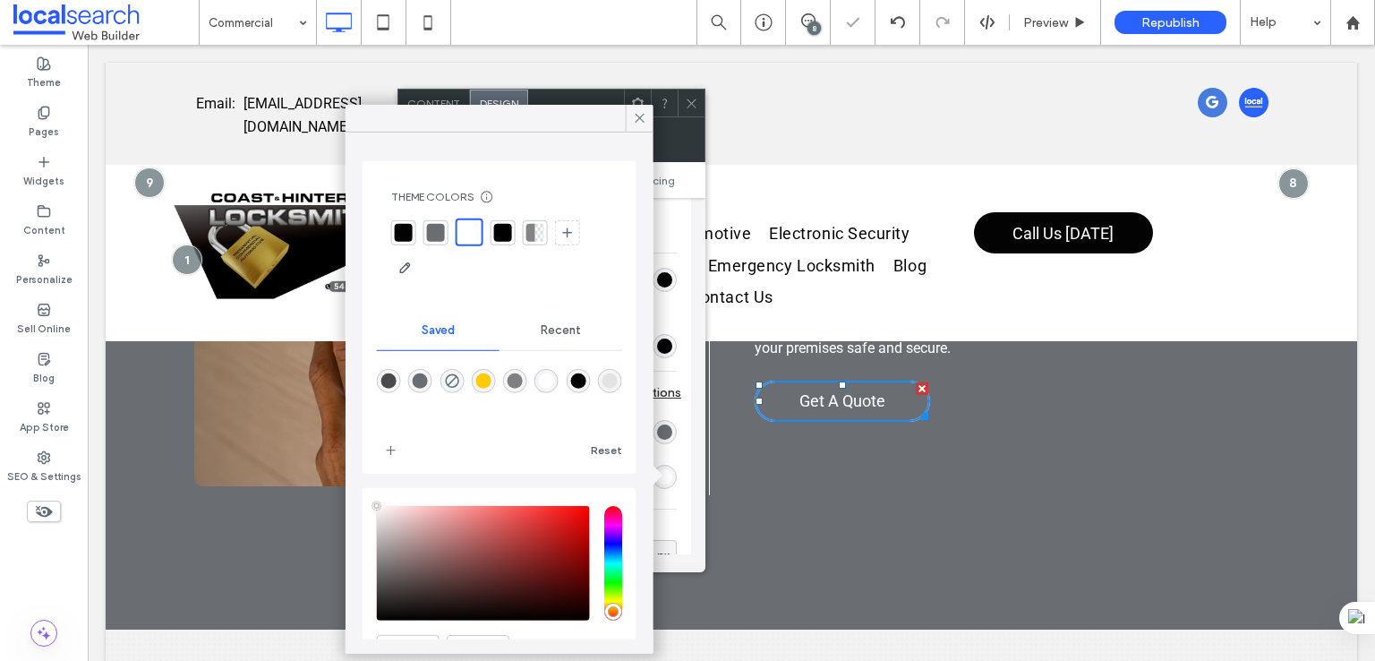
click at [554, 378] on div "rgba(255,255,255,1)" at bounding box center [546, 380] width 15 height 15
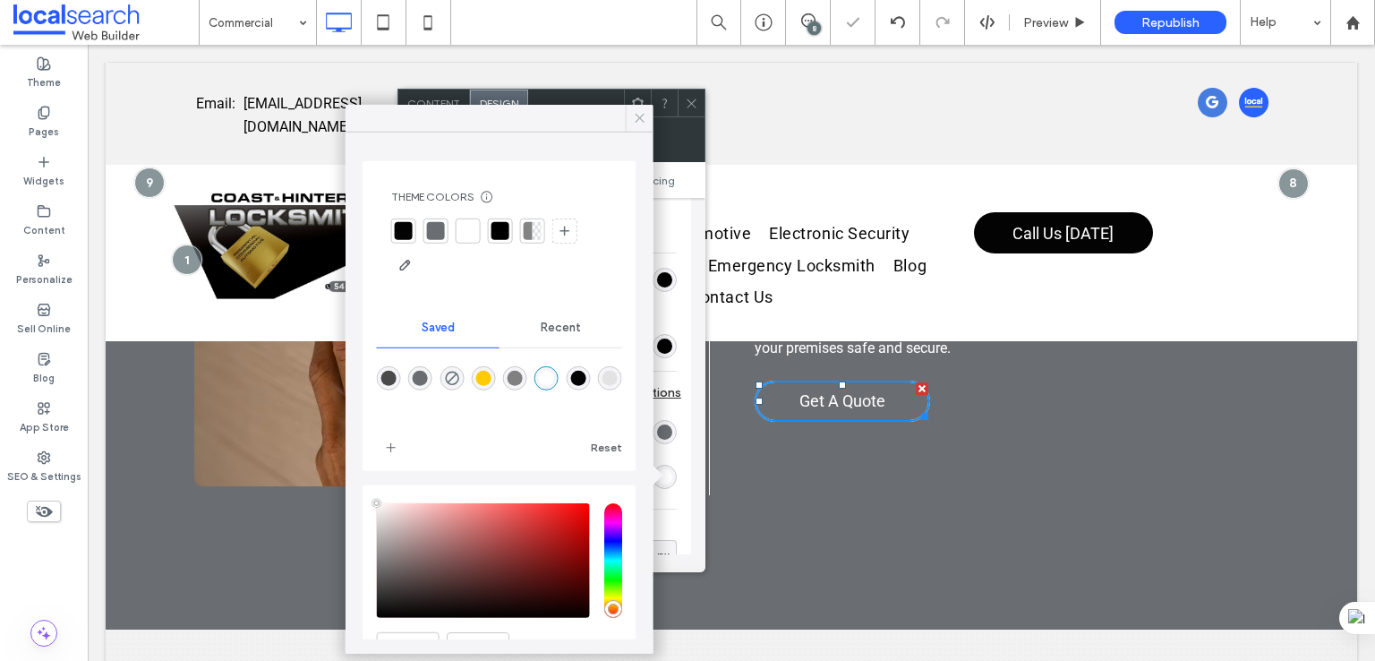
click at [633, 114] on icon at bounding box center [640, 118] width 16 height 16
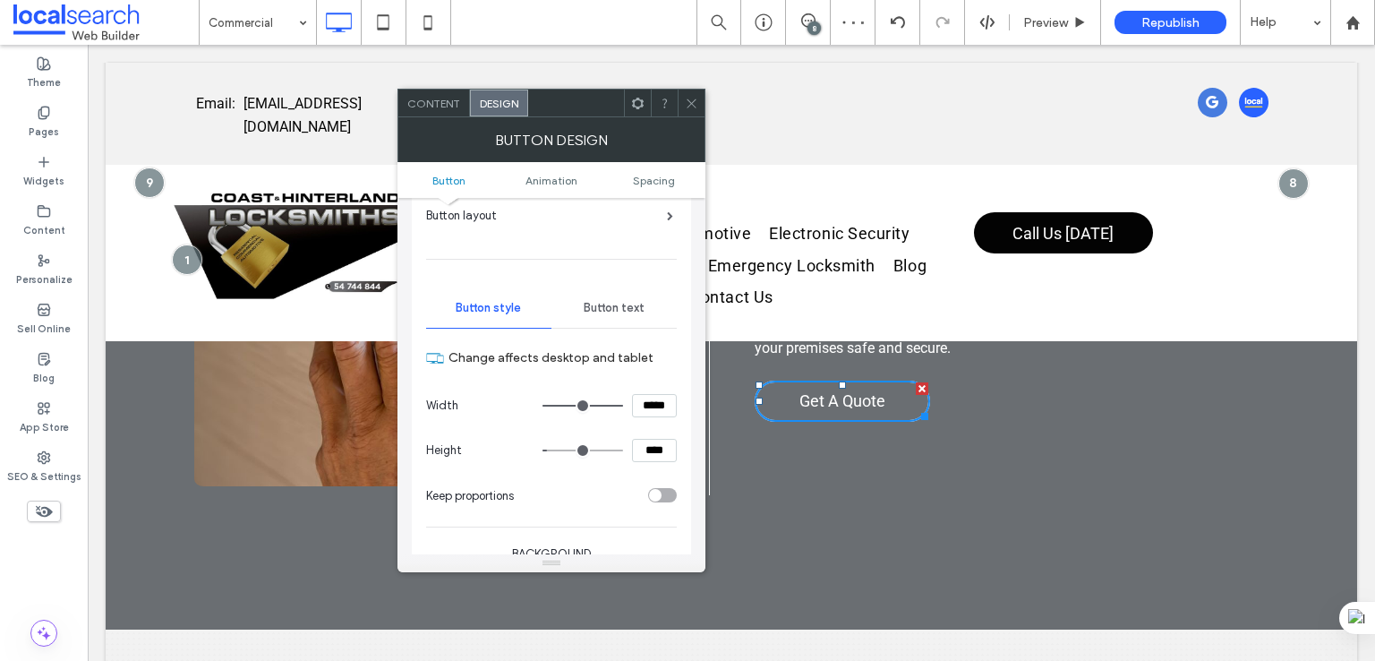
scroll to position [0, 0]
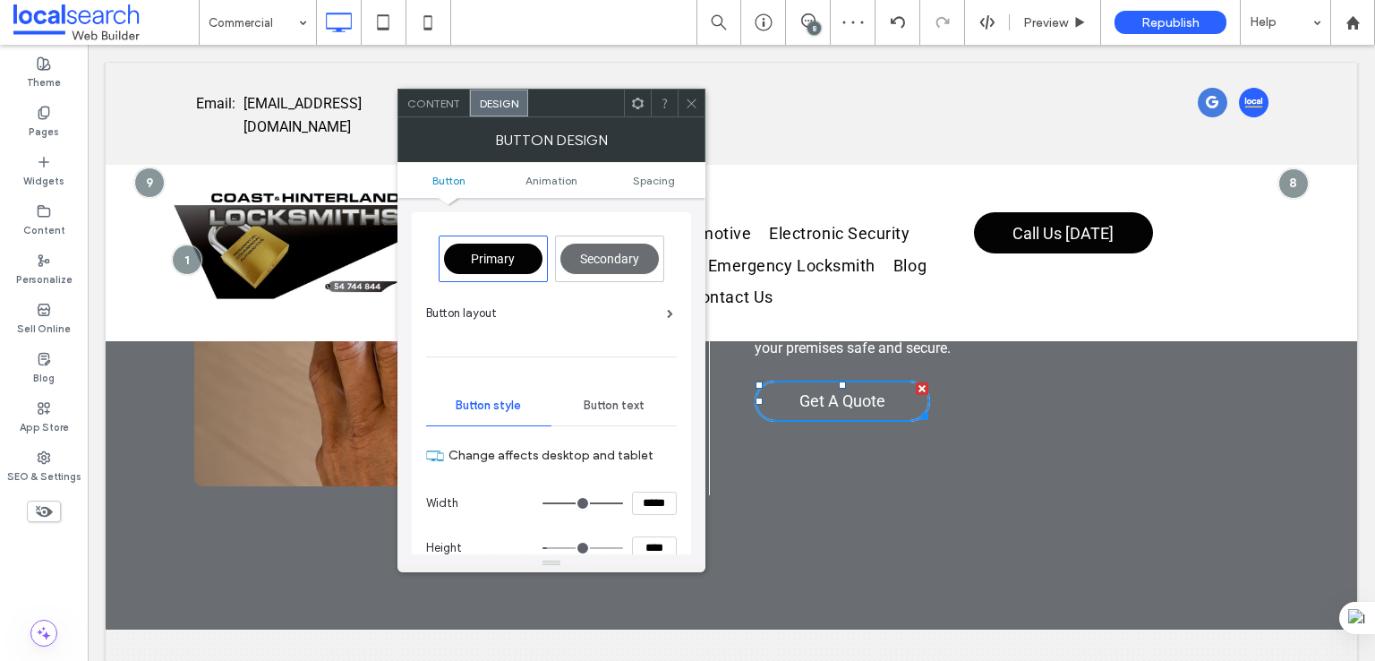
click at [605, 398] on span "Button text" at bounding box center [614, 405] width 61 height 14
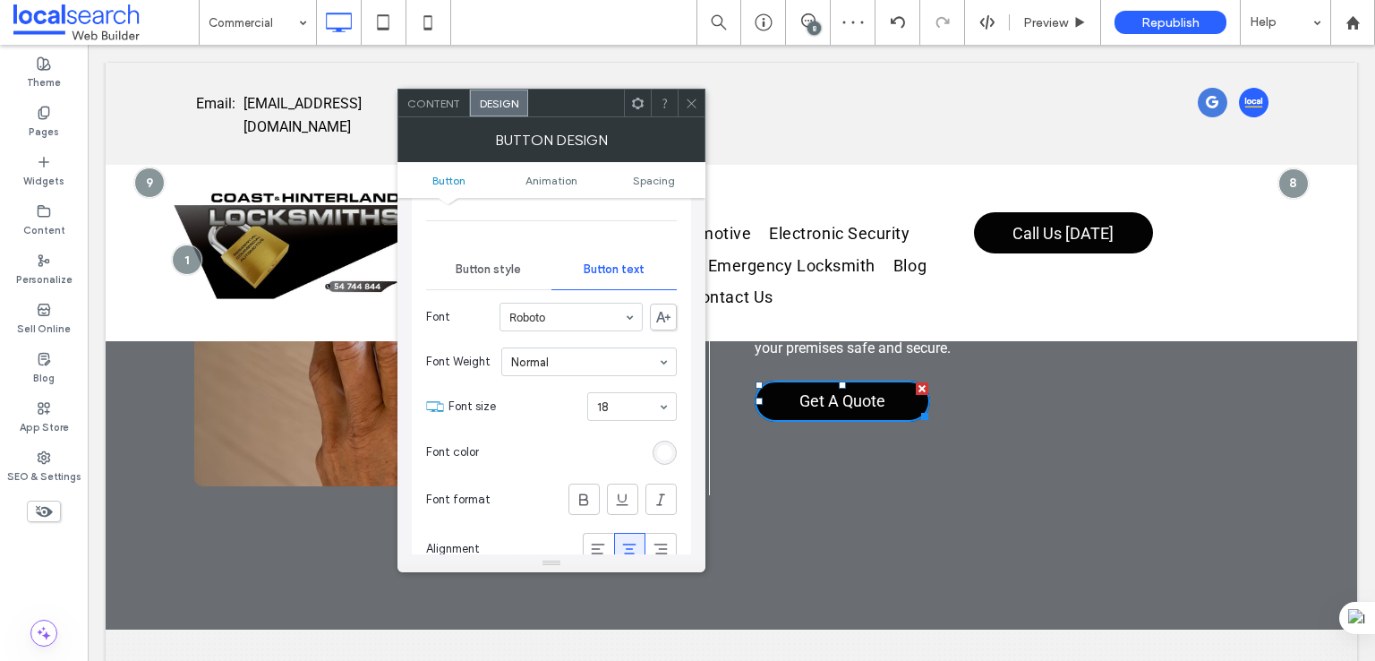
scroll to position [298, 0]
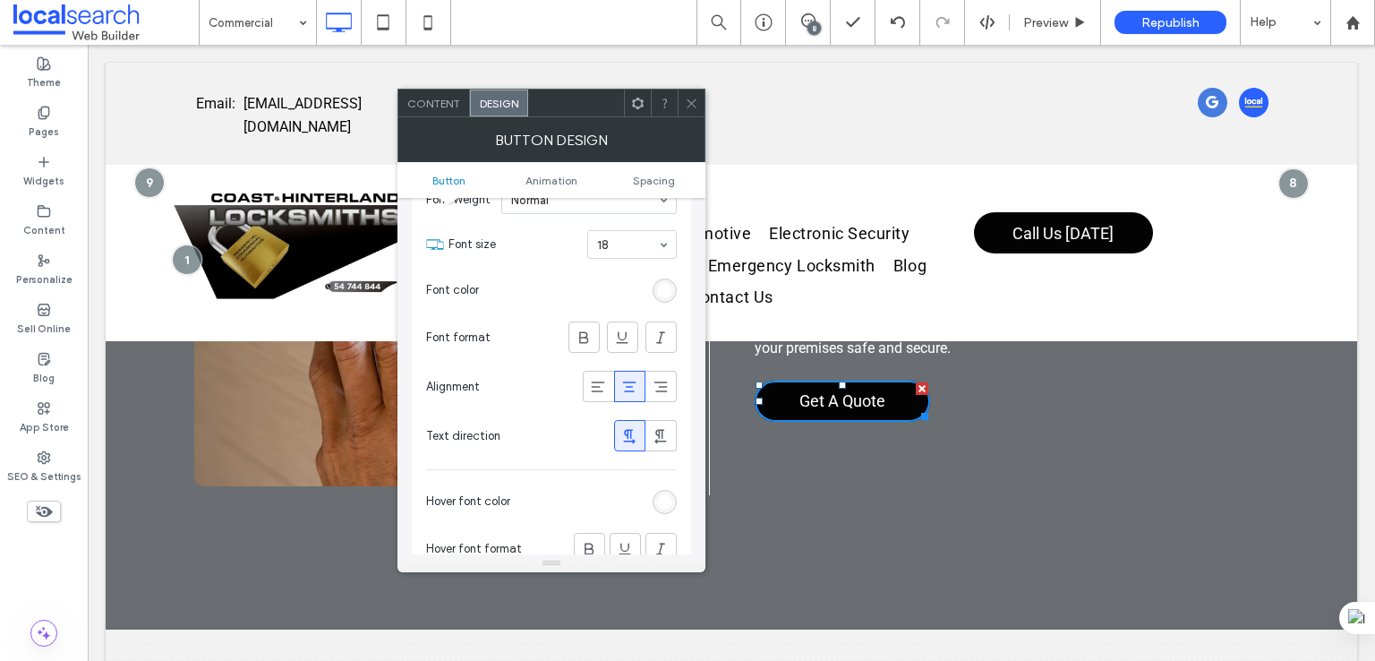
click at [660, 294] on div "rgb(255, 255, 255)" at bounding box center [664, 290] width 15 height 15
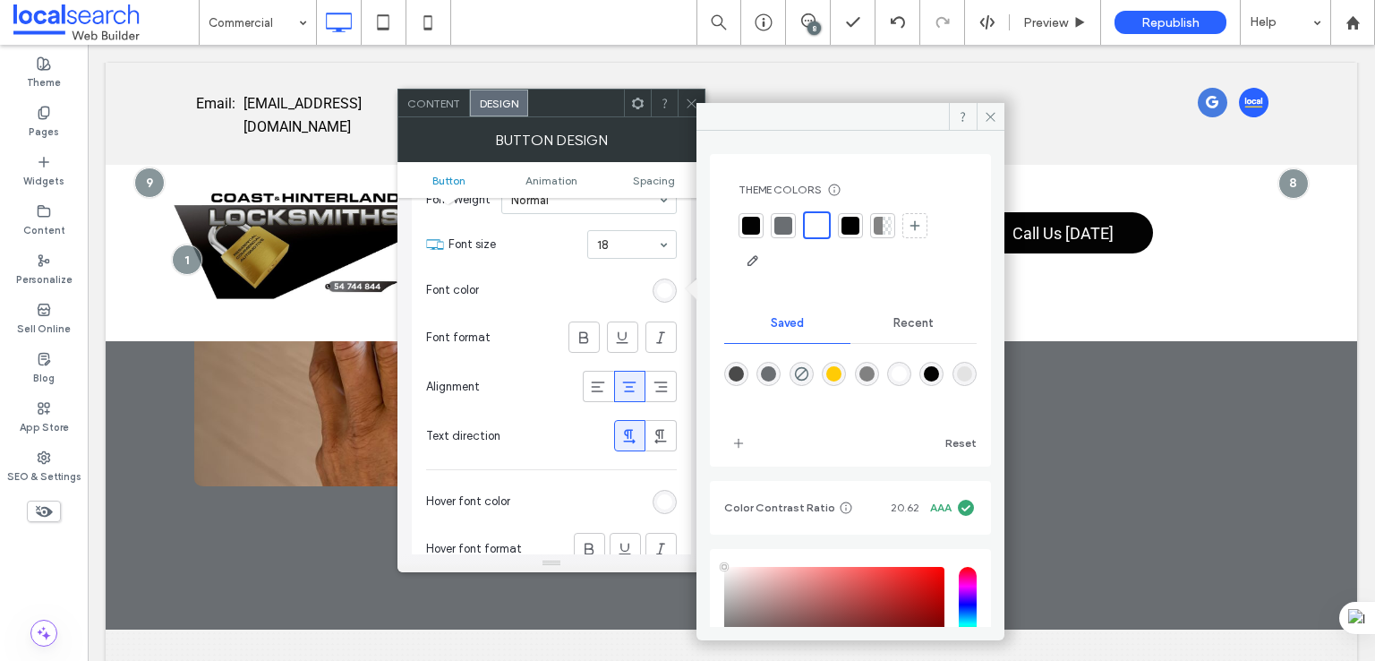
click at [907, 370] on div "rgba(255,255,255,1)" at bounding box center [899, 373] width 15 height 15
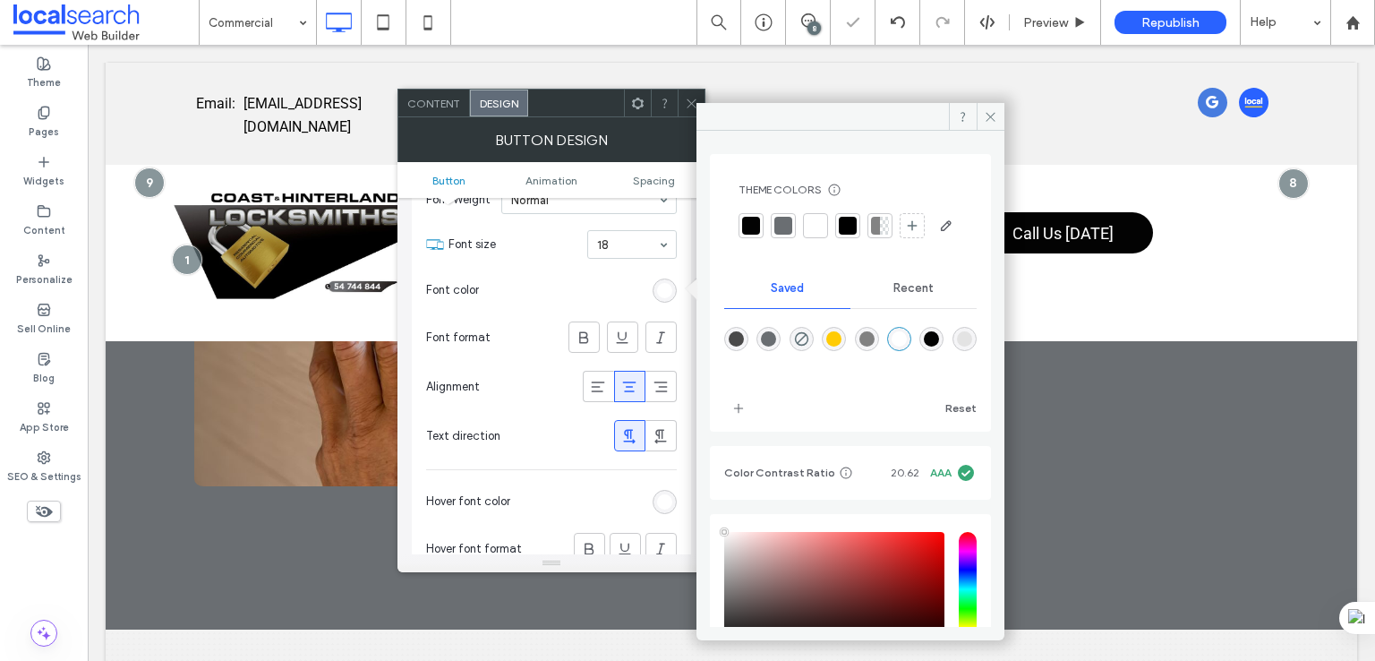
click at [662, 496] on div "rgb(255, 255, 255)" at bounding box center [664, 501] width 15 height 15
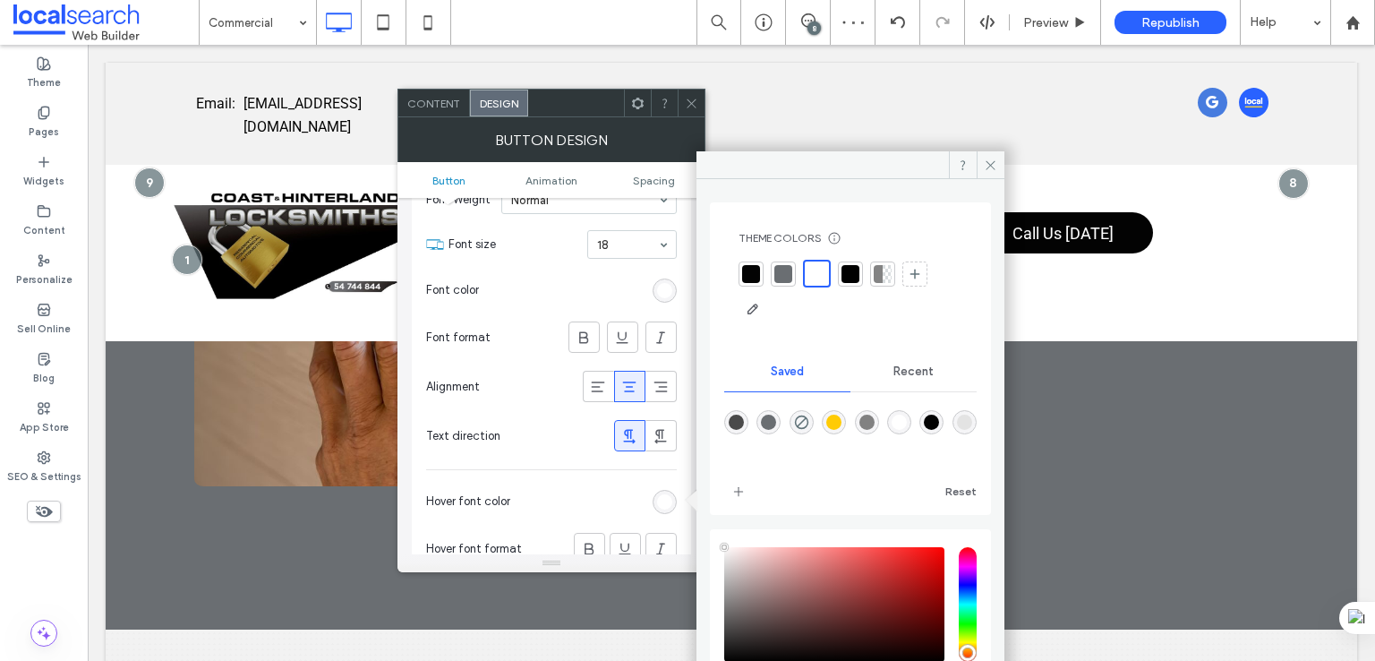
click at [907, 423] on div "rgba(255,255,255,1)" at bounding box center [899, 421] width 15 height 15
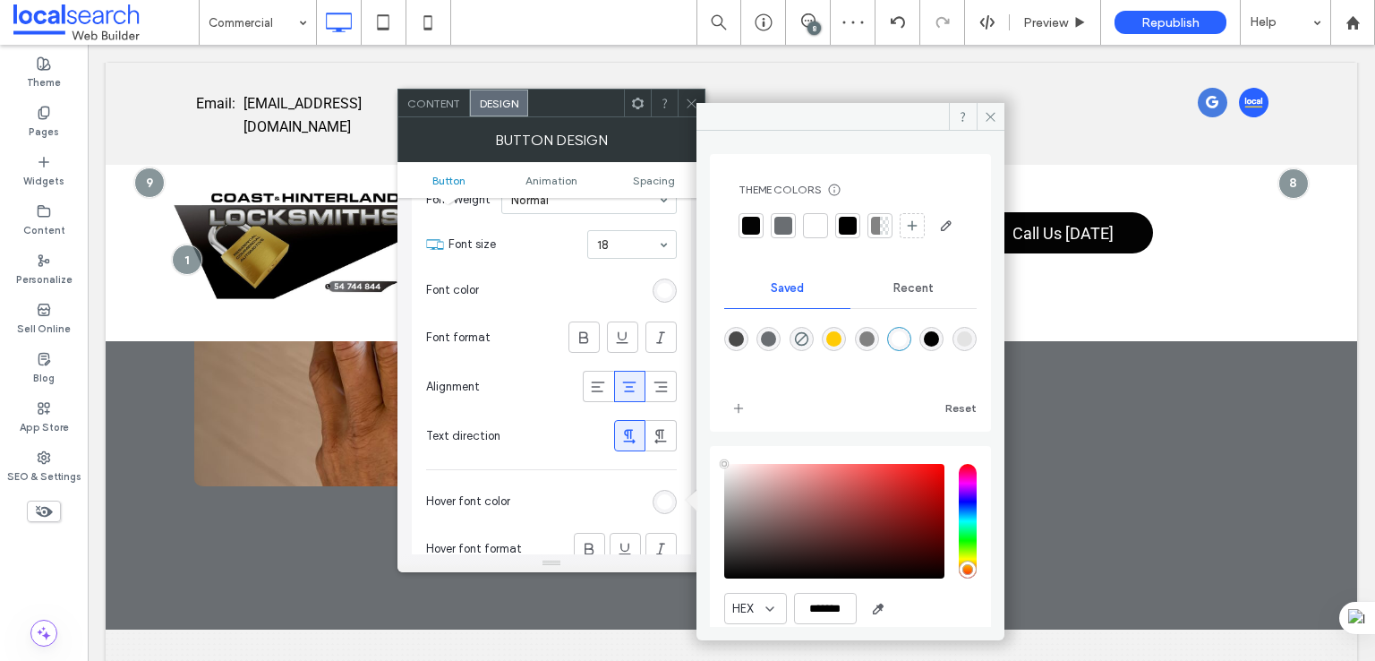
click at [689, 106] on icon at bounding box center [691, 103] width 13 height 13
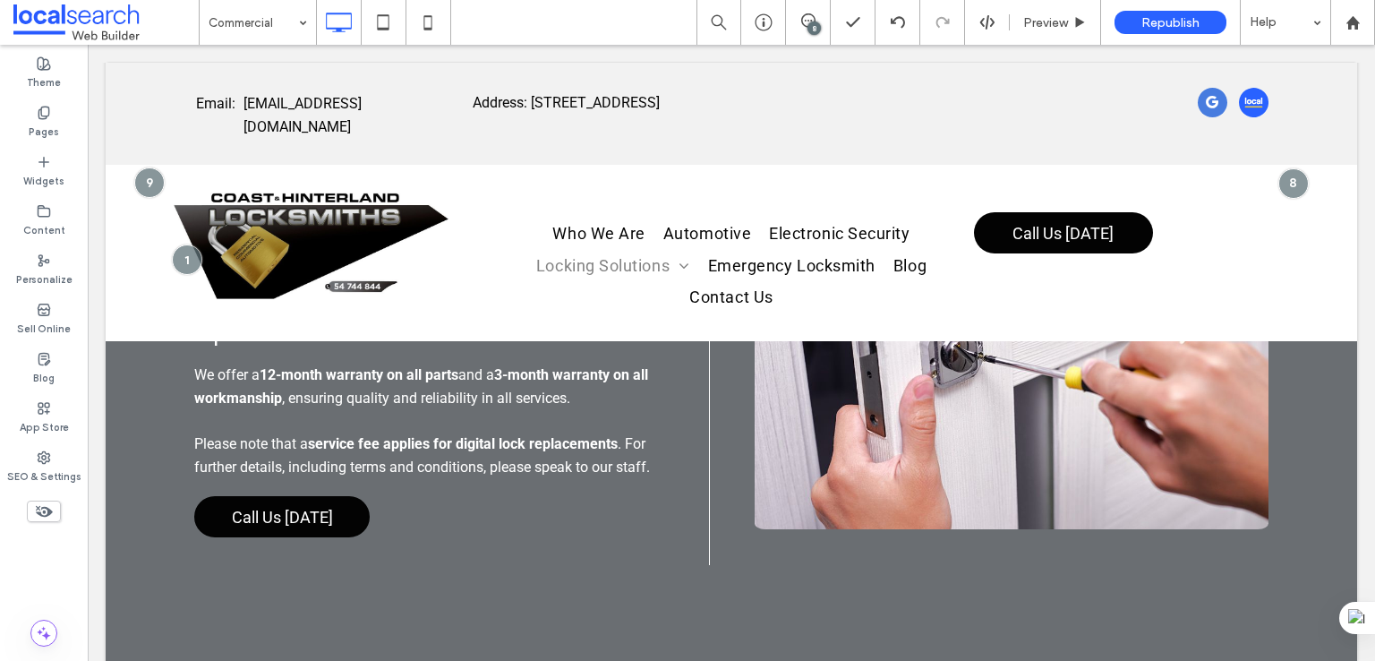
scroll to position [10294, 0]
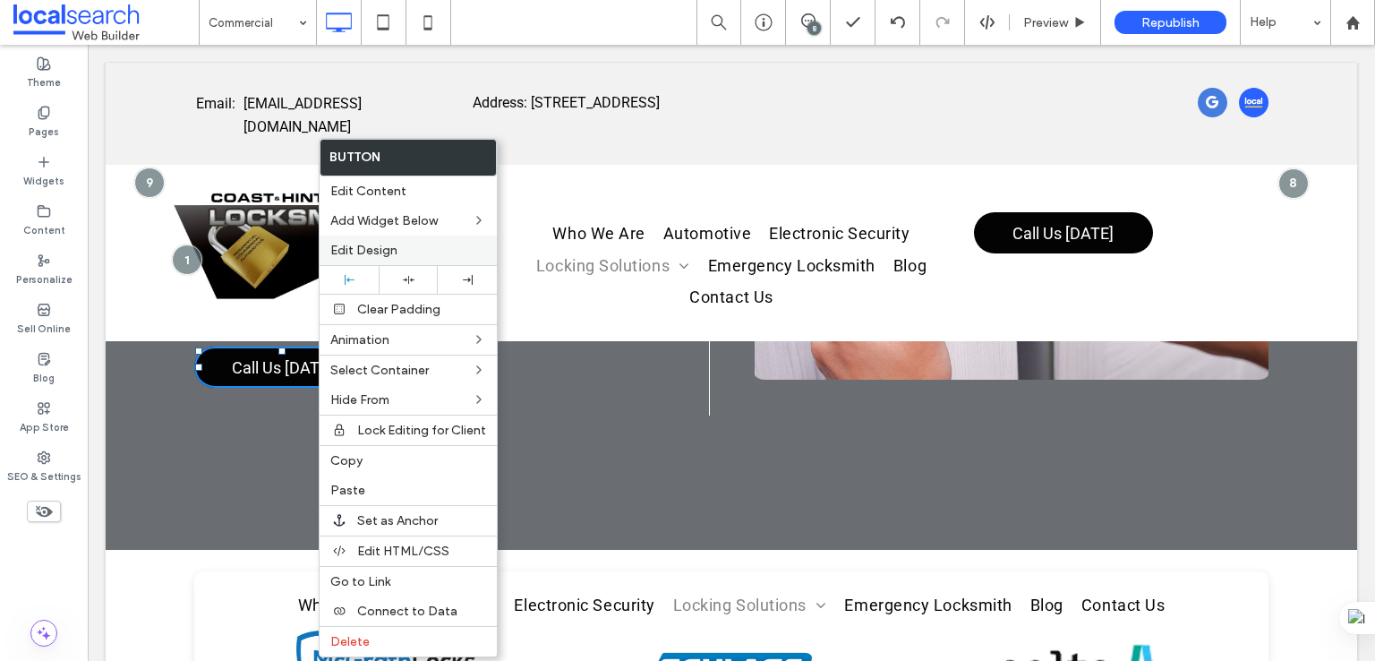
click at [372, 254] on span "Edit Design" at bounding box center [363, 250] width 67 height 15
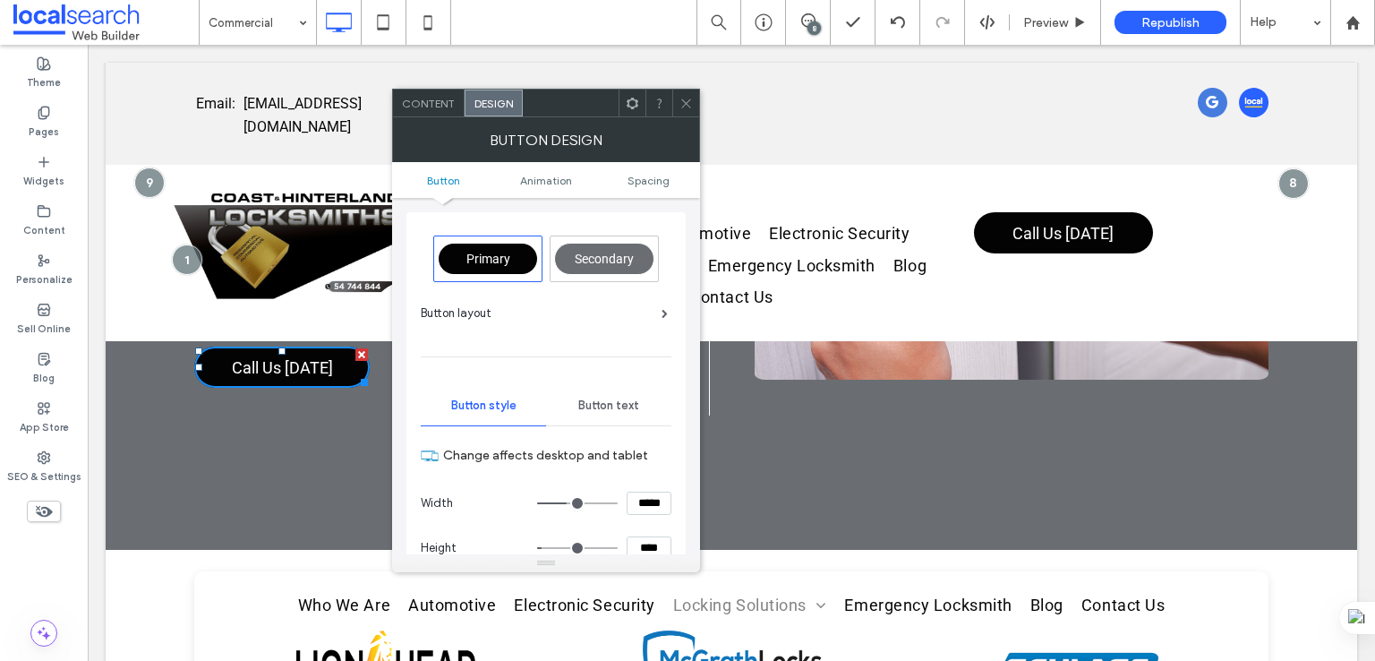
scroll to position [298, 0]
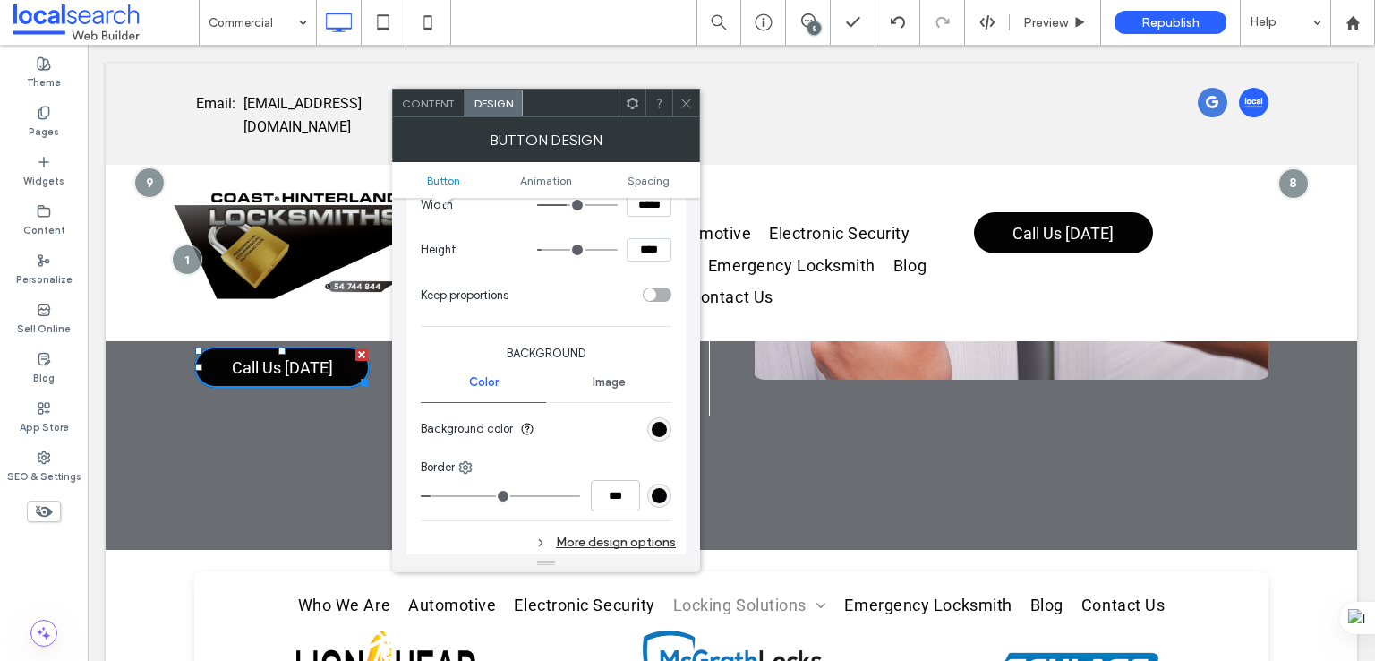
drag, startPoint x: 609, startPoint y: 534, endPoint x: 635, endPoint y: 478, distance: 62.1
click at [608, 535] on div "More design options" at bounding box center [548, 542] width 255 height 24
click at [655, 427] on div "rgb(3, 3, 3)" at bounding box center [659, 429] width 15 height 15
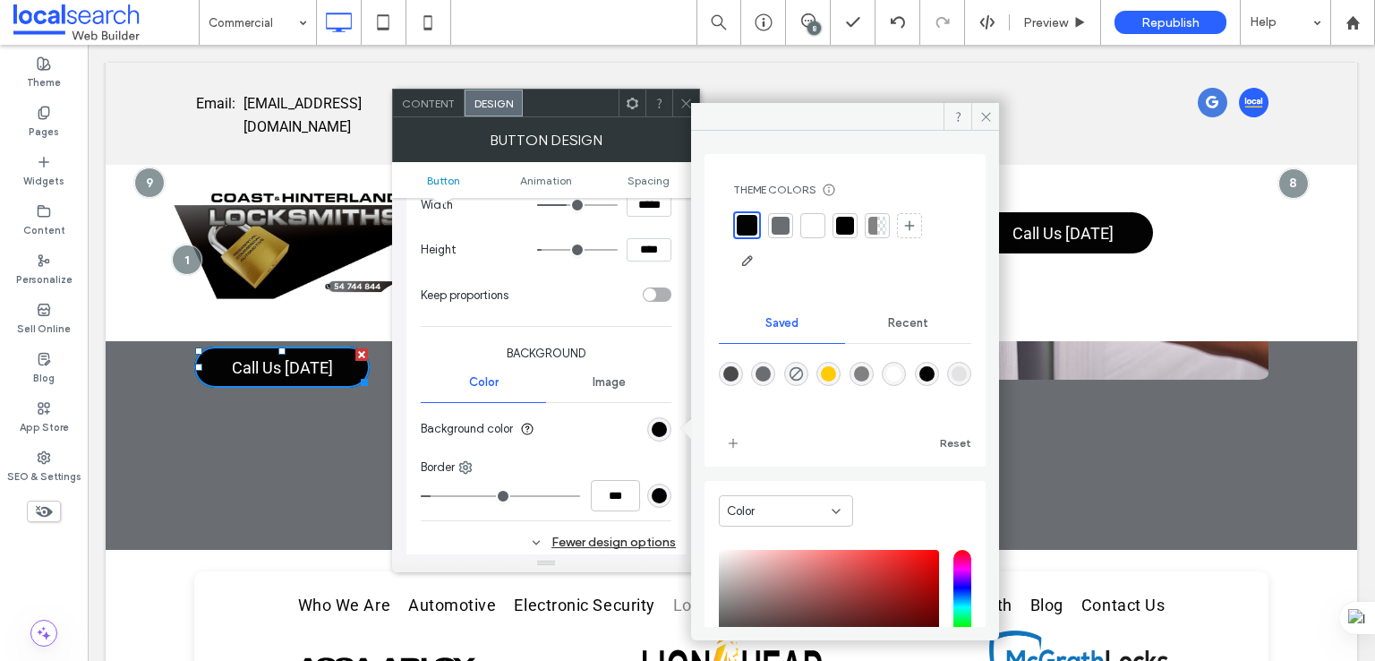
click at [934, 371] on div "rgba(3,3,3,1)" at bounding box center [926, 373] width 15 height 15
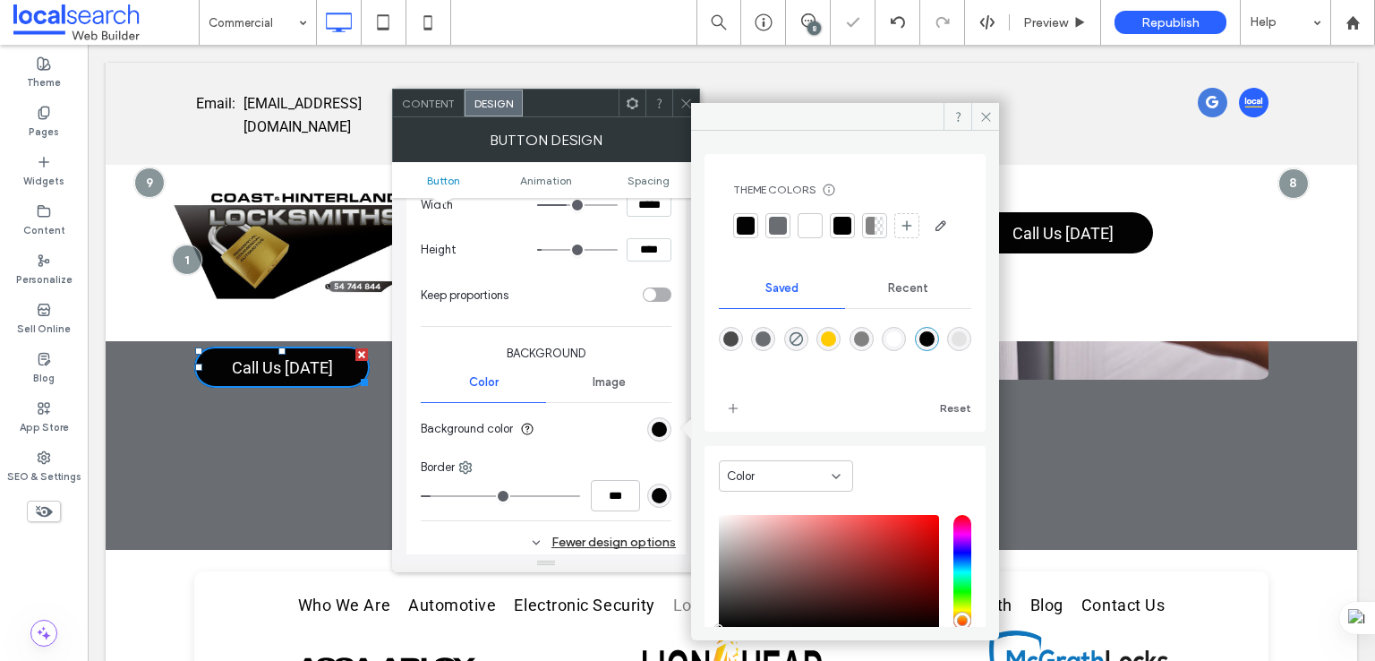
click at [662, 488] on div "rgb(3, 3, 3)" at bounding box center [659, 495] width 15 height 15
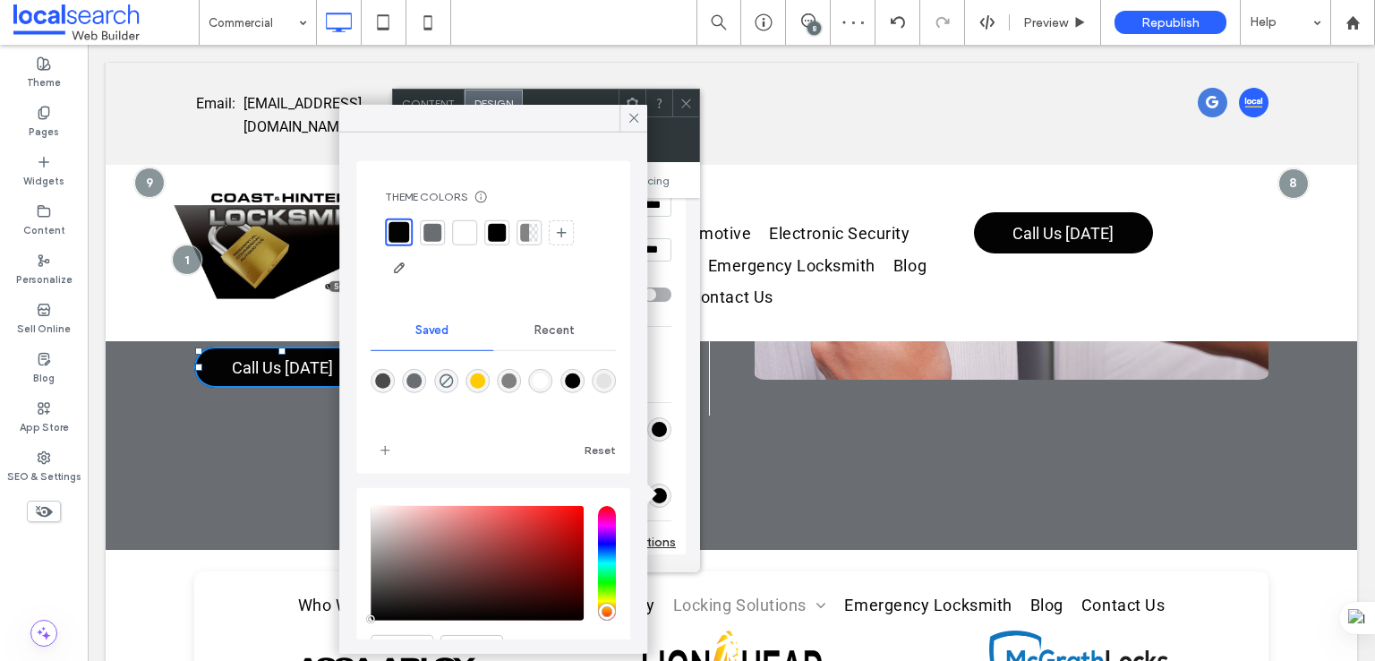
drag, startPoint x: 593, startPoint y: 379, endPoint x: 646, endPoint y: 542, distance: 171.5
click at [580, 379] on div "rgba(3,3,3,1)" at bounding box center [572, 380] width 15 height 15
type input "*"
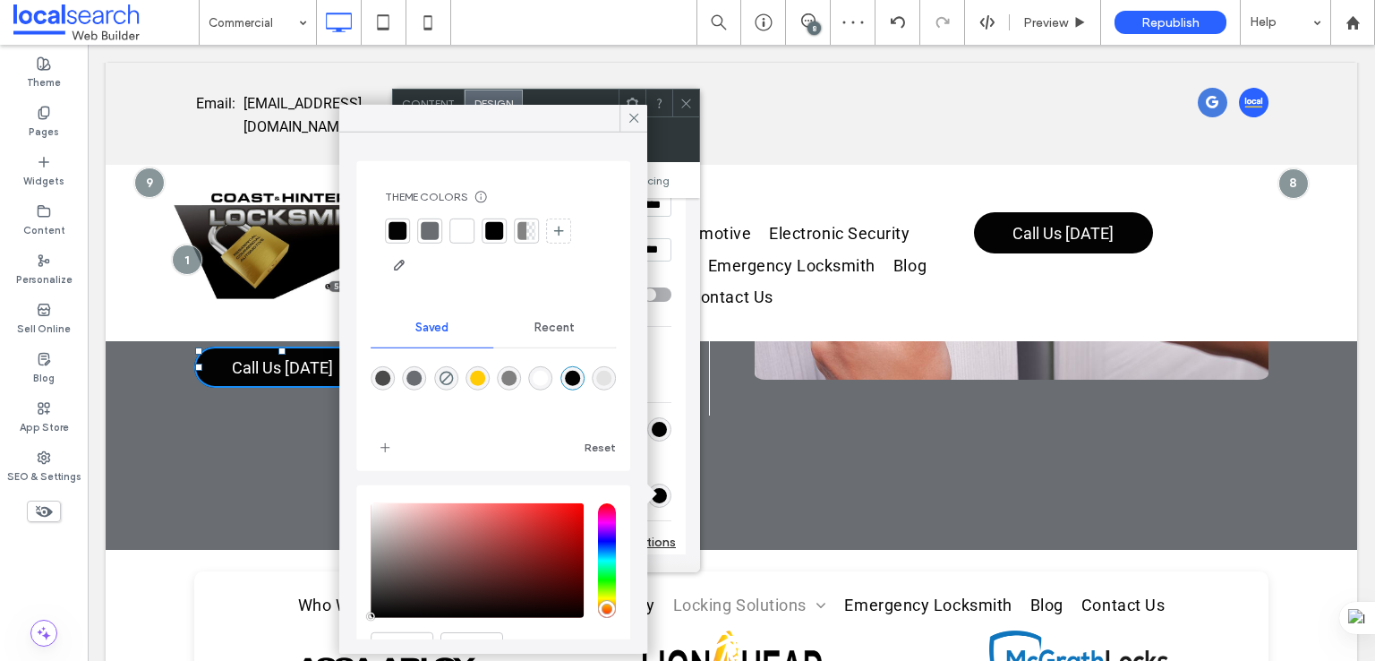
click at [657, 545] on div "Fewer design options" at bounding box center [548, 542] width 255 height 24
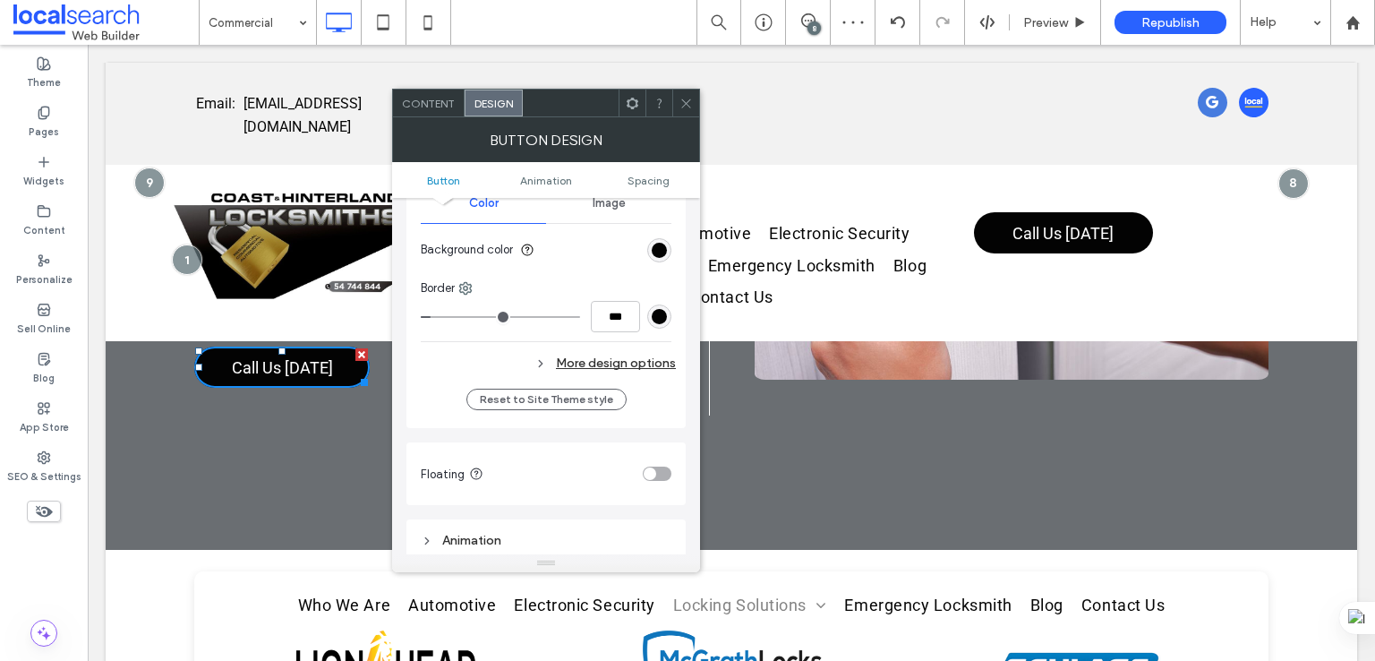
scroll to position [448, 0]
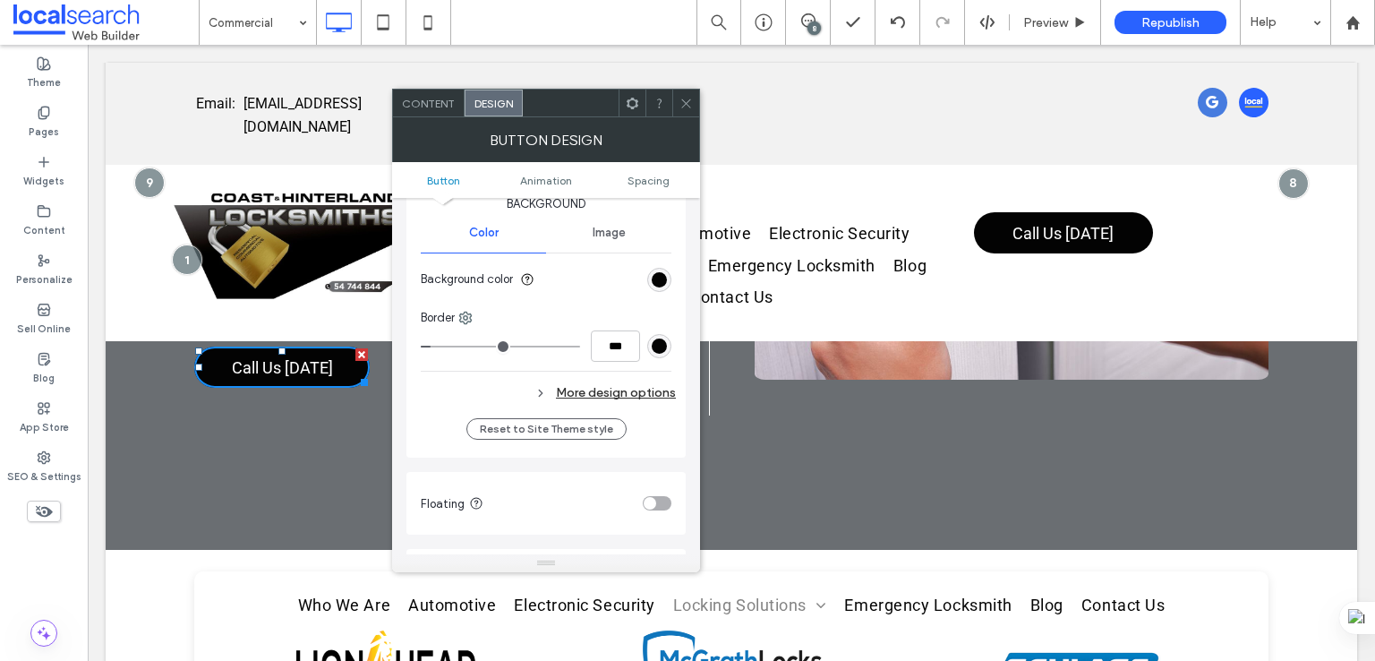
click at [650, 391] on div "More design options" at bounding box center [548, 392] width 255 height 24
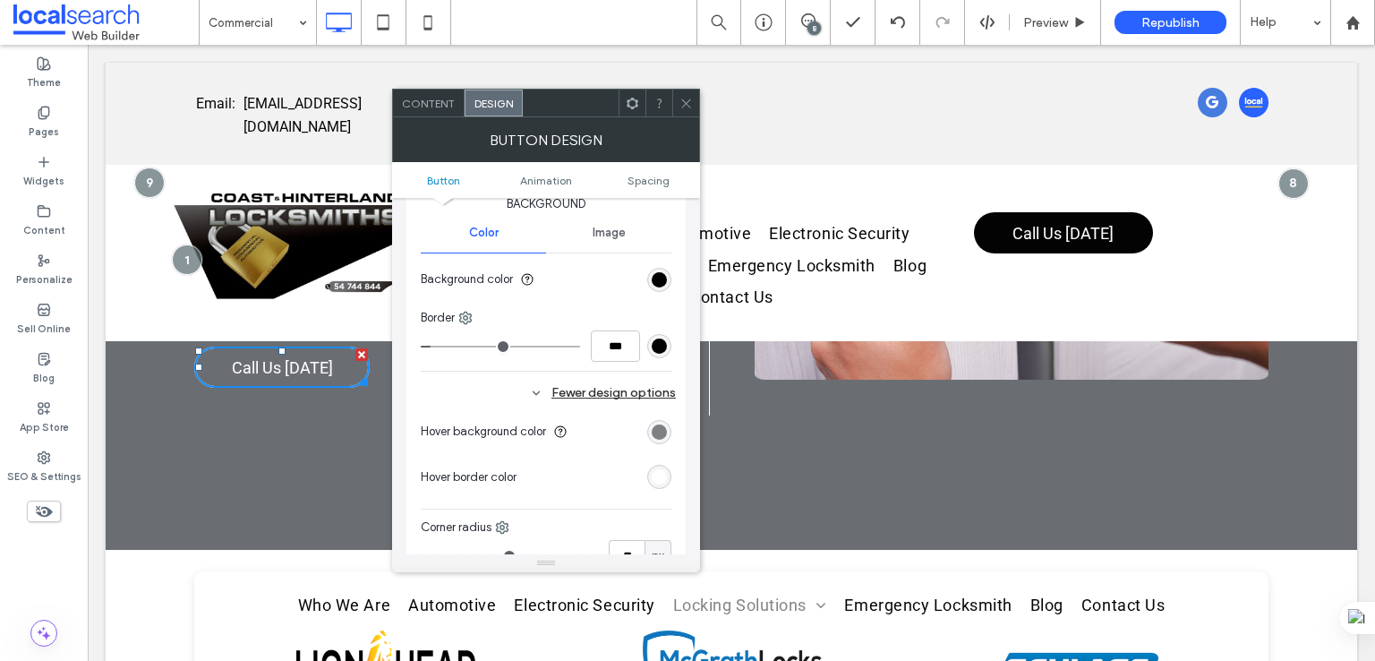
click at [660, 424] on div "rgb(106, 110, 114)" at bounding box center [659, 431] width 15 height 15
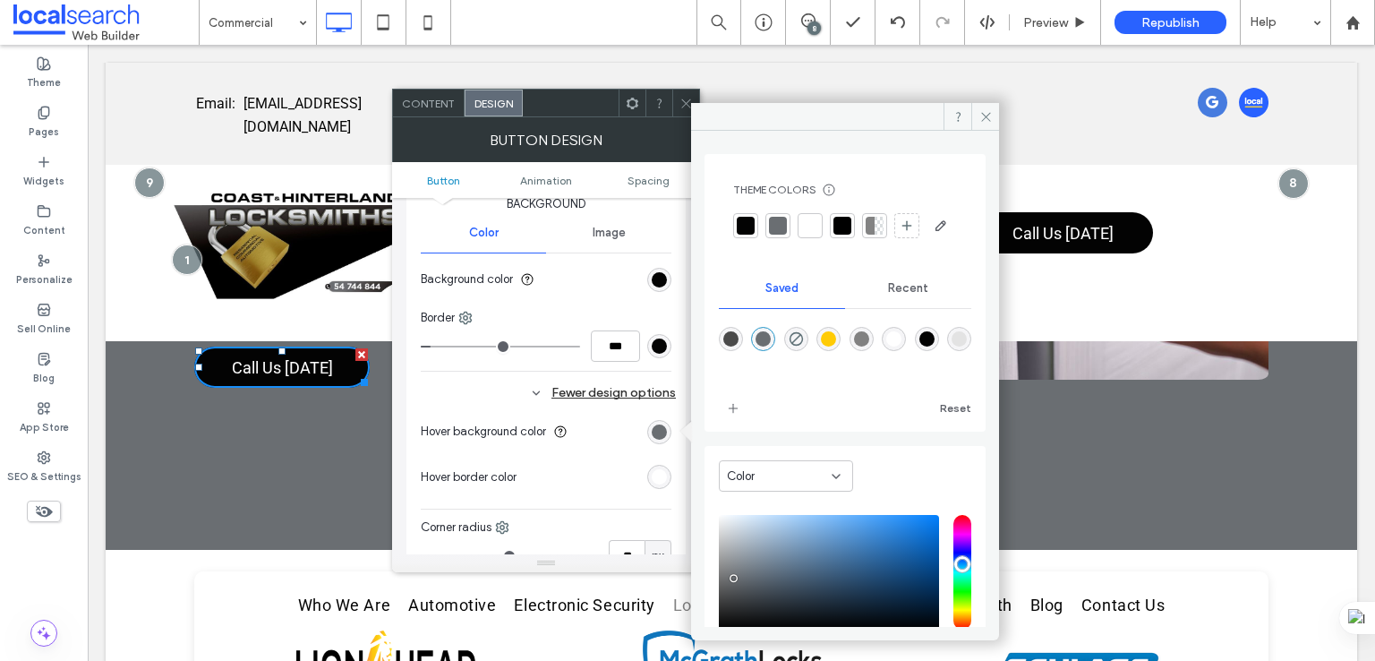
click at [763, 346] on div "rgba(106,110,114,1)" at bounding box center [762, 338] width 15 height 15
click at [664, 465] on div "rgb(255, 255, 255)" at bounding box center [659, 477] width 24 height 24
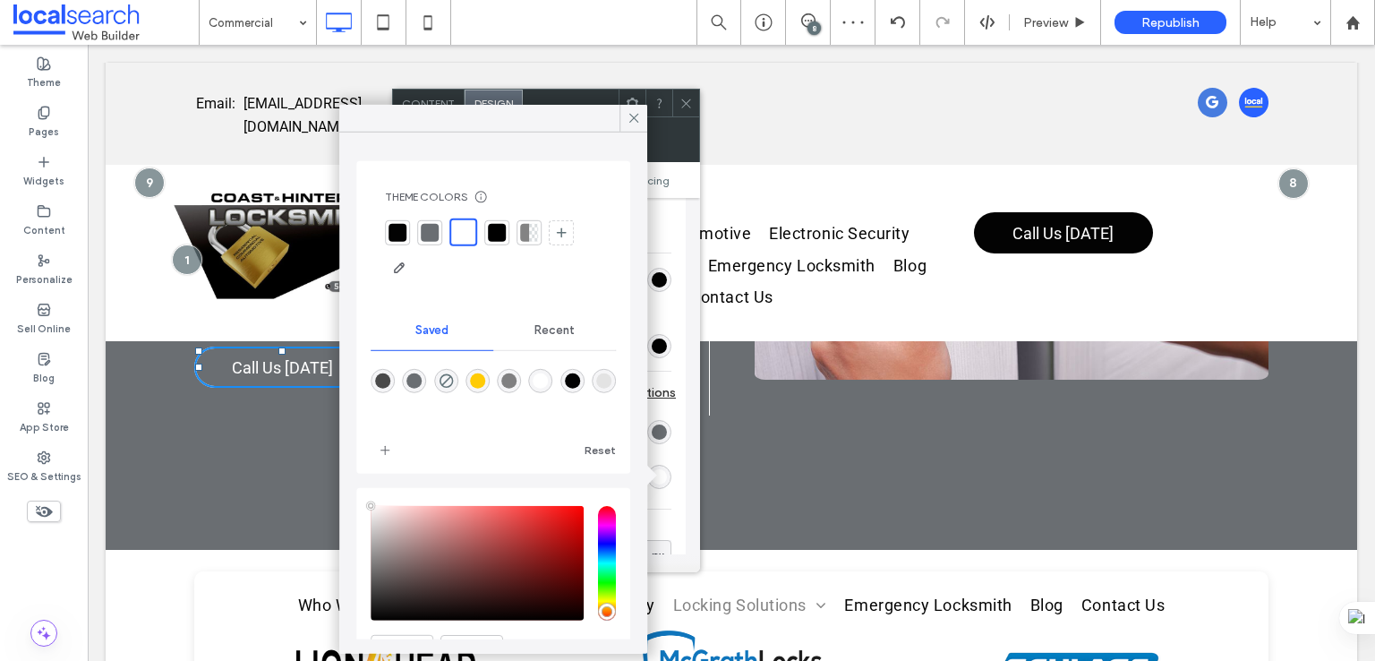
click at [549, 380] on div "rgba(255,255,255,1)" at bounding box center [540, 380] width 15 height 15
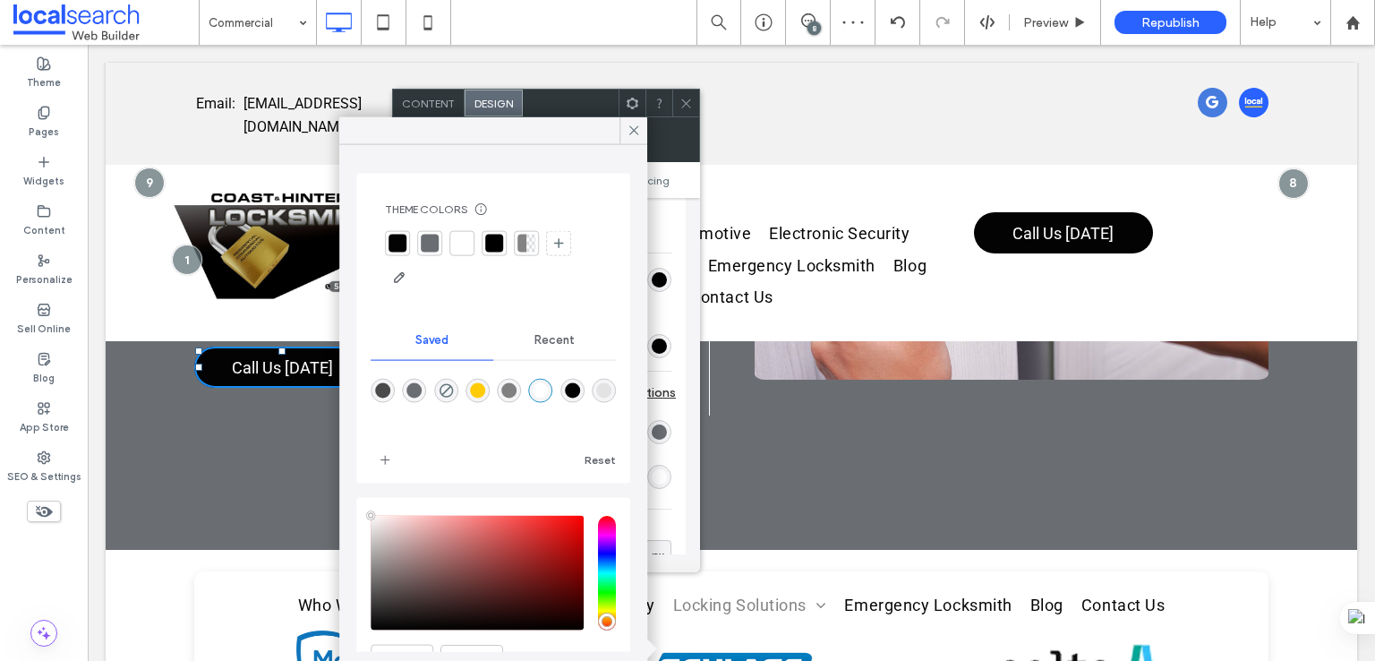
scroll to position [149, 0]
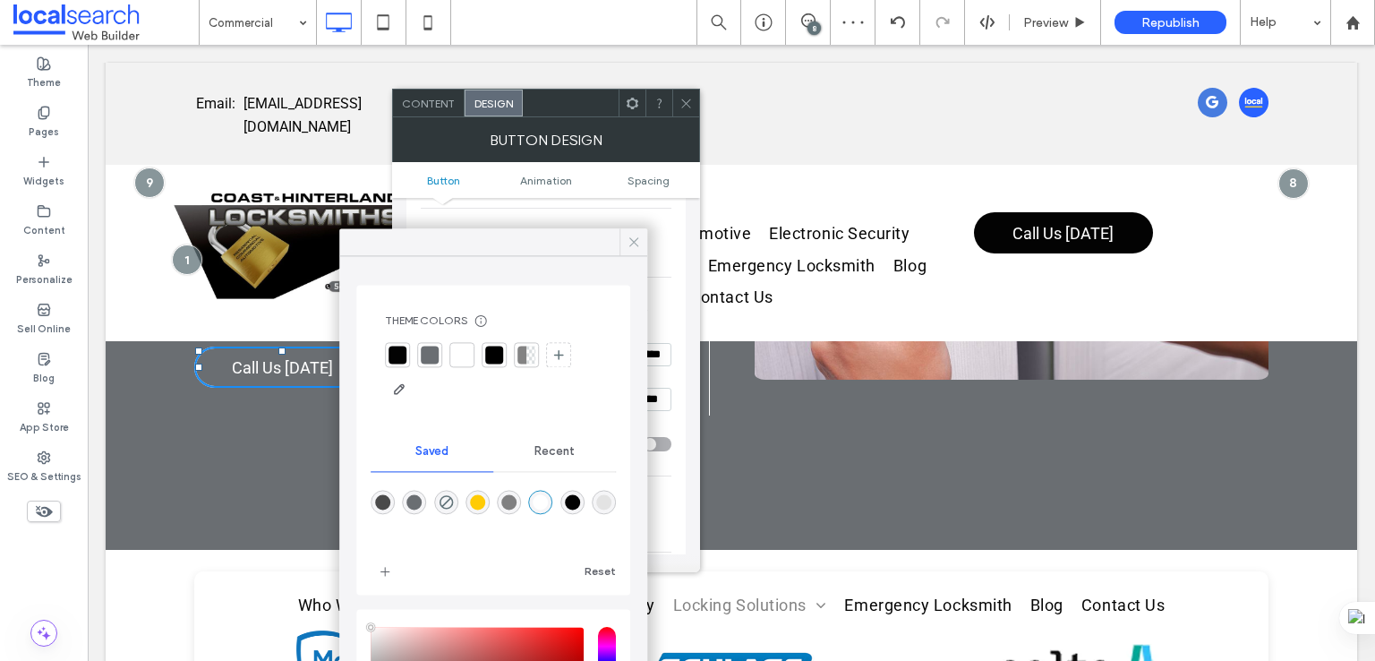
click at [630, 231] on span at bounding box center [634, 241] width 16 height 27
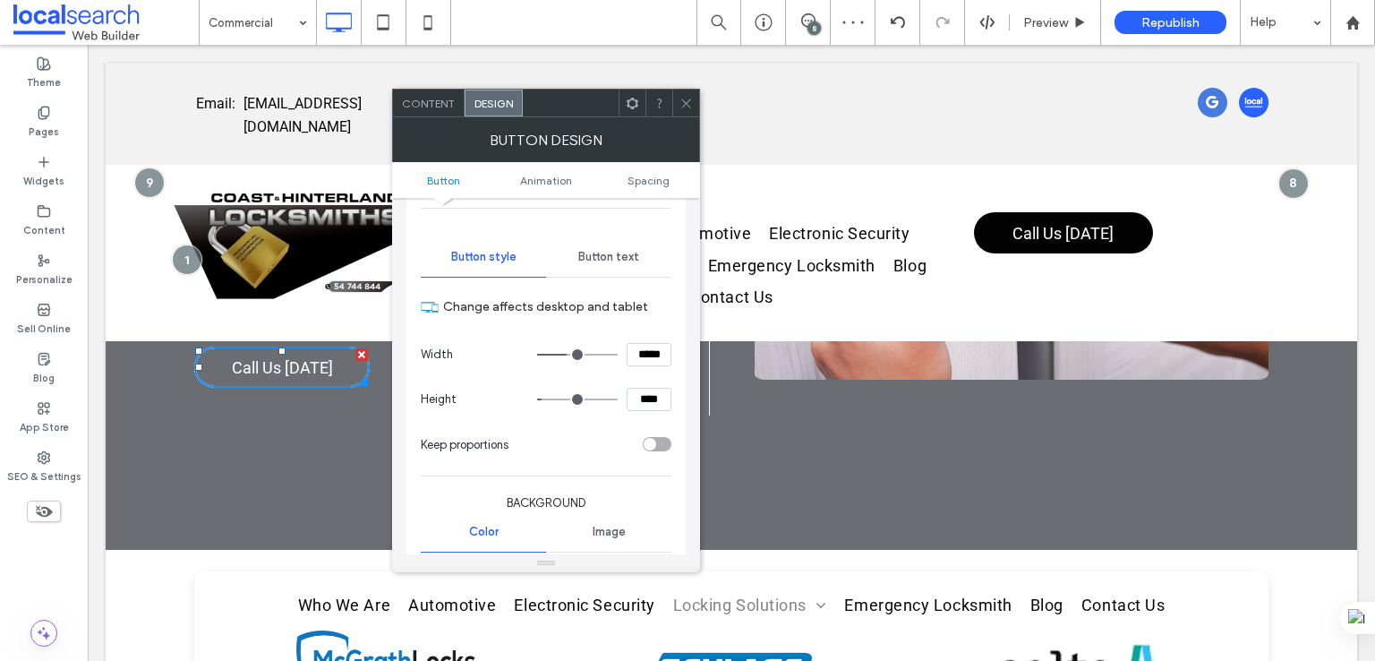
scroll to position [0, 0]
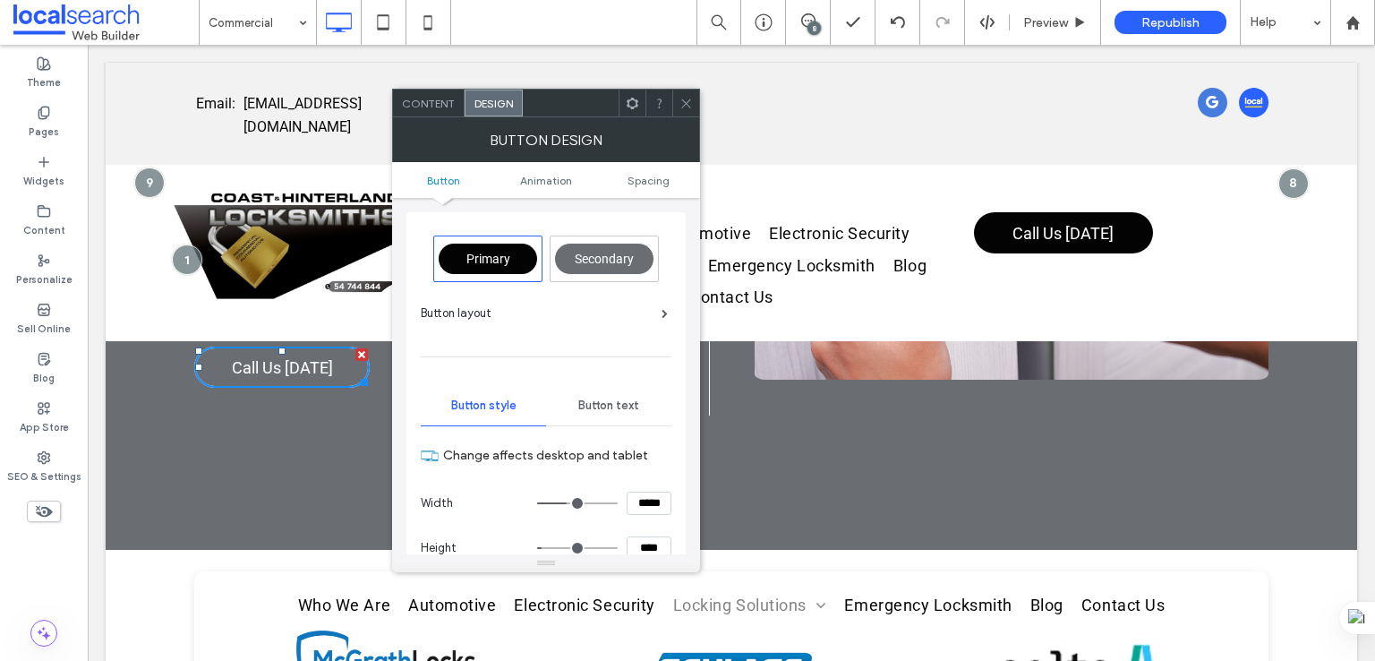
click at [599, 395] on div "Button text" at bounding box center [608, 405] width 125 height 39
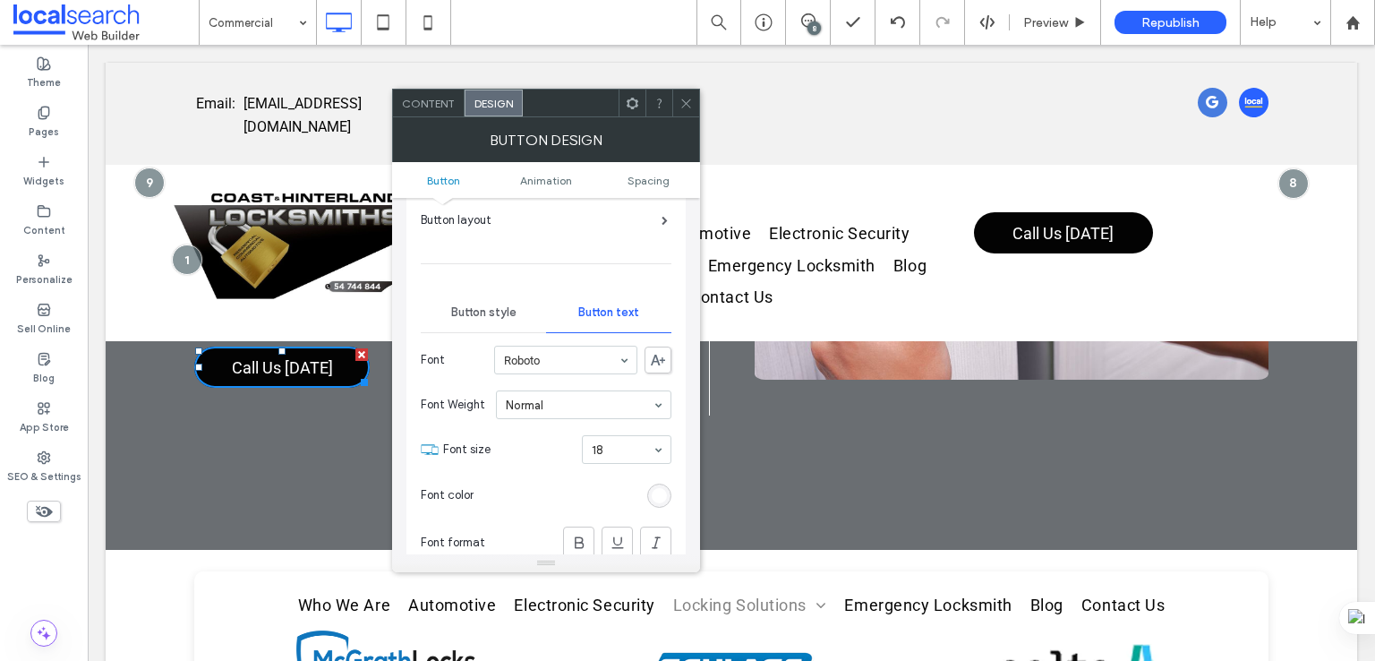
scroll to position [149, 0]
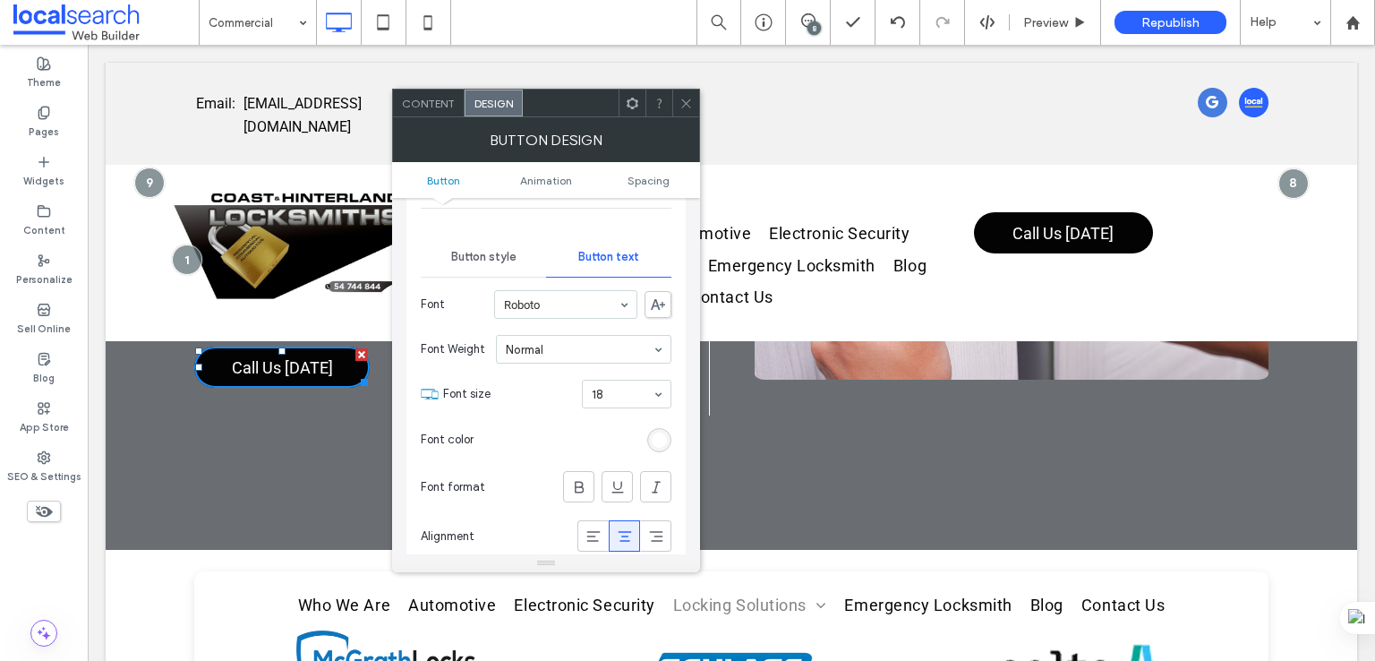
click at [648, 433] on div "rgb(255, 255, 255)" at bounding box center [659, 440] width 24 height 24
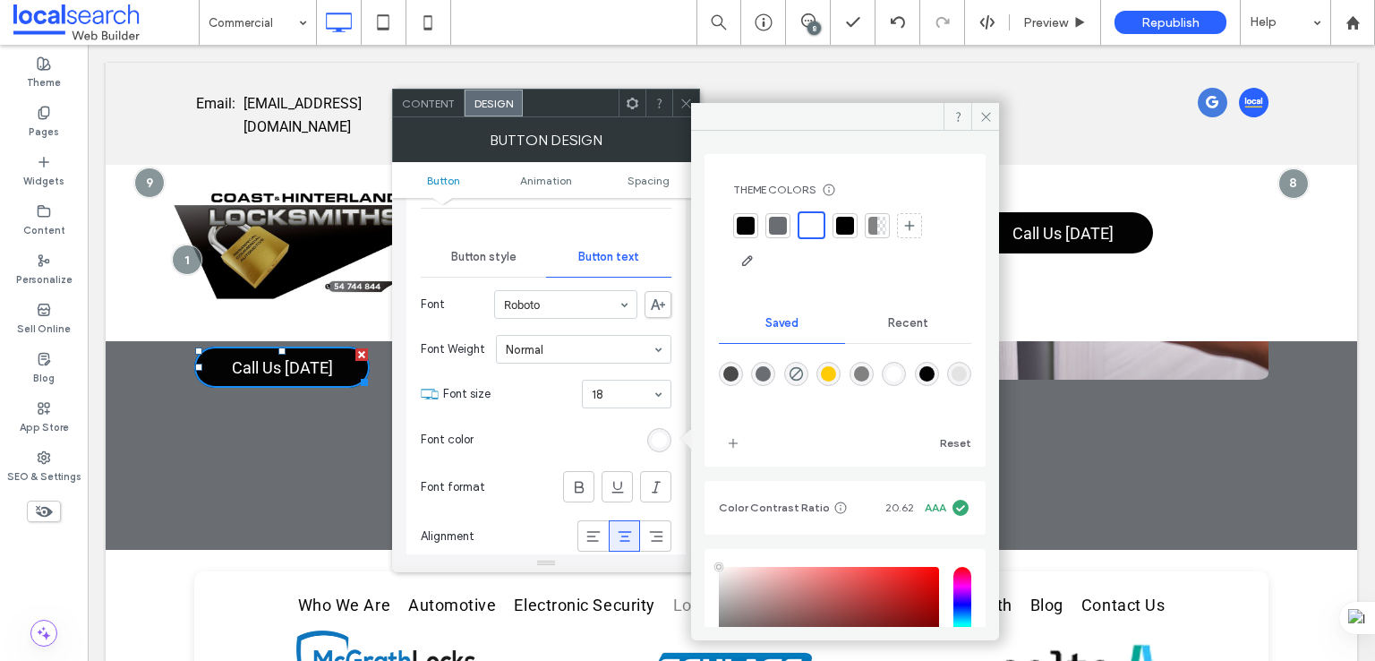
click at [901, 372] on div "rgba(255,255,255,1)" at bounding box center [893, 373] width 15 height 15
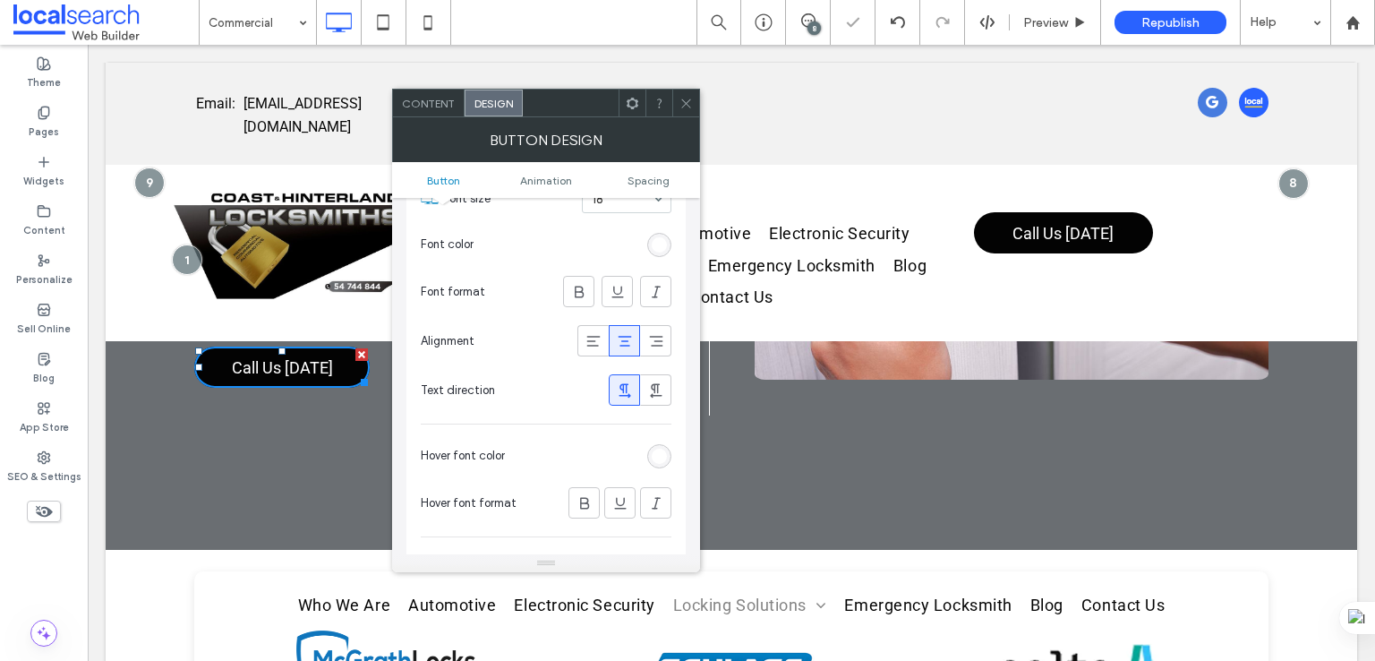
scroll to position [448, 0]
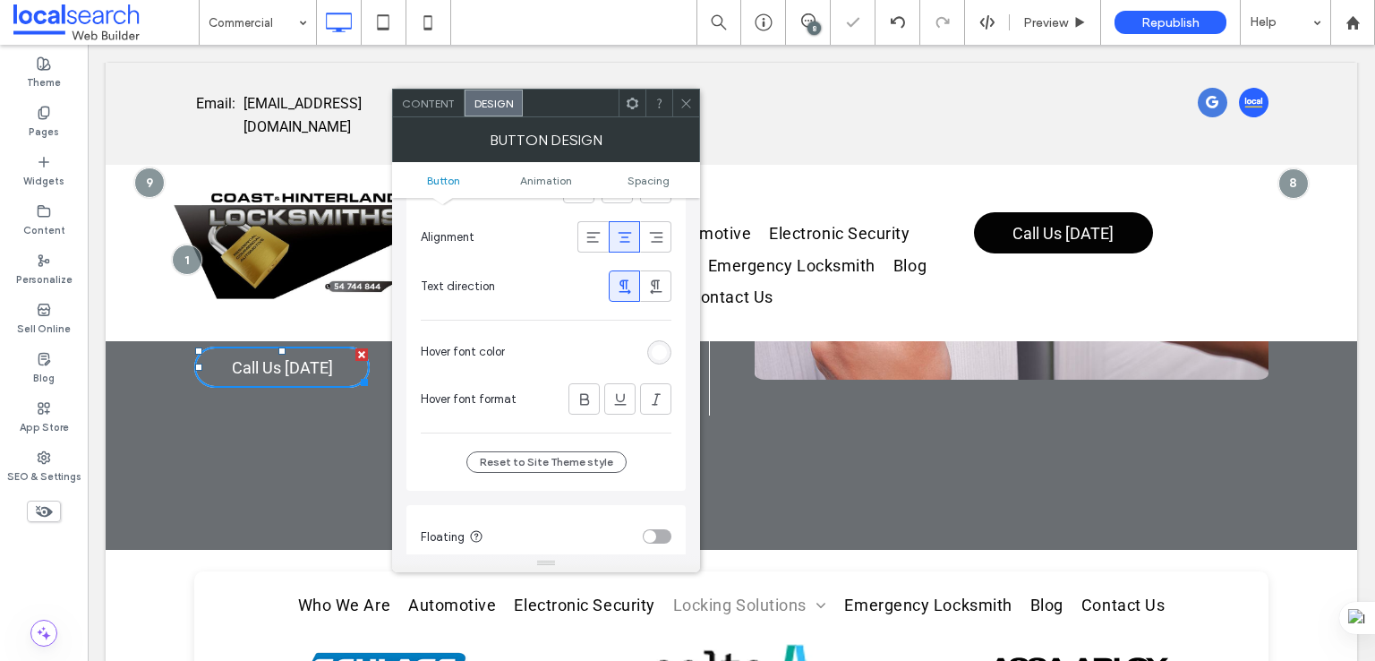
click at [650, 344] on div "rgb(255, 255, 255)" at bounding box center [659, 352] width 24 height 24
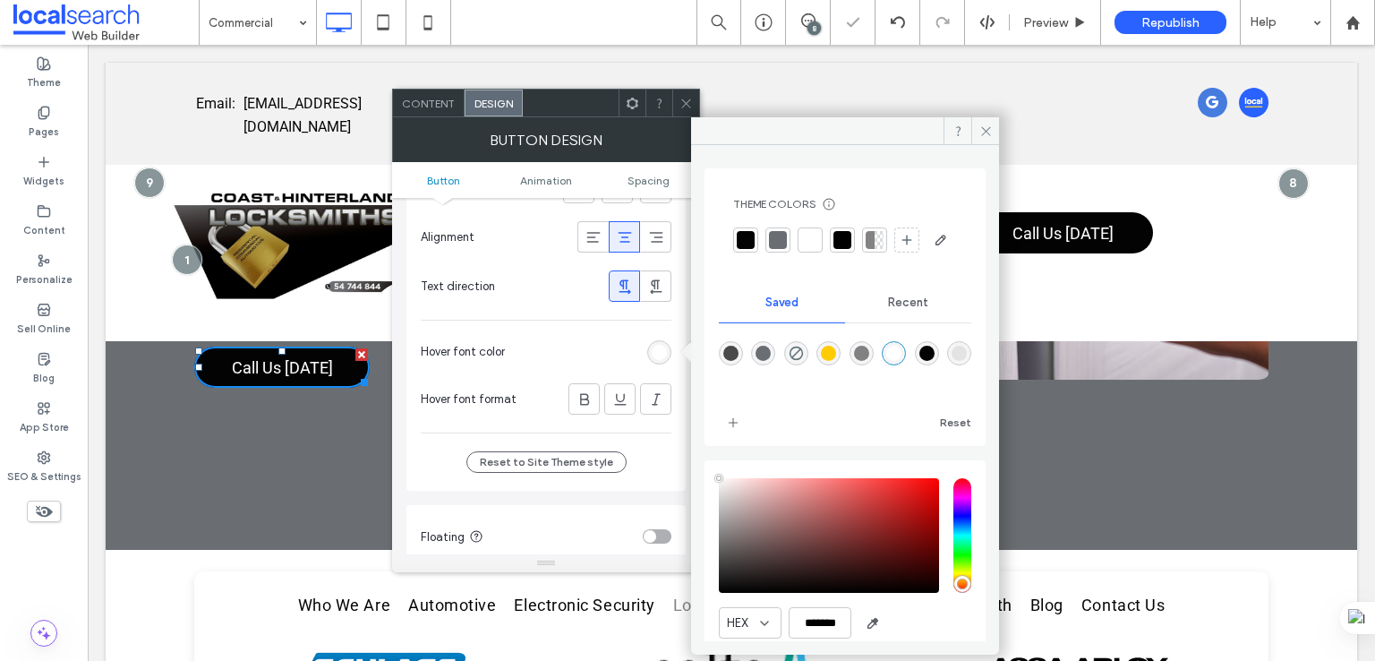
drag, startPoint x: 906, startPoint y: 382, endPoint x: 892, endPoint y: 363, distance: 23.8
click at [901, 361] on div "rgba(255,255,255,1)" at bounding box center [893, 353] width 15 height 15
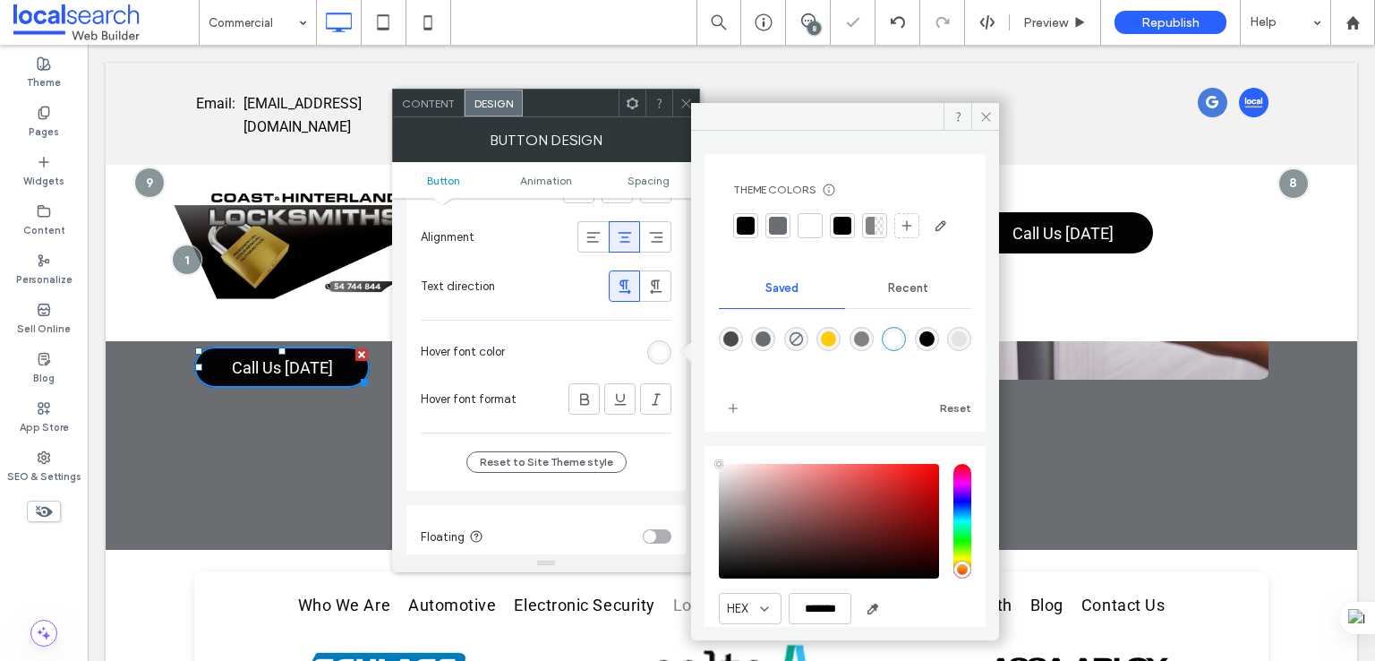
drag, startPoint x: 678, startPoint y: 104, endPoint x: 656, endPoint y: 158, distance: 58.7
click at [677, 103] on div at bounding box center [685, 103] width 27 height 27
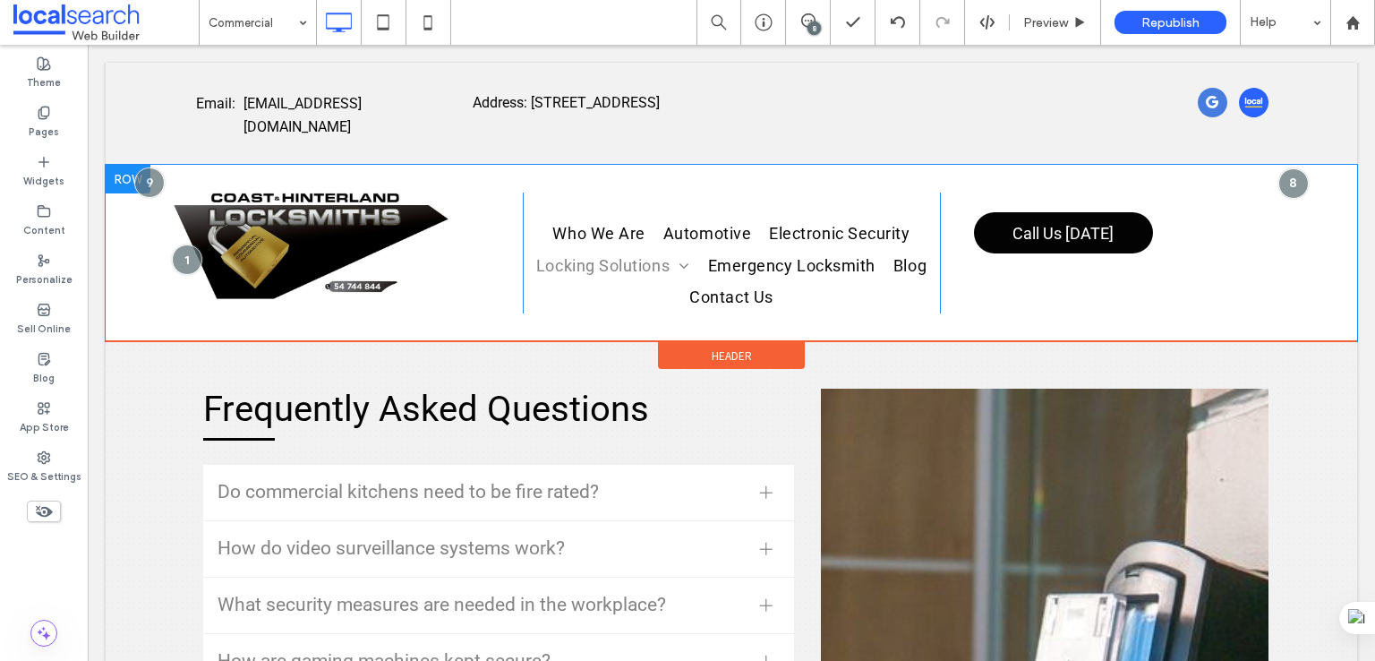
scroll to position [8442, 0]
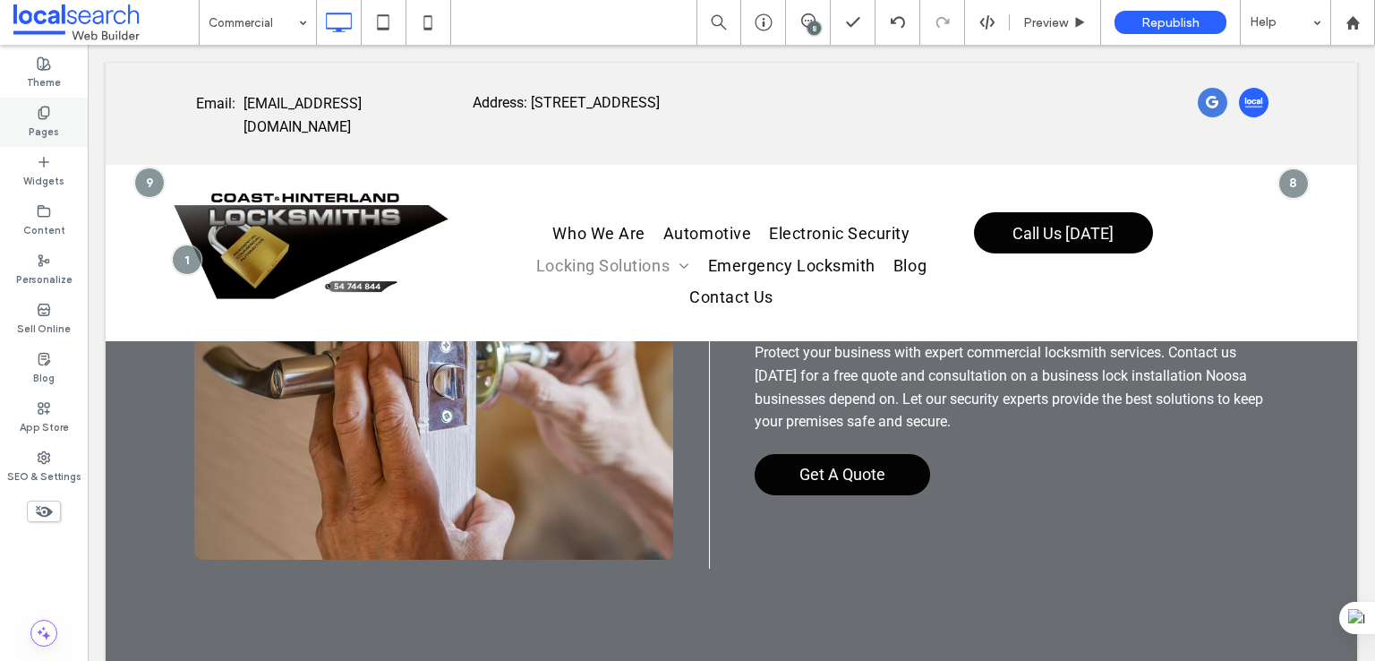
click at [56, 135] on label "Pages" at bounding box center [44, 130] width 30 height 20
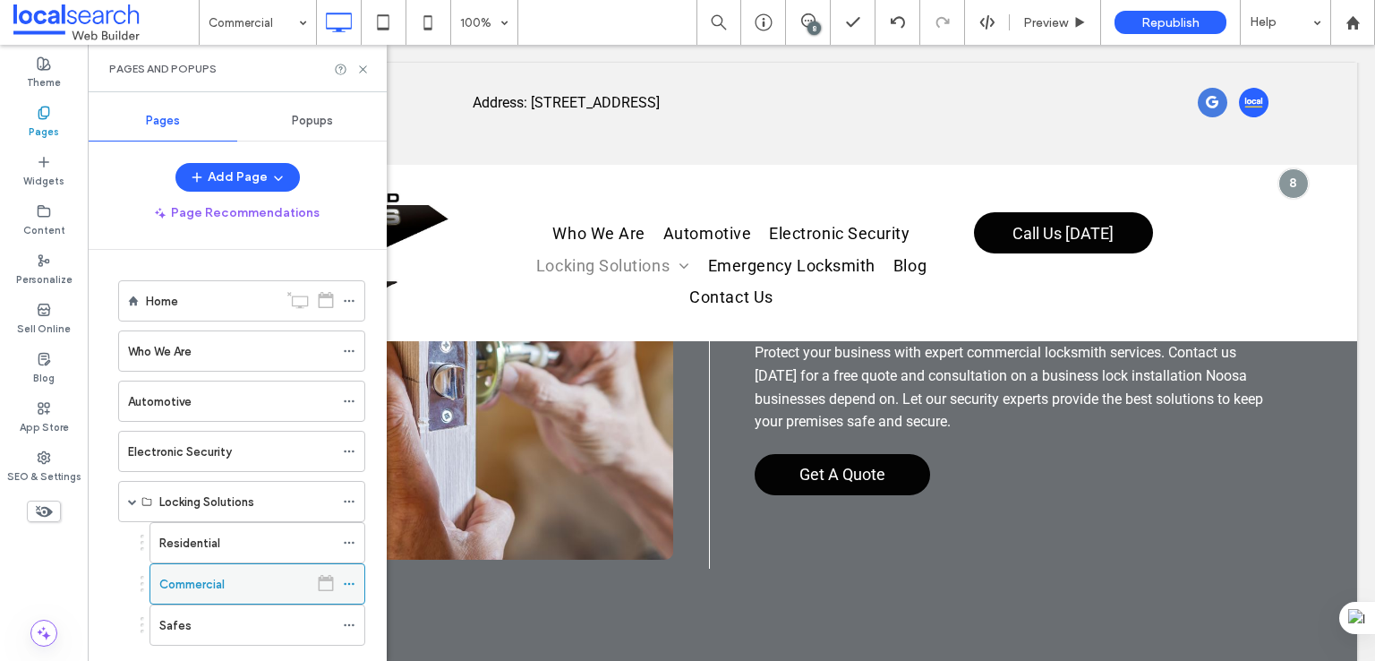
click at [354, 583] on icon at bounding box center [349, 583] width 13 height 13
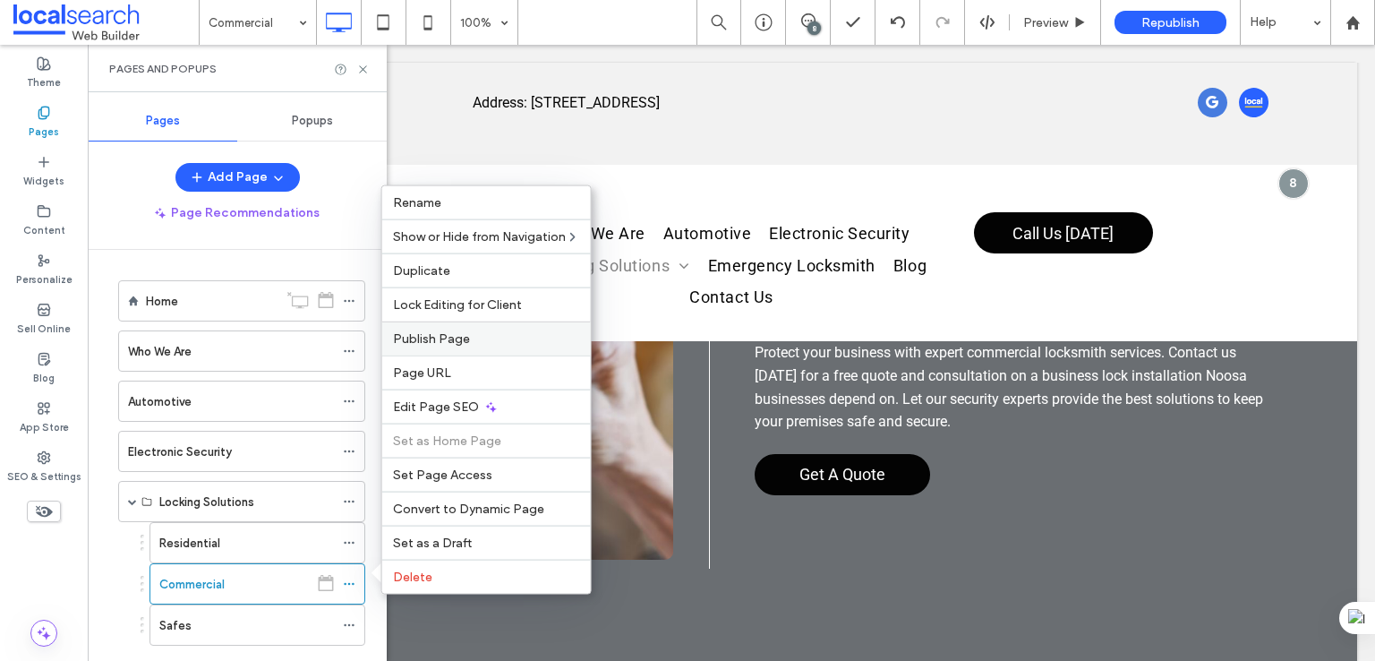
click at [501, 335] on label "Publish Page" at bounding box center [486, 338] width 187 height 15
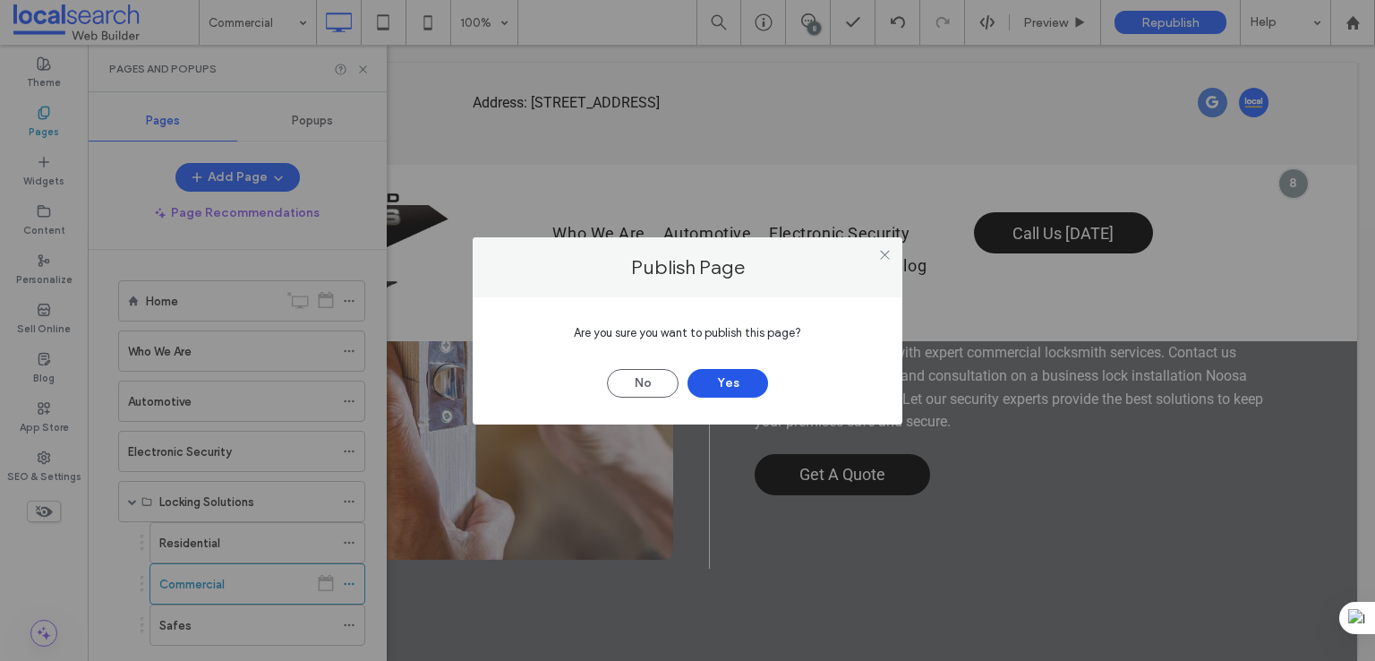
click at [699, 383] on button "Yes" at bounding box center [727, 383] width 81 height 29
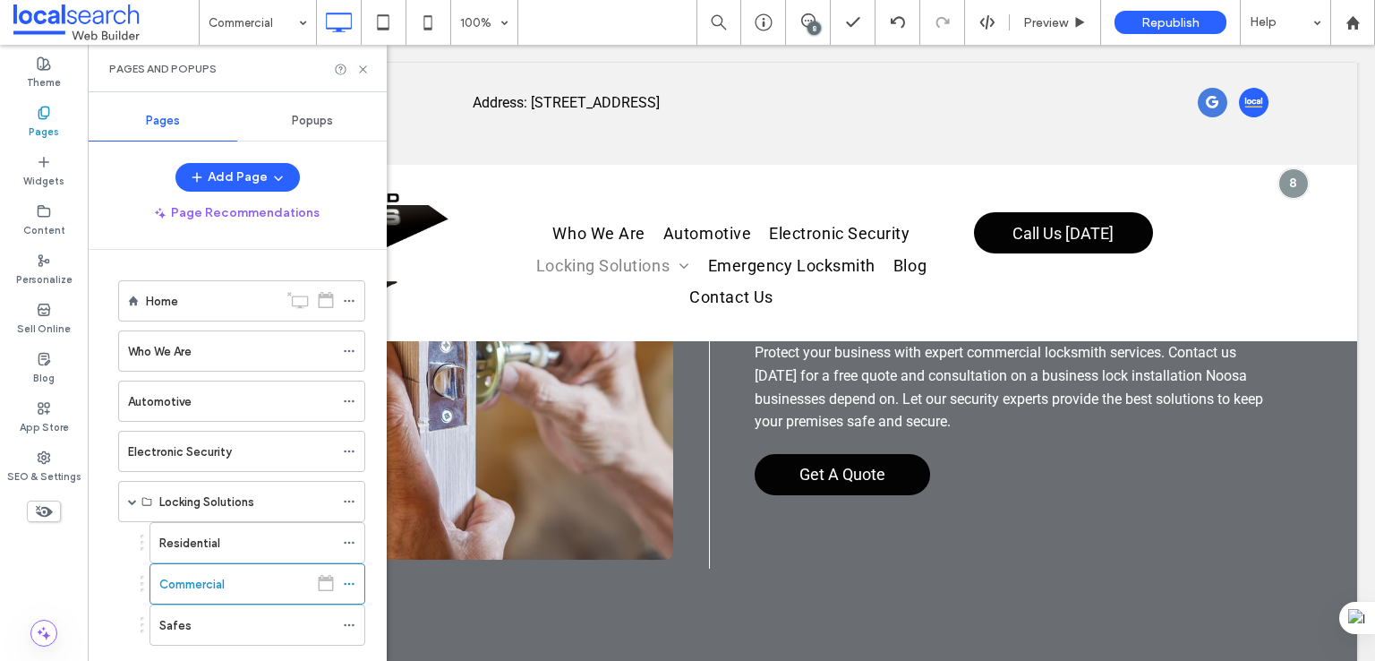
click at [368, 60] on div "Pages and Popups" at bounding box center [237, 68] width 299 height 47
click at [359, 69] on icon at bounding box center [362, 69] width 13 height 13
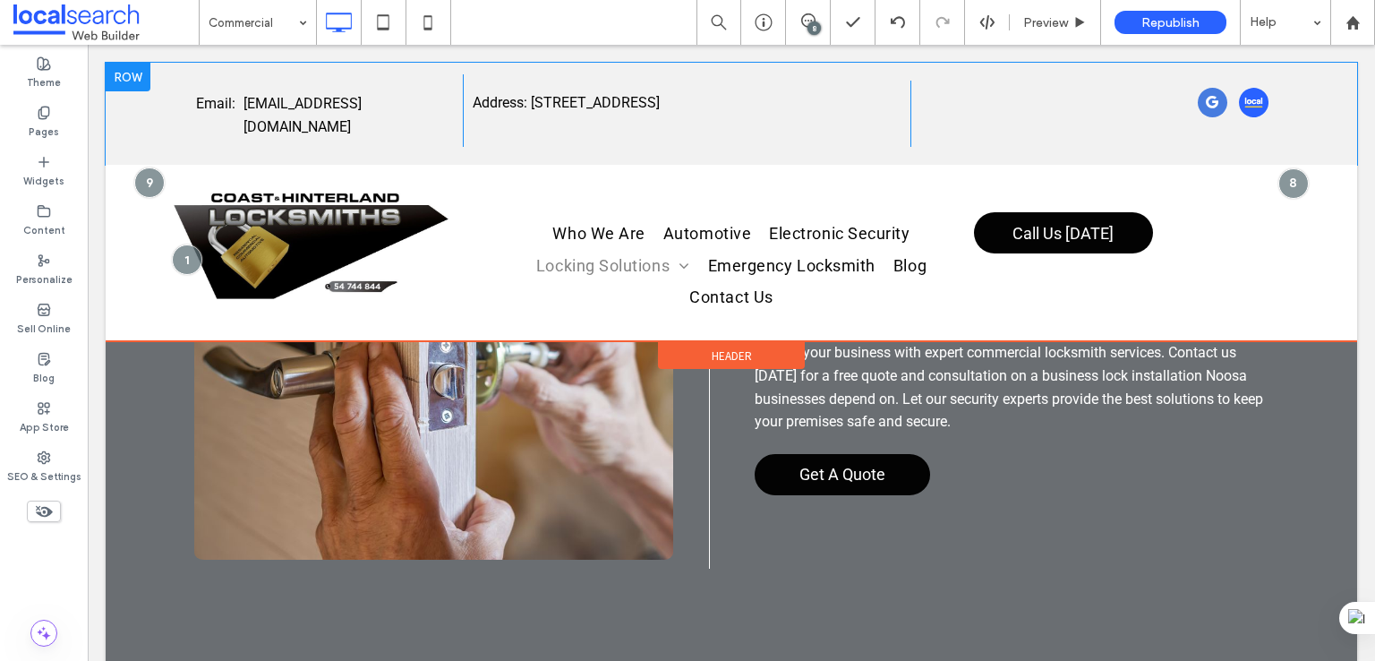
scroll to position [2059, 0]
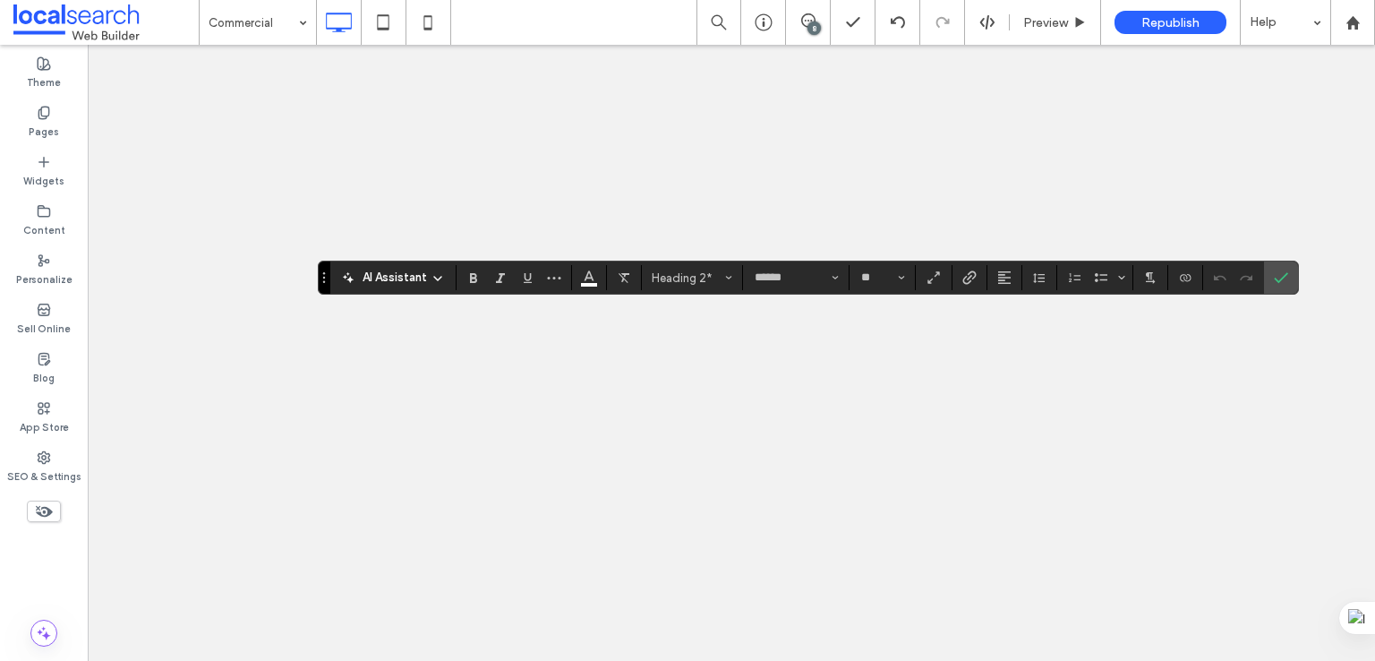
click at [582, 270] on icon "Color" at bounding box center [589, 276] width 14 height 14
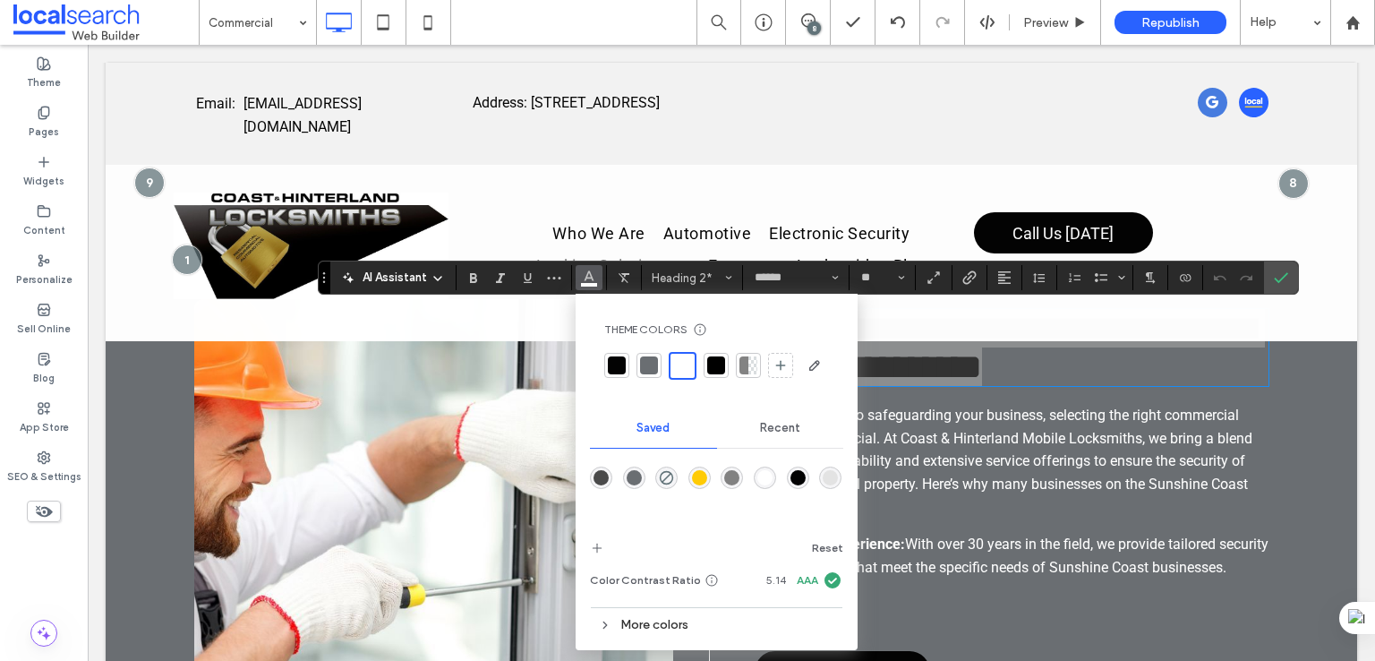
scroll to position [2059, 0]
click at [759, 475] on div "rgba(255,255,255,1)" at bounding box center [764, 477] width 15 height 15
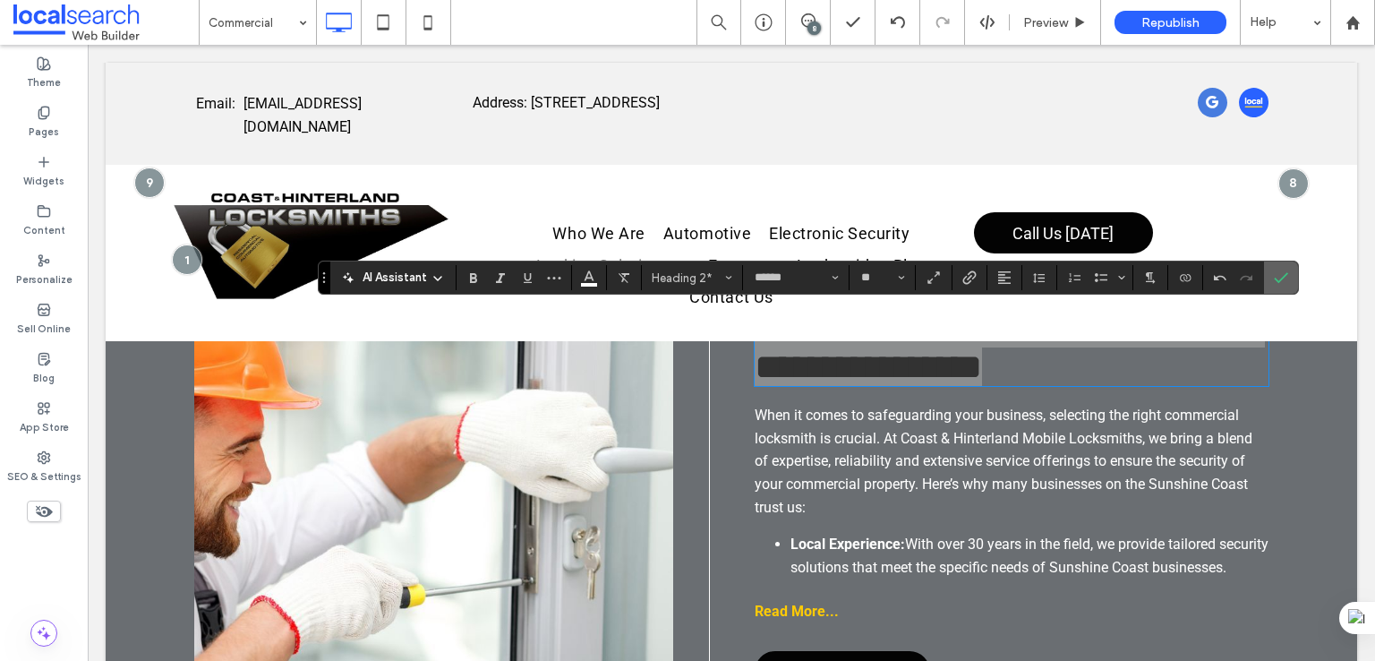
drag, startPoint x: 169, startPoint y: 68, endPoint x: 1272, endPoint y: 272, distance: 1121.5
click at [1274, 272] on icon "Confirm" at bounding box center [1281, 277] width 14 height 14
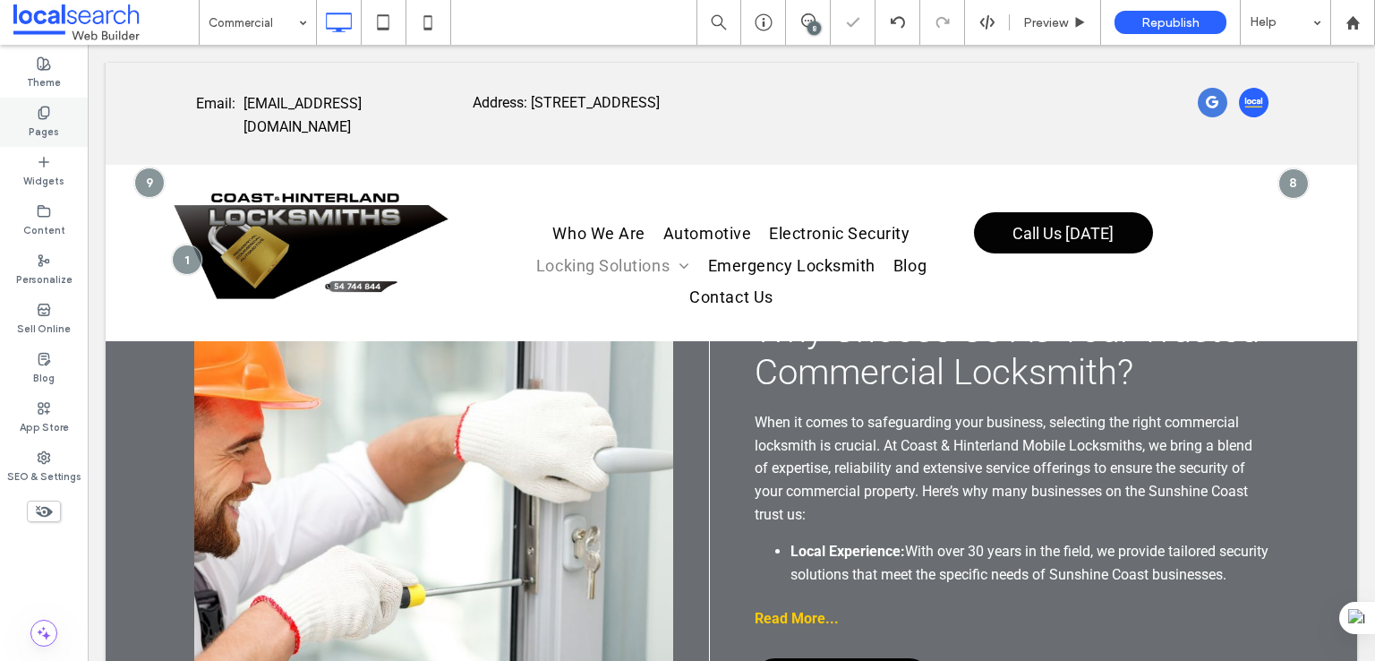
drag, startPoint x: 14, startPoint y: 74, endPoint x: 47, endPoint y: 127, distance: 62.3
click at [47, 127] on label "Pages" at bounding box center [44, 130] width 30 height 20
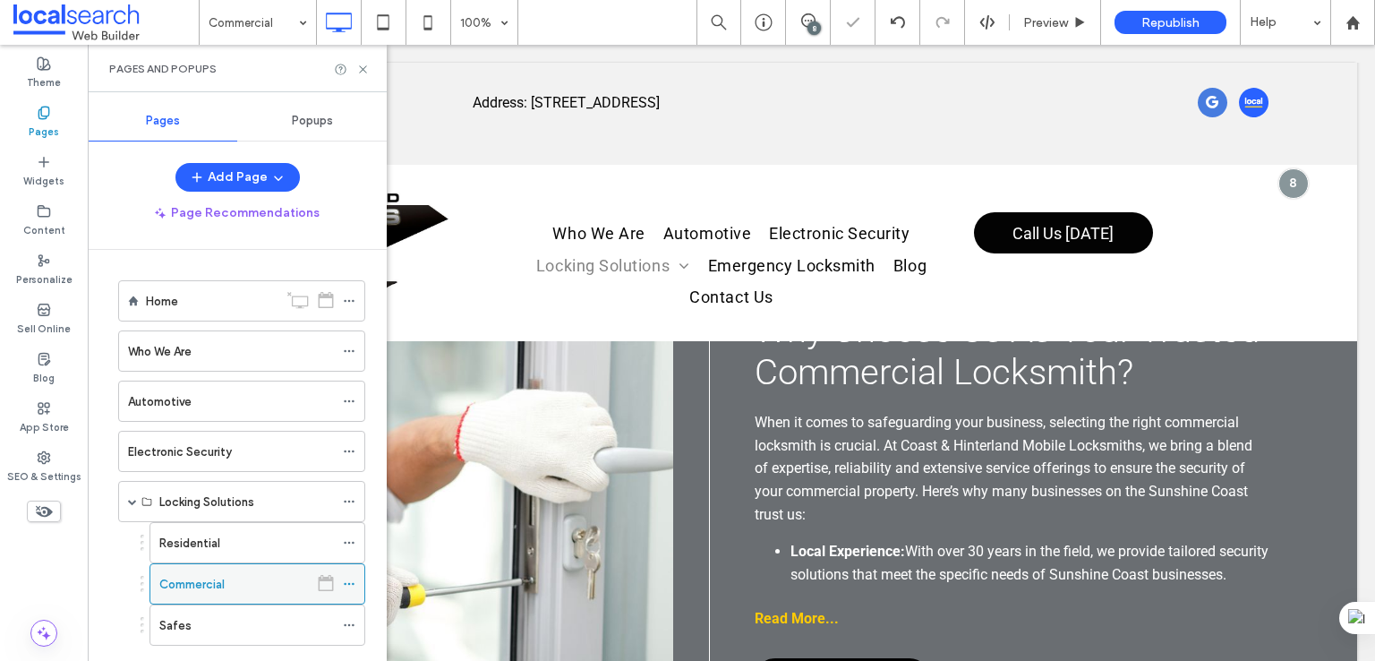
click at [351, 588] on span at bounding box center [349, 583] width 13 height 27
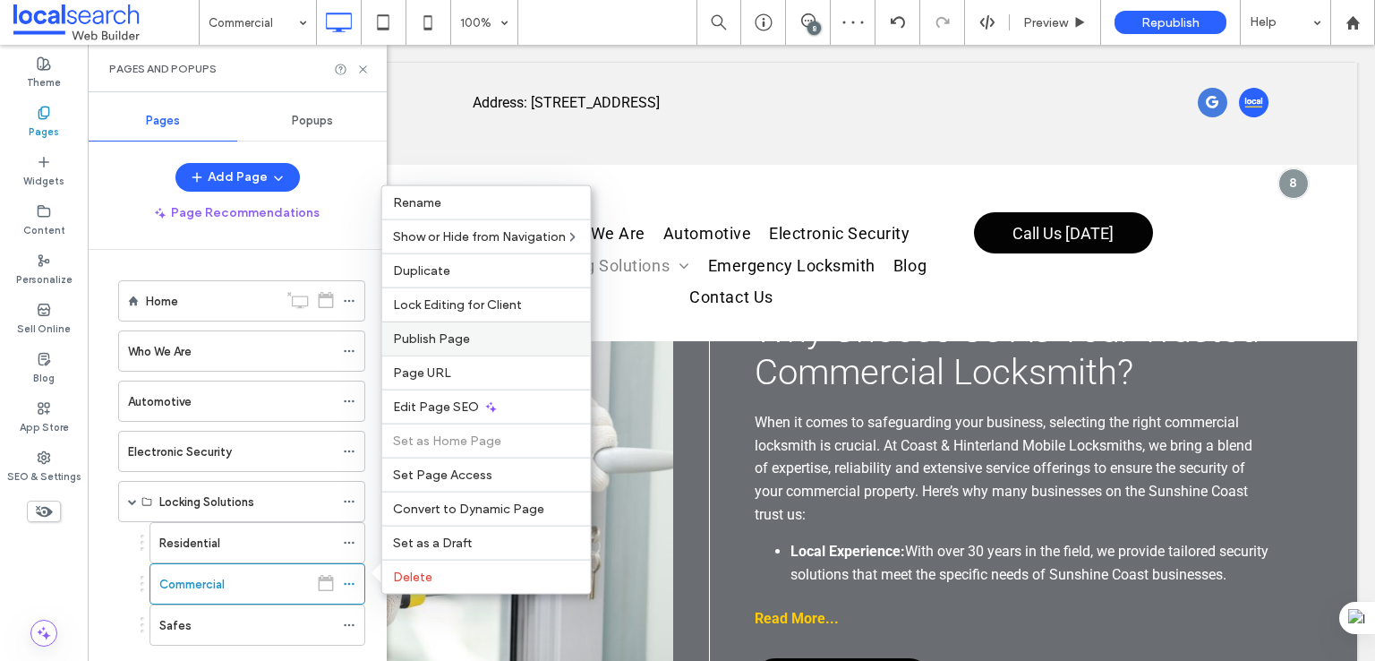
click at [444, 335] on span "Publish Page" at bounding box center [431, 338] width 77 height 15
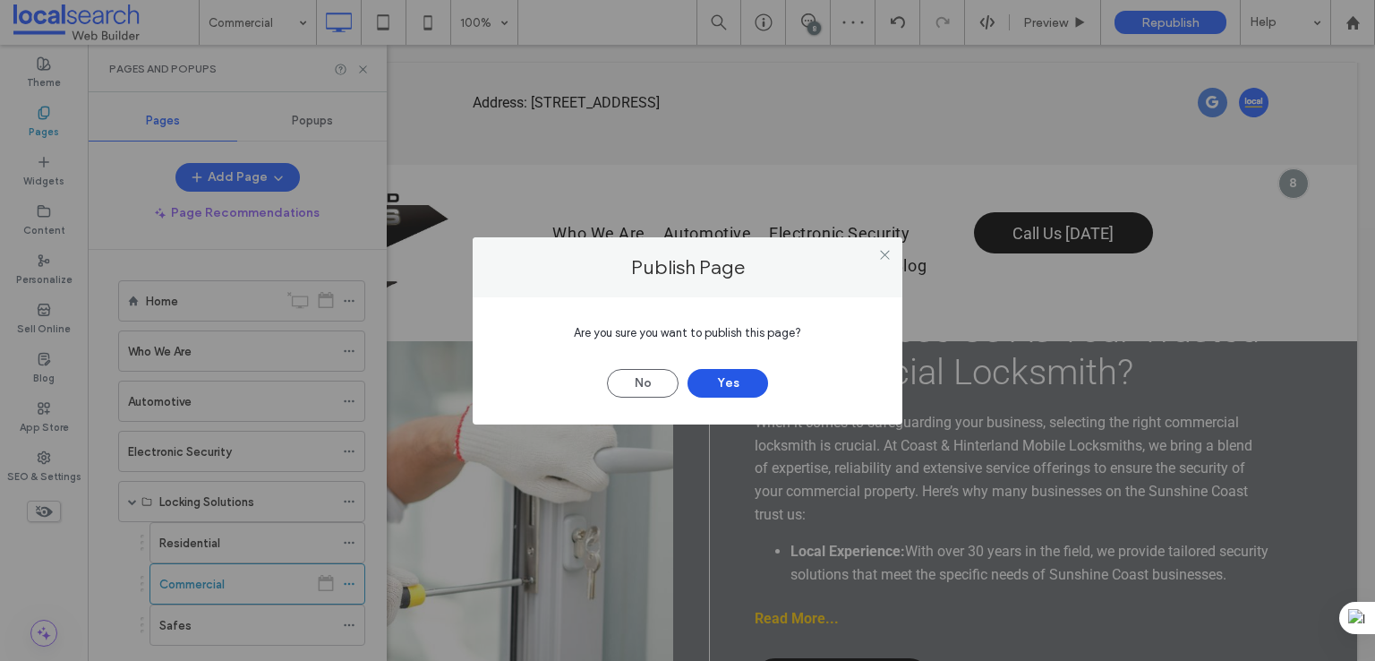
click at [701, 391] on button "Yes" at bounding box center [727, 383] width 81 height 29
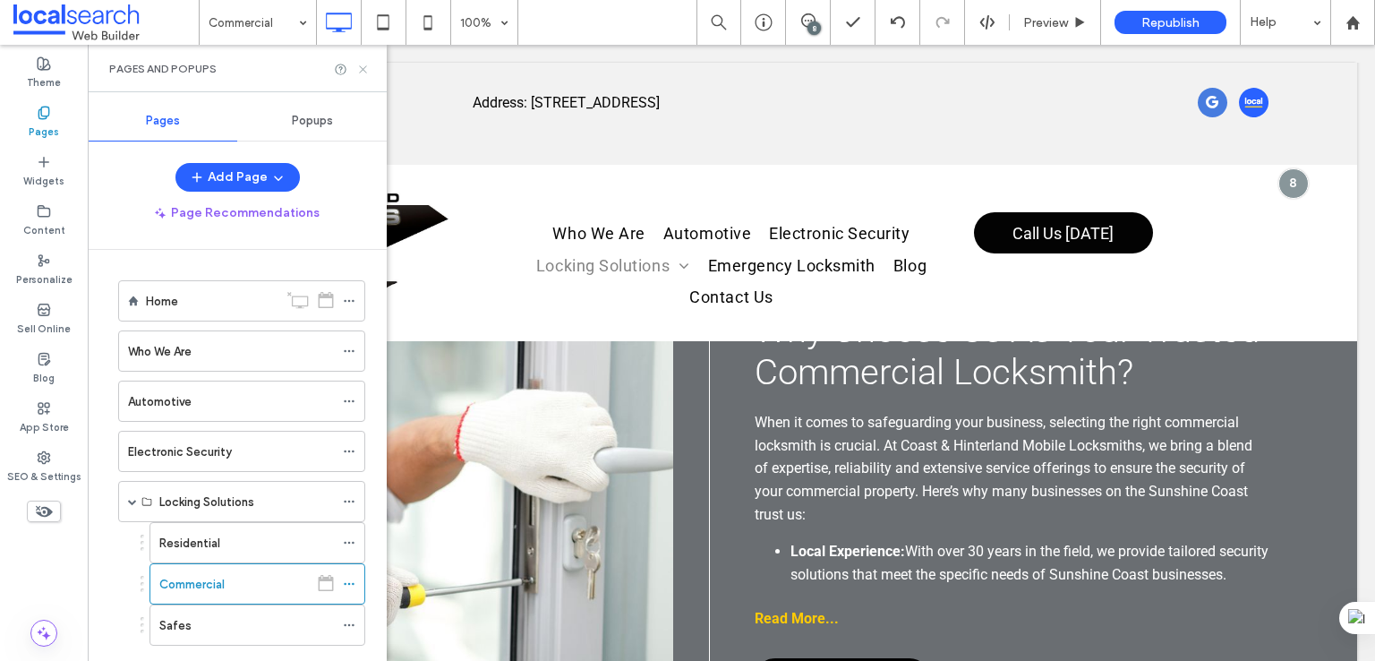
click at [364, 70] on use at bounding box center [362, 68] width 7 height 7
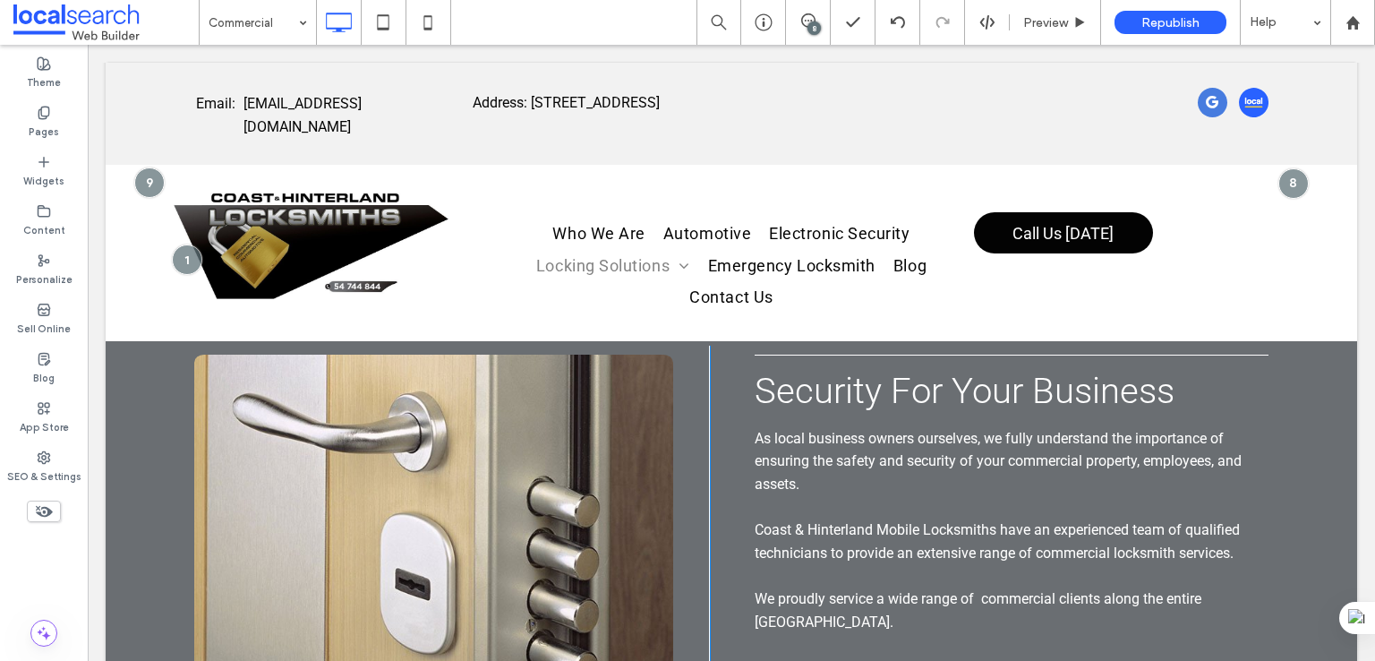
scroll to position [746, 0]
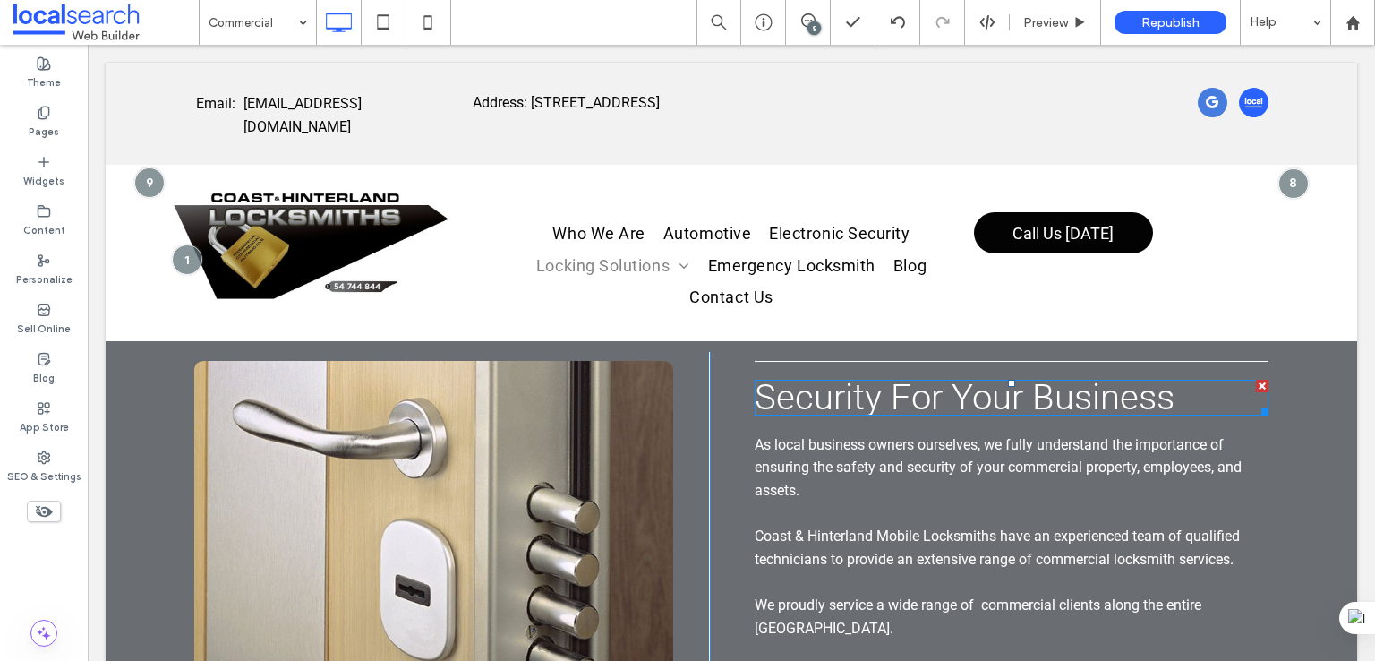
click at [916, 406] on span "Security For Your Business" at bounding box center [965, 397] width 420 height 42
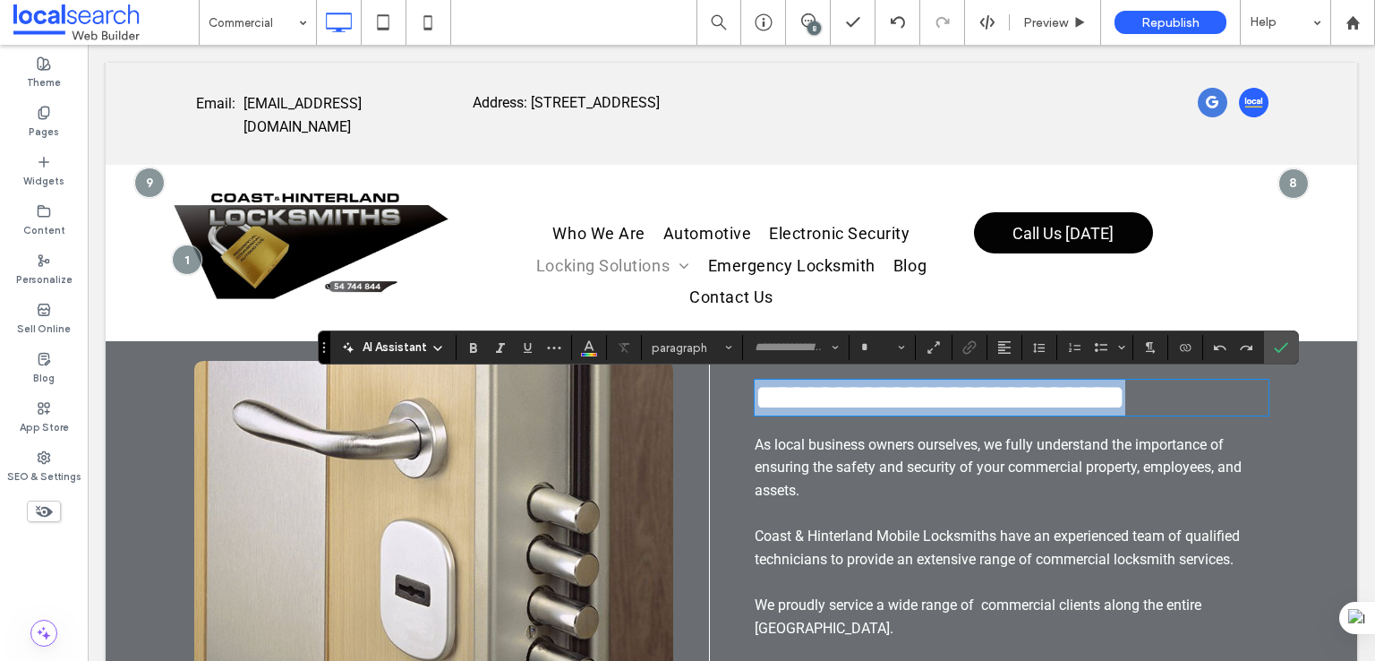
type input "******"
type input "**"
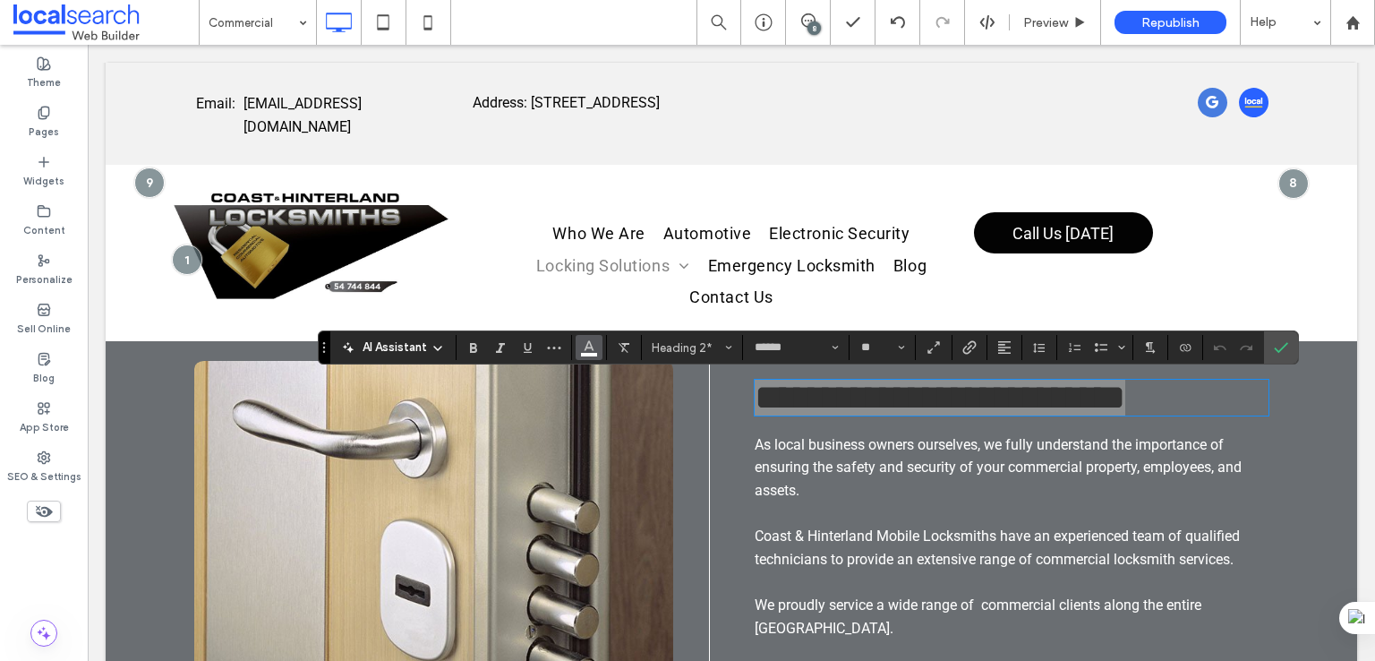
click at [597, 347] on button "Color" at bounding box center [589, 347] width 27 height 25
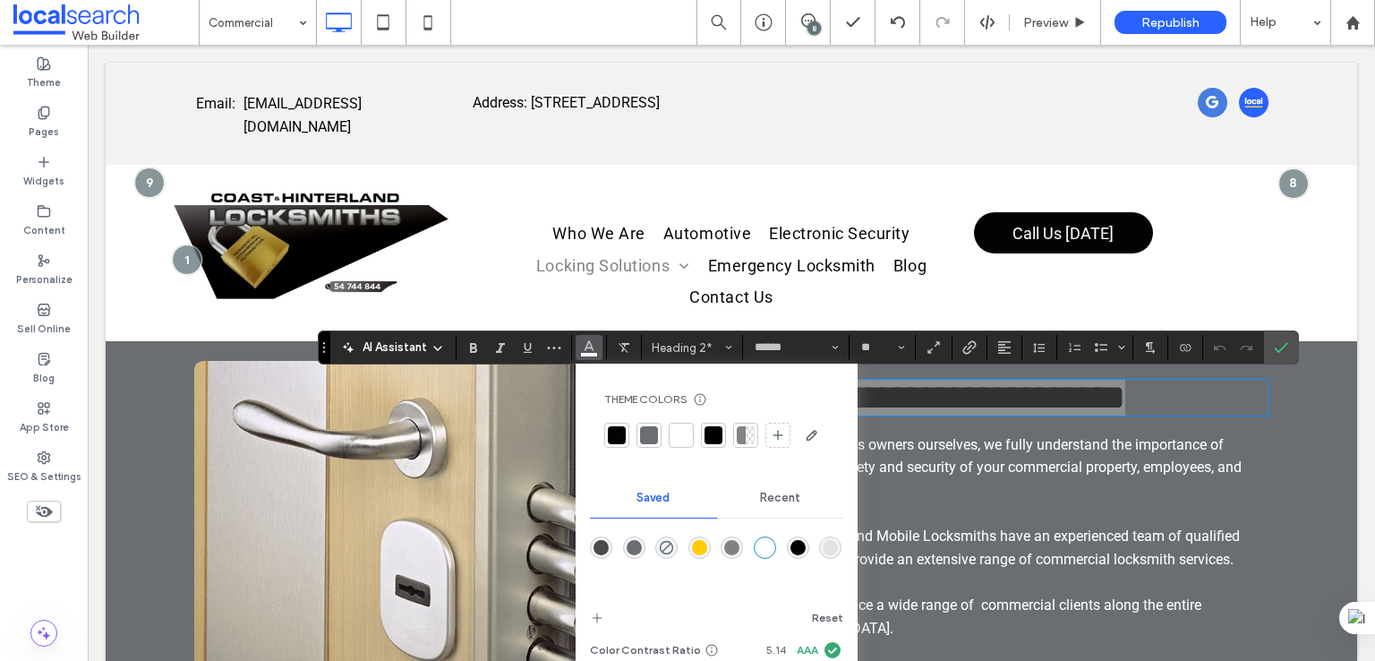
click at [764, 554] on div "rgba(255,255,255,1)" at bounding box center [764, 547] width 15 height 15
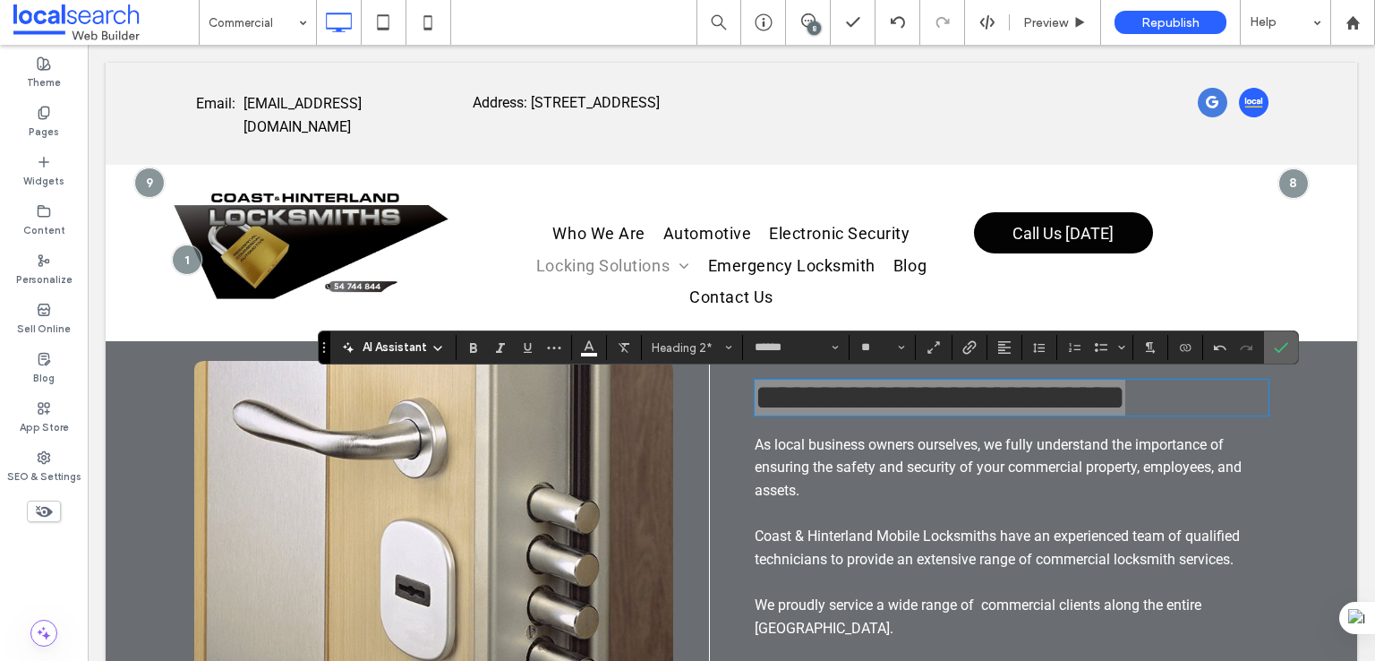
click at [1269, 346] on label "Confirm" at bounding box center [1280, 347] width 27 height 32
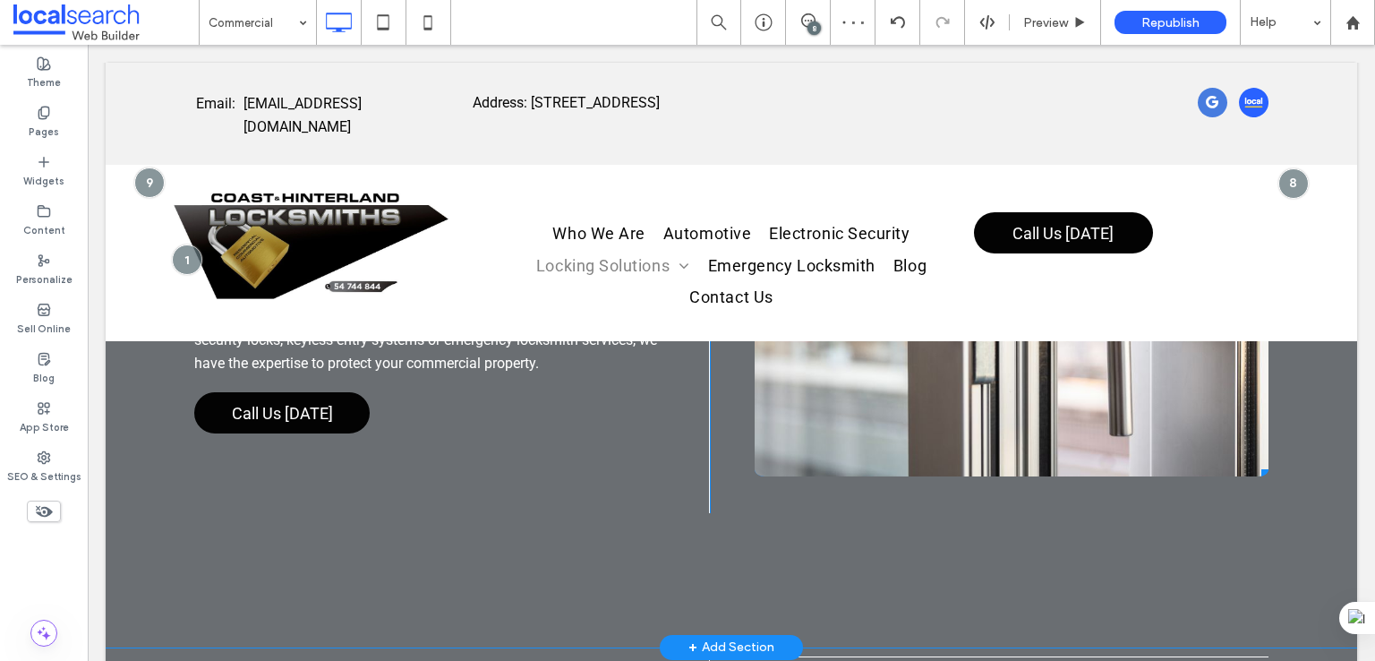
scroll to position [3133, 0]
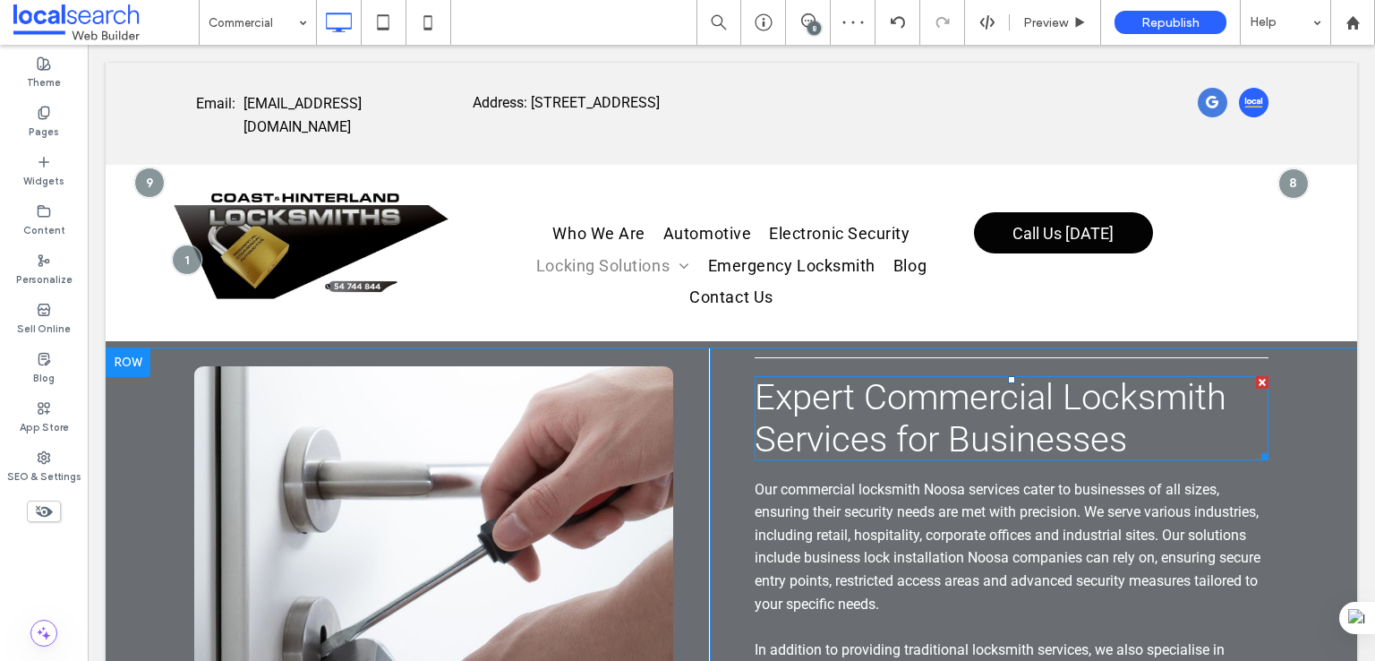
click at [926, 459] on span "Expert Commercial Locksmith Services for Businesses" at bounding box center [991, 418] width 472 height 84
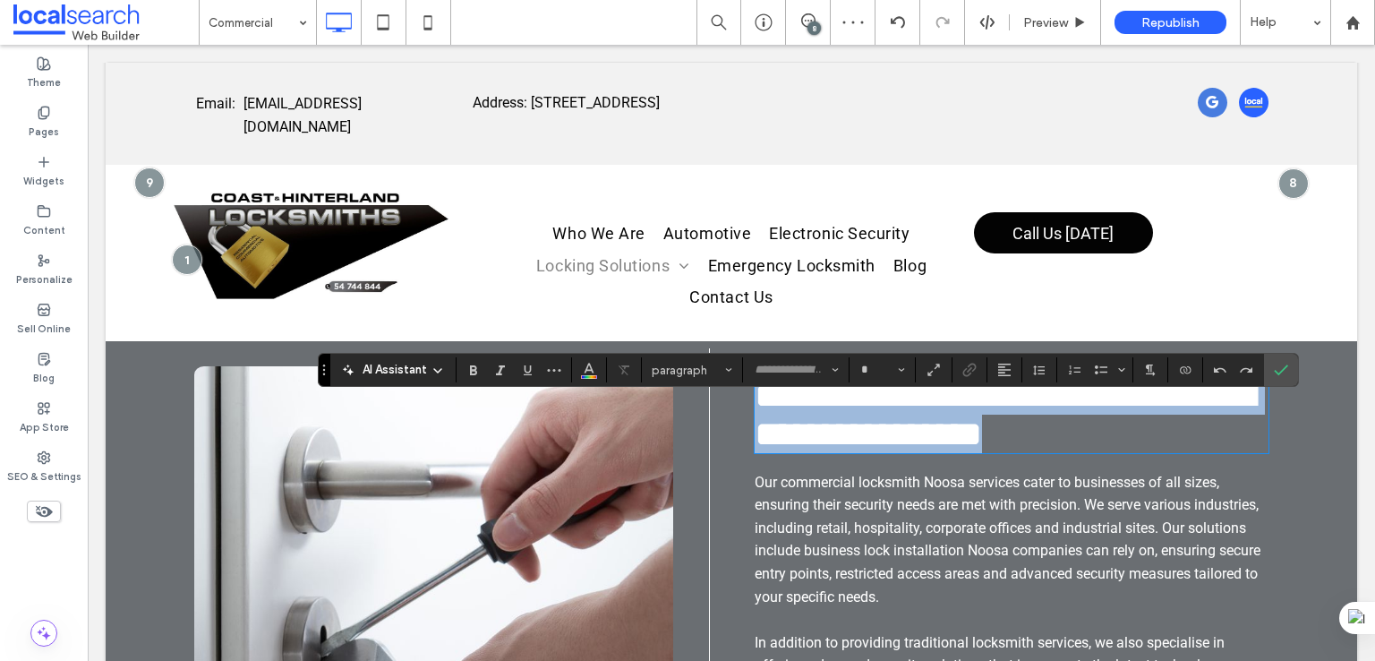
type input "******"
type input "**"
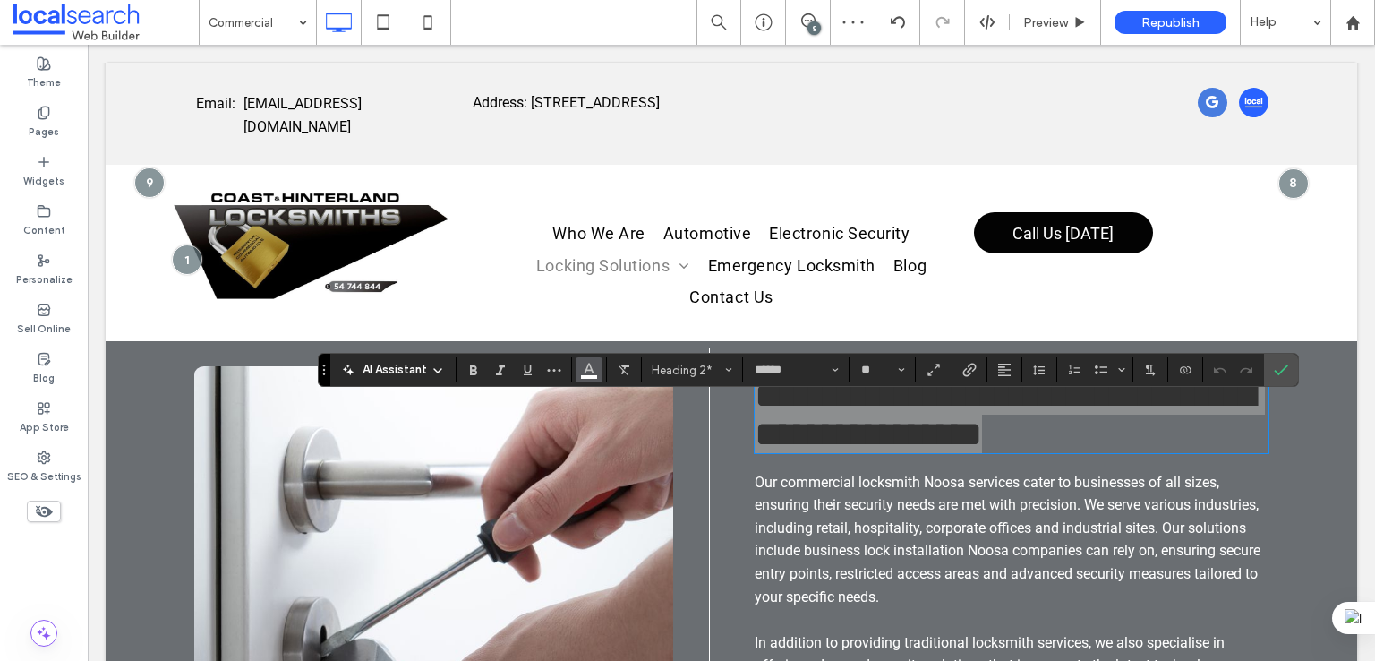
click at [582, 371] on icon "Color" at bounding box center [589, 368] width 14 height 14
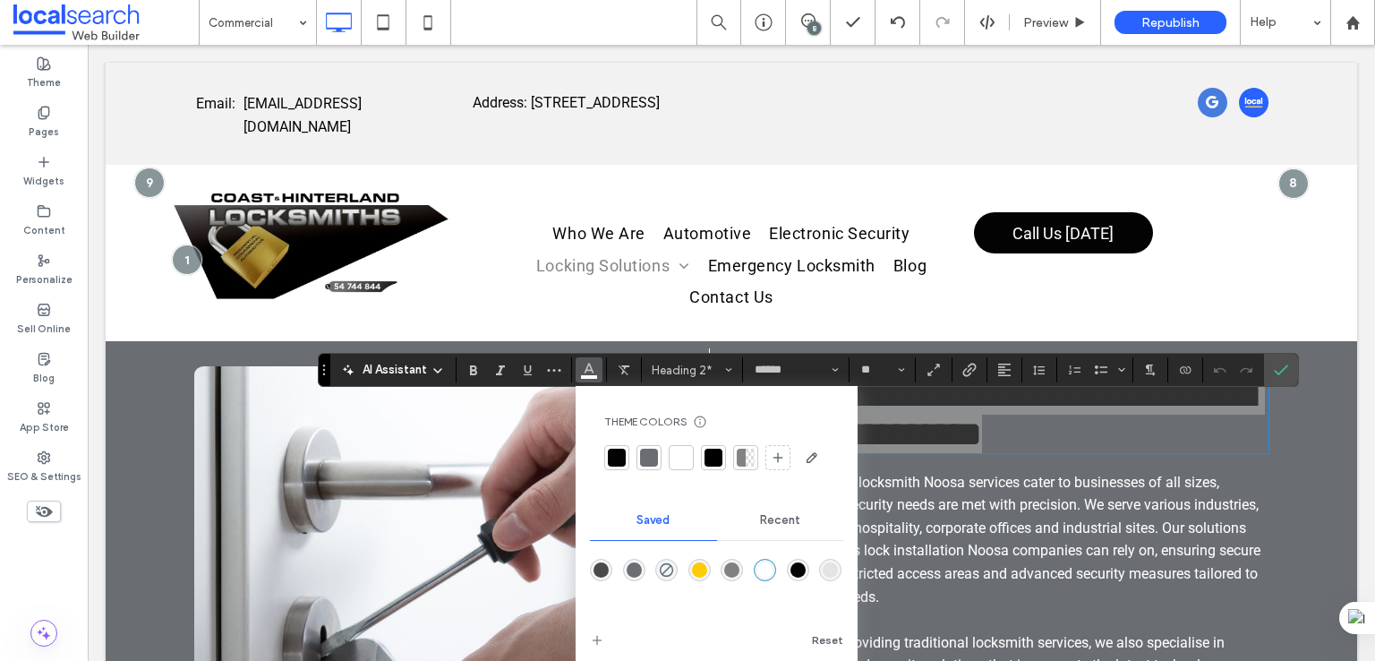
click at [757, 567] on div "rgba(255,255,255,1)" at bounding box center [764, 569] width 15 height 15
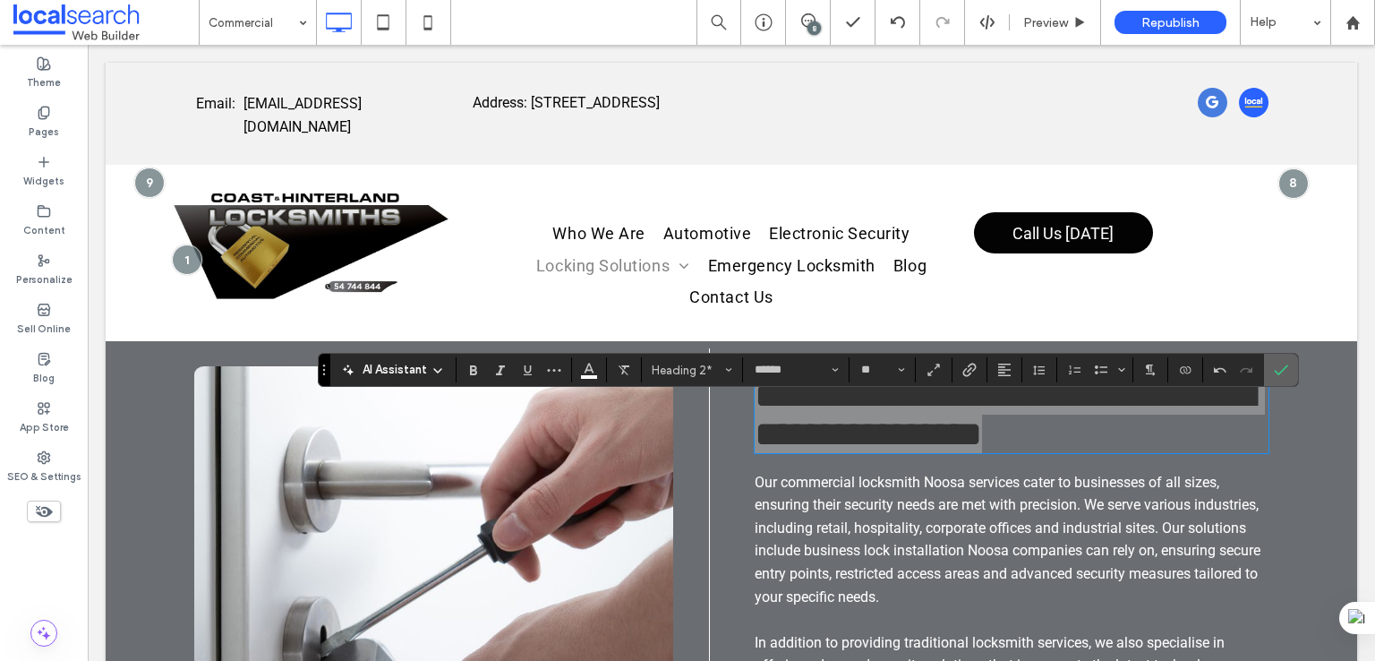
click at [1274, 355] on span "Confirm" at bounding box center [1278, 370] width 8 height 32
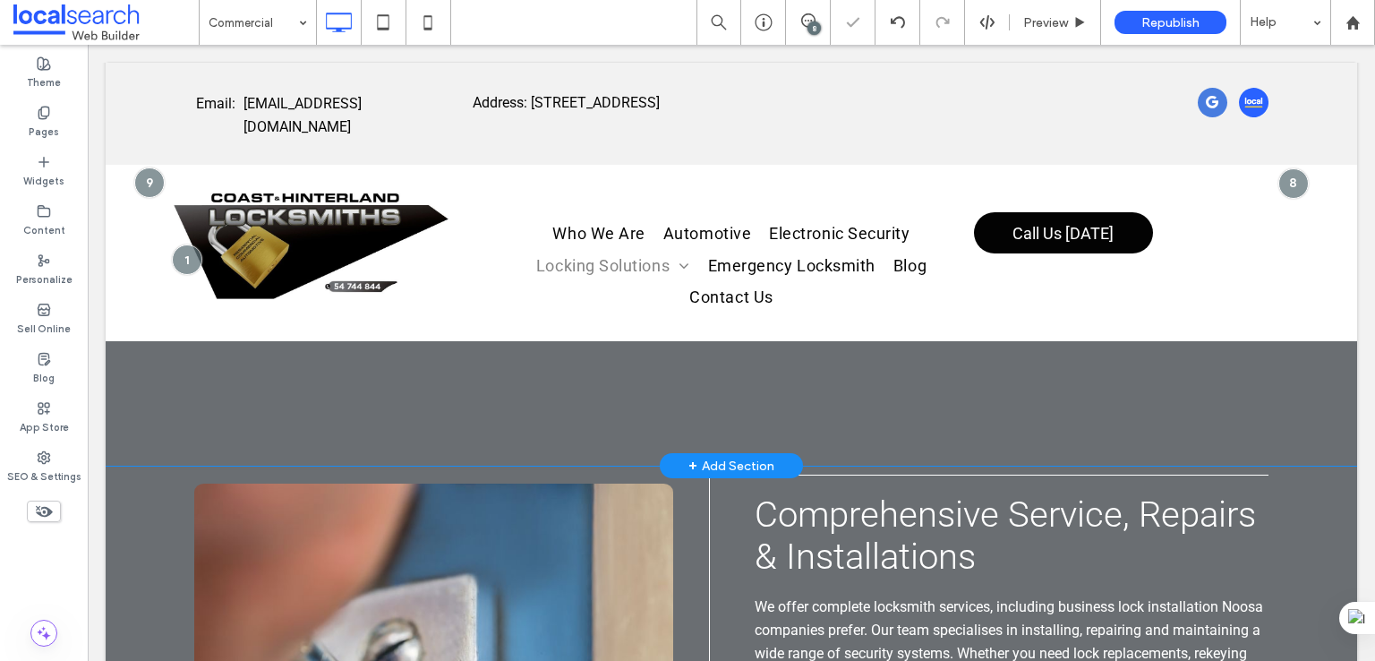
scroll to position [4326, 0]
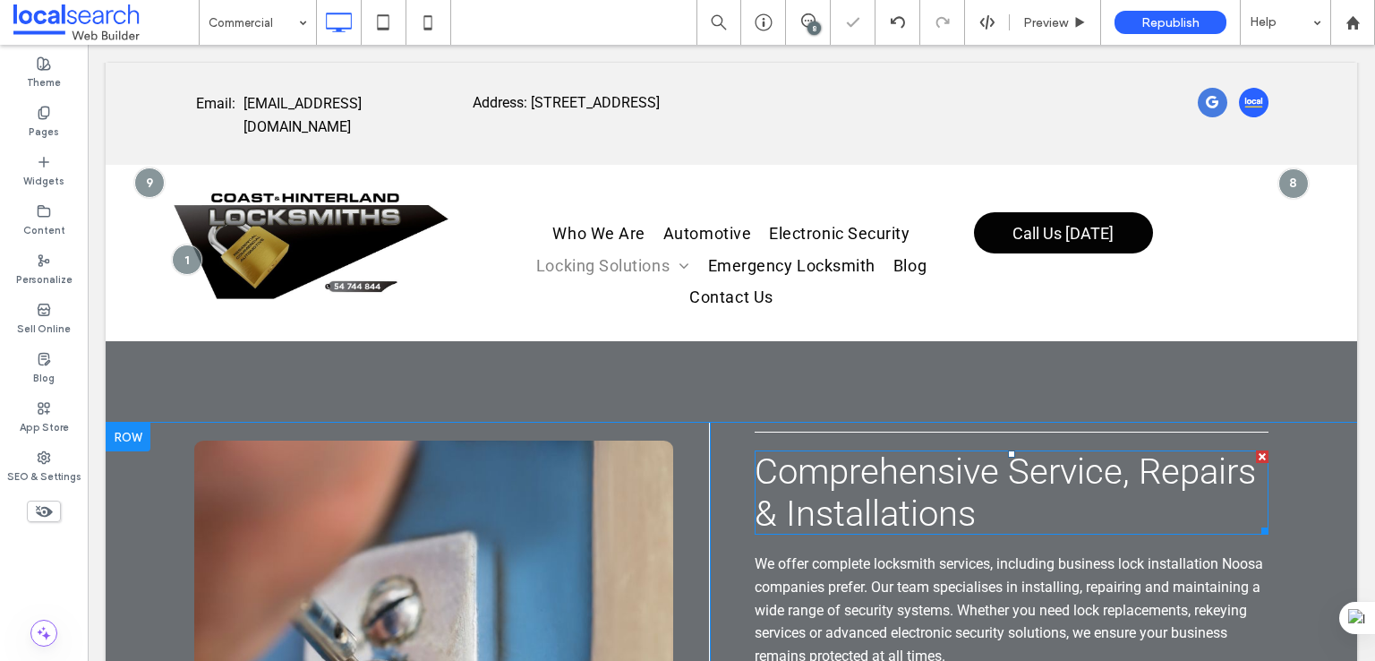
click at [890, 514] on span "Comprehensive Service, Repairs & Installations" at bounding box center [1005, 492] width 501 height 84
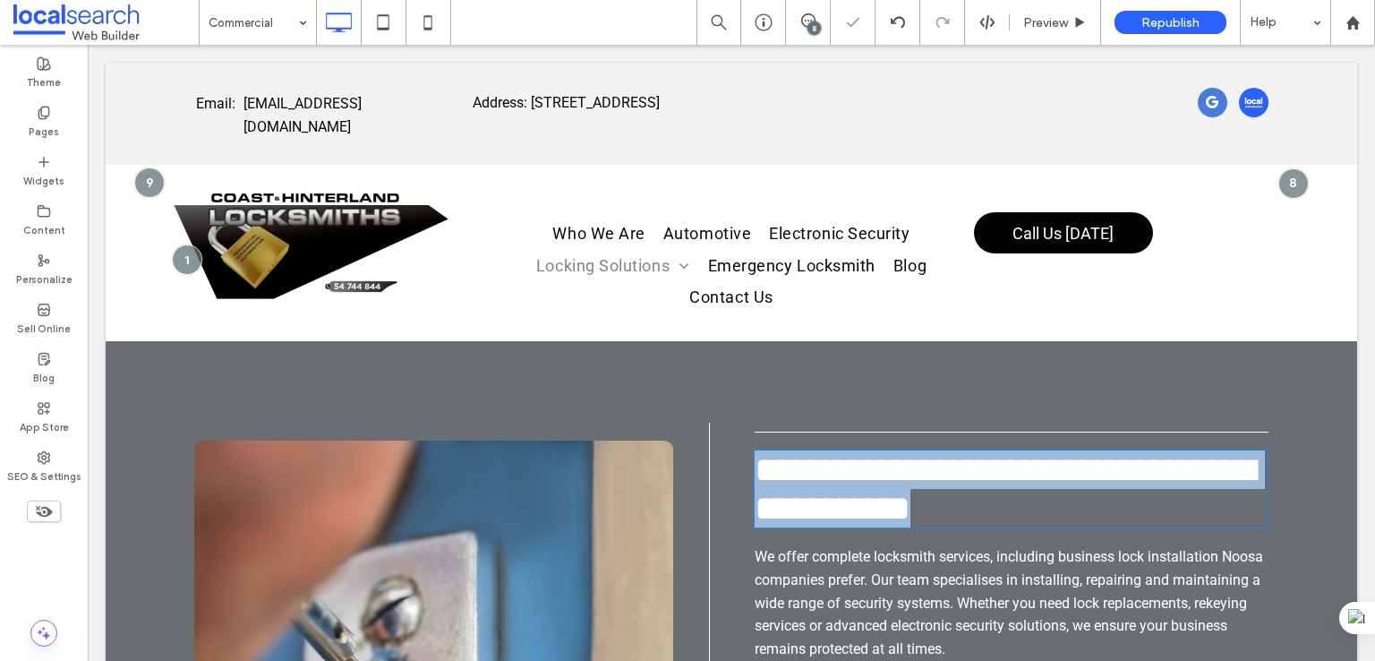
type input "******"
type input "**"
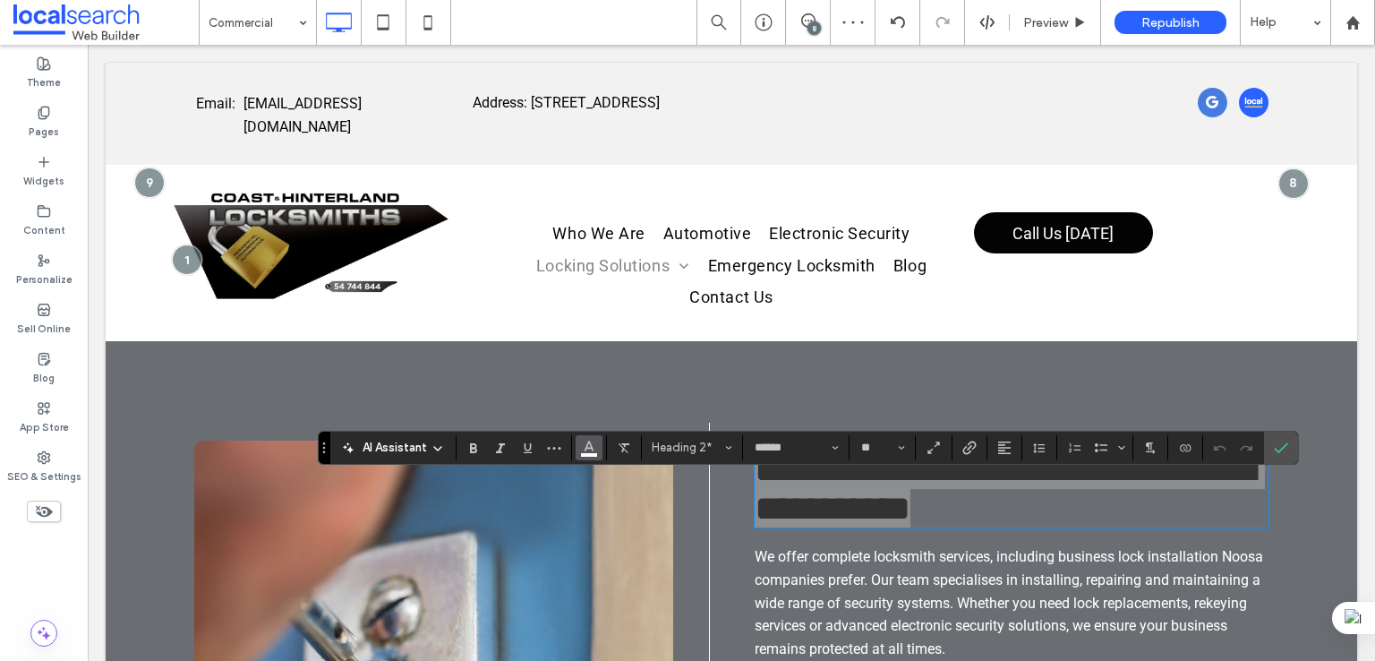
drag, startPoint x: 593, startPoint y: 443, endPoint x: 599, endPoint y: 451, distance: 9.7
click at [593, 443] on icon "Color" at bounding box center [589, 446] width 14 height 14
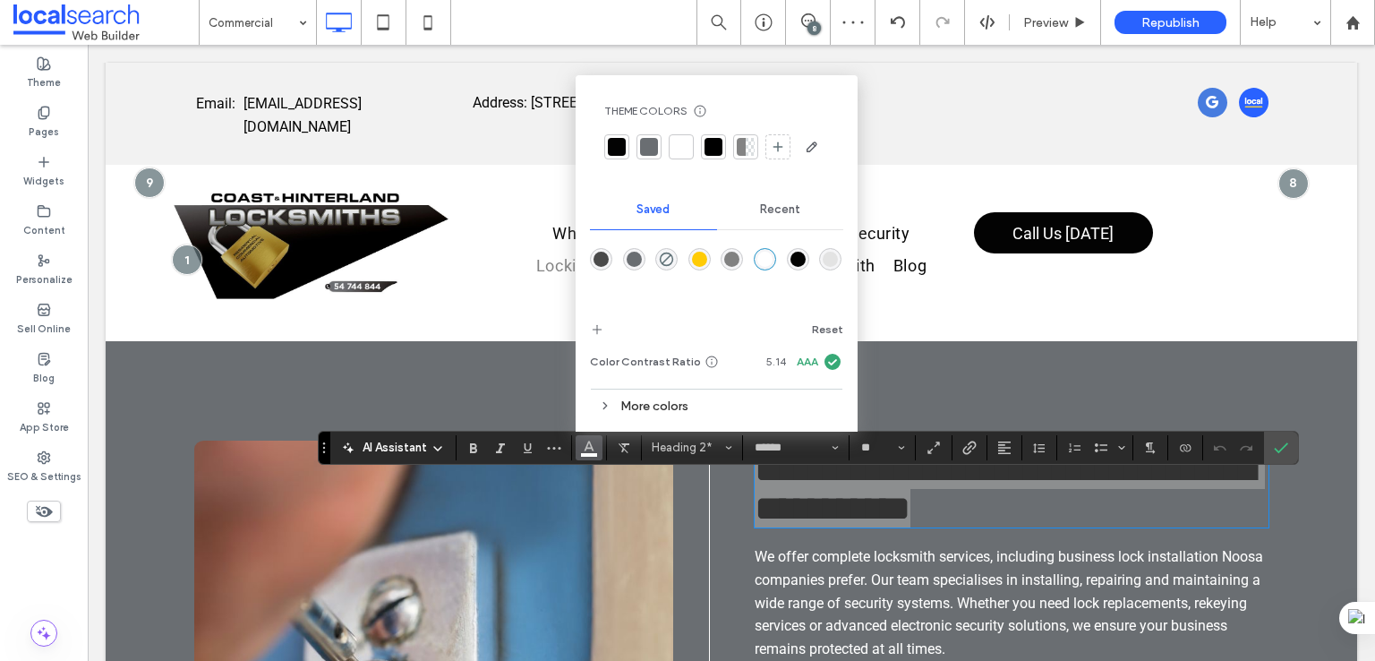
click at [766, 259] on div "rgba(255,255,255,1)" at bounding box center [764, 259] width 15 height 15
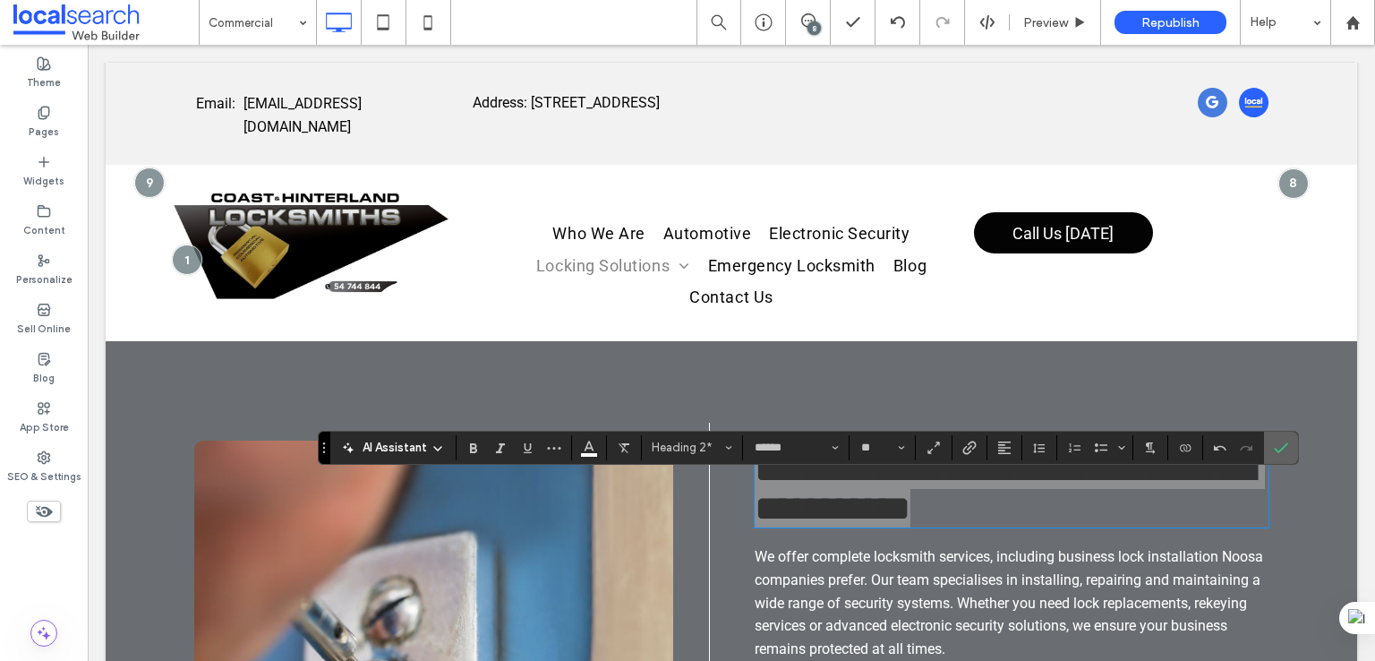
click at [1276, 440] on icon "Confirm" at bounding box center [1281, 447] width 14 height 14
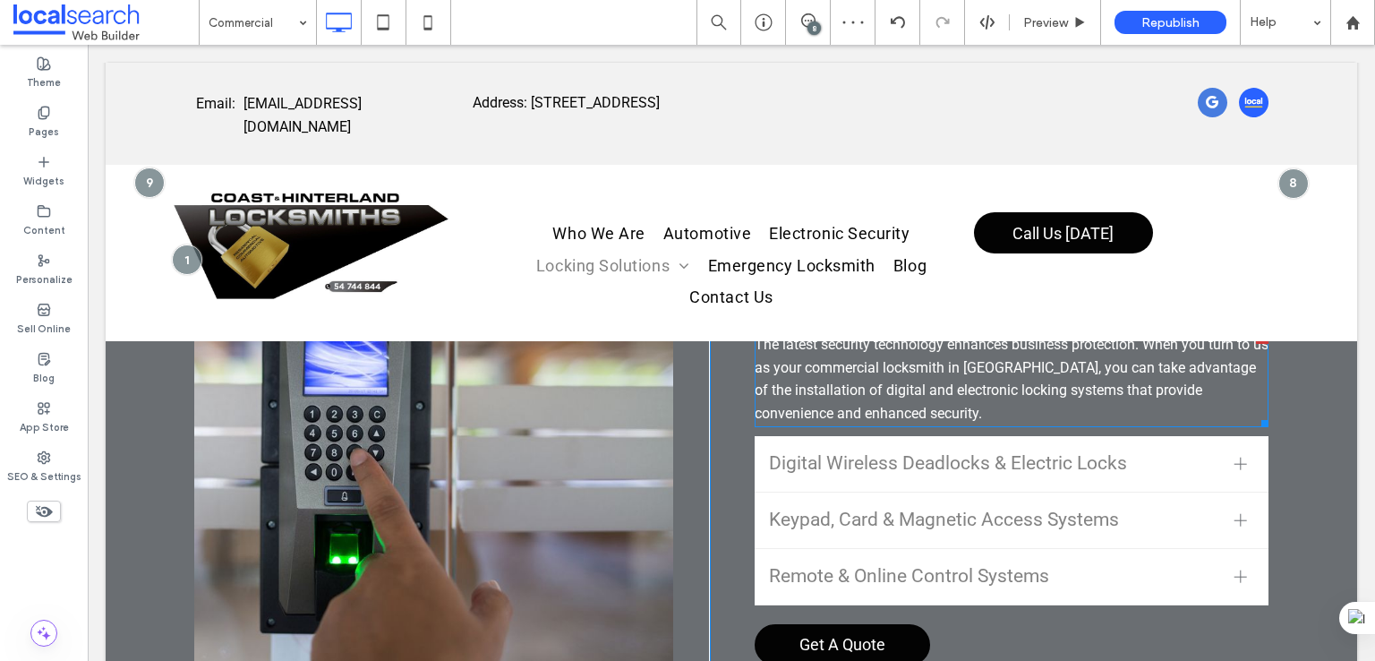
scroll to position [5818, 0]
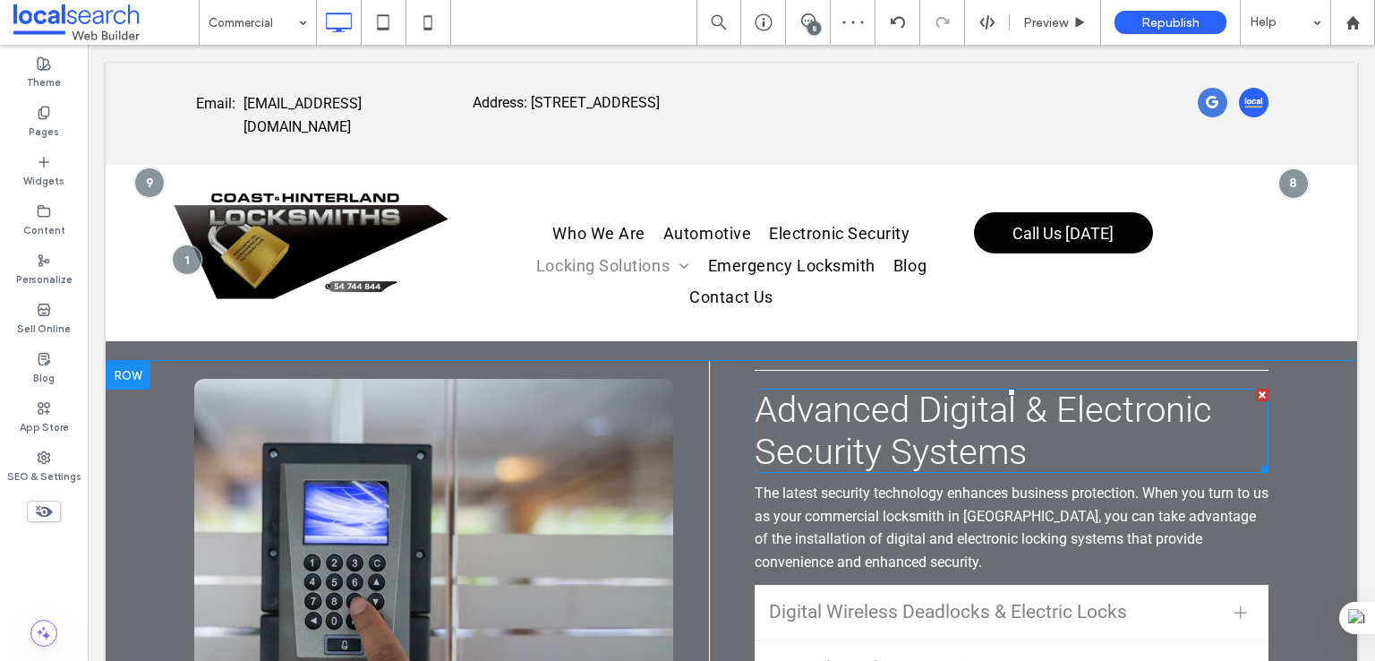
click at [912, 447] on span "Advanced Digital & Electronic Security Systems" at bounding box center [983, 430] width 457 height 84
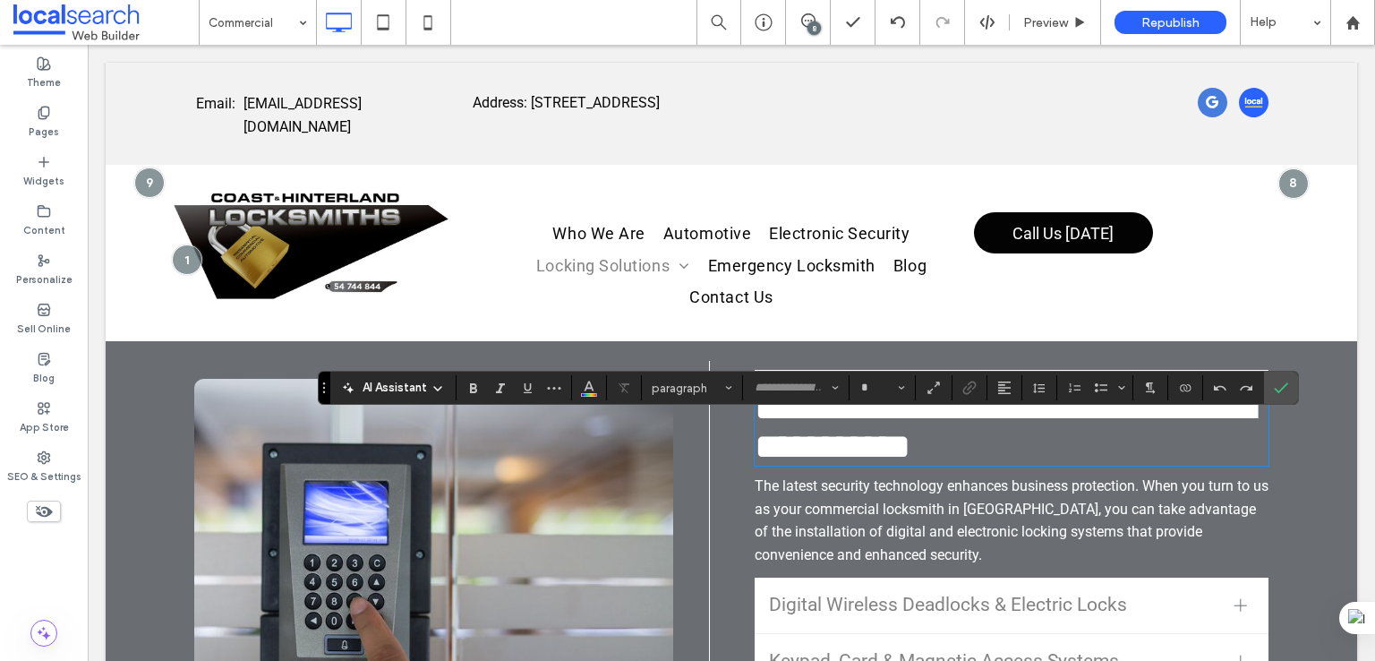
type input "******"
type input "**"
click at [582, 389] on icon "Color" at bounding box center [589, 386] width 14 height 14
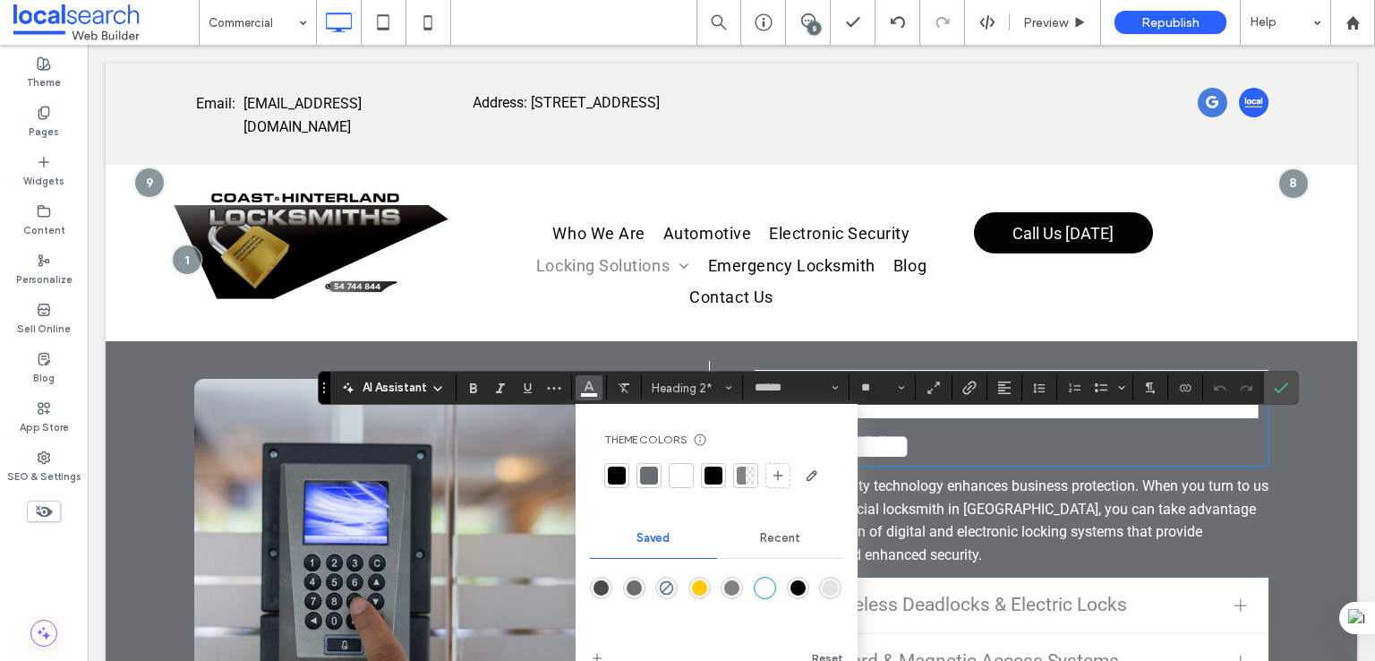
click at [764, 583] on div "rgba(255,255,255,1)" at bounding box center [764, 587] width 15 height 15
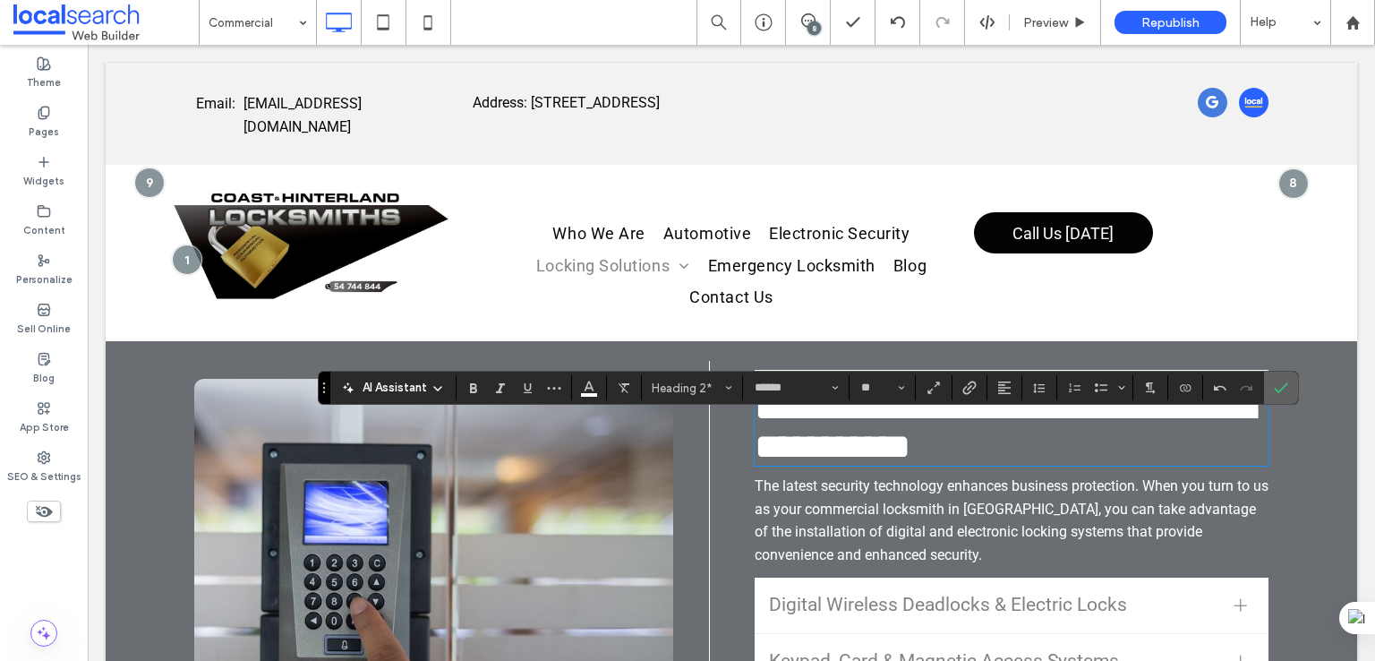
click at [1275, 388] on use "Confirm" at bounding box center [1282, 388] width 14 height 11
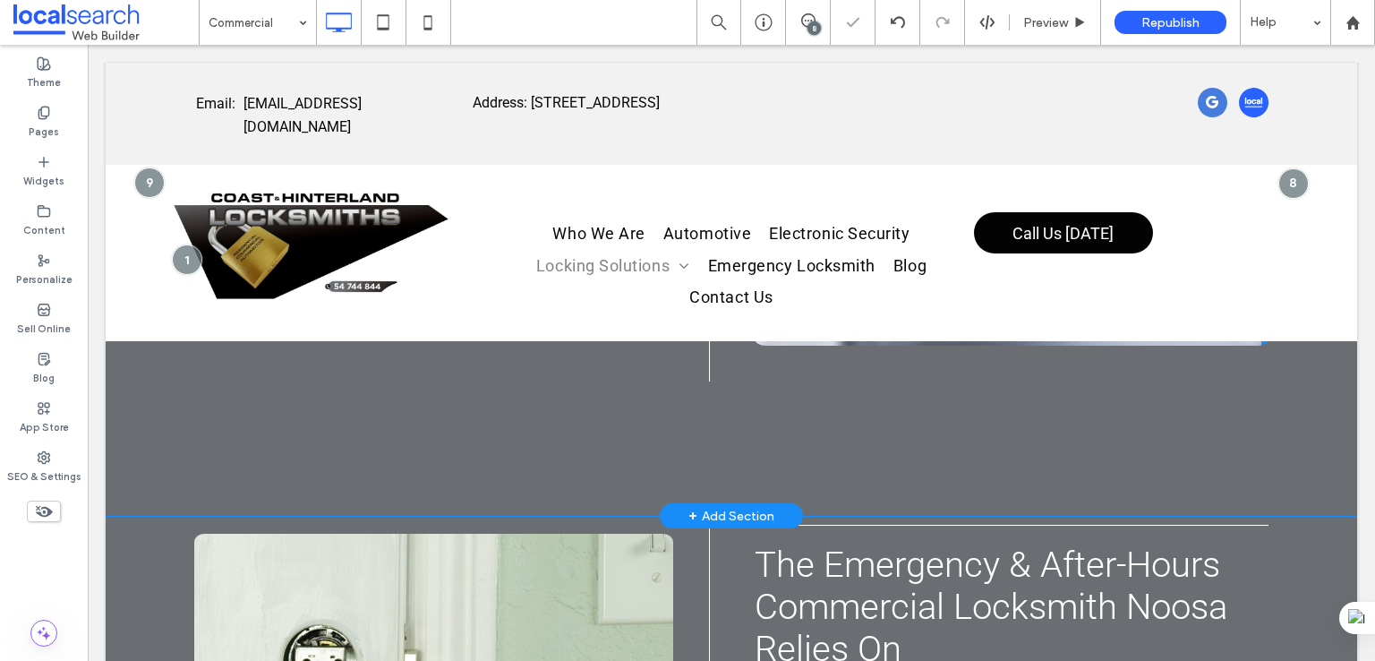
scroll to position [7161, 0]
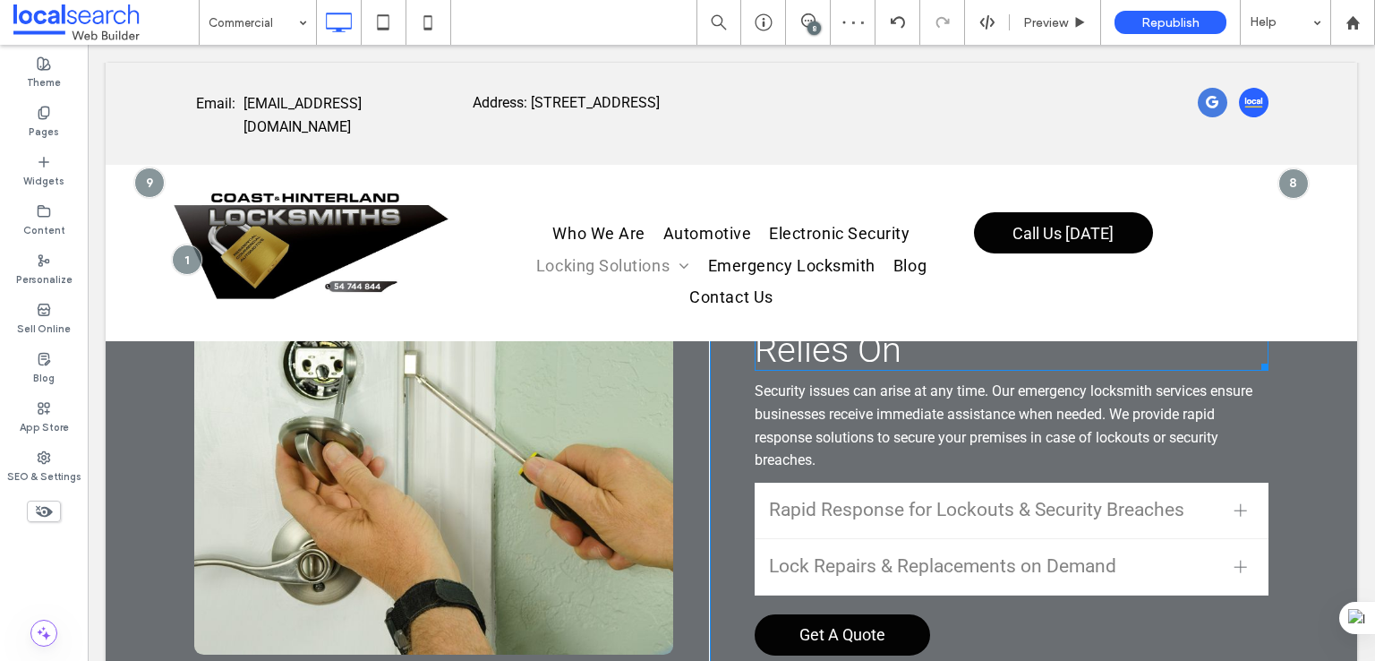
click at [909, 371] on h2 "The Emergency & After-Hours Commercial Locksmith Noosa Relies On" at bounding box center [1012, 307] width 514 height 126
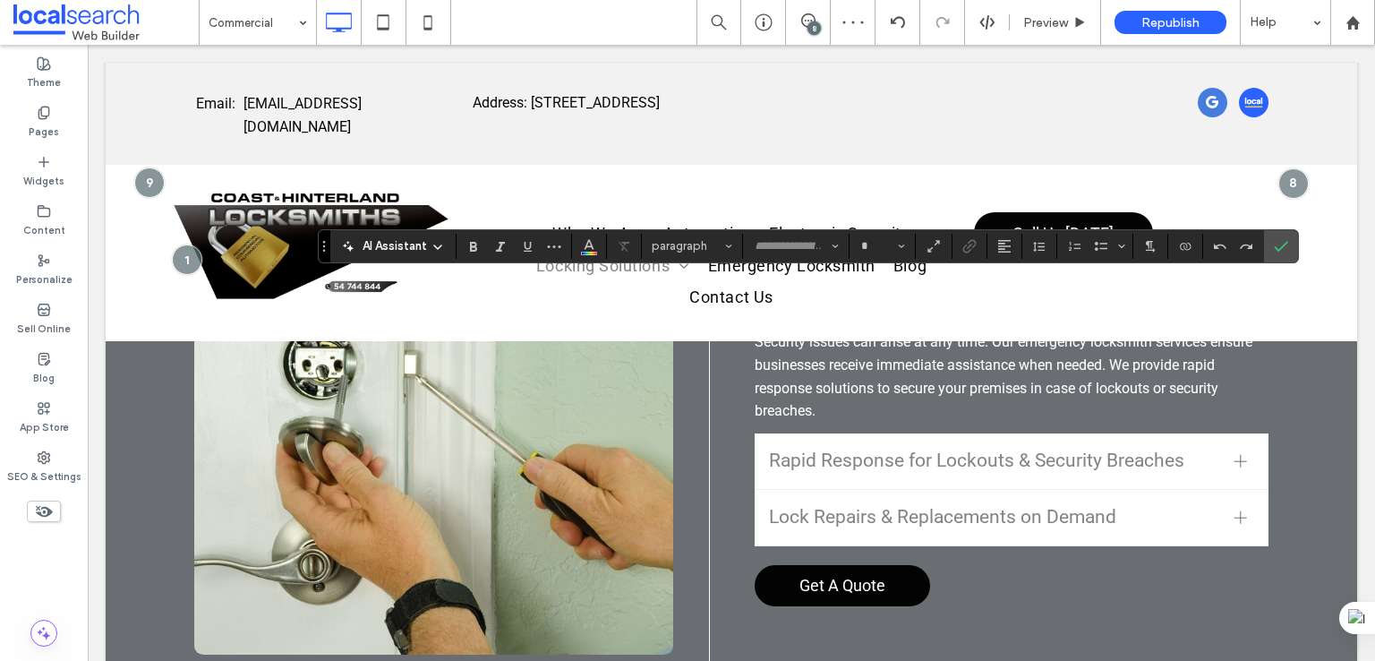
type input "******"
type input "**"
click at [595, 248] on button "Color" at bounding box center [589, 246] width 27 height 25
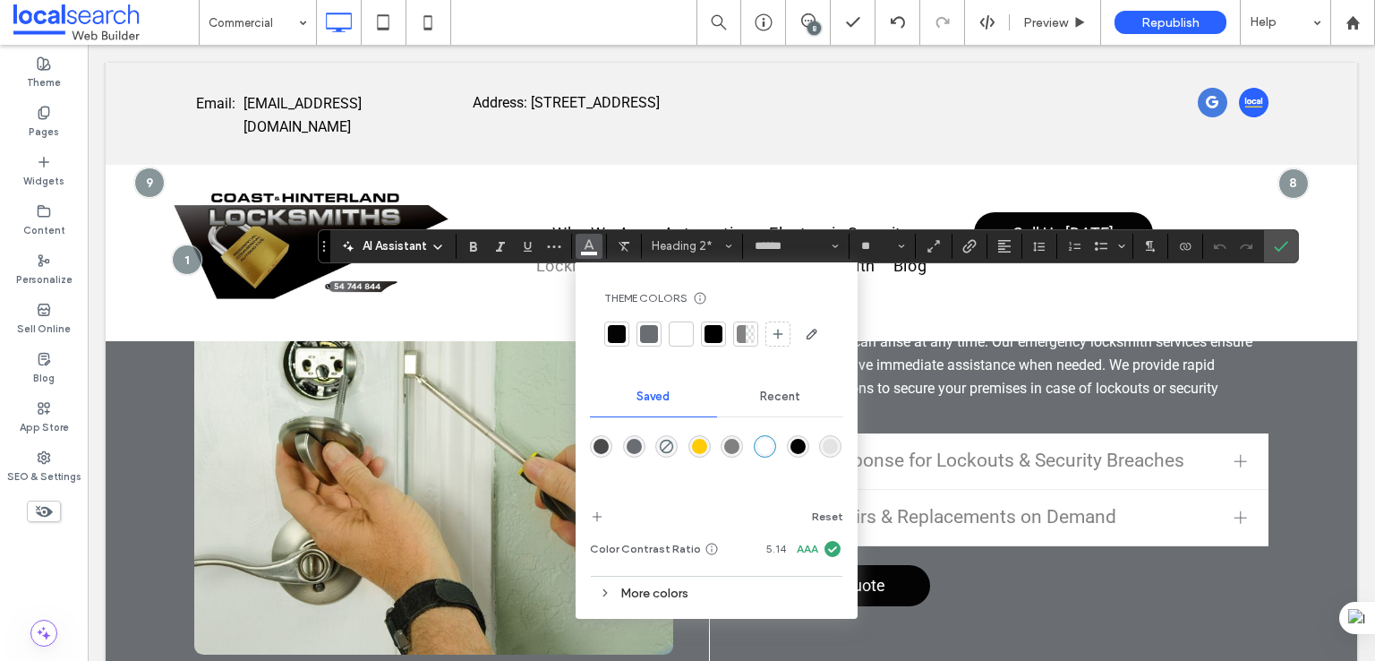
click at [763, 444] on div "rgba(255,255,255,1)" at bounding box center [764, 446] width 15 height 15
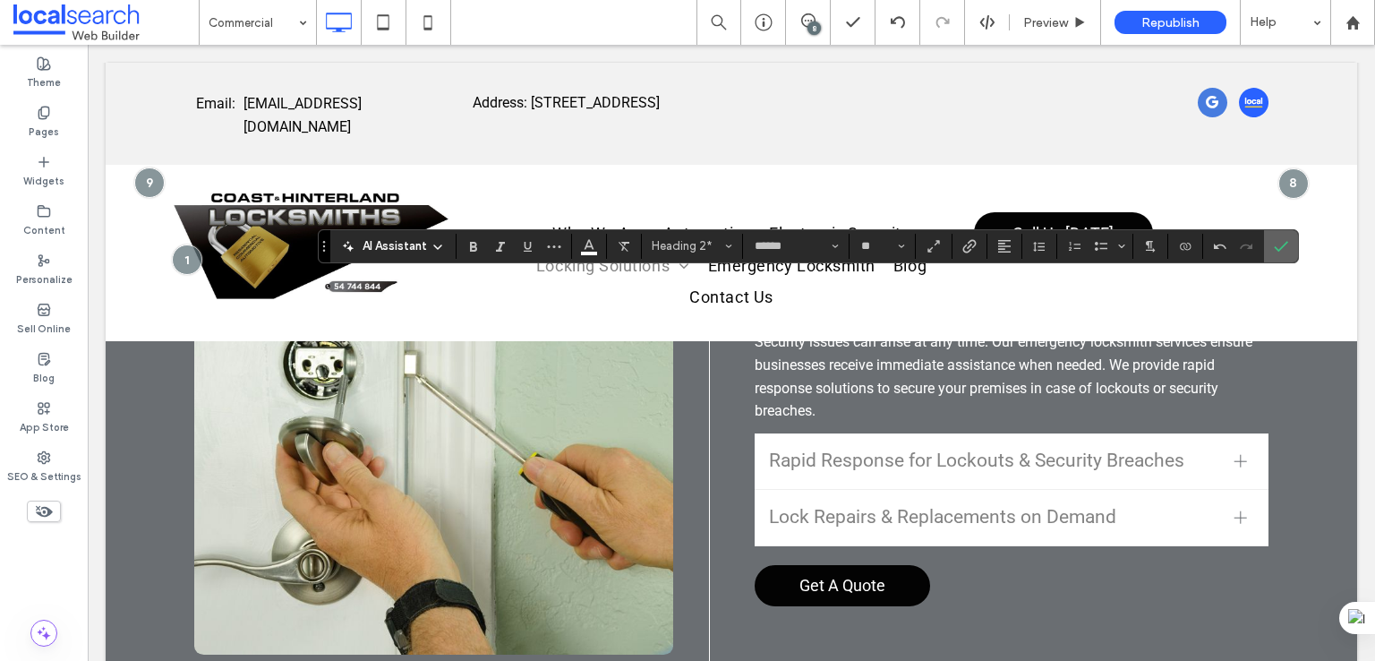
click at [1267, 251] on label "Confirm" at bounding box center [1280, 246] width 27 height 32
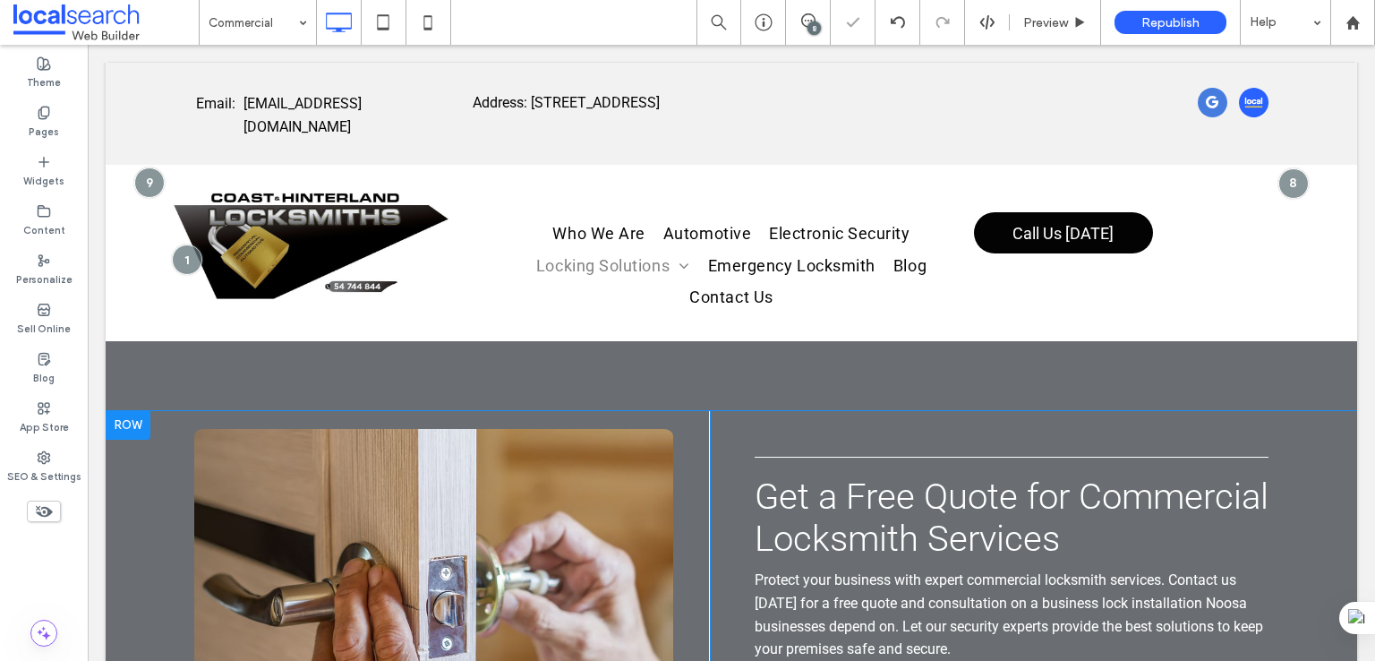
scroll to position [8205, 0]
click at [899, 538] on span "Get a Free Quote for Commercial Locksmith Services" at bounding box center [1012, 516] width 514 height 84
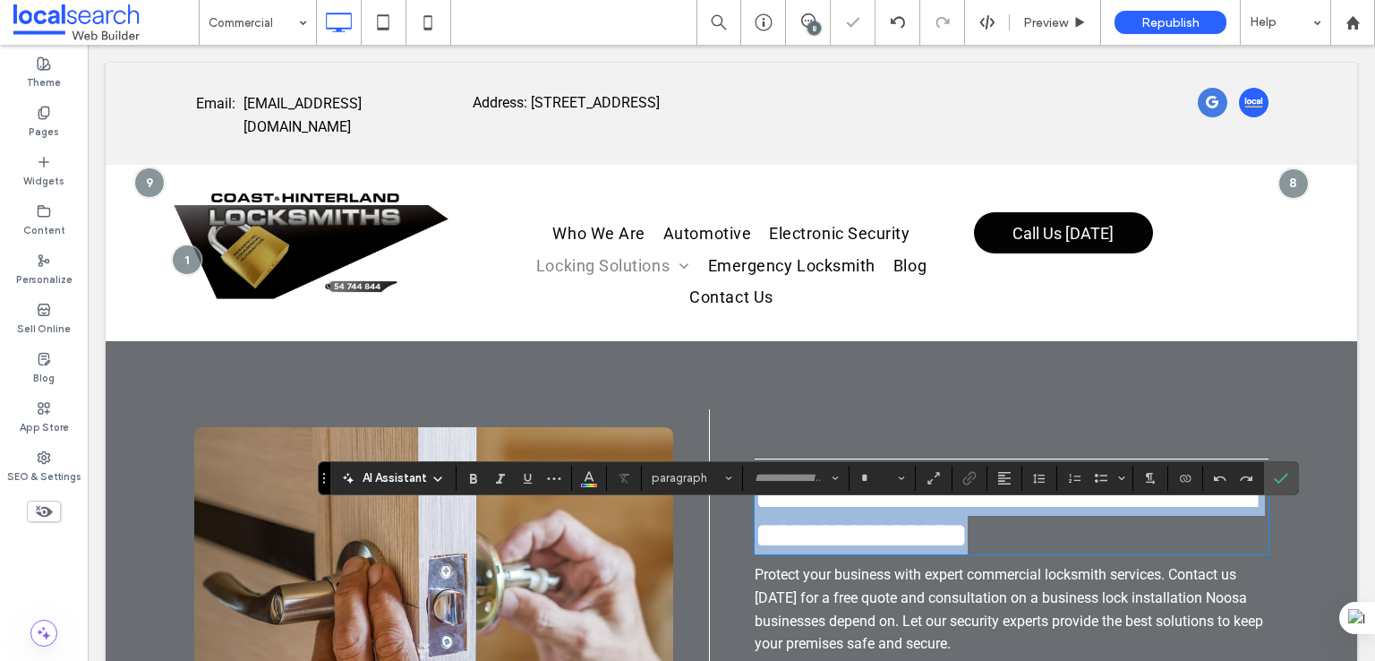
type input "******"
type input "**"
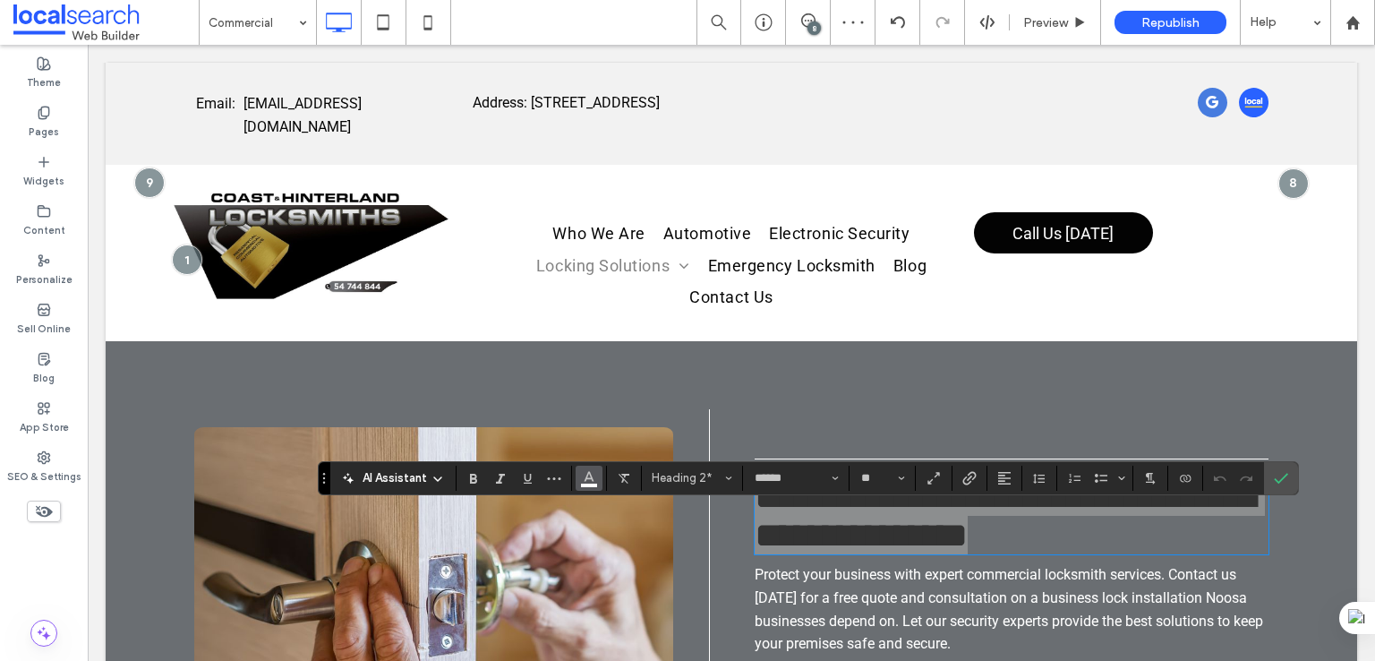
click at [591, 478] on use "Color" at bounding box center [590, 476] width 10 height 10
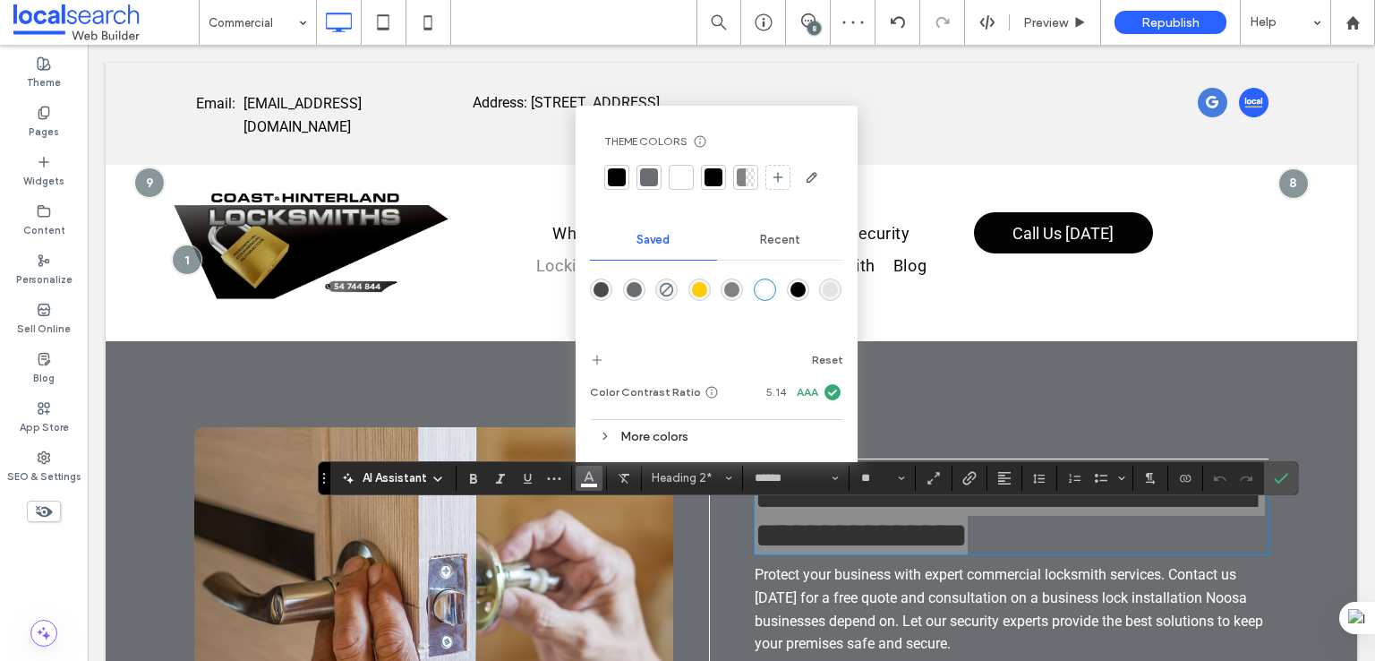
click at [770, 290] on div "rgba(255,255,255,1)" at bounding box center [764, 289] width 15 height 15
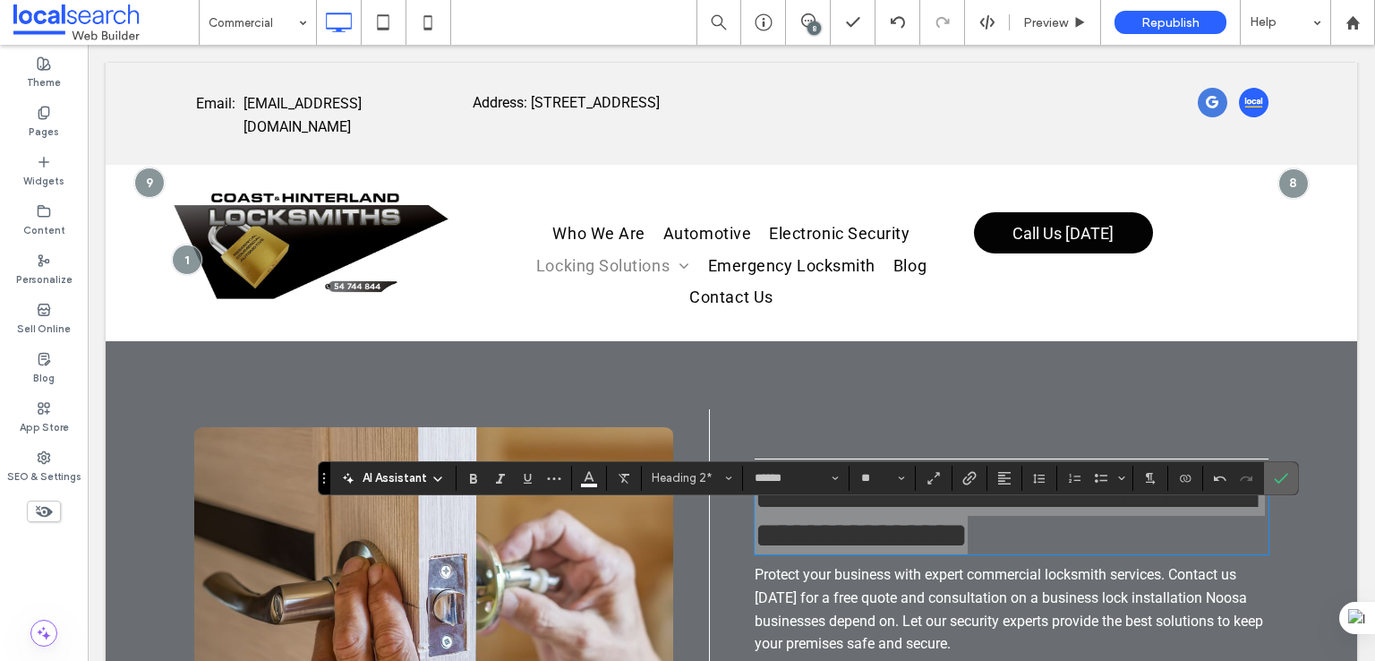
click at [1279, 484] on span "Confirm" at bounding box center [1281, 478] width 14 height 30
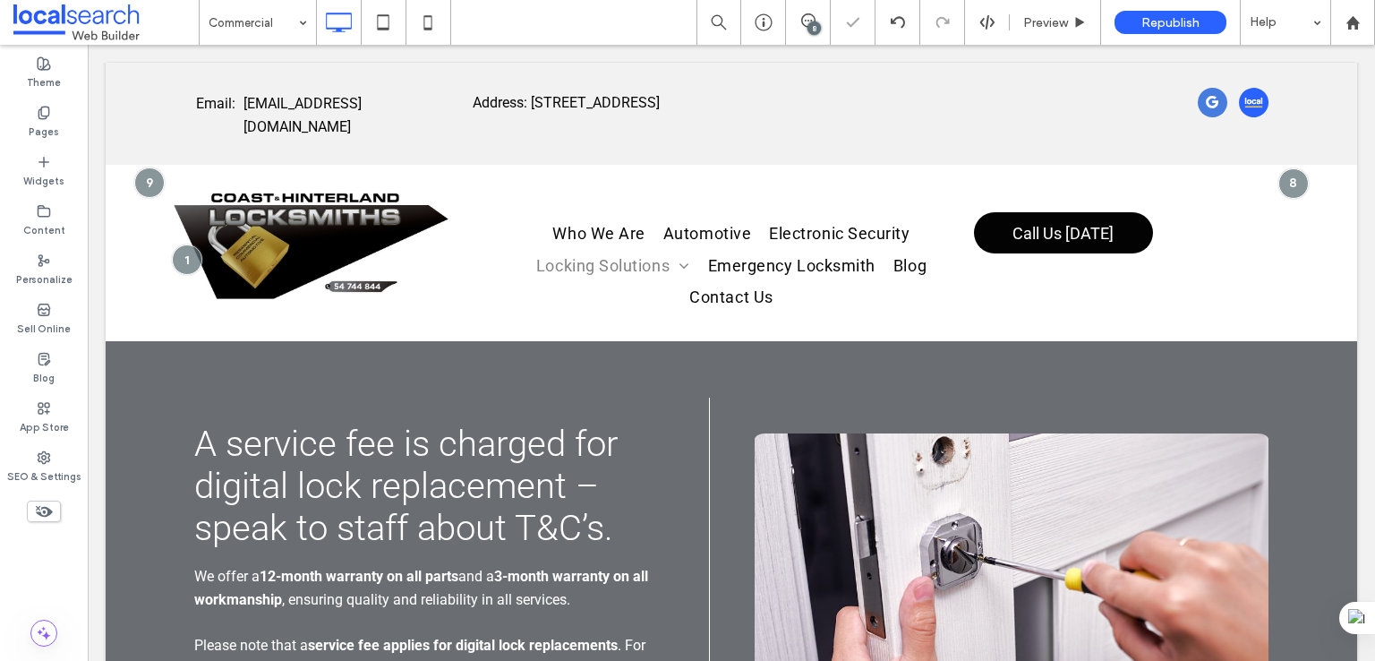
scroll to position [9995, 0]
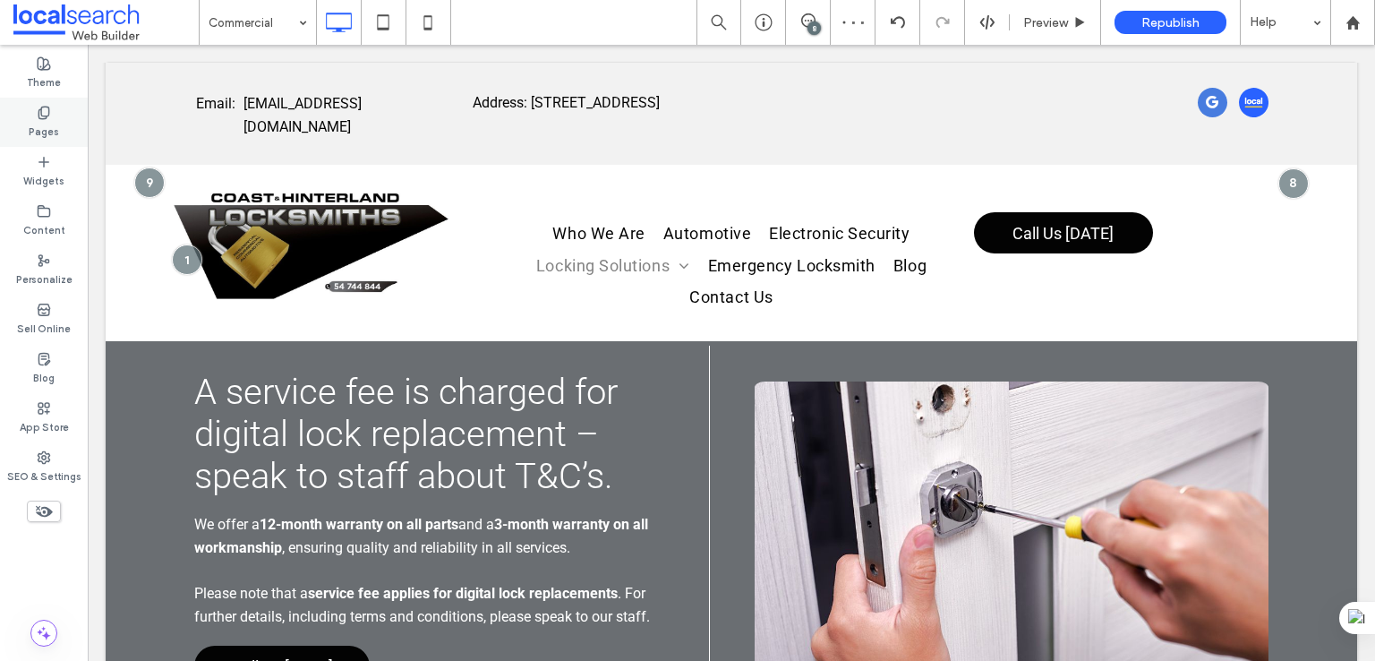
click at [15, 101] on div "Pages" at bounding box center [44, 122] width 88 height 49
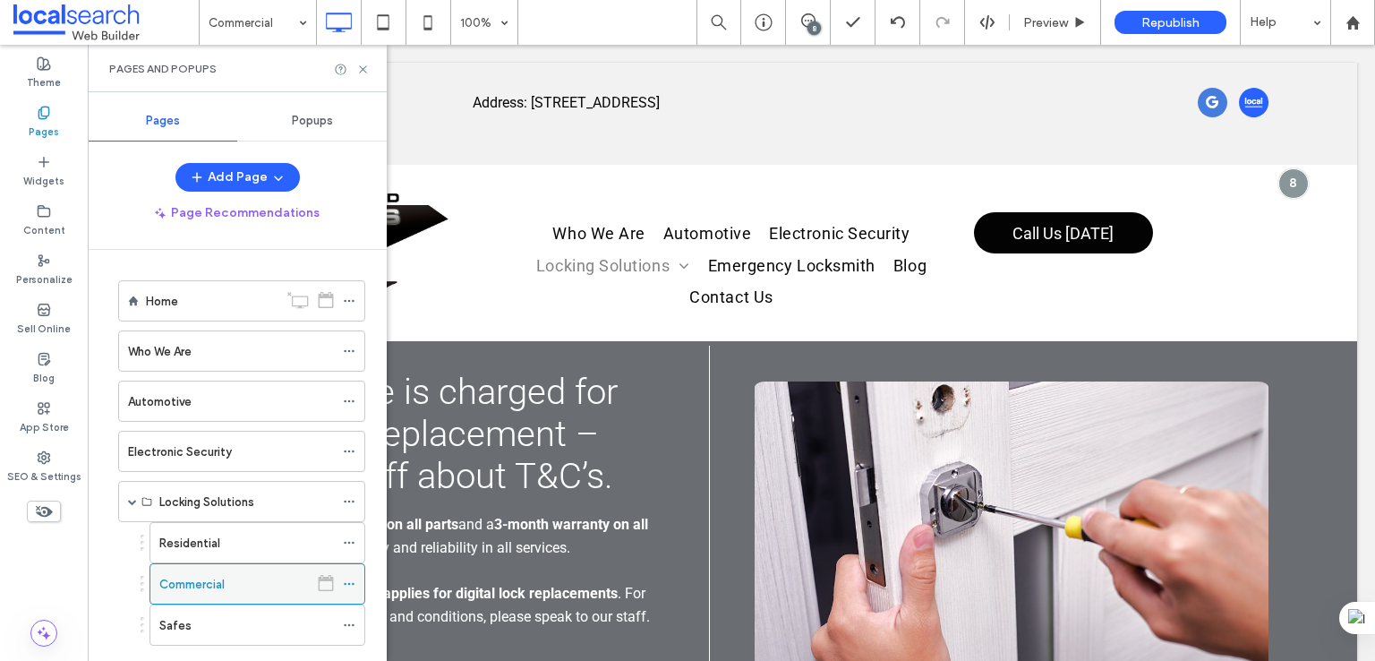
click at [354, 577] on icon at bounding box center [349, 583] width 13 height 13
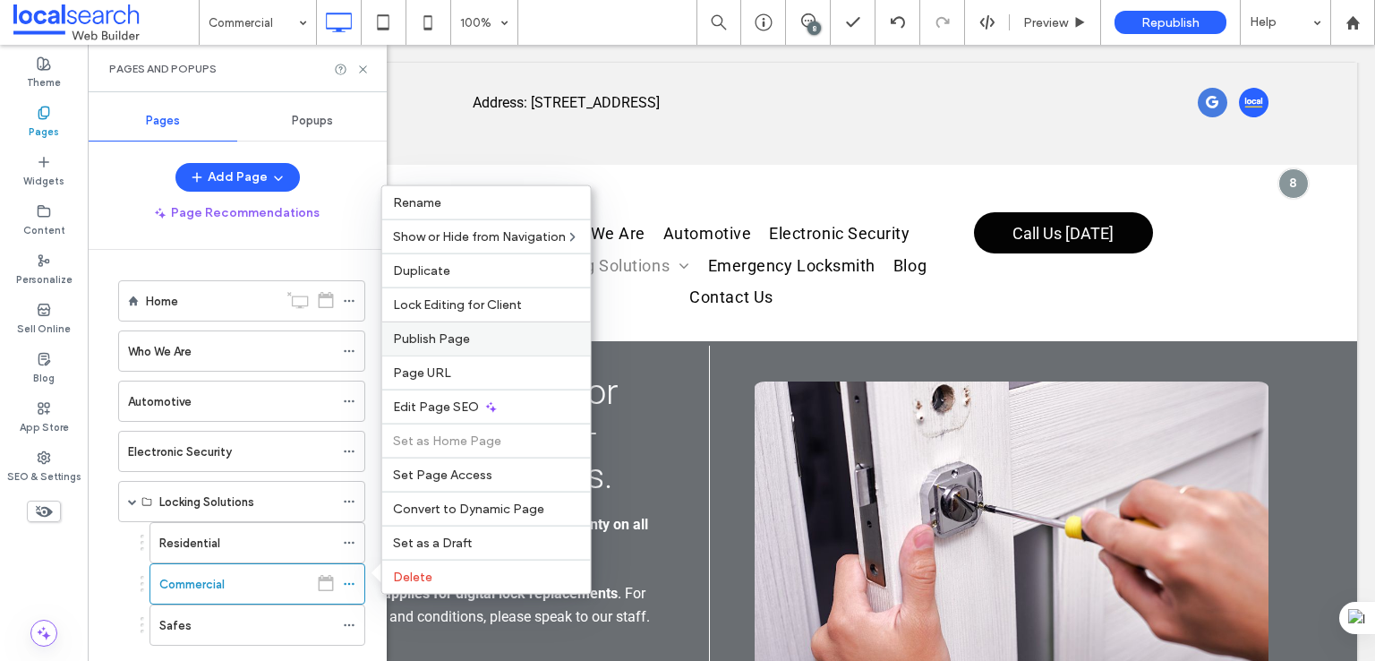
click at [479, 341] on label "Publish Page" at bounding box center [486, 338] width 187 height 15
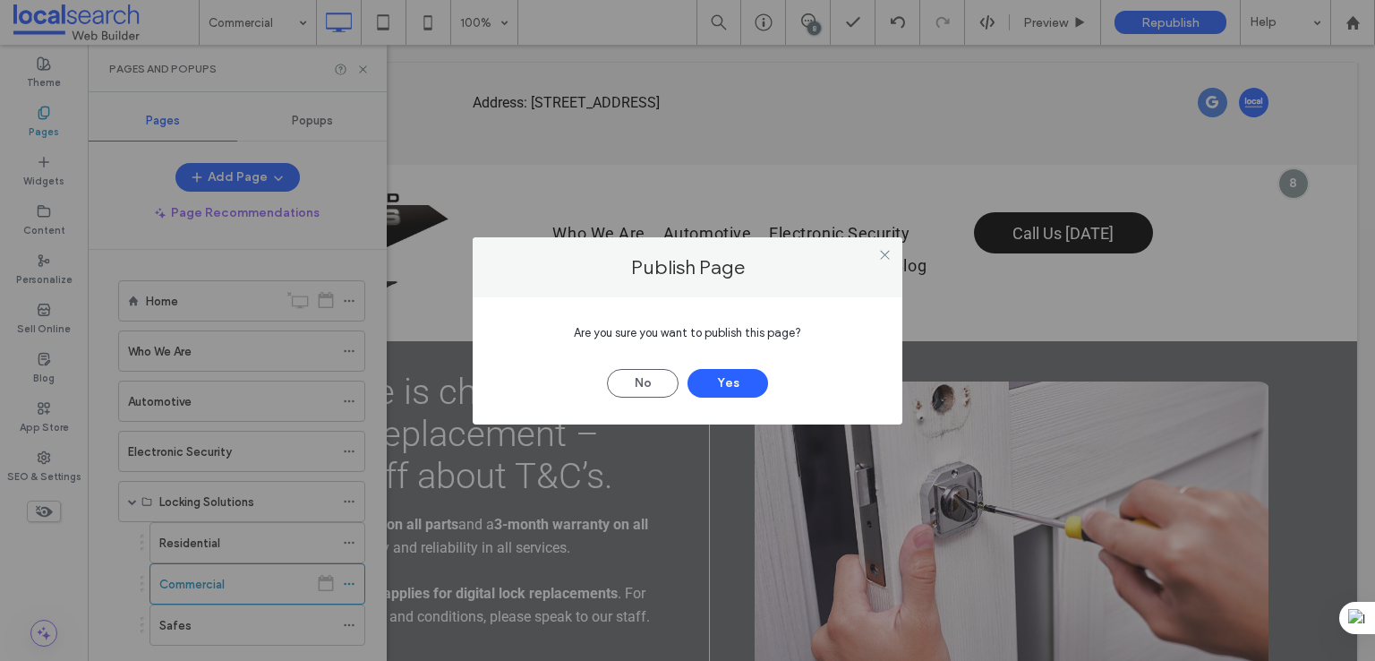
drag, startPoint x: 735, startPoint y: 380, endPoint x: 719, endPoint y: 363, distance: 23.4
click at [735, 381] on button "Yes" at bounding box center [727, 383] width 81 height 29
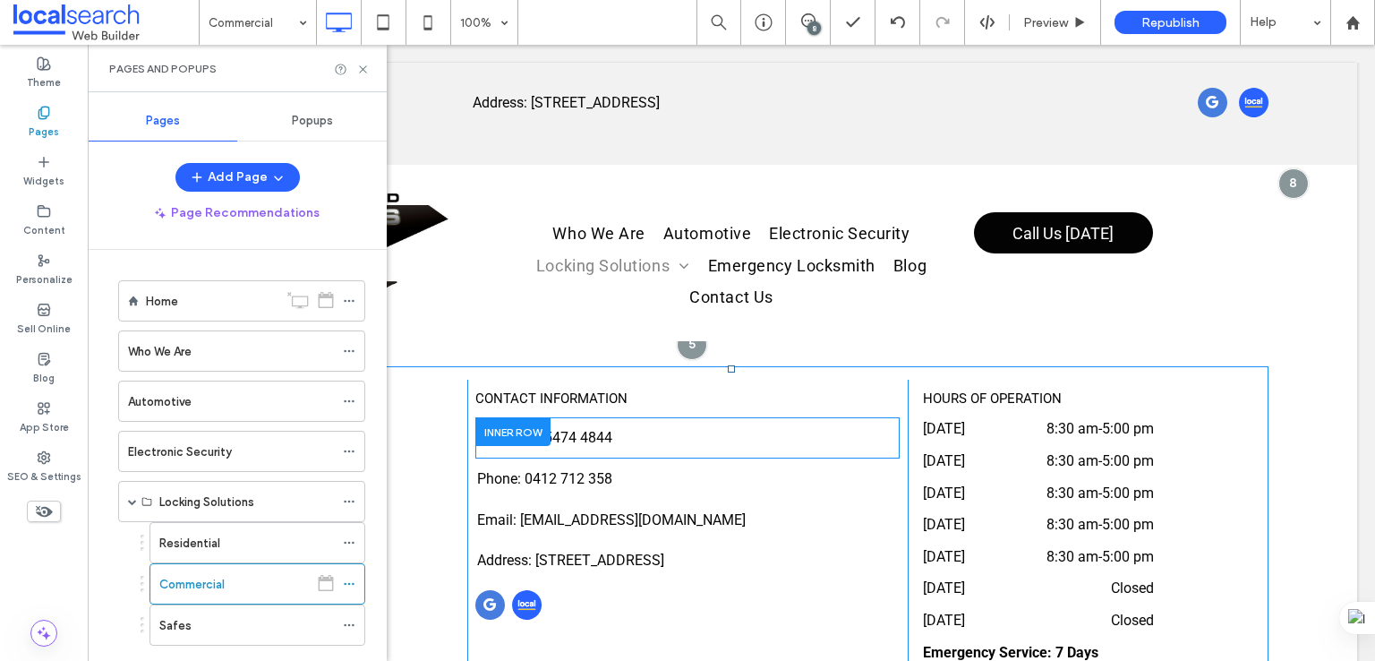
scroll to position [10741, 0]
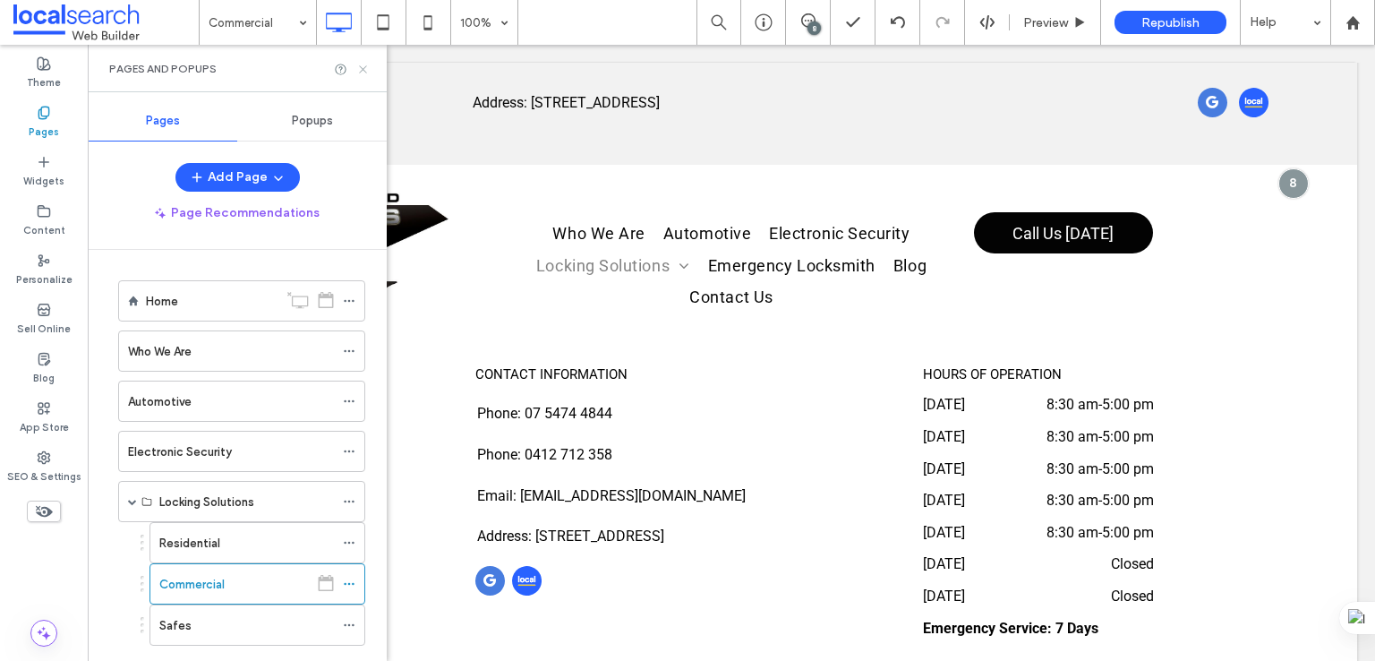
click at [360, 73] on icon at bounding box center [362, 69] width 13 height 13
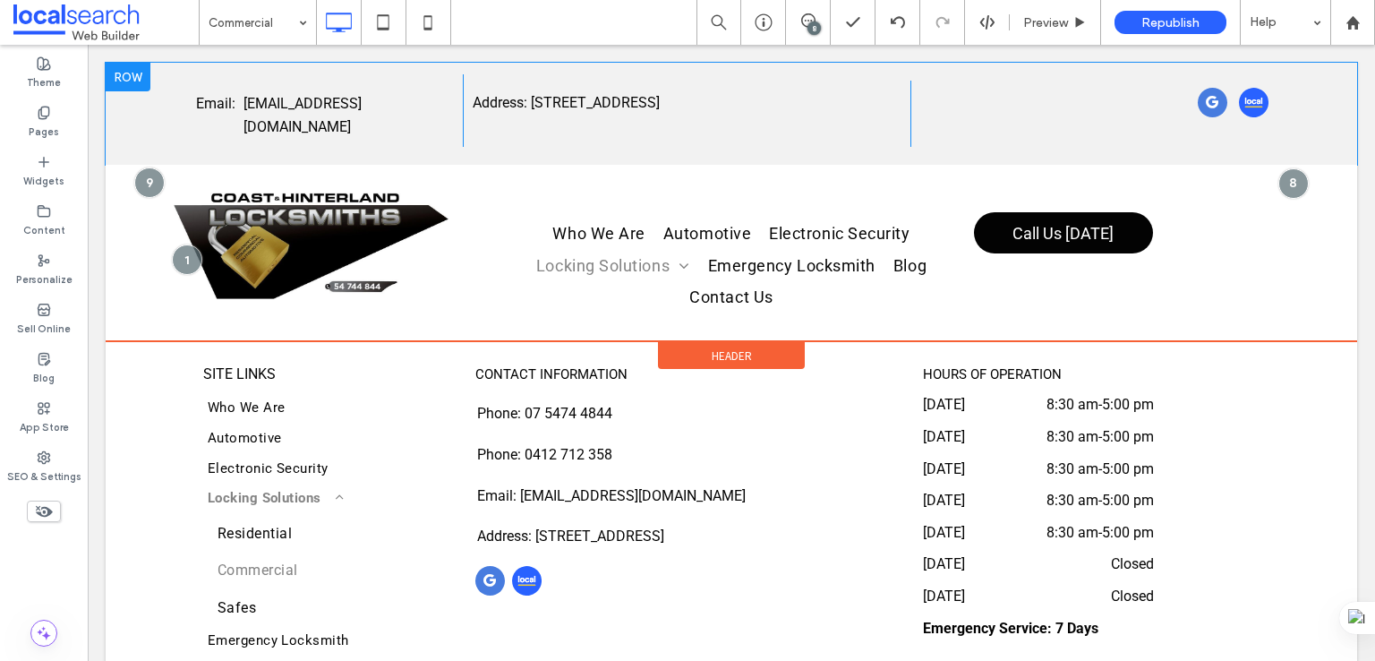
scroll to position [10890, 0]
